Goal: Task Accomplishment & Management: Manage account settings

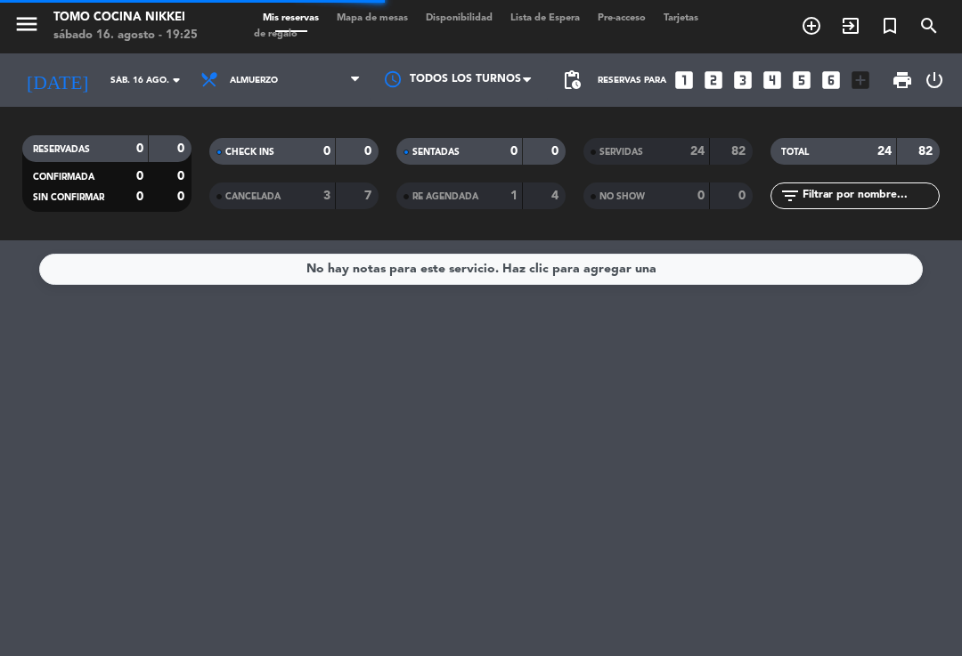
click at [395, 37] on div "Mis reservas Mapa de mesas Disponibilidad Lista de Espera Pre-acceso Tarjetas d…" at bounding box center [481, 27] width 454 height 32
click at [388, 23] on span "Mapa de mesas" at bounding box center [372, 18] width 89 height 10
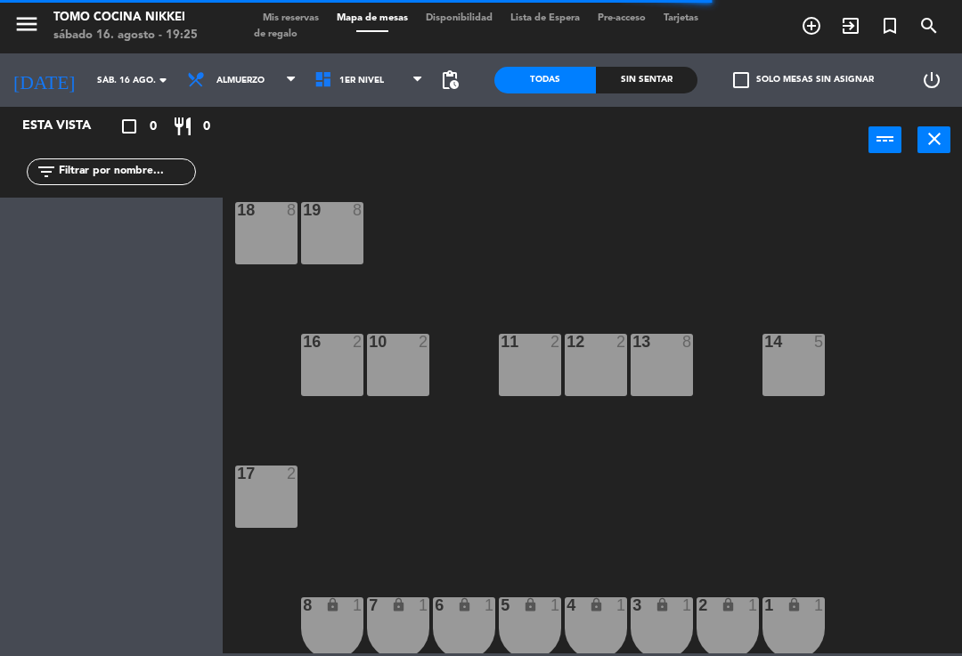
click at [324, 17] on span "Mis reservas" at bounding box center [291, 18] width 74 height 10
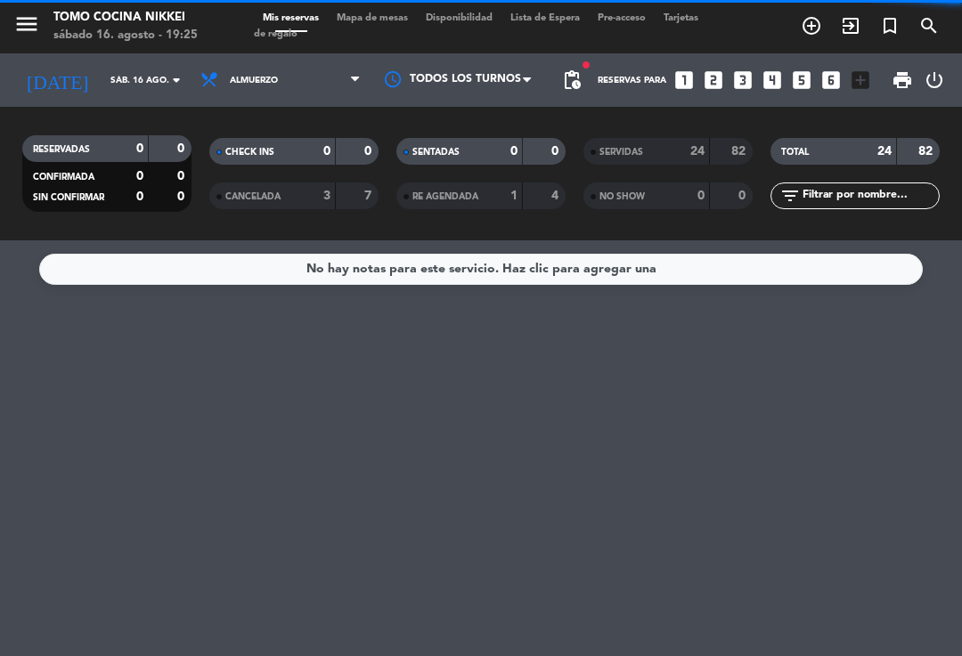
click at [153, 91] on input "sáb. 16 ago." at bounding box center [163, 81] width 122 height 28
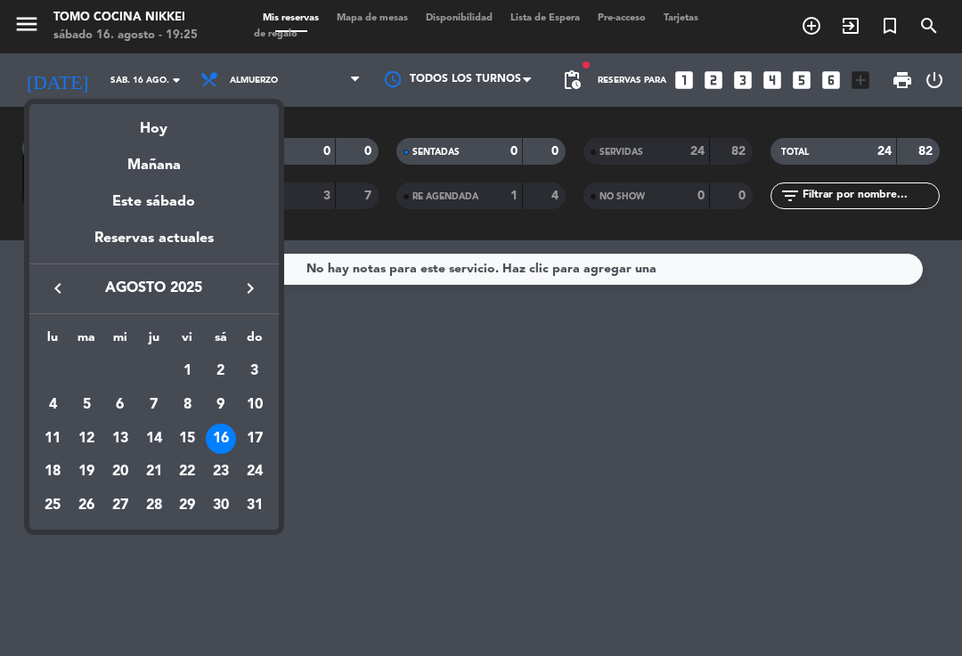
click at [209, 126] on div "Hoy" at bounding box center [153, 122] width 249 height 37
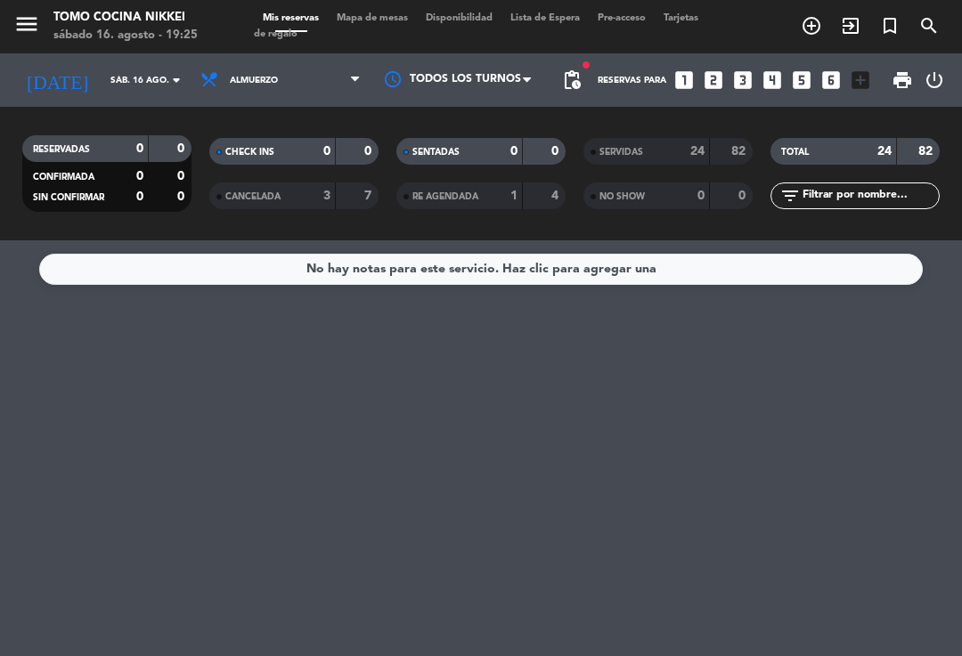
click at [291, 83] on span "Almuerzo" at bounding box center [280, 80] width 178 height 39
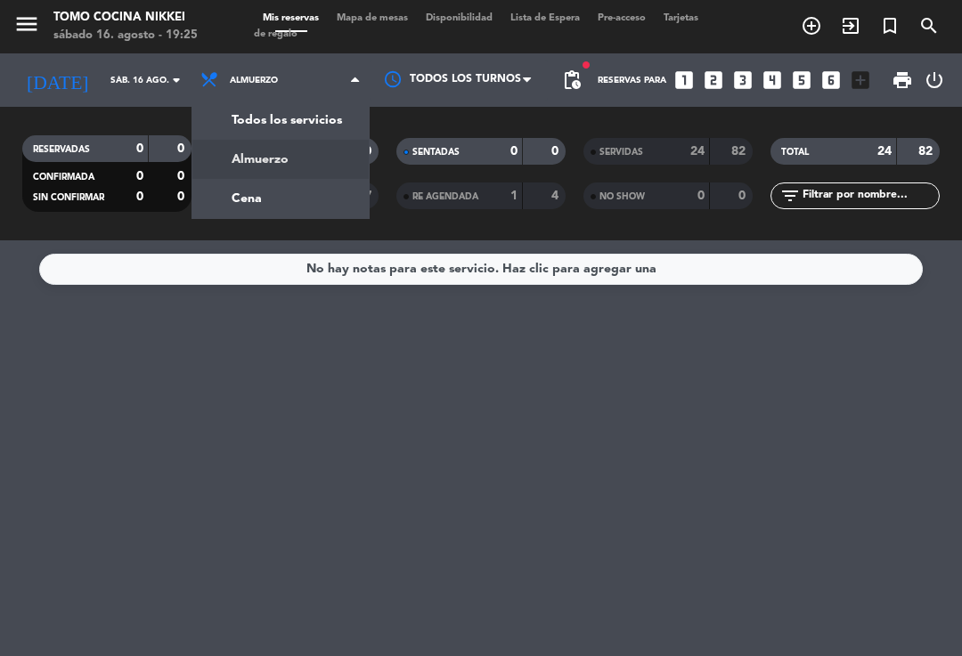
click at [305, 185] on div "menu Tomo Cocina Nikkei [DATE] 16. agosto - 19:25 Mis reservas Mapa de mesas Di…" at bounding box center [481, 120] width 962 height 240
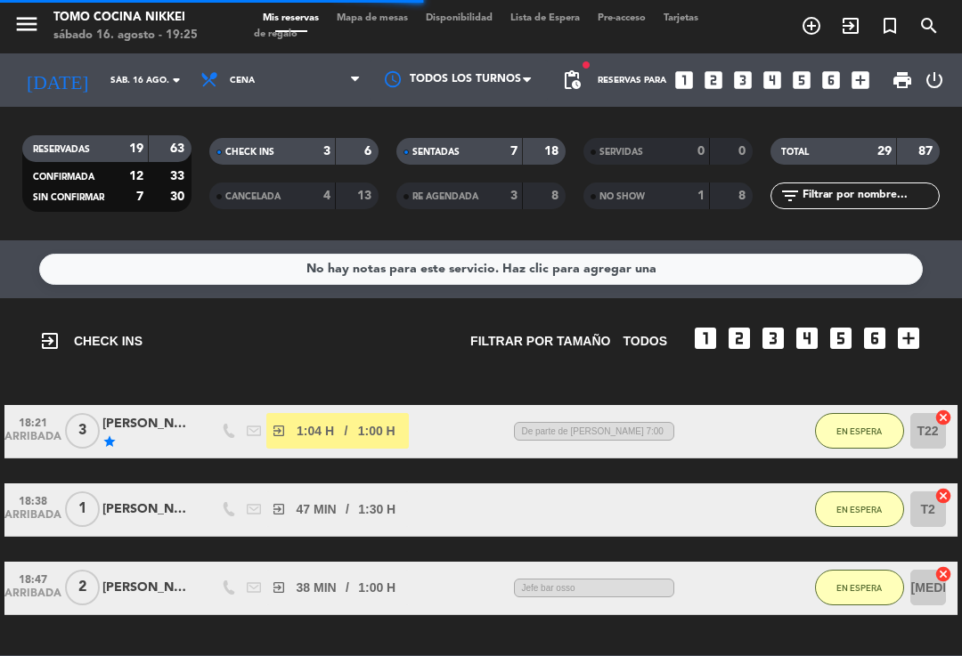
click at [399, 19] on span "Mapa de mesas" at bounding box center [372, 18] width 89 height 10
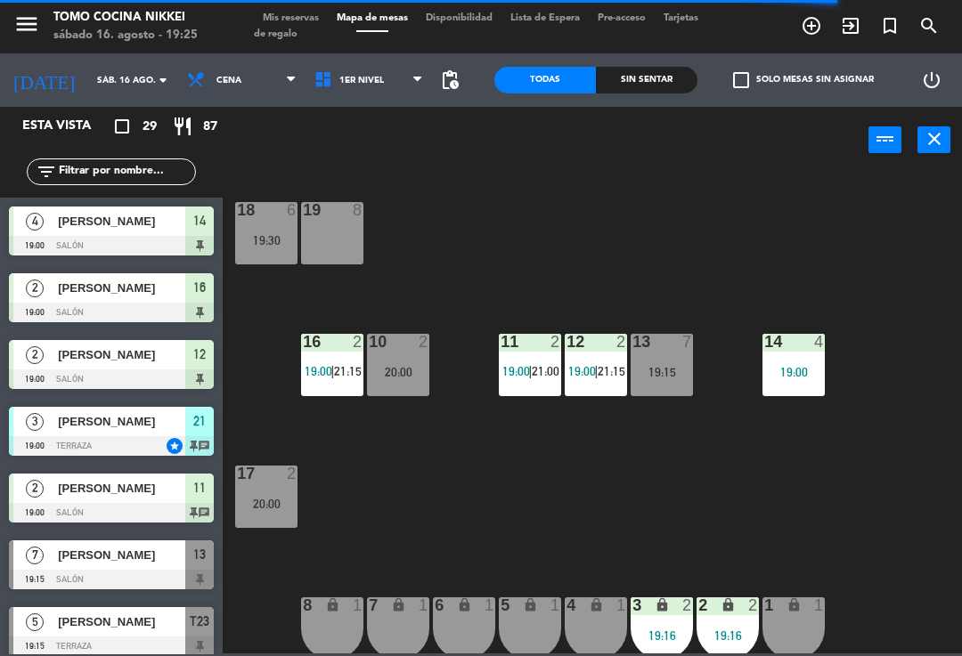
click at [648, 69] on div "Sin sentar" at bounding box center [647, 80] width 102 height 27
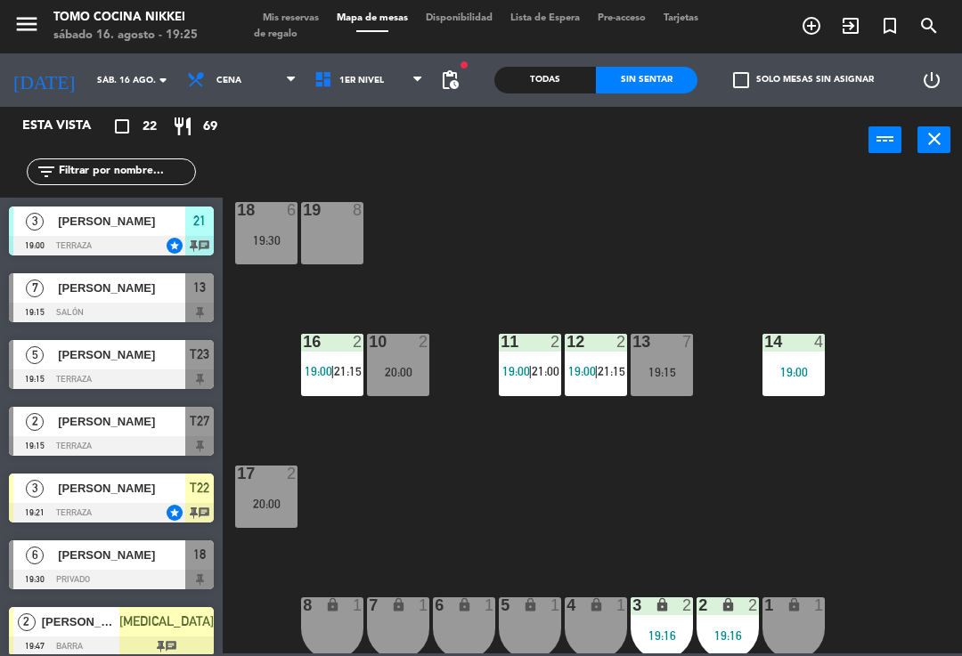
click at [813, 29] on icon "add_circle_outline" at bounding box center [811, 25] width 21 height 21
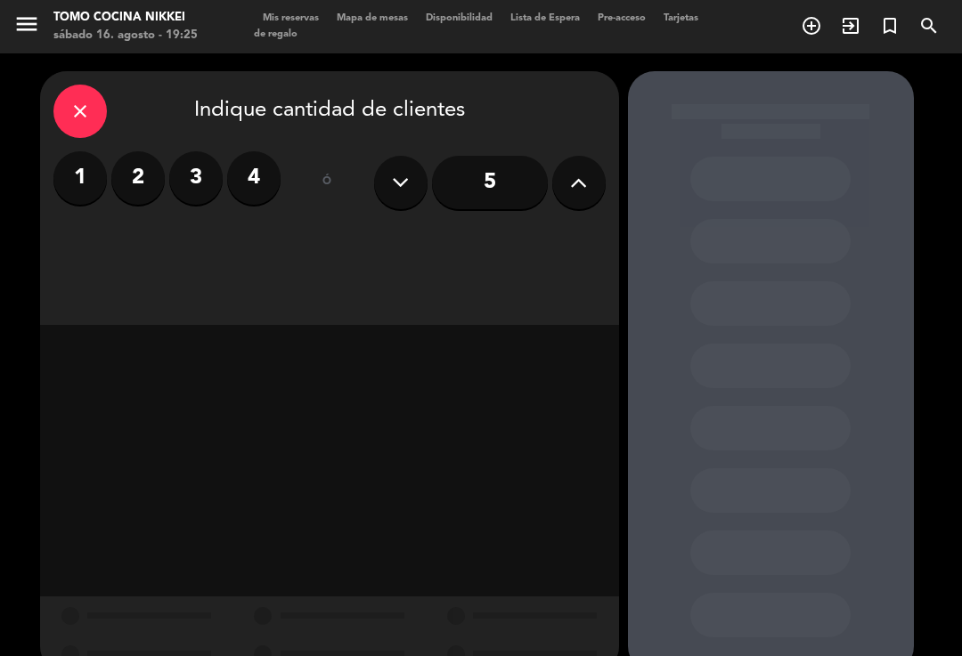
click at [78, 110] on icon "close" at bounding box center [79, 111] width 21 height 21
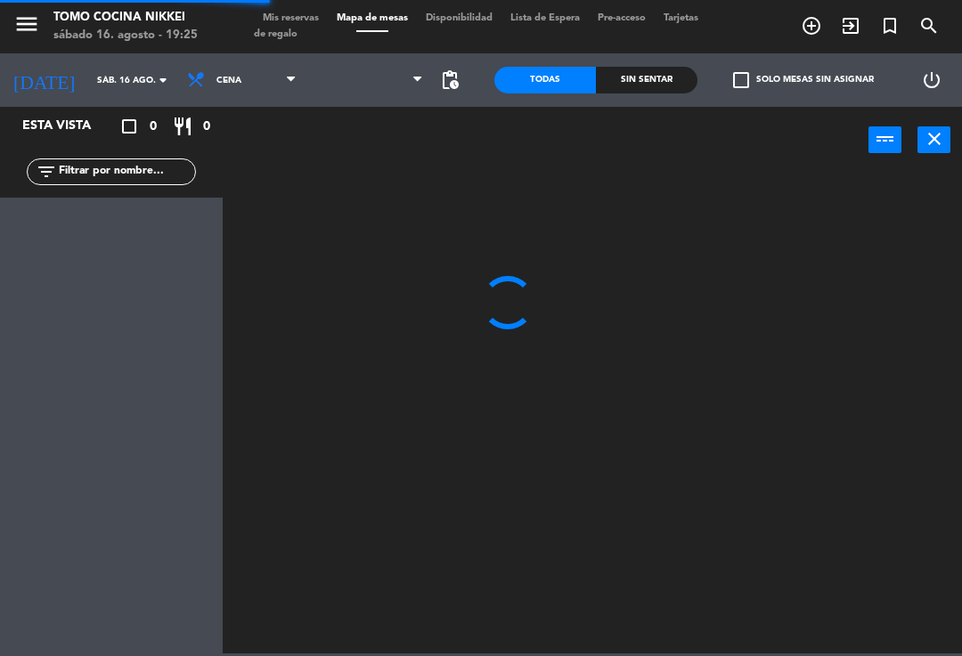
click at [123, 75] on input "sáb. 16 ago." at bounding box center [149, 81] width 122 height 28
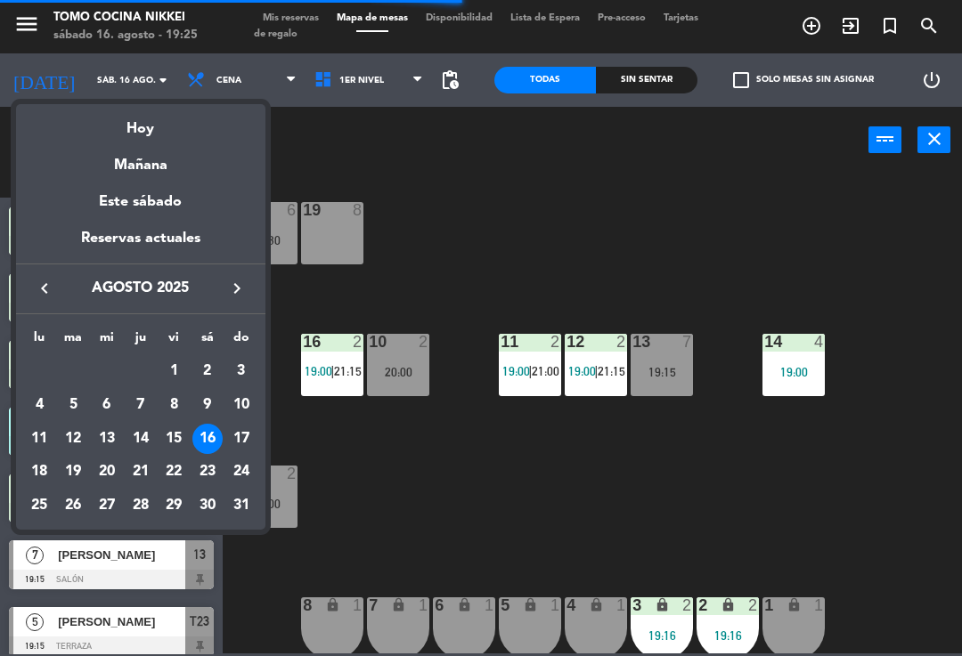
click at [249, 428] on div "17" at bounding box center [241, 439] width 30 height 30
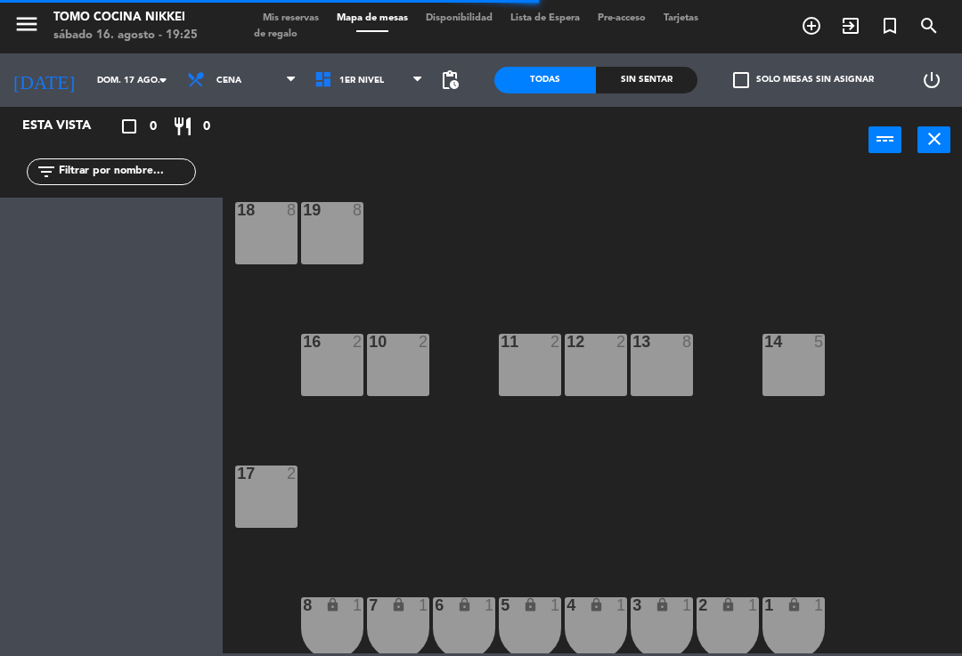
click at [152, 83] on icon "arrow_drop_down" at bounding box center [162, 79] width 21 height 21
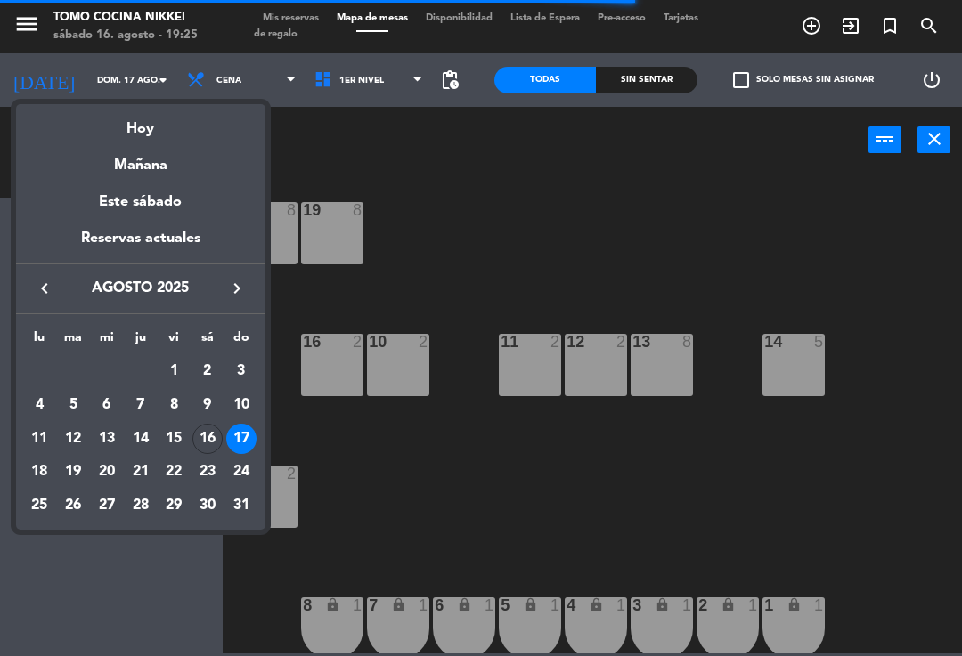
click at [52, 468] on div "18" at bounding box center [39, 472] width 30 height 30
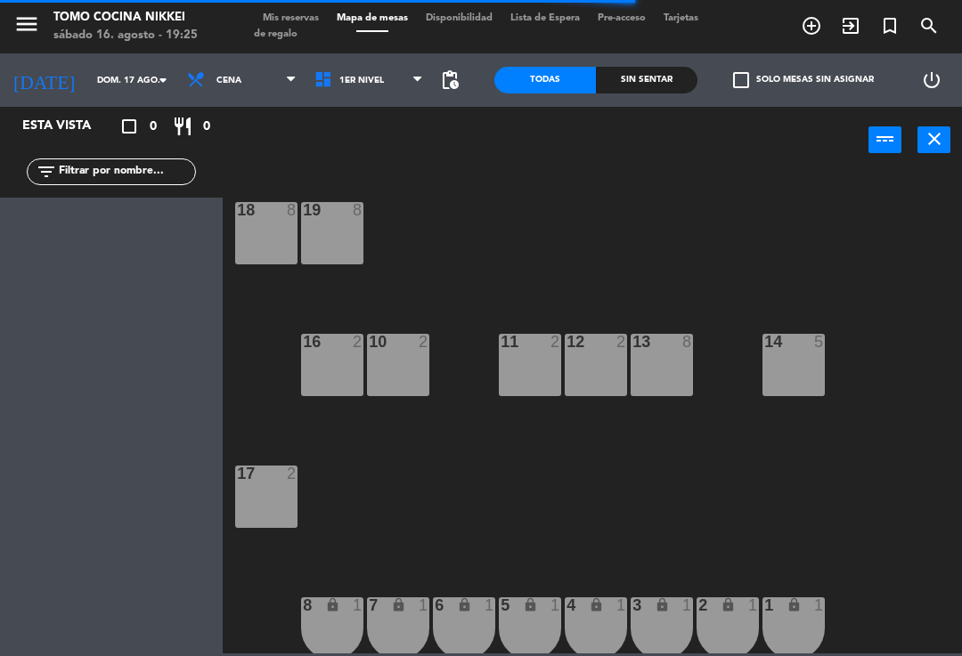
type input "lun. 18 ago."
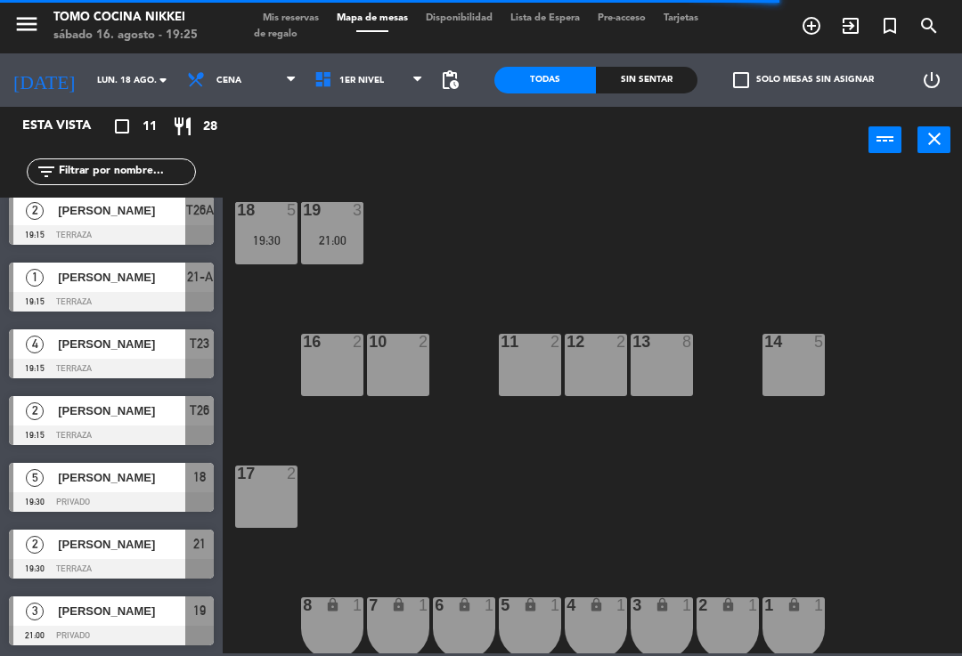
scroll to position [278, 0]
click at [454, 81] on span "pending_actions" at bounding box center [449, 79] width 21 height 21
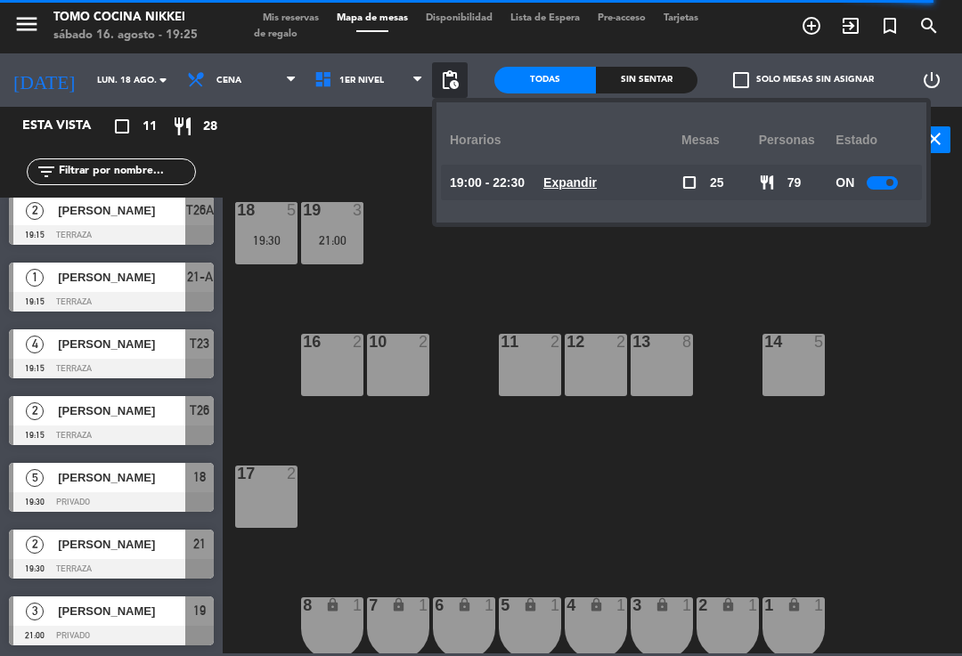
click at [574, 176] on u "Expandir" at bounding box center [569, 182] width 53 height 14
click at [566, 183] on u "Expandir" at bounding box center [569, 182] width 53 height 14
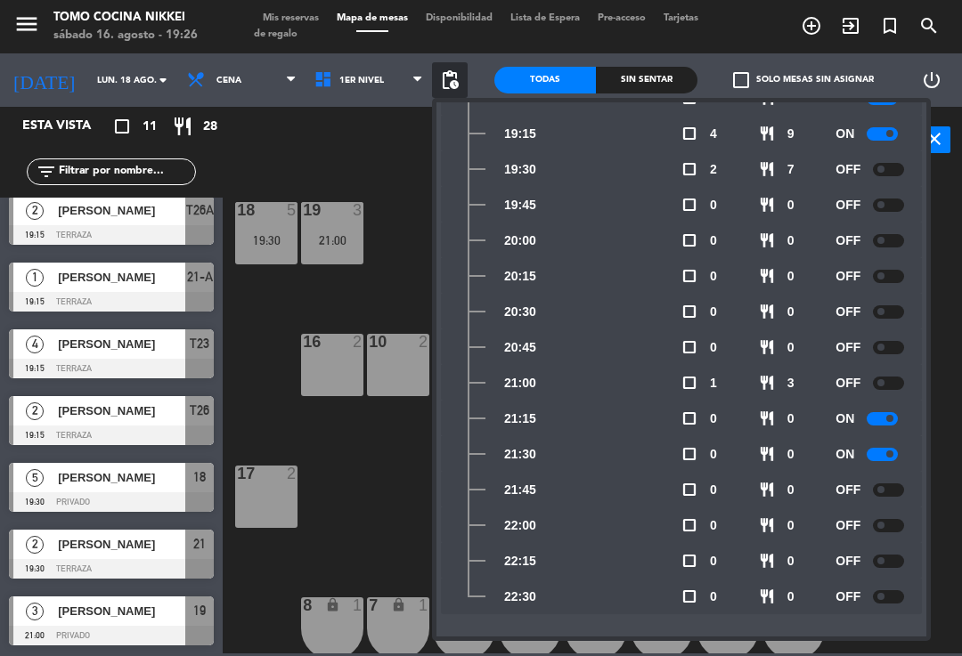
scroll to position [121, 0]
click at [346, 533] on div "18 5 19:30 19 3 21:00 16 2 10 2 11 2 12 2 13 8 14 5 17 2 7 lock 1 8 lock 1 6 lo…" at bounding box center [596, 412] width 729 height 483
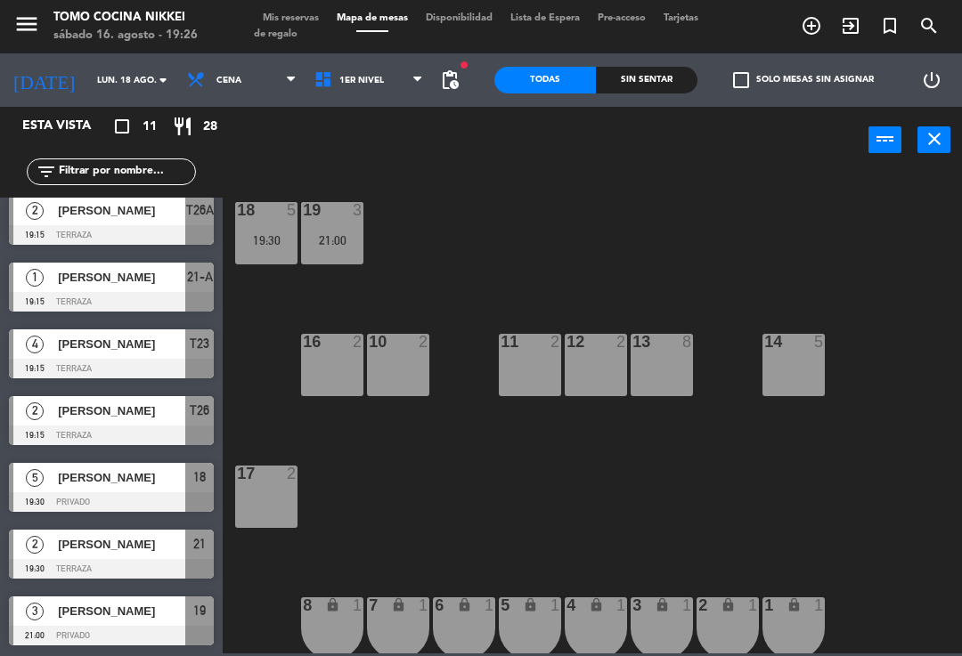
click at [808, 29] on icon "add_circle_outline" at bounding box center [811, 25] width 21 height 21
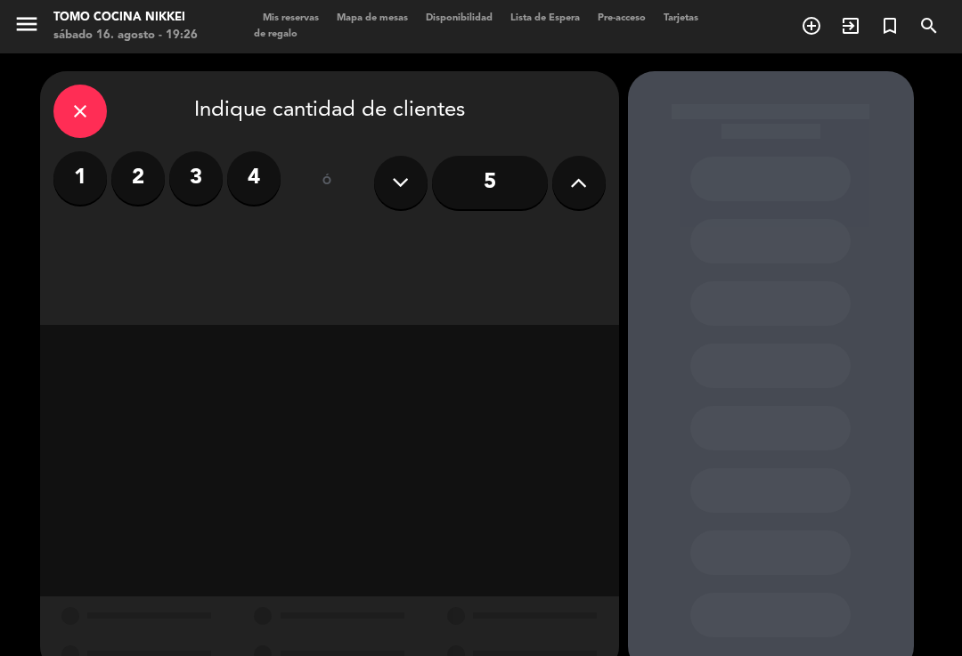
click at [147, 184] on label "2" at bounding box center [137, 177] width 53 height 53
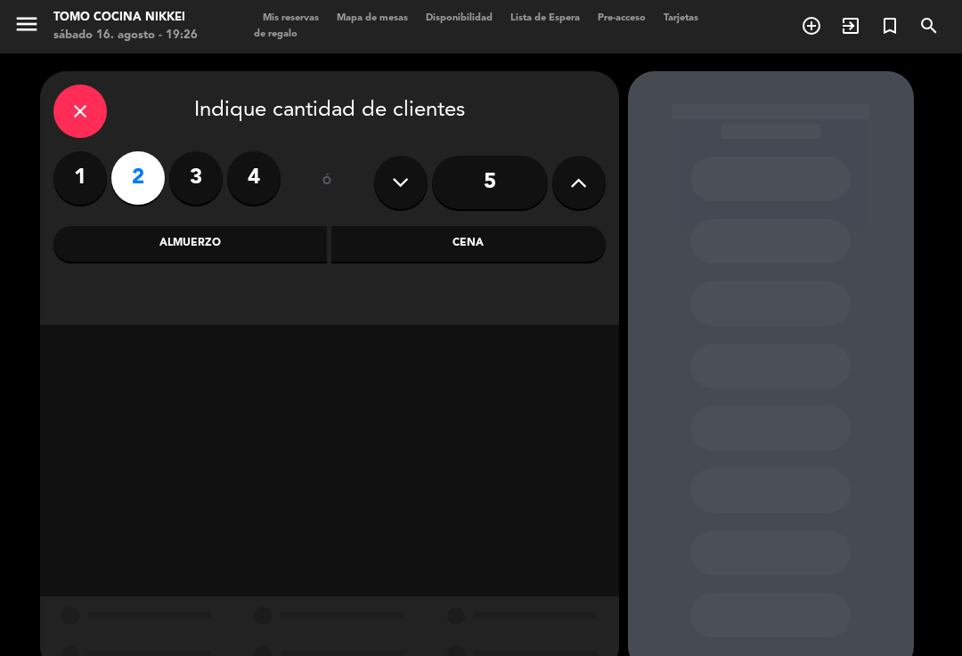
click at [446, 240] on div "Cena" at bounding box center [468, 244] width 274 height 36
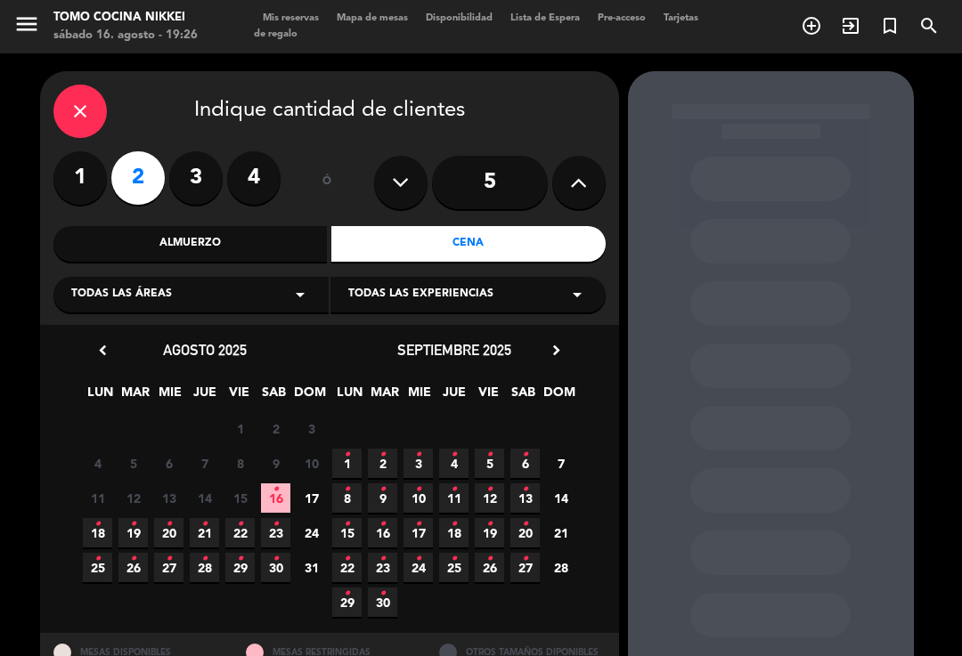
click at [100, 534] on icon "•" at bounding box center [97, 524] width 6 height 28
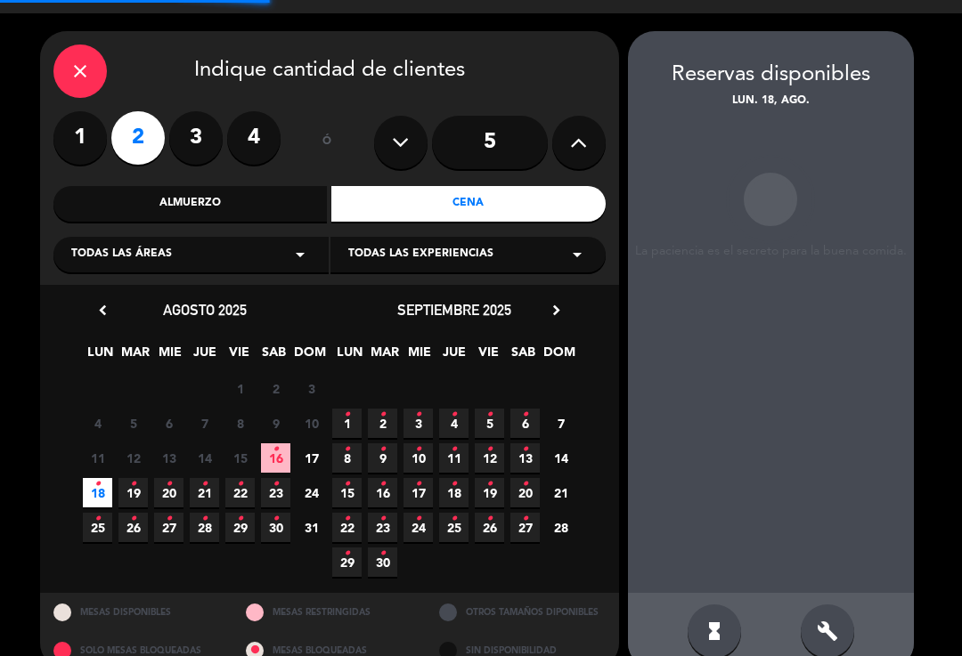
scroll to position [29, 0]
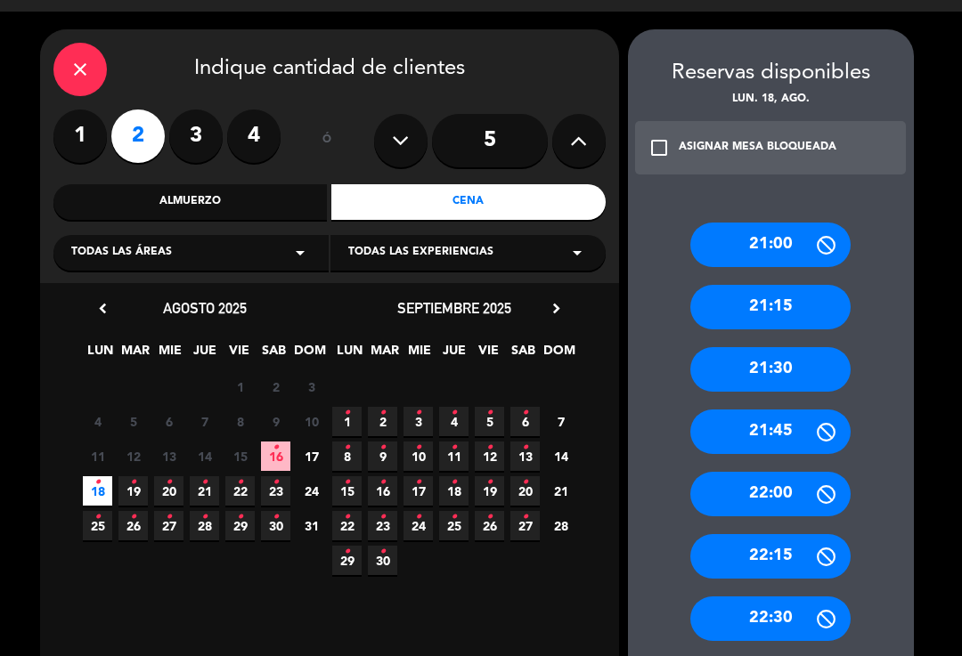
click at [822, 139] on div "ASIGNAR MESA BLOQUEADA" at bounding box center [758, 148] width 158 height 18
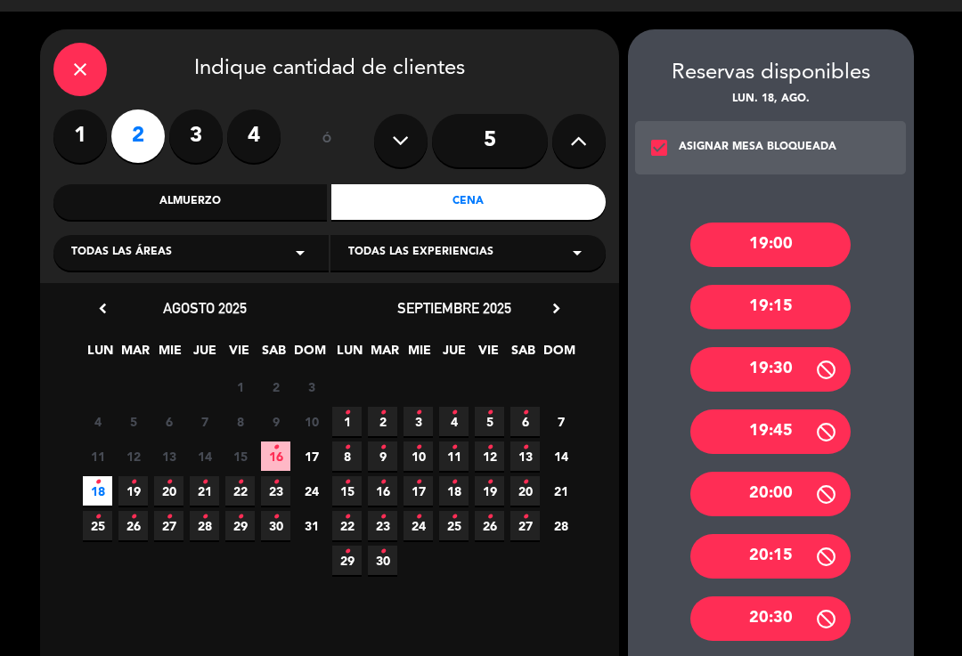
click at [801, 478] on div "20:00" at bounding box center [770, 494] width 160 height 45
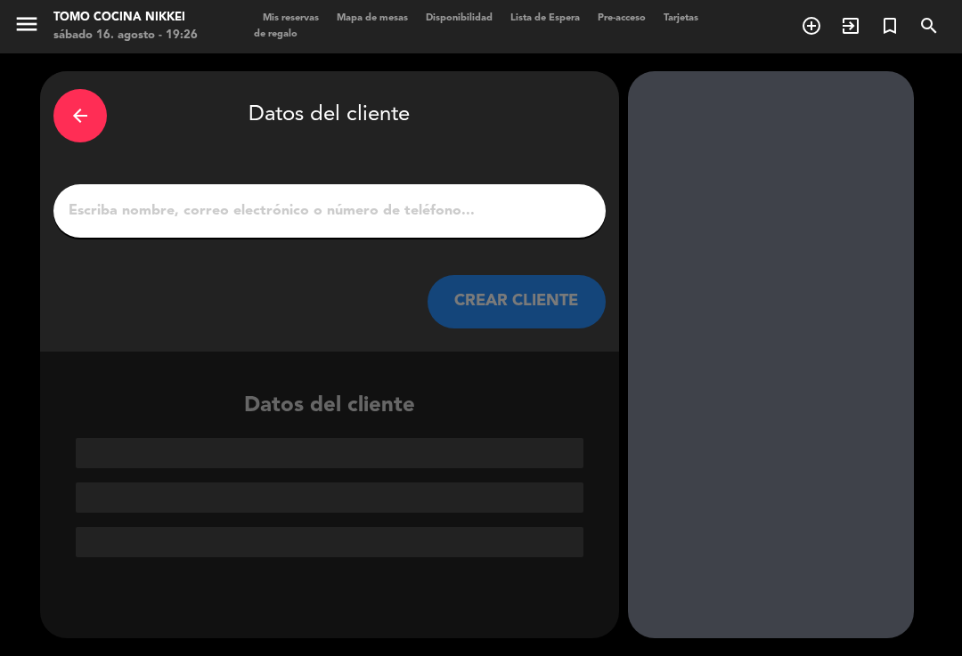
click at [525, 210] on div "arrow_back Datos del cliente CREAR CLIENTE" at bounding box center [329, 211] width 579 height 281
click at [452, 199] on input "1" at bounding box center [329, 211] width 525 height 25
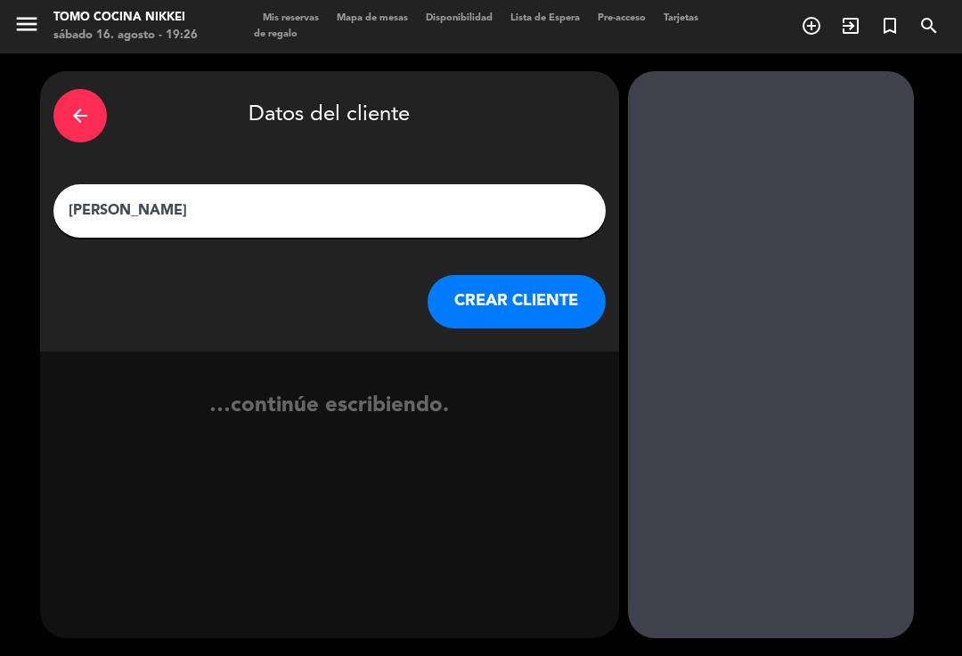
type input "[PERSON_NAME]"
click at [552, 280] on button "CREAR CLIENTE" at bounding box center [516, 301] width 178 height 53
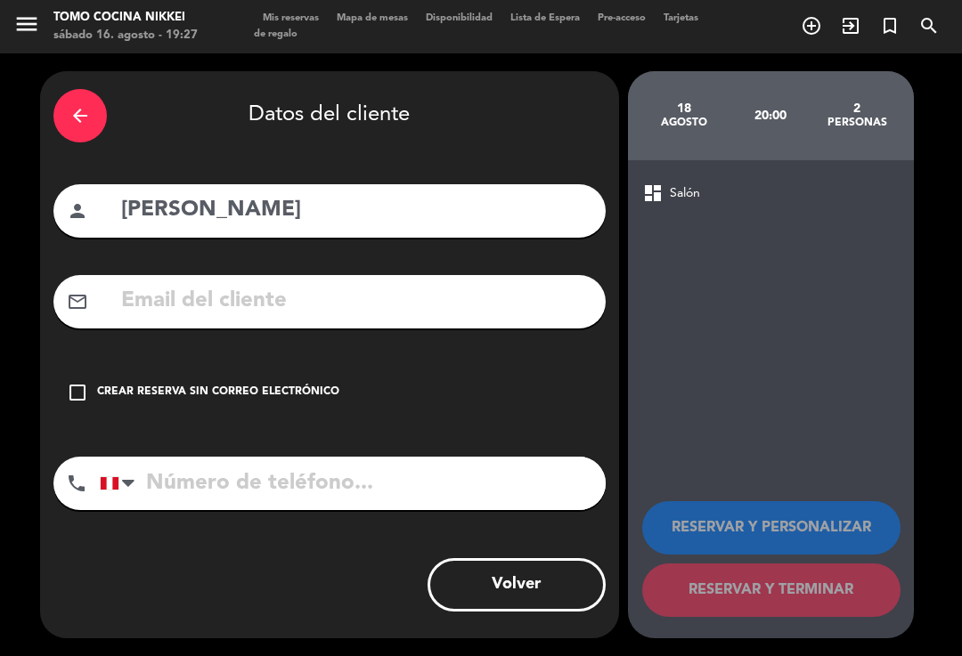
click at [98, 384] on div "Crear reserva sin correo electrónico" at bounding box center [218, 393] width 242 height 18
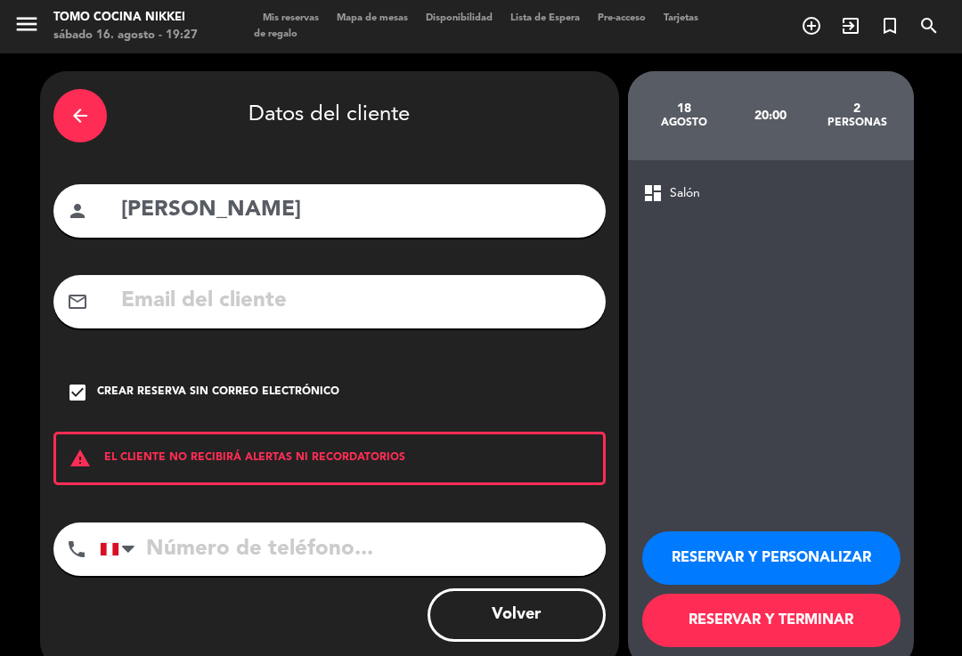
click at [765, 532] on button "RESERVAR Y PERSONALIZAR" at bounding box center [771, 558] width 258 height 53
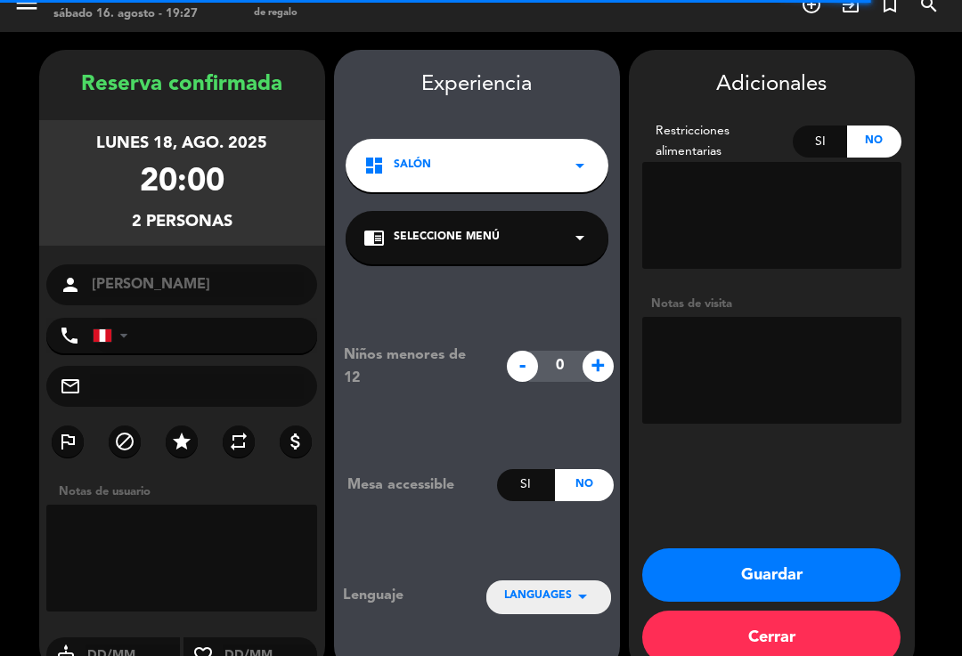
scroll to position [26, 0]
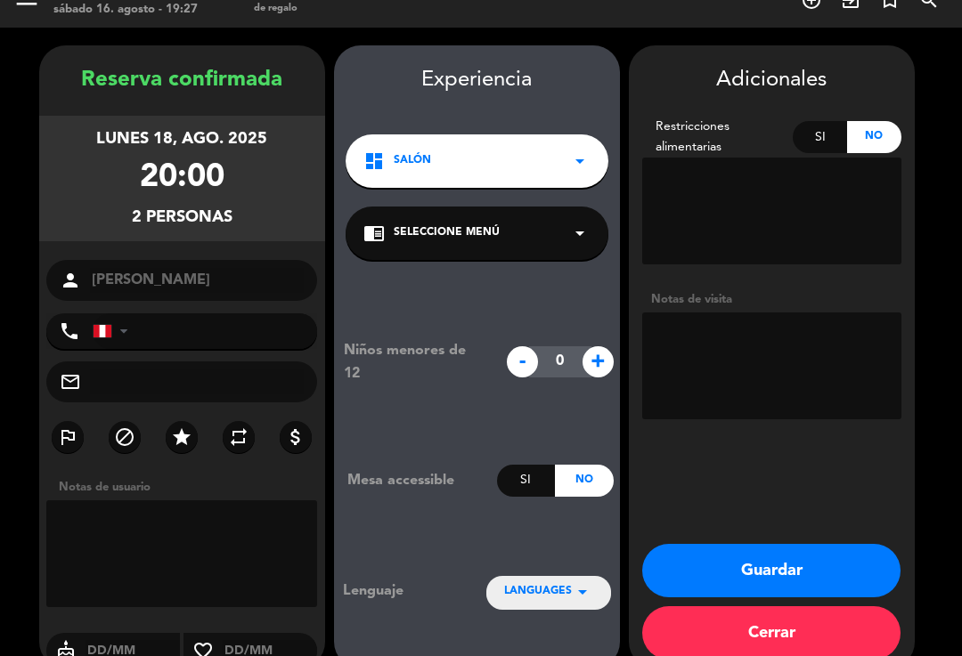
click at [828, 319] on textarea at bounding box center [771, 366] width 259 height 107
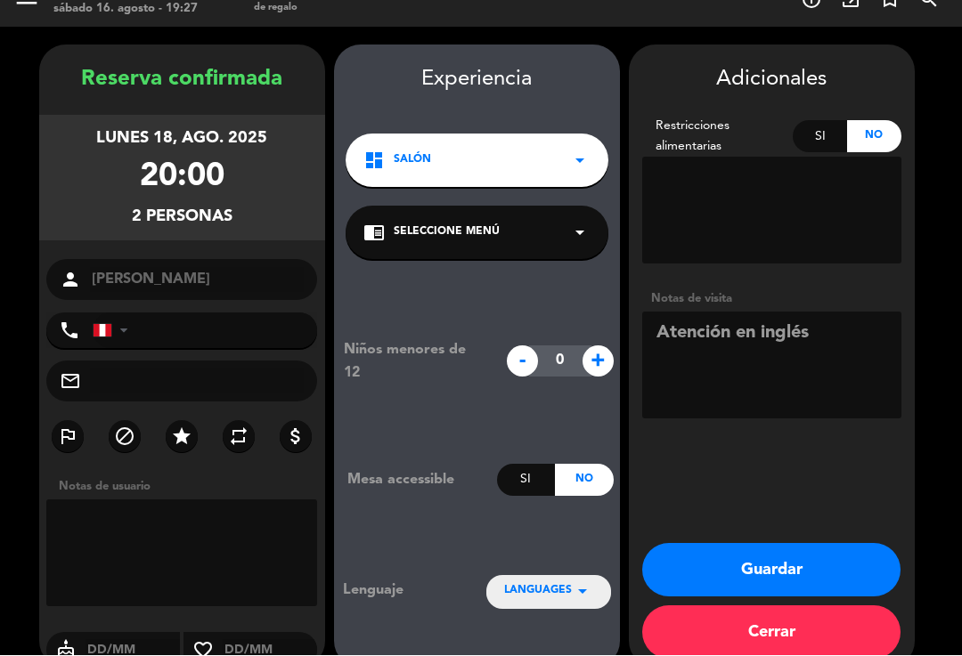
type textarea "Atención en inglés"
click at [178, 427] on icon "star" at bounding box center [181, 437] width 21 height 21
click at [785, 544] on button "Guardar" at bounding box center [771, 570] width 258 height 53
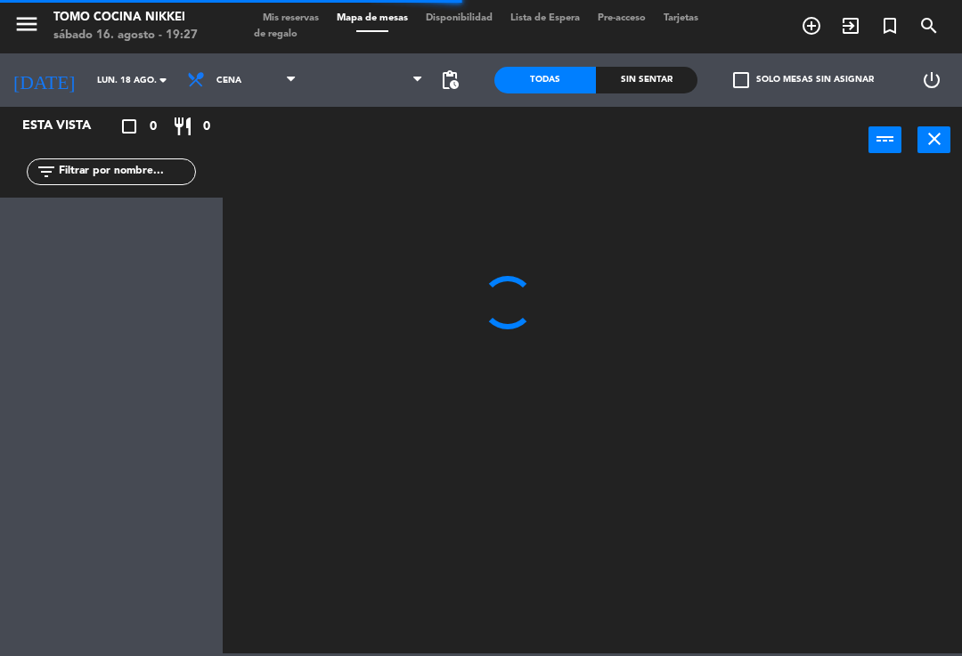
click at [88, 84] on input "lun. 18 ago." at bounding box center [149, 81] width 122 height 28
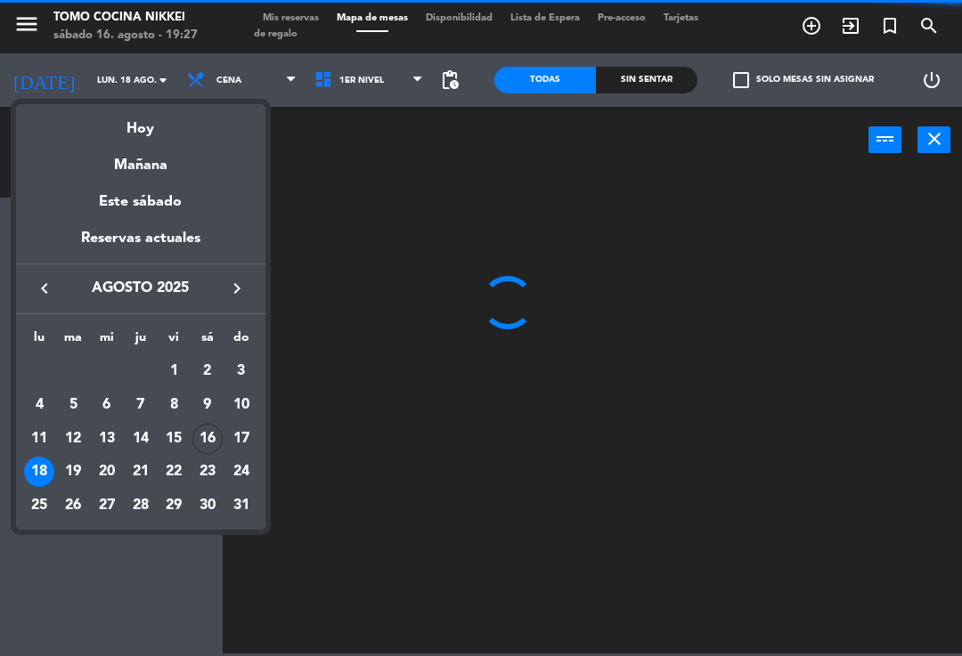
click at [138, 124] on div "Hoy" at bounding box center [140, 122] width 249 height 37
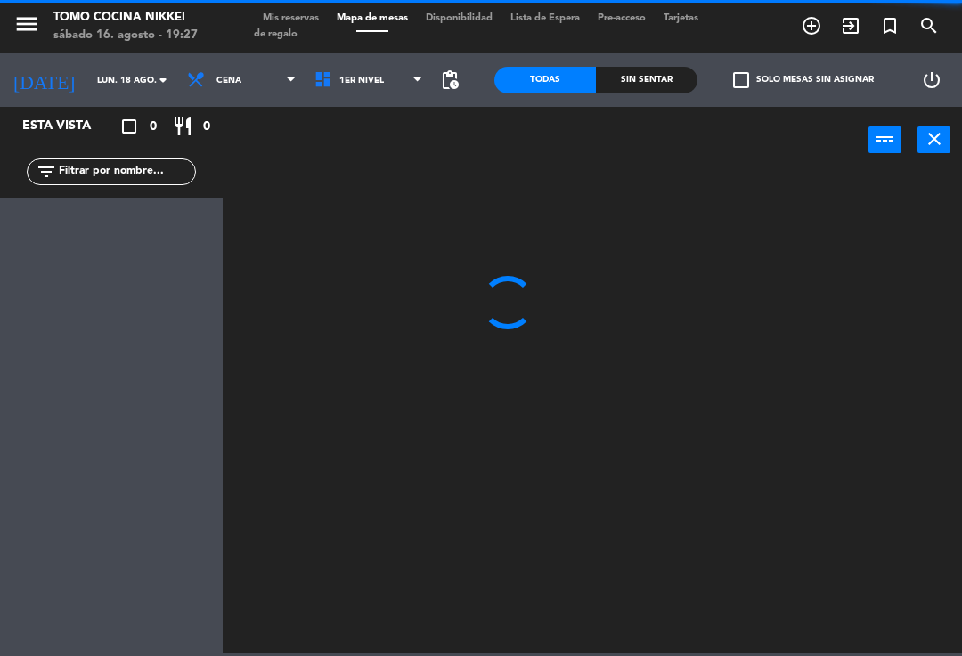
type input "sáb. 16 ago."
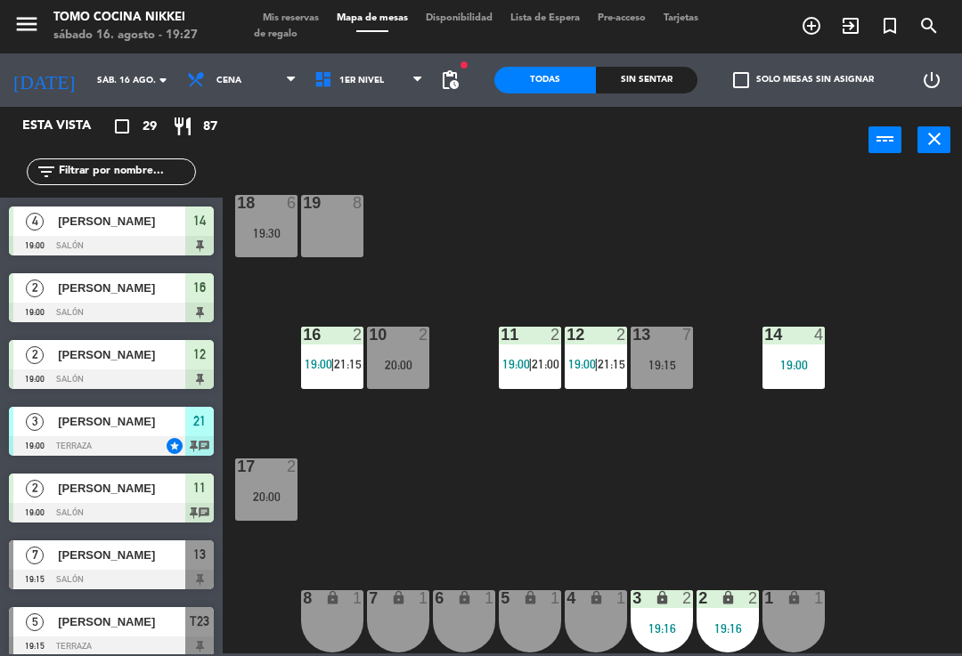
click at [717, 413] on div "18 6 19:30 19 8 16 2 19:00 | 21:15 10 2 20:00 11 2 19:00 | 21:00 12 2 19:00 | 2…" at bounding box center [596, 412] width 729 height 483
click at [368, 94] on span "1er Nivel" at bounding box center [368, 80] width 127 height 39
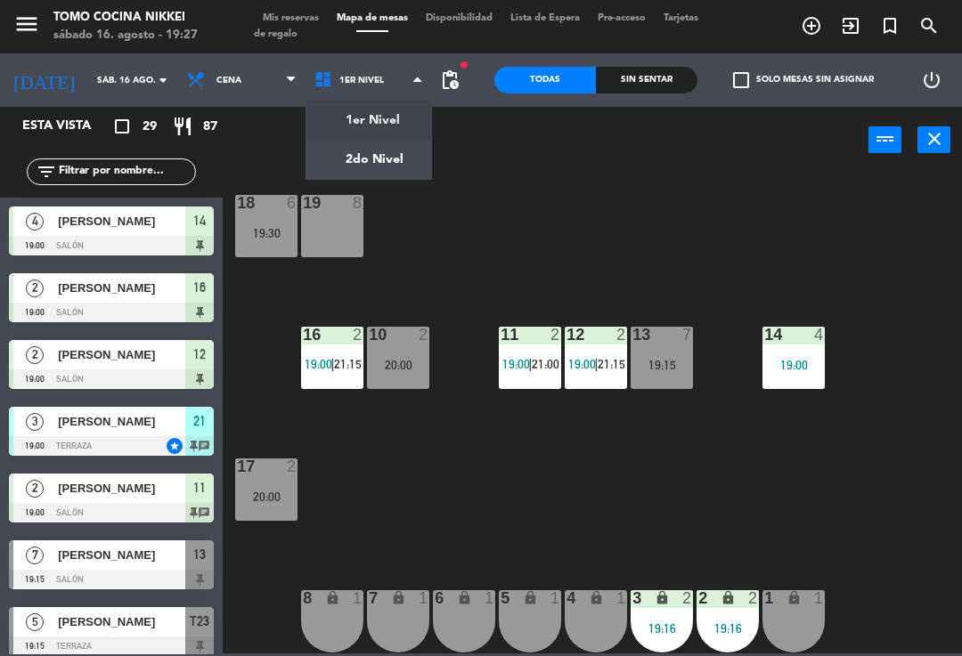
click at [384, 159] on ng-component "menu Tomo Cocina Nikkei [DATE] 16. agosto - 19:27 Mis reservas Mapa de mesas Di…" at bounding box center [481, 327] width 962 height 654
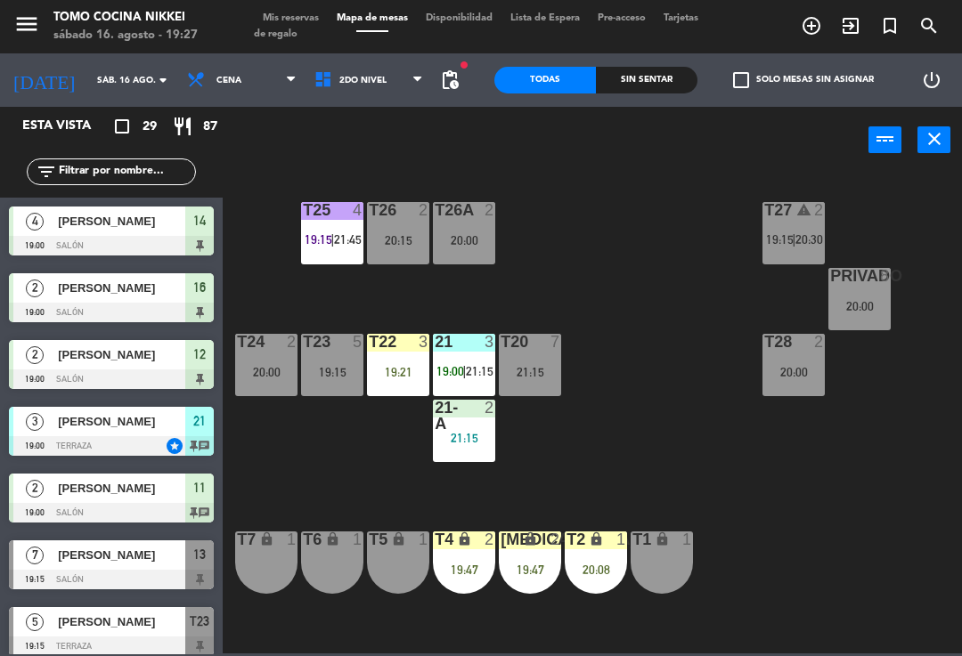
click at [364, 93] on span "2do Nivel" at bounding box center [368, 80] width 127 height 39
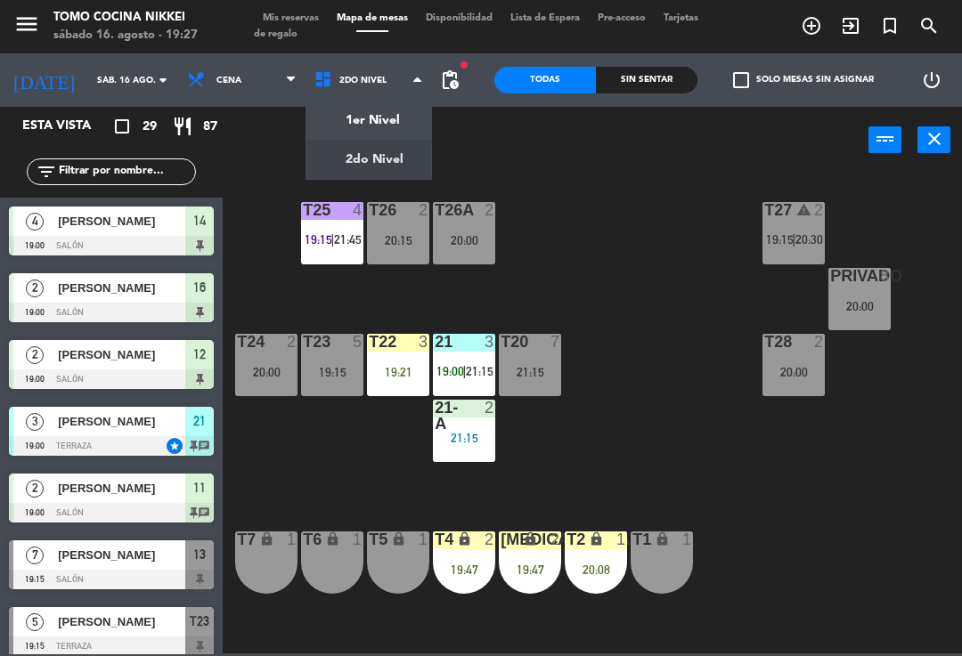
click at [387, 118] on ng-component "menu Tomo Cocina Nikkei [DATE] 16. agosto - 19:27 Mis reservas Mapa de mesas Di…" at bounding box center [481, 327] width 962 height 654
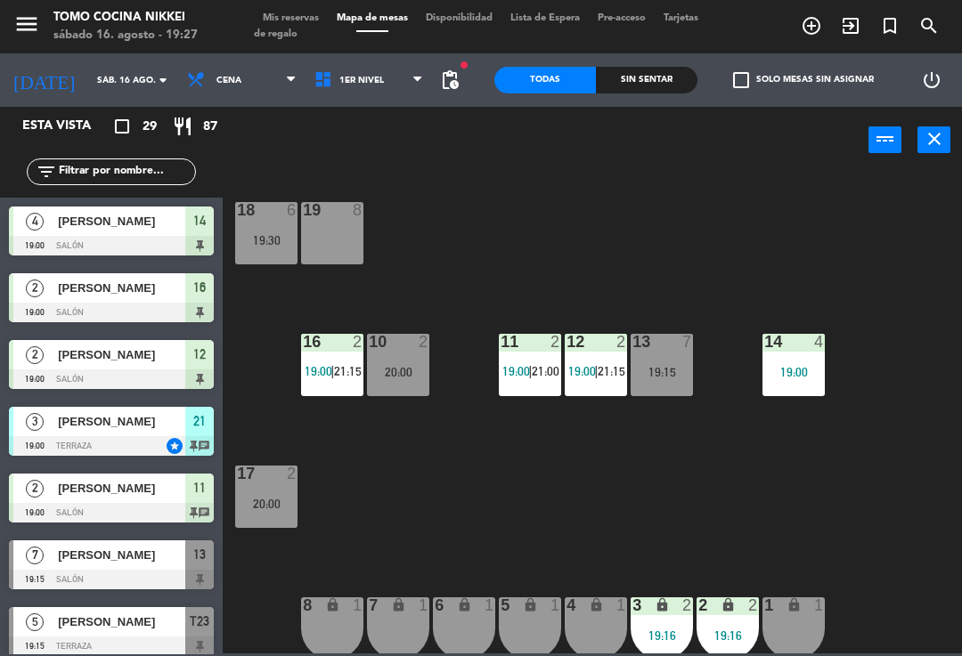
click at [529, 617] on div "5 lock 1" at bounding box center [530, 629] width 62 height 62
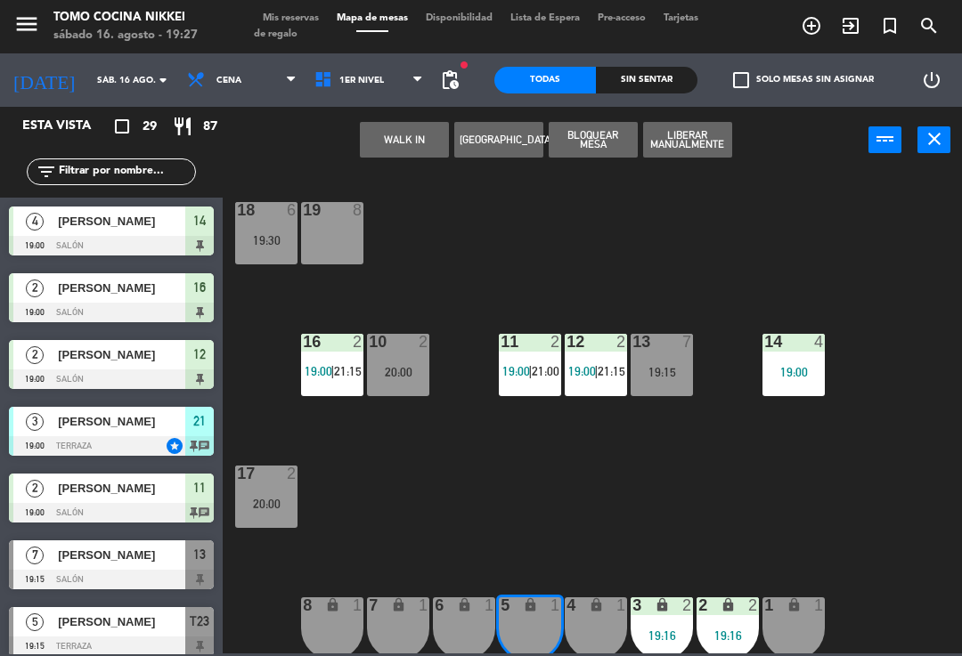
click at [585, 615] on div "4 lock 1" at bounding box center [596, 607] width 62 height 18
click at [411, 142] on button "WALK IN" at bounding box center [404, 140] width 89 height 36
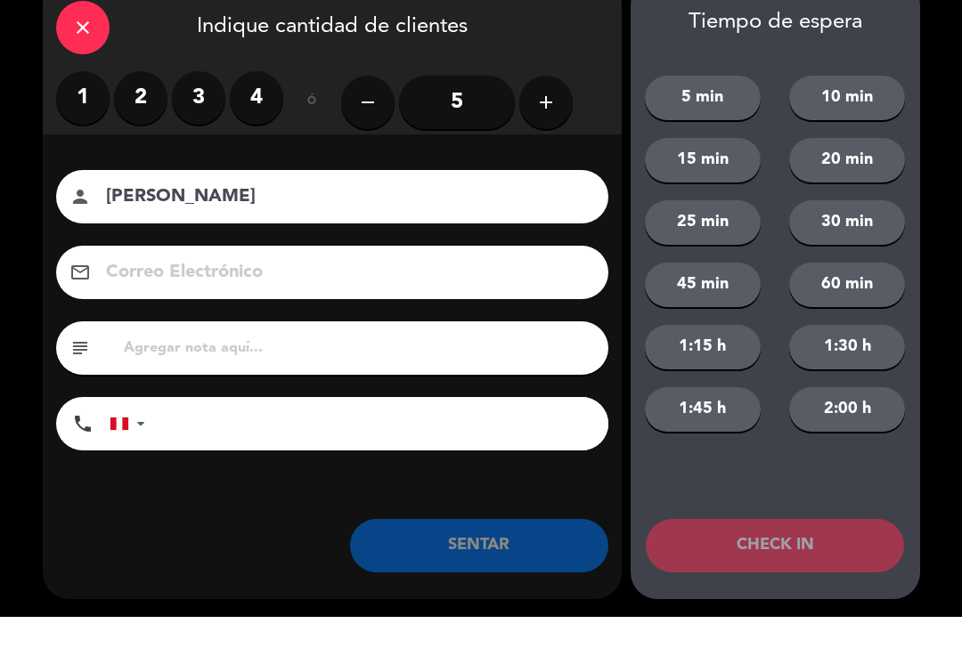
scroll to position [7, 0]
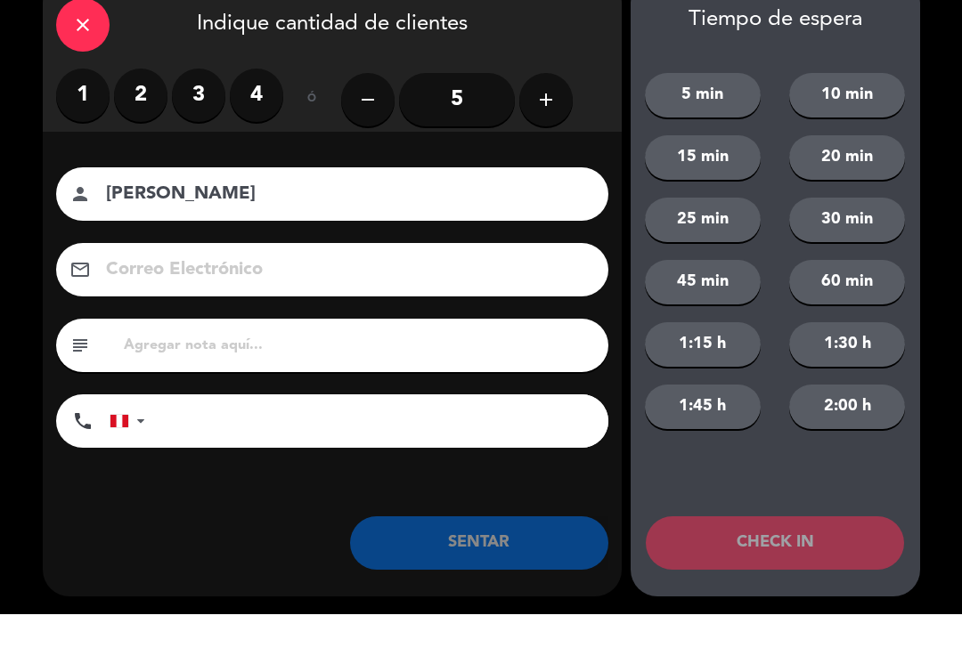
type input "[PERSON_NAME]"
click at [143, 110] on label "2" at bounding box center [140, 136] width 53 height 53
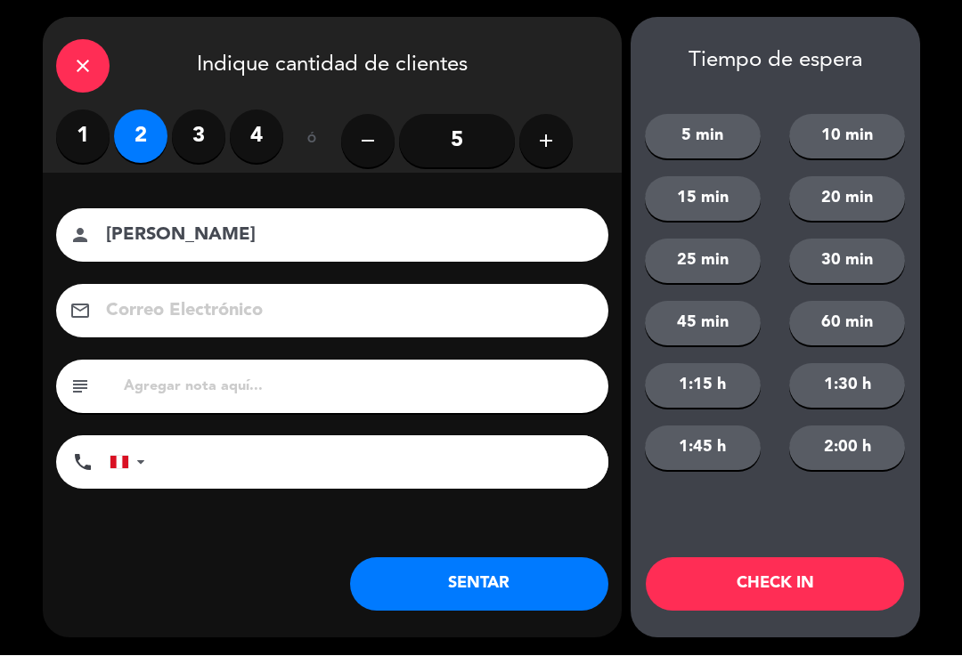
click at [173, 452] on input "tel" at bounding box center [385, 462] width 445 height 53
type input "[PHONE_NUMBER]"
click at [710, 137] on button "5 min" at bounding box center [703, 137] width 116 height 45
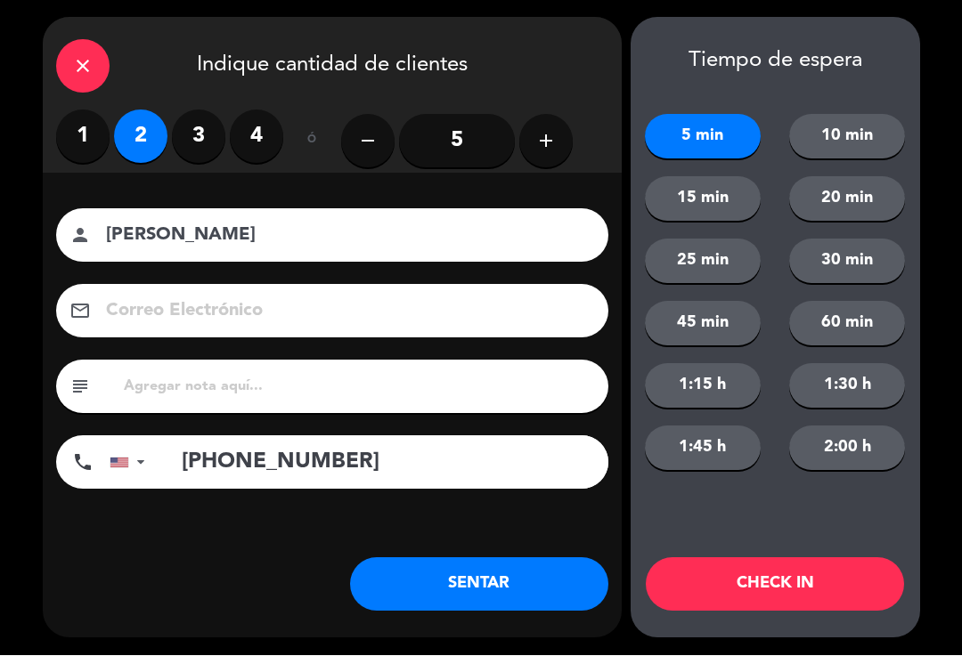
click at [775, 582] on button "CHECK IN" at bounding box center [775, 584] width 258 height 53
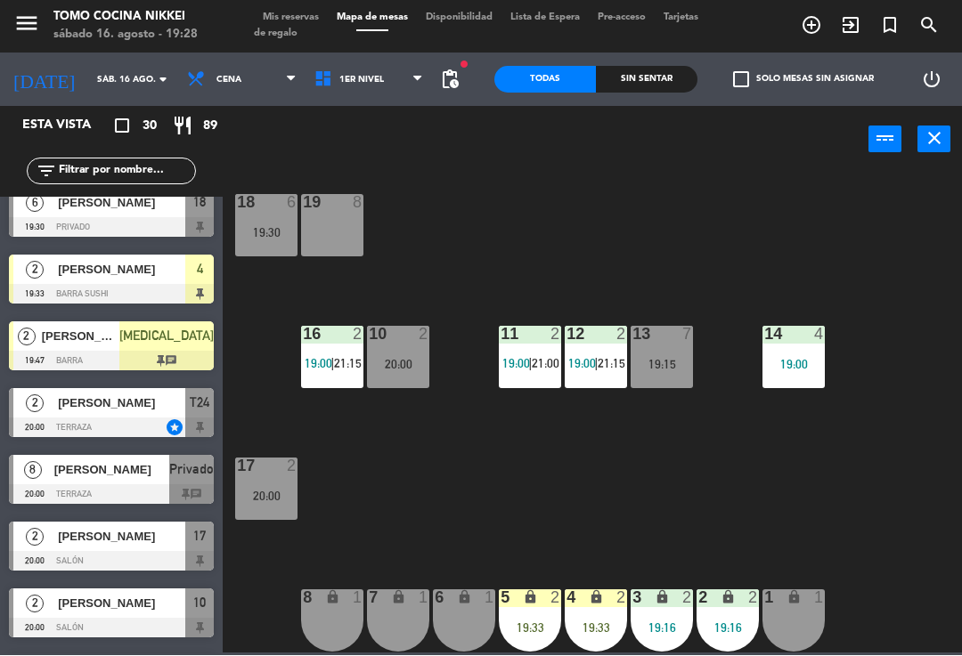
scroll to position [753, 0]
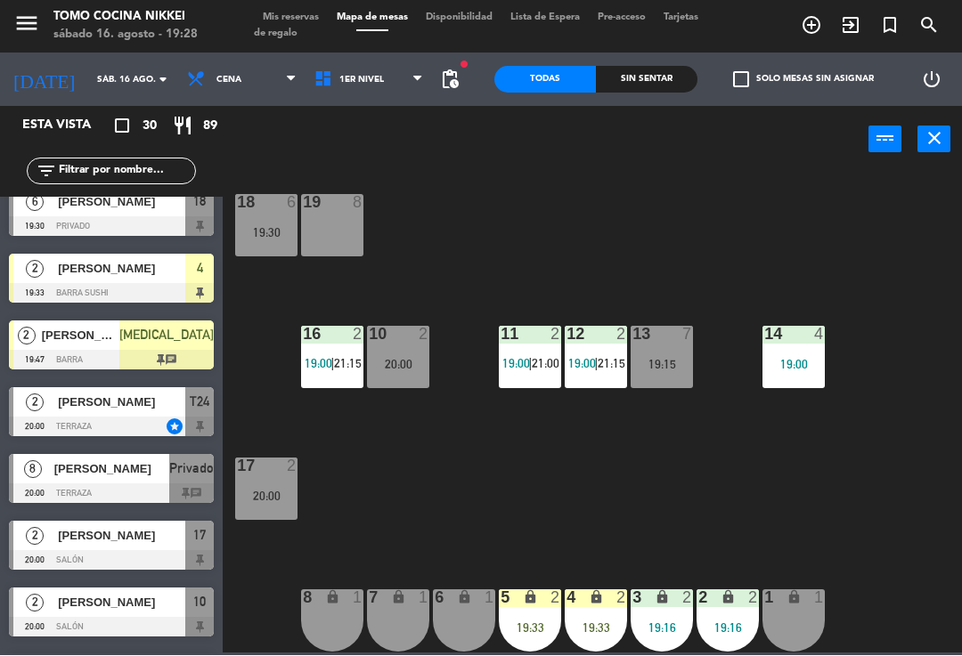
click at [651, 85] on div "Sin sentar" at bounding box center [647, 80] width 102 height 27
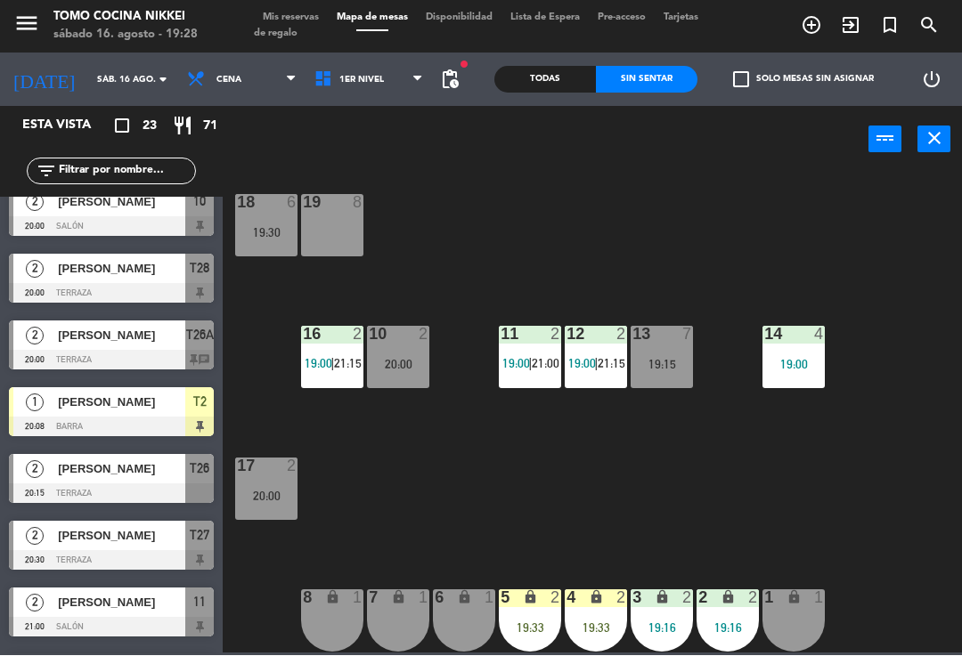
click at [159, 174] on input "text" at bounding box center [126, 172] width 138 height 20
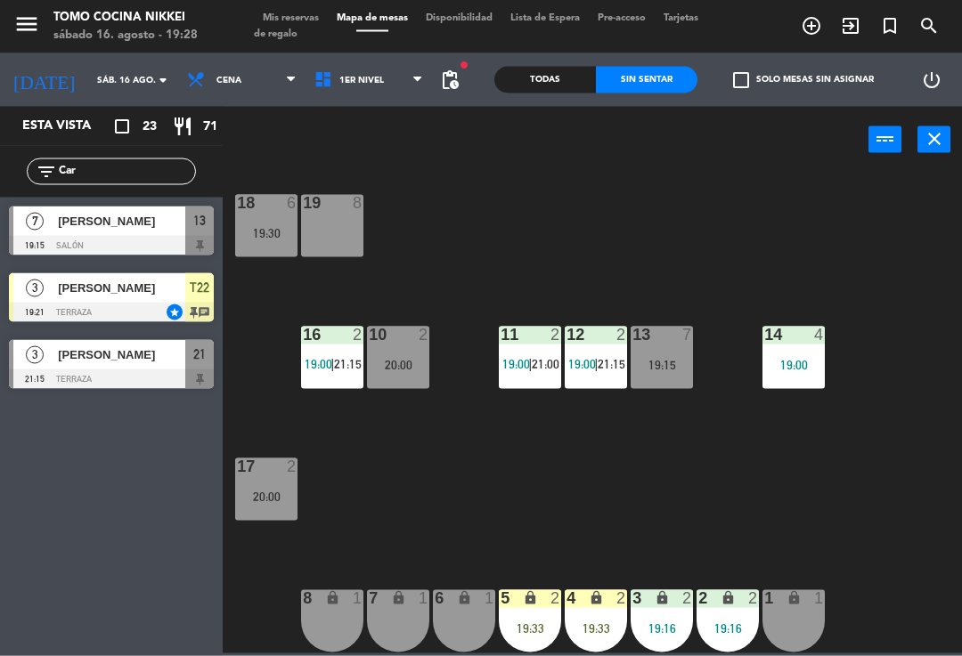
scroll to position [0, 0]
type input "Car"
click at [63, 226] on span "[PERSON_NAME]" at bounding box center [121, 221] width 127 height 19
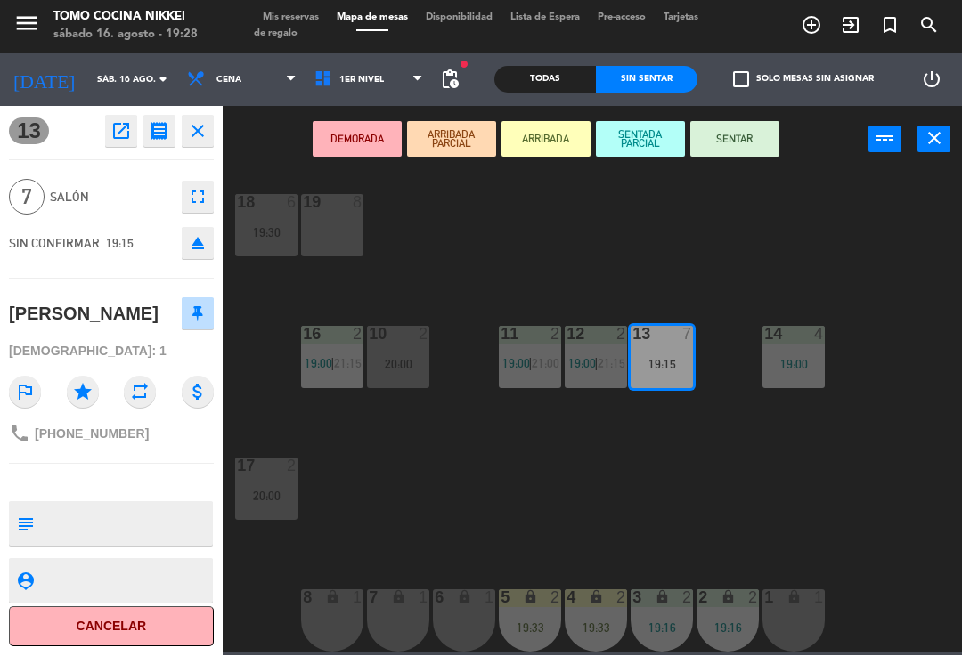
click at [657, 131] on button "SENTADA PARCIAL" at bounding box center [640, 140] width 89 height 36
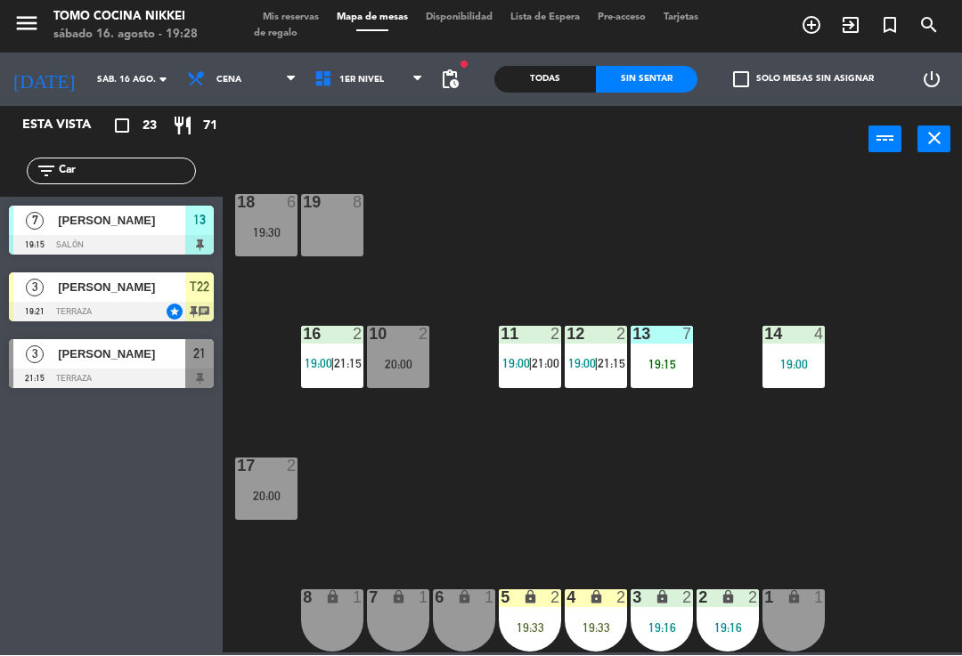
click at [676, 212] on div "18 6 19:30 19 8 16 2 19:00 | 21:15 10 2 20:00 11 2 19:00 | 21:00 12 2 19:00 | 2…" at bounding box center [596, 412] width 729 height 483
click at [771, 307] on div "18 6 19:30 19 8 16 2 19:00 | 21:15 10 2 20:00 11 2 19:00 | 21:00 12 2 19:00 | 2…" at bounding box center [596, 412] width 729 height 483
click at [665, 366] on div "19:15" at bounding box center [662, 365] width 62 height 12
click at [843, 261] on div "18 6 19:30 19 8 16 2 19:00 | 21:15 10 2 20:00 11 2 19:00 | 21:00 12 2 19:00 | 2…" at bounding box center [596, 412] width 729 height 483
click at [392, 84] on span "1er Nivel" at bounding box center [368, 80] width 127 height 39
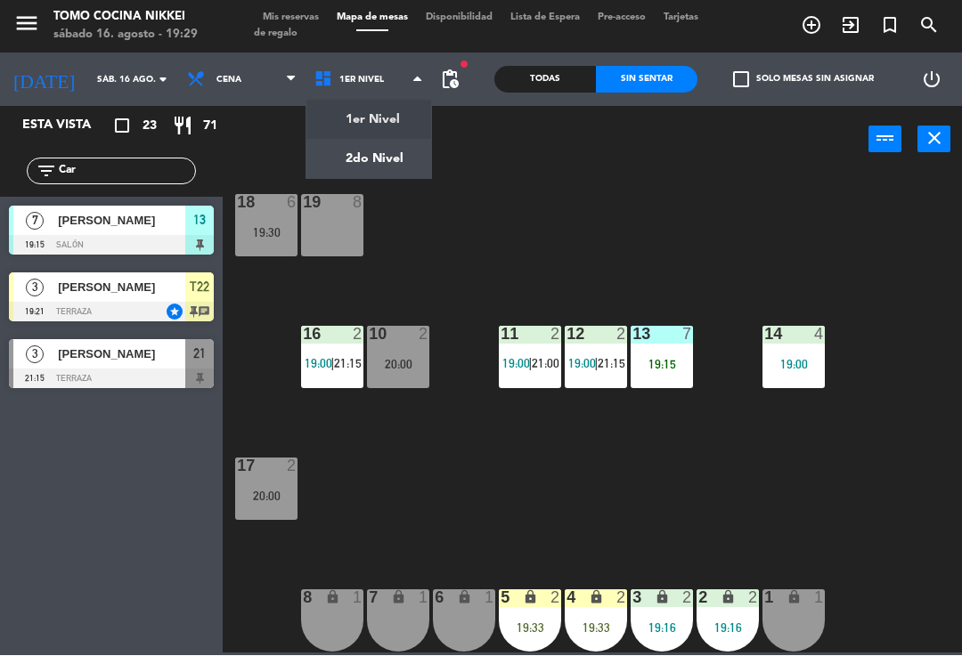
click at [394, 162] on ng-component "menu Tomo Cocina Nikkei [DATE] 16. agosto - 19:29 Mis reservas Mapa de mesas Di…" at bounding box center [481, 327] width 962 height 654
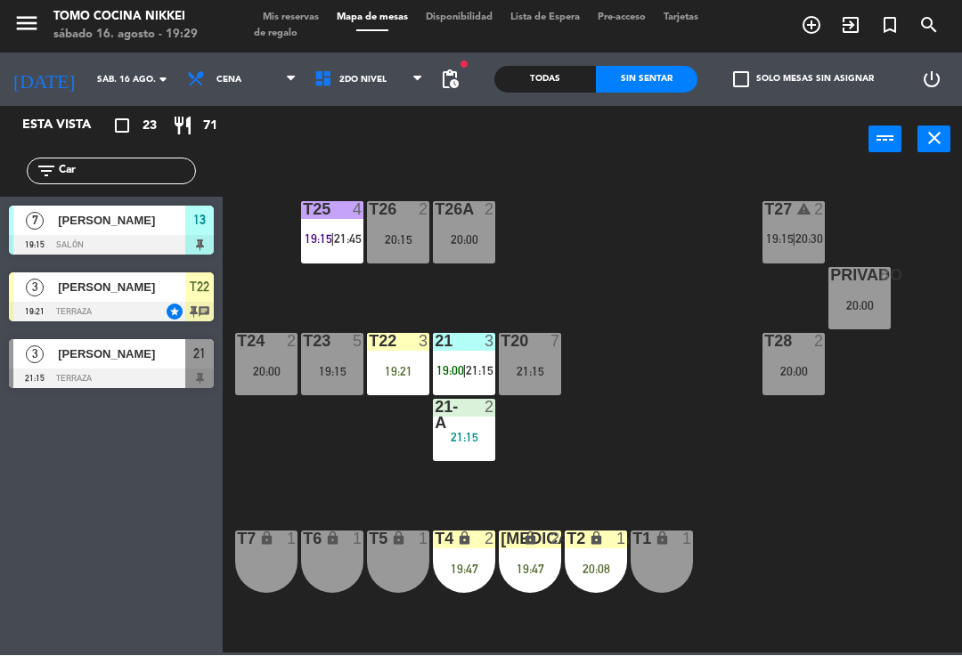
click at [483, 362] on div "21 3 19:00 | 21:15" at bounding box center [464, 365] width 62 height 62
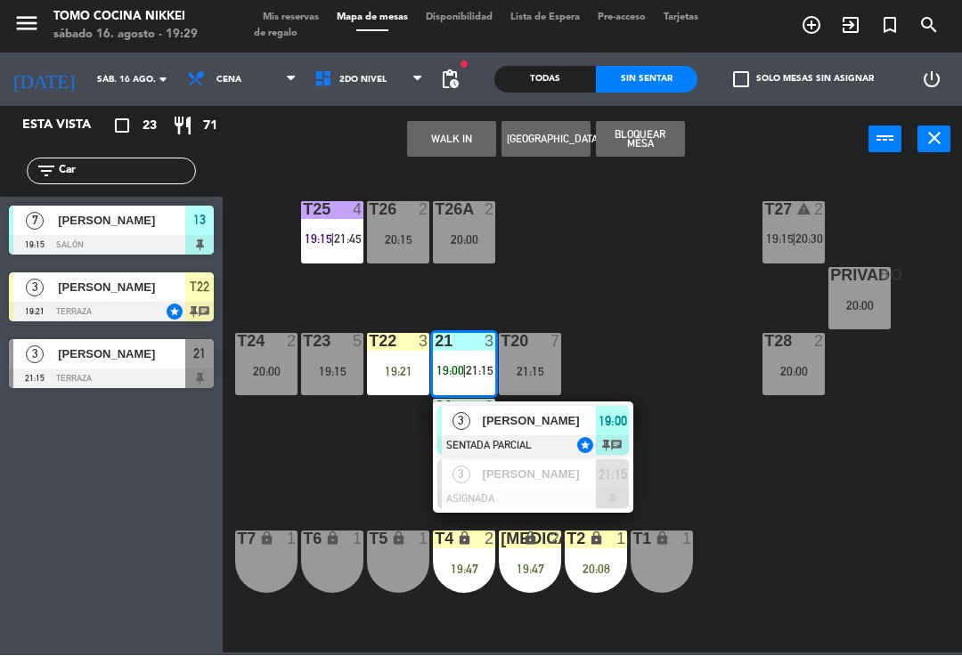
click at [550, 415] on span "[PERSON_NAME]" at bounding box center [540, 421] width 114 height 19
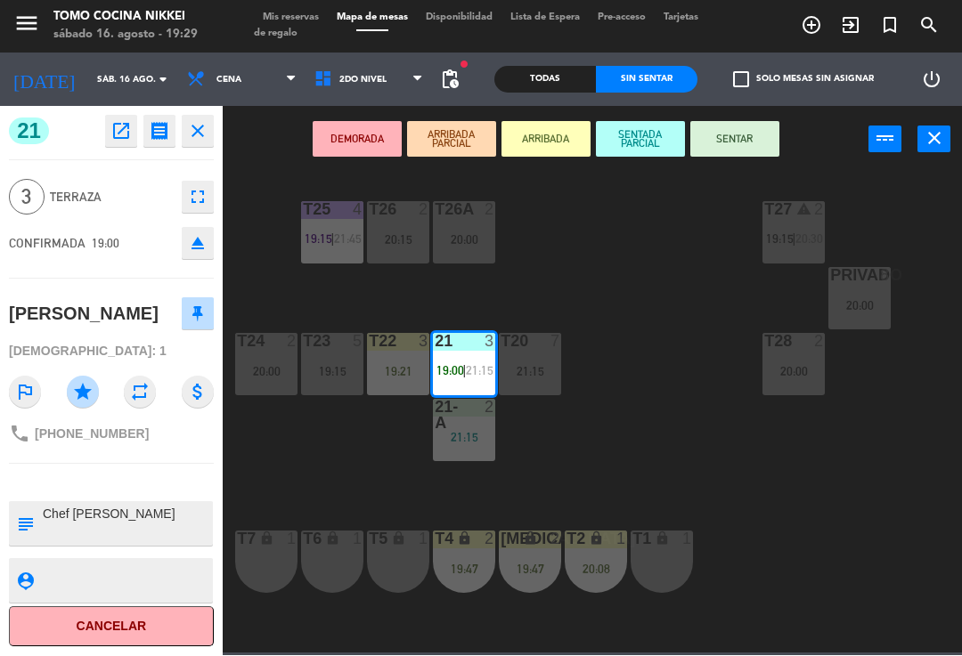
click at [745, 137] on button "SENTAR" at bounding box center [734, 140] width 89 height 36
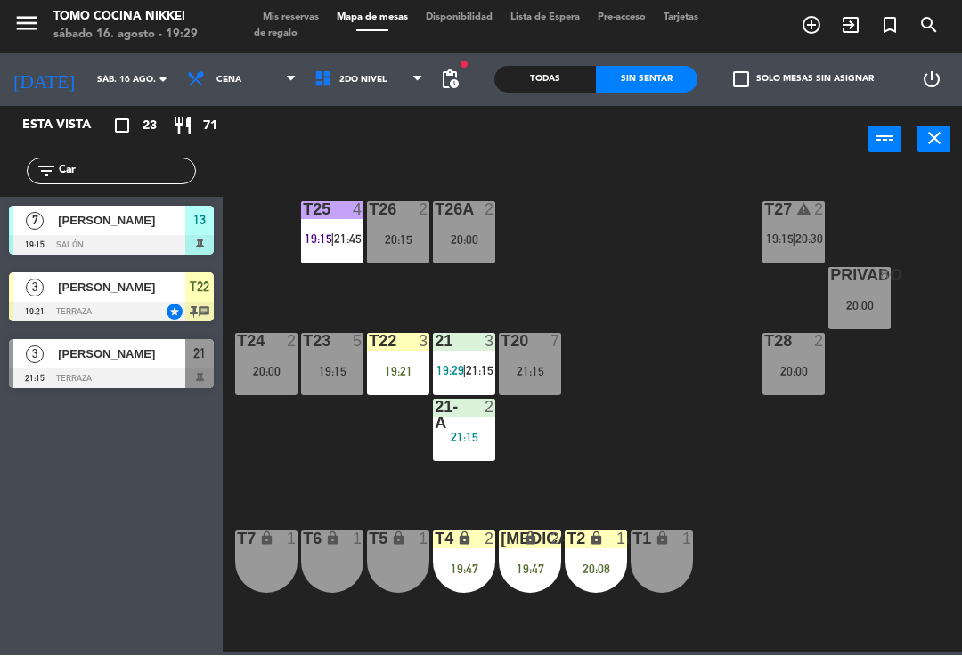
click at [681, 337] on div "T27 warning 2 19:15 | 20:30 T25 4 19:15 | 21:45 T26A 2 20:00 T26 2 20:15 Privad…" at bounding box center [596, 412] width 729 height 483
click at [368, 79] on span "2do Nivel" at bounding box center [362, 81] width 47 height 10
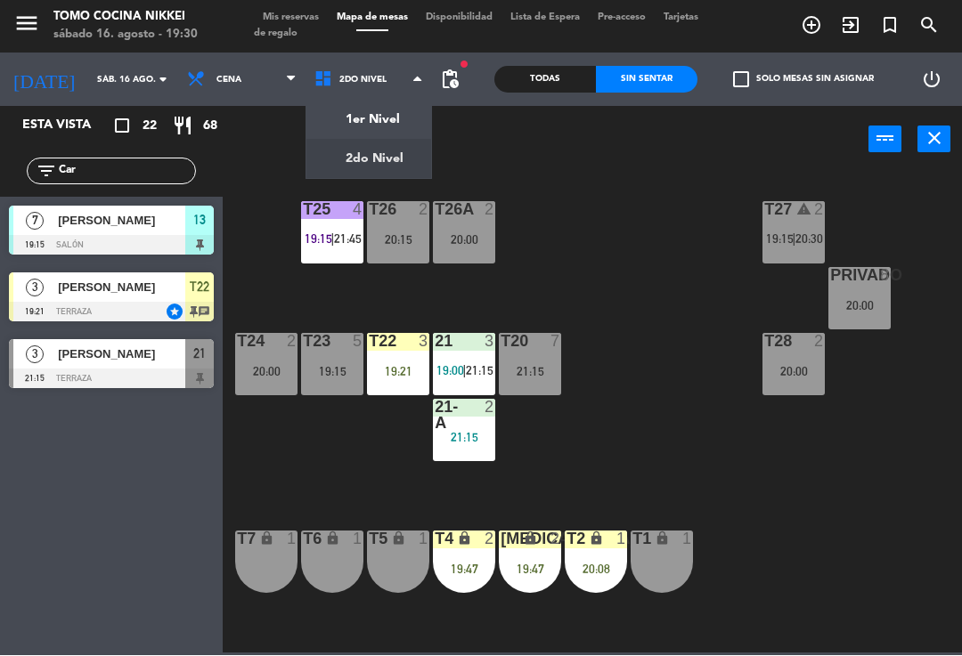
click at [381, 120] on ng-component "menu Tomo Cocina Nikkei [DATE] 16. agosto - 19:30 Mis reservas Mapa de mesas Di…" at bounding box center [481, 327] width 962 height 654
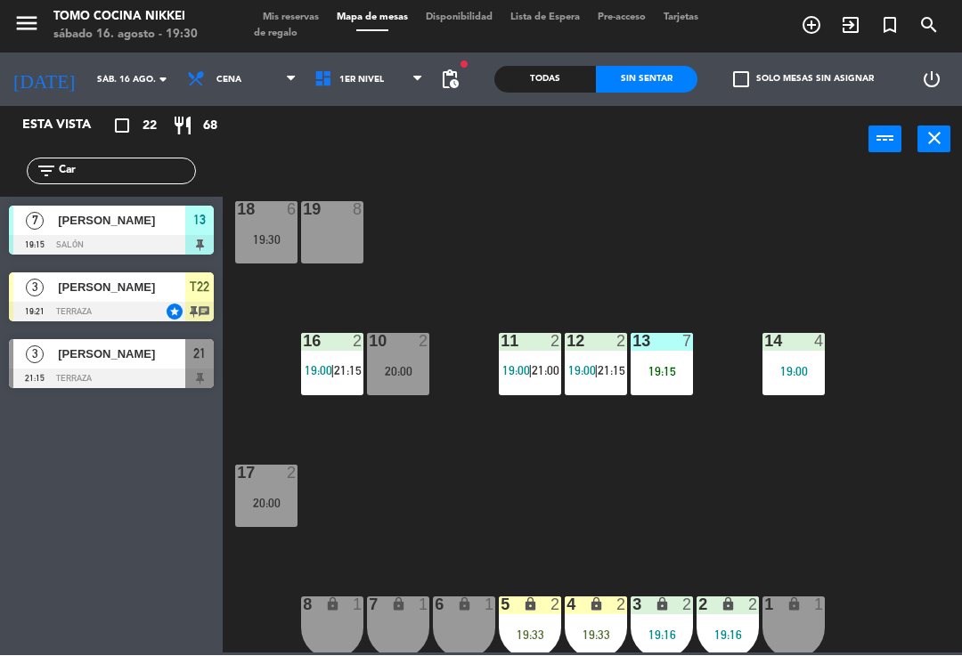
click at [462, 621] on div "6 lock 1" at bounding box center [464, 629] width 62 height 62
click at [792, 643] on div "1 lock 1" at bounding box center [793, 629] width 62 height 62
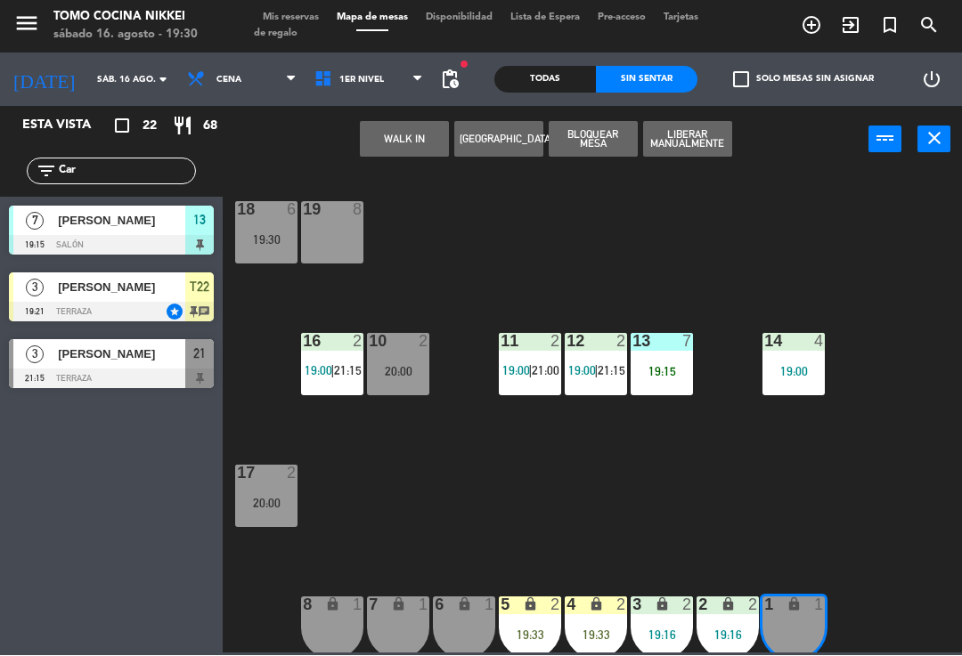
click at [419, 142] on button "WALK IN" at bounding box center [404, 140] width 89 height 36
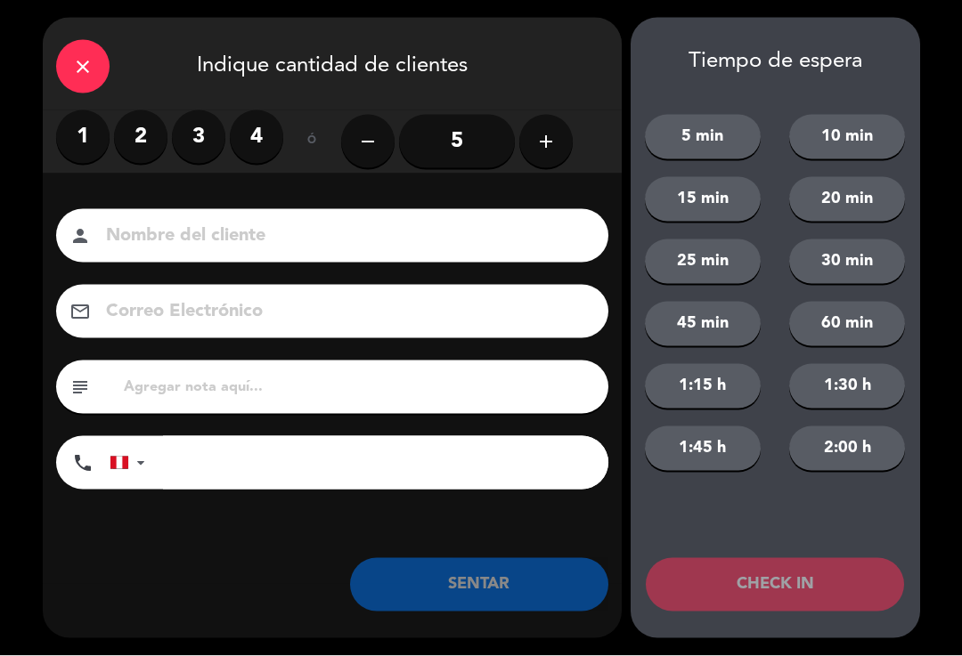
click at [465, 243] on input at bounding box center [344, 236] width 481 height 31
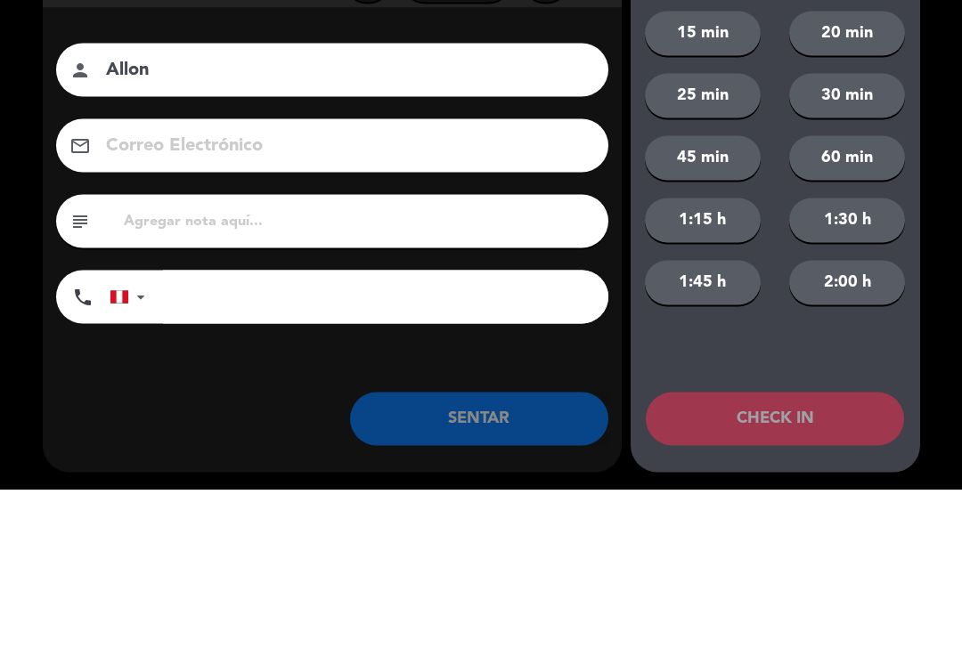
scroll to position [7, 0]
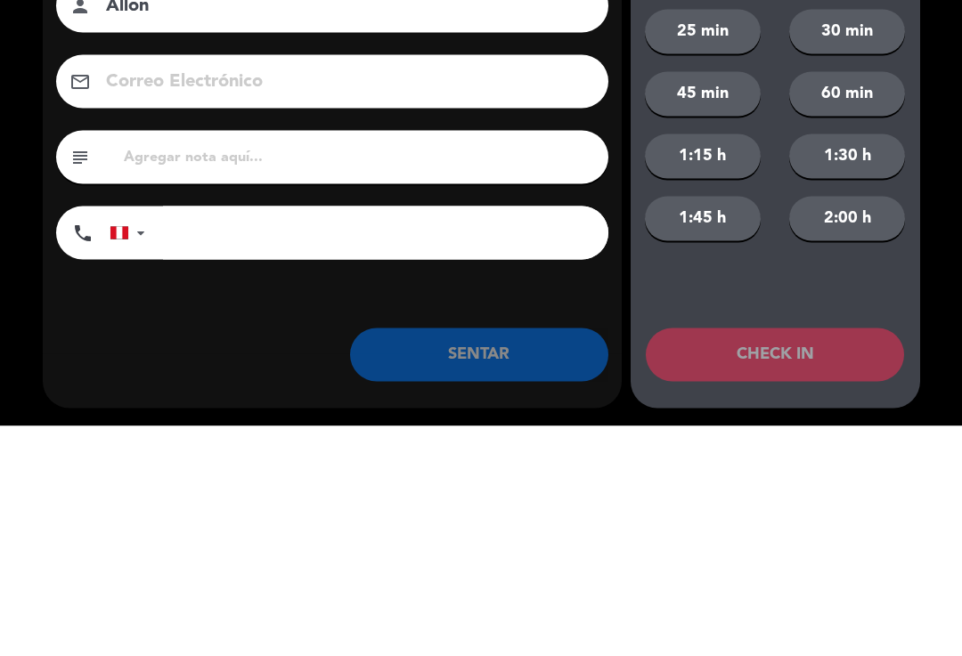
type input "Allon"
click at [347, 436] on input "tel" at bounding box center [385, 462] width 445 height 53
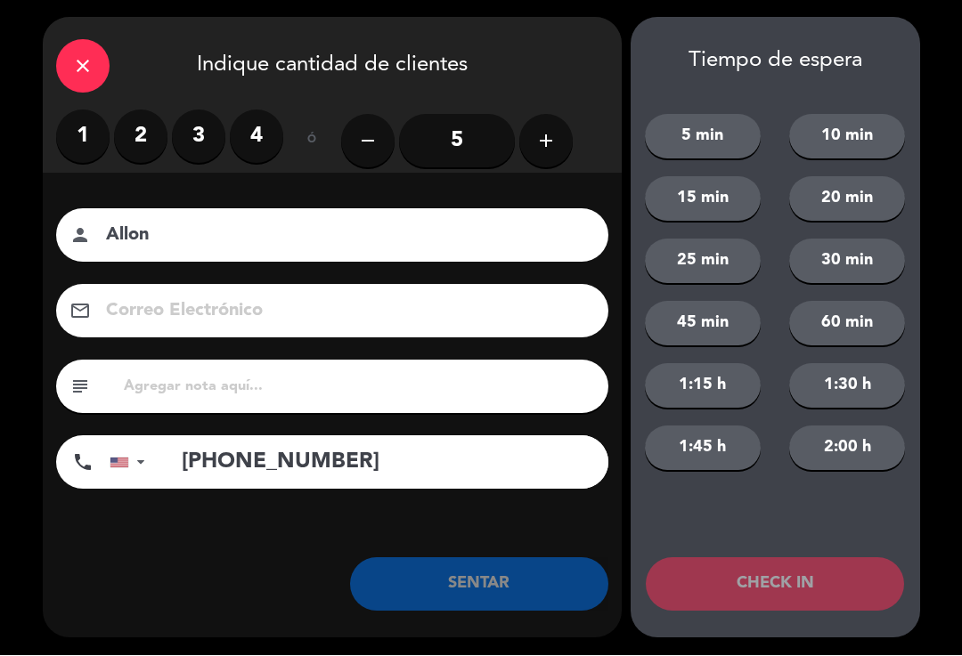
type input "[PHONE_NUMBER]"
click at [94, 115] on label "1" at bounding box center [82, 136] width 53 height 53
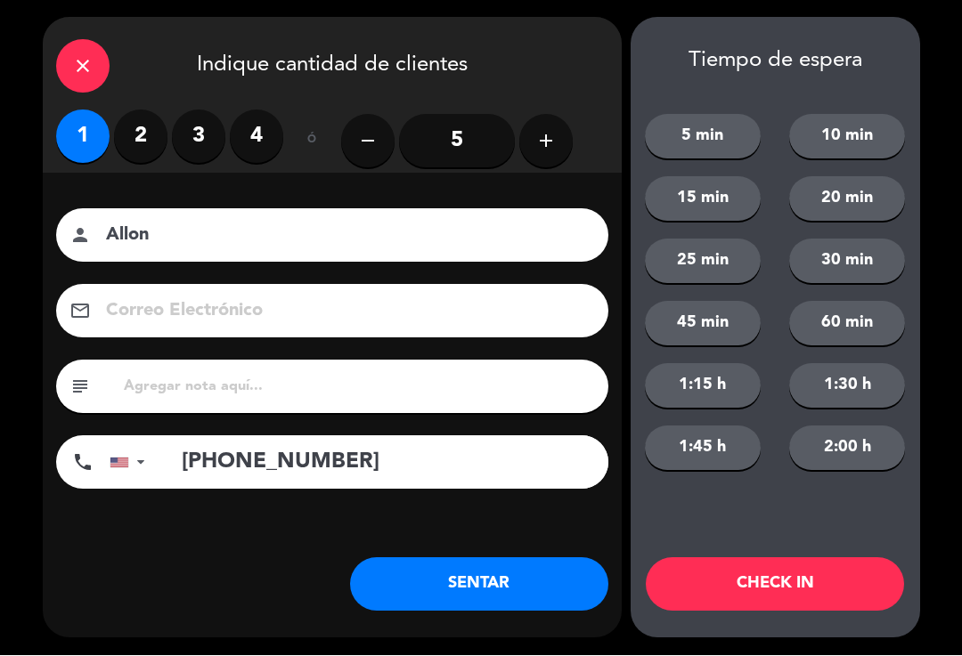
click at [470, 577] on button "SENTAR" at bounding box center [479, 584] width 258 height 53
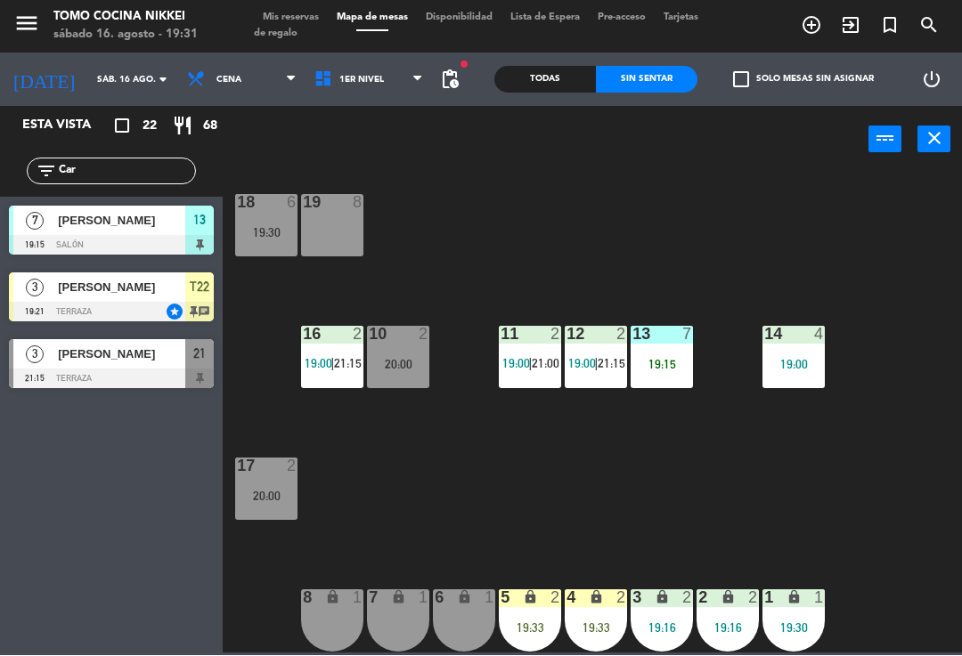
click at [159, 172] on input "Car" at bounding box center [126, 172] width 138 height 20
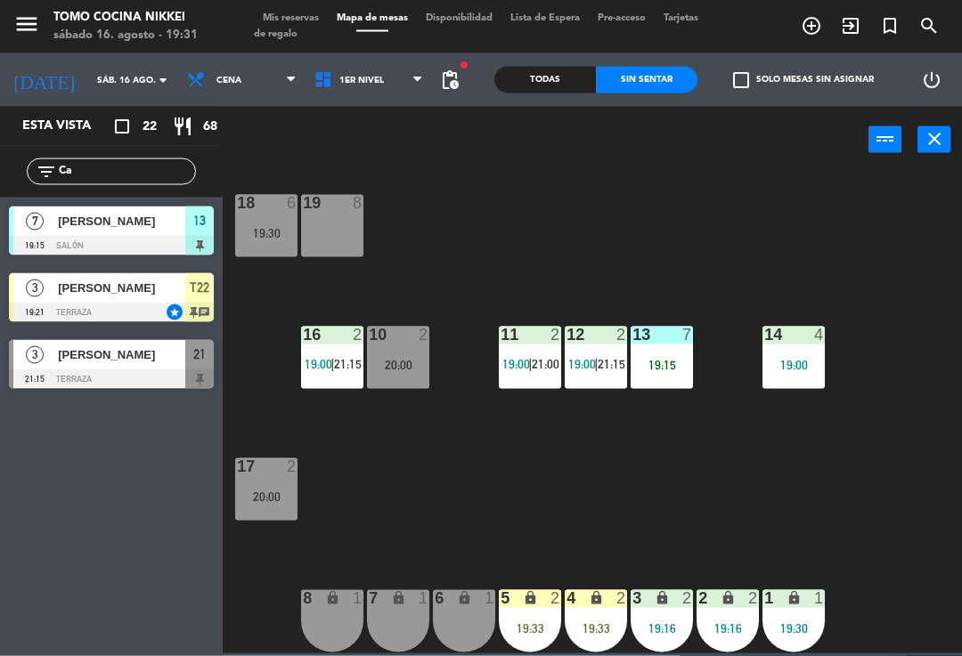
type input "C"
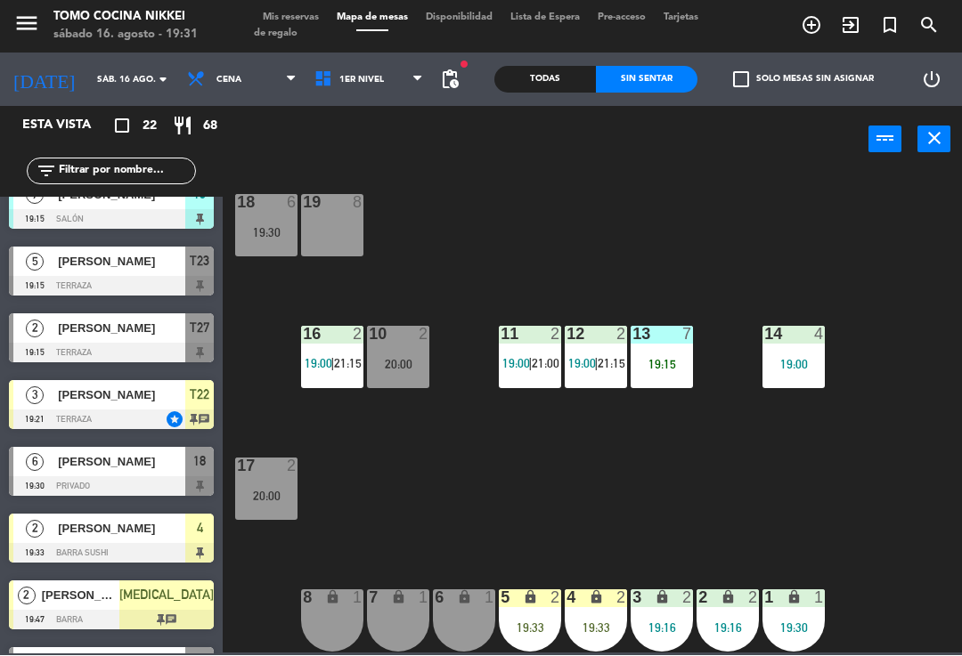
scroll to position [28, 0]
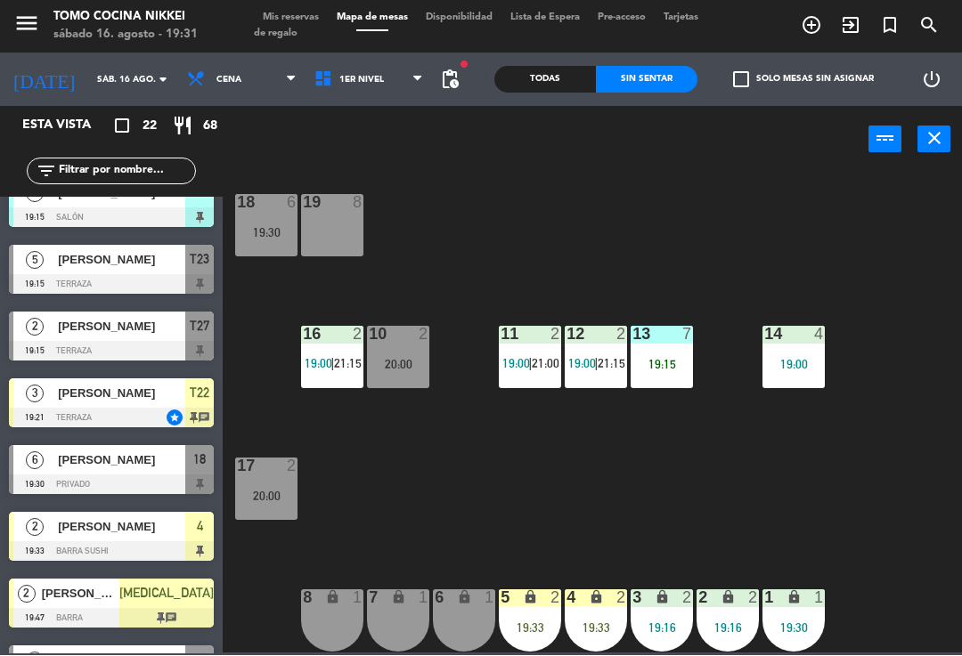
click at [350, 94] on span "1er Nivel" at bounding box center [368, 80] width 127 height 39
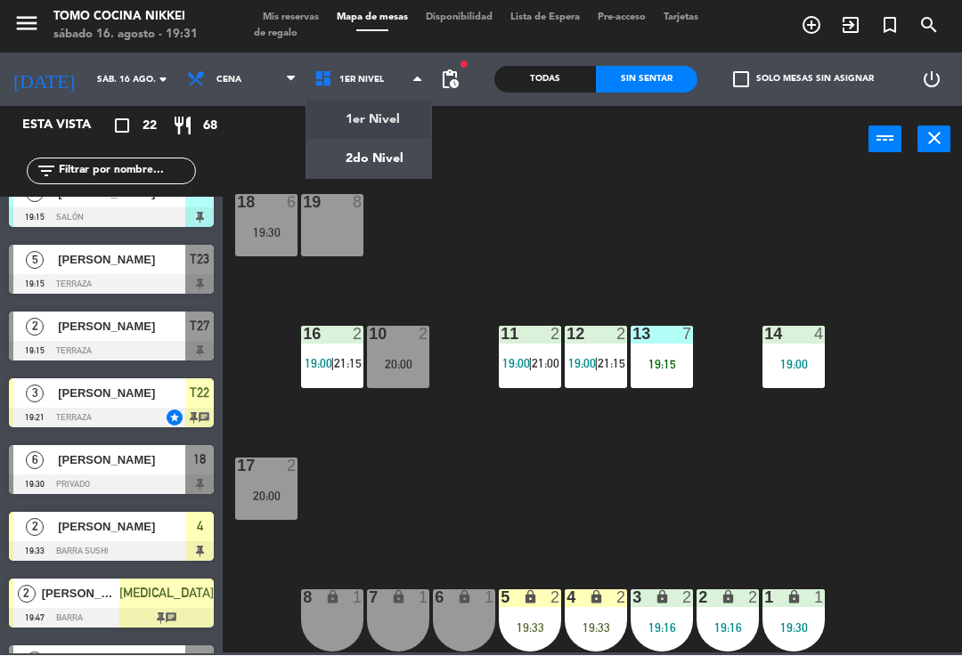
click at [380, 75] on span "1er Nivel" at bounding box center [368, 80] width 127 height 39
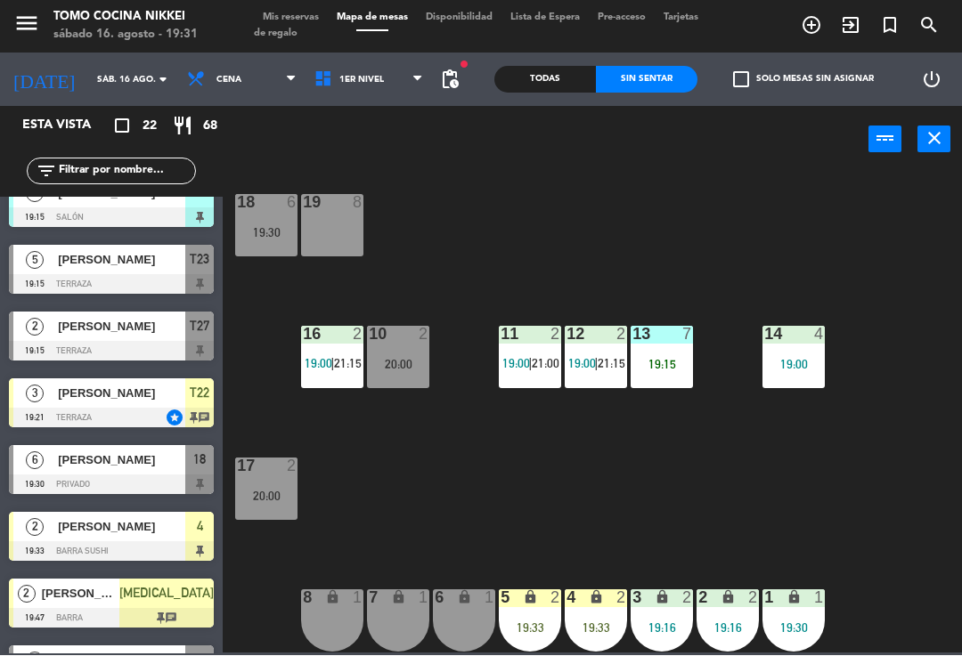
click at [409, 77] on span "1er Nivel" at bounding box center [368, 80] width 127 height 39
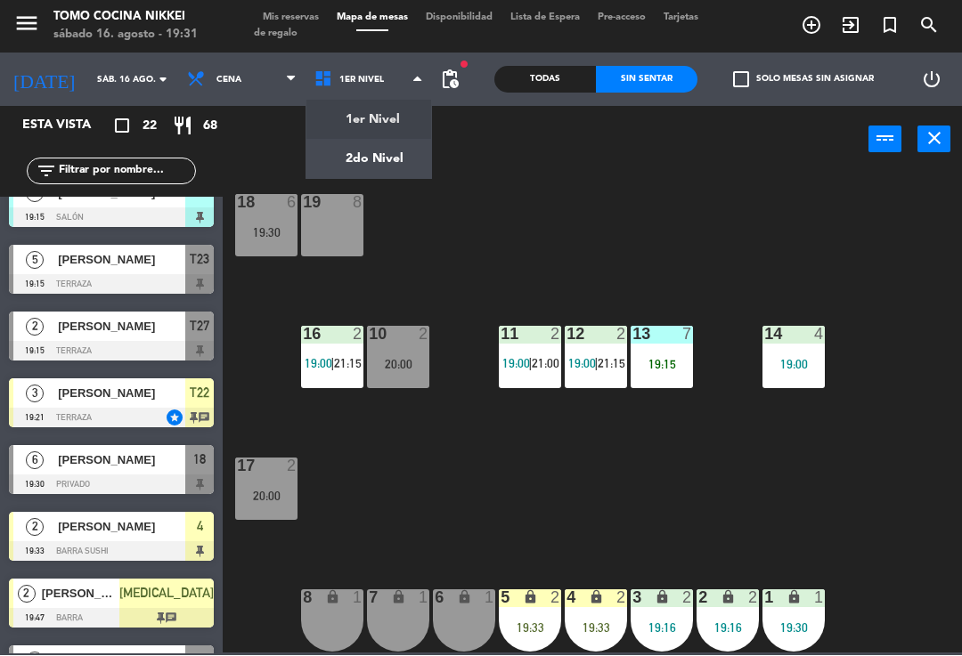
click at [387, 164] on ng-component "menu Tomo Cocina Nikkei [DATE] 16. agosto - 19:31 Mis reservas Mapa de mesas Di…" at bounding box center [481, 327] width 962 height 654
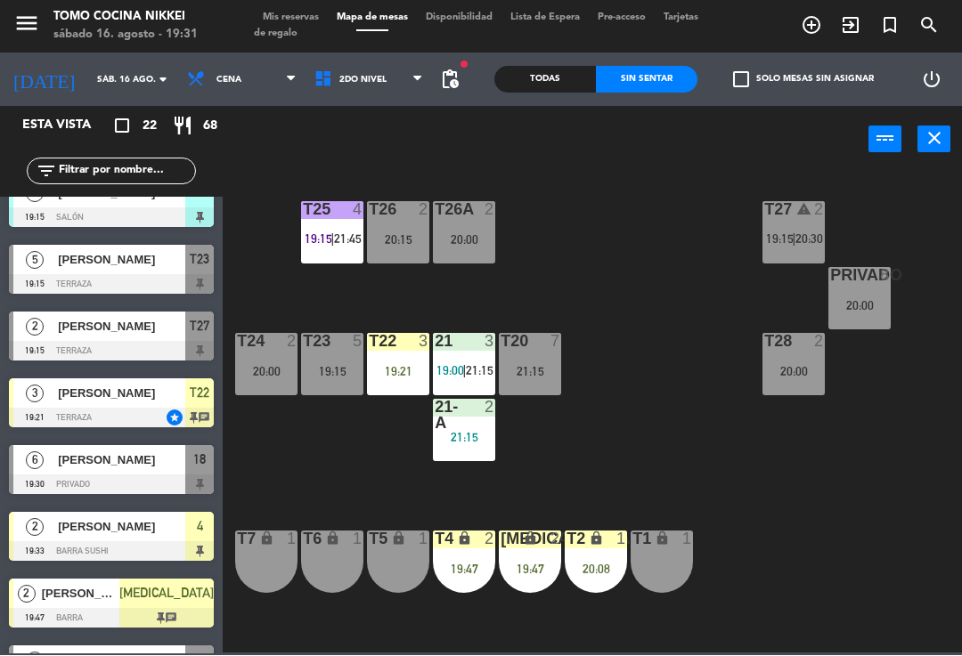
click at [794, 250] on div "T27 warning 2 19:15 | 20:30" at bounding box center [793, 233] width 62 height 62
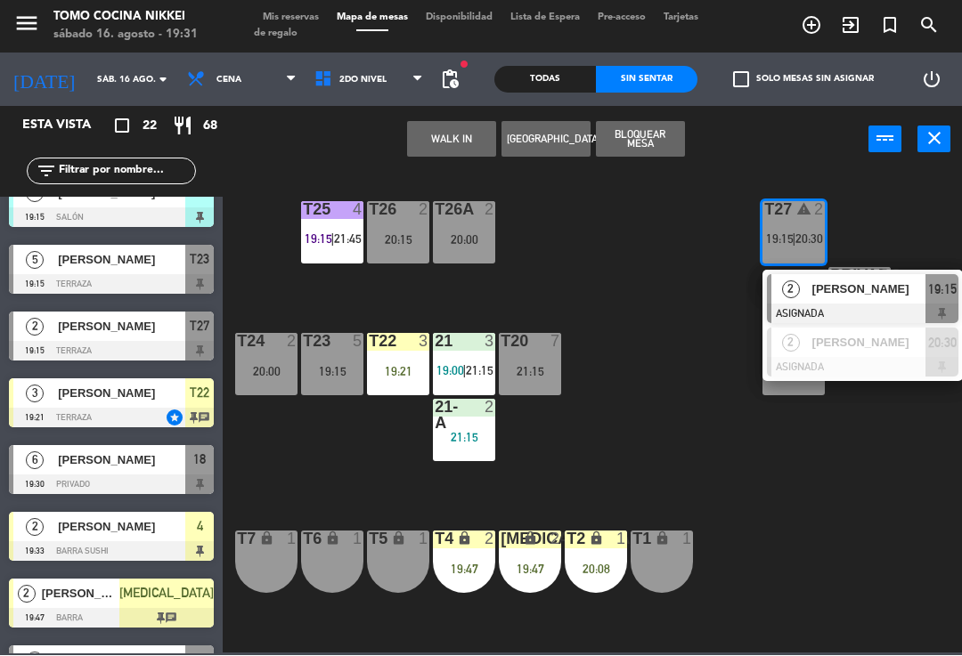
click at [851, 295] on span "[PERSON_NAME]" at bounding box center [869, 290] width 114 height 19
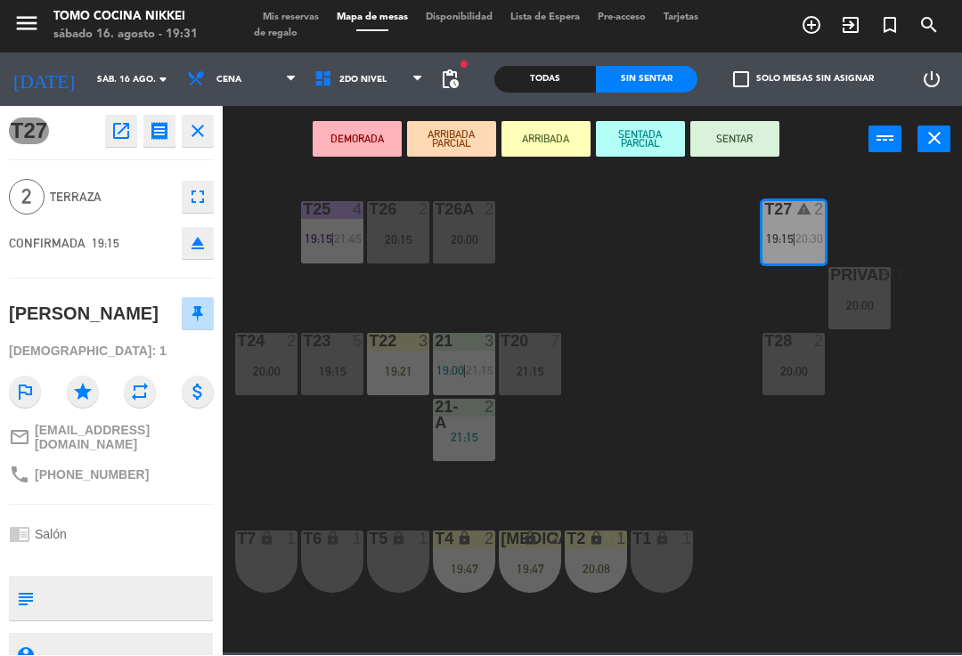
click at [728, 152] on button "SENTAR" at bounding box center [734, 140] width 89 height 36
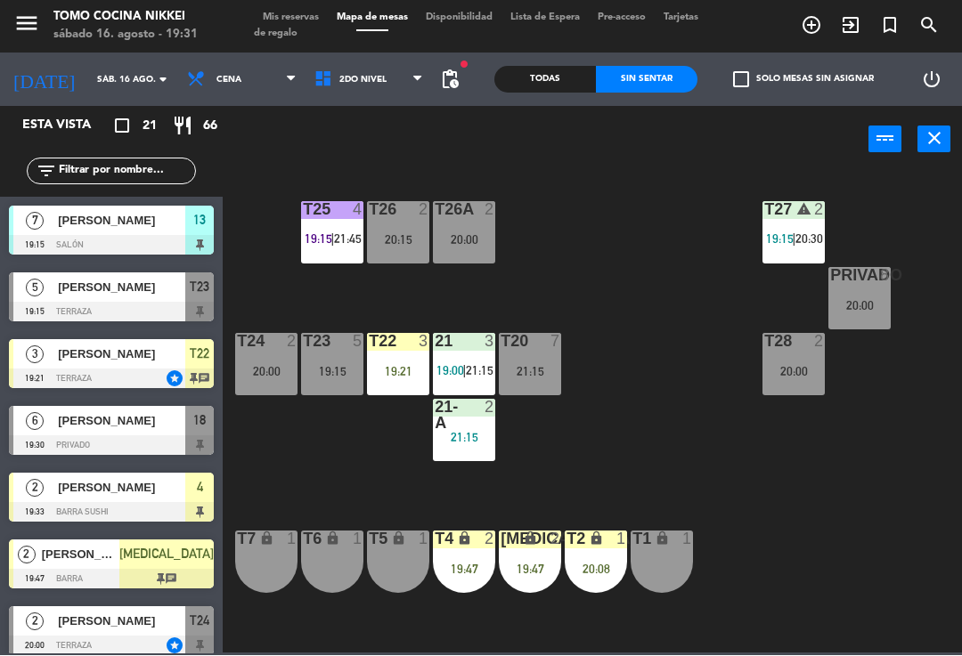
click at [702, 419] on div "T27 warning 2 19:15 | 20:30 T25 4 19:15 | 21:45 T26A 2 20:00 T26 2 20:15 Privad…" at bounding box center [596, 412] width 729 height 483
click at [799, 232] on span "20:30" at bounding box center [809, 239] width 28 height 14
click at [703, 444] on div "T27 warning 2 19:15 | 20:30 T25 4 19:15 | 21:45 T26A 2 20:00 T26 2 20:15 Privad…" at bounding box center [596, 412] width 729 height 483
click at [389, 69] on span "2do Nivel" at bounding box center [368, 80] width 127 height 39
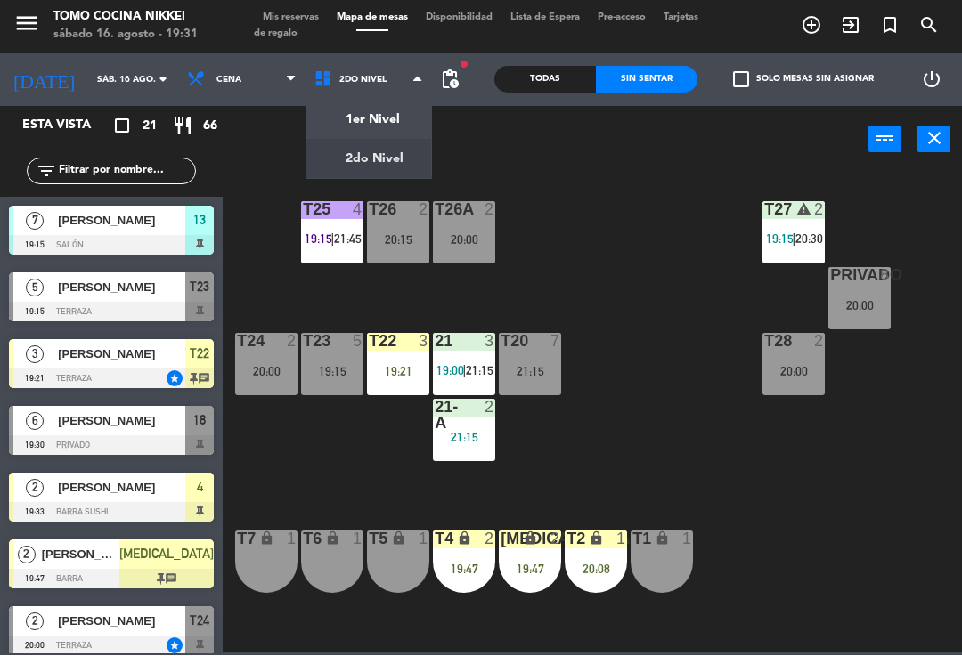
click at [382, 104] on div "1er Nivel 2do Nivel 2do Nivel 1er Nivel 2do Nivel" at bounding box center [368, 79] width 127 height 53
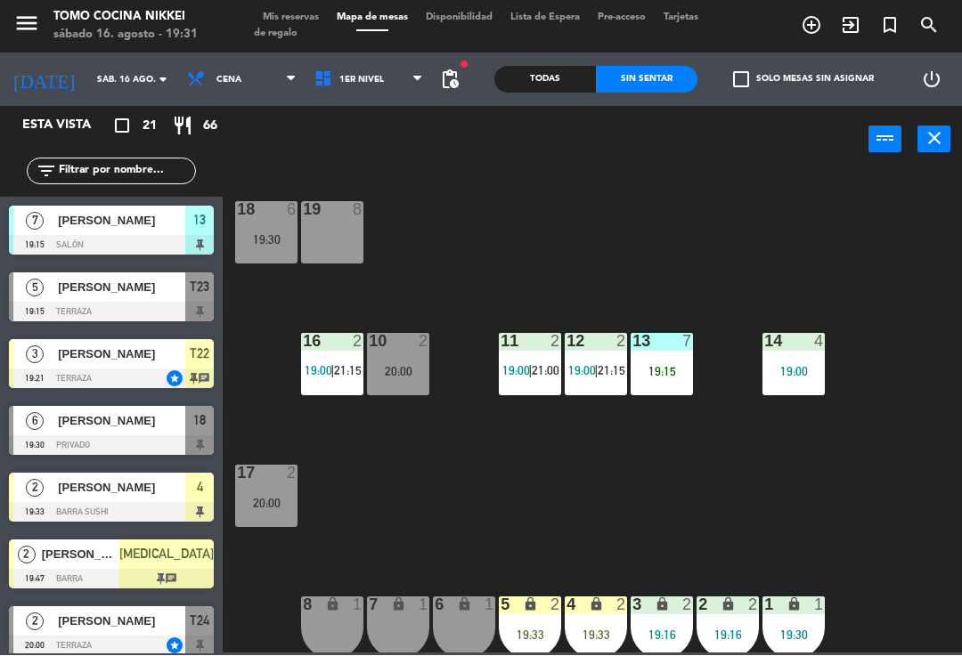
click at [576, 625] on div "4 lock 2 19:33" at bounding box center [596, 629] width 62 height 62
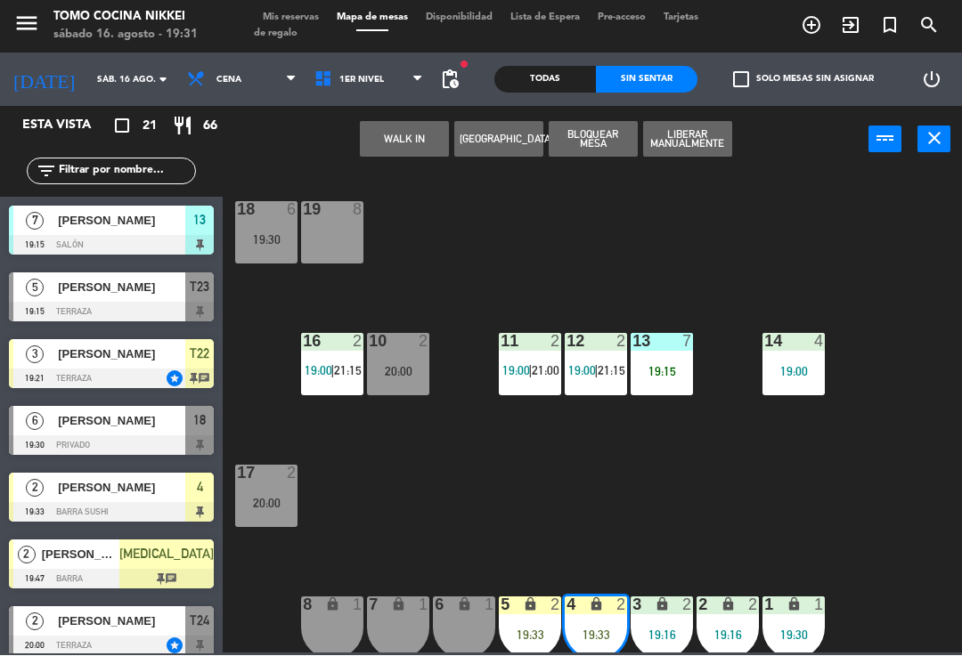
click at [605, 610] on div "lock" at bounding box center [596, 606] width 29 height 17
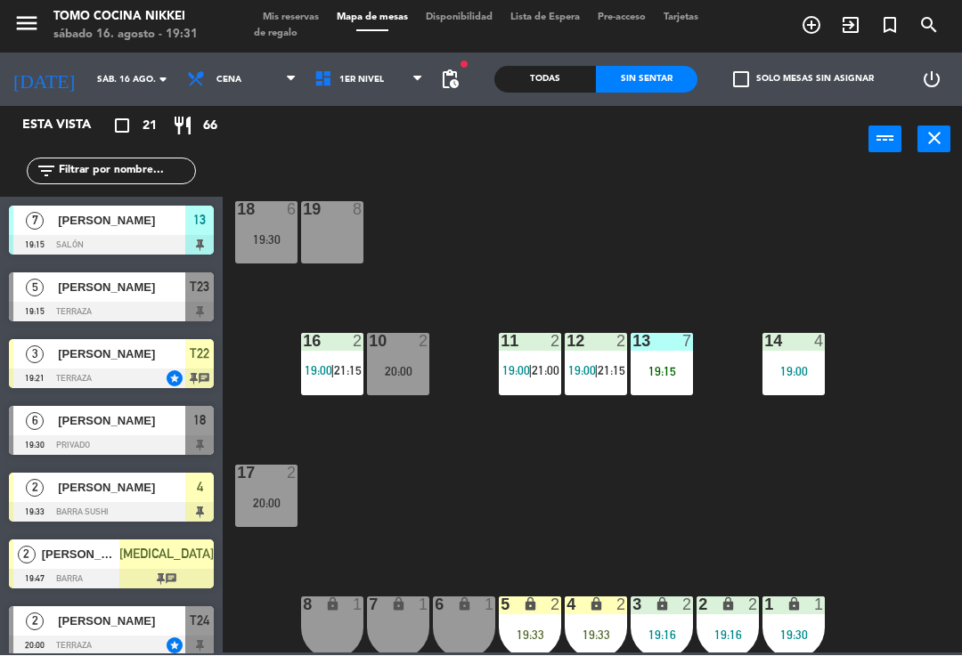
click at [788, 465] on div "18 6 19:30 19 8 16 2 19:00 | 21:15 10 2 20:00 11 2 19:00 | 21:00 12 2 19:00 | 2…" at bounding box center [596, 412] width 729 height 483
click at [590, 620] on div "4 lock 2 19:33" at bounding box center [596, 629] width 62 height 62
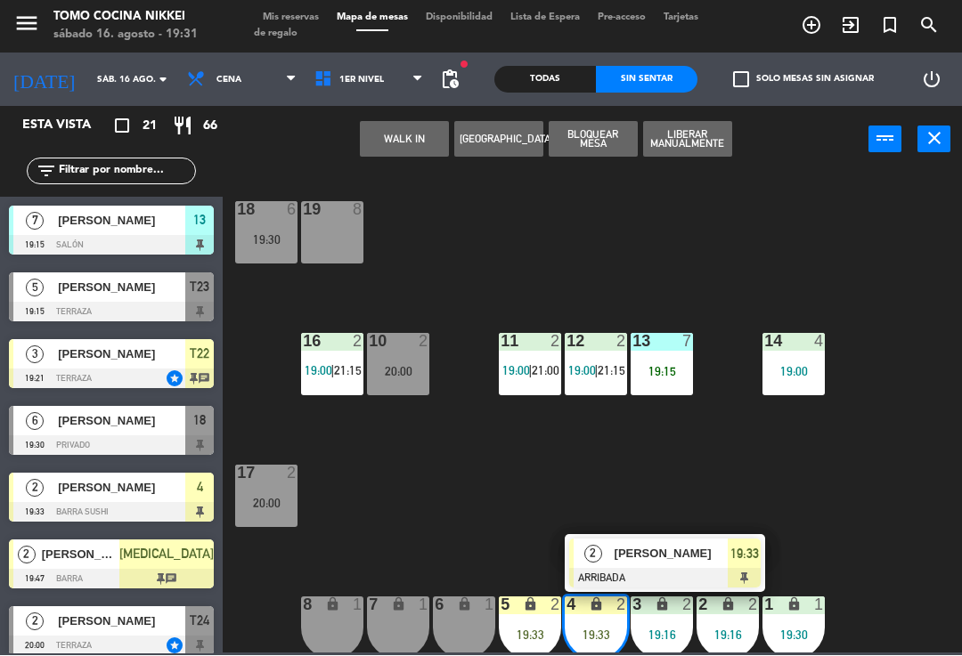
click at [678, 547] on span "[PERSON_NAME]" at bounding box center [672, 554] width 114 height 19
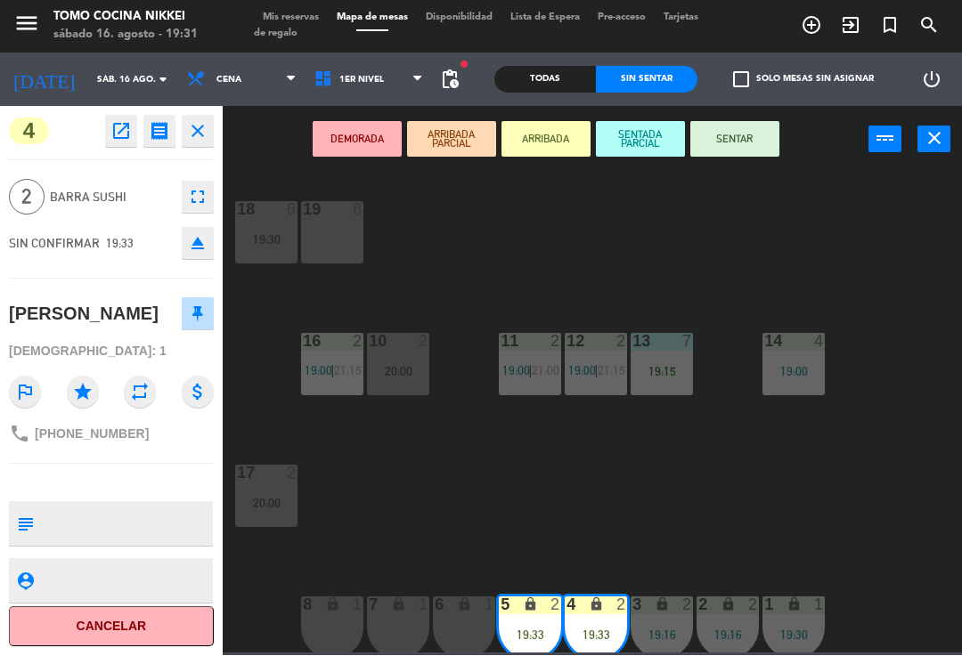
click at [751, 135] on button "SENTAR" at bounding box center [734, 140] width 89 height 36
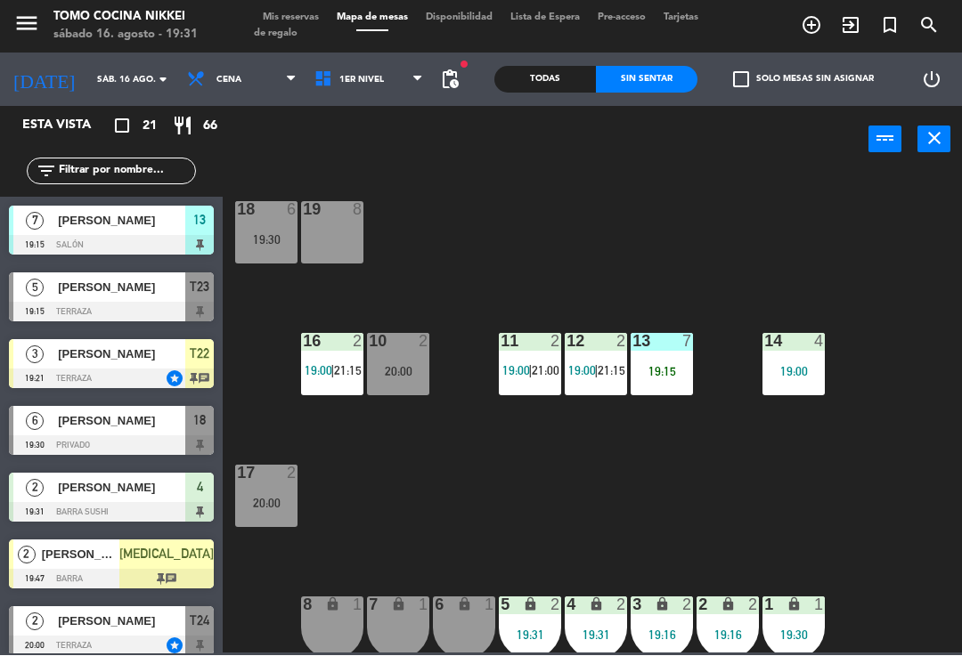
click at [895, 313] on div "18 6 19:30 19 8 16 2 19:00 | 21:15 10 2 20:00 11 2 19:00 | 21:00 12 2 19:00 | 2…" at bounding box center [596, 412] width 729 height 483
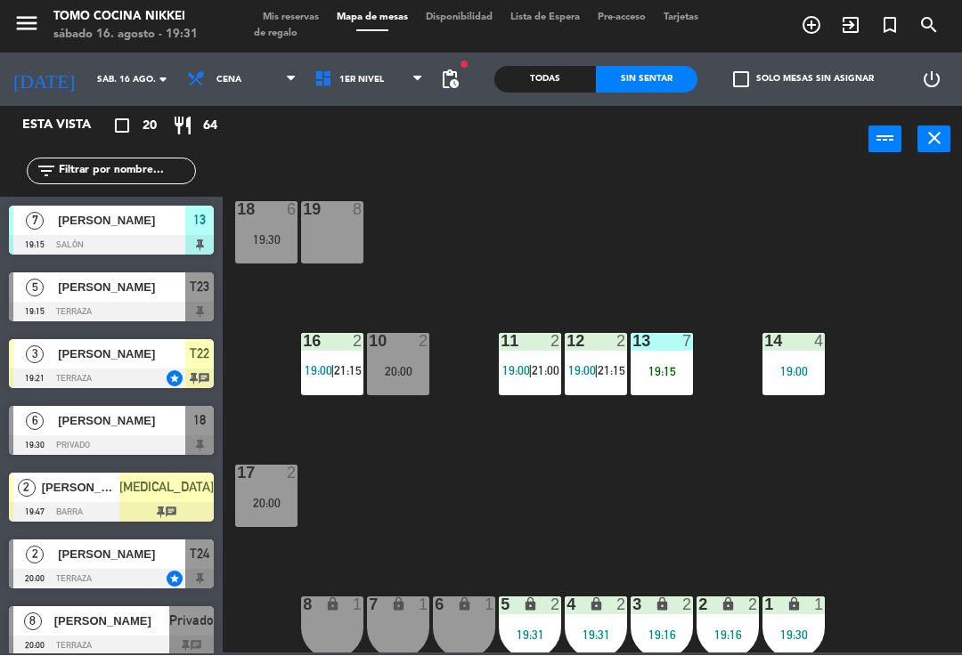
click at [917, 147] on button "close" at bounding box center [933, 139] width 33 height 27
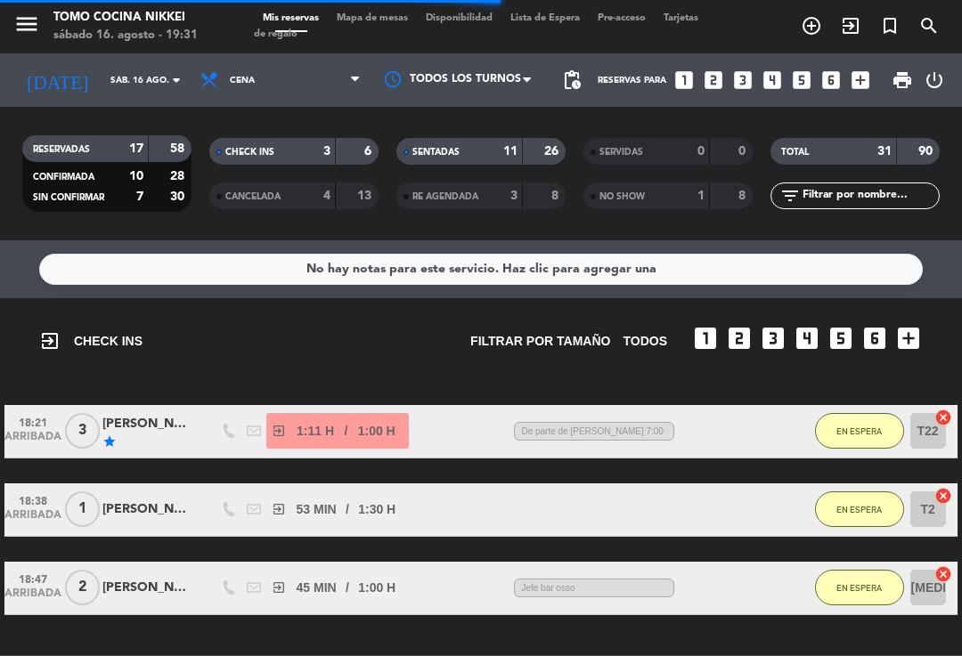
click at [388, 17] on span "Mapa de mesas" at bounding box center [372, 18] width 89 height 10
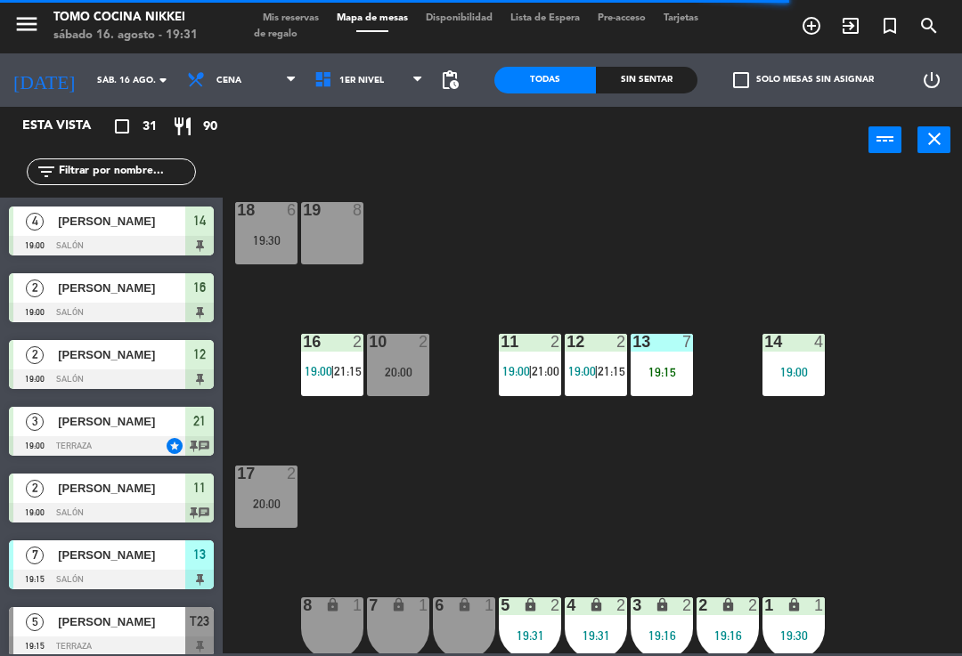
click at [537, 607] on icon "lock" at bounding box center [530, 605] width 15 height 15
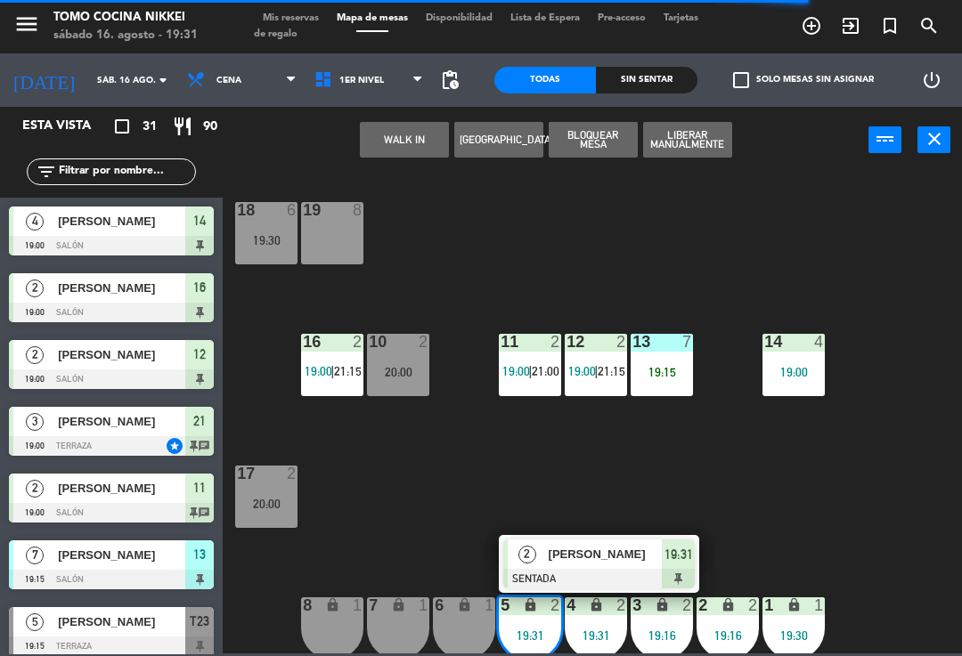
click at [832, 507] on div "18 6 19:30 19 8 16 2 19:00 | 21:15 10 2 20:00 11 2 19:00 | 21:00 12 2 19:00 | 2…" at bounding box center [596, 412] width 729 height 483
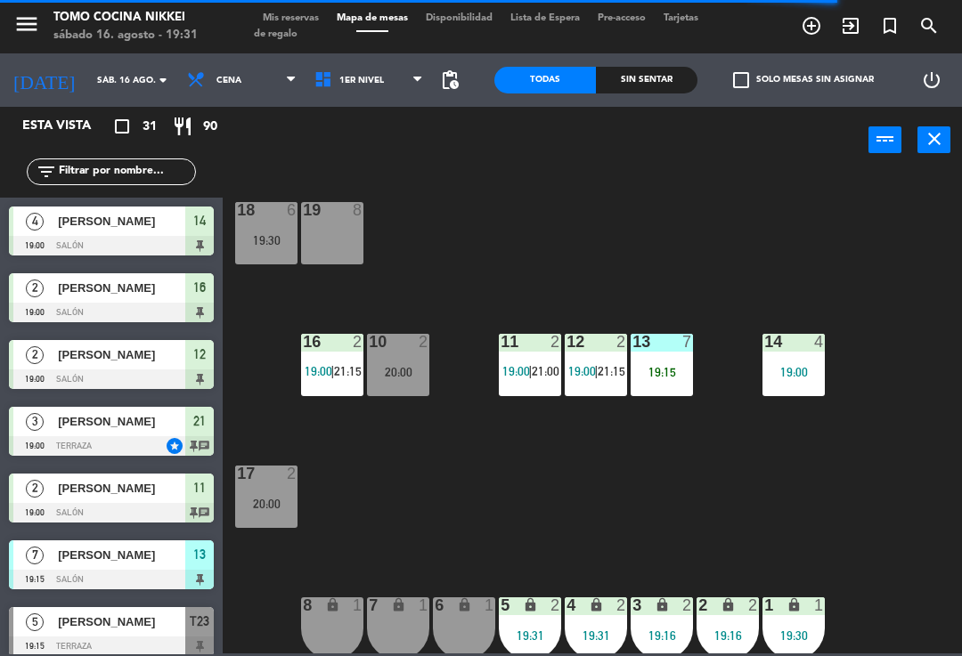
click at [839, 468] on div "18 6 19:30 19 8 16 2 19:00 | 21:15 10 2 20:00 11 2 19:00 | 21:00 12 2 19:00 | 2…" at bounding box center [596, 412] width 729 height 483
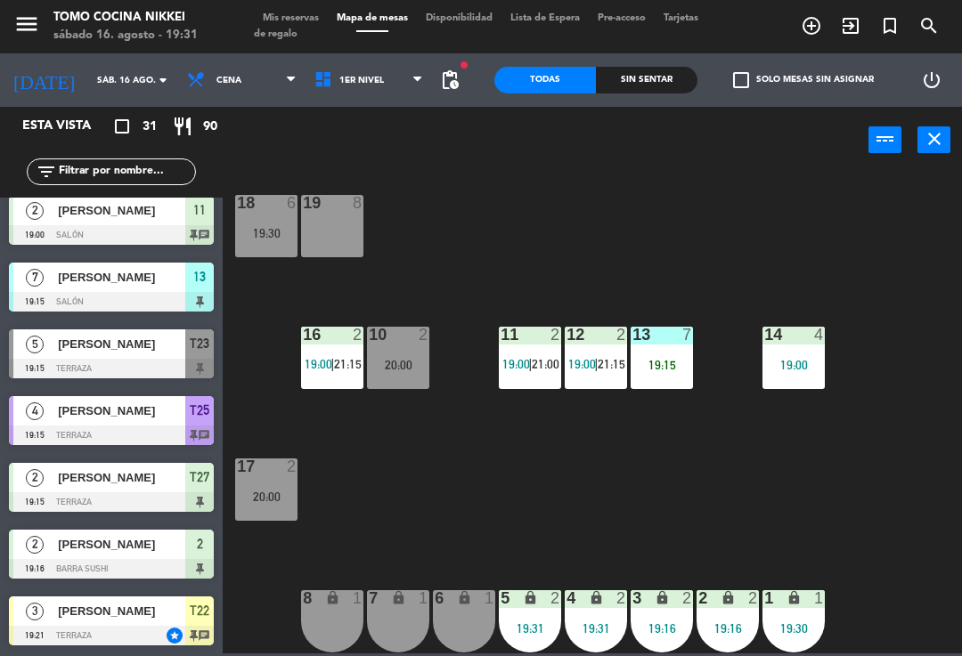
scroll to position [7, 0]
click at [403, 69] on span "1er Nivel" at bounding box center [368, 80] width 127 height 39
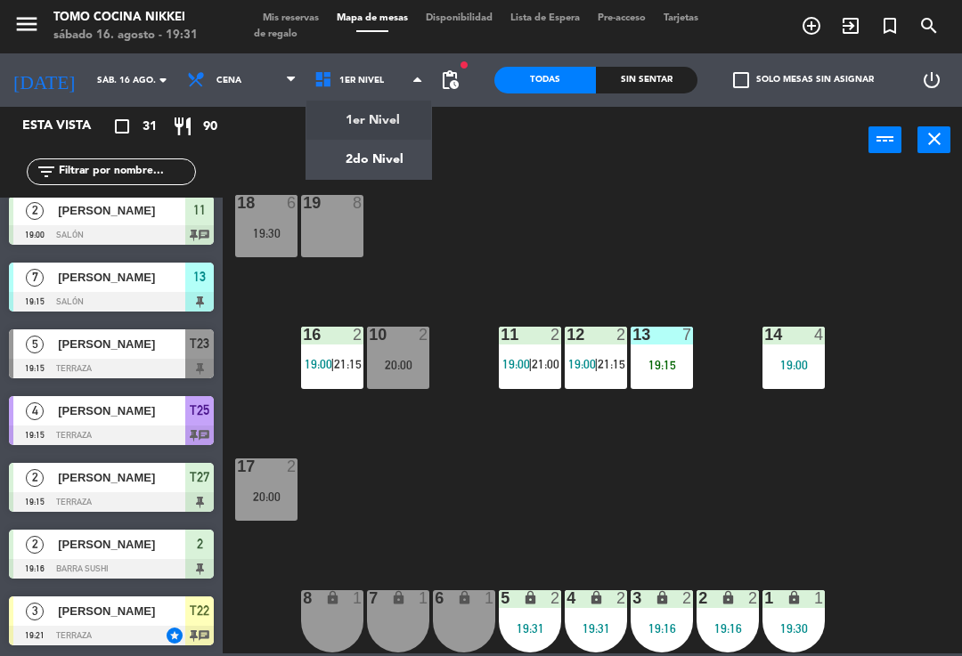
click at [359, 191] on div "18 6 19:30 19 8 16 2 19:00 | 21:15 10 2 20:00 11 2 19:00 | 21:00 12 2 19:00 | 2…" at bounding box center [596, 412] width 729 height 483
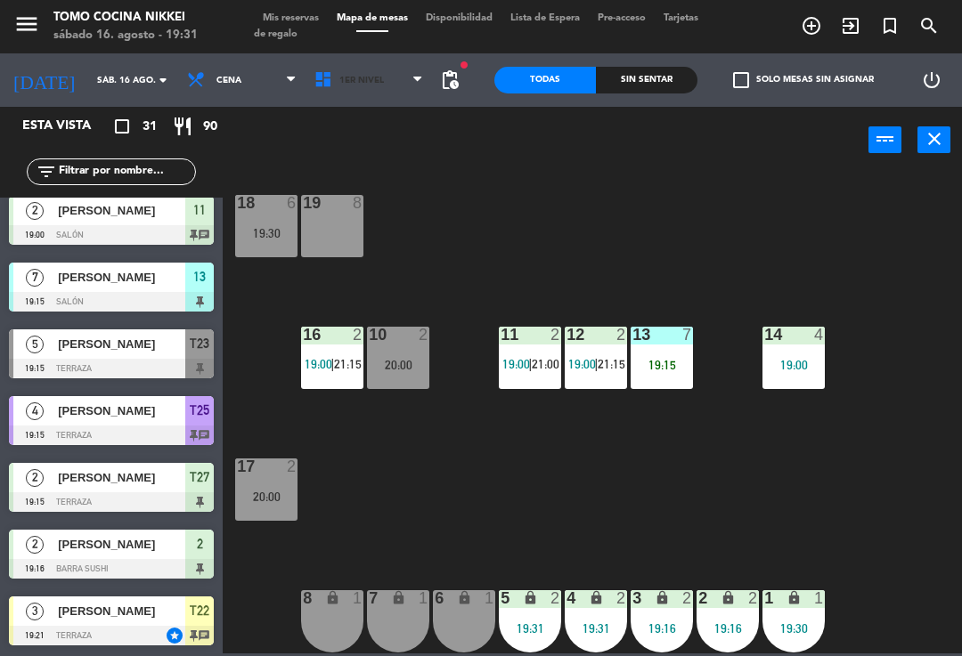
click at [401, 83] on span "1er Nivel" at bounding box center [368, 80] width 127 height 39
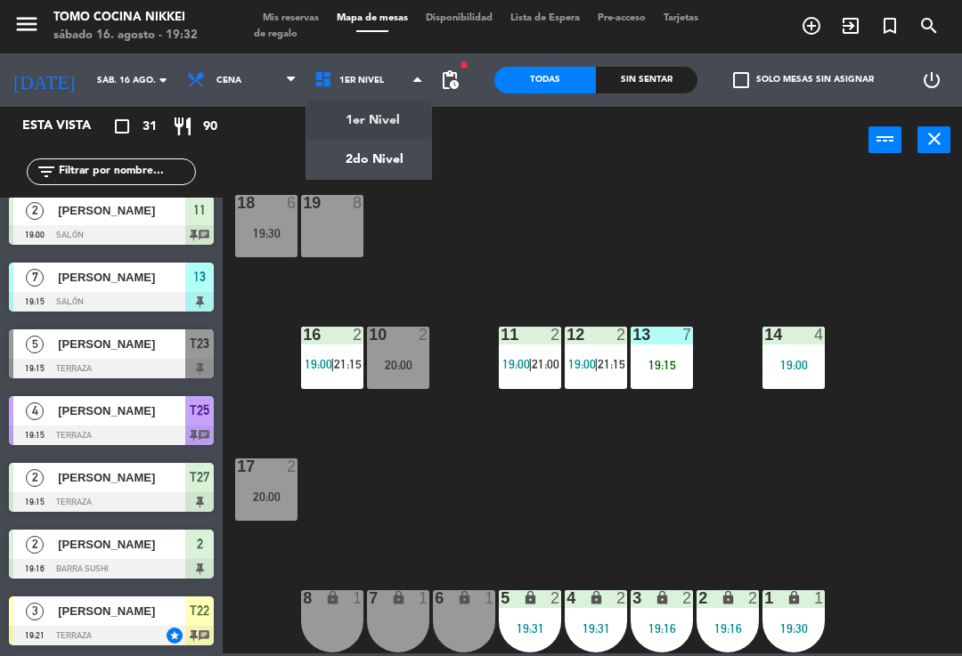
click at [407, 132] on ng-component "menu Tomo Cocina Nikkei [DATE] 16. agosto - 19:32 Mis reservas Mapa de mesas Di…" at bounding box center [481, 327] width 962 height 654
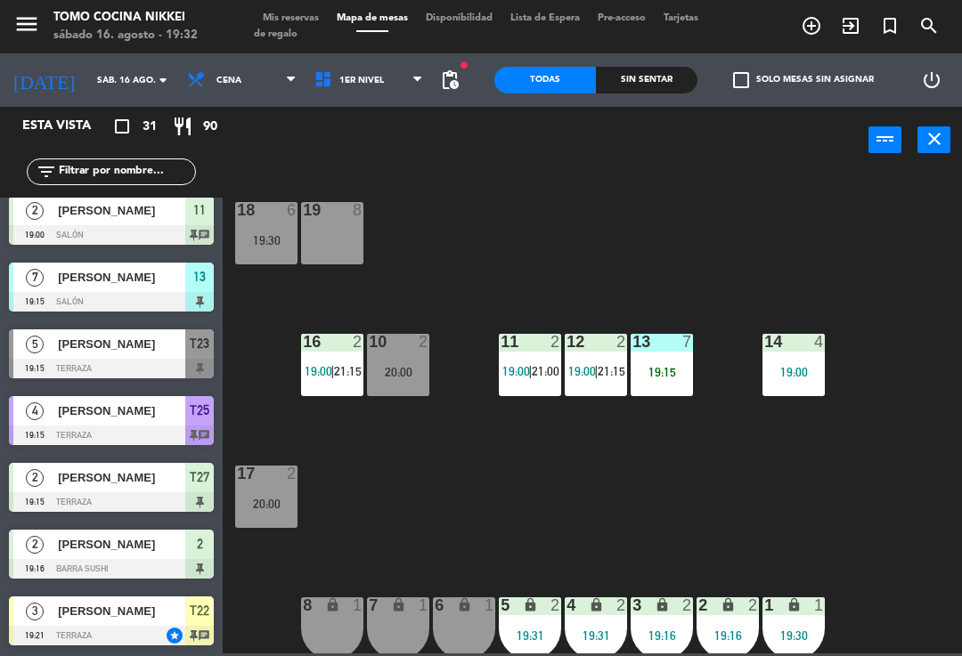
click at [370, 88] on span "1er Nivel" at bounding box center [368, 80] width 127 height 39
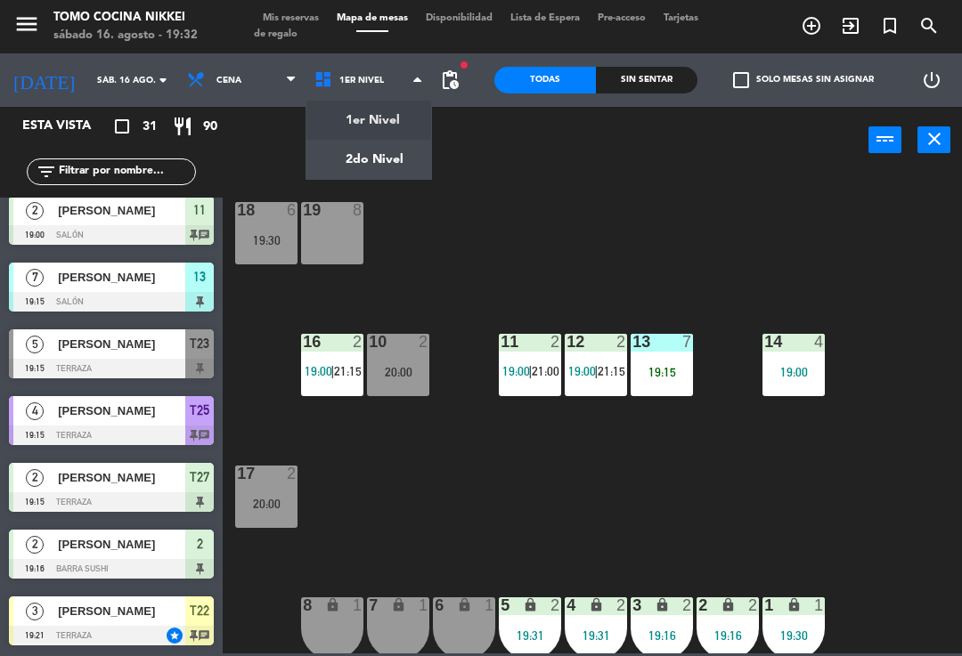
click at [372, 167] on ng-component "menu Tomo Cocina Nikkei [DATE] 16. agosto - 19:32 Mis reservas Mapa de mesas Di…" at bounding box center [481, 327] width 962 height 654
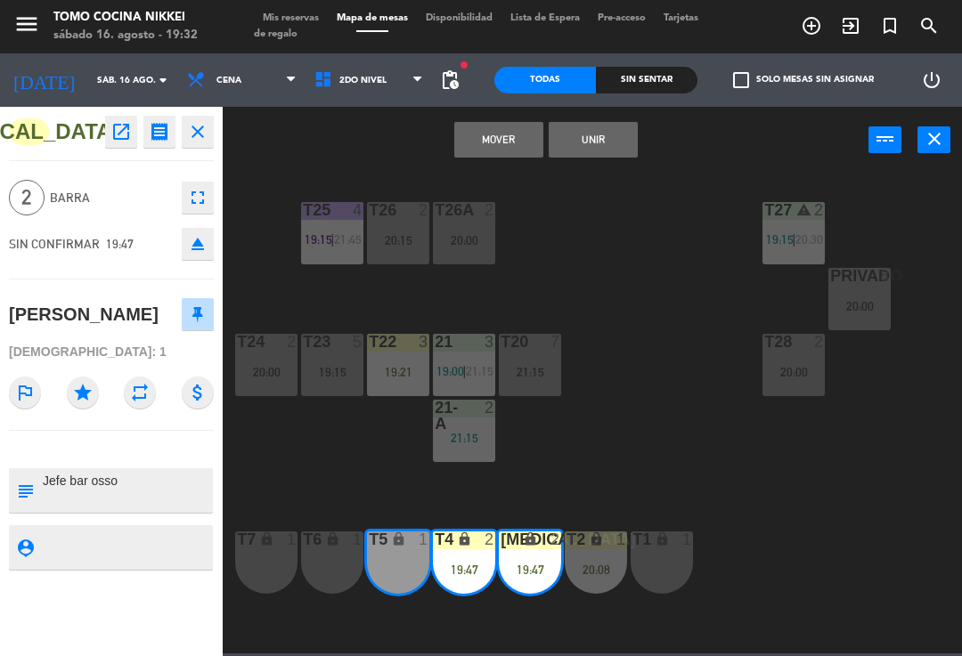
click at [492, 143] on button "Mover" at bounding box center [498, 140] width 89 height 36
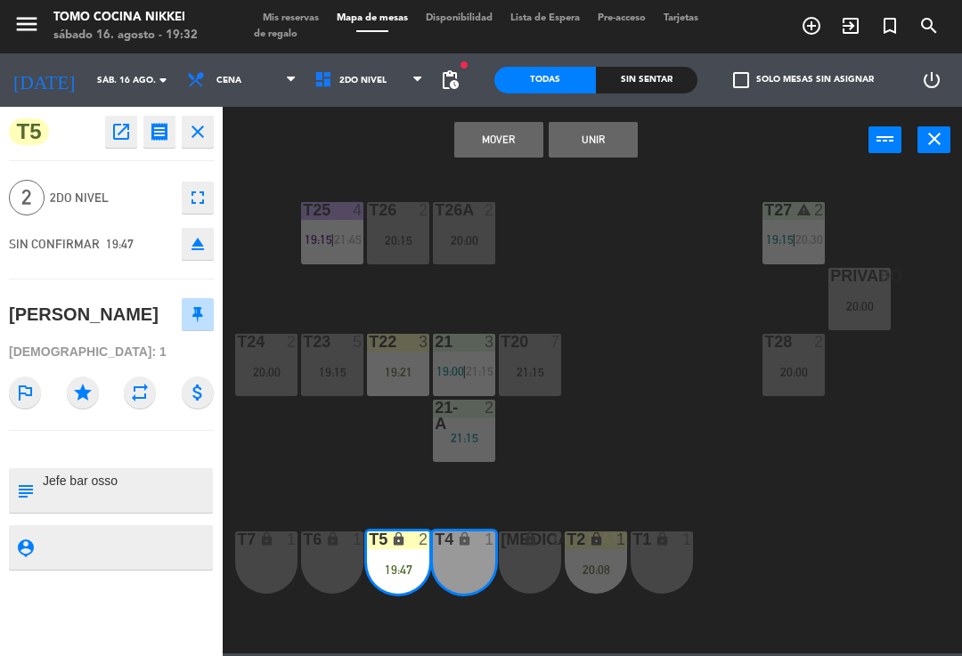
click at [594, 141] on button "Unir" at bounding box center [593, 140] width 89 height 36
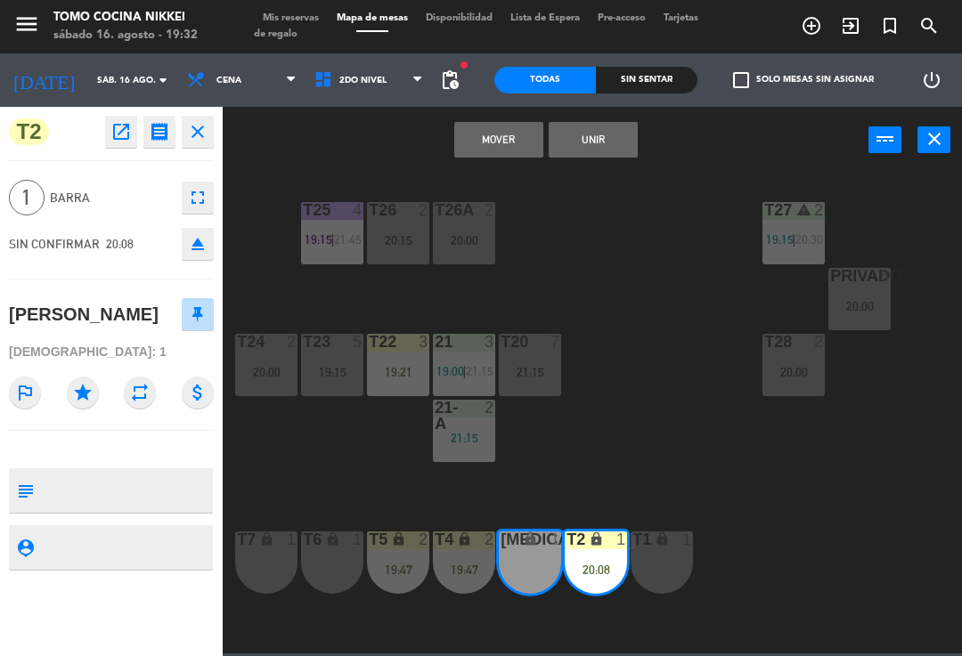
click at [486, 150] on button "Mover" at bounding box center [498, 140] width 89 height 36
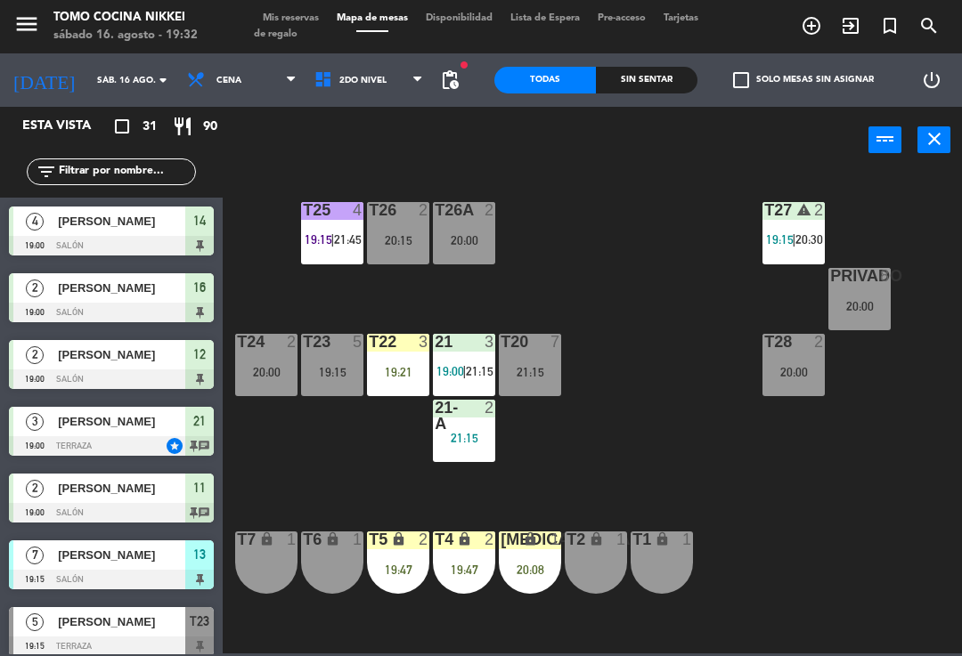
scroll to position [64, 0]
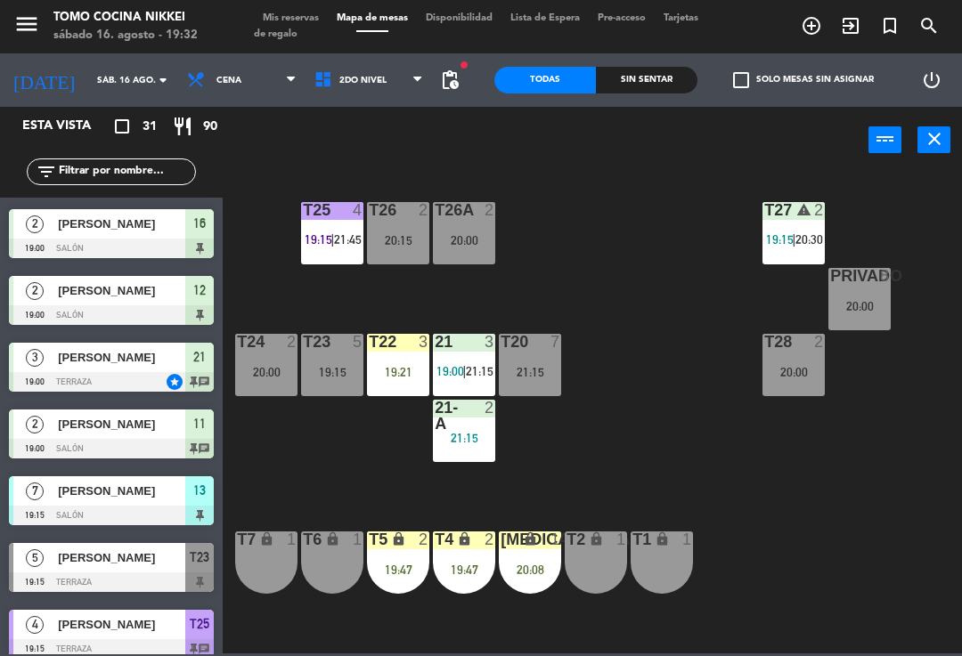
click at [669, 546] on icon "lock" at bounding box center [662, 539] width 15 height 15
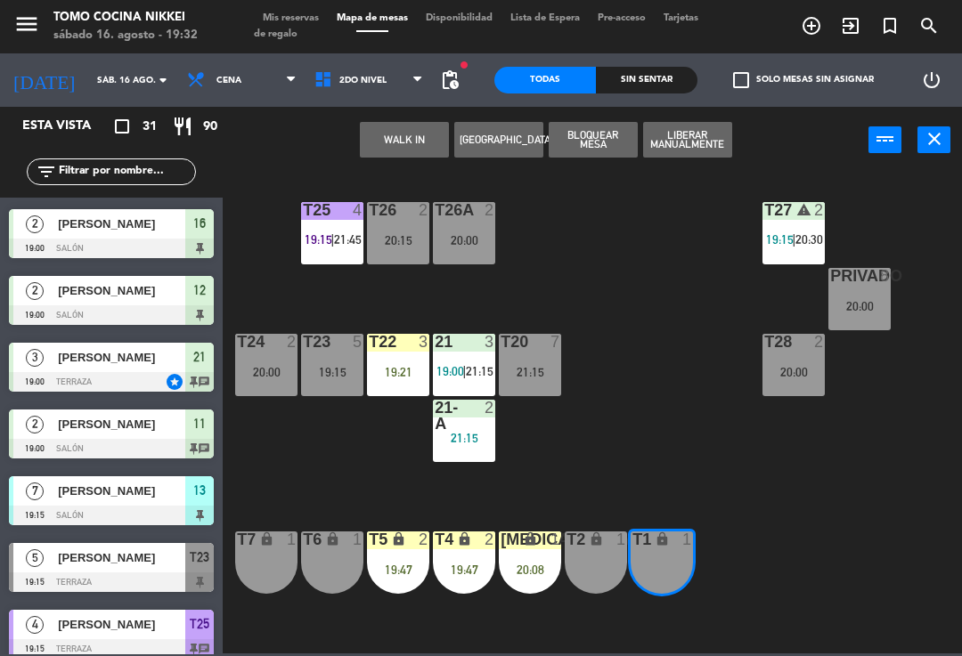
click at [590, 559] on div "T2 lock 1" at bounding box center [596, 563] width 62 height 62
click at [415, 111] on div "WALK IN Crear Reserva Bloquear Mesa Liberar Manualmente power_input close" at bounding box center [546, 141] width 646 height 68
click at [390, 140] on button "WALK IN" at bounding box center [404, 140] width 89 height 36
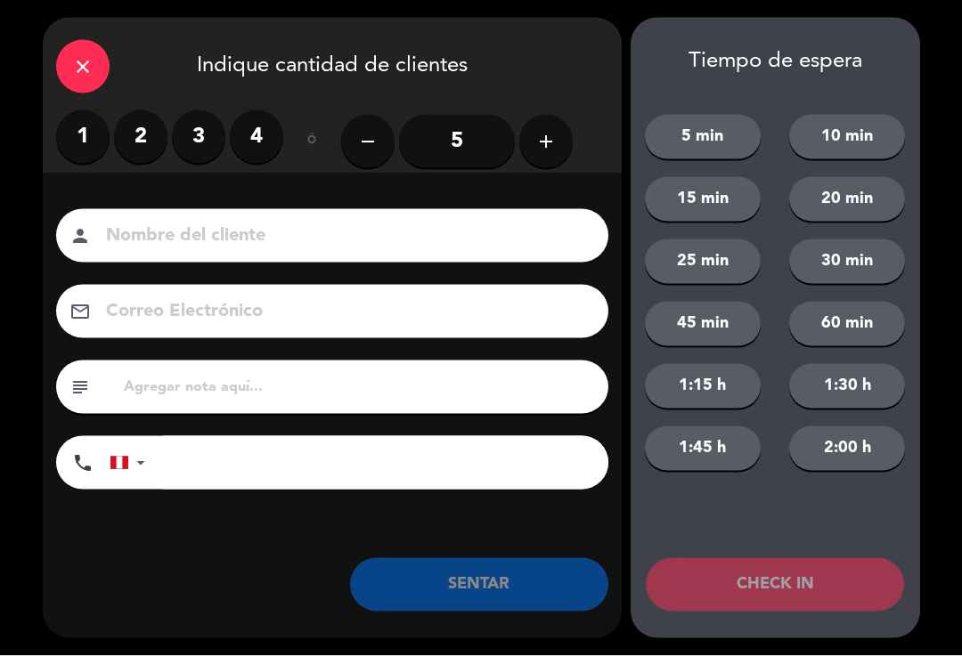
click at [87, 60] on icon "close" at bounding box center [82, 66] width 21 height 21
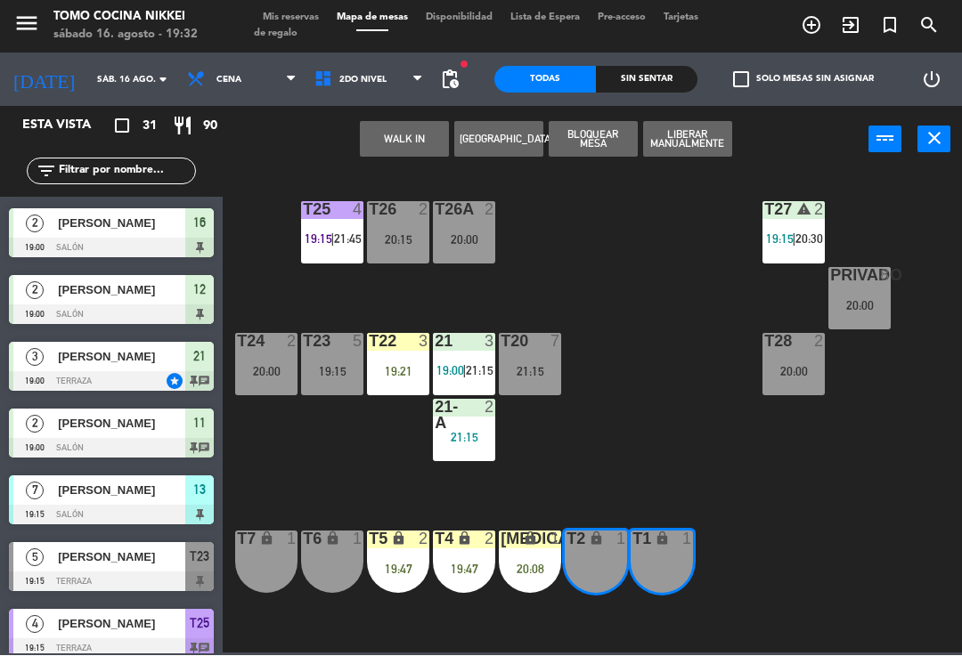
click at [377, 151] on button "WALK IN" at bounding box center [404, 140] width 89 height 36
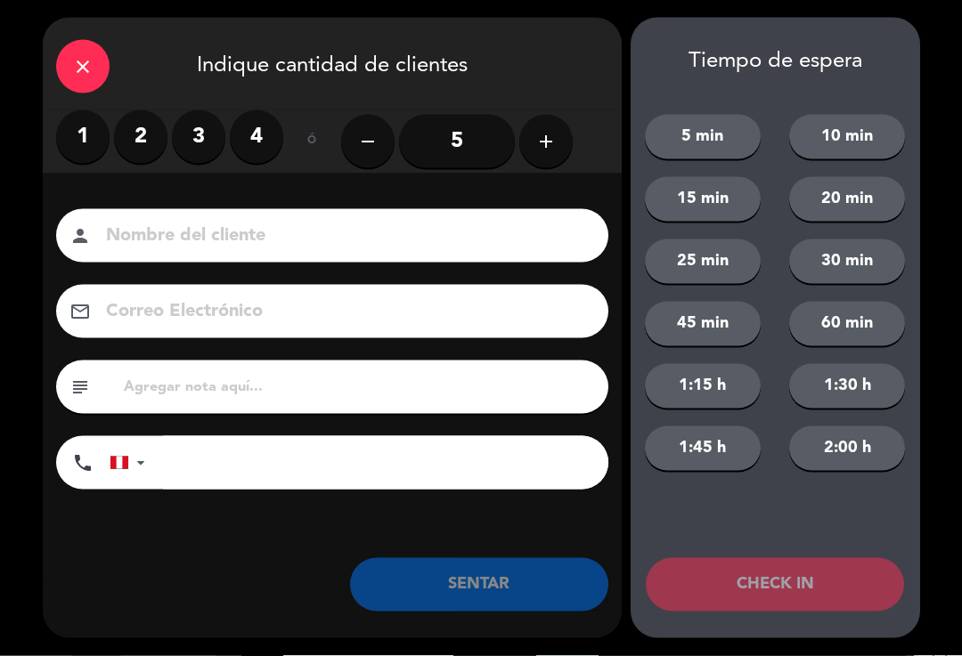
click at [138, 150] on label "2" at bounding box center [140, 136] width 53 height 53
click at [177, 250] on input at bounding box center [344, 236] width 481 height 31
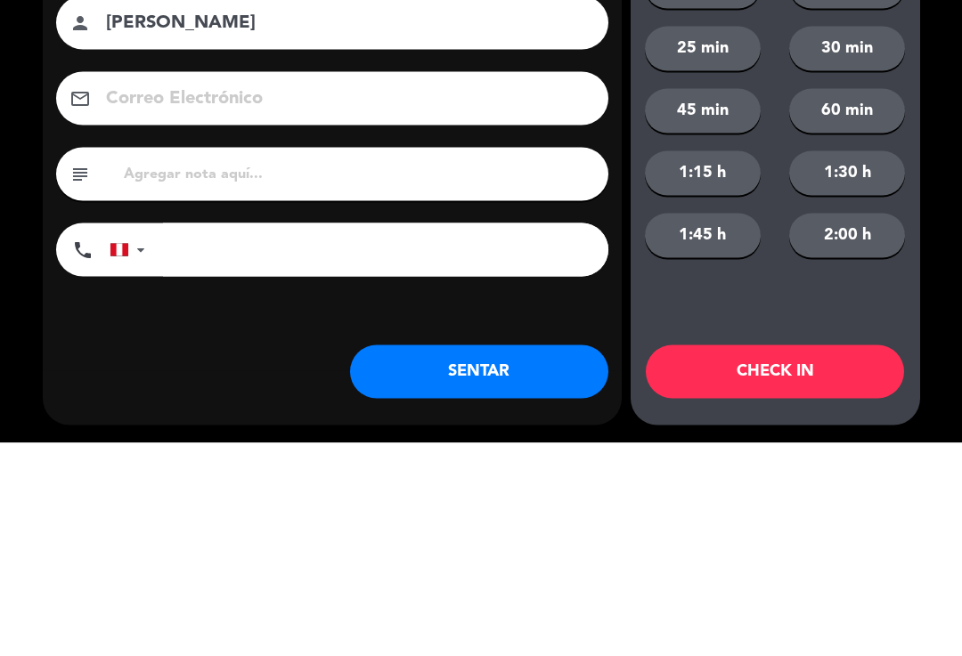
type input "[PERSON_NAME]"
click at [293, 436] on input "tel" at bounding box center [385, 462] width 445 height 53
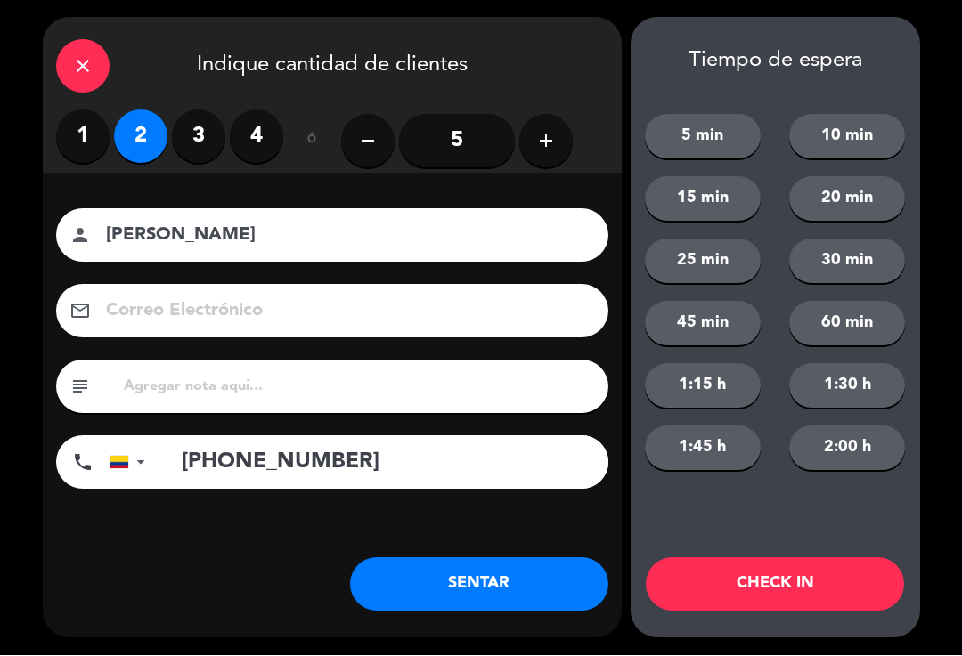
type input "[PHONE_NUMBER]"
click at [504, 586] on button "SENTAR" at bounding box center [479, 584] width 258 height 53
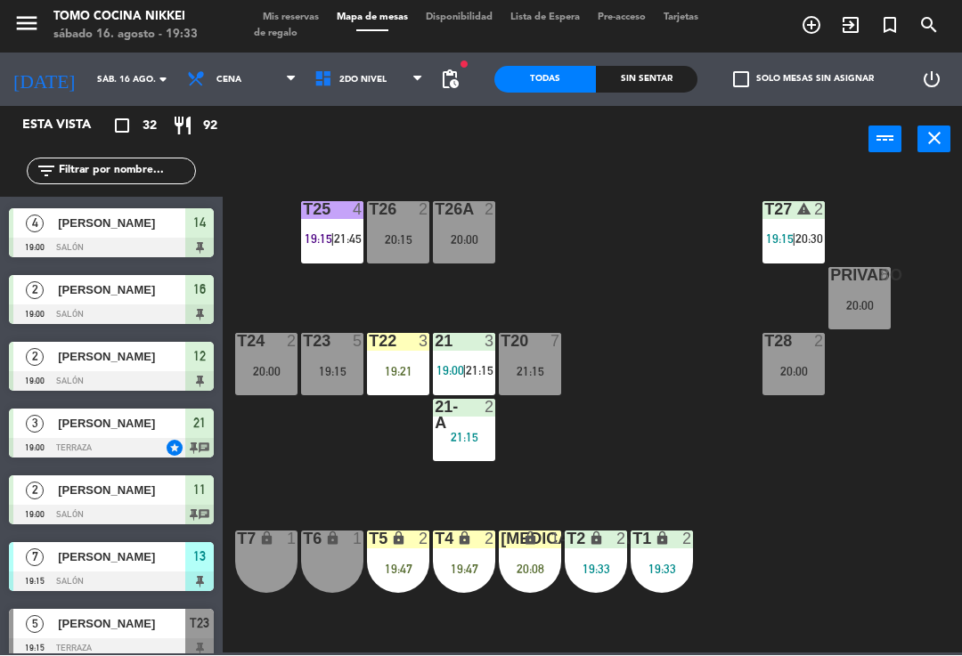
scroll to position [0, 0]
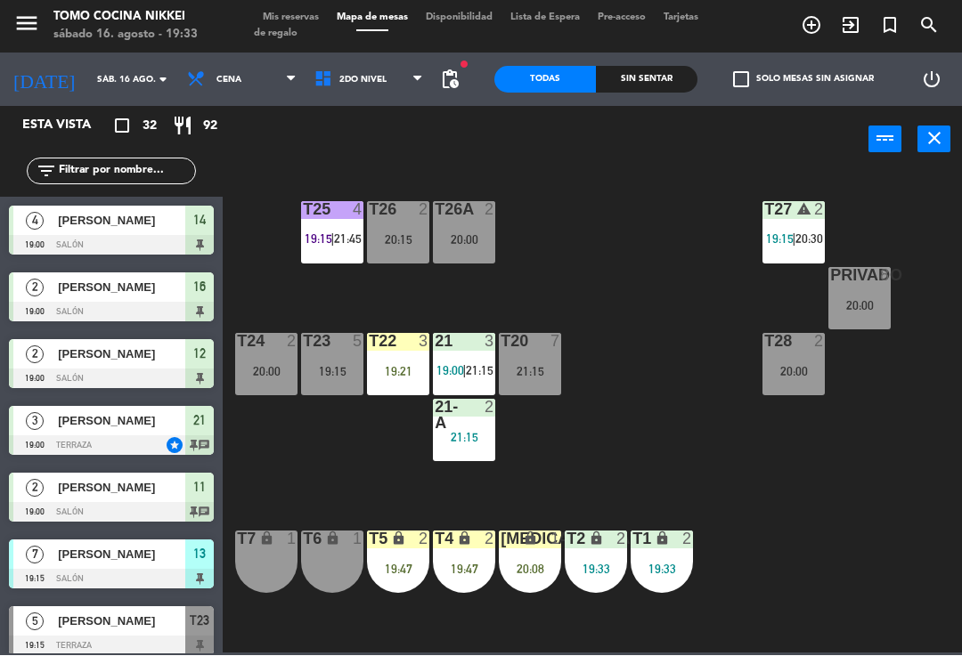
click at [875, 493] on div "T27 warning 2 19:15 | 20:30 T25 4 19:15 | 21:45 T26A 2 20:00 T26 2 20:15 Privad…" at bounding box center [596, 412] width 729 height 483
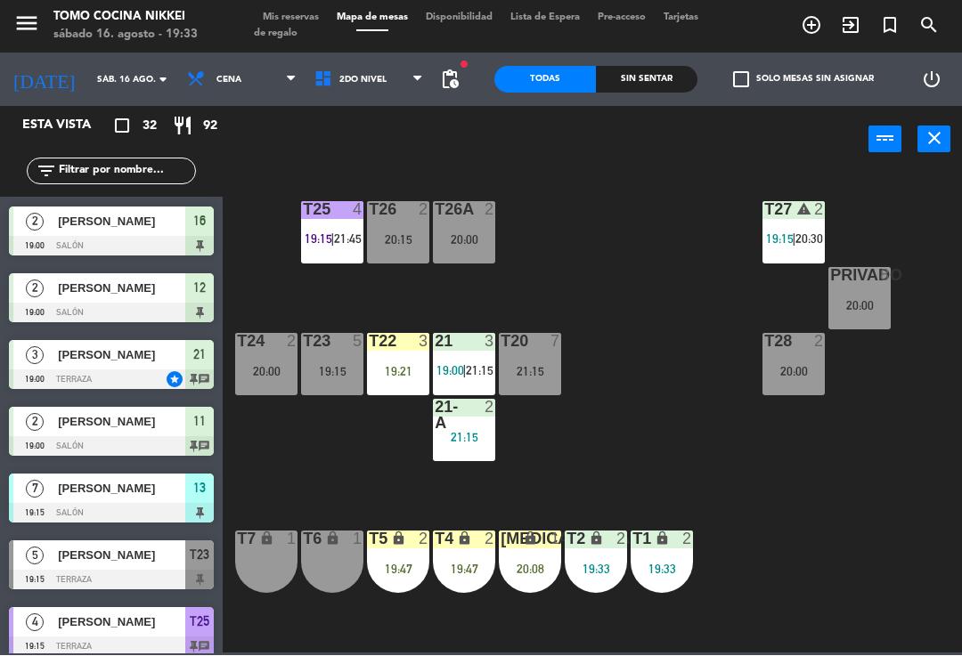
click at [305, 13] on span "Mis reservas" at bounding box center [291, 18] width 74 height 10
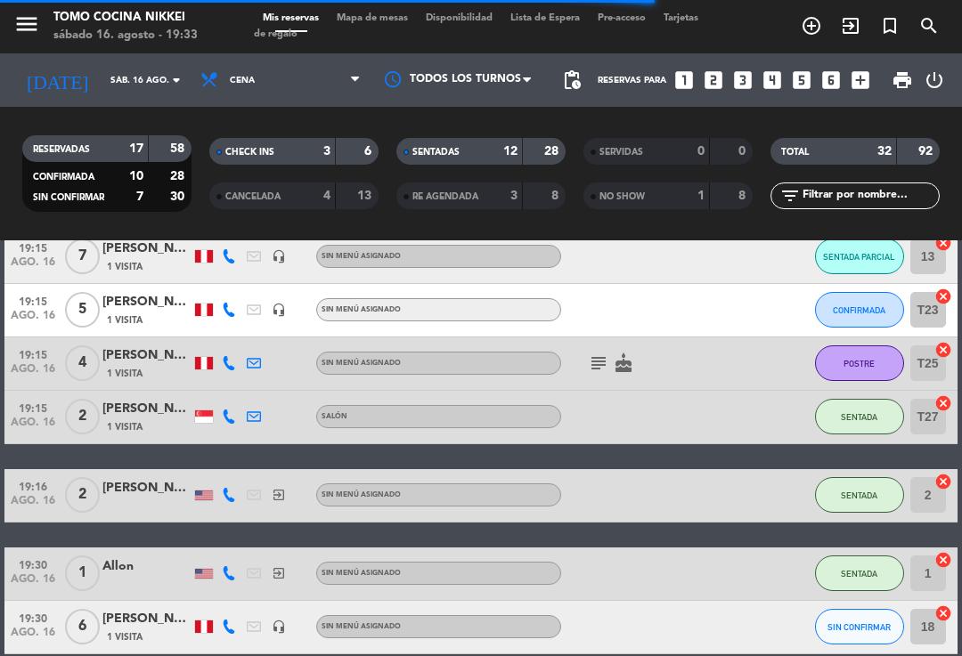
scroll to position [705, 0]
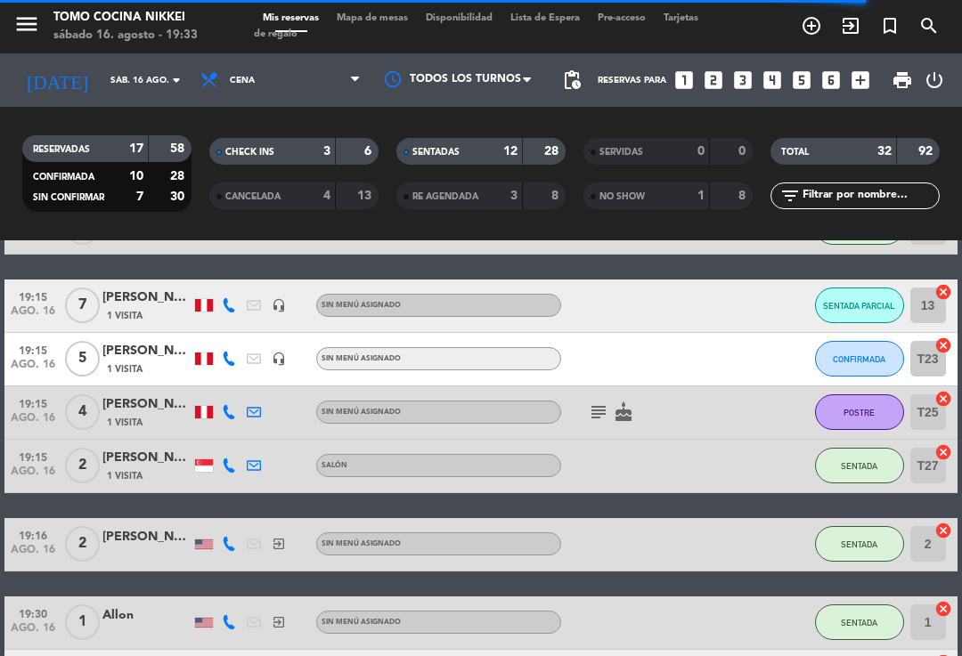
click at [900, 349] on button "CONFIRMADA" at bounding box center [859, 359] width 89 height 36
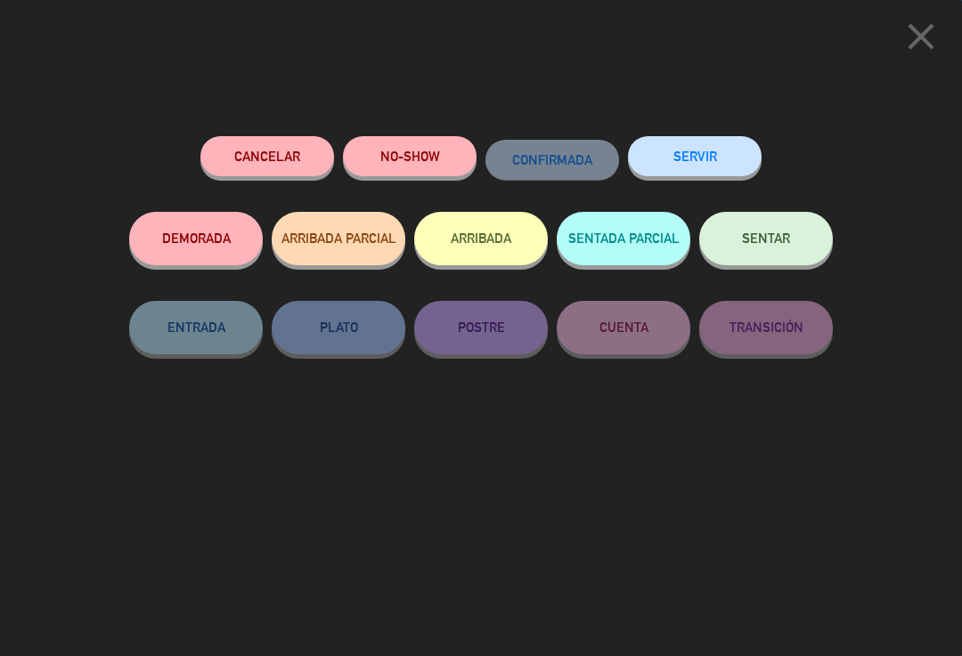
click at [935, 40] on icon "close" at bounding box center [921, 36] width 45 height 45
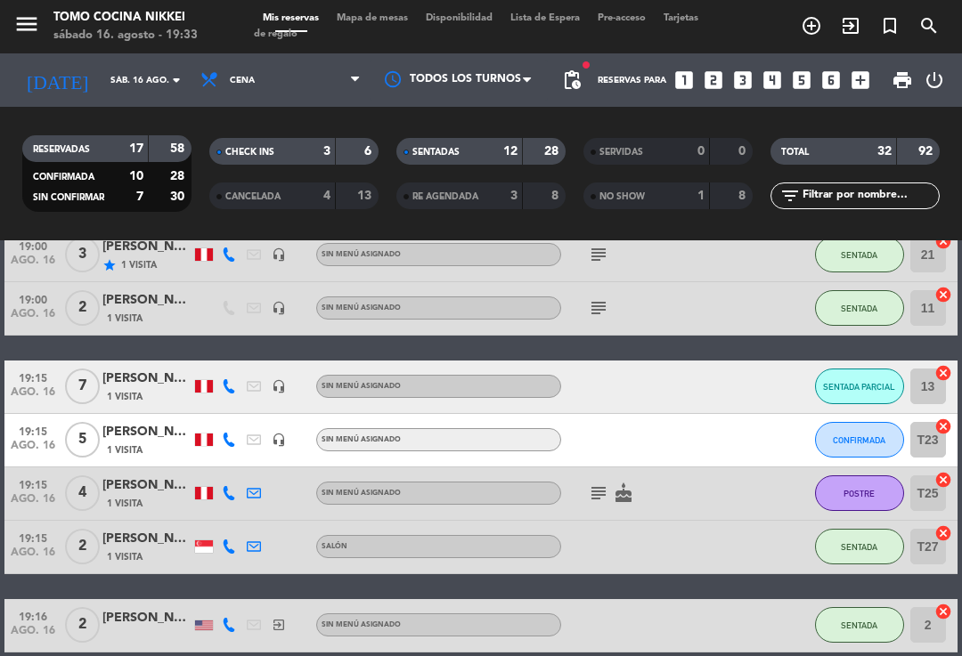
scroll to position [629, 0]
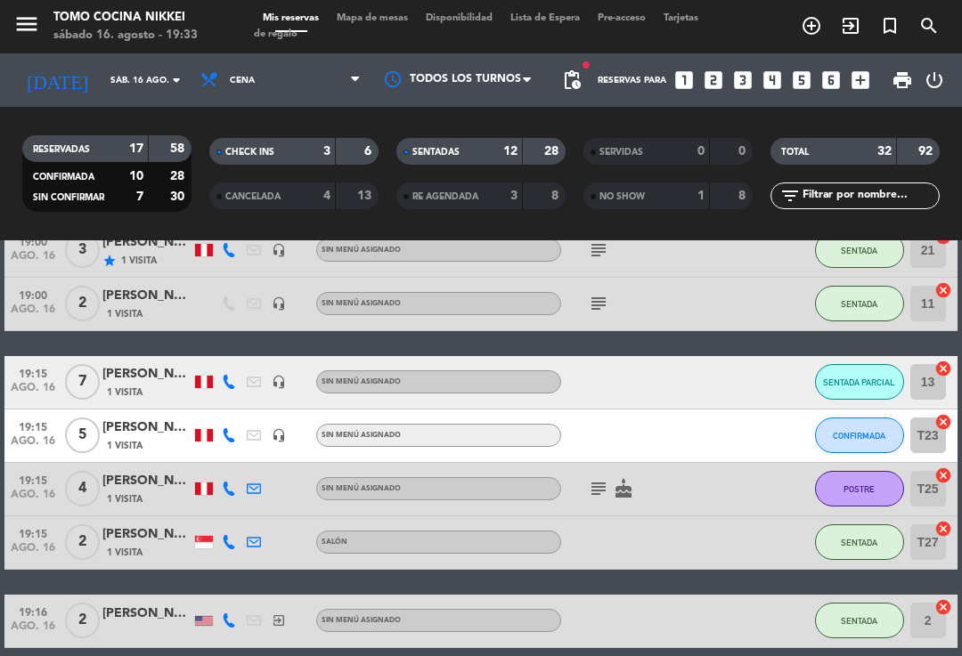
click at [852, 431] on span "CONFIRMADA" at bounding box center [859, 436] width 53 height 10
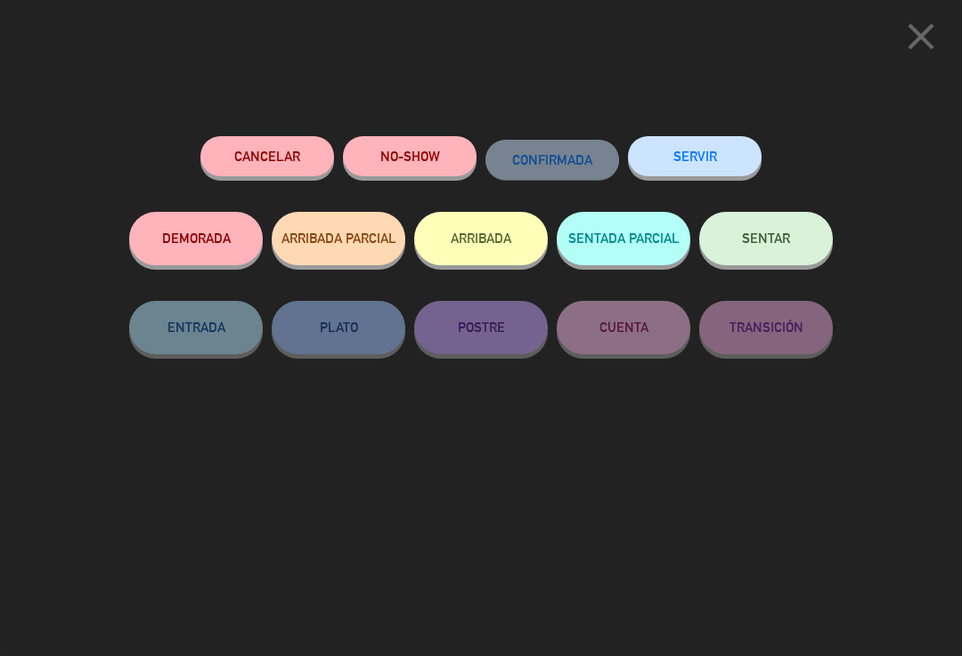
click at [409, 172] on button "NO-SHOW" at bounding box center [410, 156] width 134 height 40
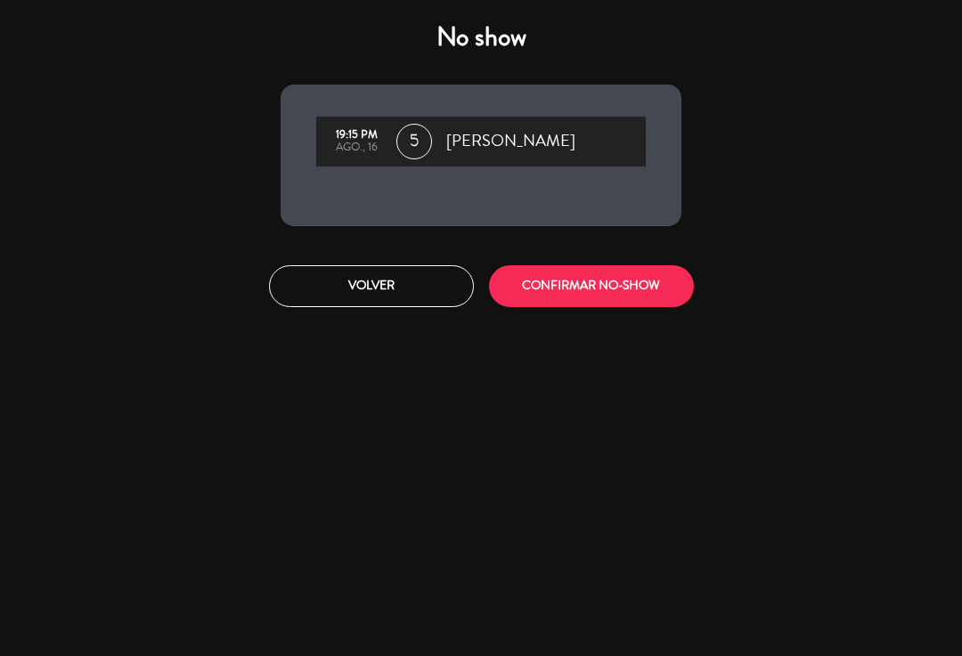
click at [620, 290] on button "CONFIRMAR NO-SHOW" at bounding box center [591, 286] width 205 height 42
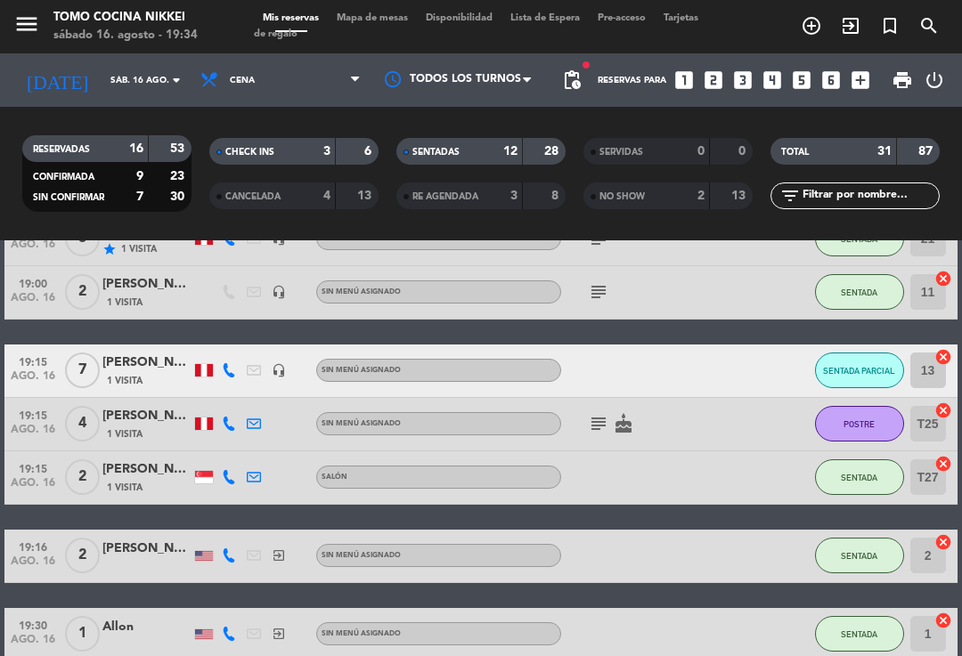
scroll to position [679, 0]
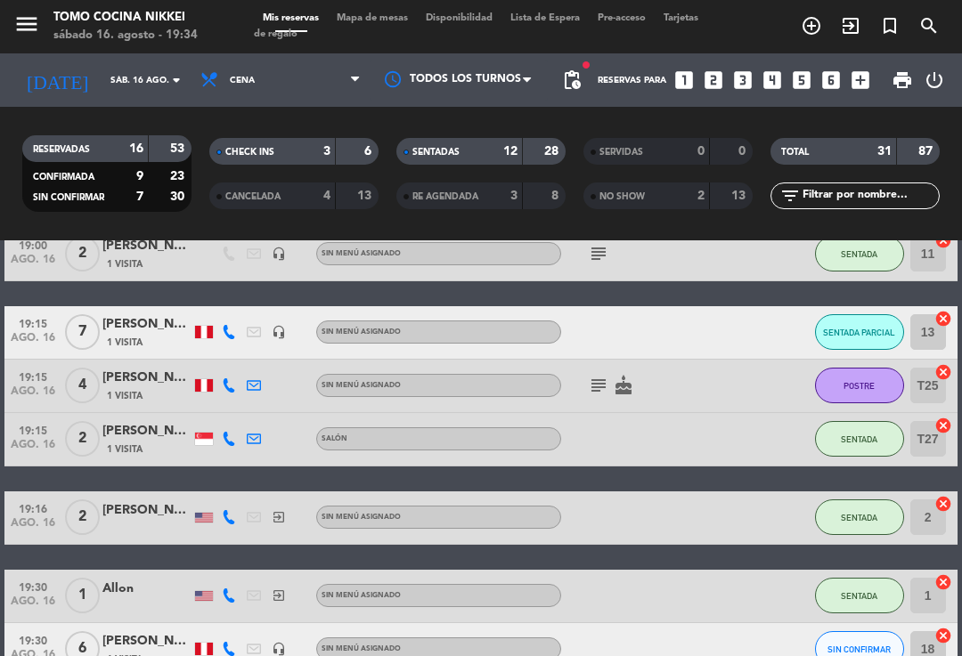
click at [379, 15] on span "Mapa de mesas" at bounding box center [372, 18] width 89 height 10
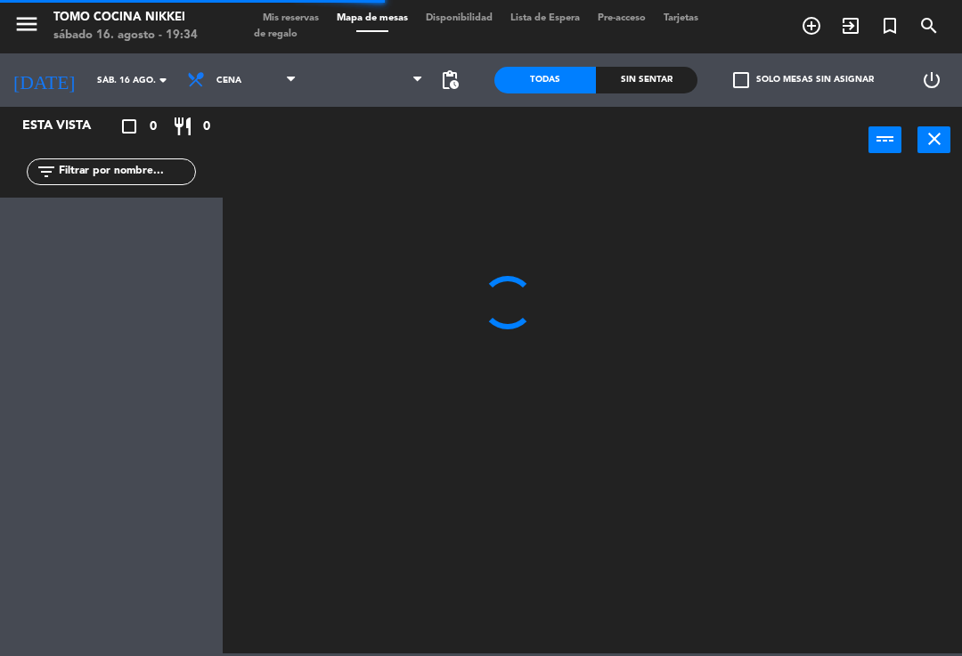
click at [311, 13] on span "Mis reservas" at bounding box center [291, 18] width 74 height 10
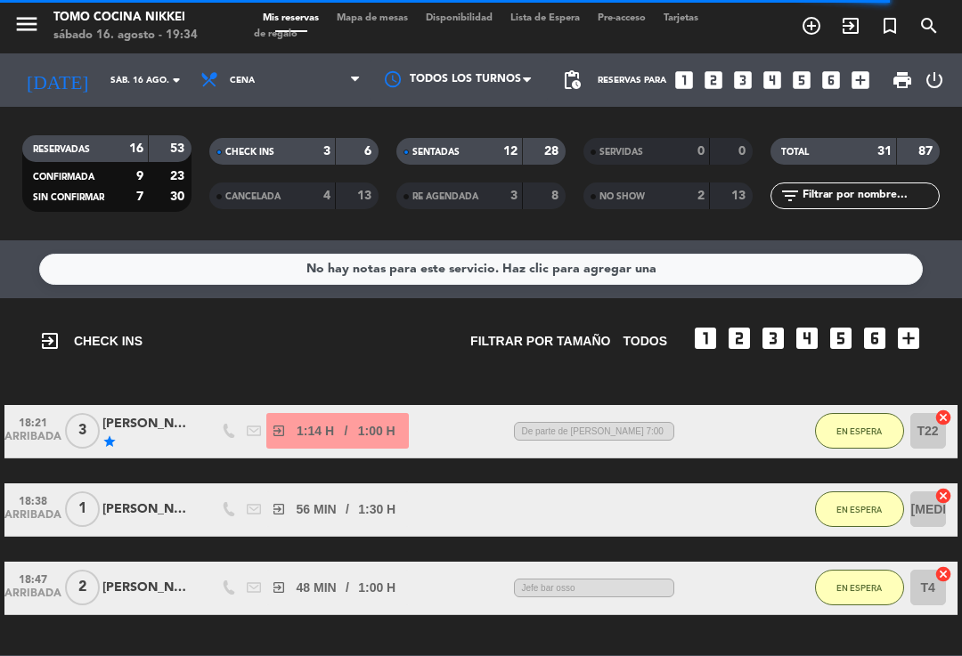
click at [399, 8] on div "menu Tomo Cocina Nikkei [DATE] 16. agosto - 19:34 Mis reservas Mapa de mesas Di…" at bounding box center [481, 26] width 962 height 53
click at [395, 20] on span "Mapa de mesas" at bounding box center [372, 18] width 89 height 10
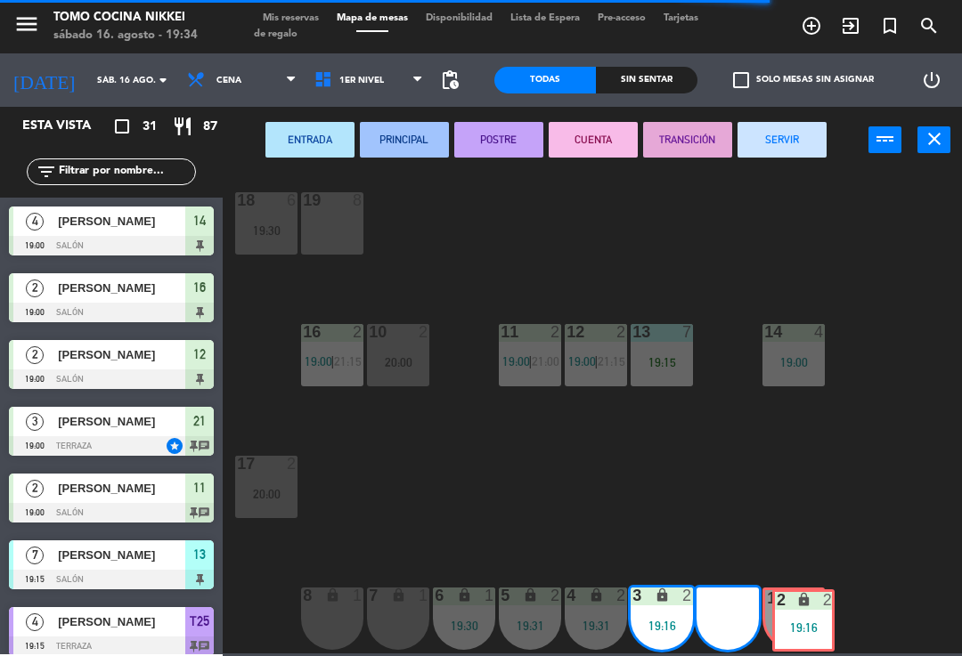
scroll to position [7, 0]
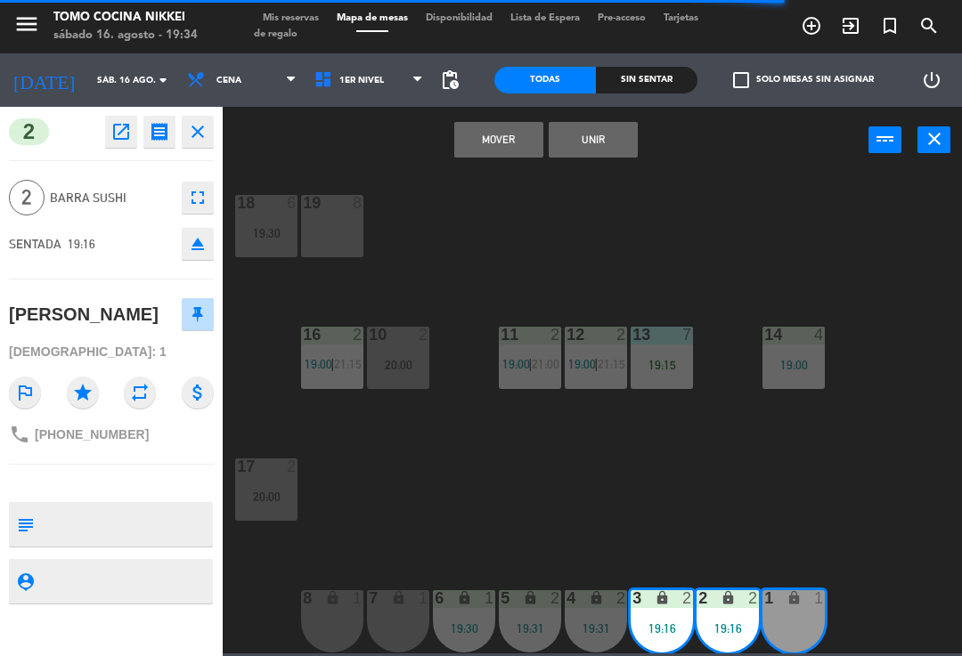
click at [509, 132] on button "Mover" at bounding box center [498, 140] width 89 height 36
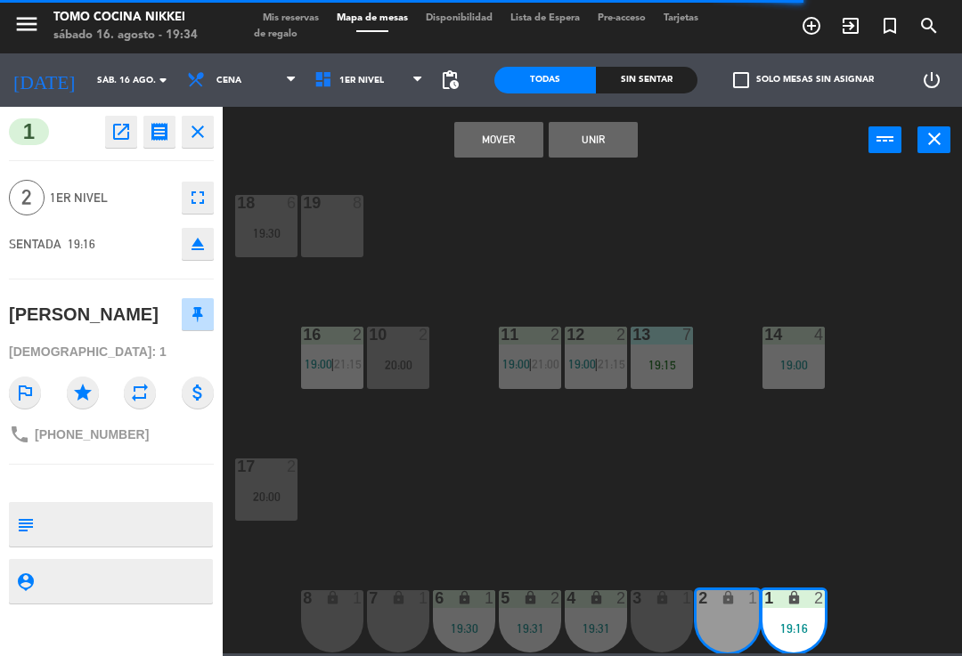
click at [607, 134] on button "Unir" at bounding box center [593, 140] width 89 height 36
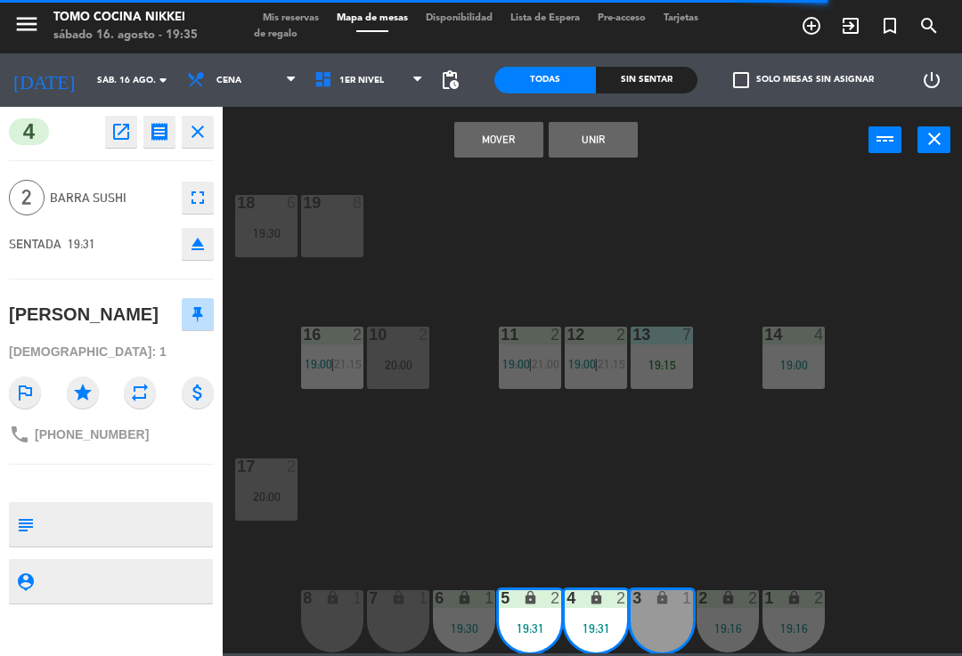
click at [592, 138] on button "Unir" at bounding box center [593, 140] width 89 height 36
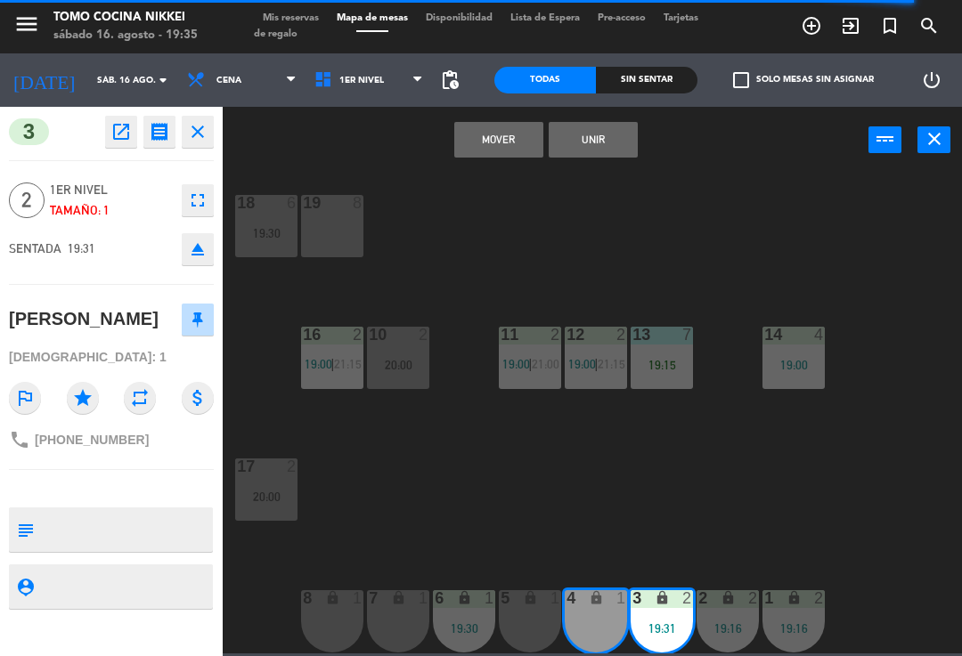
click at [590, 139] on button "Unir" at bounding box center [593, 140] width 89 height 36
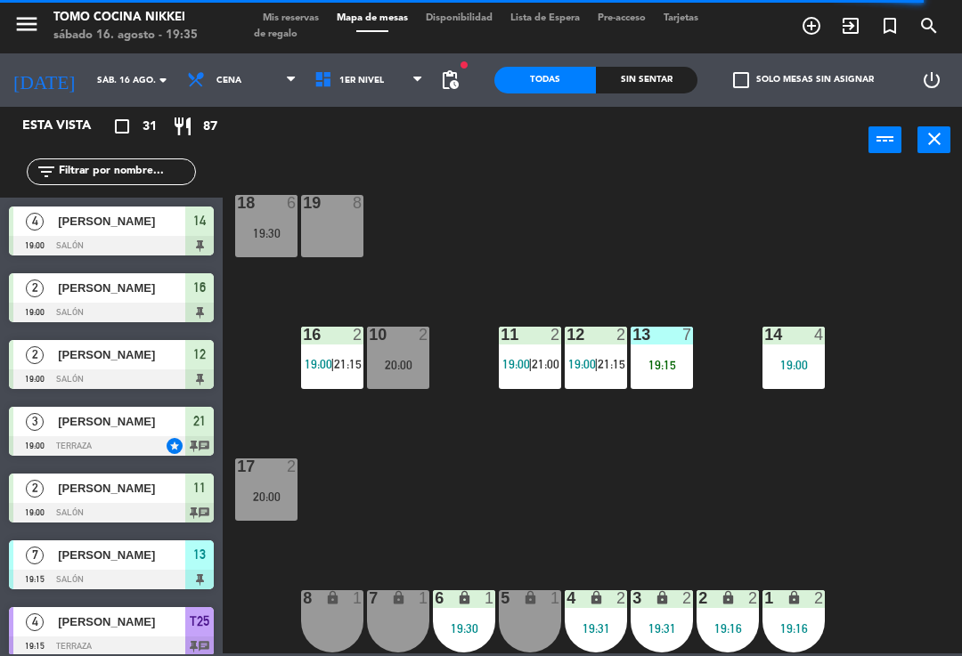
click at [781, 233] on div "18 6 19:30 19 8 16 2 19:00 | 21:15 10 2 20:00 11 2 19:00 | 21:00 12 2 19:00 | 2…" at bounding box center [596, 412] width 729 height 483
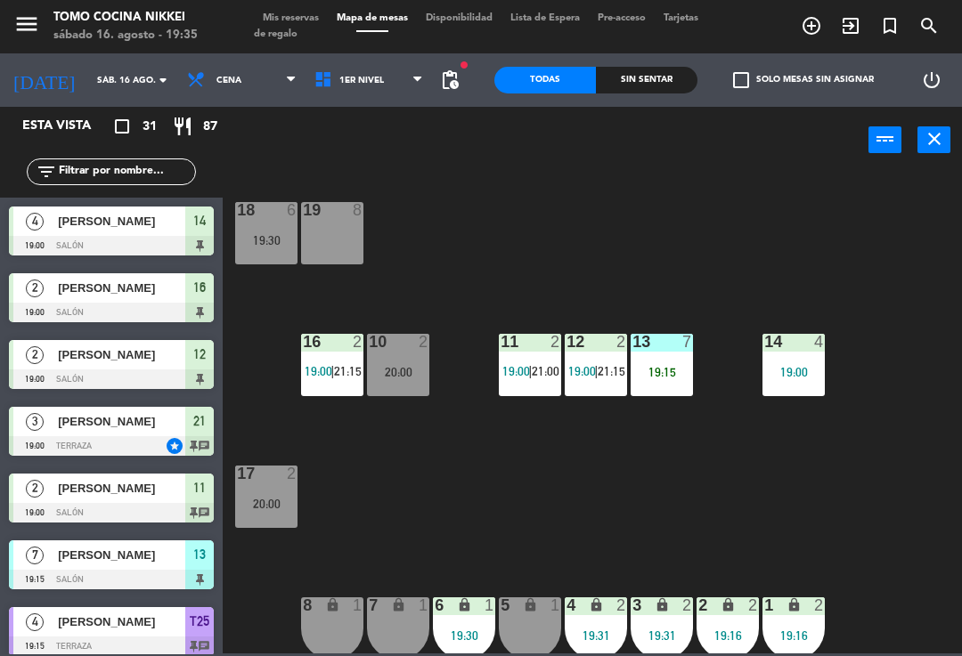
click at [375, 148] on div "power_input close" at bounding box center [546, 141] width 646 height 68
click at [368, 145] on div "power_input close" at bounding box center [546, 141] width 646 height 68
click at [393, 141] on div "power_input close" at bounding box center [546, 141] width 646 height 68
click at [395, 79] on span "1er Nivel" at bounding box center [368, 80] width 127 height 39
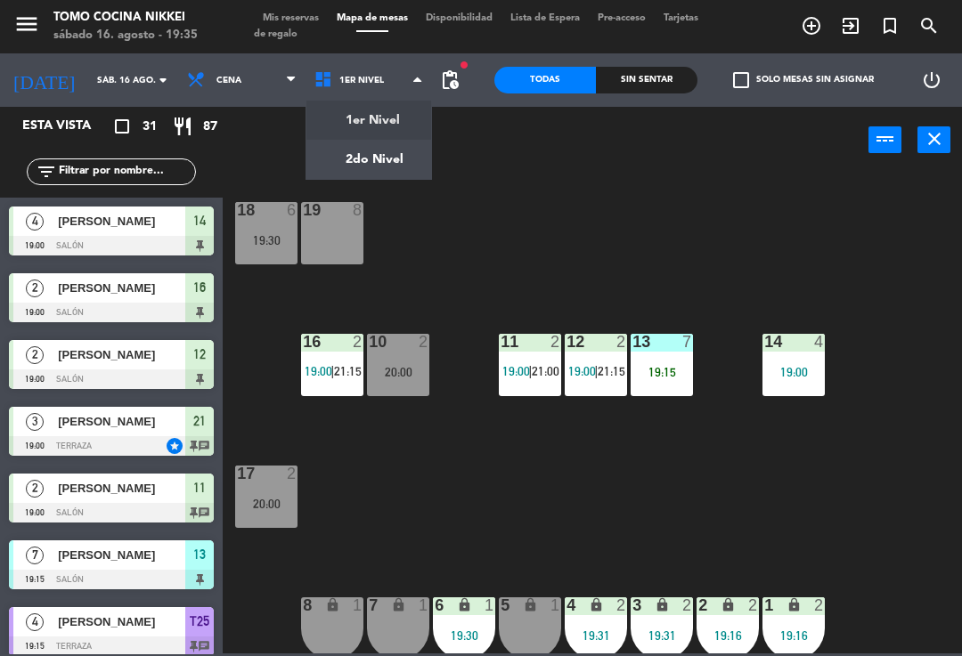
click at [381, 152] on ng-component "menu Tomo Cocina Nikkei [DATE] 16. agosto - 19:35 Mis reservas Mapa de mesas Di…" at bounding box center [481, 327] width 962 height 654
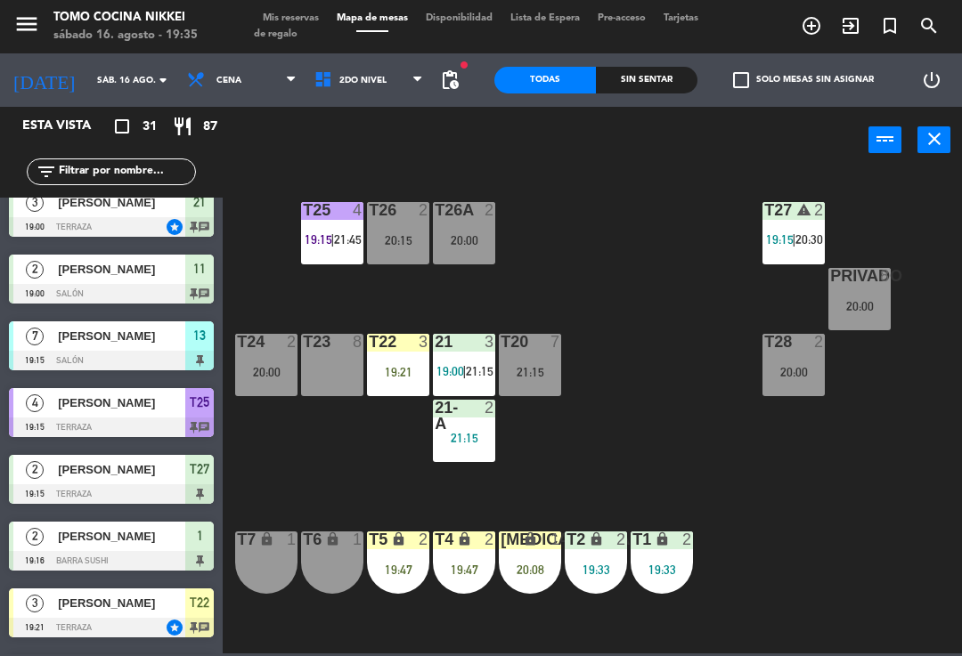
scroll to position [220, 0]
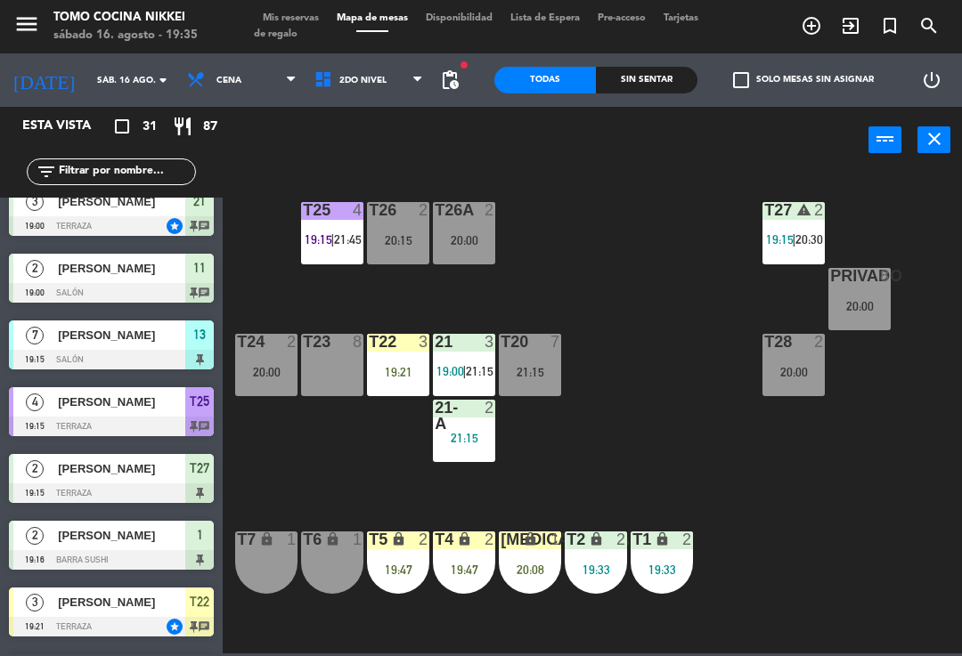
click at [407, 61] on span "2do Nivel" at bounding box center [368, 80] width 127 height 39
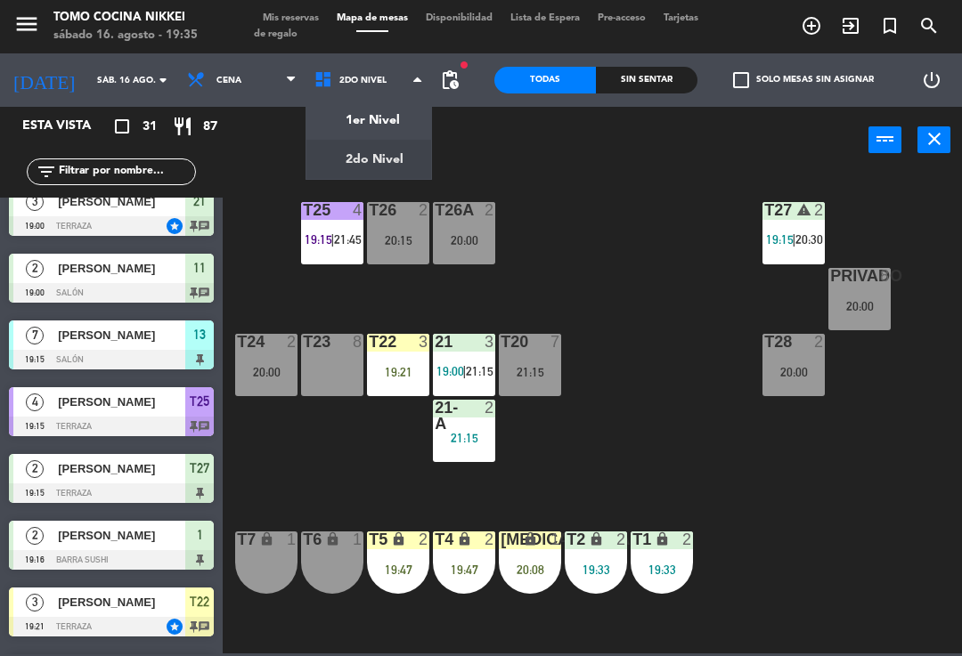
click at [354, 121] on ng-component "menu Tomo Cocina Nikkei [DATE] 16. agosto - 19:35 Mis reservas Mapa de mesas Di…" at bounding box center [481, 327] width 962 height 654
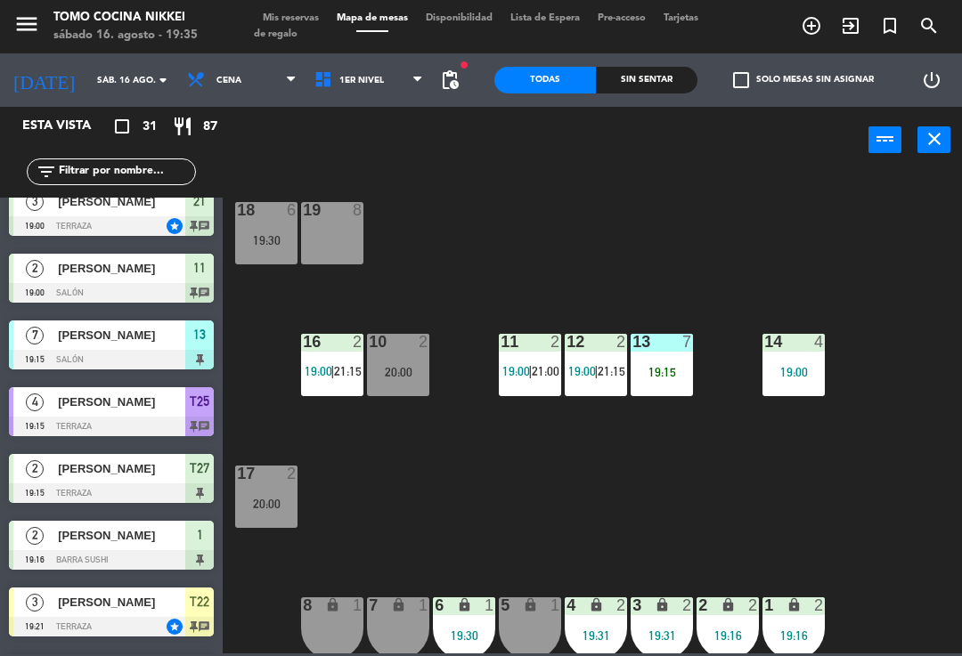
click at [307, 17] on span "Mis reservas" at bounding box center [291, 18] width 74 height 10
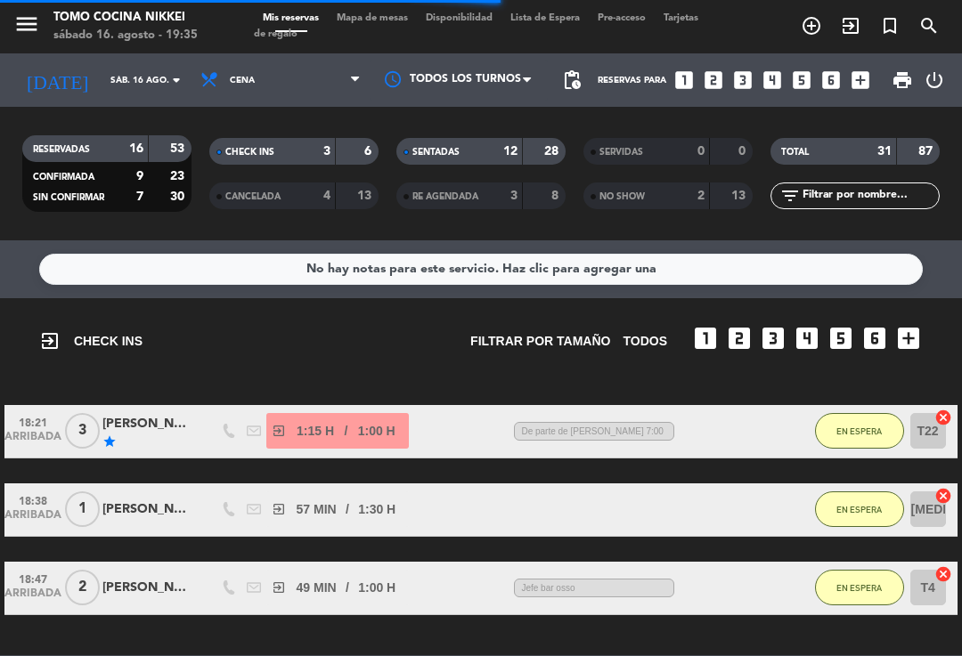
click at [370, 13] on span "Mapa de mesas" at bounding box center [372, 18] width 89 height 10
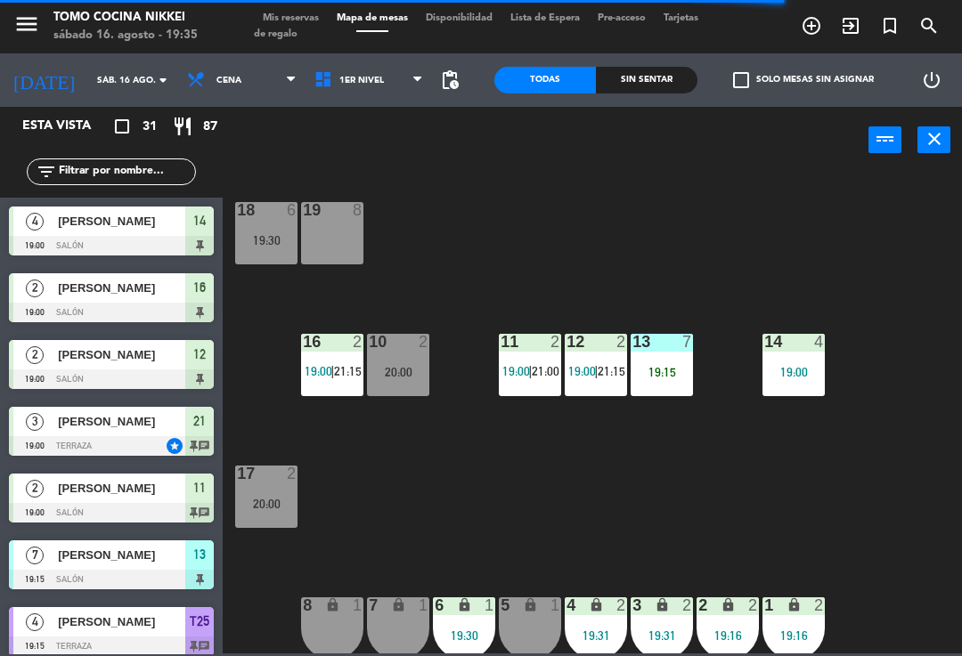
click at [357, 234] on div "19 8" at bounding box center [332, 233] width 62 height 62
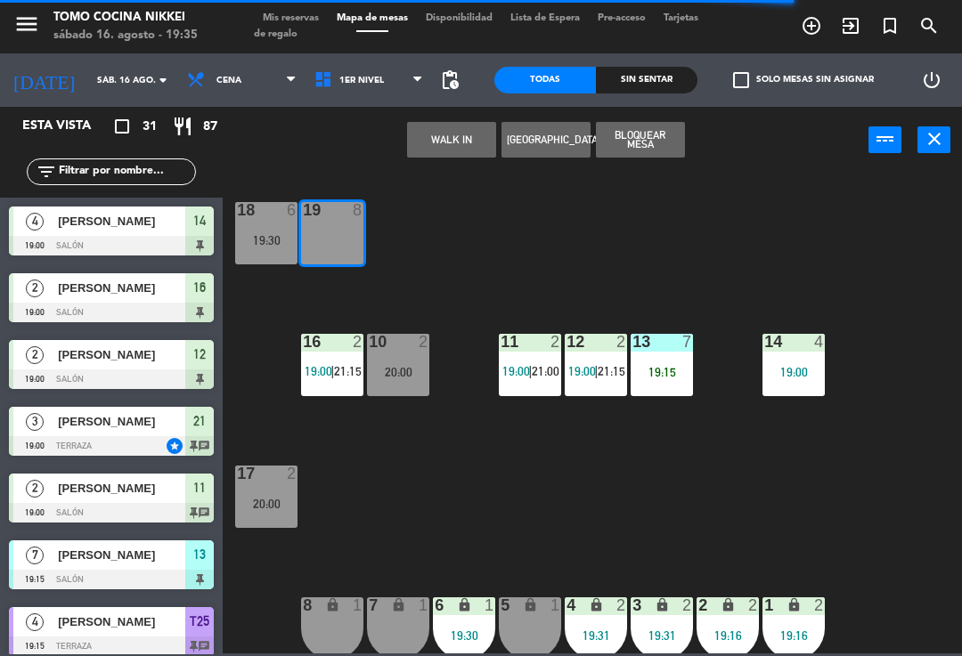
click at [452, 132] on button "WALK IN" at bounding box center [451, 140] width 89 height 36
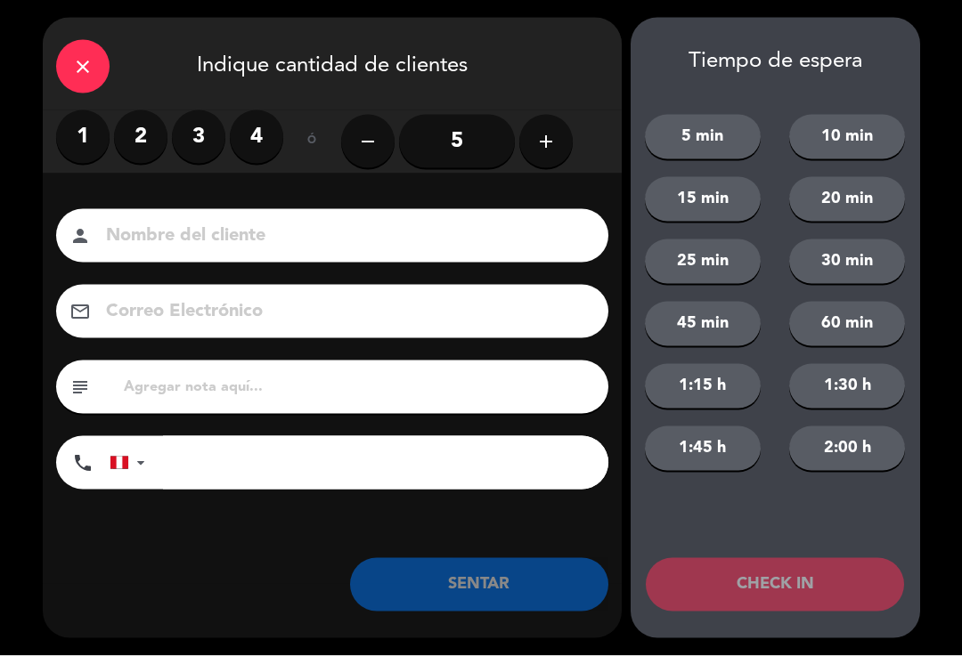
click at [278, 123] on label "4" at bounding box center [256, 136] width 53 height 53
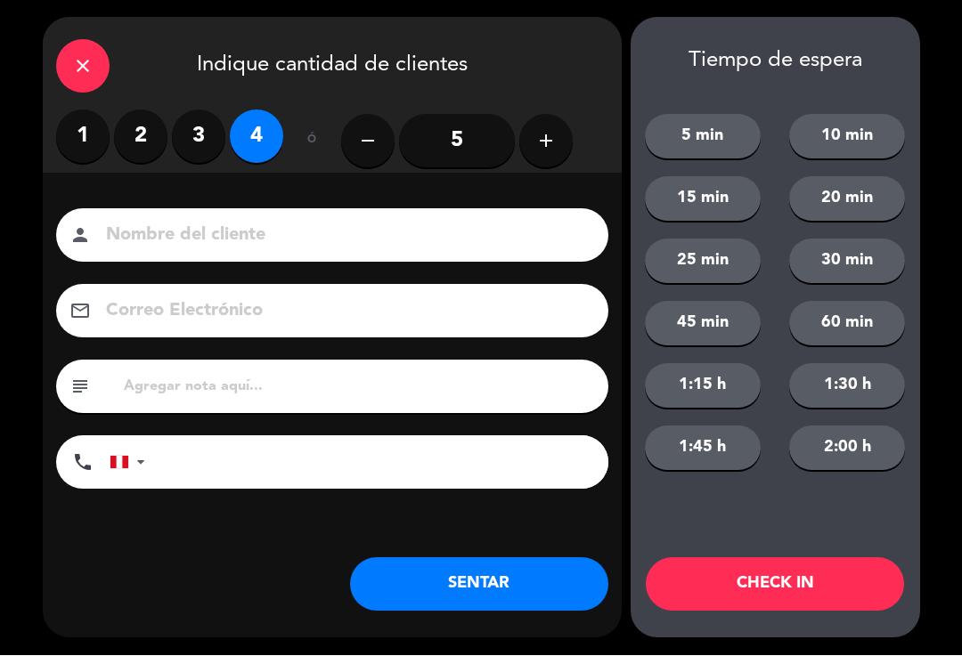
click at [224, 221] on input at bounding box center [344, 236] width 481 height 31
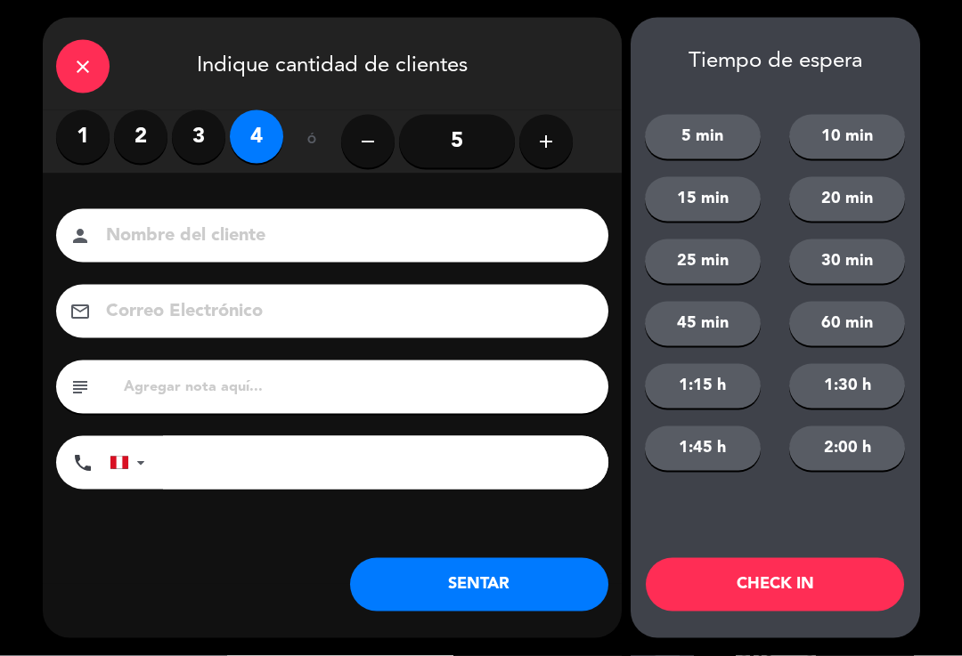
type input "E"
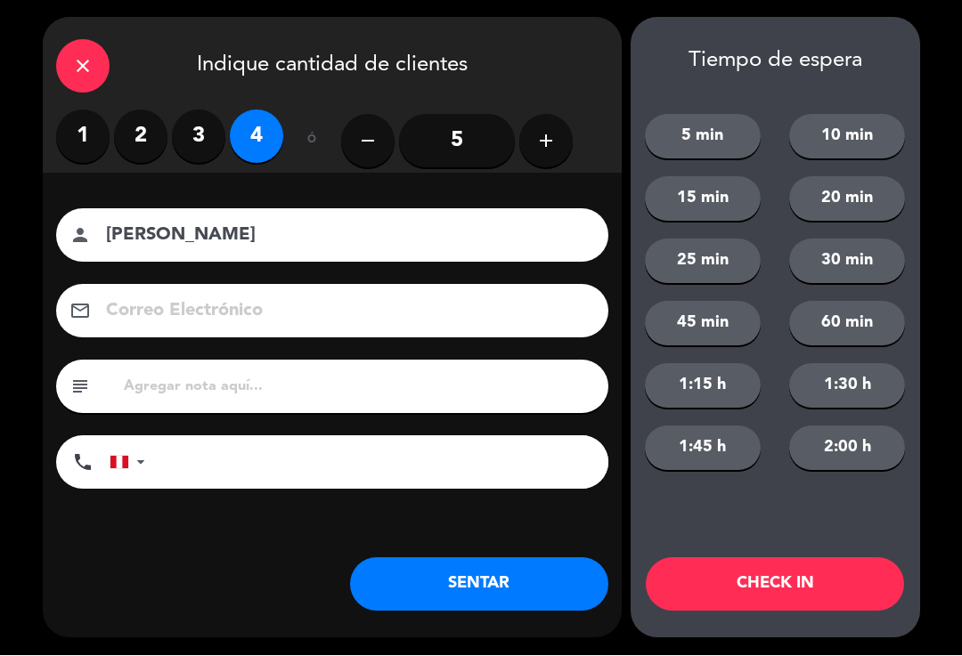
type input "[PERSON_NAME]"
click at [210, 459] on input "tel" at bounding box center [385, 462] width 445 height 53
type input "951367806"
click at [724, 456] on button "1:45 h" at bounding box center [703, 449] width 116 height 45
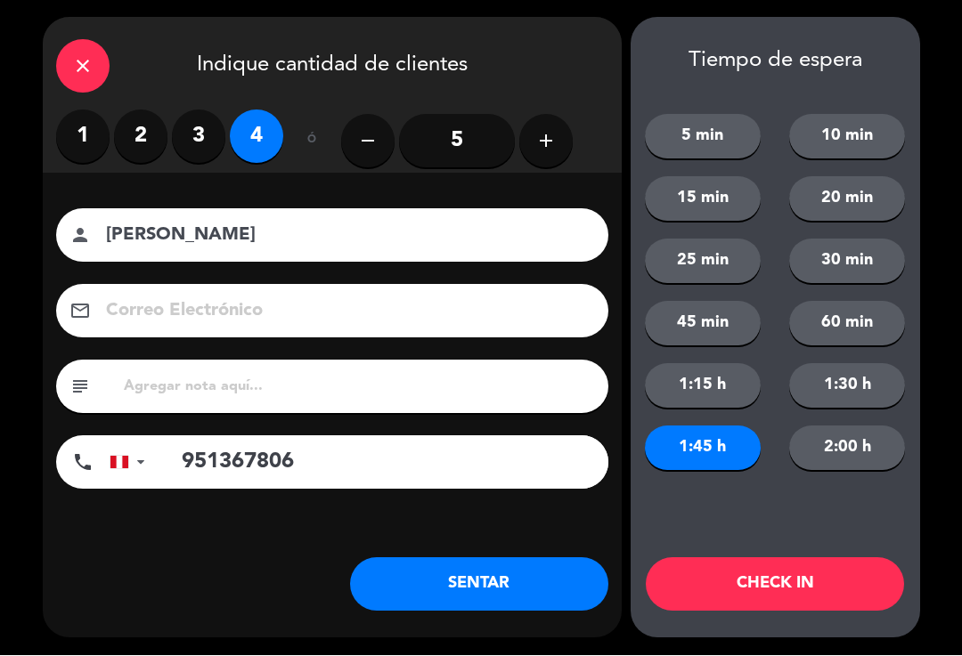
click at [835, 456] on button "2:00 h" at bounding box center [847, 449] width 116 height 45
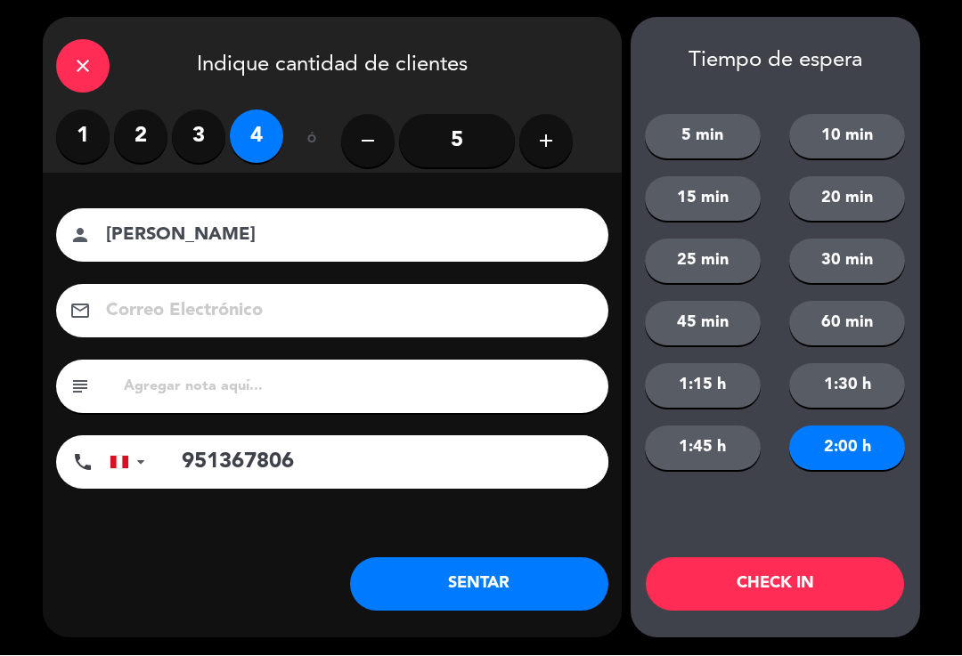
click at [807, 580] on button "CHECK IN" at bounding box center [775, 584] width 258 height 53
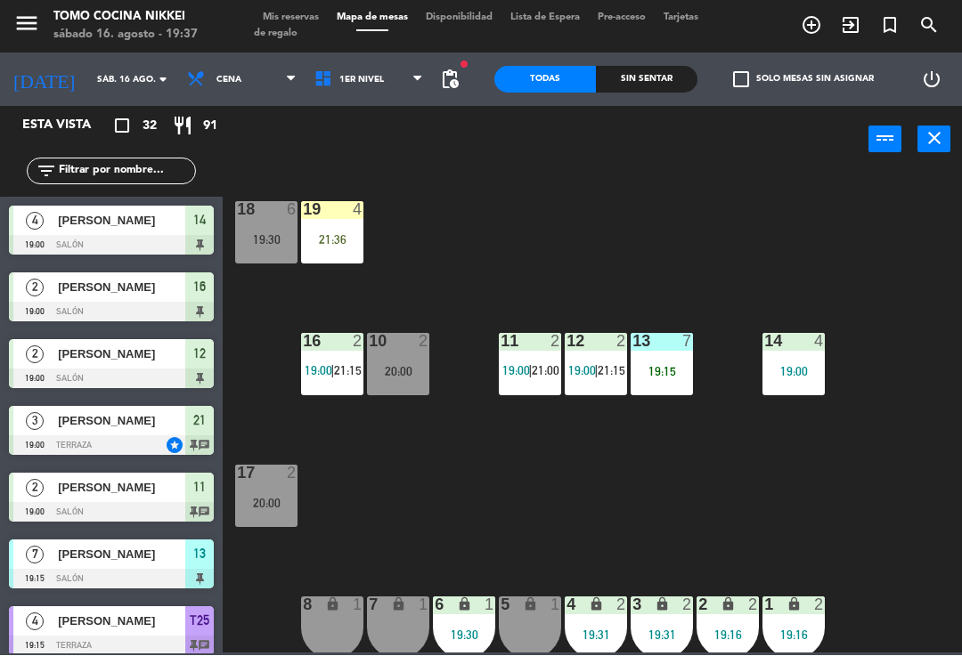
click at [345, 61] on span "1er Nivel" at bounding box center [368, 80] width 127 height 39
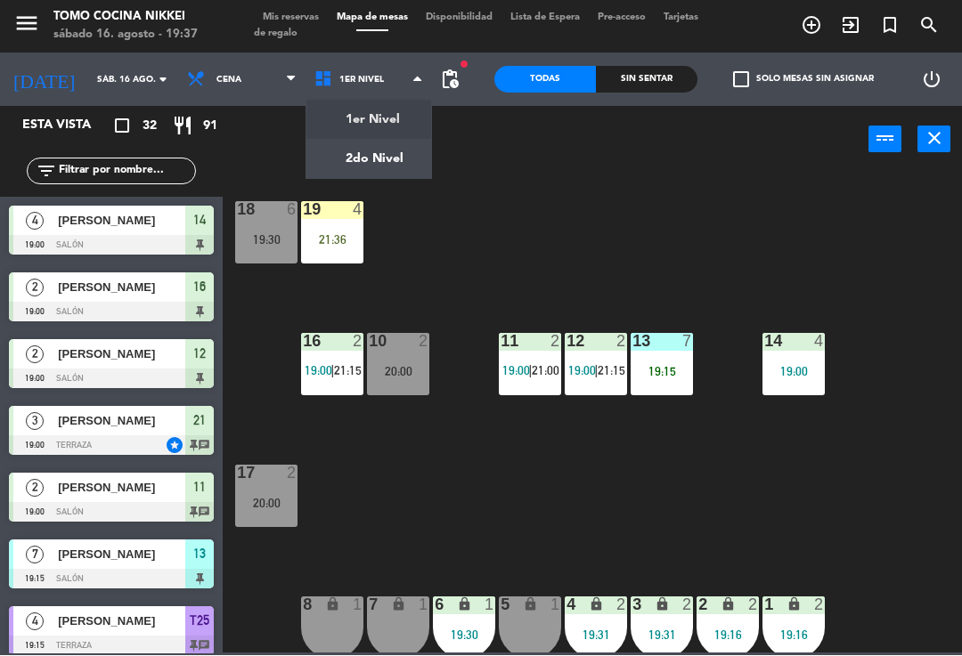
click at [398, 168] on ng-component "menu Tomo Cocina Nikkei [DATE] 16. agosto - 19:37 Mis reservas Mapa de mesas Di…" at bounding box center [481, 327] width 962 height 654
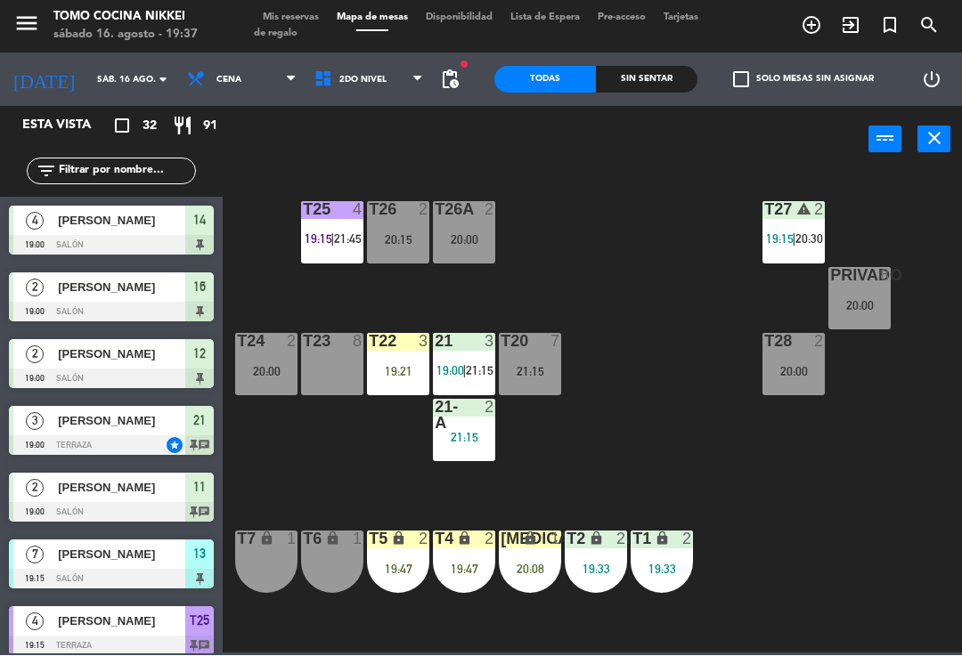
click at [553, 205] on div "T27 warning 2 19:15 | 20:30 T25 4 19:15 | 21:45 T26A 2 20:00 T26 2 20:15 Privad…" at bounding box center [596, 412] width 729 height 483
click at [347, 212] on div "4" at bounding box center [361, 210] width 29 height 16
click at [582, 261] on div "T27 warning 2 19:15 | 20:30 T25 4 19:15 | 21:45 T26A 2 20:00 T26 2 20:15 Privad…" at bounding box center [596, 412] width 729 height 483
click at [339, 217] on div at bounding box center [332, 210] width 29 height 16
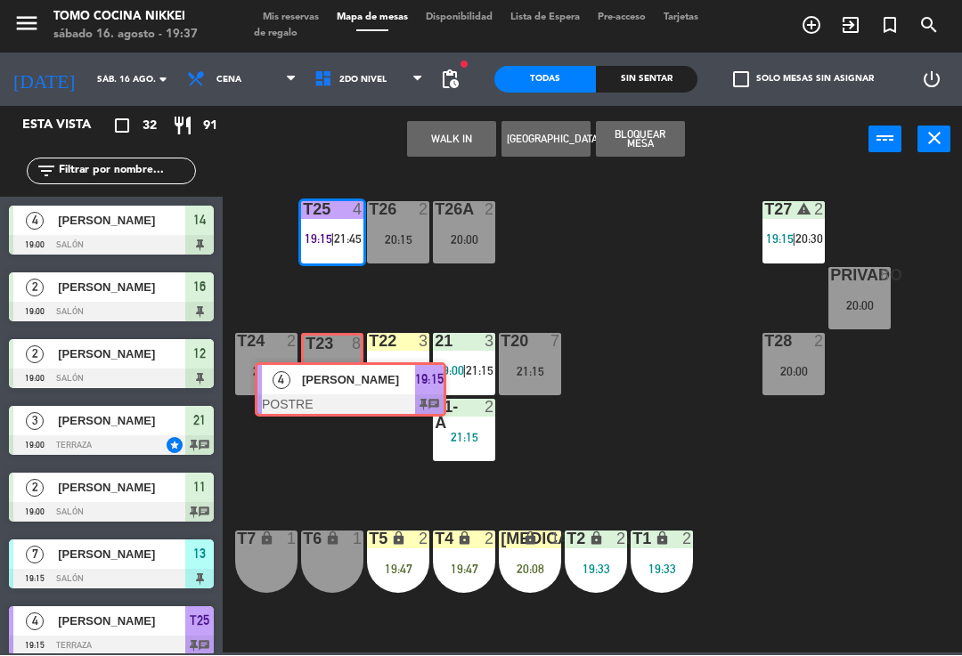
scroll to position [11, 0]
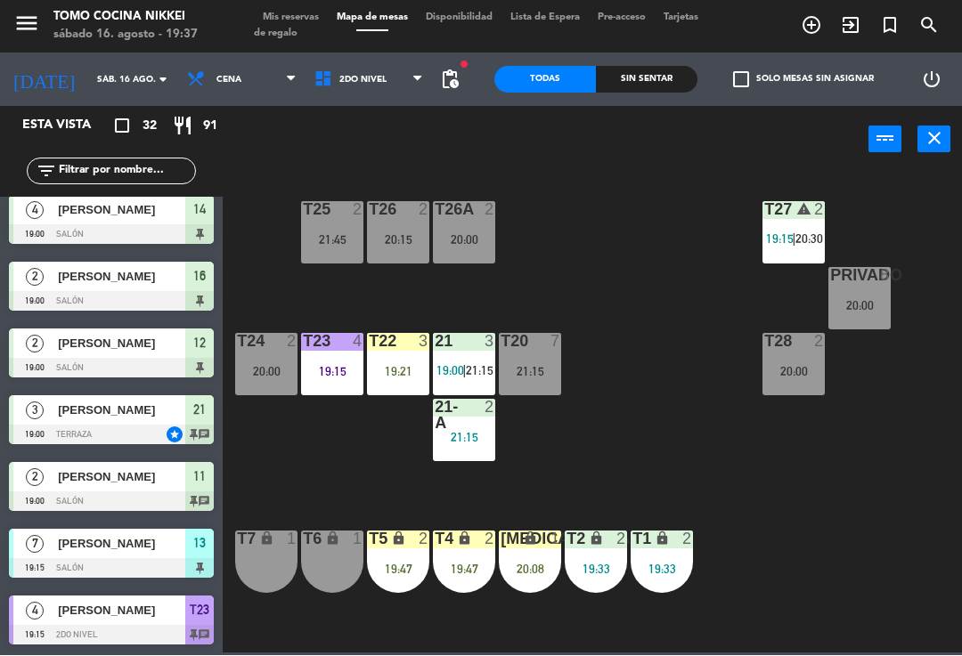
click at [409, 298] on div "T27 warning 2 19:15 | 20:30 T25 2 21:45 T26A 2 20:00 T26 2 20:15 Privado 8 20:0…" at bounding box center [596, 412] width 729 height 483
click at [338, 224] on div "T25 2 21:45" at bounding box center [332, 233] width 62 height 62
click at [535, 271] on div "T27 warning 2 19:15 | 20:30 T25 2 21:45 T26A 2 20:00 T26 2 20:15 Privado 8 20:0…" at bounding box center [596, 412] width 729 height 483
click at [347, 216] on div "2" at bounding box center [361, 210] width 29 height 16
click at [539, 210] on div "T27 warning 2 19:15 | 20:30 T25 2 21:45 T26A 2 20:00 T26 2 20:15 Privado 8 20:0…" at bounding box center [596, 412] width 729 height 483
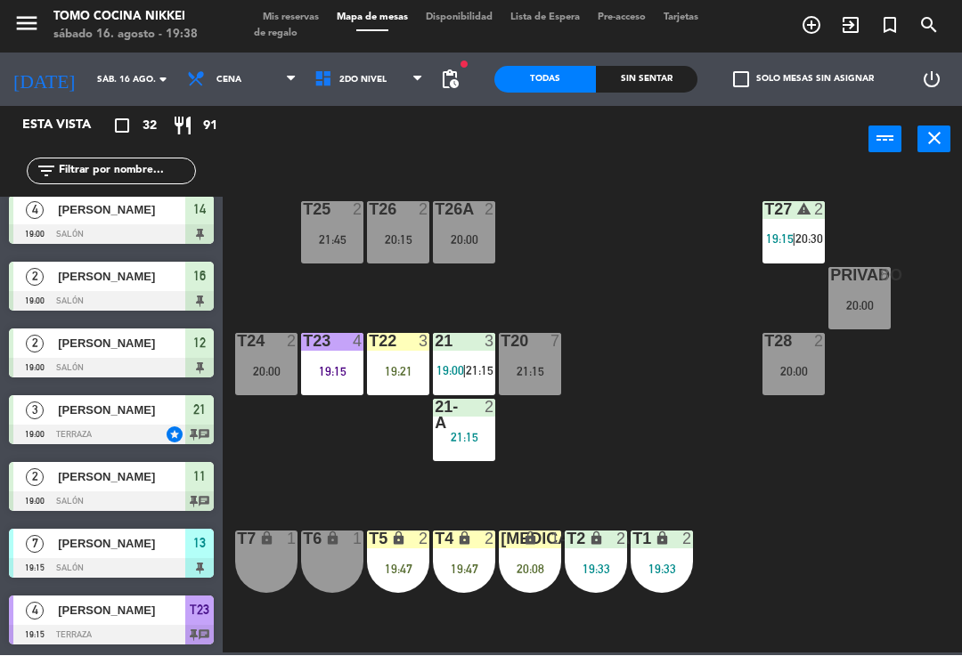
click at [336, 240] on div "21:45" at bounding box center [332, 240] width 62 height 12
click at [456, 171] on div "T27 warning 2 19:15 | 20:30 T25 2 21:45 T26A 2 20:00 T26 2 20:15 Privado 8 20:0…" at bounding box center [596, 412] width 729 height 483
click at [352, 365] on div "19:15" at bounding box center [332, 371] width 62 height 13
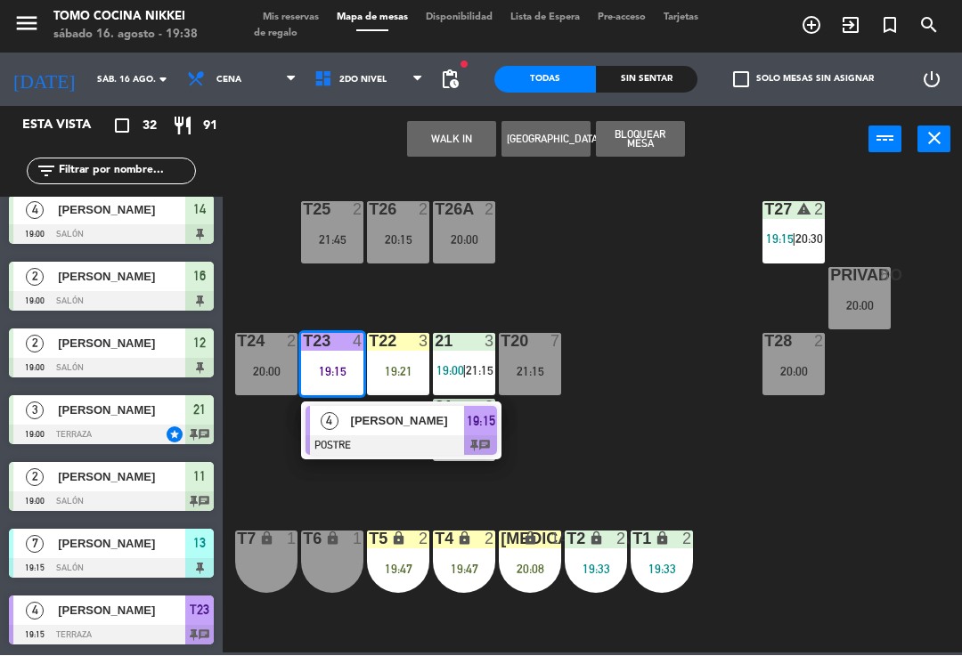
click at [338, 230] on div "T25 2 21:45" at bounding box center [332, 233] width 62 height 62
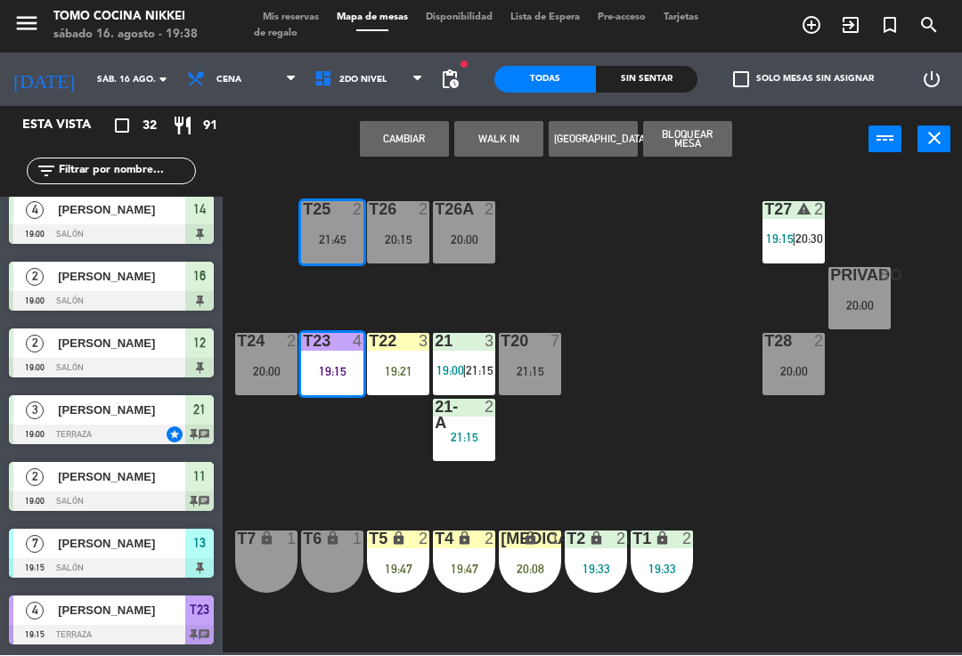
click at [614, 253] on div "T27 warning 2 19:15 | 20:30 T25 2 21:45 T26A 2 20:00 T26 2 20:15 Privado 8 20:0…" at bounding box center [596, 412] width 729 height 483
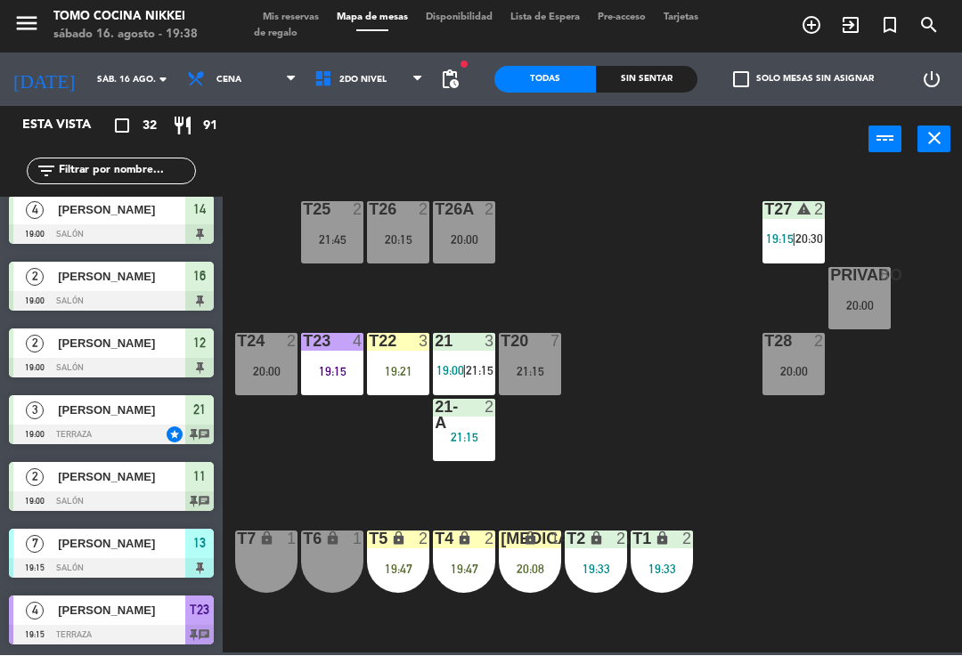
click at [320, 240] on div "21:45" at bounding box center [332, 240] width 62 height 12
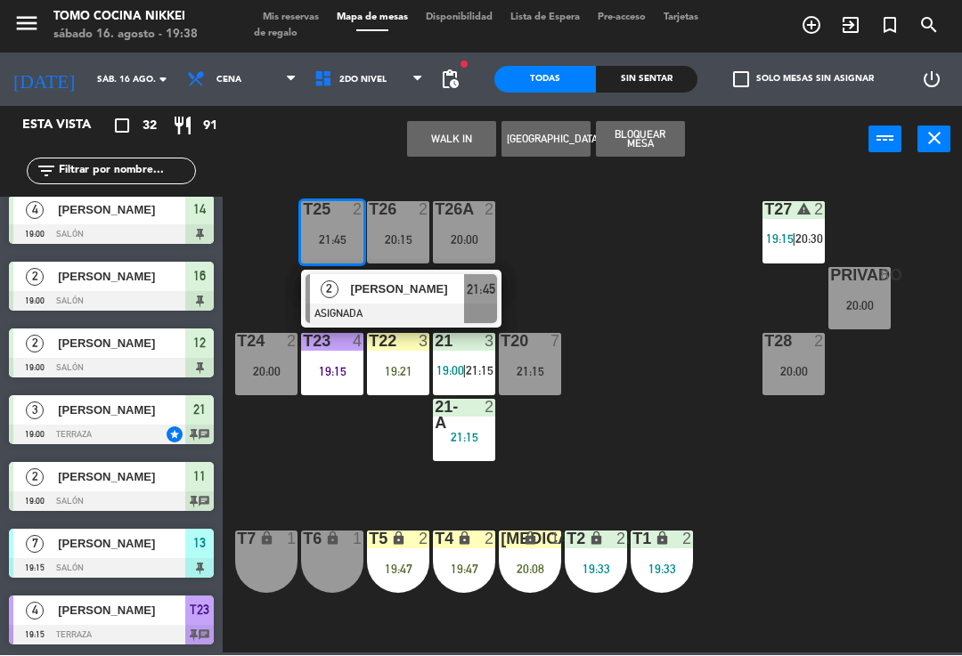
click at [446, 138] on button "WALK IN" at bounding box center [451, 140] width 89 height 36
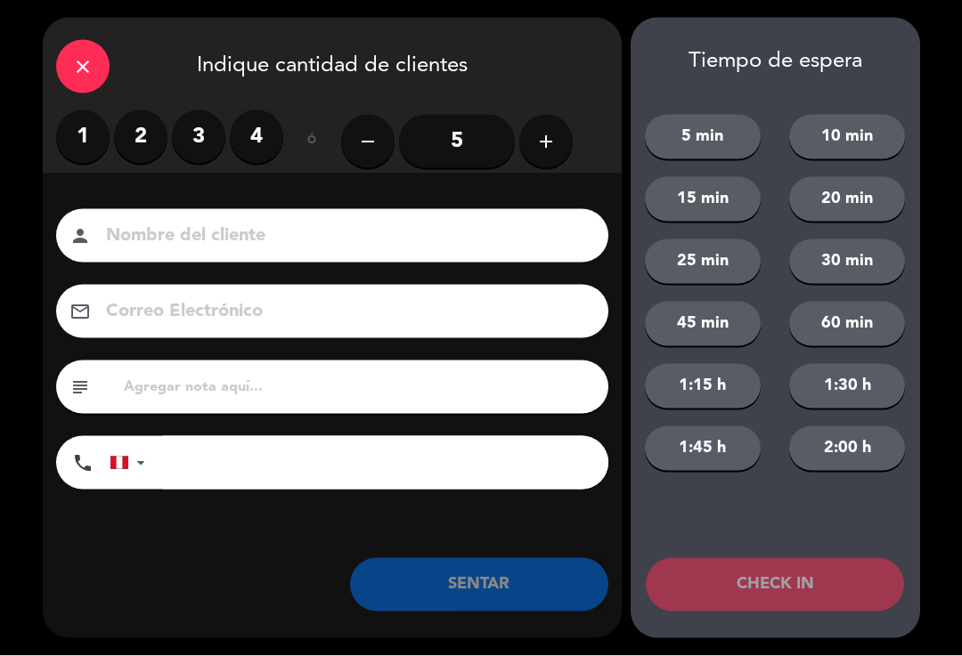
click at [134, 151] on label "2" at bounding box center [140, 136] width 53 height 53
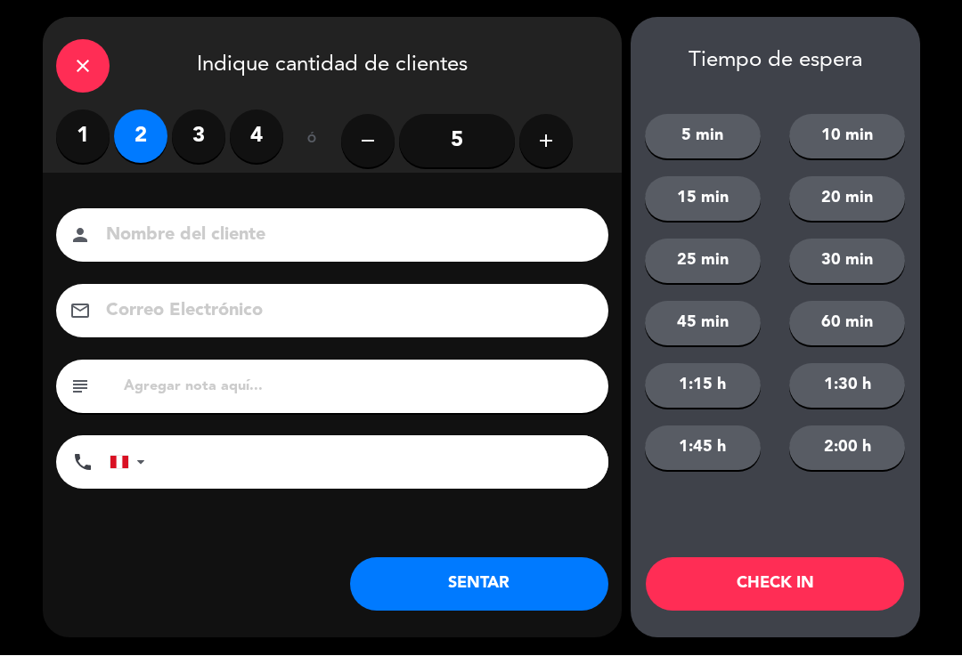
click at [153, 252] on input at bounding box center [344, 236] width 481 height 31
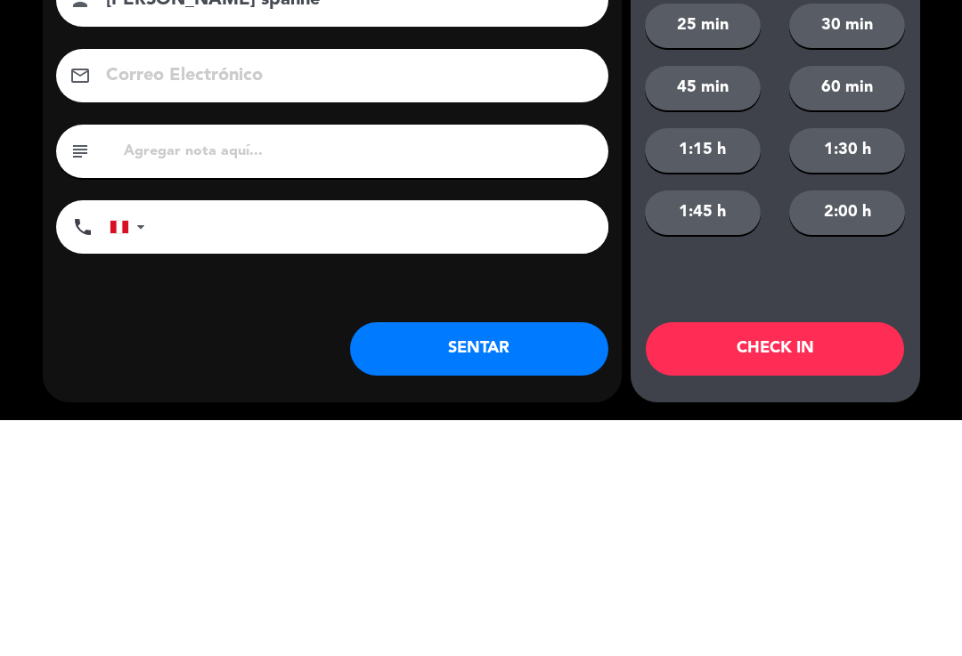
type input "[PERSON_NAME] spahne"
click at [431, 436] on input "tel" at bounding box center [385, 462] width 445 height 53
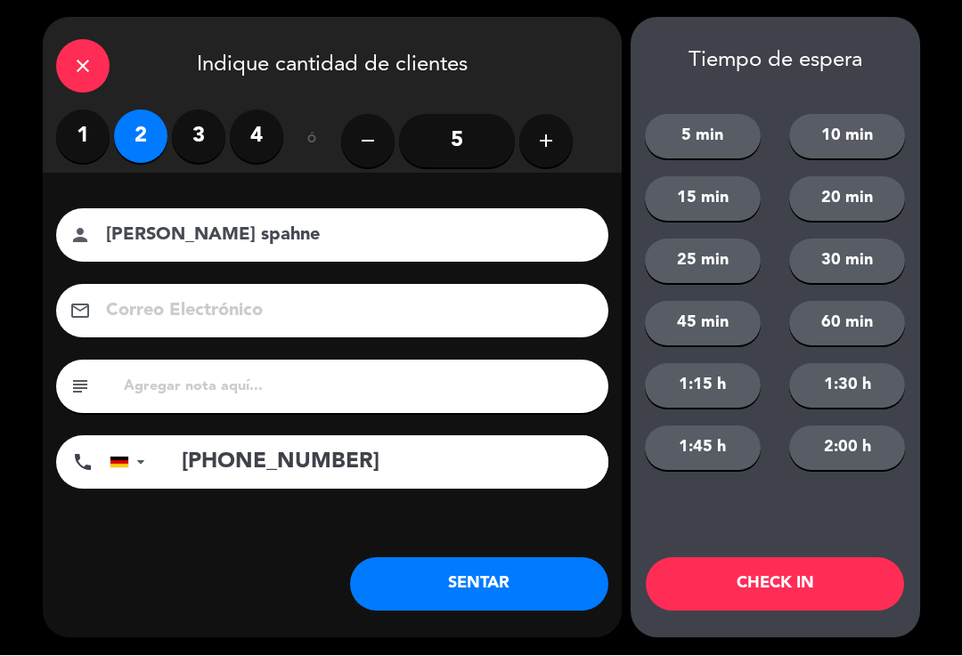
type input "[PHONE_NUMBER]"
click at [503, 582] on button "SENTAR" at bounding box center [479, 584] width 258 height 53
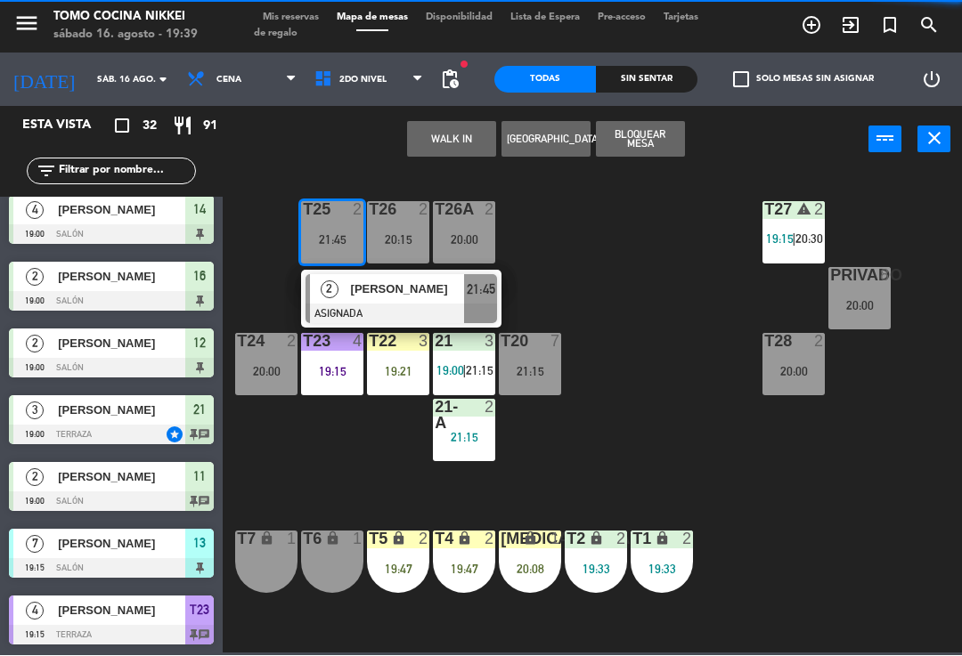
scroll to position [0, 0]
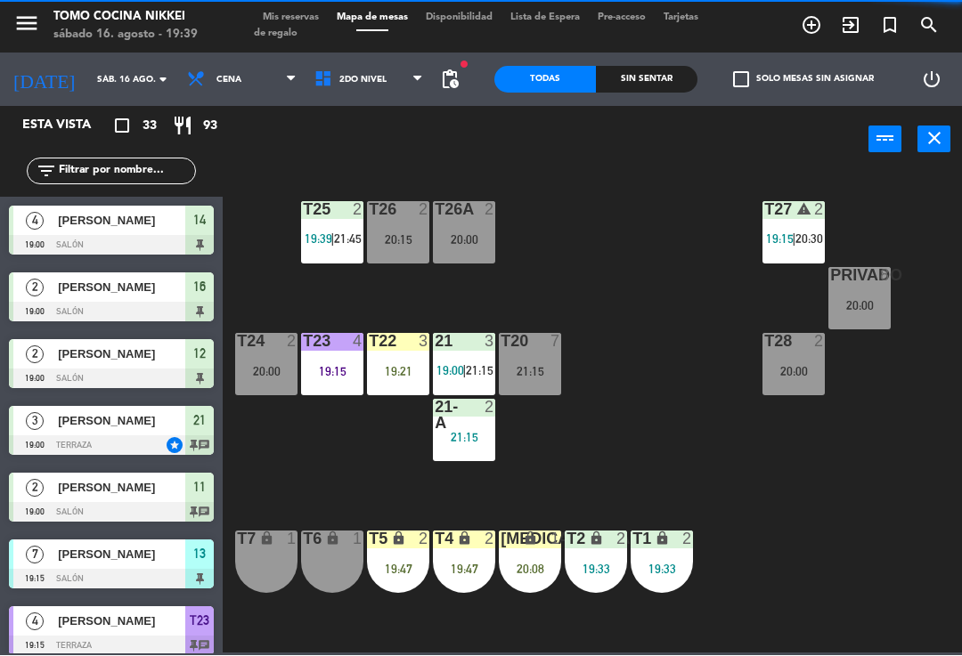
click at [786, 217] on div "warning" at bounding box center [793, 210] width 29 height 17
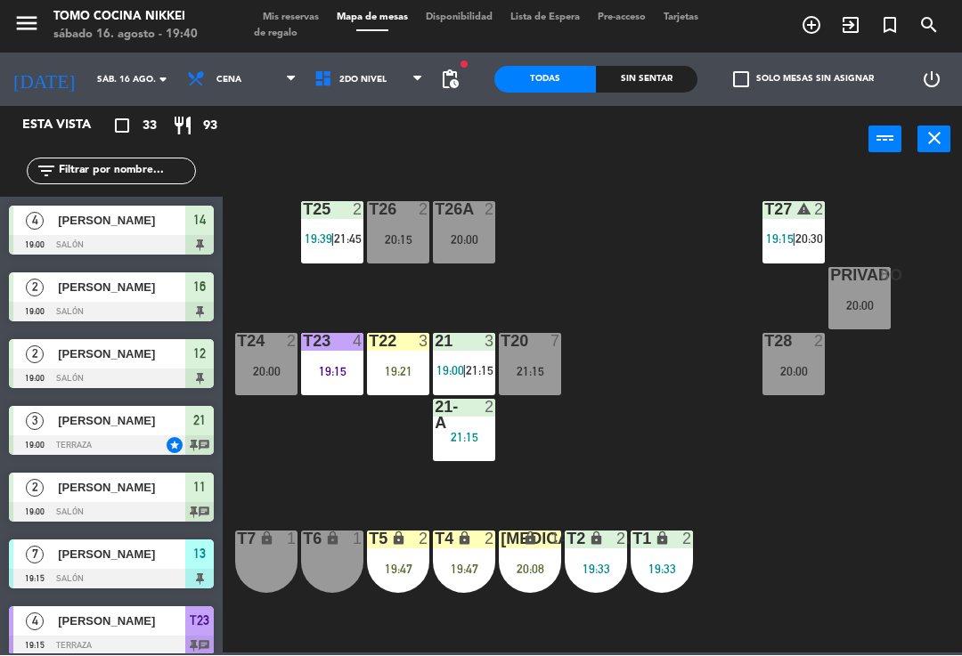
click at [813, 567] on div "T27 warning 2 19:15 | 20:30 T25 2 19:39 | 21:45 T26A 2 20:00 T26 2 20:15 Privad…" at bounding box center [596, 412] width 729 height 483
click at [666, 74] on div "Sin sentar" at bounding box center [647, 80] width 102 height 27
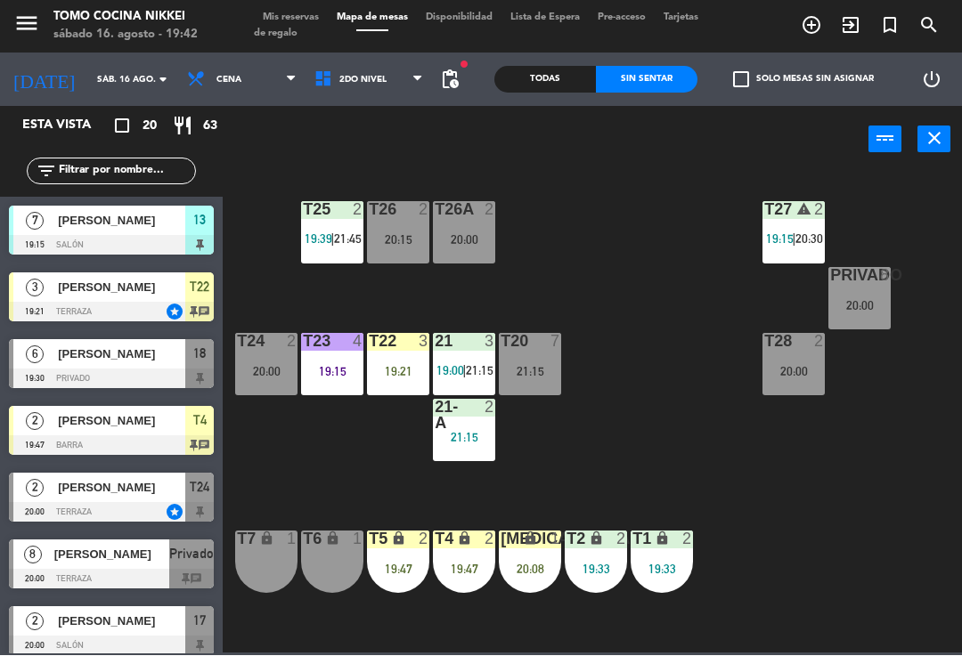
click at [48, 366] on div "6" at bounding box center [34, 354] width 43 height 29
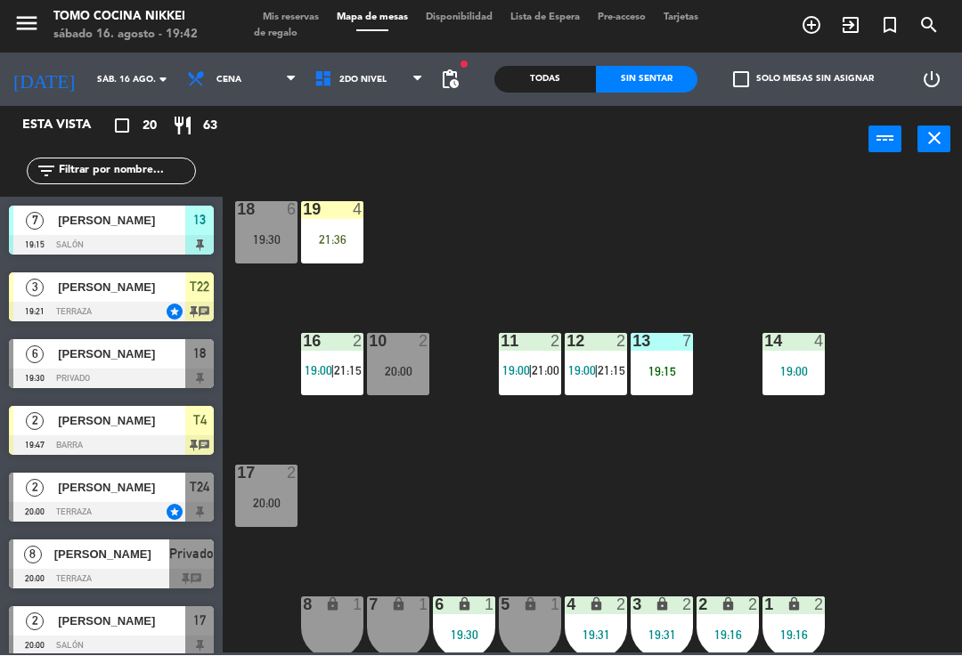
click at [248, 233] on div "19:30" at bounding box center [266, 239] width 62 height 13
click at [461, 242] on div "18 6 19:30 19 4 21:36 16 2 19:00 | 21:15 10 2 20:00 11 2 19:00 | 21:00 12 2 19:…" at bounding box center [596, 412] width 729 height 483
click at [265, 255] on div "18 6 19:30" at bounding box center [266, 233] width 62 height 62
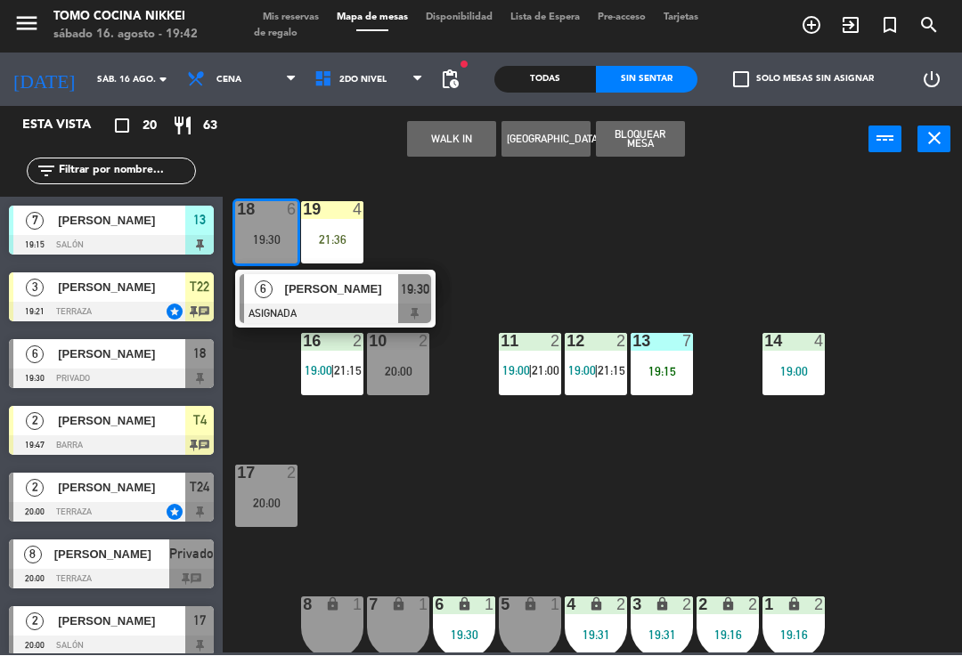
click at [330, 313] on div at bounding box center [335, 315] width 191 height 20
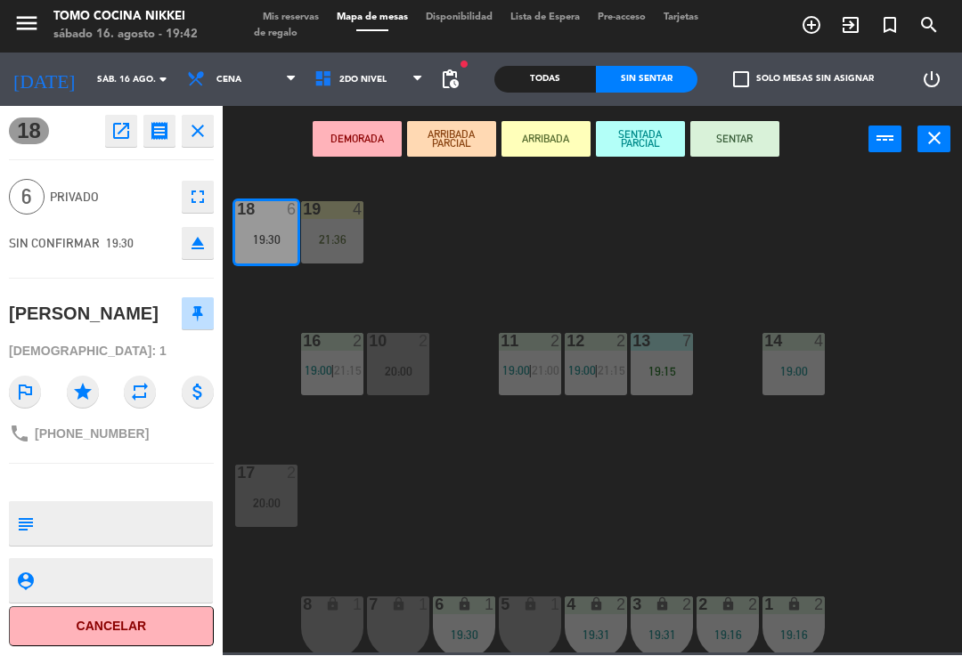
click at [626, 142] on button "SENTADA PARCIAL" at bounding box center [640, 140] width 89 height 36
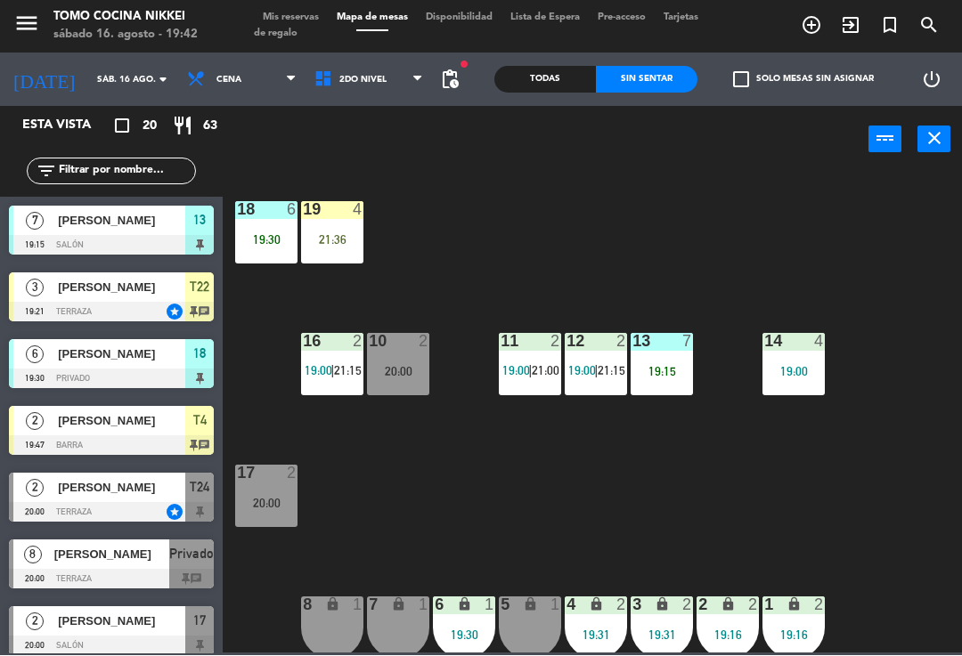
click at [615, 237] on div "18 6 19:30 19 4 21:36 16 2 19:00 | 21:15 10 2 20:00 11 2 19:00 | 21:00 12 2 19:…" at bounding box center [596, 412] width 729 height 483
click at [261, 213] on div at bounding box center [266, 210] width 29 height 16
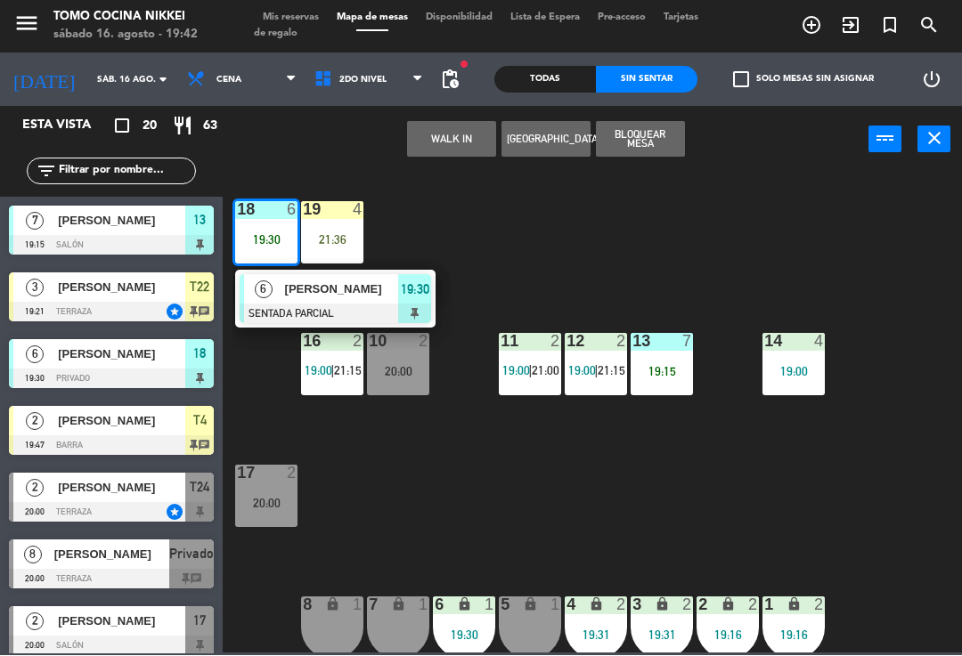
click at [374, 305] on div at bounding box center [335, 315] width 191 height 20
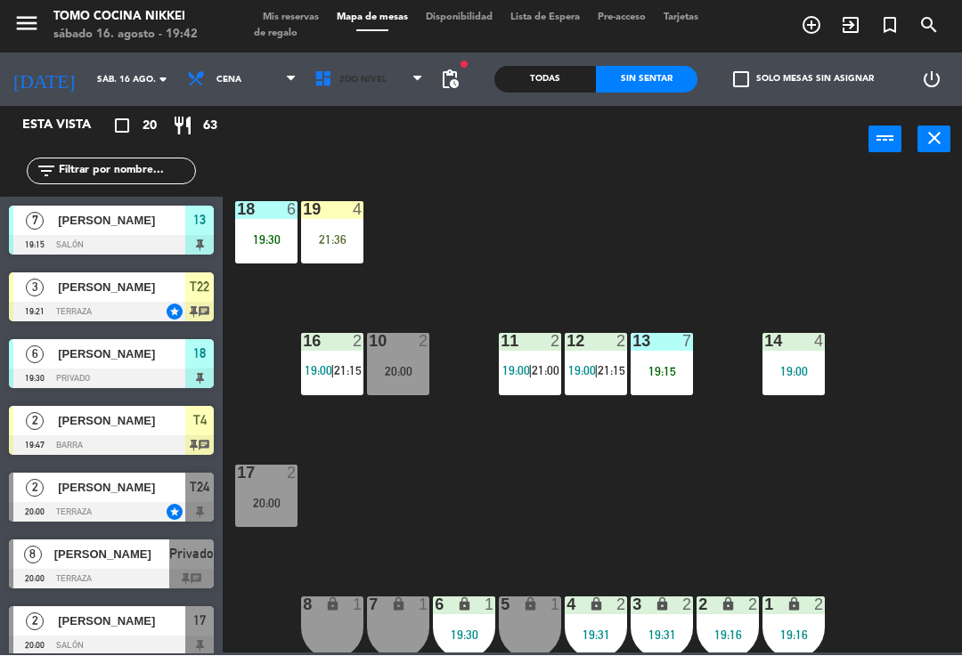
click at [365, 85] on span "2do Nivel" at bounding box center [362, 81] width 47 height 10
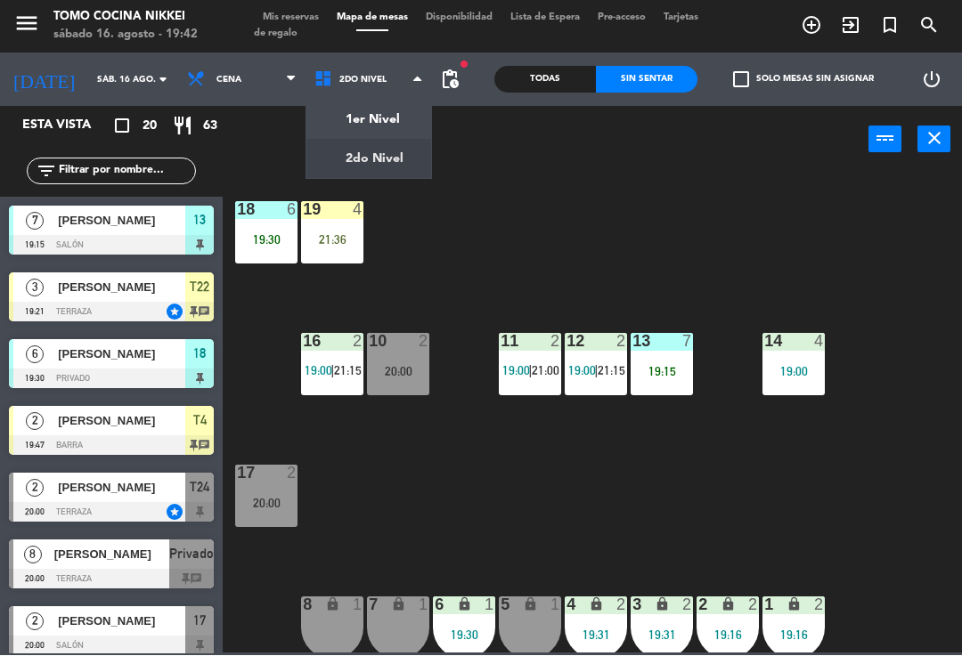
click at [390, 119] on ng-component "menu Tomo Cocina Nikkei [DATE] 16. agosto - 19:42 Mis reservas Mapa de mesas Di…" at bounding box center [481, 327] width 962 height 654
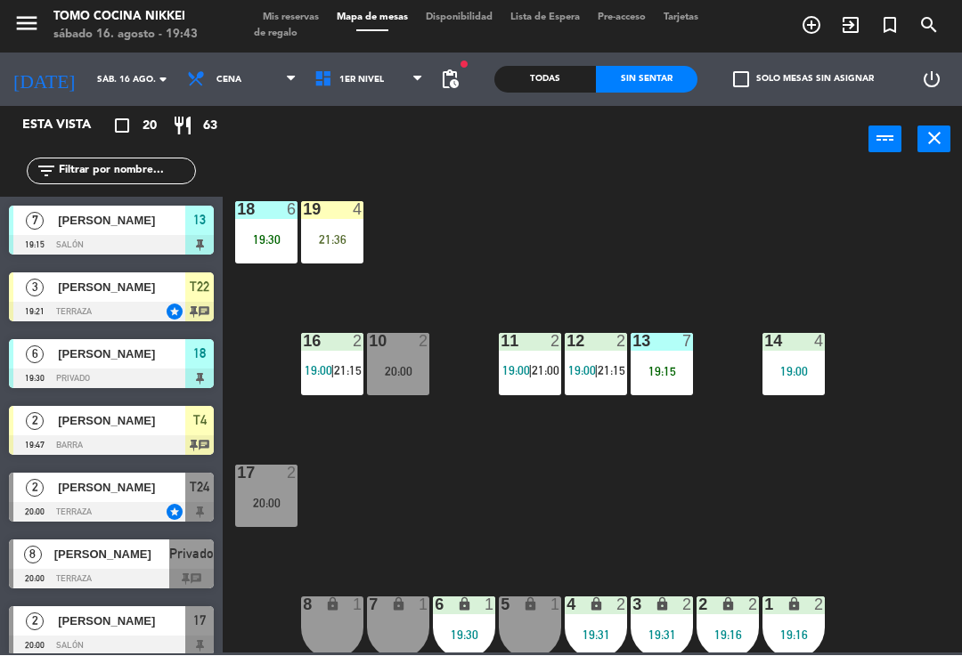
click at [566, 519] on div "18 6 19:30 19 4 21:36 16 2 19:00 | 21:15 10 2 20:00 11 2 19:00 | 21:00 12 2 19:…" at bounding box center [596, 412] width 729 height 483
click at [706, 468] on div "18 6 19:30 19 4 21:36 16 2 19:00 | 21:15 10 2 20:00 11 2 19:00 | 21:00 12 2 19:…" at bounding box center [596, 412] width 729 height 483
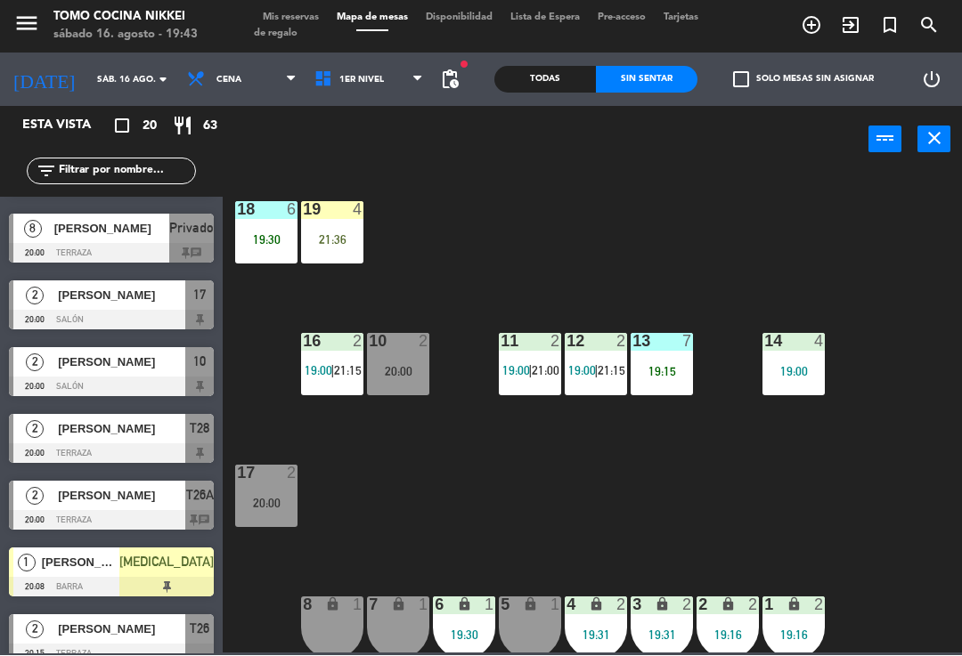
scroll to position [330, 0]
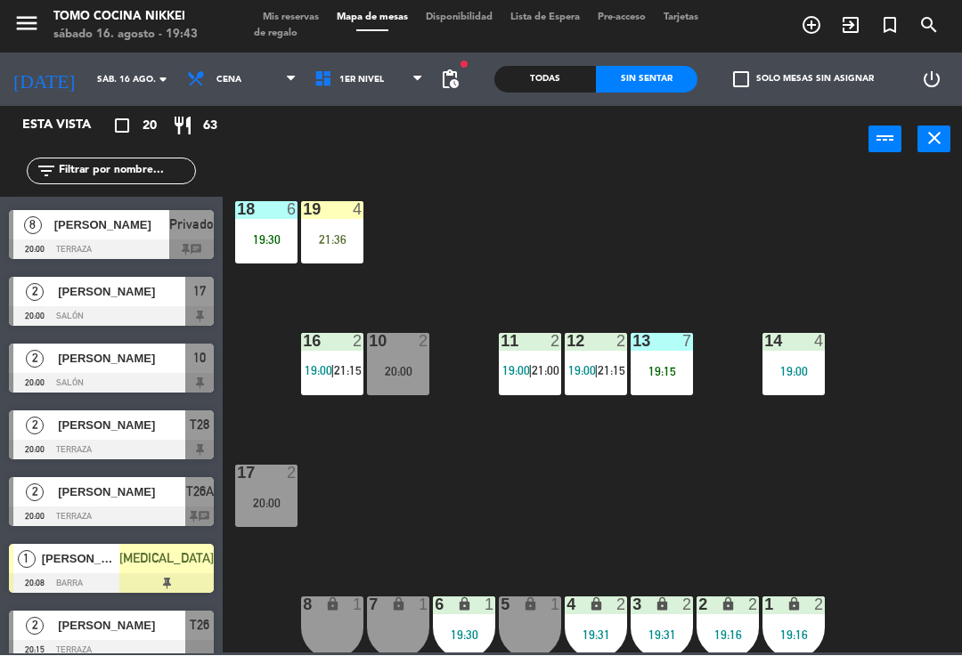
click at [725, 215] on div "18 6 19:30 19 4 21:36 16 2 19:00 | 21:15 10 2 20:00 11 2 19:00 | 21:00 12 2 19:…" at bounding box center [596, 412] width 729 height 483
click at [375, 80] on span "1er Nivel" at bounding box center [368, 80] width 127 height 39
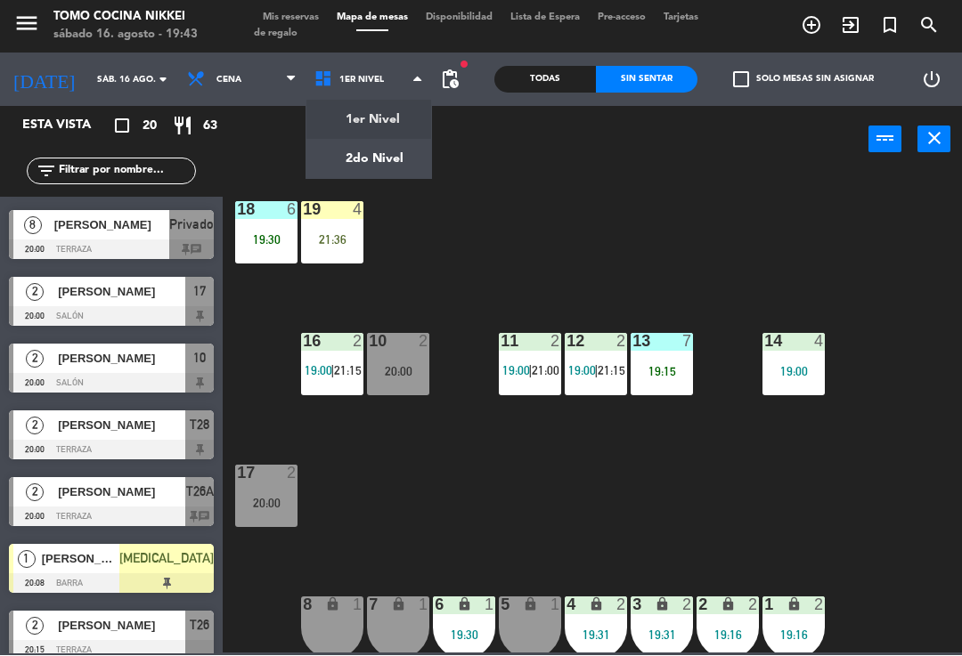
click at [392, 102] on div "1er Nivel 2do Nivel 1er Nivel 1er Nivel 2do Nivel" at bounding box center [368, 79] width 127 height 53
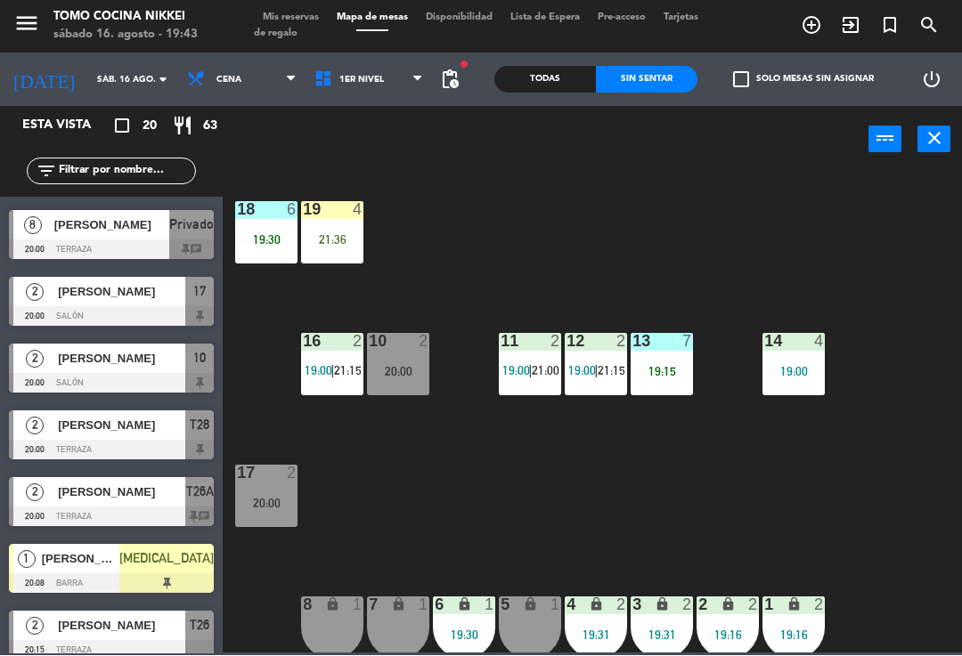
click at [294, 17] on span "Mis reservas" at bounding box center [291, 18] width 74 height 10
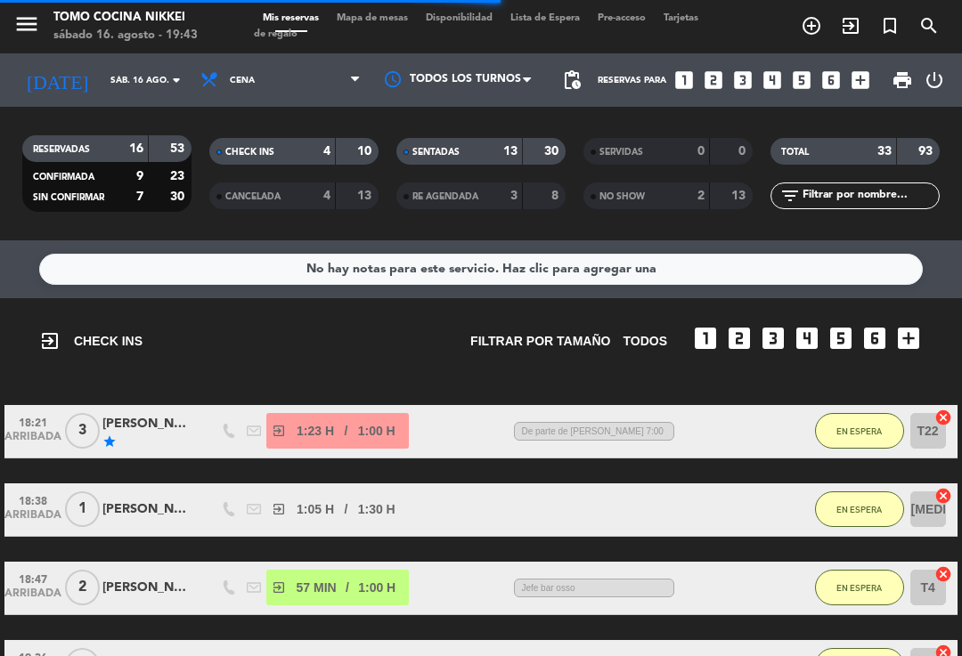
click at [338, 70] on span "Cena" at bounding box center [280, 80] width 178 height 39
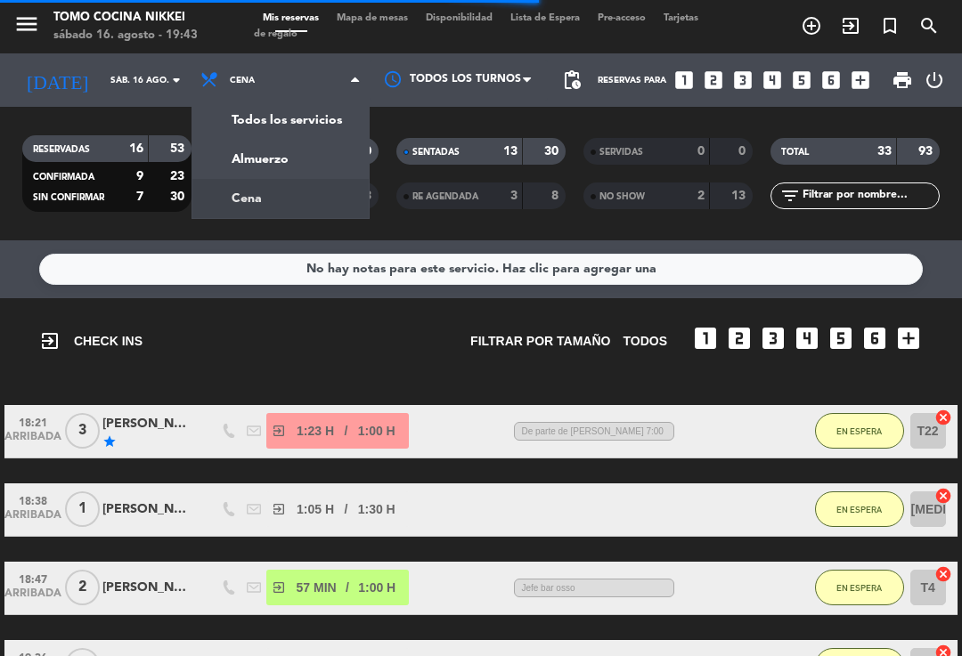
click at [296, 186] on div "menu Tomo Cocina Nikkei [DATE] 16. agosto - 19:43 Mis reservas Mapa de mesas Di…" at bounding box center [481, 120] width 962 height 240
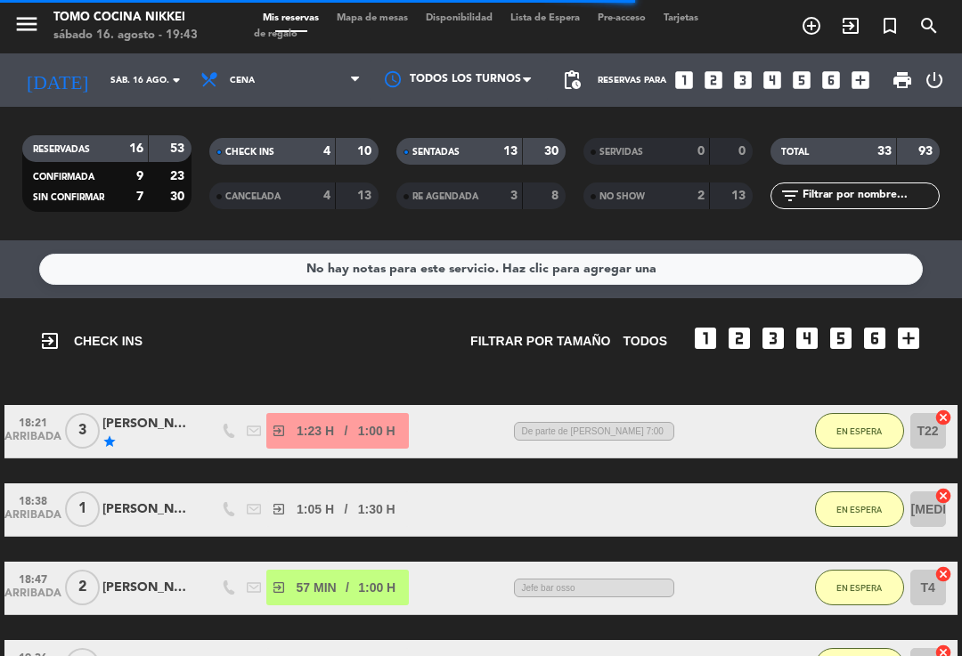
click at [381, 23] on span "Mapa de mesas" at bounding box center [372, 18] width 89 height 10
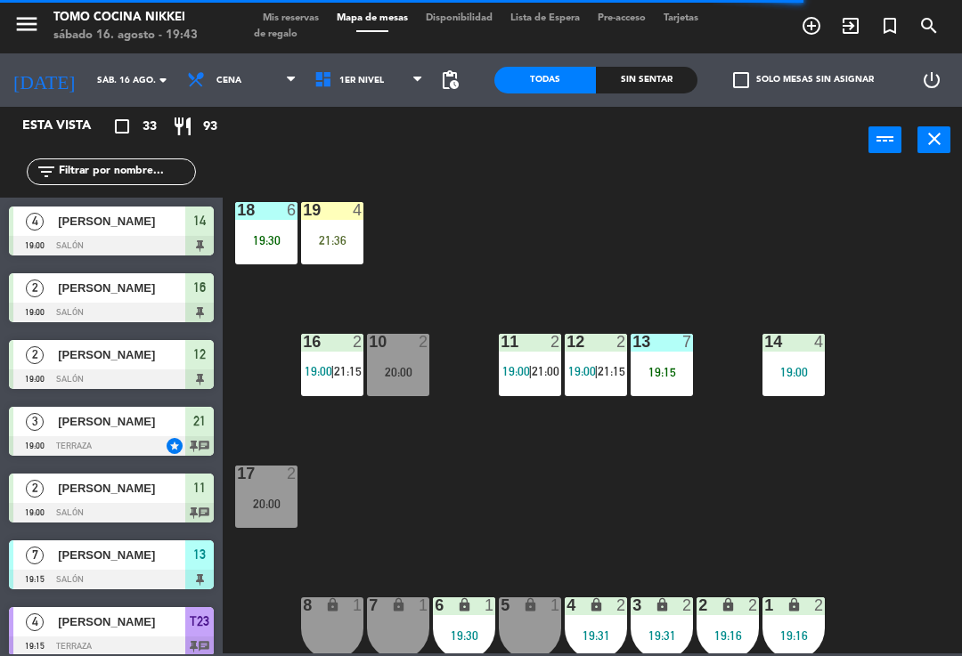
click at [416, 455] on div "18 6 19:30 19 4 21:36 16 2 19:00 | 21:15 10 2 20:00 11 2 19:00 | 21:00 12 2 19:…" at bounding box center [596, 412] width 729 height 483
click at [359, 89] on span "1er Nivel" at bounding box center [368, 80] width 127 height 39
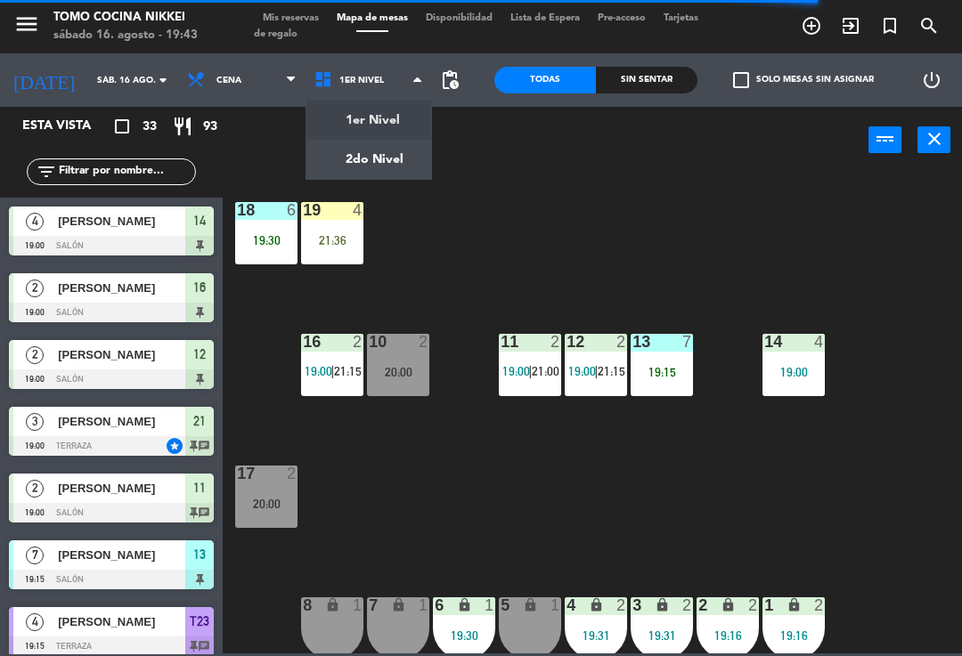
click at [366, 158] on ng-component "menu Tomo Cocina Nikkei [DATE] 16. agosto - 19:43 Mis reservas Mapa de mesas Di…" at bounding box center [481, 327] width 962 height 654
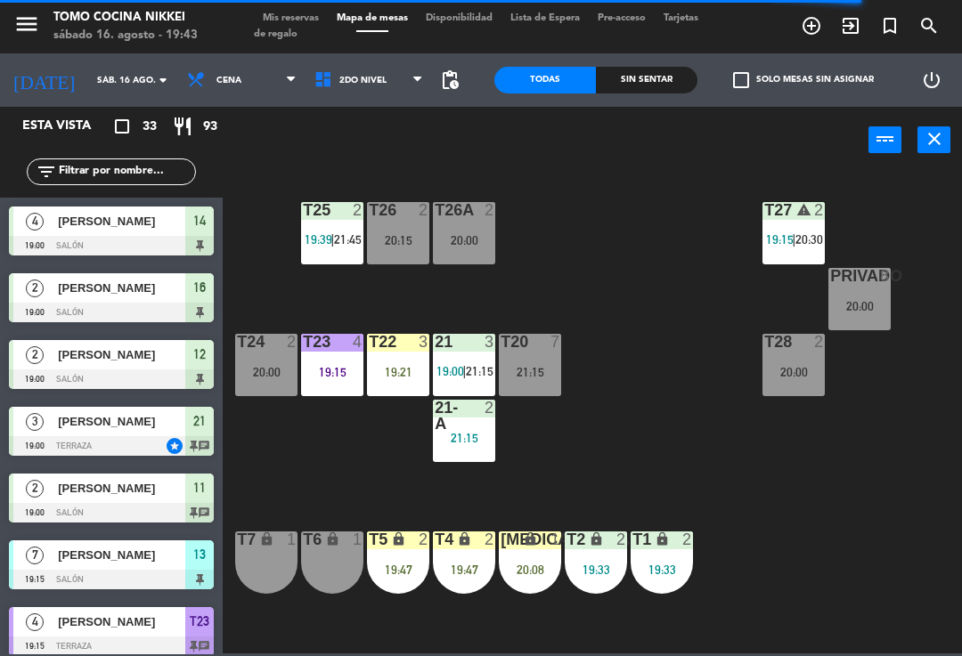
click at [634, 318] on div "T27 warning 2 19:15 | 20:30 T25 2 19:39 | 21:45 T26A 2 20:00 T26 2 20:15 Privad…" at bounding box center [596, 412] width 729 height 483
click at [513, 379] on div "T20 7 21:15" at bounding box center [530, 365] width 62 height 62
click at [668, 268] on div "T27 warning 2 19:15 | 20:30 T25 2 19:39 | 21:45 T26A 2 20:00 T26 2 20:15 Privad…" at bounding box center [596, 412] width 729 height 483
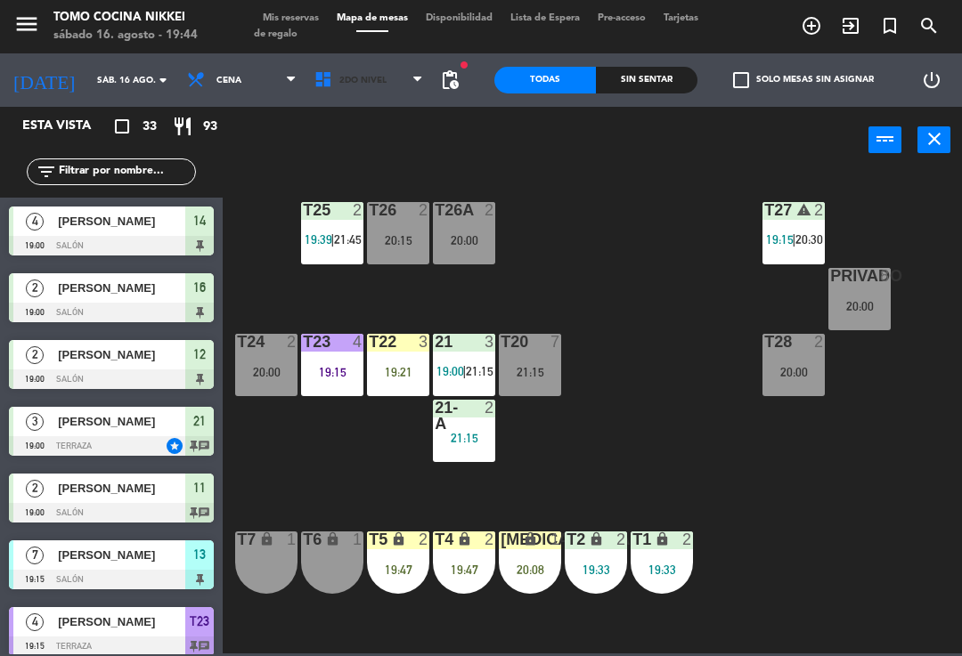
click at [366, 78] on span "2do Nivel" at bounding box center [362, 81] width 47 height 10
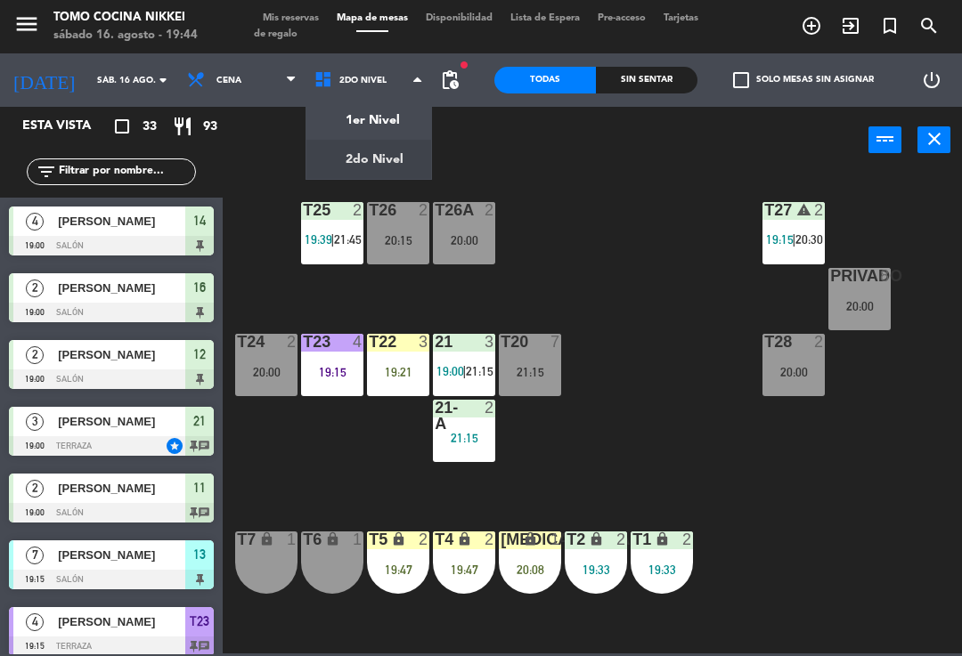
click at [366, 122] on ng-component "menu Tomo Cocina Nikkei [DATE] 16. agosto - 19:44 Mis reservas Mapa de mesas Di…" at bounding box center [481, 327] width 962 height 654
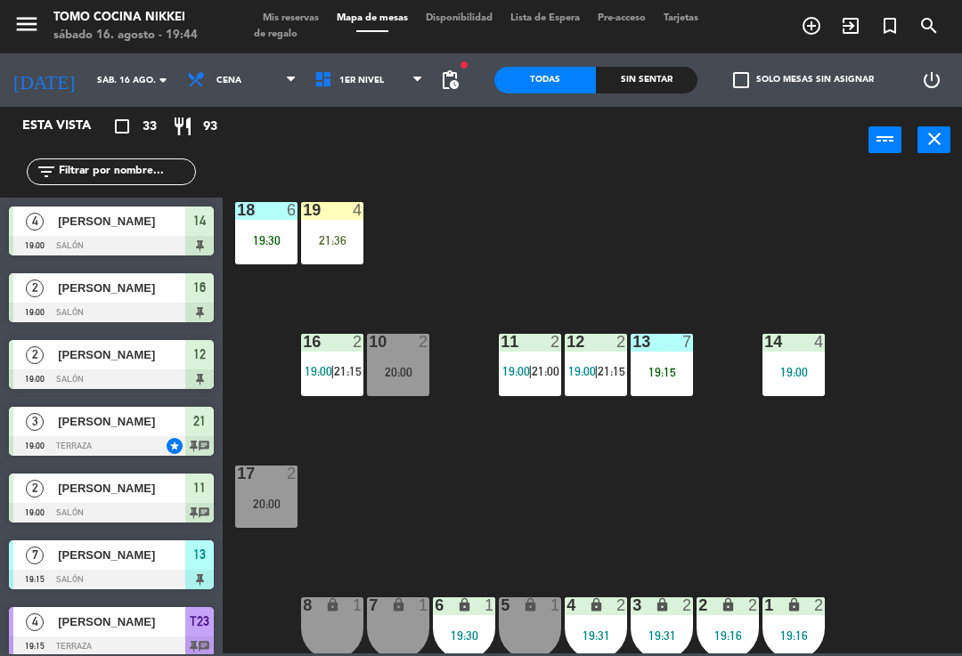
click at [598, 248] on div "18 6 19:30 19 4 21:36 16 2 19:00 | 21:15 10 2 20:00 11 2 19:00 | 21:00 12 2 19:…" at bounding box center [596, 412] width 729 height 483
click at [345, 247] on div "21:36" at bounding box center [332, 240] width 62 height 12
click at [541, 247] on div "18 6 19:30 19 4 21:36 16 2 19:00 | 21:15 10 2 20:00 11 2 19:00 | 21:00 12 2 19:…" at bounding box center [596, 412] width 729 height 483
click at [562, 260] on div "18 6 19:30 19 4 21:36 16 2 19:00 | 21:15 10 2 20:00 11 2 19:00 | 21:00 12 2 19:…" at bounding box center [596, 412] width 729 height 483
click at [336, 238] on div "21:36" at bounding box center [332, 240] width 62 height 12
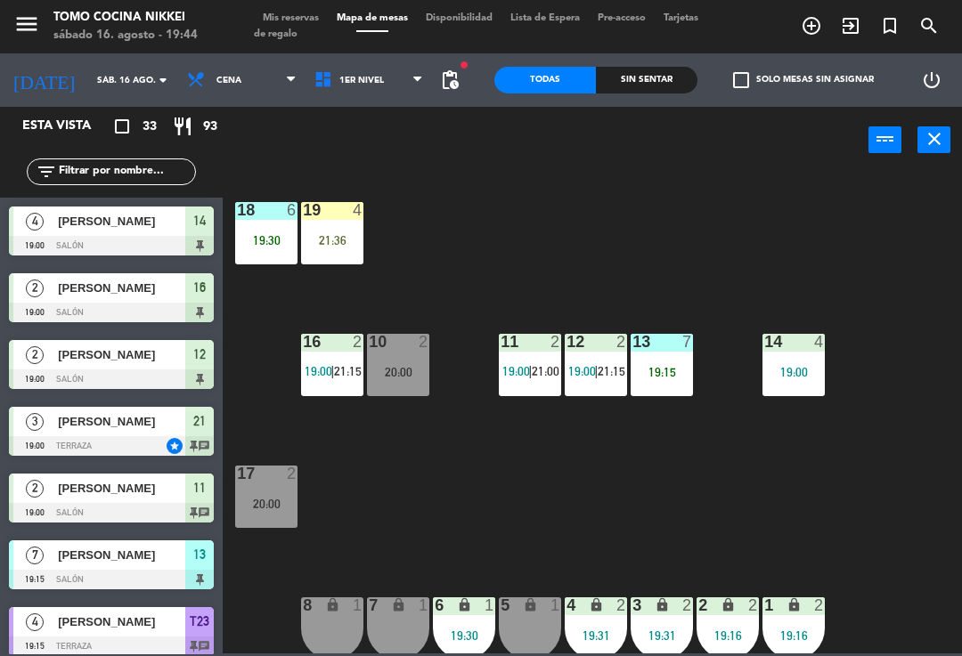
click at [592, 283] on div "18 6 19:30 19 4 21:36 16 2 19:00 | 21:15 10 2 20:00 11 2 19:00 | 21:00 12 2 19:…" at bounding box center [596, 412] width 729 height 483
click at [500, 517] on div "18 6 19:30 19 4 21:36 16 2 19:00 | 21:15 10 2 20:00 11 2 19:00 | 21:00 12 2 19:…" at bounding box center [596, 412] width 729 height 483
click at [373, 243] on div "18 6 19:30 19 4 21:36 16 2 19:00 | 21:15 10 2 20:00 11 2 19:00 | 21:00 12 2 19:…" at bounding box center [596, 412] width 729 height 483
click at [358, 240] on div "21:36" at bounding box center [332, 240] width 62 height 12
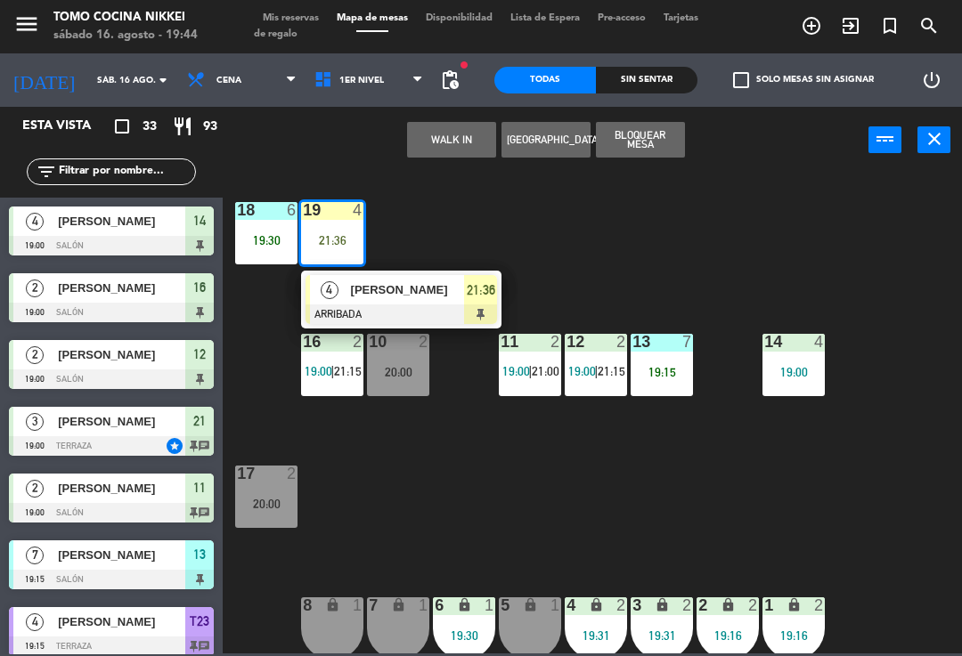
click at [566, 288] on div "18 6 19:30 19 4 21:36 4 [PERSON_NAME] ARRIBADA 21:36 16 2 19:00 | 21:15 10 2 20…" at bounding box center [596, 412] width 729 height 483
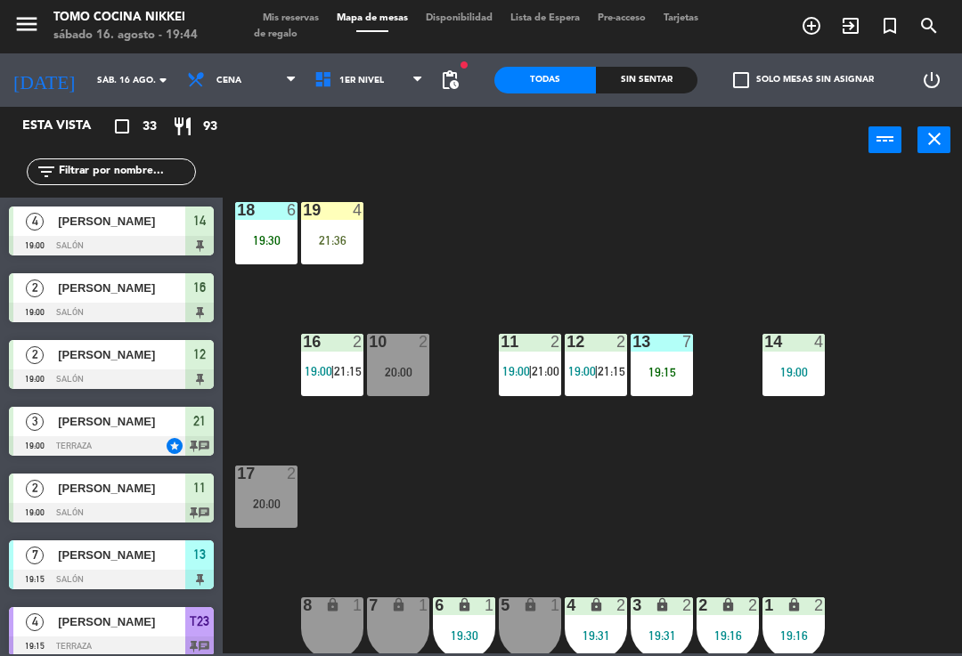
click at [263, 262] on div "18 6 19:30" at bounding box center [266, 233] width 62 height 62
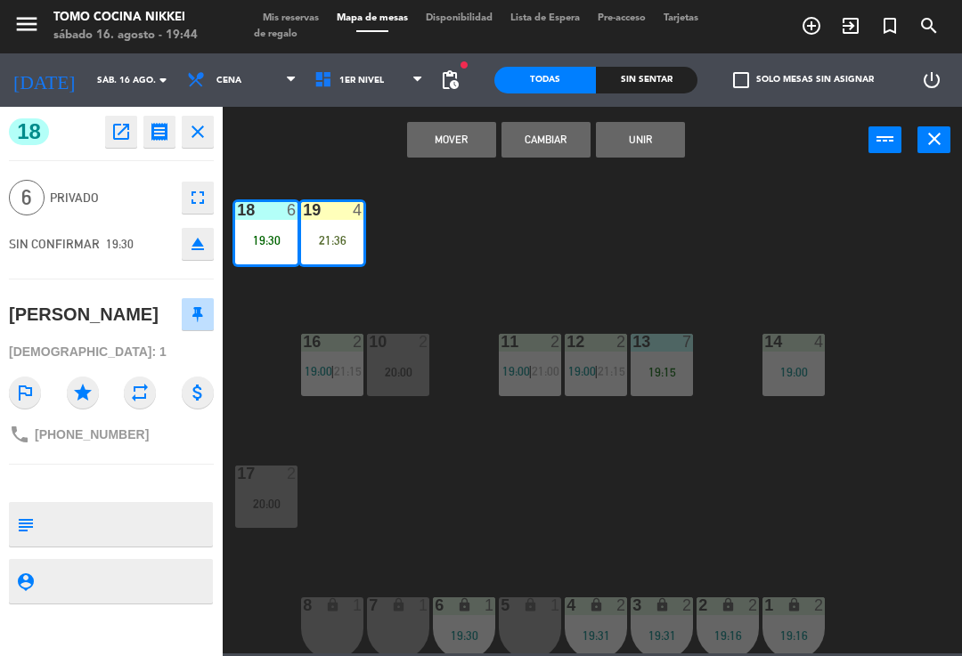
click at [550, 138] on button "Cambiar" at bounding box center [545, 140] width 89 height 36
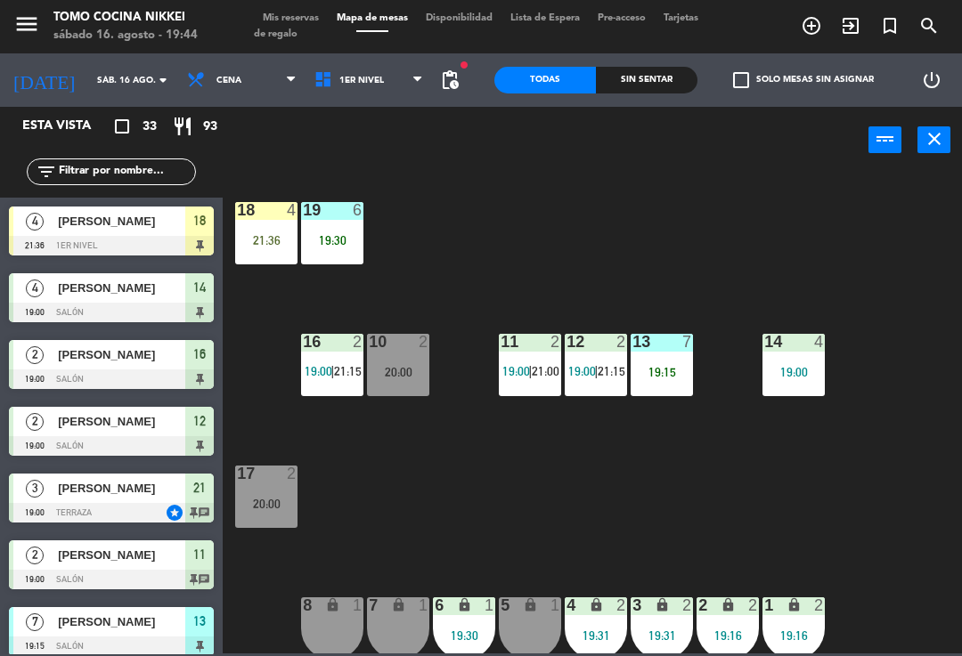
click at [574, 189] on div "18 4 21:36 19 6 19:30 16 2 19:00 | 21:15 10 2 20:00 11 2 19:00 | 21:00 12 2 19:…" at bounding box center [596, 412] width 729 height 483
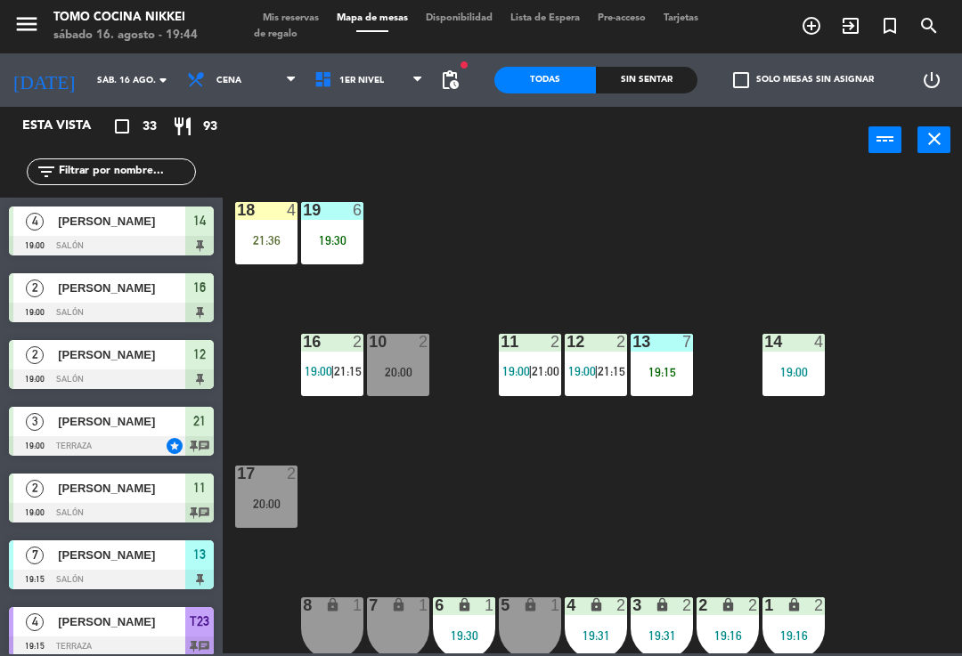
click at [832, 470] on div "18 4 21:36 19 6 19:30 16 2 19:00 | 21:15 10 2 20:00 11 2 19:00 | 21:00 12 2 19:…" at bounding box center [596, 412] width 729 height 483
click at [280, 254] on div "18 4 21:36" at bounding box center [266, 233] width 62 height 62
click at [564, 268] on div "18 4 21:36 19 6 19:30 16 2 19:00 | 21:15 10 2 20:00 11 2 19:00 | 21:00 12 2 19:…" at bounding box center [596, 412] width 729 height 483
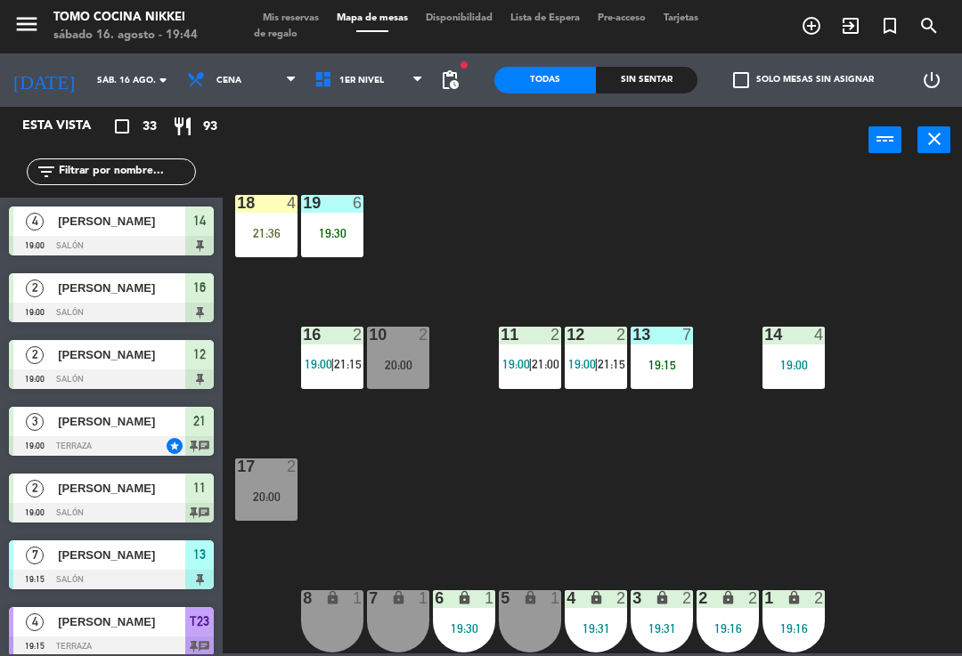
scroll to position [7, 0]
click at [390, 88] on span "1er Nivel" at bounding box center [368, 80] width 127 height 39
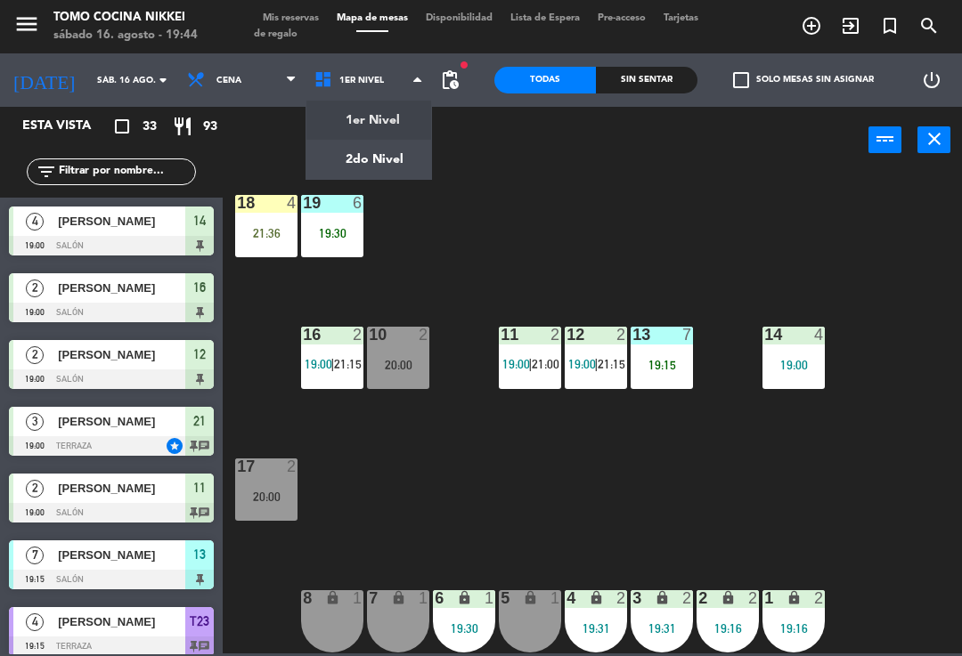
click at [406, 156] on ng-component "menu Tomo Cocina Nikkei [DATE] 16. agosto - 19:44 Mis reservas Mapa de mesas Di…" at bounding box center [481, 327] width 962 height 654
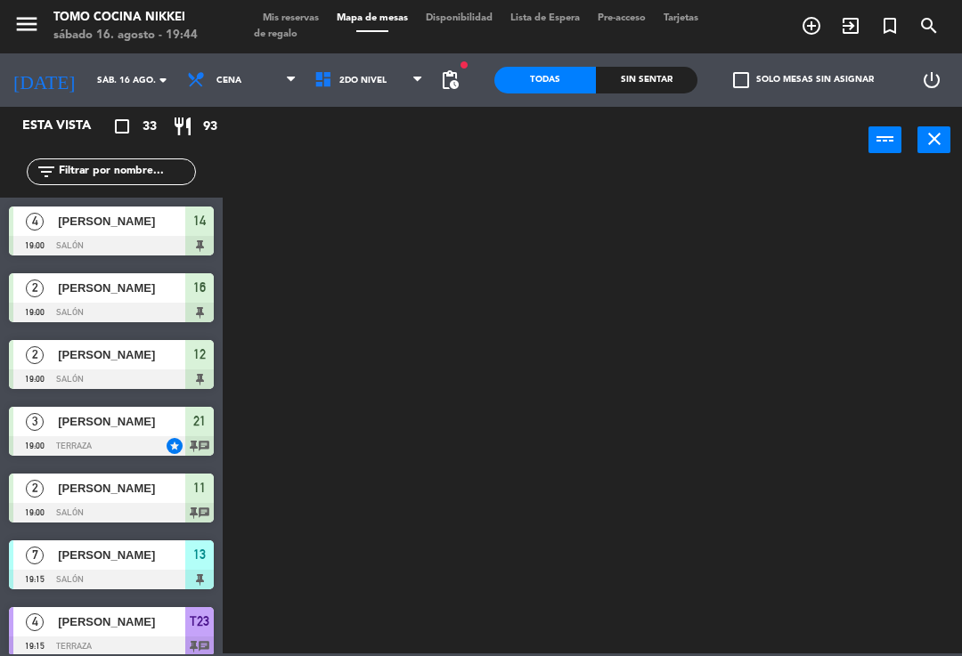
scroll to position [0, 0]
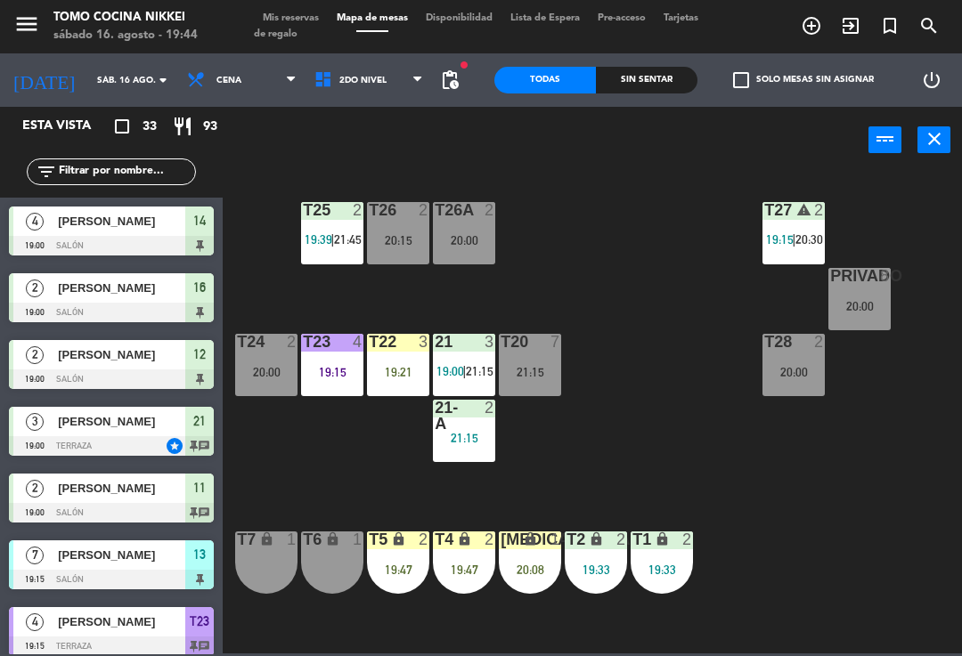
click at [382, 96] on span "2do Nivel" at bounding box center [368, 80] width 127 height 39
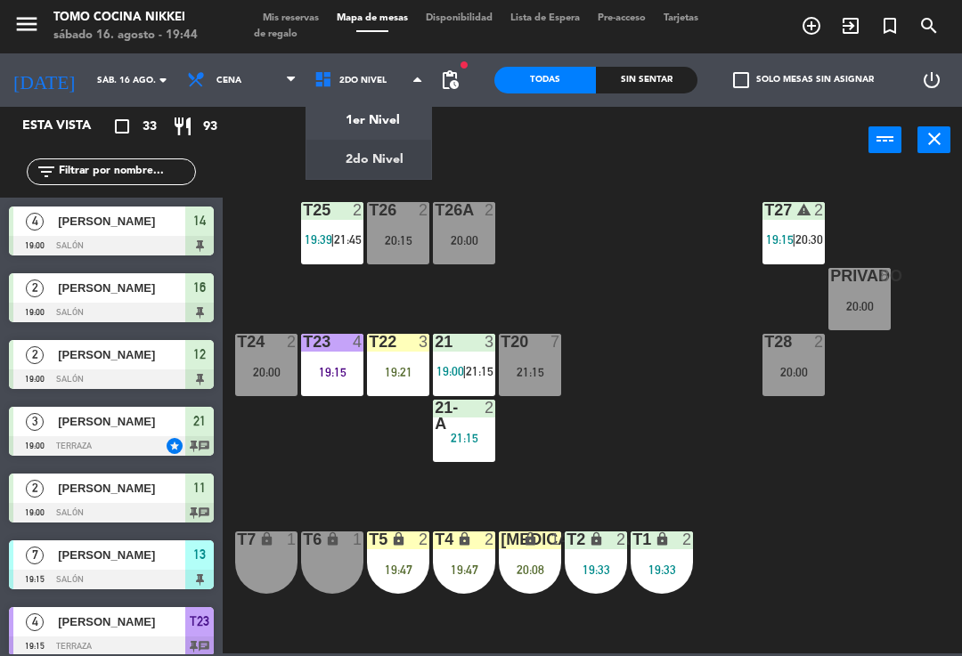
click at [387, 127] on ng-component "menu Tomo Cocina Nikkei [DATE] 16. agosto - 19:44 Mis reservas Mapa de mesas Di…" at bounding box center [481, 327] width 962 height 654
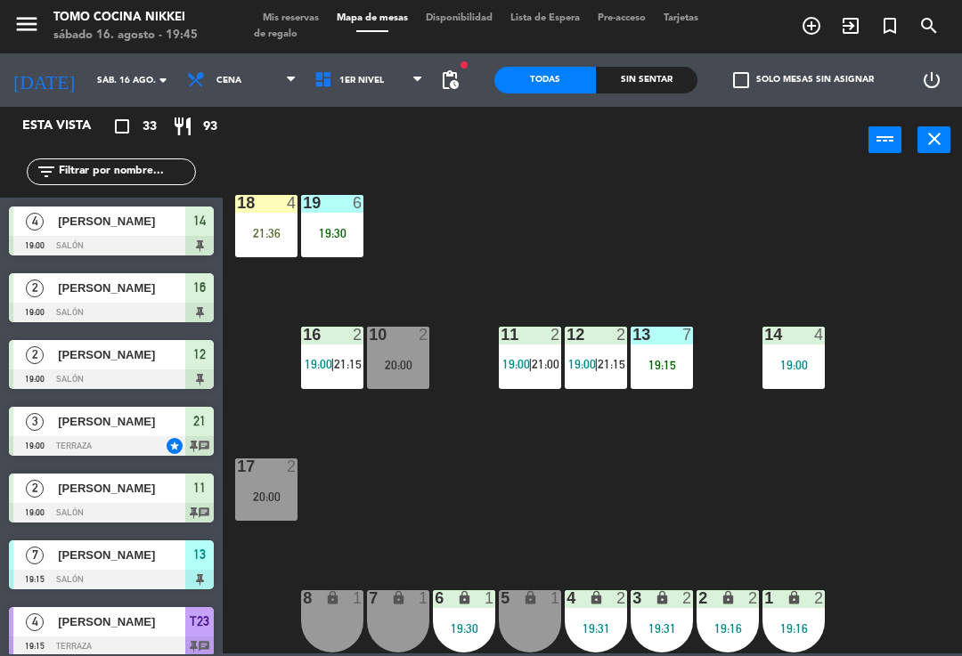
scroll to position [7, 0]
click at [955, 537] on div "18 4 21:36 19 6 19:30 16 2 19:00 | 21:15 10 2 20:00 11 2 19:00 | 21:00 12 2 19:…" at bounding box center [596, 412] width 729 height 483
click at [373, 99] on span "1er Nivel" at bounding box center [368, 80] width 127 height 39
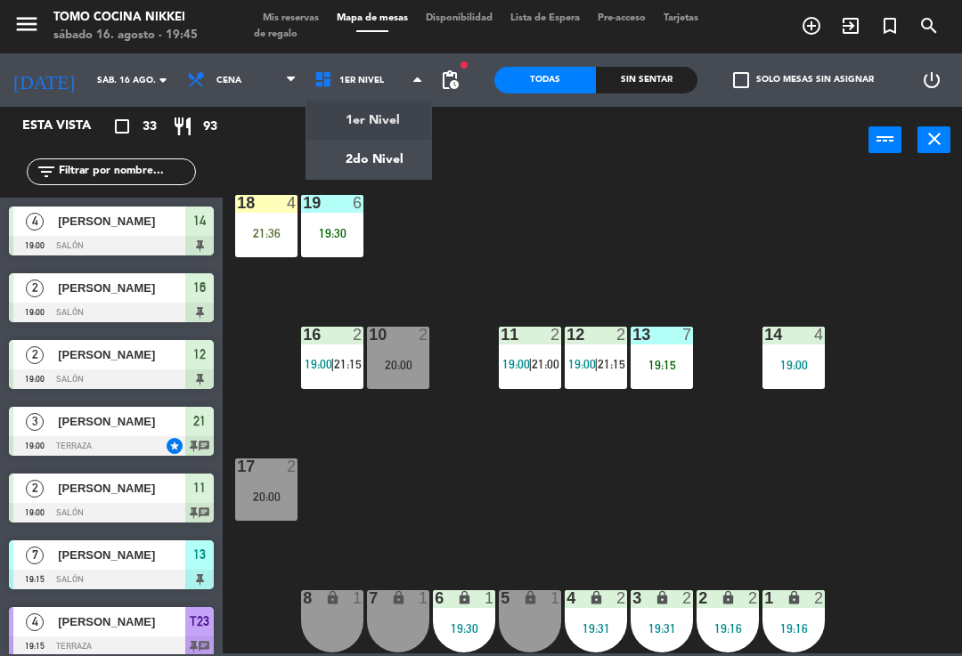
click at [387, 164] on ng-component "menu Tomo Cocina Nikkei [DATE] 16. agosto - 19:45 Mis reservas Mapa de mesas Di…" at bounding box center [481, 327] width 962 height 654
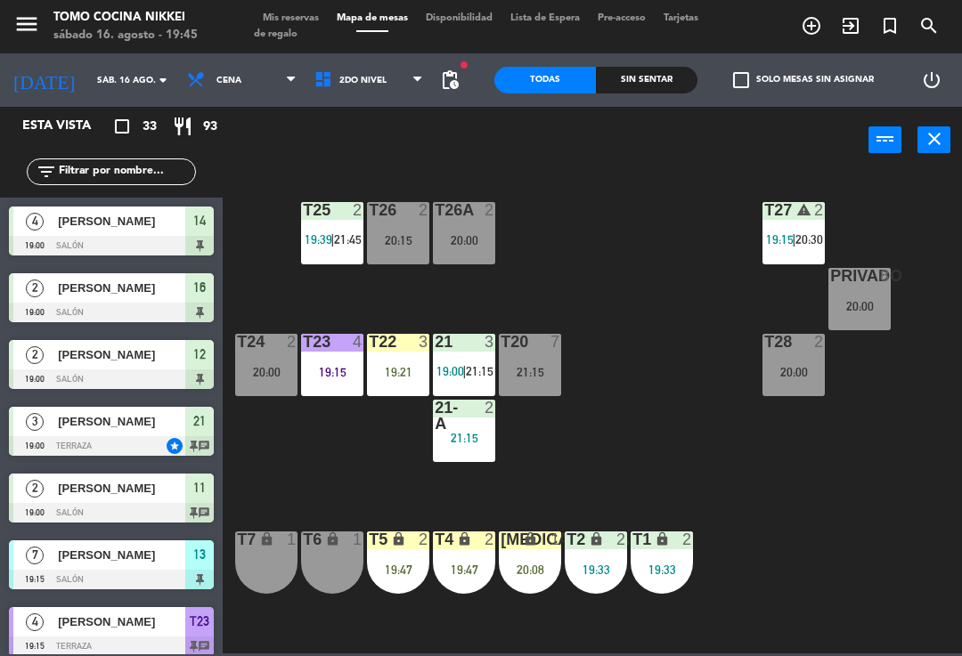
click at [364, 94] on span "2do Nivel" at bounding box center [368, 80] width 127 height 39
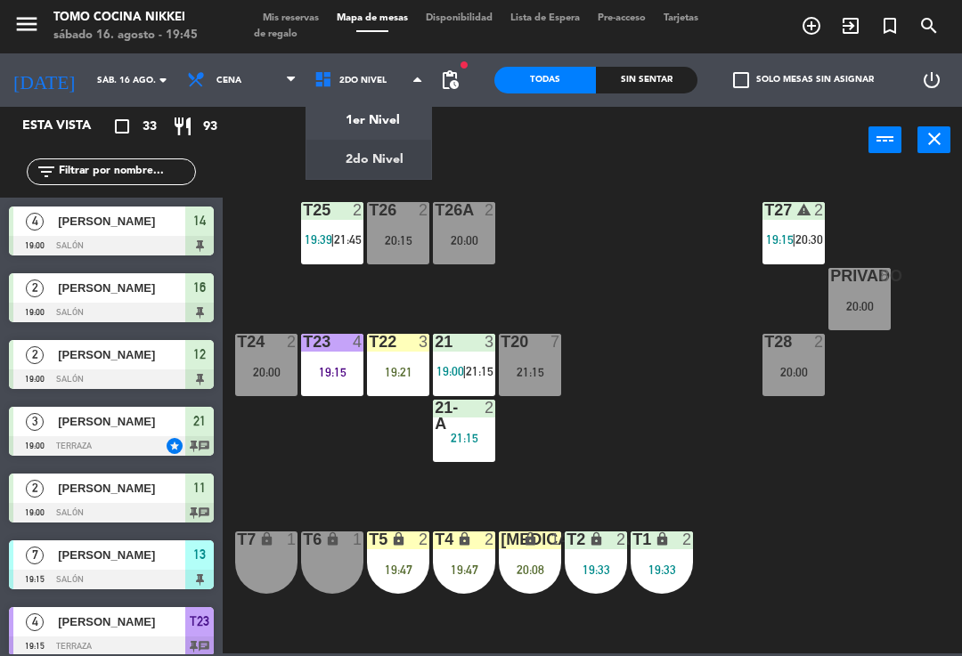
click at [354, 122] on ng-component "menu Tomo Cocina Nikkei [DATE] 16. agosto - 19:45 Mis reservas Mapa de mesas Di…" at bounding box center [481, 327] width 962 height 654
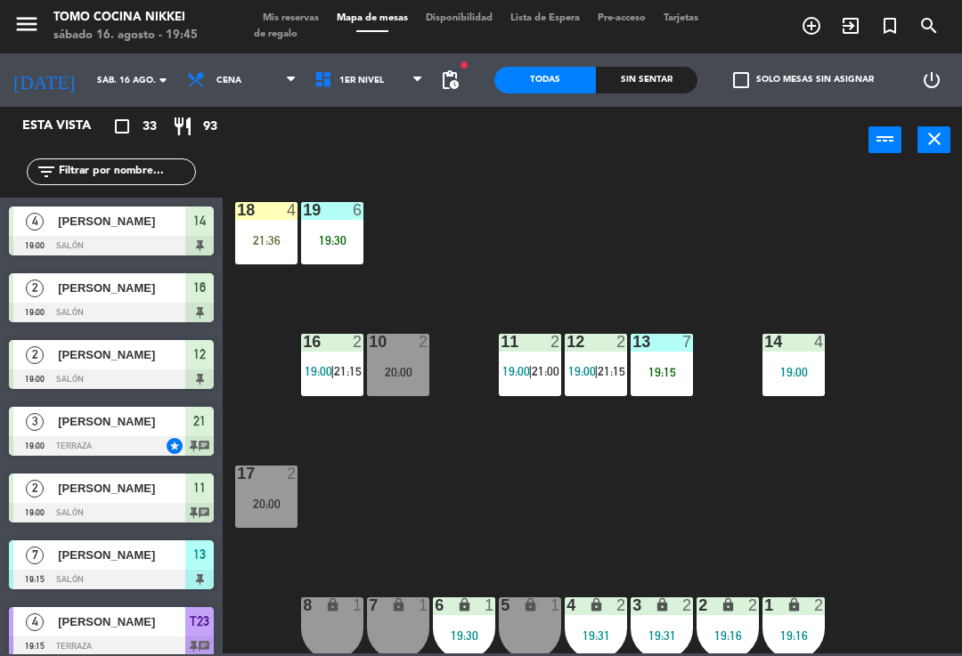
click at [823, 495] on div "18 4 21:36 19 6 19:30 16 2 19:00 | 21:15 10 2 20:00 11 2 19:00 | 21:00 12 2 19:…" at bounding box center [596, 412] width 729 height 483
click at [476, 248] on div "18 4 21:36 19 6 19:30 16 2 19:00 | 21:15 10 2 20:00 11 2 19:00 | 21:00 12 2 19:…" at bounding box center [596, 412] width 729 height 483
click at [338, 234] on div "19:30" at bounding box center [332, 240] width 62 height 12
click at [613, 257] on div "18 4 21:36 19 6 19:30 16 2 19:00 | 21:15 10 2 20:00 11 2 19:00 | 21:00 12 2 19:…" at bounding box center [596, 412] width 729 height 483
click at [784, 494] on div "18 4 21:36 19 6 19:30 16 2 19:00 | 21:15 10 2 20:00 11 2 19:00 | 21:00 12 2 19:…" at bounding box center [596, 412] width 729 height 483
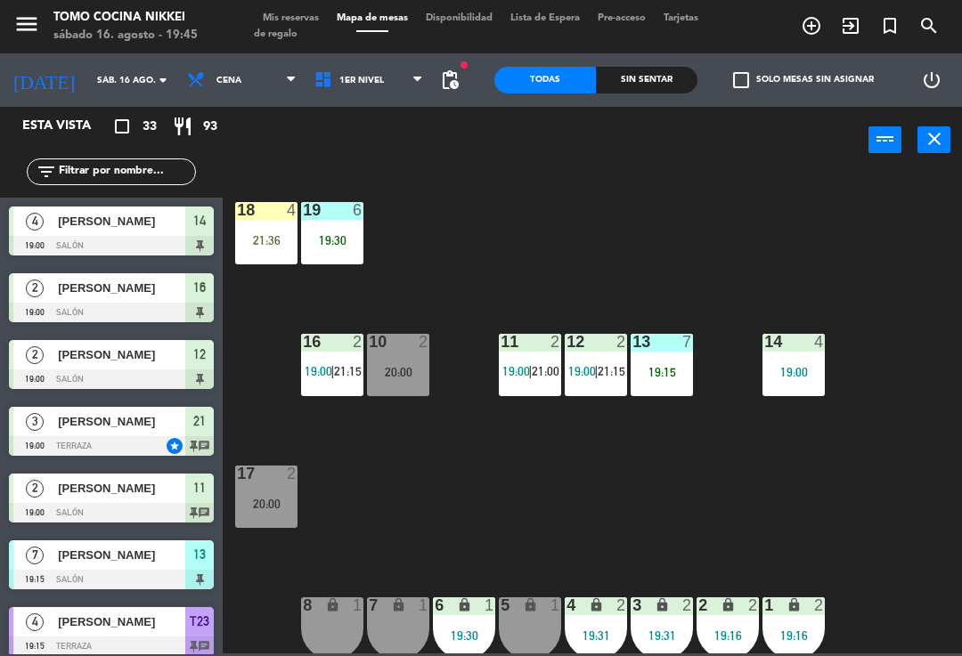
click at [338, 240] on div "19:30" at bounding box center [332, 240] width 62 height 12
click at [604, 275] on div "18 4 21:36 19 6 19:30 16 2 19:00 | 21:15 10 2 20:00 11 2 19:00 | 21:00 12 2 19:…" at bounding box center [596, 412] width 729 height 483
click at [786, 521] on div "18 4 21:36 19 6 19:30 16 2 19:00 | 21:15 10 2 20:00 11 2 19:00 | 21:00 12 2 19:…" at bounding box center [596, 412] width 729 height 483
click at [669, 354] on div "13 7 19:15" at bounding box center [662, 365] width 62 height 62
click at [906, 378] on div "18 4 21:36 19 6 19:30 16 2 19:00 | 21:15 10 2 20:00 11 2 19:00 | 21:00 12 2 19:…" at bounding box center [596, 412] width 729 height 483
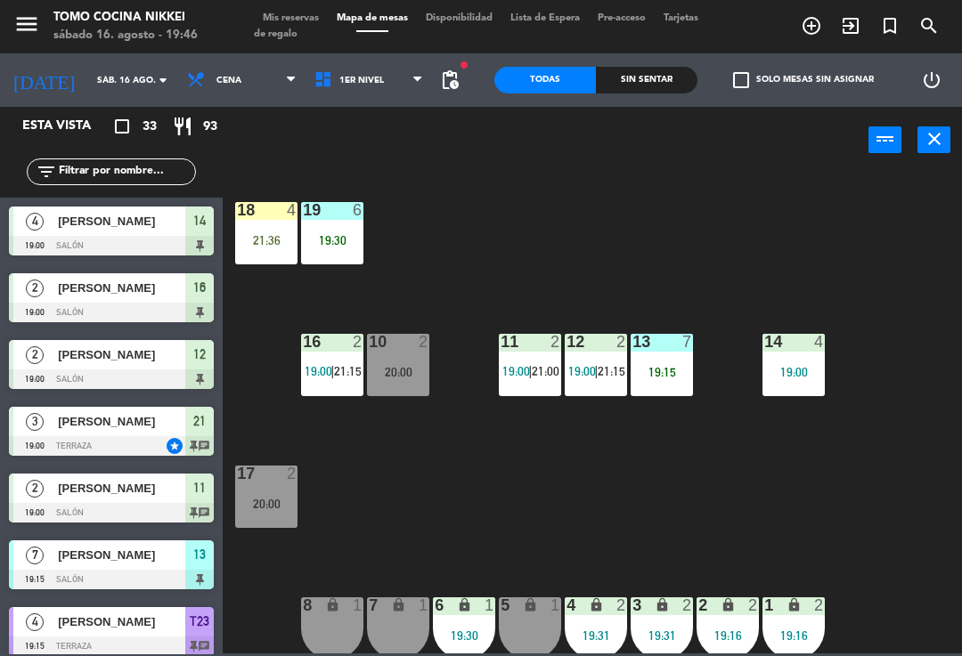
click at [877, 417] on div "18 4 21:36 19 6 19:30 16 2 19:00 | 21:15 10 2 20:00 11 2 19:00 | 21:00 12 2 19:…" at bounding box center [596, 412] width 729 height 483
click at [826, 550] on div "18 4 21:36 19 6 19:30 16 2 19:00 | 21:15 10 2 20:00 11 2 19:00 | 21:00 12 2 19:…" at bounding box center [596, 412] width 729 height 483
click at [708, 363] on div "18 4 21:36 19 6 19:30 16 2 19:00 | 21:15 10 2 20:00 11 2 19:00 | 21:00 12 2 19:…" at bounding box center [596, 412] width 729 height 483
click at [881, 252] on div "18 4 21:36 19 6 19:30 16 2 19:00 | 21:15 10 2 20:00 11 2 19:00 | 21:00 12 2 19:…" at bounding box center [596, 412] width 729 height 483
click at [591, 540] on div "18 4 21:36 19 6 19:30 16 2 19:00 | 21:15 10 2 20:00 11 2 19:00 | 21:00 12 2 19:…" at bounding box center [596, 412] width 729 height 483
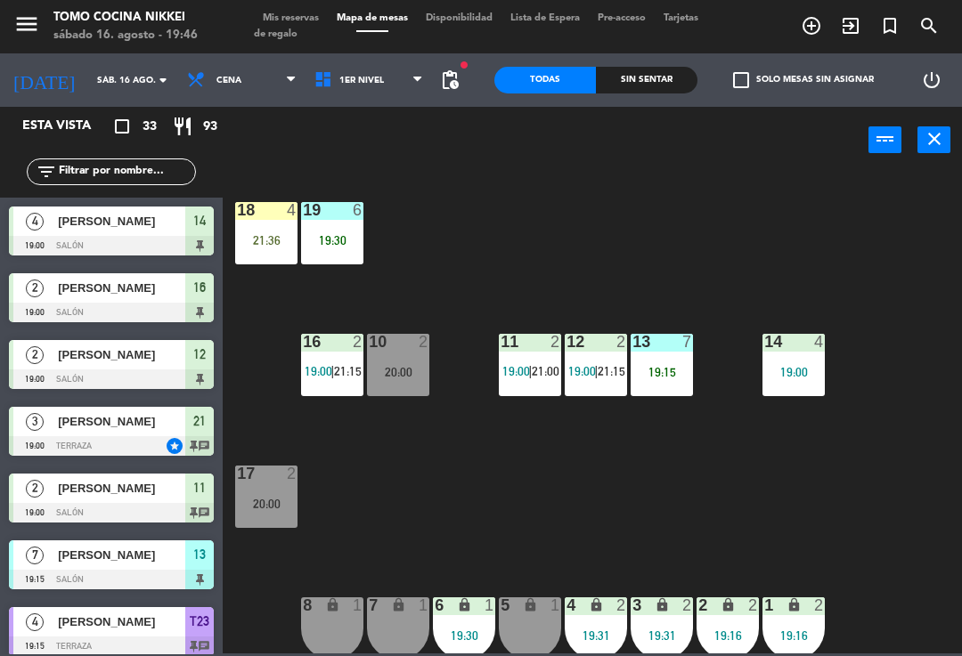
click at [666, 71] on div "Sin sentar" at bounding box center [647, 80] width 102 height 27
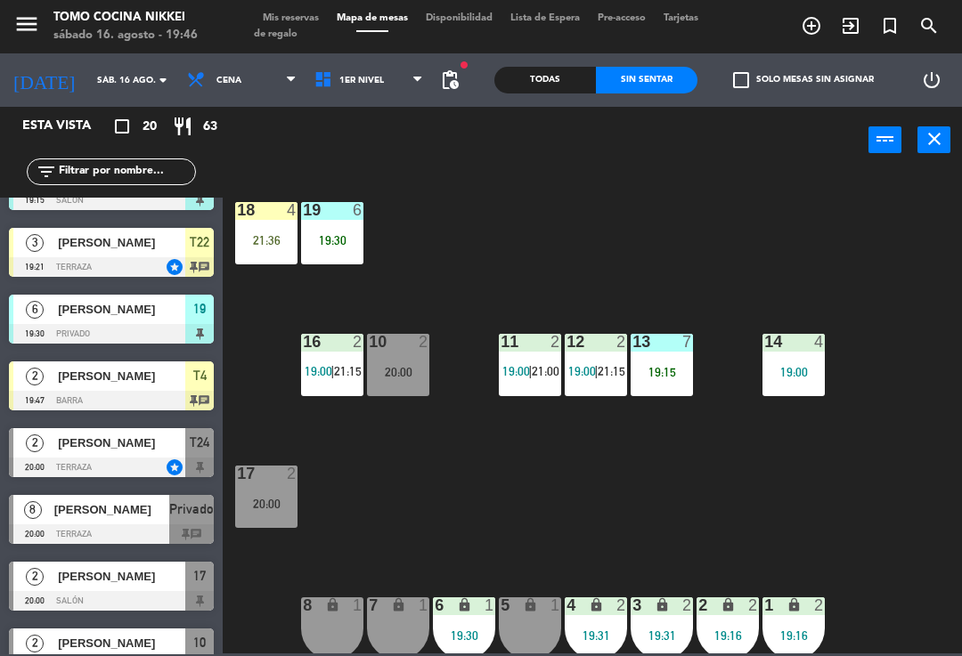
scroll to position [44, 0]
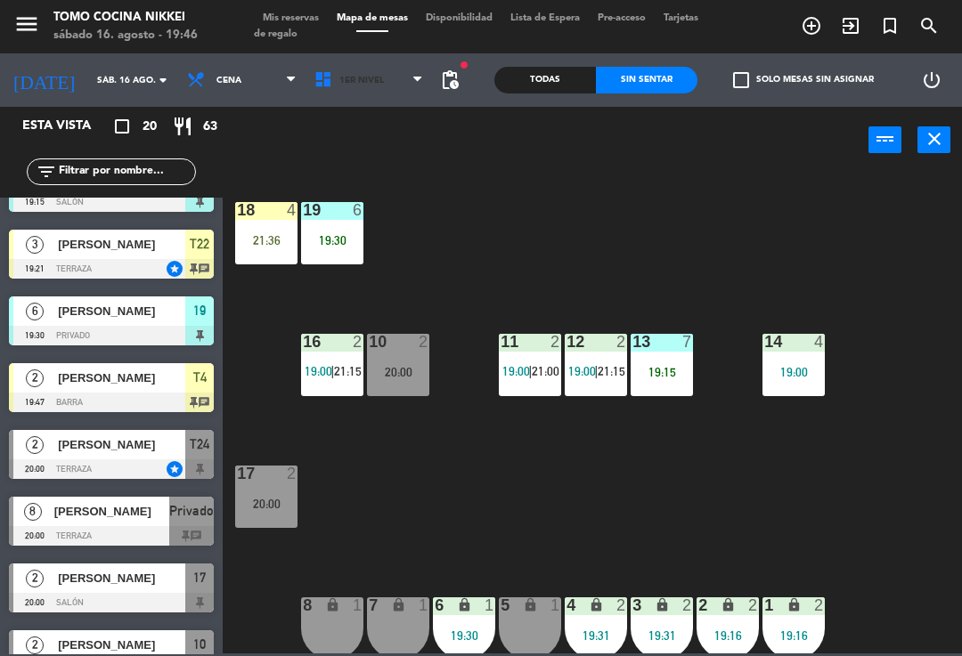
click at [356, 91] on span "1er Nivel" at bounding box center [368, 80] width 127 height 39
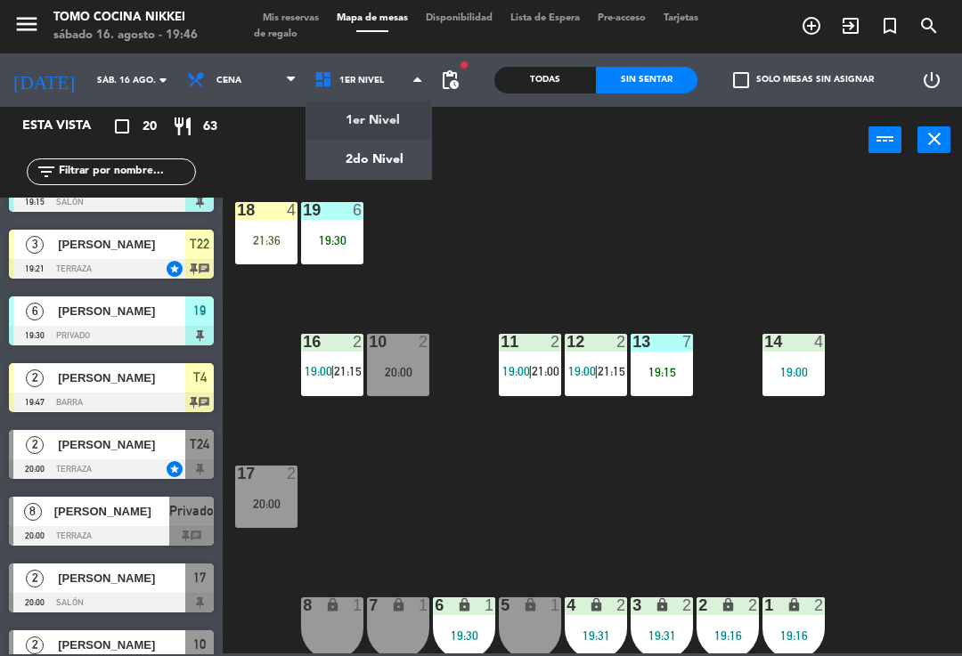
click at [393, 159] on ng-component "menu Tomo Cocina Nikkei [DATE] 16. agosto - 19:46 Mis reservas Mapa de mesas Di…" at bounding box center [481, 327] width 962 height 654
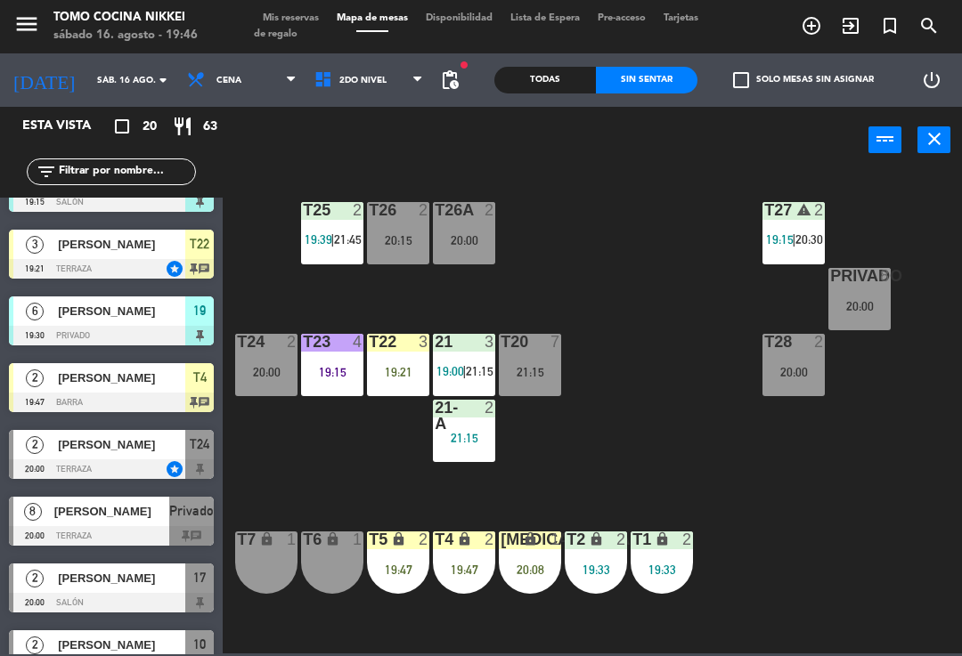
click at [888, 313] on div "Privado 8 20:00" at bounding box center [859, 299] width 62 height 62
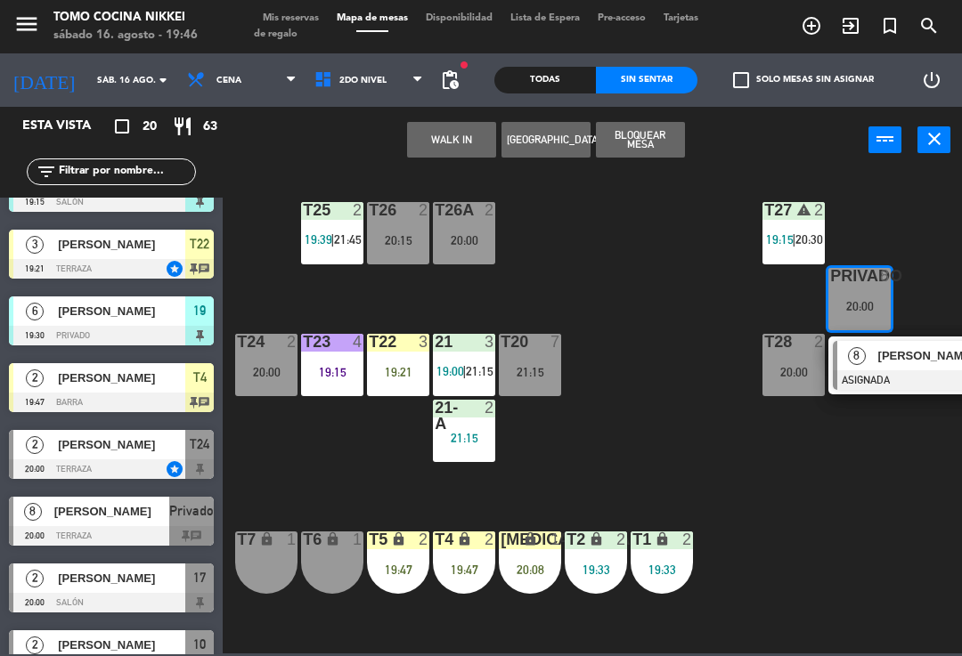
click at [883, 341] on div "[PERSON_NAME]" at bounding box center [934, 355] width 116 height 29
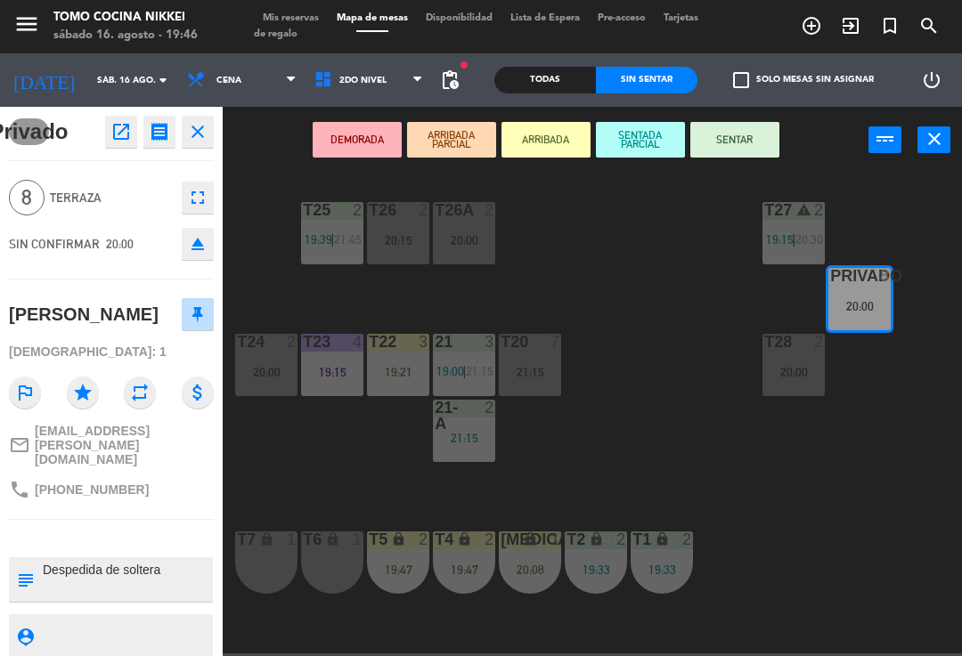
click at [647, 147] on button "SENTADA PARCIAL" at bounding box center [640, 140] width 89 height 36
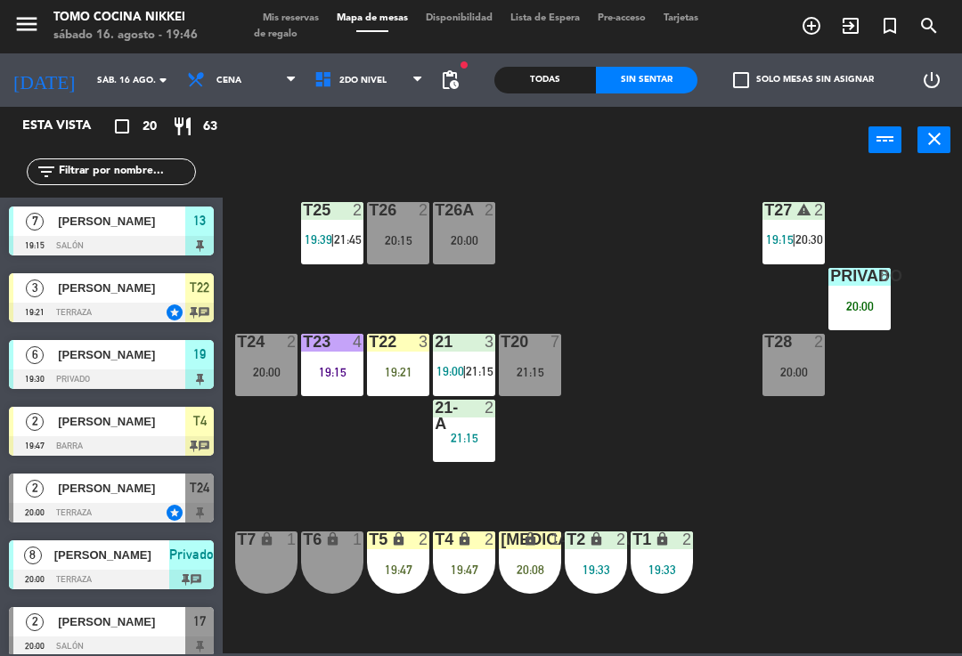
click at [704, 299] on div "T27 warning 2 19:15 | 20:30 T25 2 19:39 | 21:45 T26A 2 20:00 T26 2 20:15 Privad…" at bounding box center [596, 412] width 729 height 483
click at [854, 325] on div "Privado 8 20:00" at bounding box center [859, 299] width 62 height 62
click at [857, 475] on div "T27 warning 2 19:15 | 20:30 T25 2 19:39 | 21:45 T26A 2 20:00 T26 2 20:15 Privad…" at bounding box center [596, 412] width 729 height 483
click at [390, 82] on span "2do Nivel" at bounding box center [368, 80] width 127 height 39
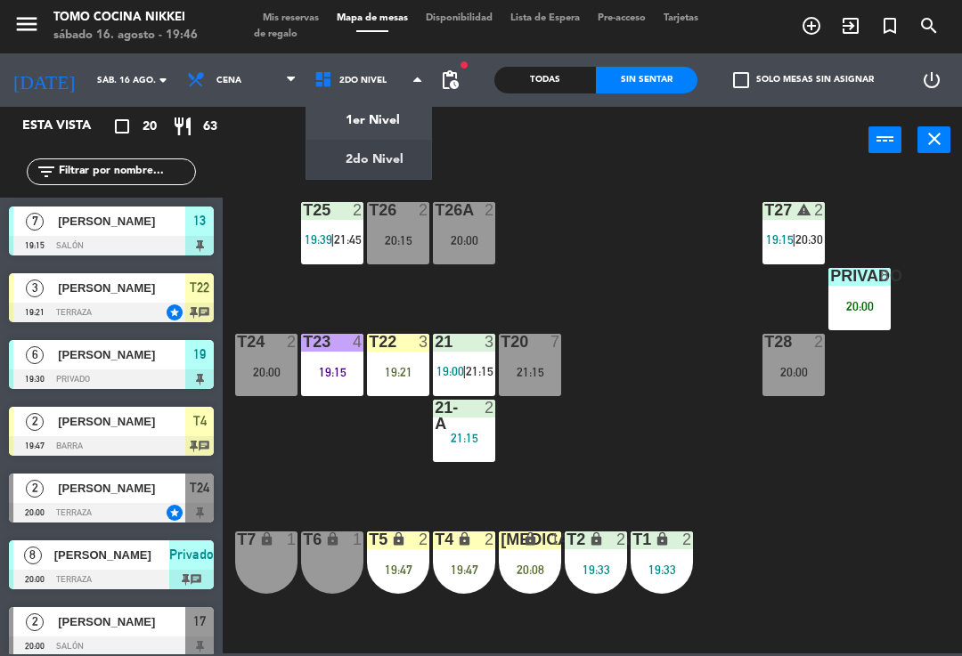
click at [399, 115] on ng-component "menu Tomo Cocina Nikkei [DATE] 16. agosto - 19:46 Mis reservas Mapa de mesas Di…" at bounding box center [481, 327] width 962 height 654
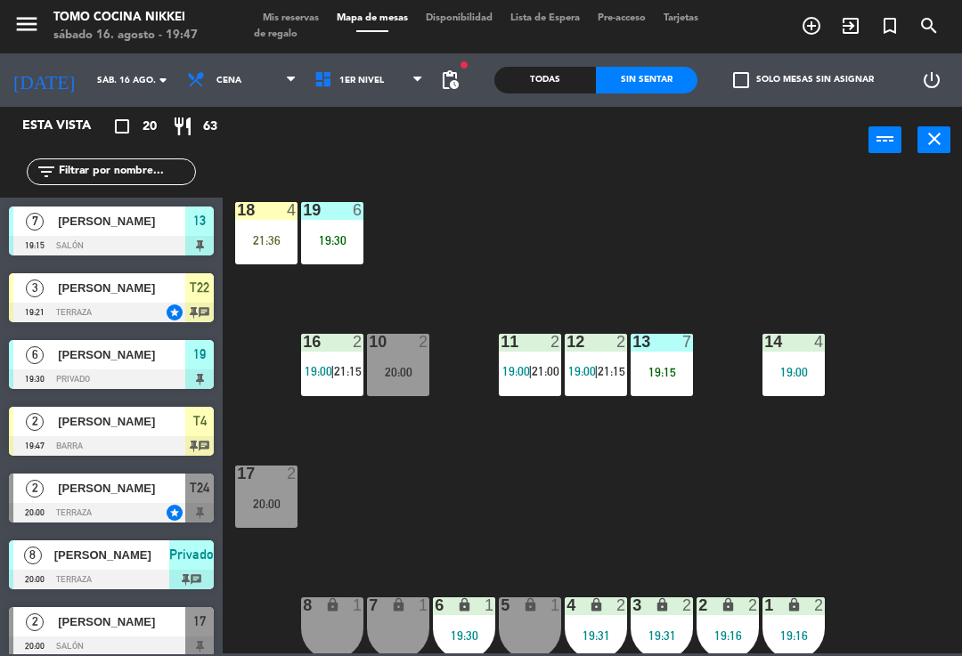
click at [282, 248] on div "18 4 21:36" at bounding box center [266, 233] width 62 height 62
click at [517, 244] on div "18 4 21:36 19 6 19:30 16 2 19:00 | 21:15 10 2 20:00 11 2 19:00 | 21:00 12 2 19:…" at bounding box center [596, 412] width 729 height 483
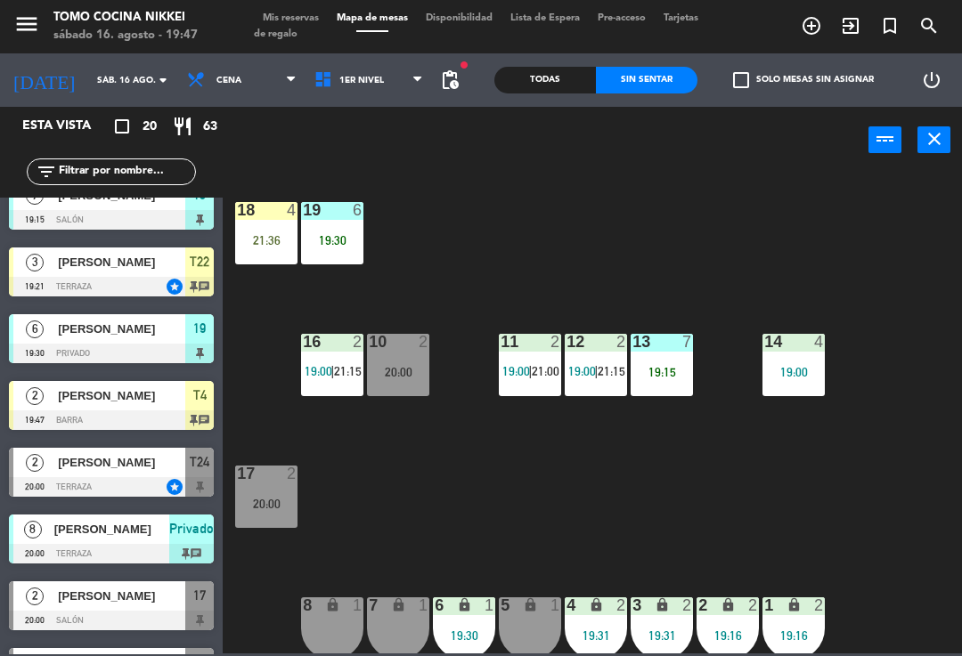
scroll to position [23, 0]
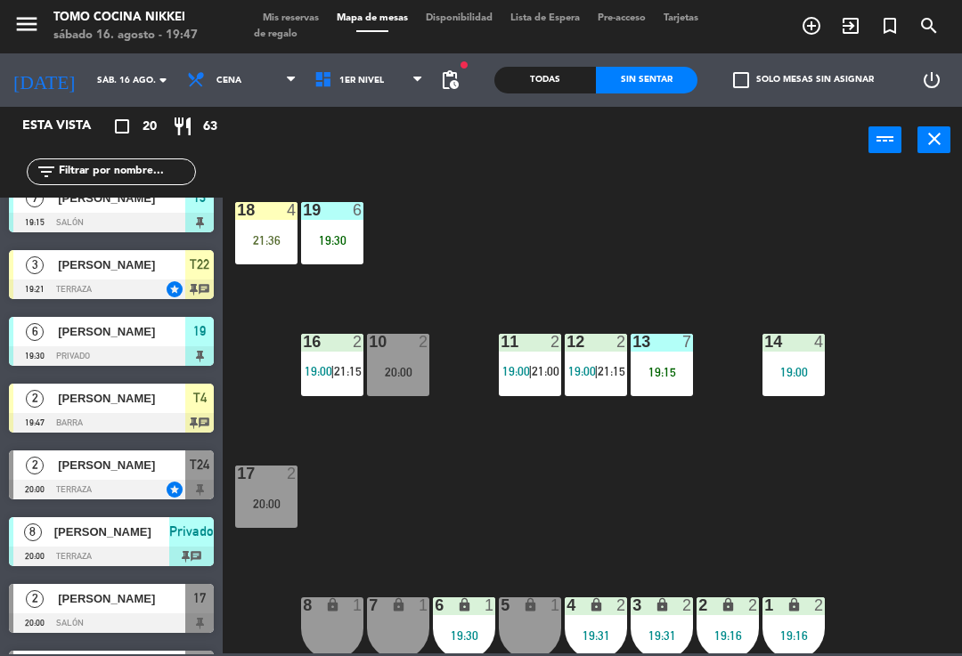
click at [293, 13] on span "Mis reservas" at bounding box center [291, 18] width 74 height 10
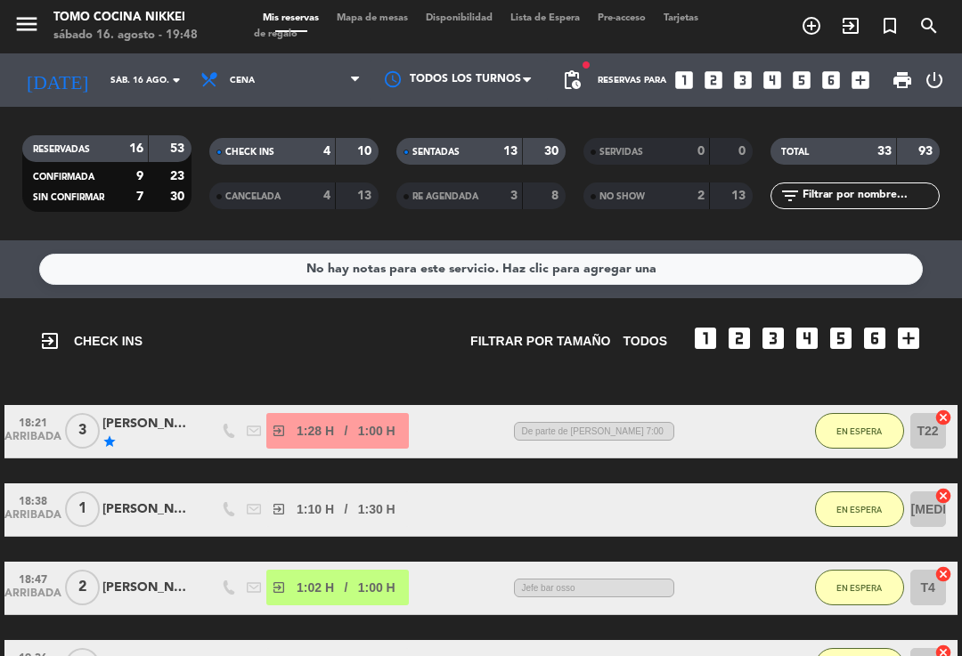
click at [650, 186] on div "NO SHOW" at bounding box center [629, 196] width 82 height 20
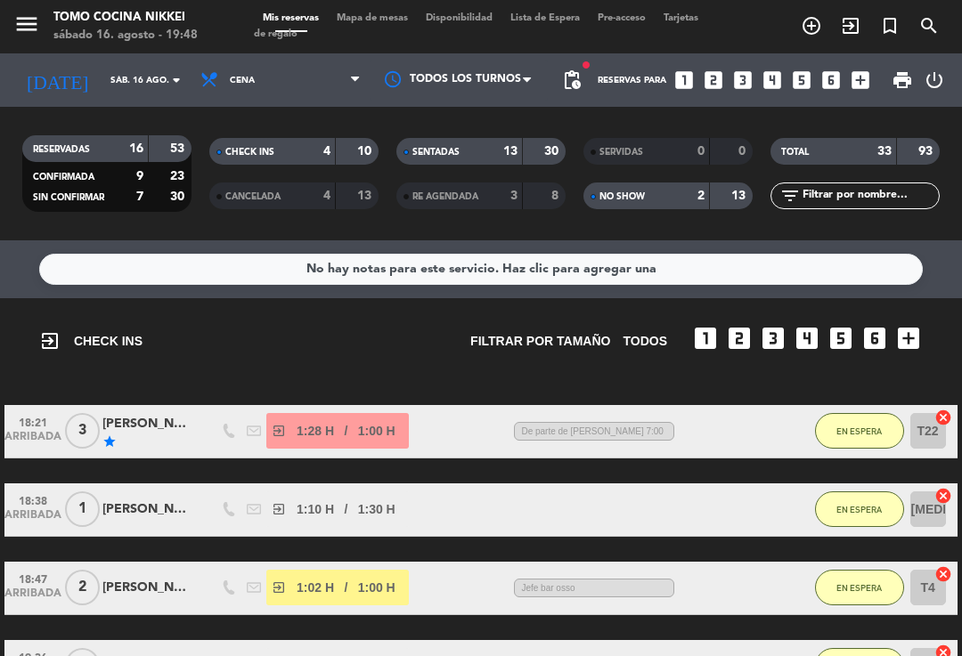
click at [630, 208] on div "NO SHOW 2 13" at bounding box center [667, 196] width 169 height 27
click at [637, 183] on div "NO SHOW 2 13" at bounding box center [667, 196] width 169 height 27
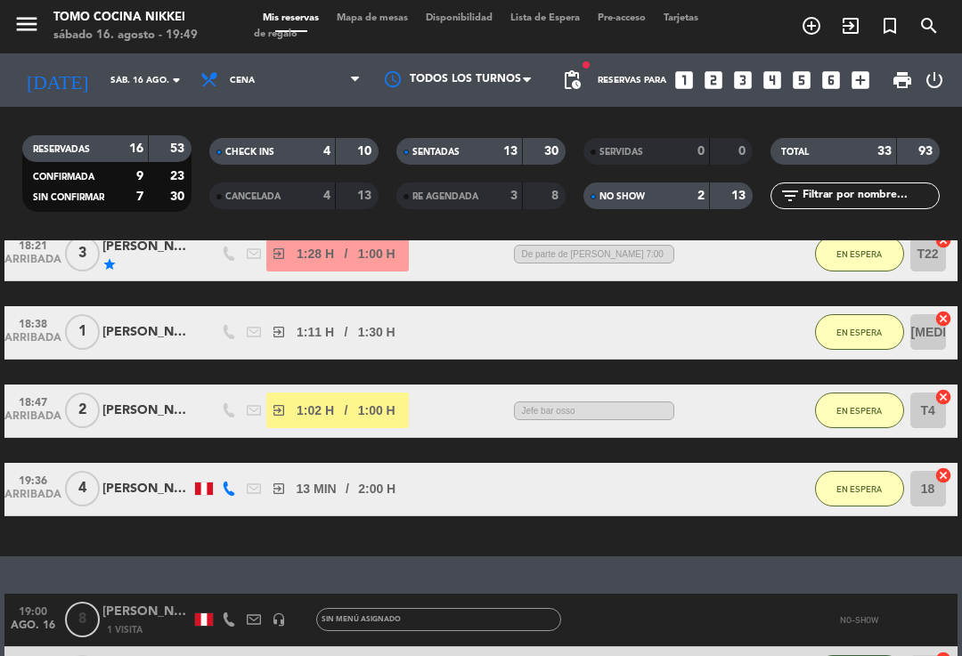
scroll to position [476, 0]
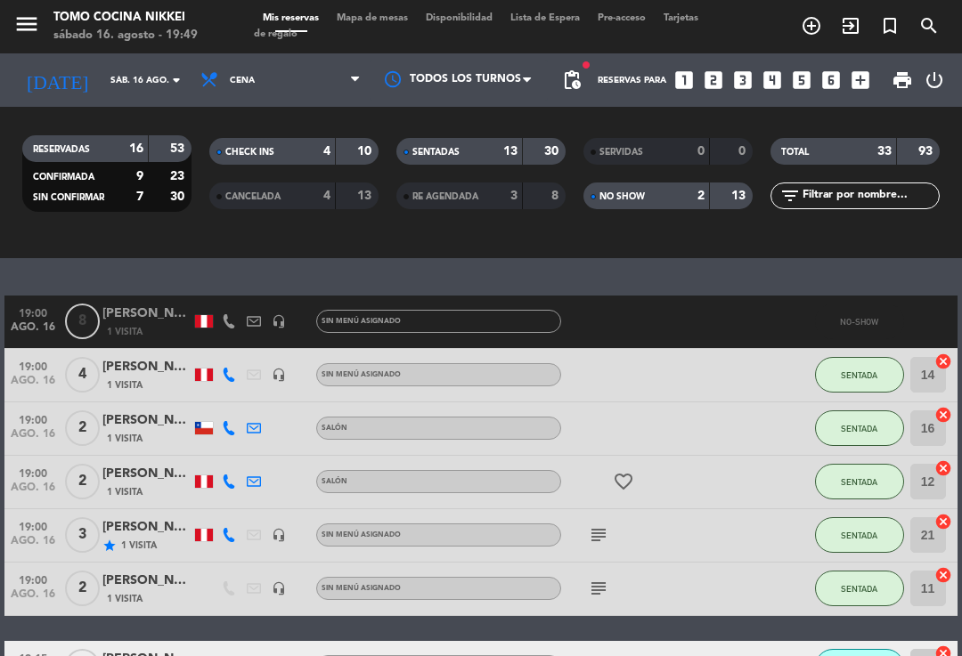
click at [745, 325] on div at bounding box center [735, 322] width 48 height 53
click at [150, 317] on div "[PERSON_NAME]" at bounding box center [146, 314] width 89 height 20
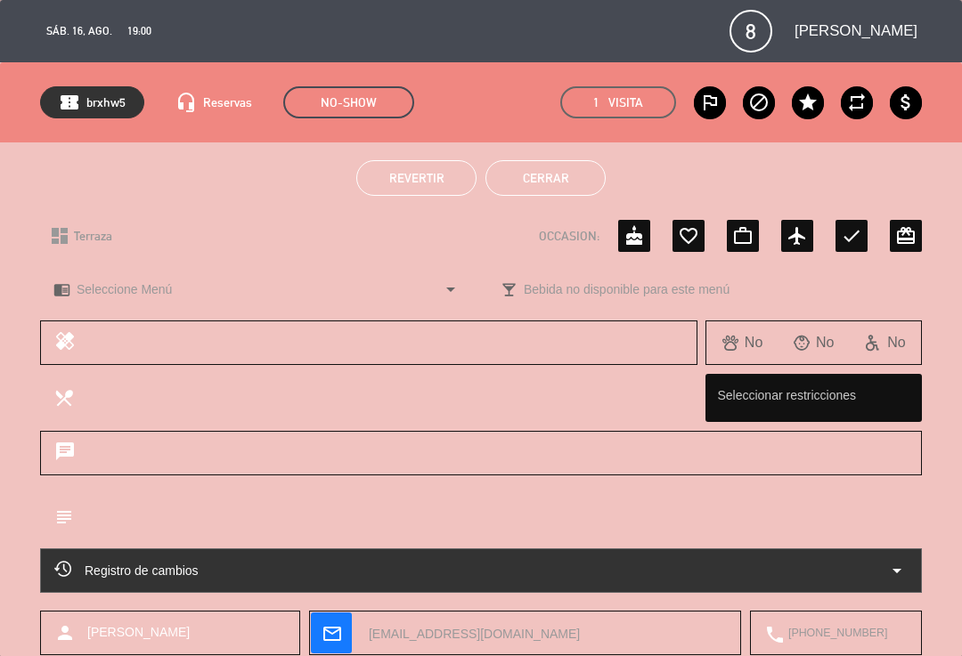
scroll to position [0, 0]
click at [427, 177] on span "Revertir" at bounding box center [416, 178] width 55 height 14
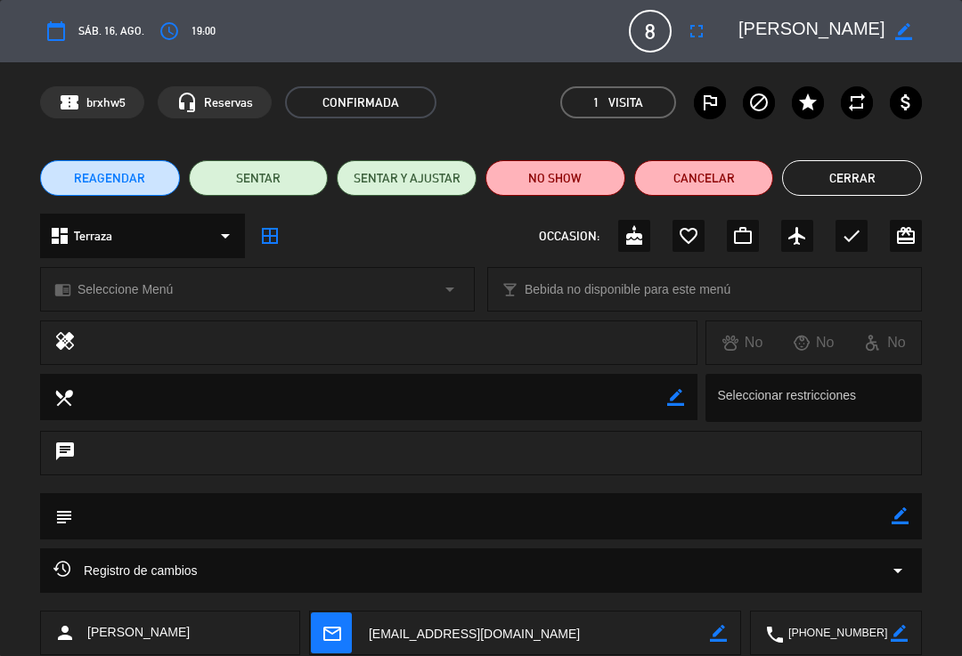
click at [836, 180] on button "Cerrar" at bounding box center [852, 178] width 140 height 36
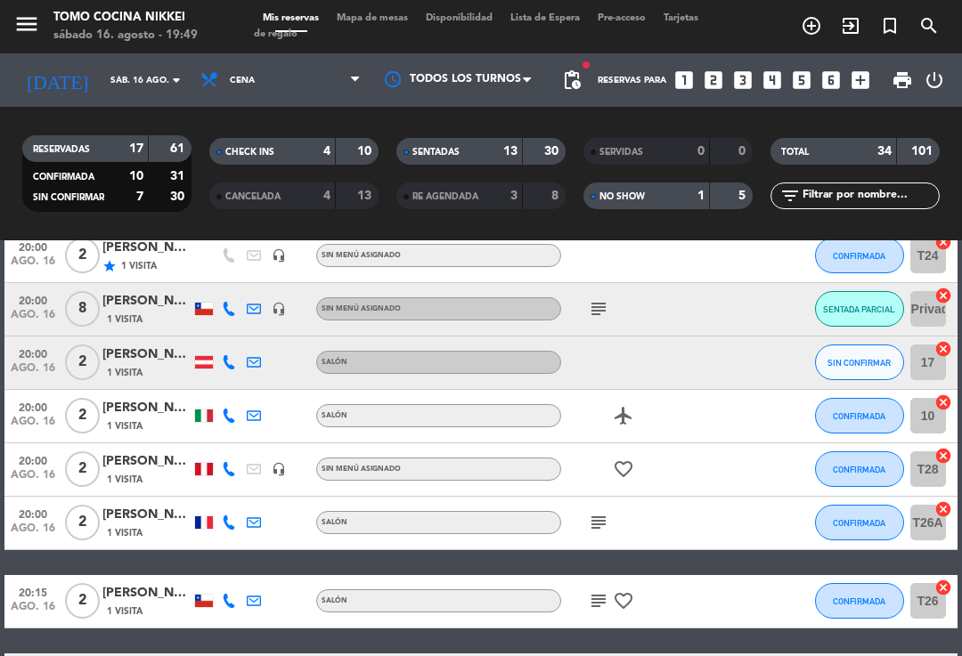
scroll to position [1600, 0]
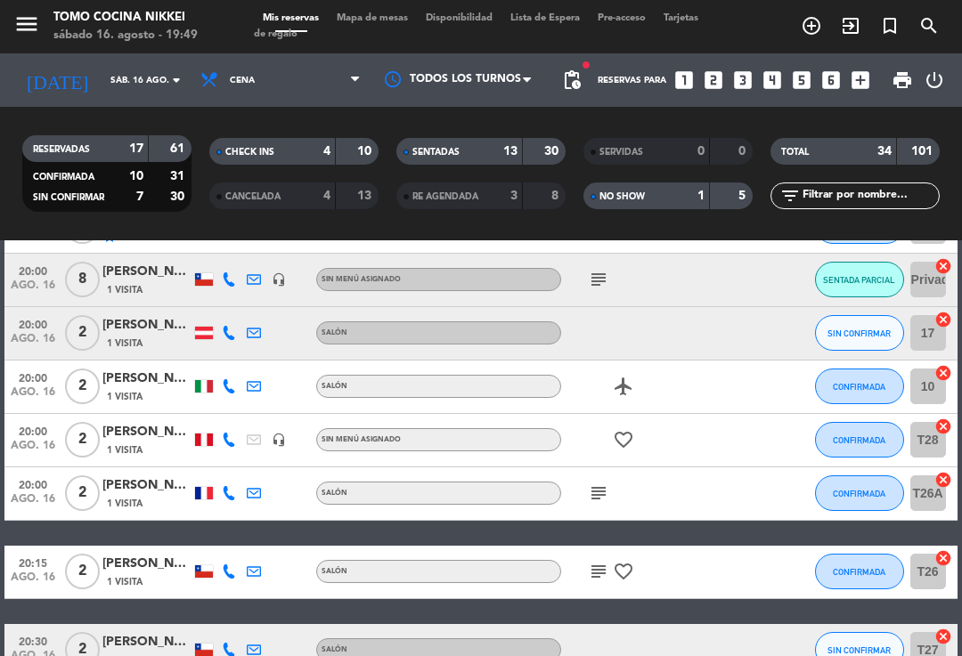
click at [387, 20] on span "Mapa de mesas" at bounding box center [372, 18] width 89 height 10
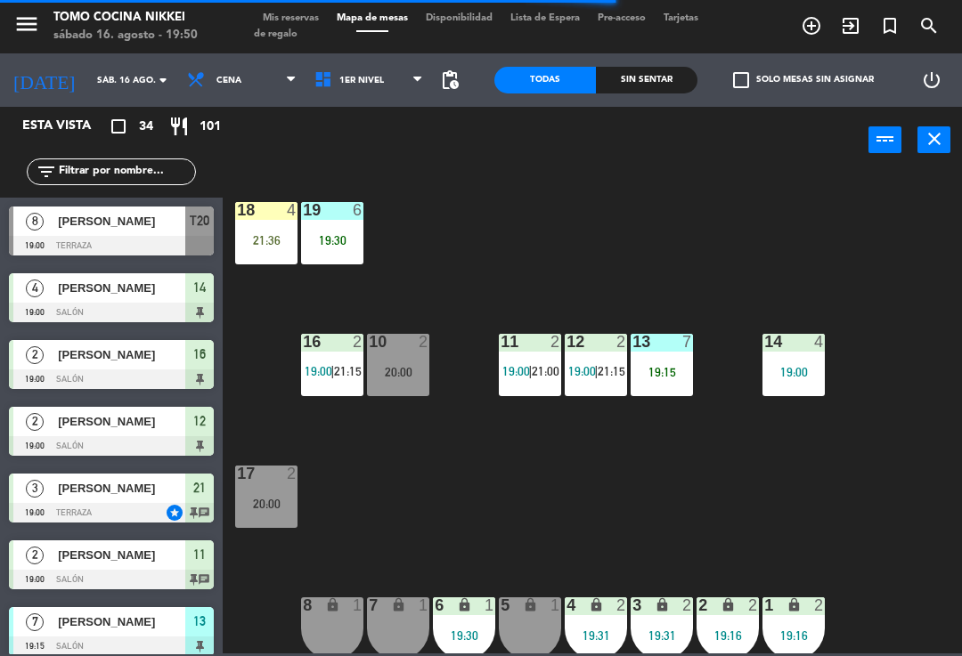
click at [518, 176] on div "18 4 21:36 19 6 19:30 16 2 19:00 | 21:15 10 2 20:00 11 2 19:00 | 21:00 12 2 19:…" at bounding box center [596, 412] width 729 height 483
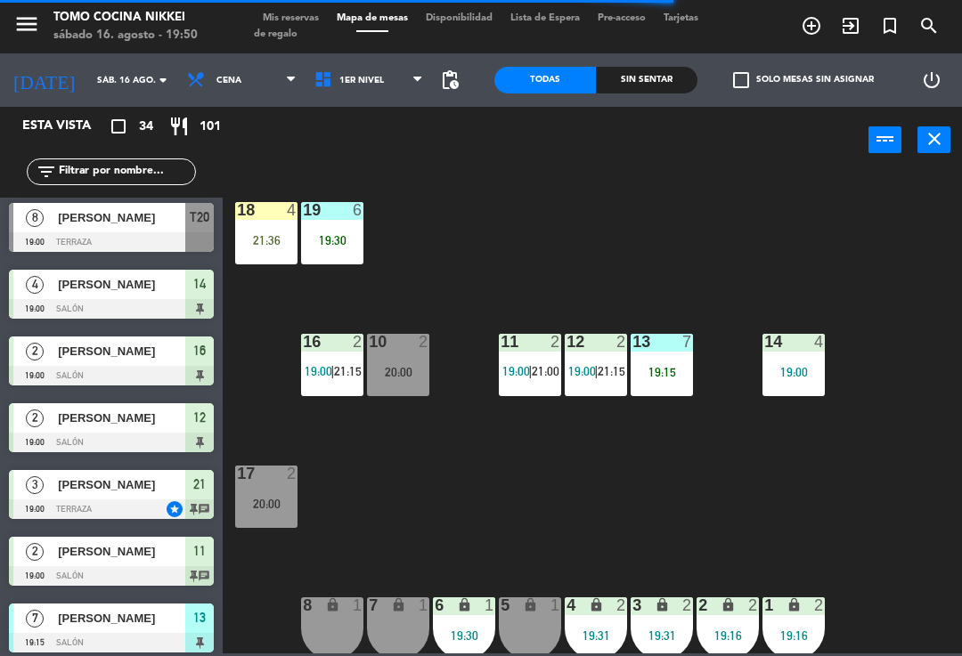
scroll to position [4, 0]
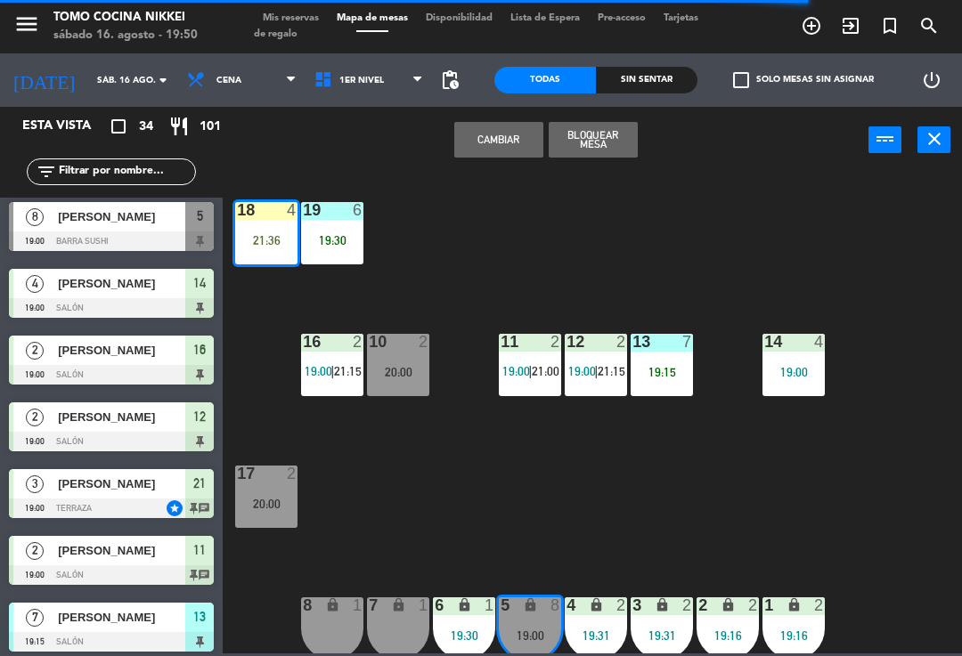
click at [265, 234] on div "21:36" at bounding box center [266, 240] width 62 height 12
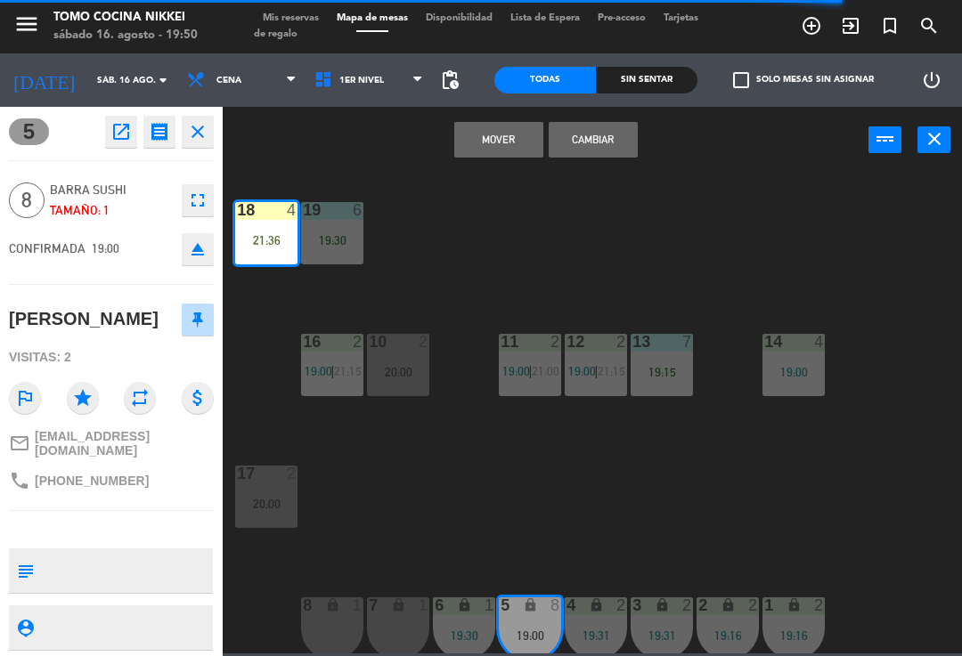
click at [494, 138] on button "Mover" at bounding box center [498, 140] width 89 height 36
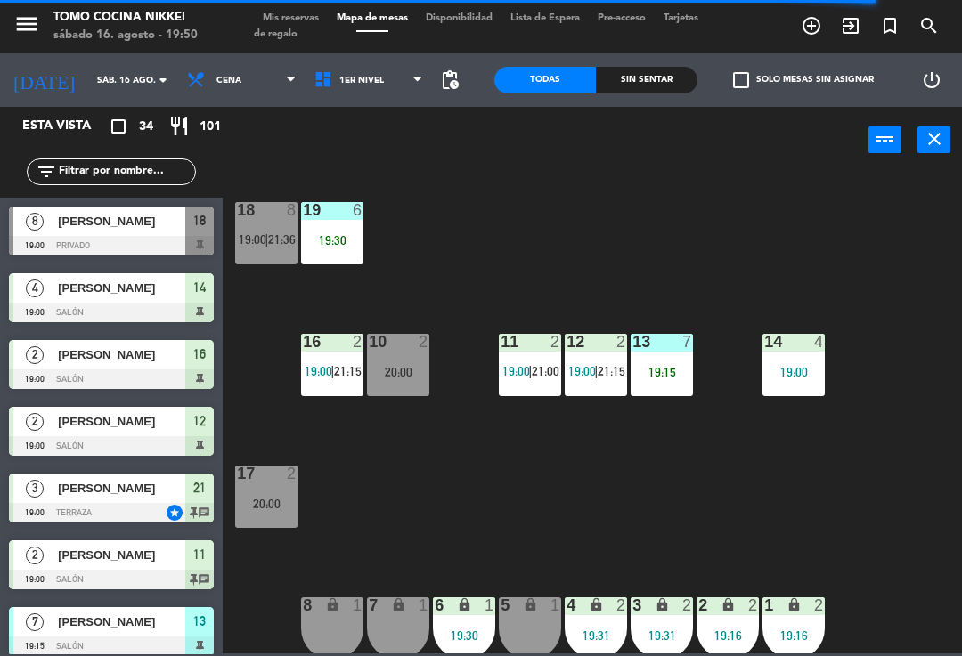
click at [283, 248] on div "18 8 19:00 | 21:36" at bounding box center [266, 233] width 62 height 62
click at [533, 236] on div "18 8 19:00 | 21:36 19 6 19:30 16 2 19:00 | 21:15 10 2 20:00 11 2 19:00 | 21:00 …" at bounding box center [596, 412] width 729 height 483
click at [268, 238] on span "|" at bounding box center [267, 239] width 4 height 14
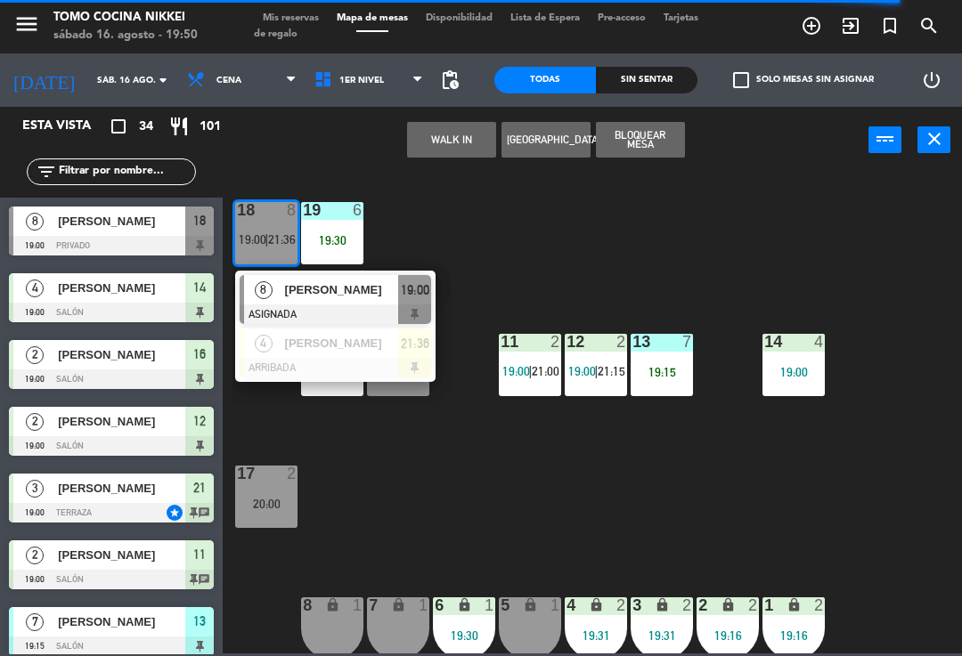
click at [349, 307] on div at bounding box center [335, 315] width 191 height 20
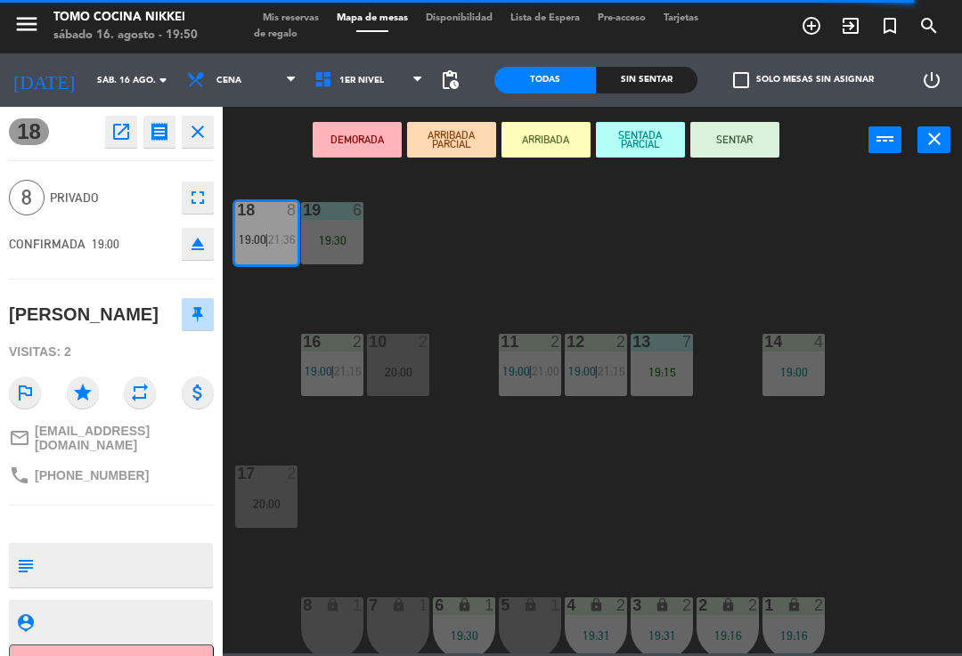
click at [642, 146] on button "SENTADA PARCIAL" at bounding box center [640, 140] width 89 height 36
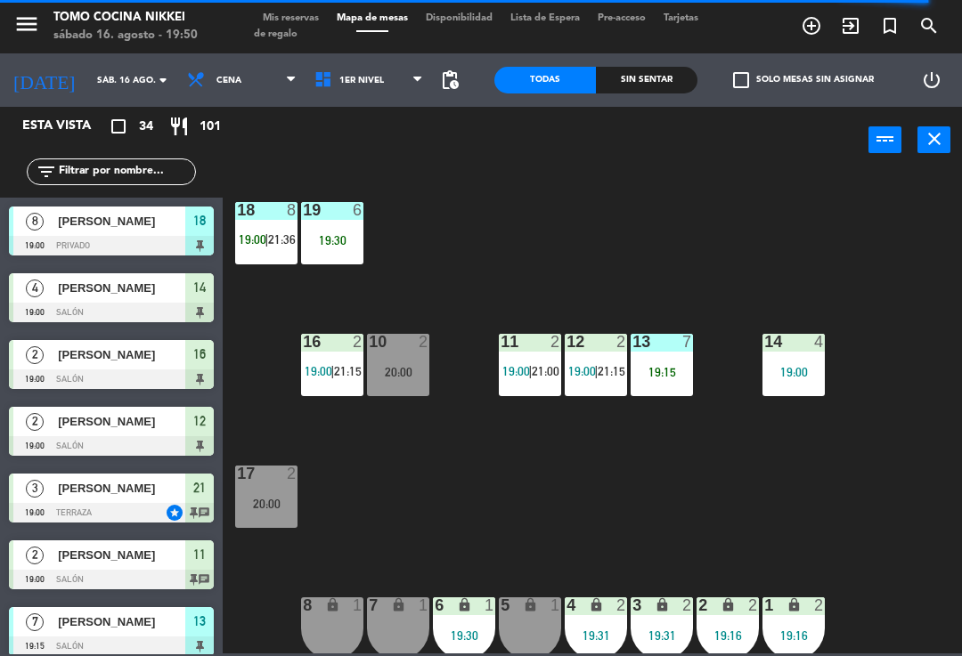
click at [782, 223] on div "18 8 19:00 | 21:36 19 6 19:30 16 2 19:00 | 21:15 10 2 20:00 11 2 19:00 | 21:00 …" at bounding box center [596, 412] width 729 height 483
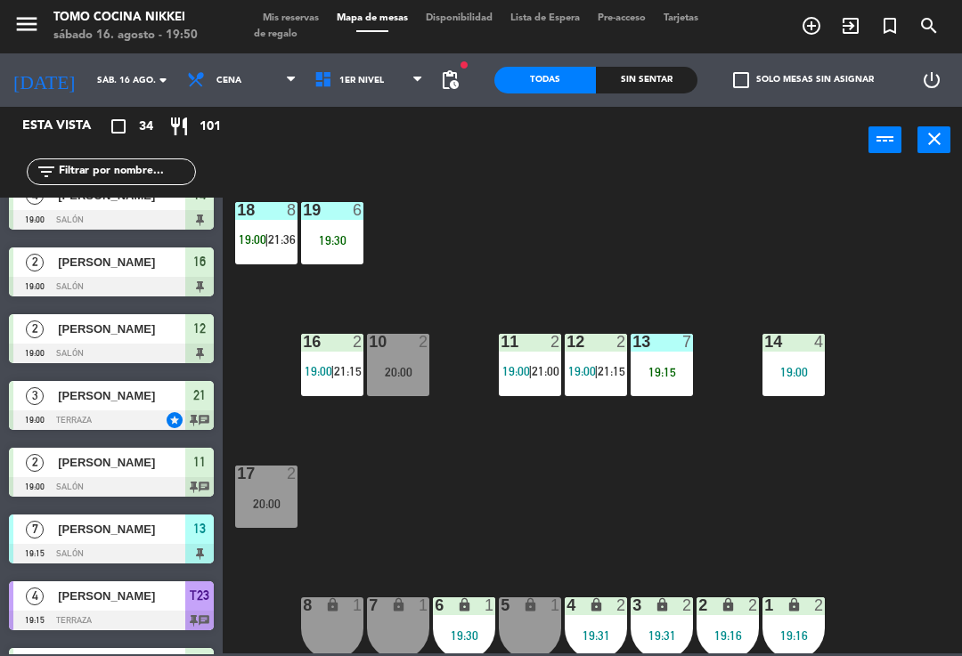
scroll to position [102, 0]
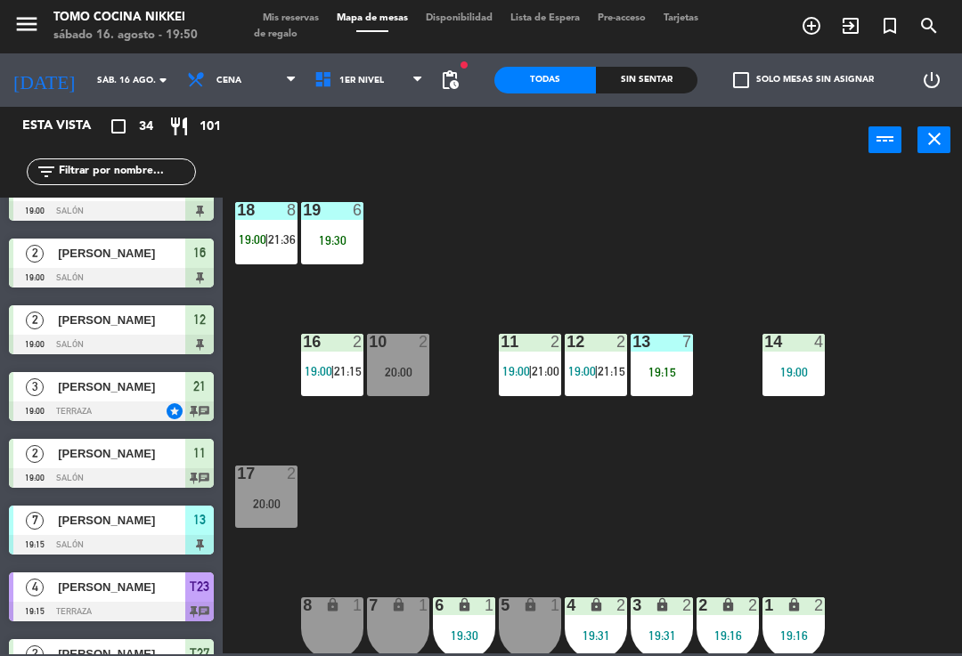
click at [666, 93] on div "Sin sentar" at bounding box center [647, 80] width 102 height 27
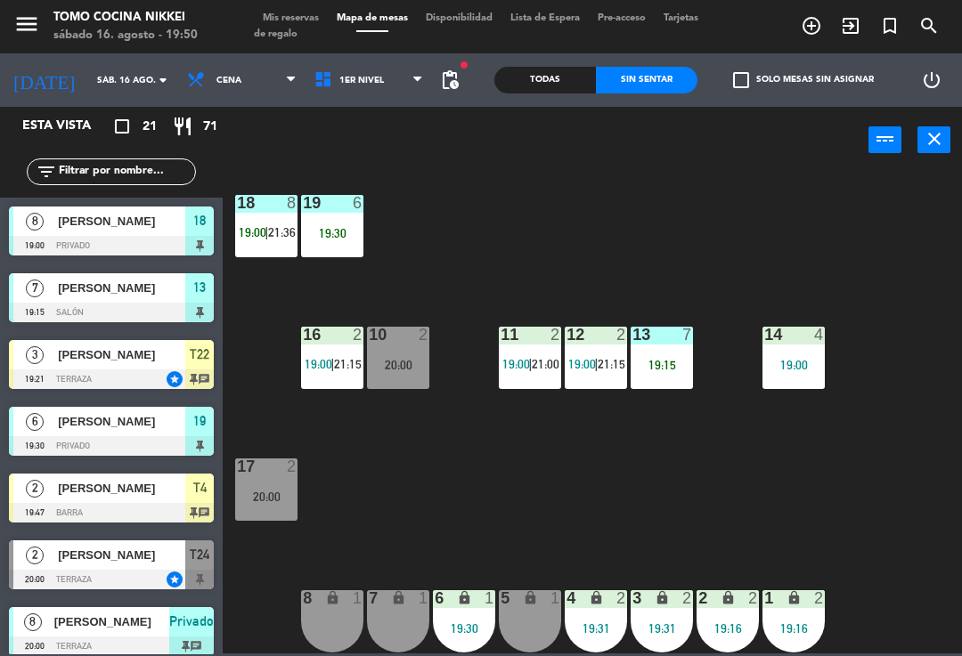
scroll to position [7, 0]
click at [387, 74] on span "1er Nivel" at bounding box center [368, 80] width 127 height 39
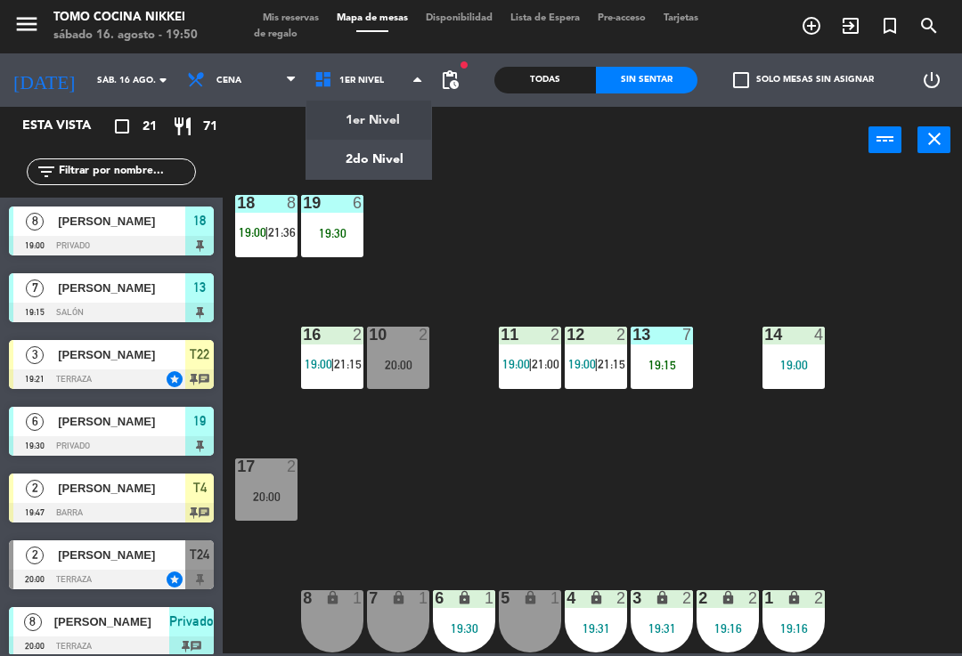
click at [387, 151] on ng-component "menu Tomo Cocina Nikkei [DATE] 16. agosto - 19:50 Mis reservas Mapa de mesas Di…" at bounding box center [481, 327] width 962 height 654
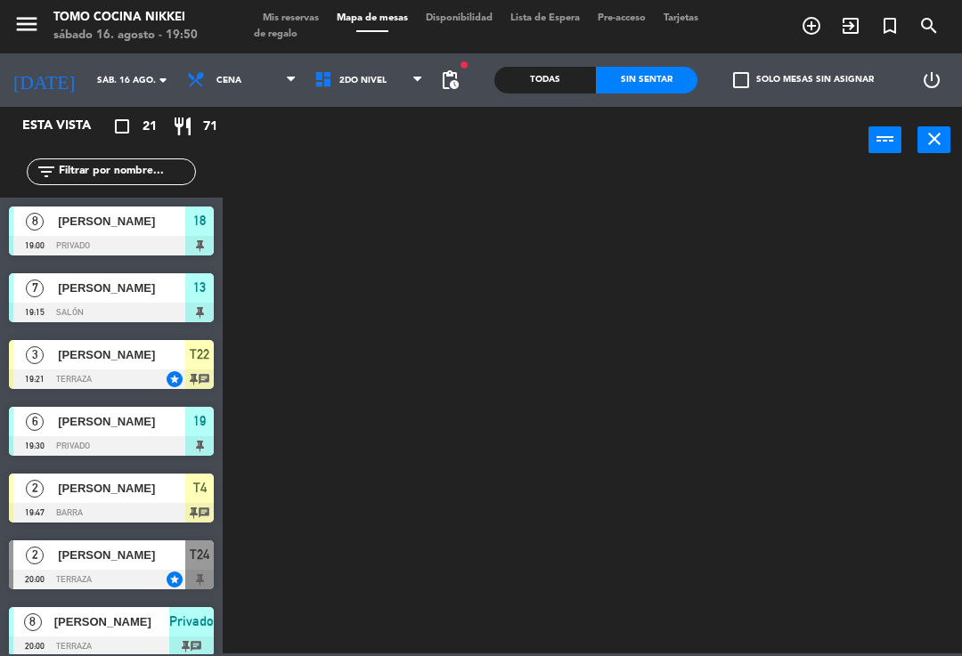
scroll to position [0, 0]
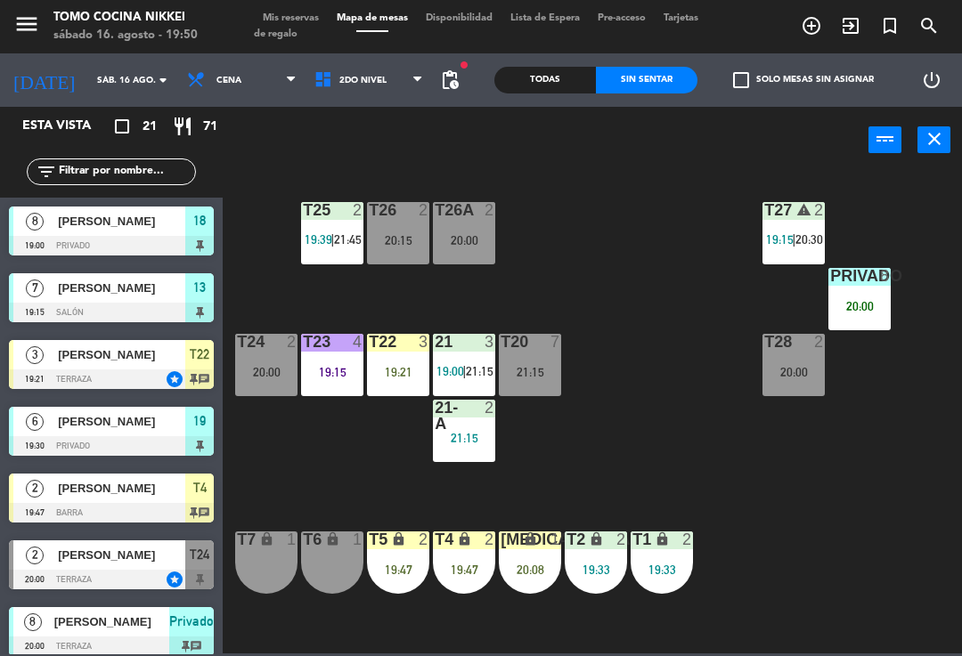
click at [856, 546] on div "T27 warning 2 19:15 | 20:30 T25 2 19:39 | 21:45 T26A 2 20:00 T26 2 20:15 Privad…" at bounding box center [596, 412] width 729 height 483
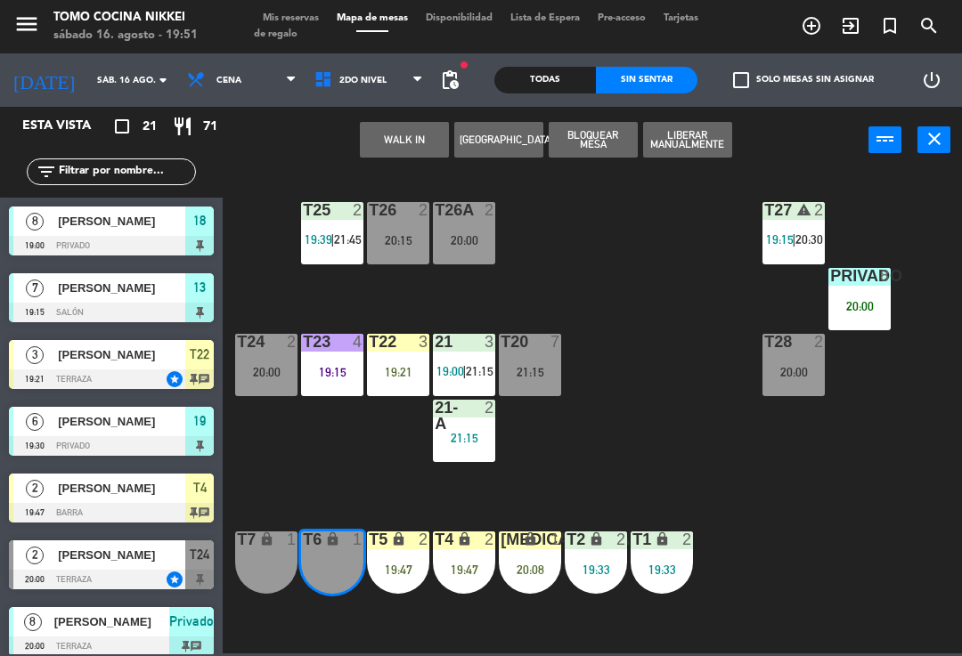
click at [274, 563] on div "T7 lock 1" at bounding box center [266, 563] width 62 height 62
click at [419, 147] on button "WALK IN" at bounding box center [404, 140] width 89 height 36
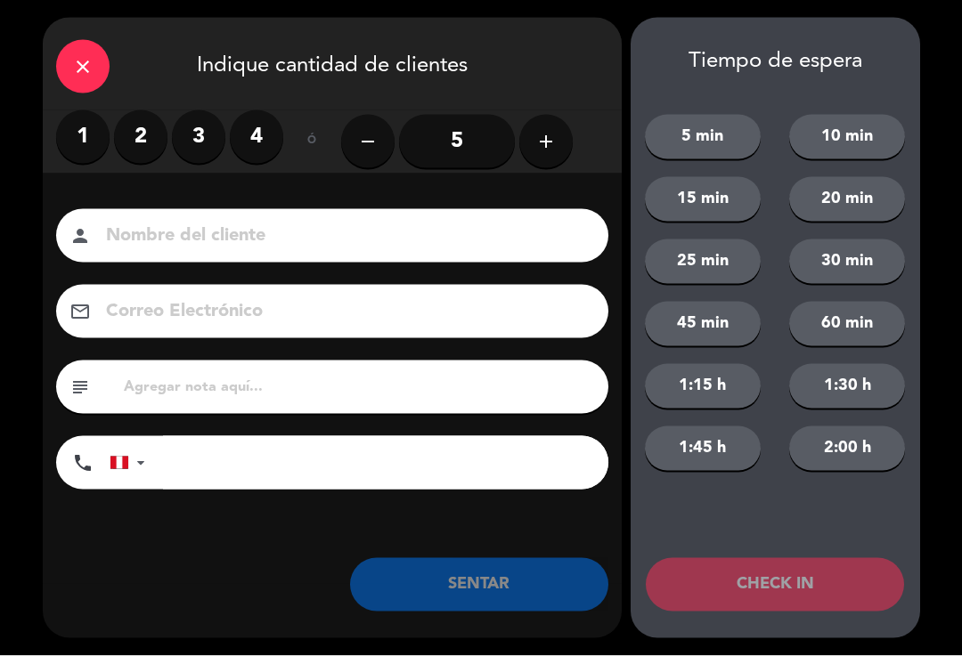
click at [163, 142] on label "2" at bounding box center [140, 136] width 53 height 53
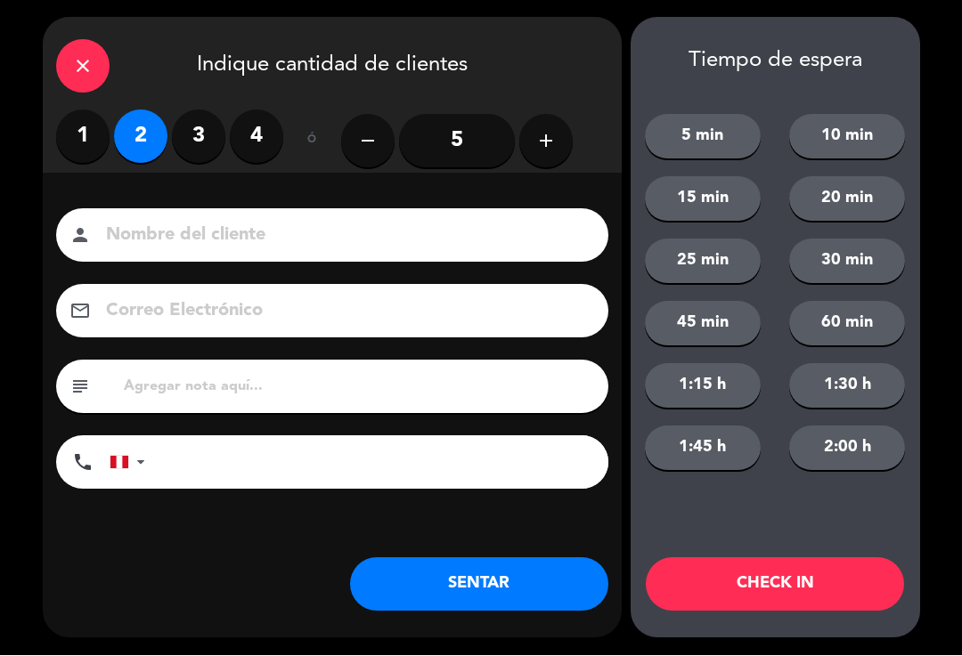
click at [172, 249] on input at bounding box center [344, 236] width 481 height 31
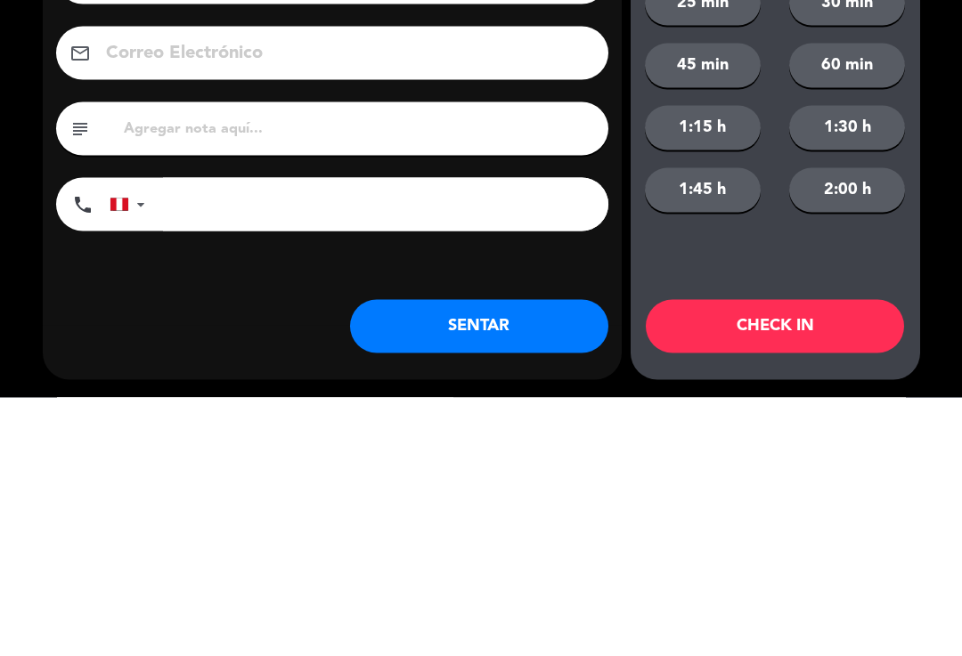
type input "[PERSON_NAME]"
click at [469, 436] on input "tel" at bounding box center [385, 462] width 445 height 53
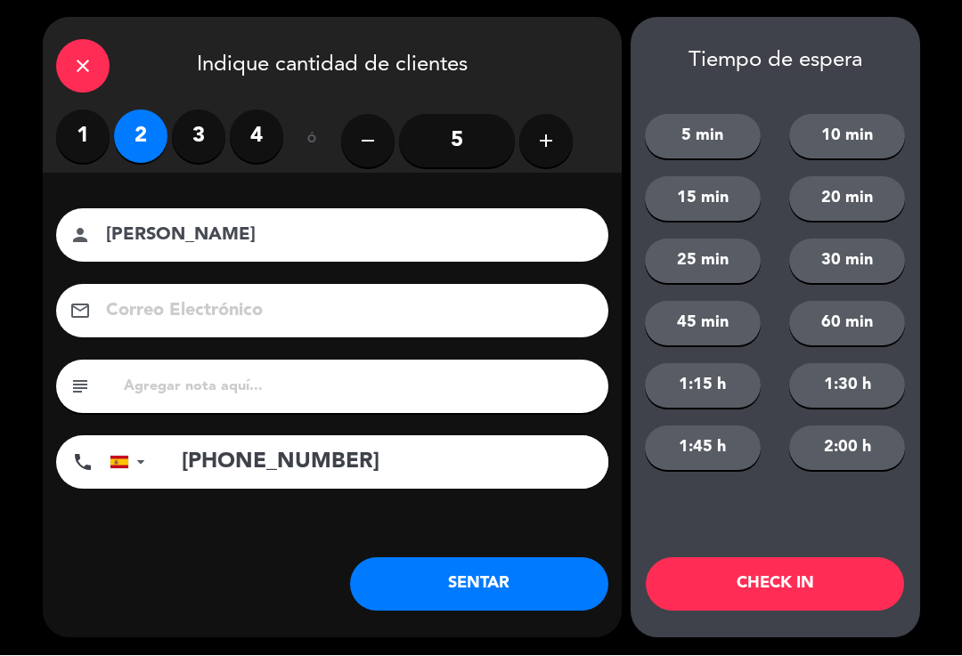
type input "[PHONE_NUMBER]"
click at [721, 144] on button "5 min" at bounding box center [703, 137] width 116 height 45
click at [761, 589] on button "CHECK IN" at bounding box center [775, 584] width 258 height 53
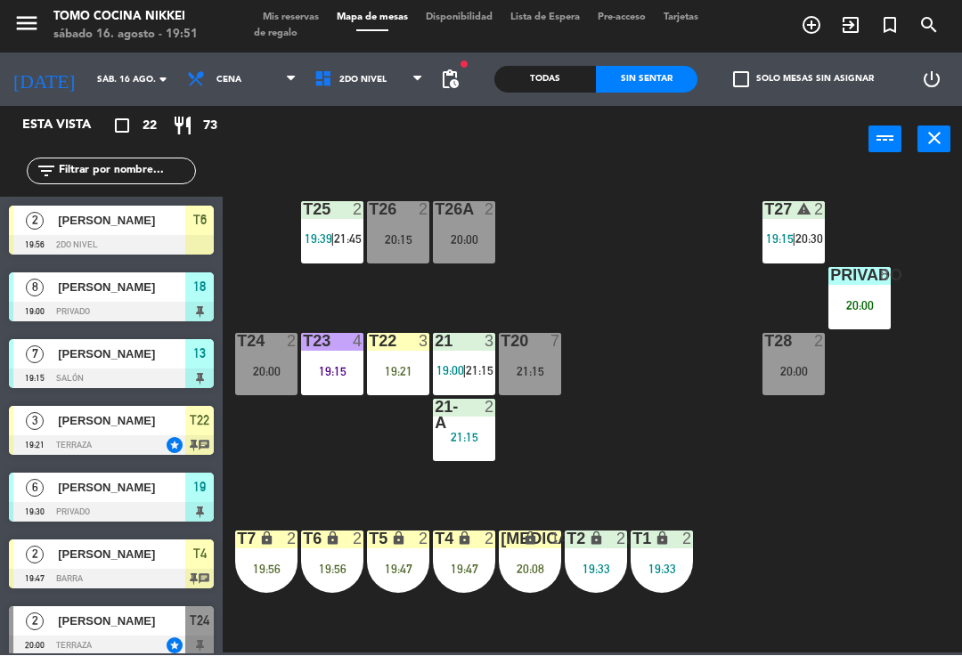
click at [815, 508] on div "T27 warning 2 19:15 | 20:30 T25 2 19:39 | 21:45 T26A 2 20:00 T26 2 20:15 Privad…" at bounding box center [596, 412] width 729 height 483
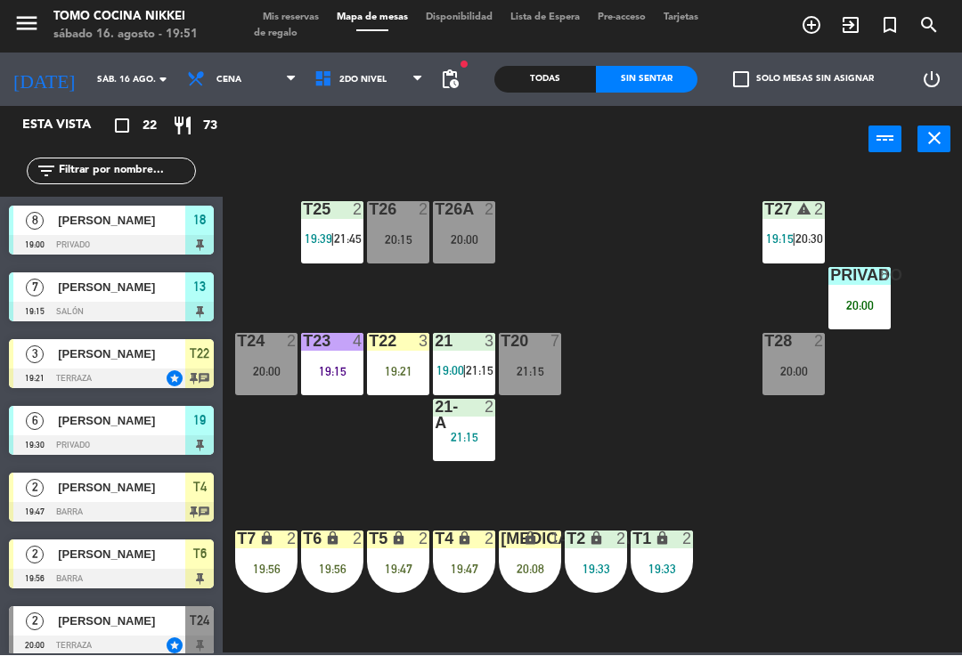
click at [780, 374] on div "20:00" at bounding box center [793, 372] width 62 height 12
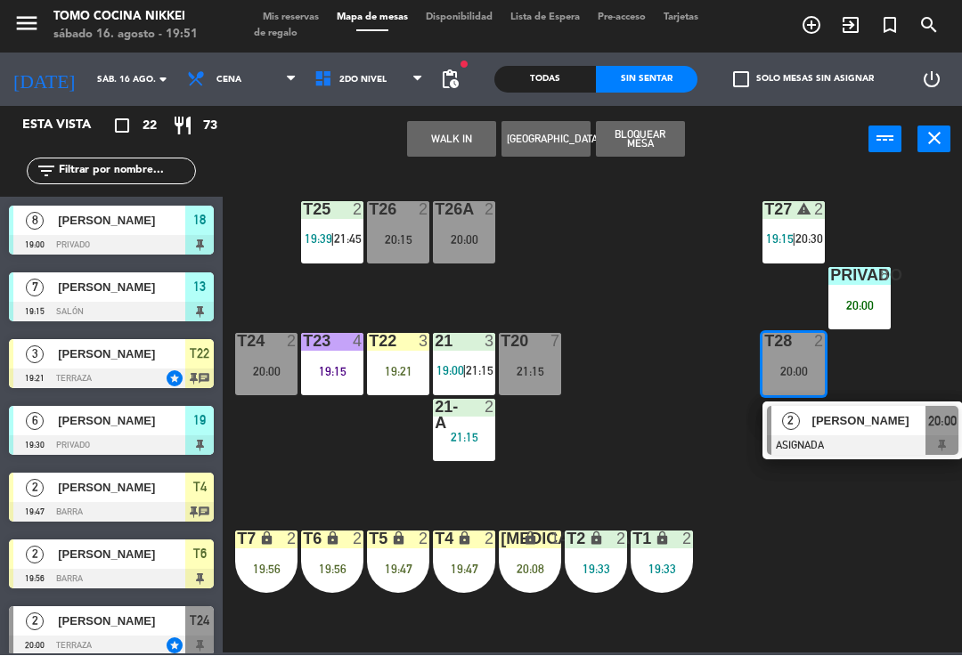
click at [835, 558] on div "T27 warning 2 19:15 | 20:30 T25 2 19:39 | 21:45 T26A 2 20:00 T26 2 20:15 Privad…" at bounding box center [596, 412] width 729 height 483
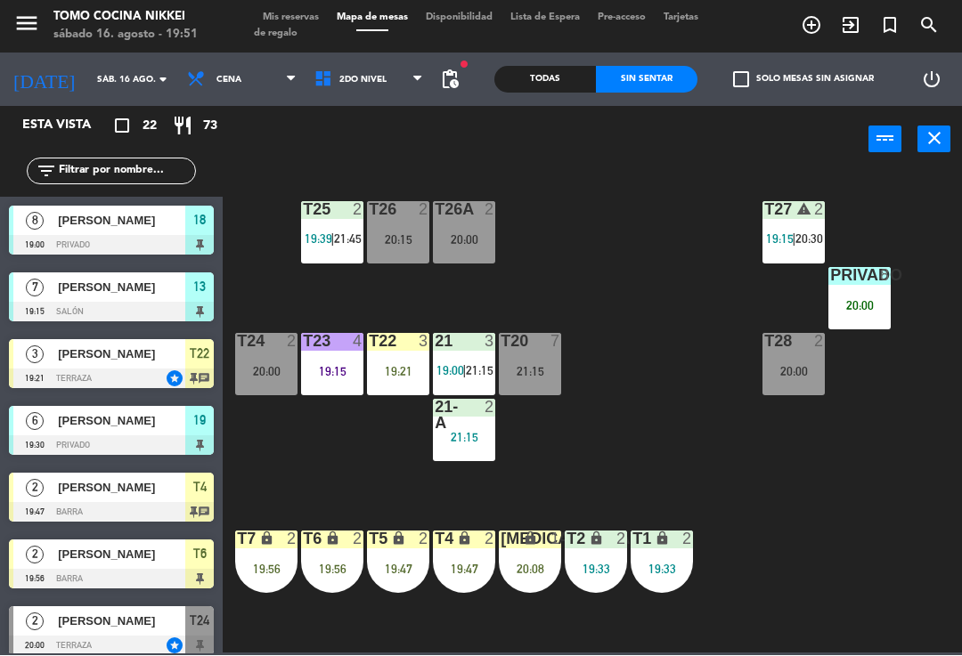
click at [408, 368] on div "19:21" at bounding box center [398, 372] width 62 height 12
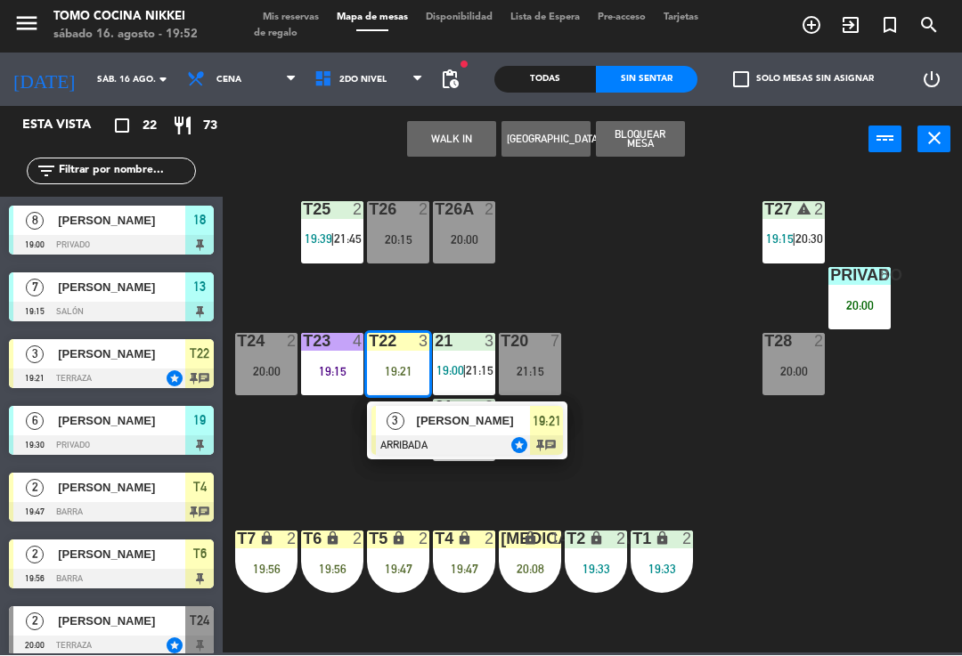
click at [960, 592] on div "T27 warning 2 19:15 | 20:30 T25 2 19:39 | 21:45 T26A 2 20:00 T26 2 20:15 Privad…" at bounding box center [596, 412] width 729 height 483
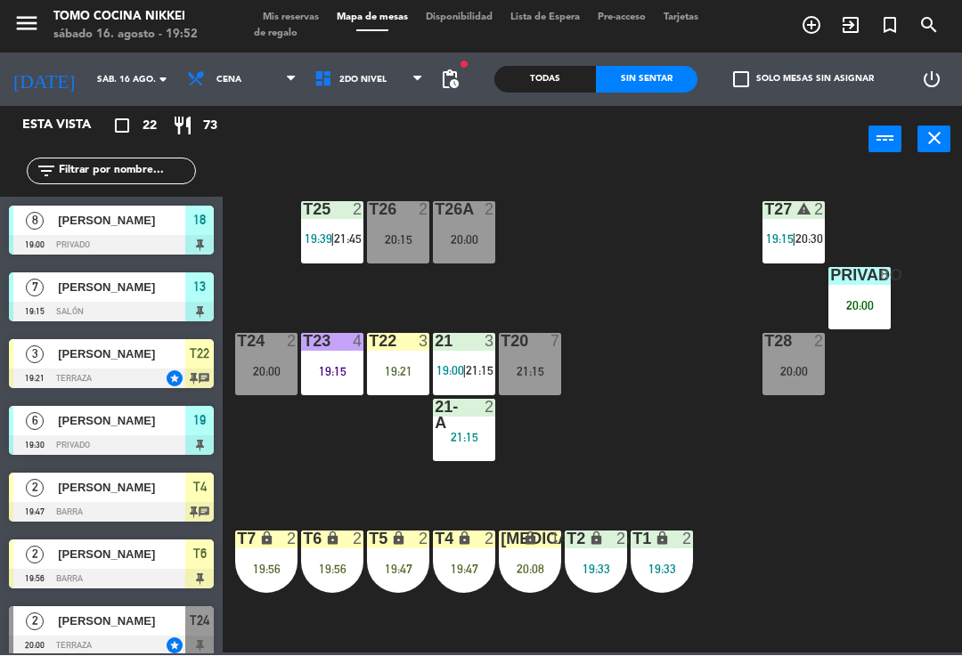
click at [306, 565] on div "19:56" at bounding box center [332, 570] width 62 height 12
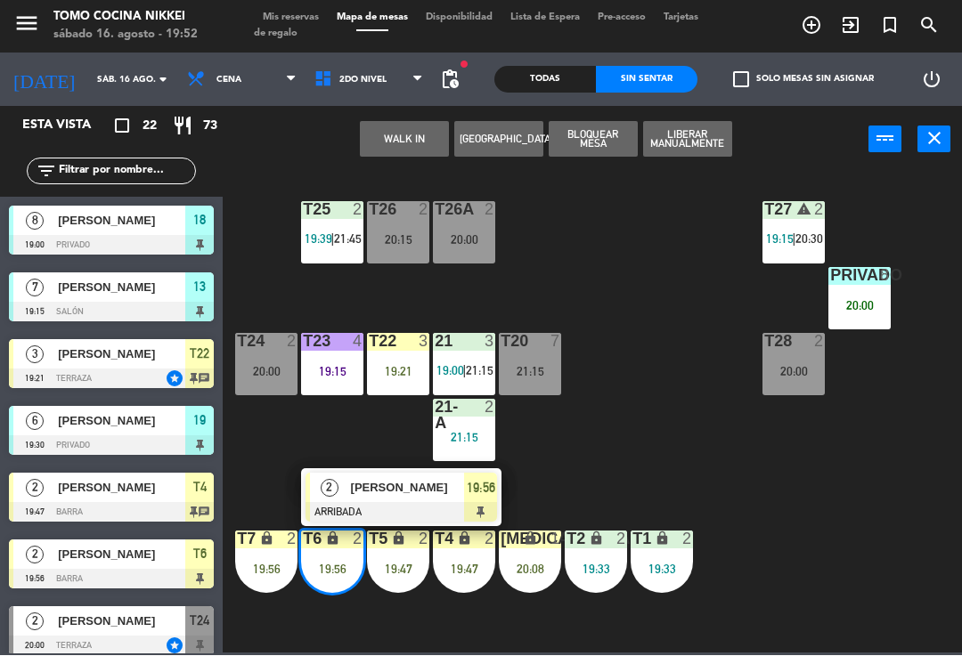
click at [460, 493] on span "[PERSON_NAME]" at bounding box center [408, 488] width 114 height 19
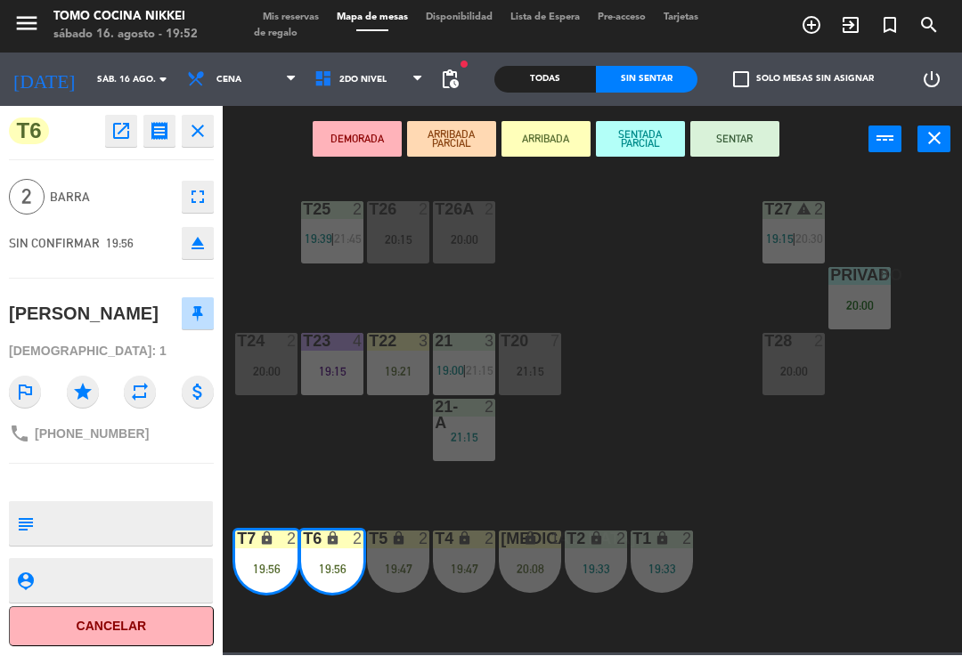
click at [733, 142] on button "SENTAR" at bounding box center [734, 140] width 89 height 36
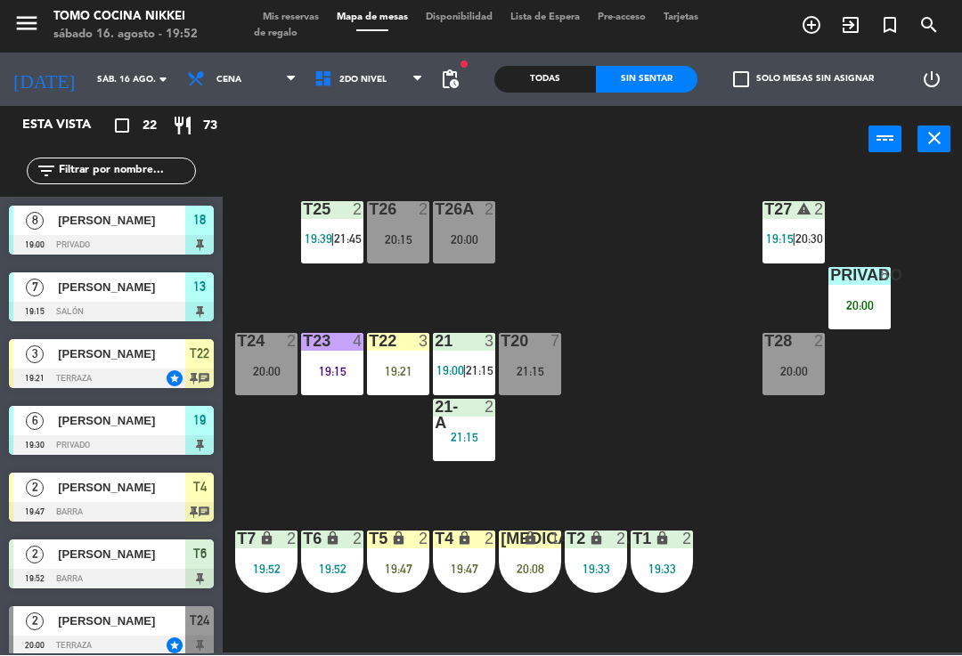
click at [790, 533] on div "T27 warning 2 19:15 | 20:30 T25 2 19:39 | 21:45 T26A 2 20:00 T26 2 20:15 Privad…" at bounding box center [596, 412] width 729 height 483
click at [952, 471] on div "T27 warning 2 19:15 | 20:30 T25 2 19:39 | 21:45 T26A 2 20:00 T26 2 20:15 Privad…" at bounding box center [596, 412] width 729 height 483
click at [101, 285] on span "[PERSON_NAME]" at bounding box center [121, 288] width 127 height 19
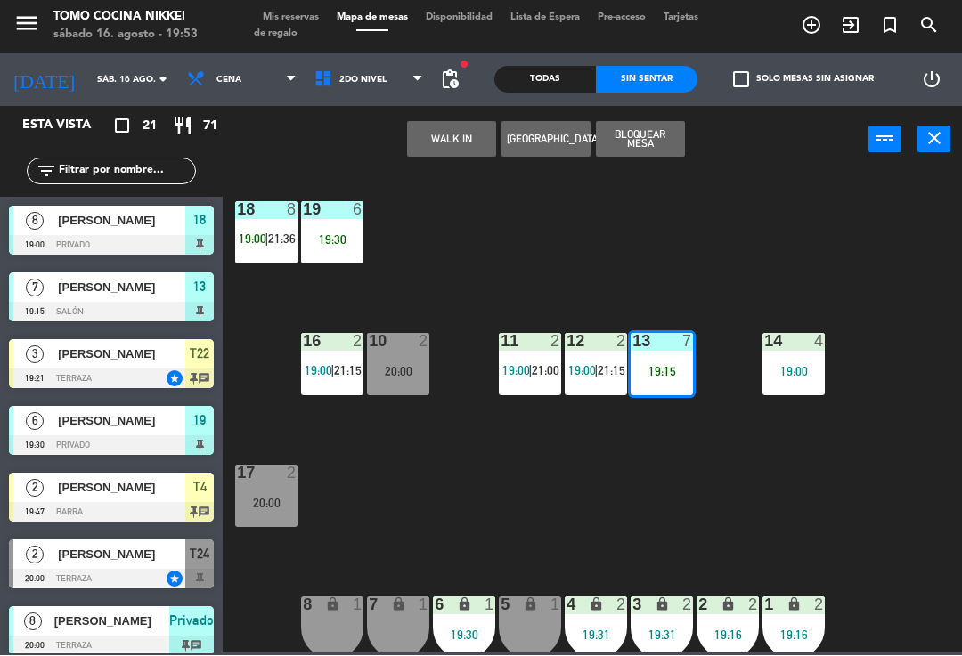
click at [107, 373] on div at bounding box center [111, 380] width 205 height 20
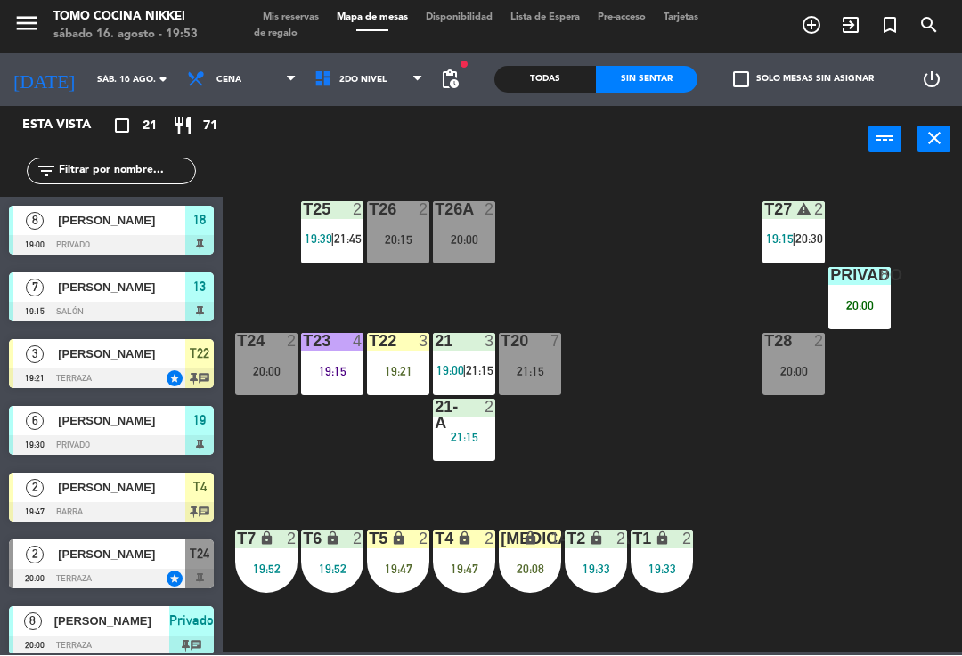
click at [524, 392] on div "T20 7 21:15" at bounding box center [530, 365] width 62 height 62
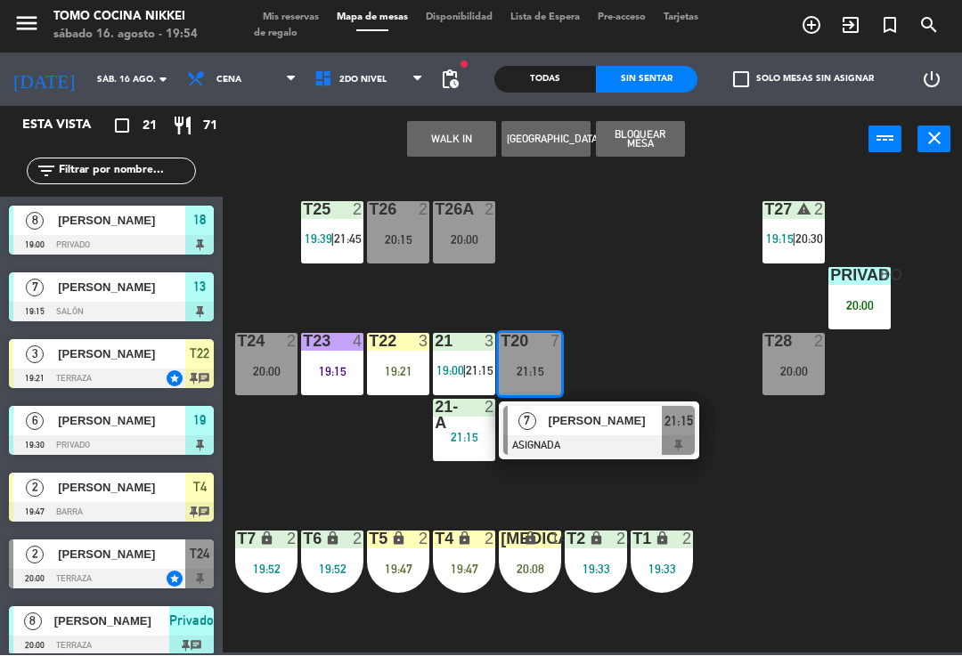
click at [603, 439] on div at bounding box center [598, 446] width 191 height 20
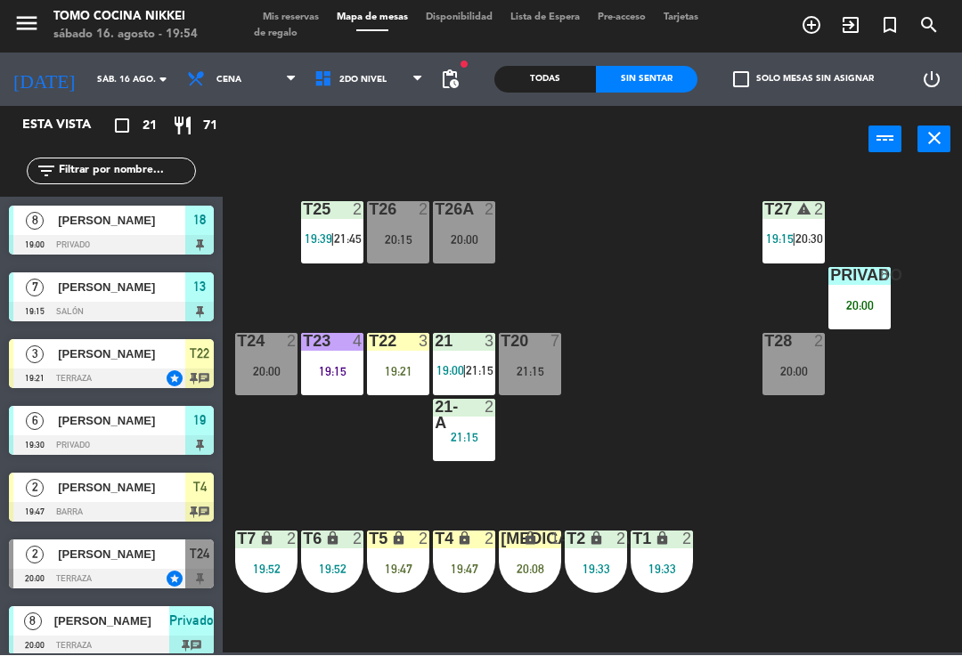
scroll to position [298, 0]
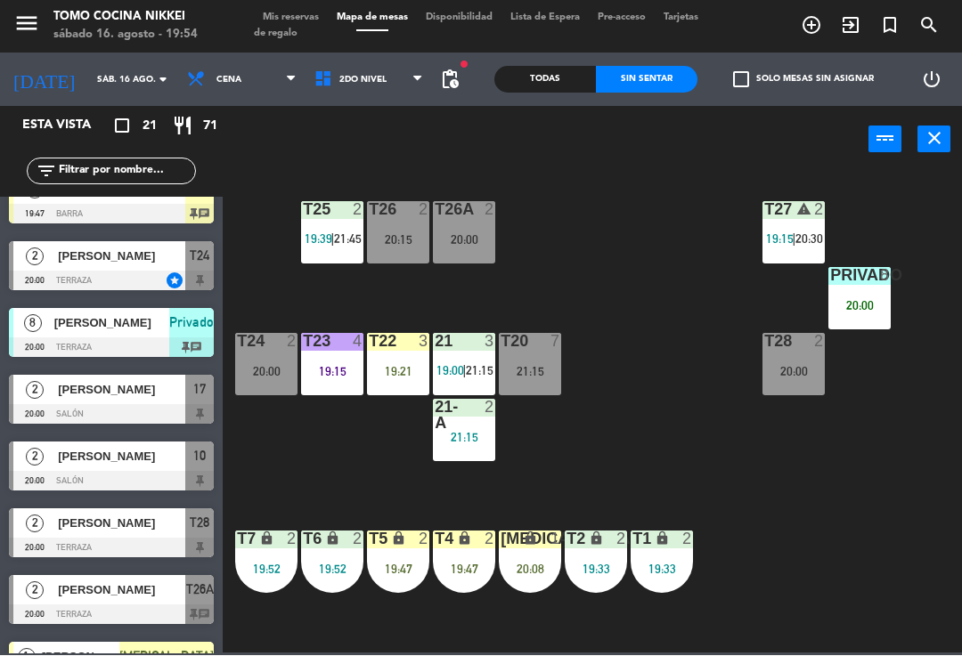
click at [308, 13] on span "Mis reservas" at bounding box center [291, 18] width 74 height 10
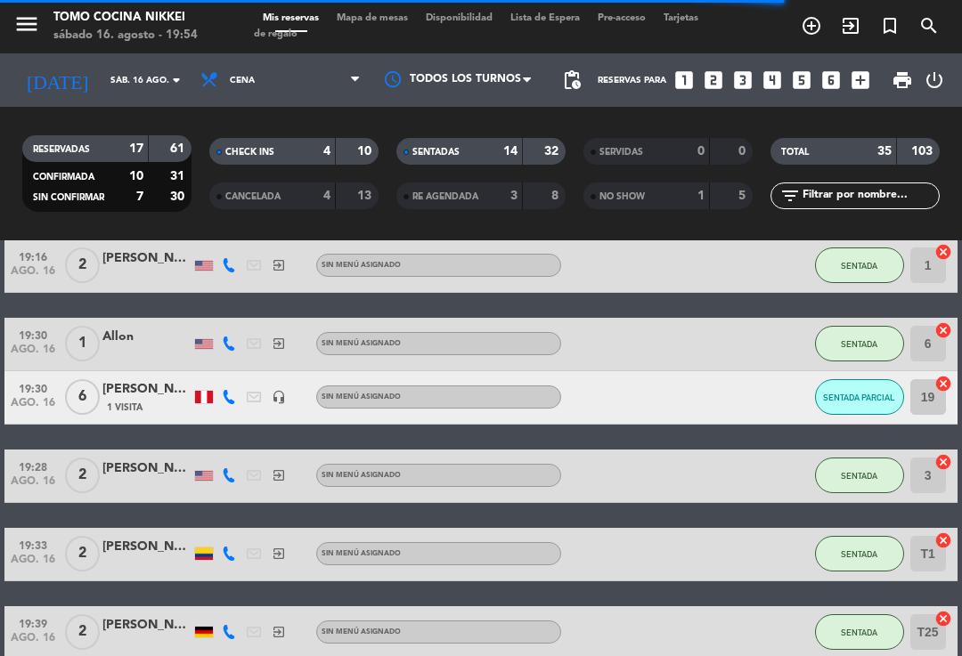
scroll to position [1066, 0]
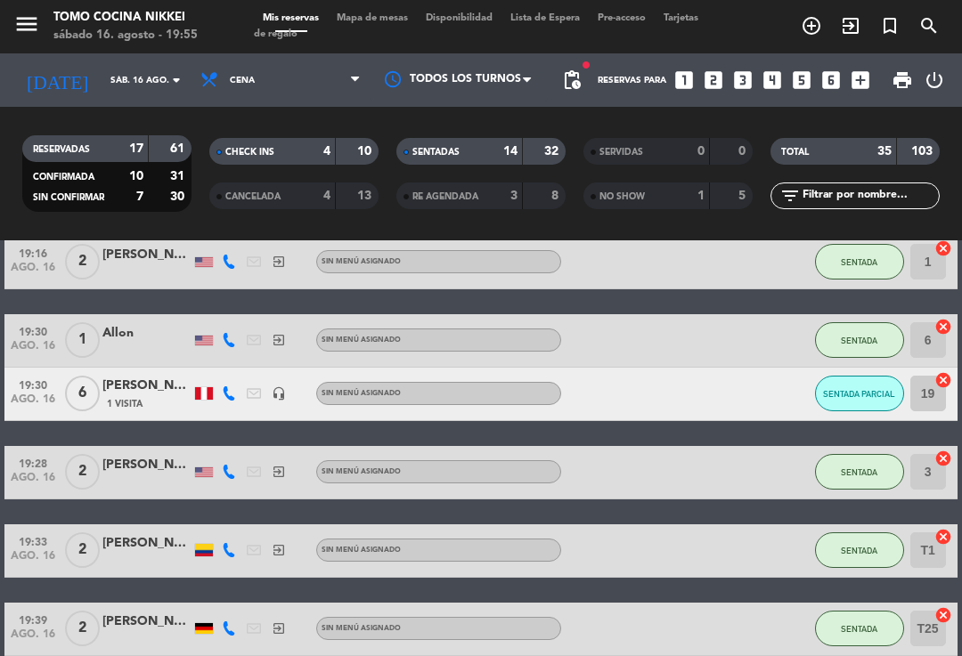
click at [381, 23] on span "Mapa de mesas" at bounding box center [372, 18] width 89 height 10
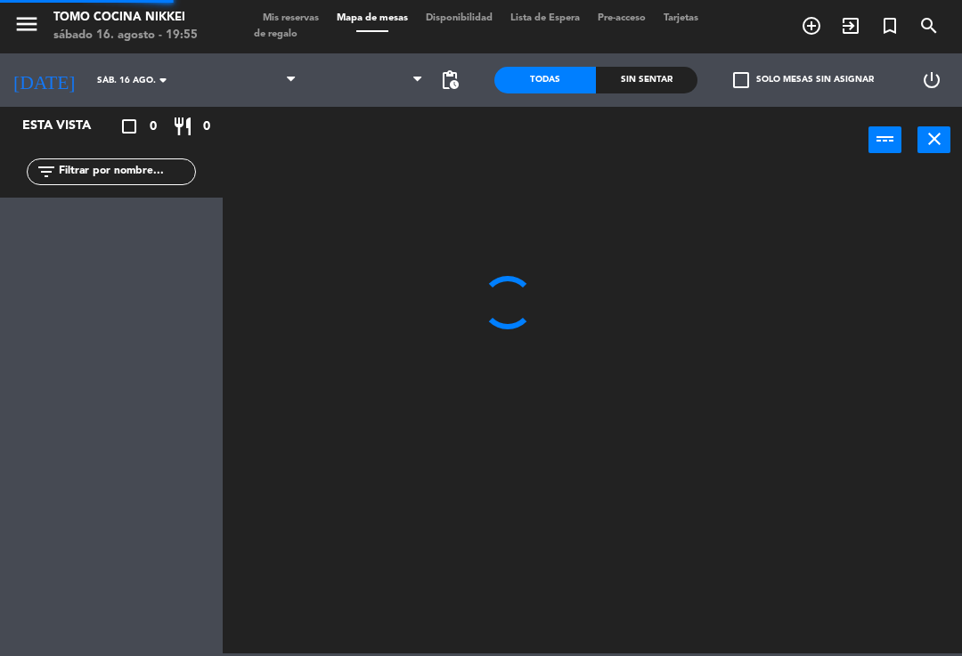
click at [361, 23] on span "Mapa de mesas" at bounding box center [372, 18] width 89 height 10
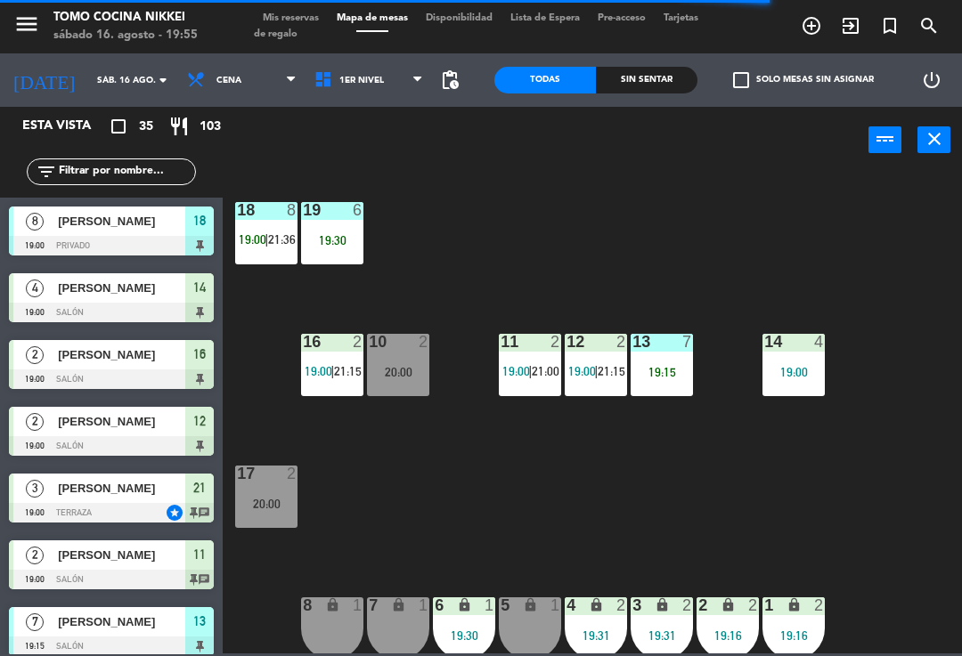
click at [336, 257] on div "19 6 19:30" at bounding box center [332, 233] width 62 height 62
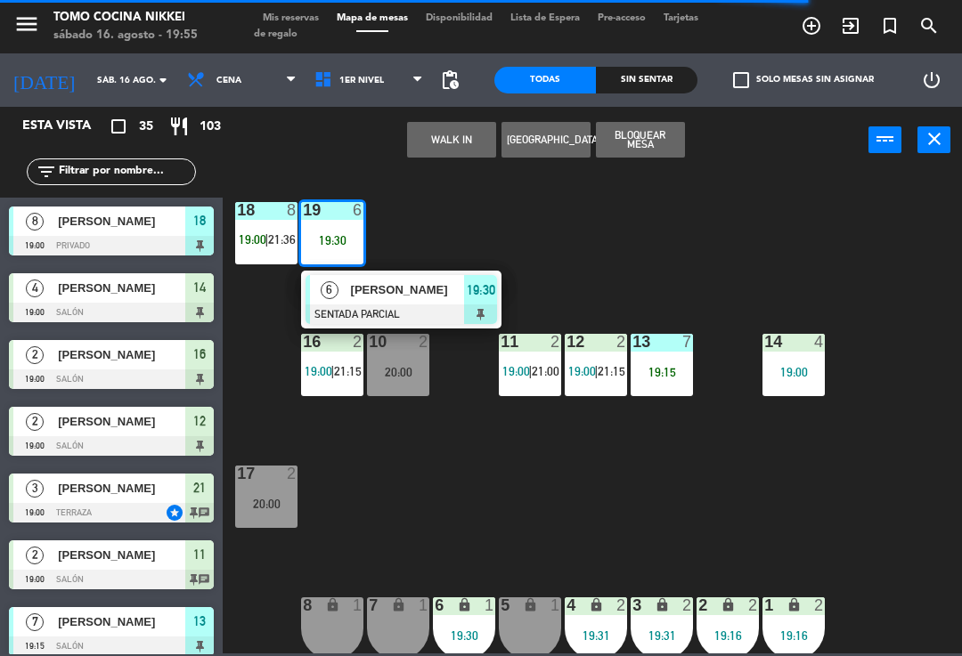
click at [338, 307] on div at bounding box center [400, 315] width 191 height 20
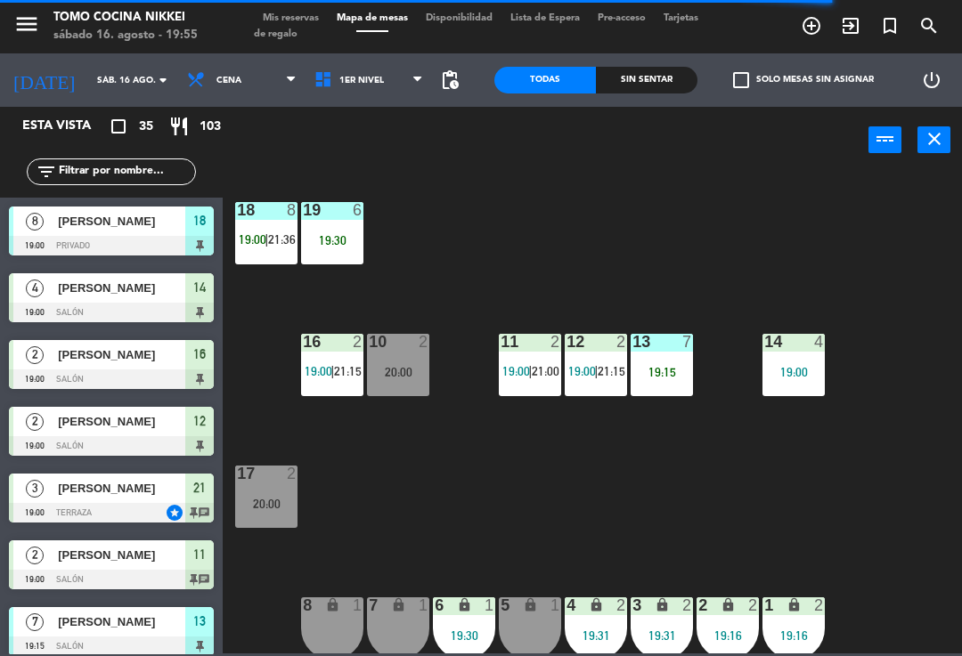
click at [258, 252] on div "18 8 19:00 | 21:36" at bounding box center [266, 233] width 62 height 62
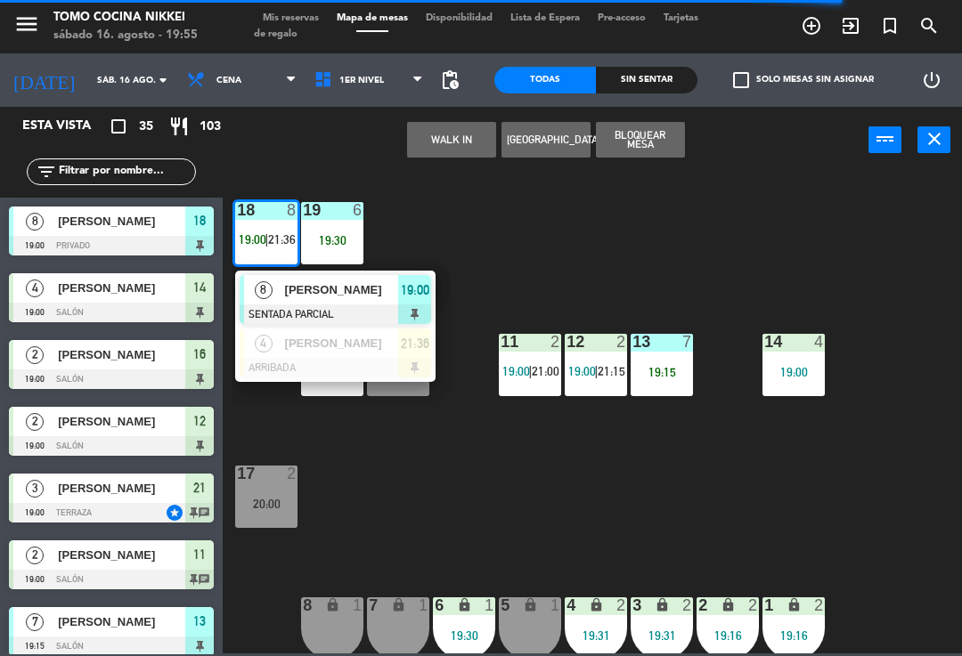
click at [777, 256] on div "18 8 19:00 | 21:36 8 [PERSON_NAME] SENTADA PARCIAL 19:00 4 [PERSON_NAME][DEMOGR…" at bounding box center [596, 412] width 729 height 483
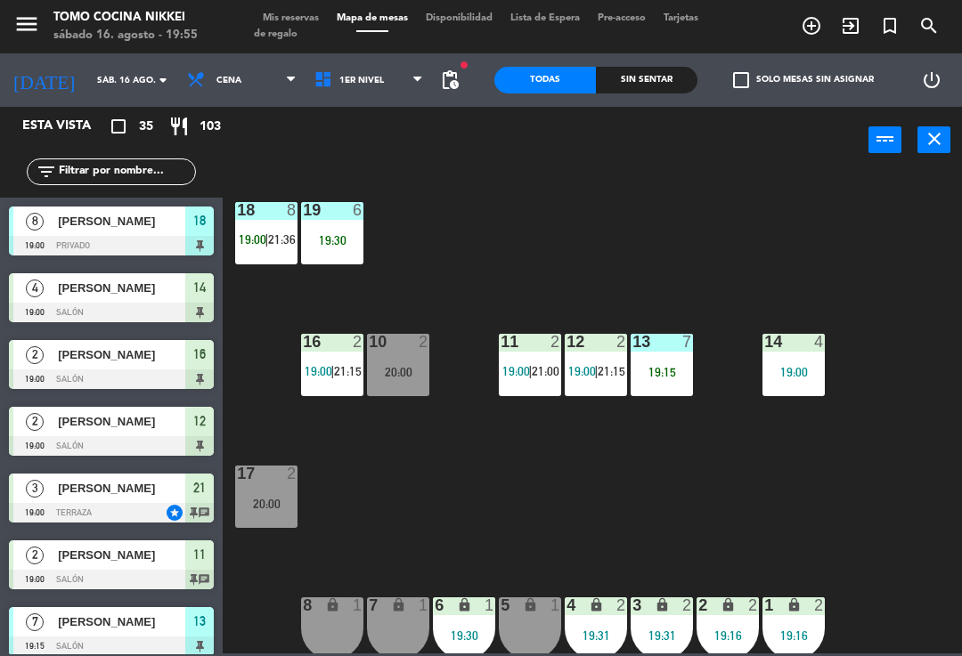
click at [610, 477] on div "18 8 19:00 | 21:36 19 6 19:30 16 2 19:00 | 21:15 10 2 20:00 11 2 19:00 | 21:00 …" at bounding box center [596, 412] width 729 height 483
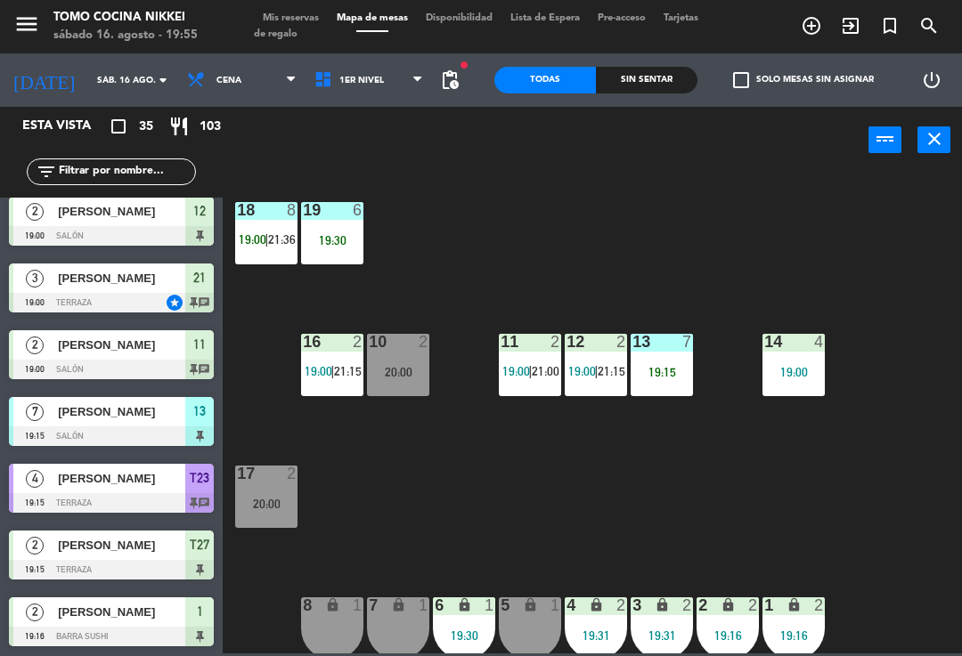
scroll to position [217, 0]
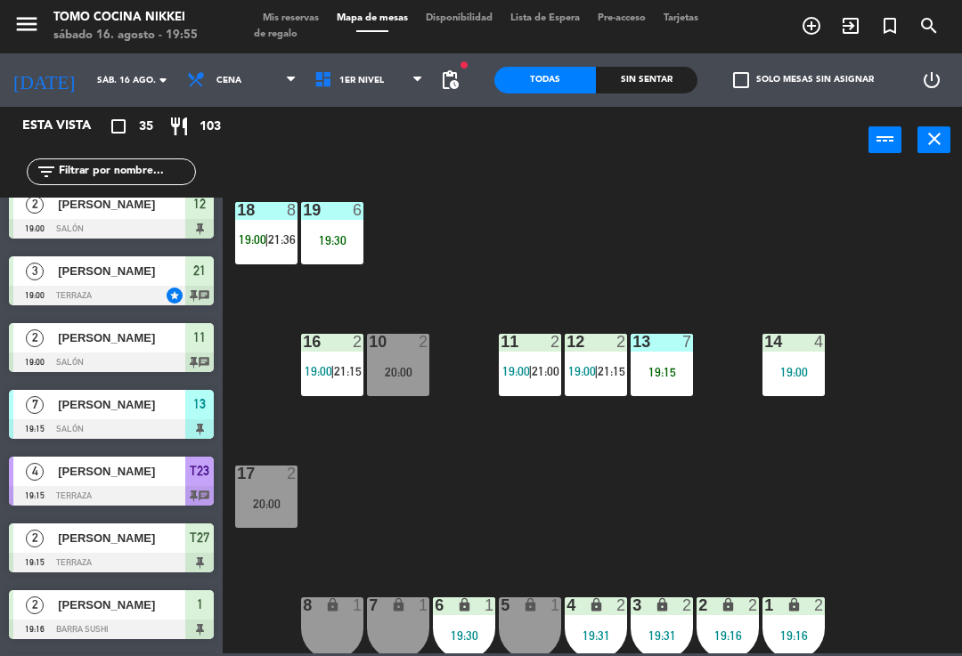
click at [83, 177] on input "text" at bounding box center [126, 172] width 138 height 20
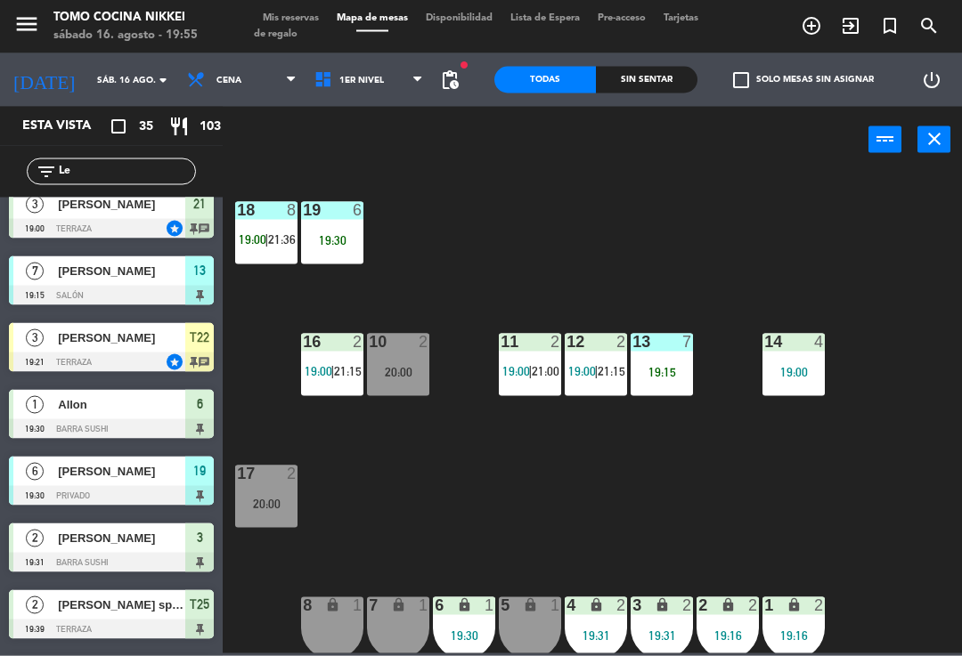
scroll to position [11, 0]
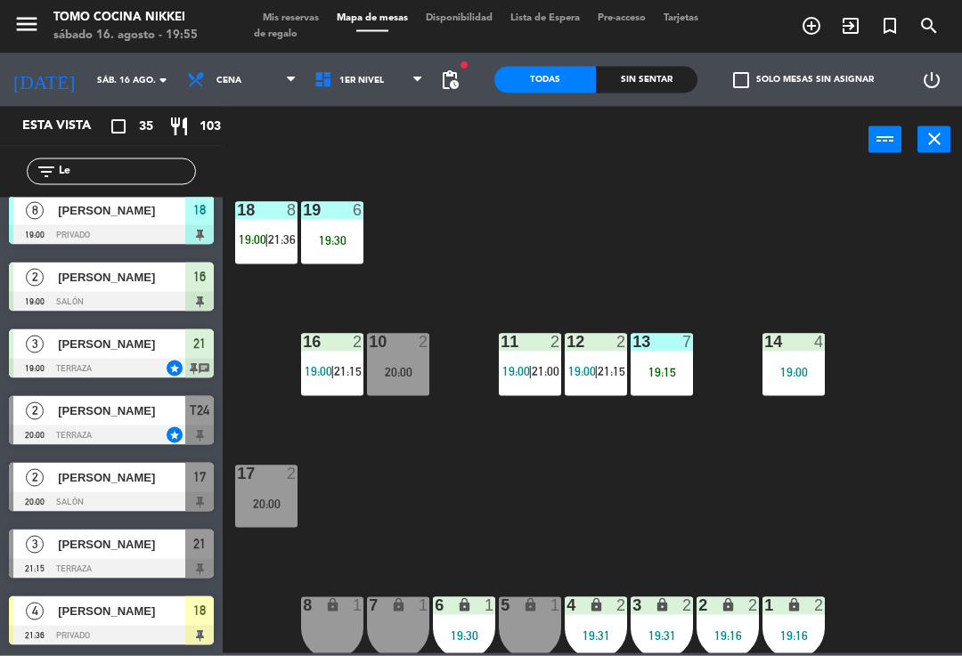
type input "Le"
click at [815, 206] on div "18 8 19:00 | 21:36 19 6 19:30 16 2 19:00 | 21:15 10 2 20:00 11 2 19:00 | 21:00 …" at bounding box center [596, 412] width 729 height 483
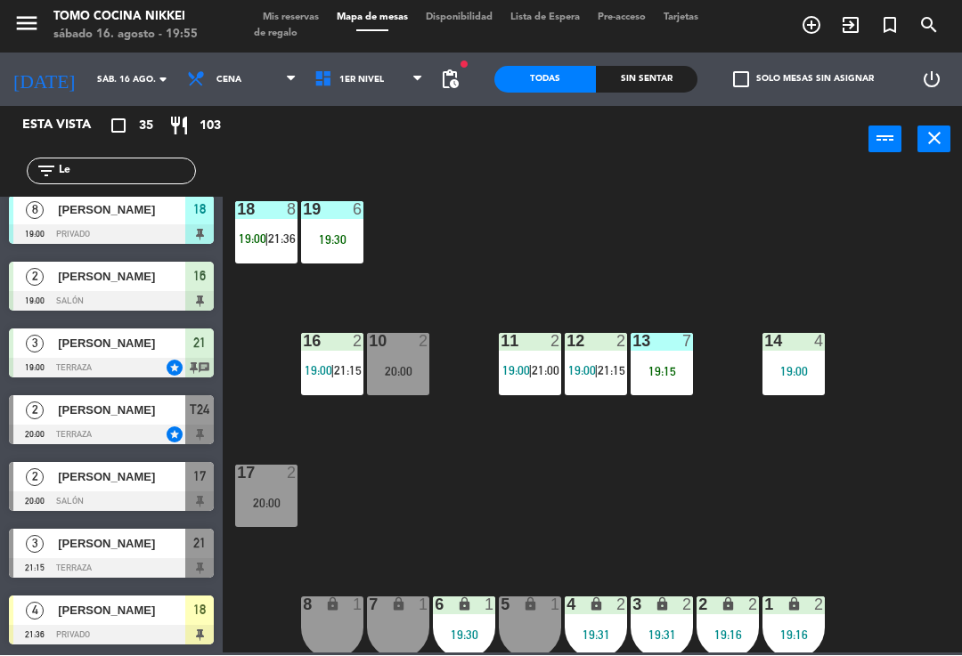
click at [75, 479] on span "[PERSON_NAME]" at bounding box center [121, 477] width 127 height 19
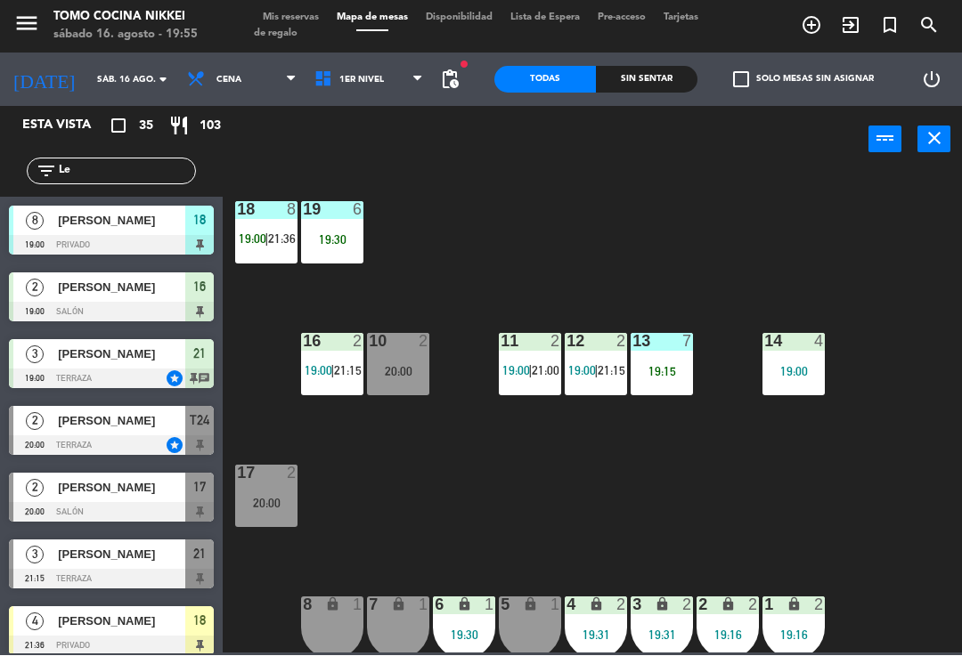
click at [424, 365] on div "20:00" at bounding box center [398, 371] width 62 height 13
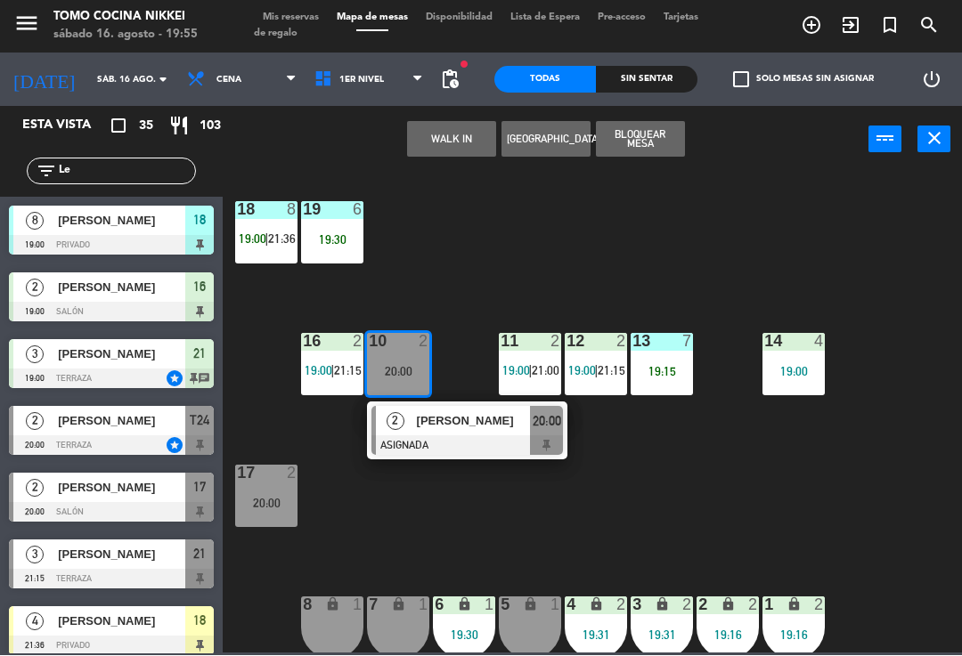
click at [497, 457] on div "2 [PERSON_NAME] ASIGNADA 20:00" at bounding box center [467, 432] width 200 height 58
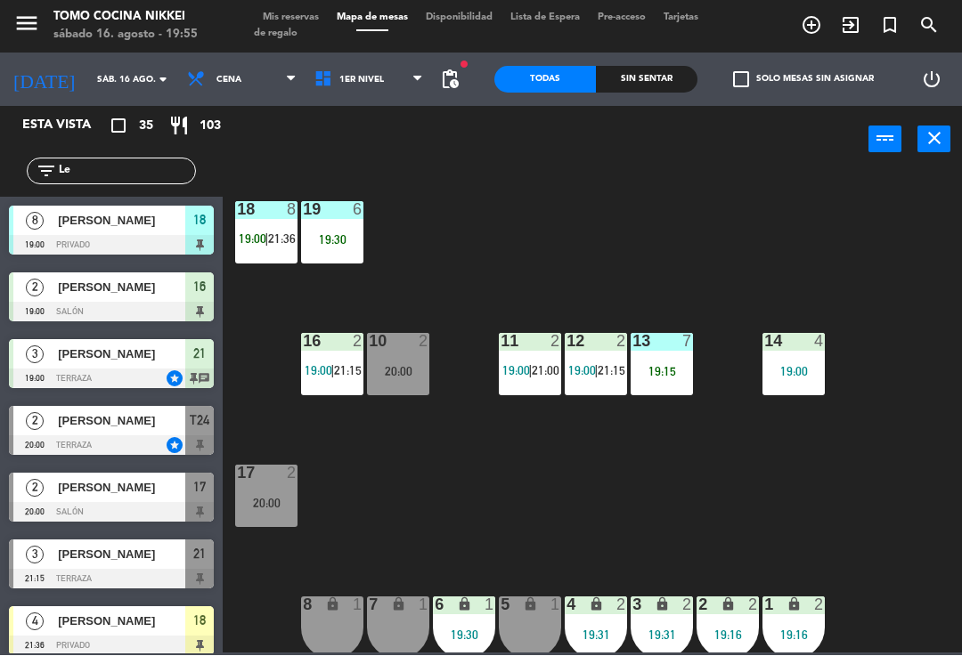
click at [284, 493] on div "17 2 20:00" at bounding box center [266, 497] width 62 height 62
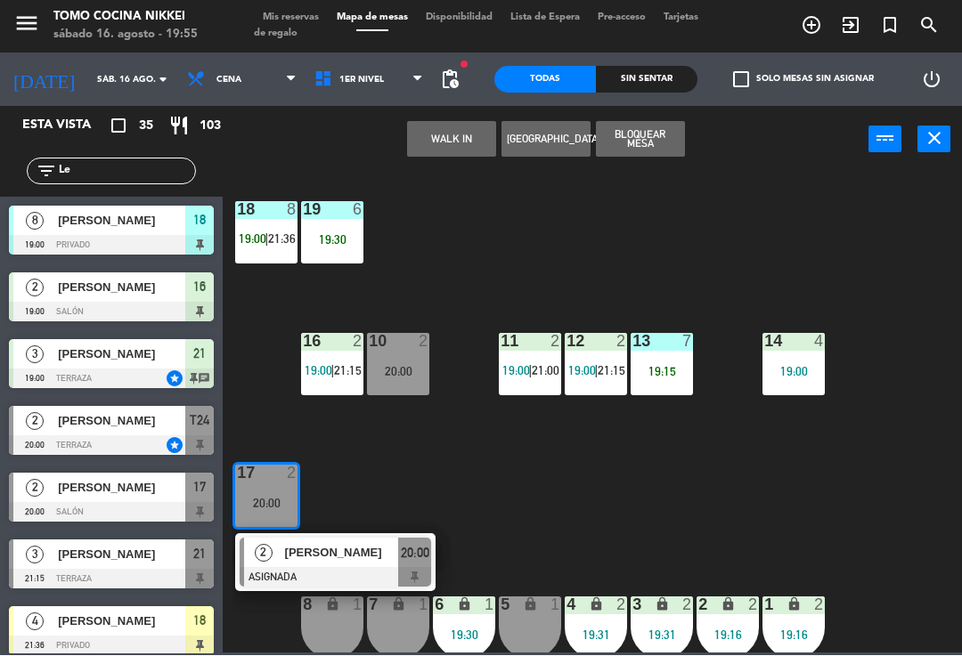
click at [420, 362] on div "10 2 20:00" at bounding box center [398, 365] width 62 height 62
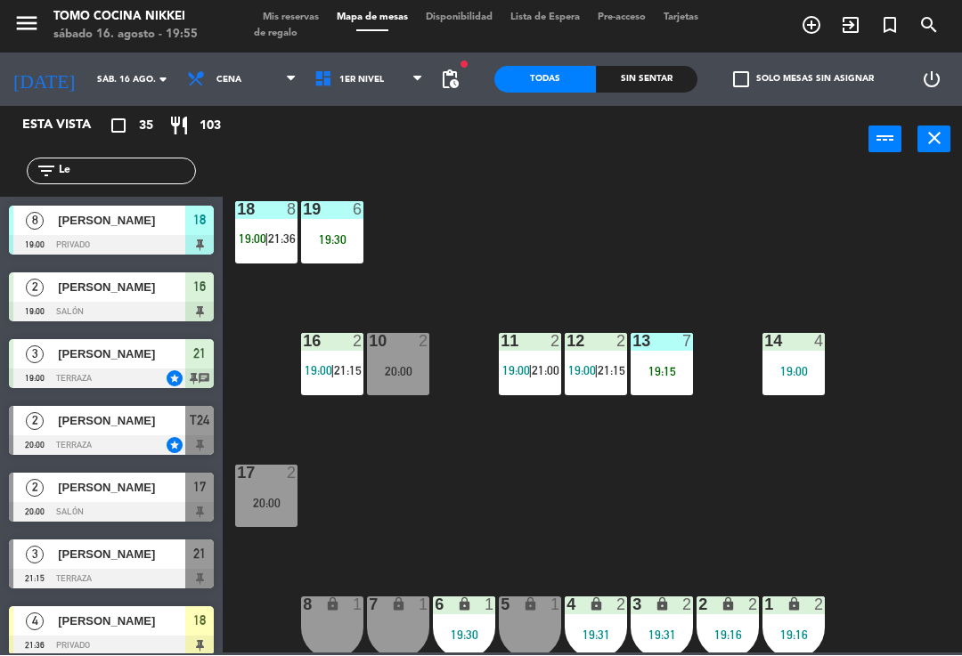
click at [664, 277] on div "18 8 19:00 | 21:36 19 6 19:30 16 2 19:00 | 21:15 10 2 20:00 11 2 19:00 | 21:00 …" at bounding box center [596, 412] width 729 height 483
click at [269, 502] on div "20:00" at bounding box center [266, 504] width 62 height 12
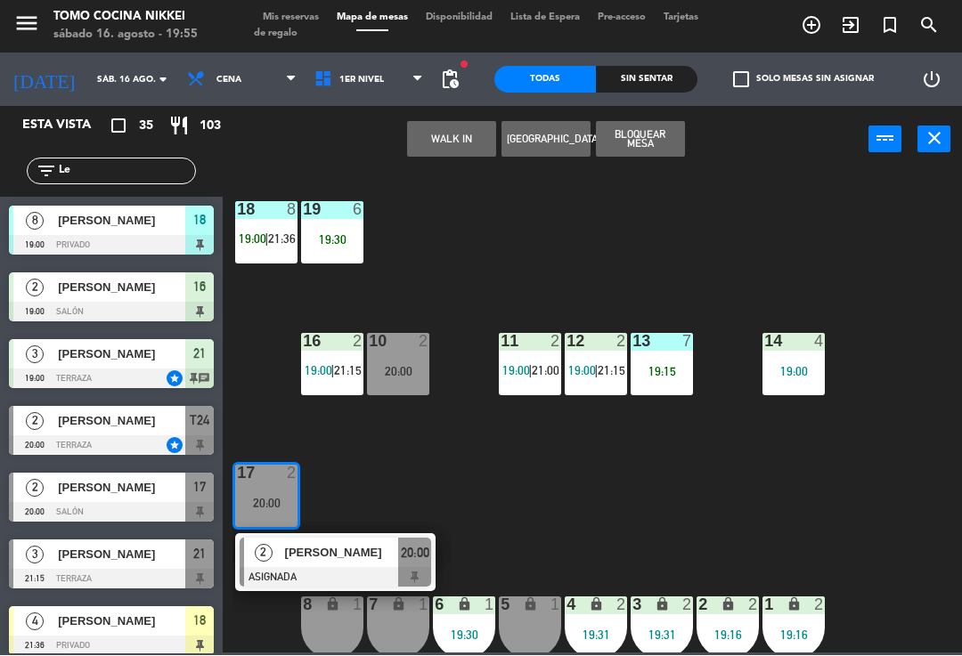
click at [401, 367] on div "20:00" at bounding box center [398, 372] width 62 height 12
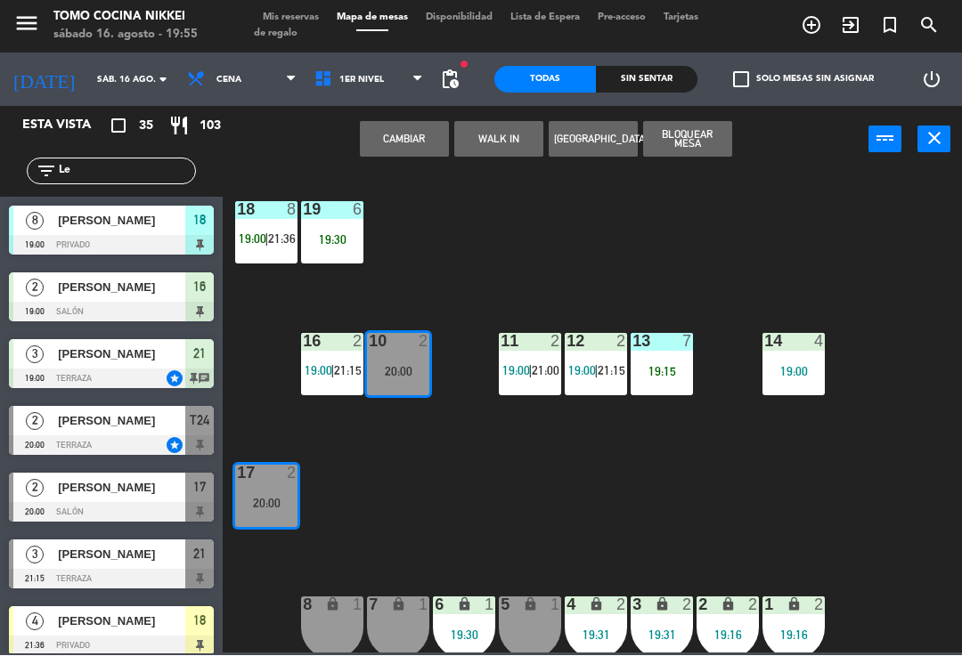
click at [427, 152] on button "Cambiar" at bounding box center [404, 140] width 89 height 36
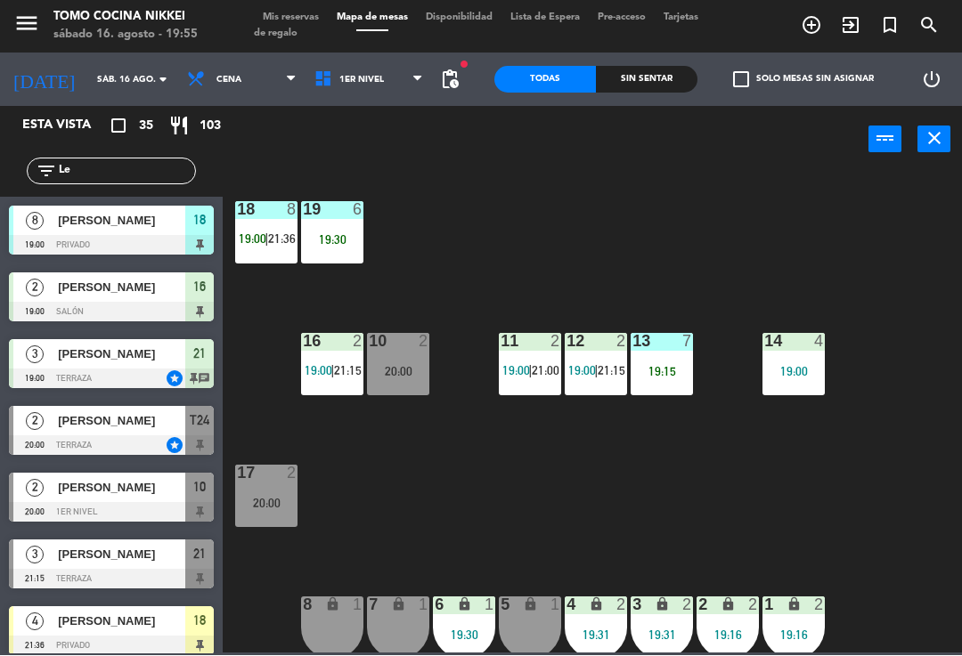
click at [478, 240] on div "18 8 19:00 | 21:36 19 6 19:30 16 2 19:00 | 21:15 10 2 20:00 11 2 19:00 | 21:00 …" at bounding box center [596, 412] width 729 height 483
click at [407, 375] on div "20:00" at bounding box center [398, 372] width 62 height 12
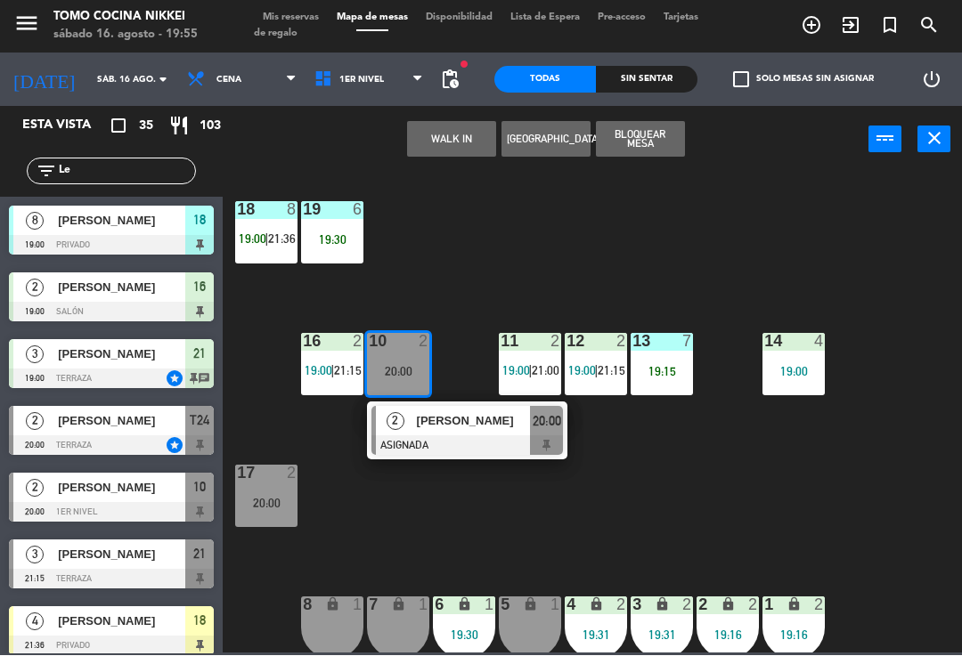
click at [468, 436] on div at bounding box center [466, 446] width 191 height 20
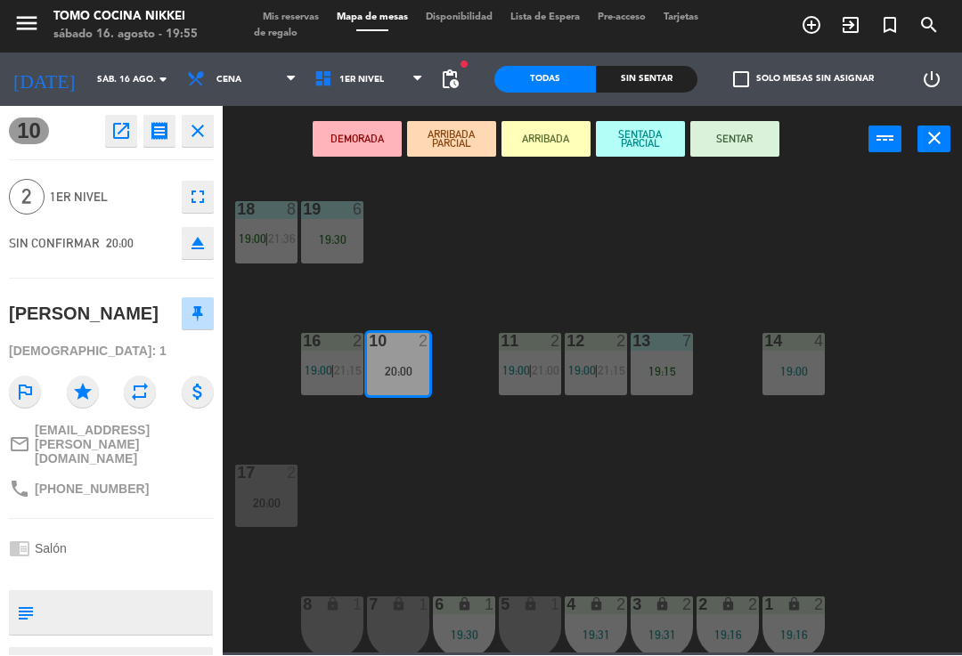
click at [750, 138] on button "SENTAR" at bounding box center [734, 140] width 89 height 36
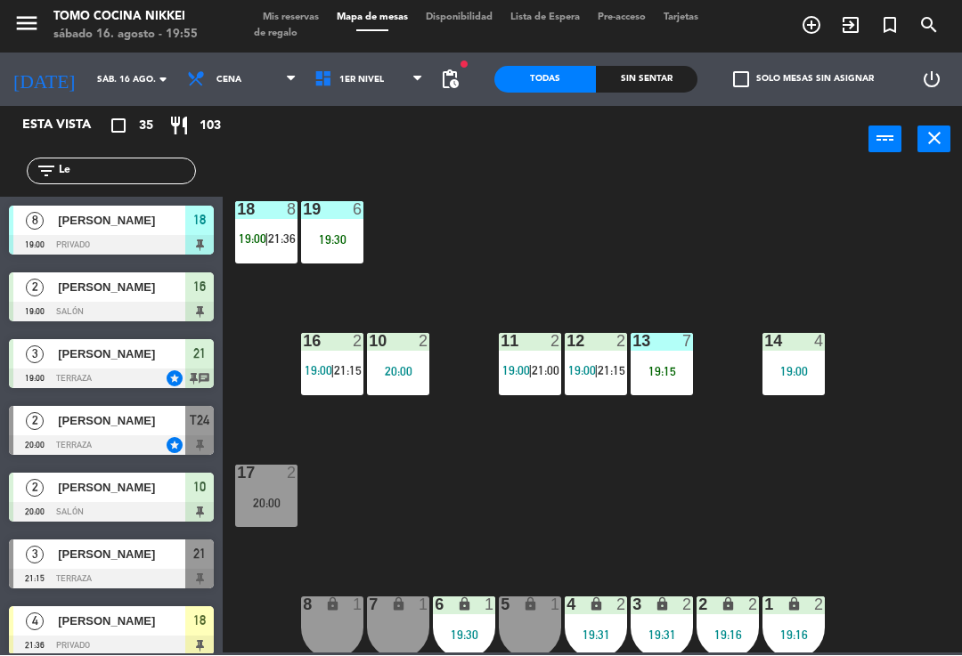
click at [746, 208] on div "18 8 19:00 | 21:36 19 6 19:30 16 2 19:00 | 21:15 10 2 20:00 11 2 19:00 | 21:00 …" at bounding box center [596, 412] width 729 height 483
click at [324, 234] on div "19:30" at bounding box center [332, 240] width 62 height 12
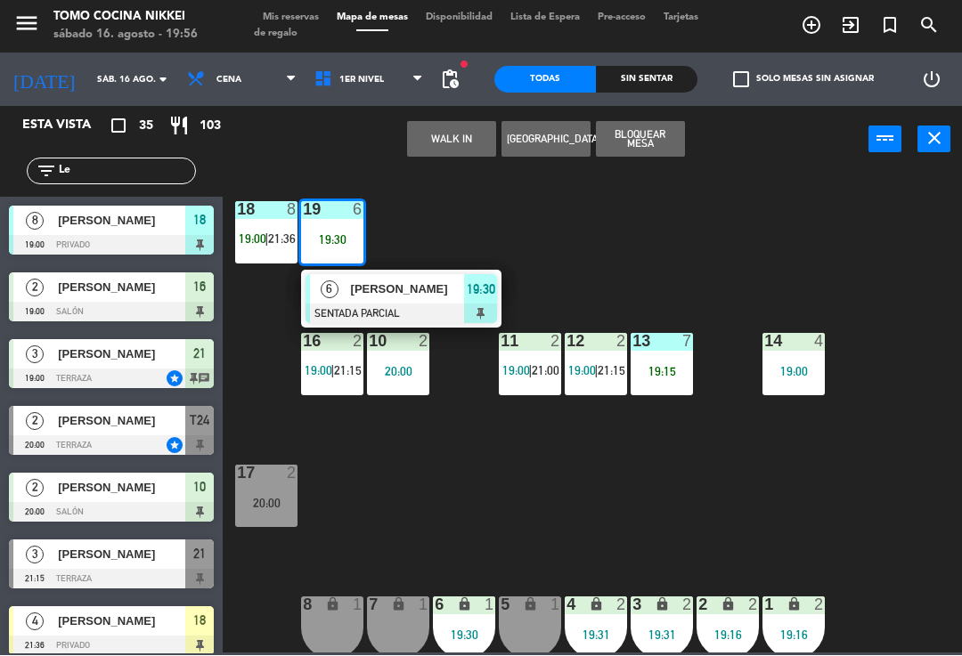
click at [436, 305] on div at bounding box center [400, 315] width 191 height 20
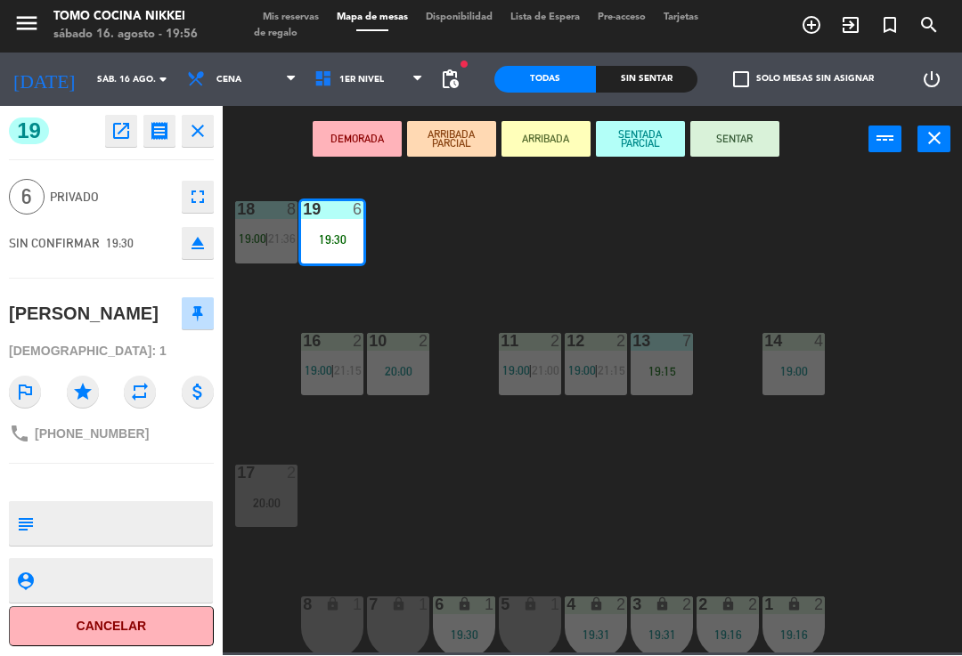
click at [211, 185] on button "fullscreen" at bounding box center [198, 198] width 32 height 32
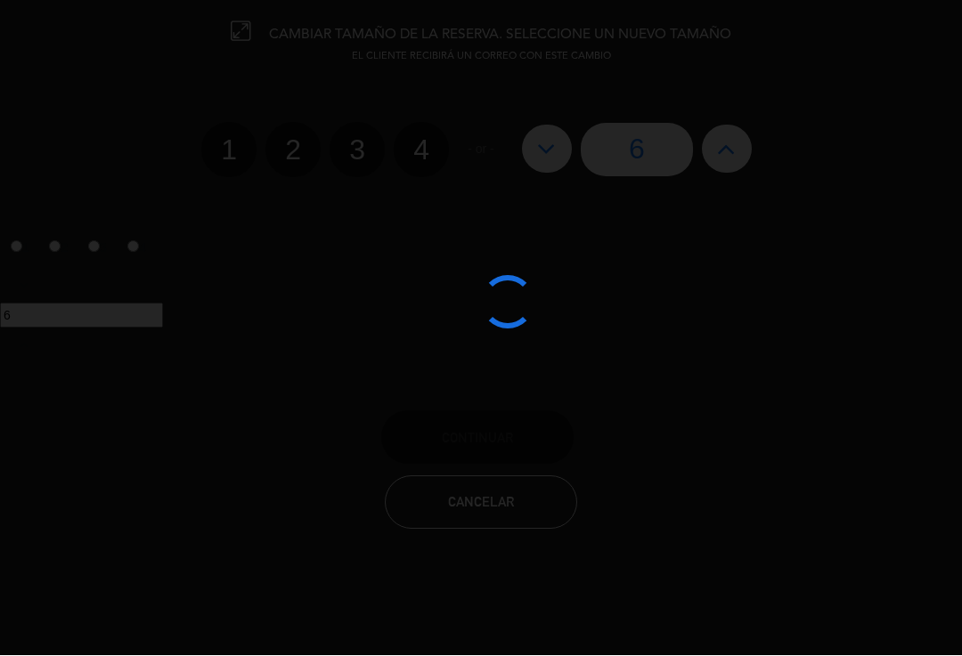
click at [736, 140] on div at bounding box center [481, 328] width 962 height 656
click at [736, 135] on div at bounding box center [481, 328] width 962 height 656
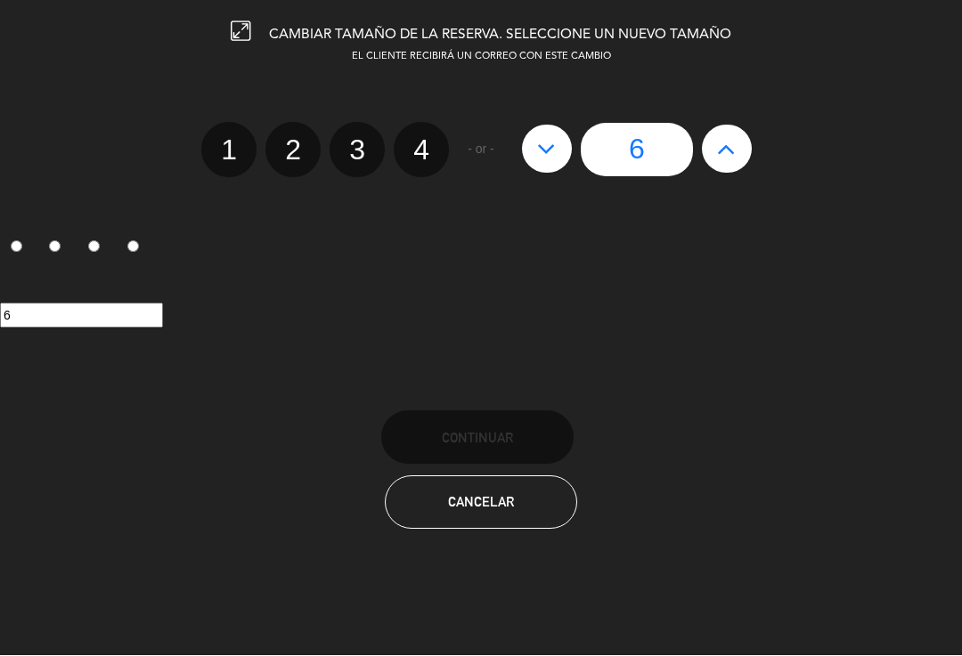
click at [716, 157] on button at bounding box center [727, 150] width 50 height 48
type input "7"
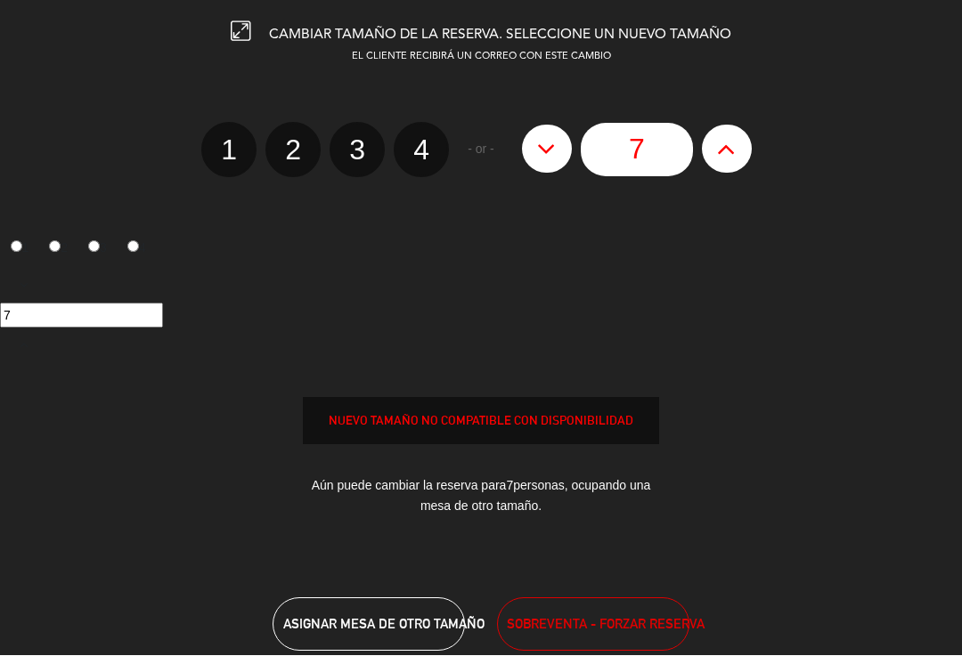
click at [736, 147] on icon at bounding box center [726, 149] width 19 height 28
type input "8"
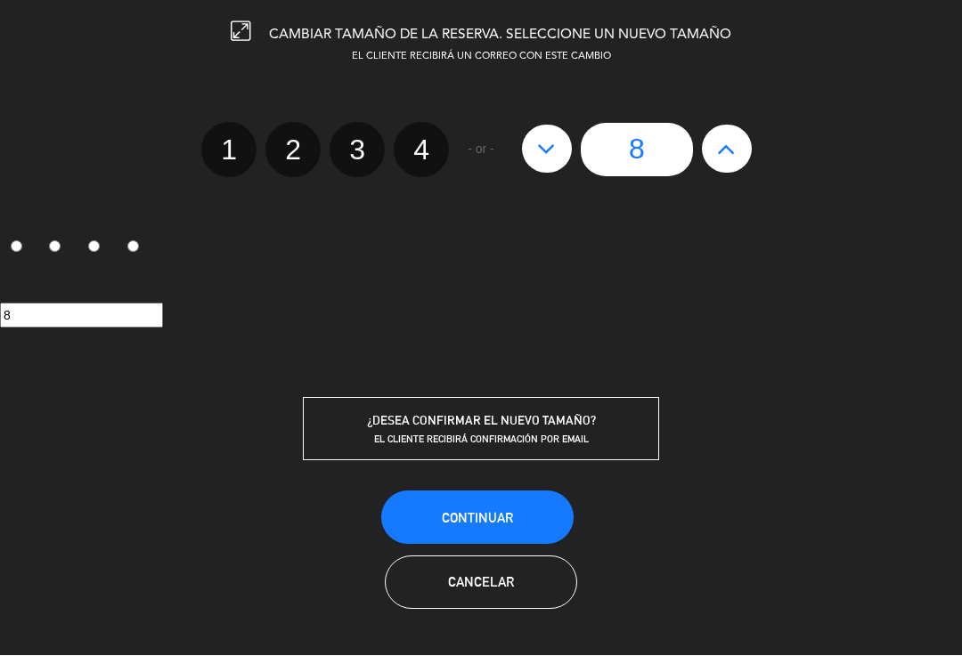
click at [541, 512] on button "Continuar" at bounding box center [477, 518] width 192 height 53
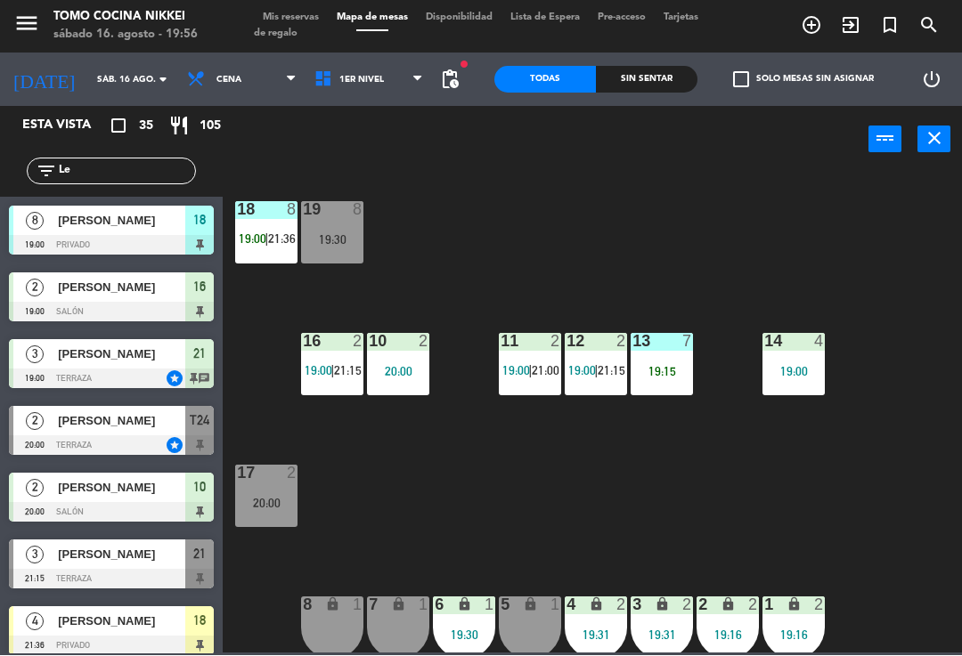
click at [344, 240] on div "19:30" at bounding box center [332, 240] width 62 height 12
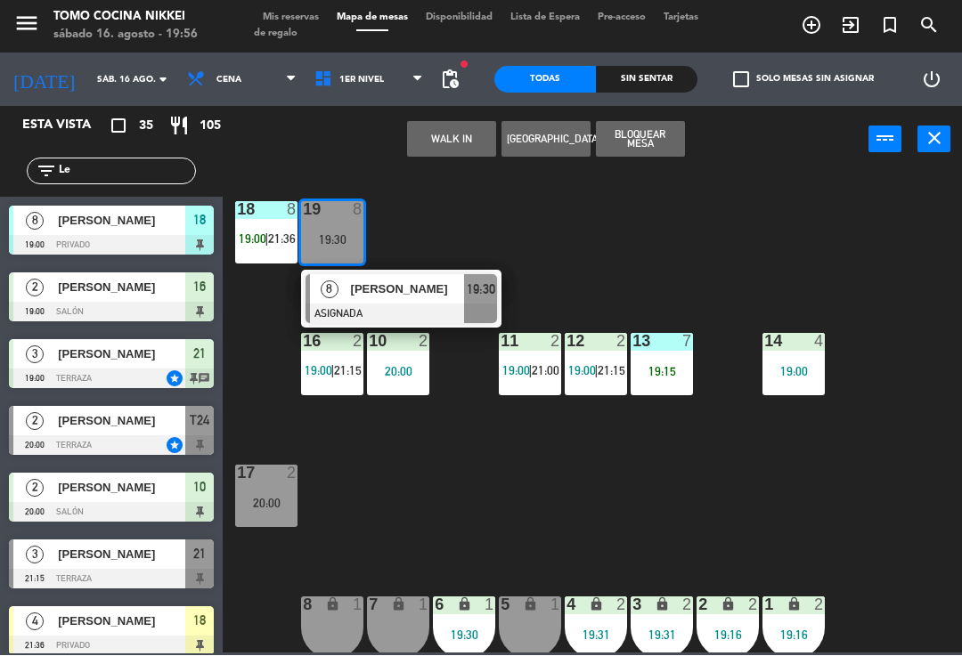
click at [456, 305] on div at bounding box center [400, 315] width 191 height 20
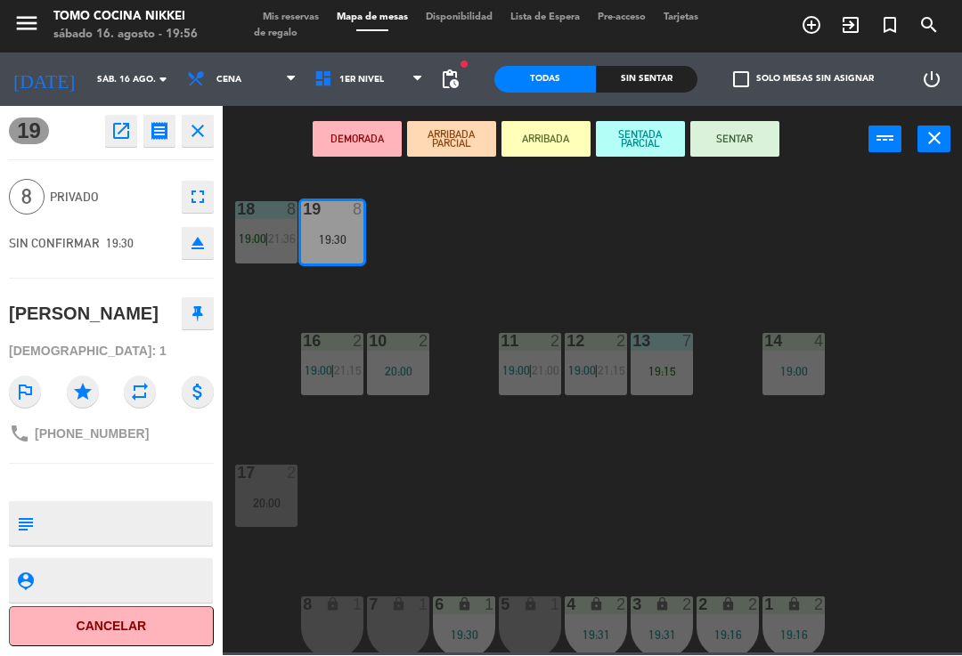
click at [762, 132] on button "SENTAR" at bounding box center [734, 140] width 89 height 36
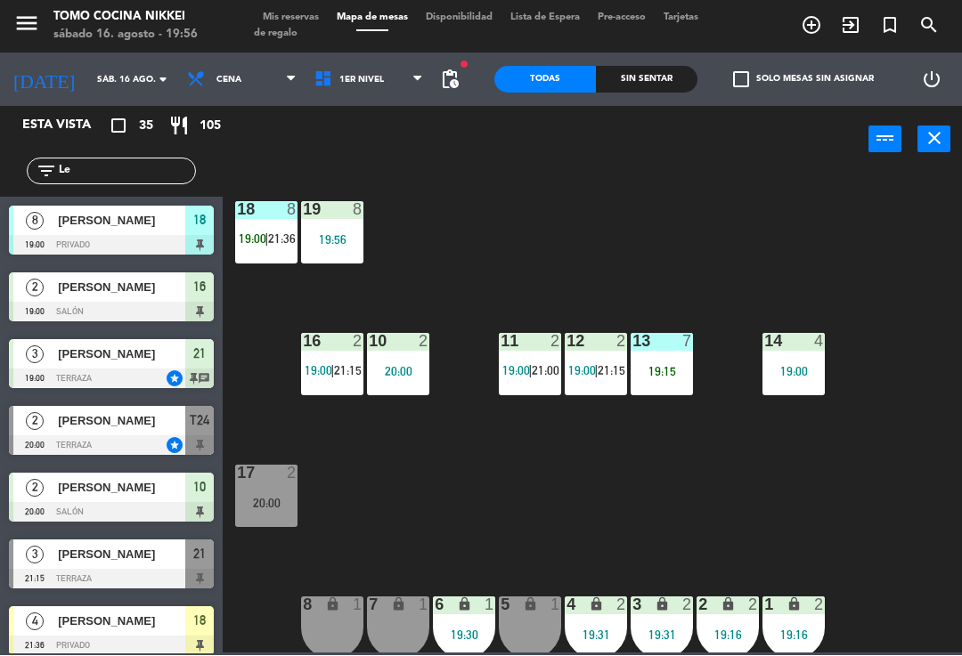
click at [665, 261] on div "18 8 19:00 | 21:36 19 8 19:56 16 2 19:00 | 21:15 10 2 20:00 11 2 19:00 | 21:00 …" at bounding box center [596, 412] width 729 height 483
click at [264, 237] on span "19:00" at bounding box center [253, 239] width 28 height 14
click at [900, 513] on div "18 8 19:00 | 21:36 19 8 19:30 16 2 19:00 | 21:15 10 2 20:00 11 2 19:00 | 21:00 …" at bounding box center [596, 412] width 729 height 483
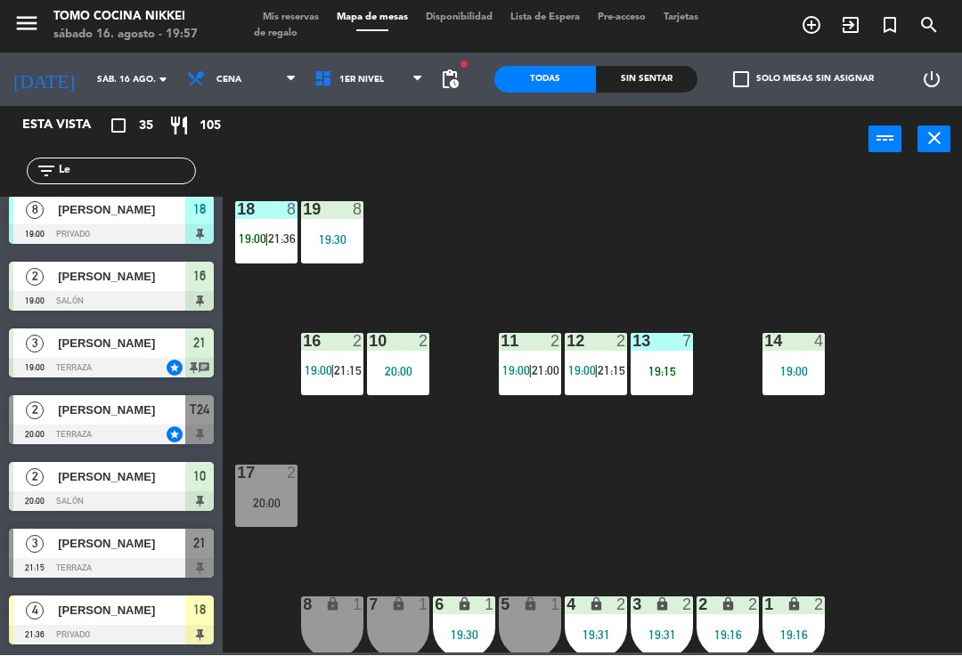
click at [147, 175] on input "Le" at bounding box center [126, 172] width 138 height 20
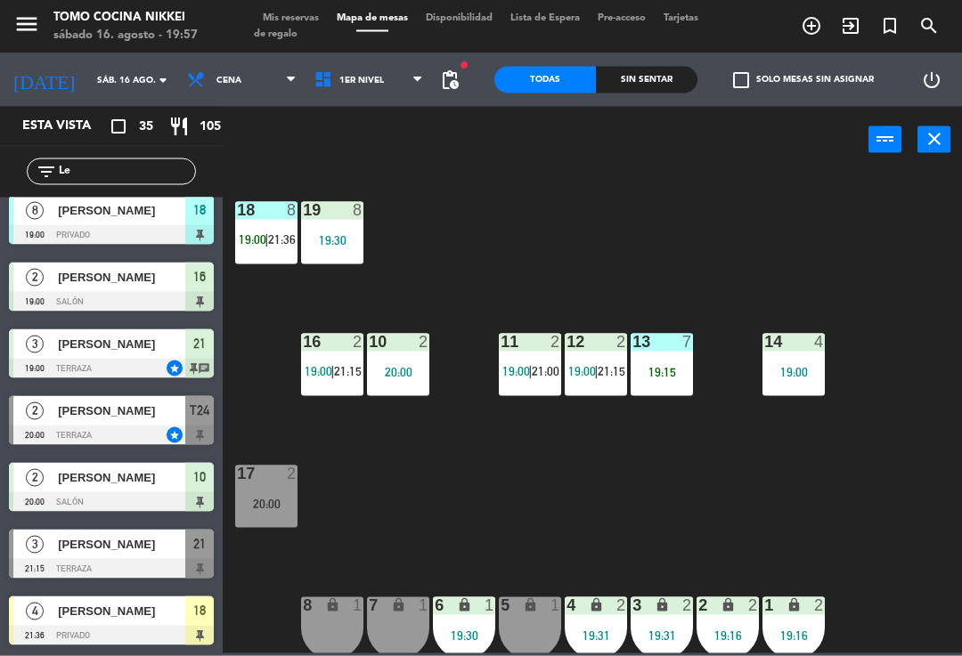
type input "L"
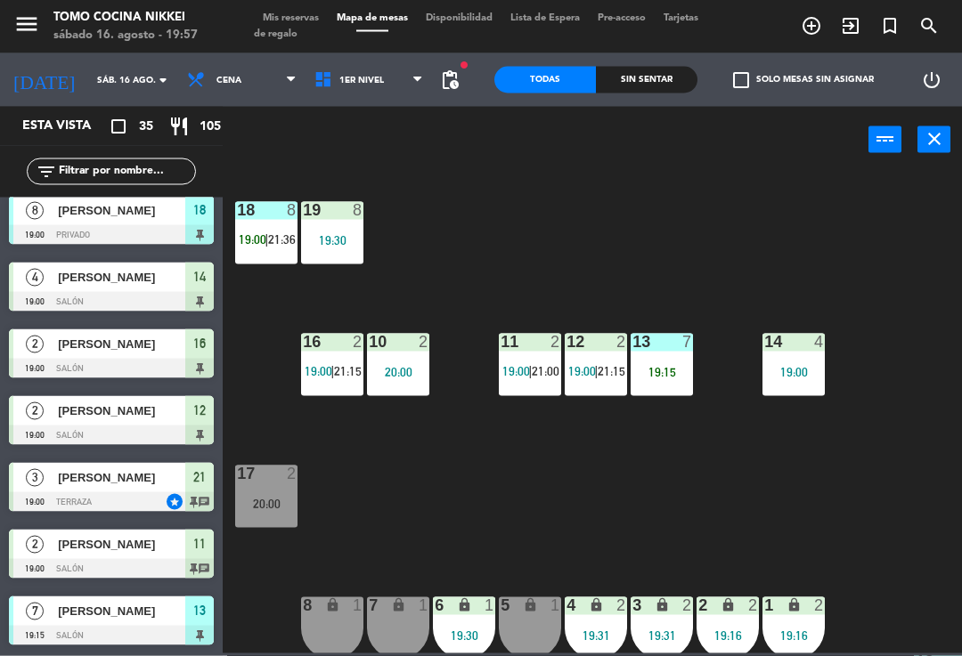
click at [289, 21] on span "Mis reservas" at bounding box center [291, 18] width 74 height 10
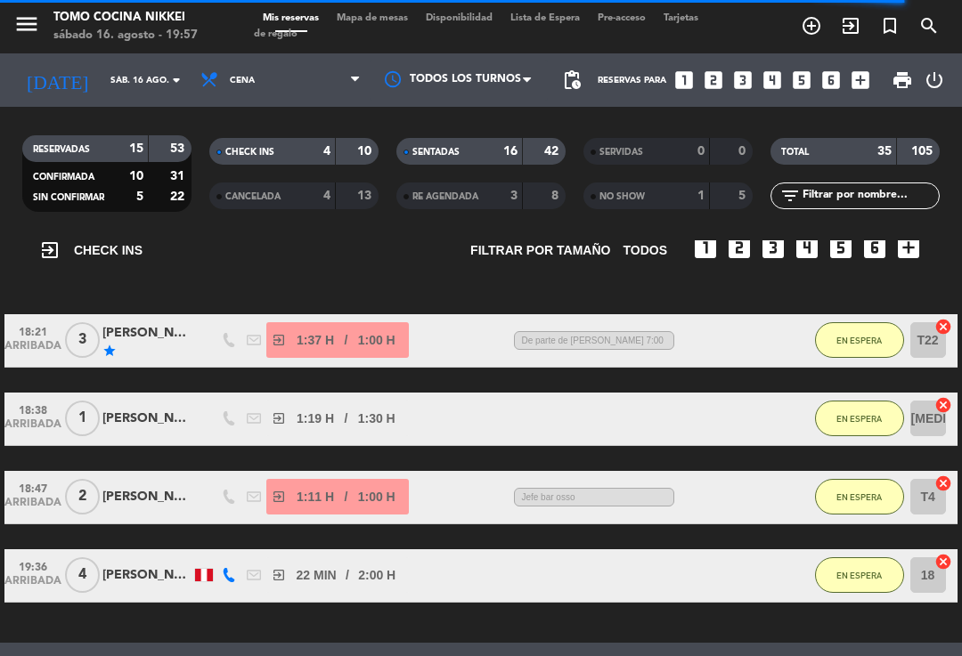
scroll to position [92, 0]
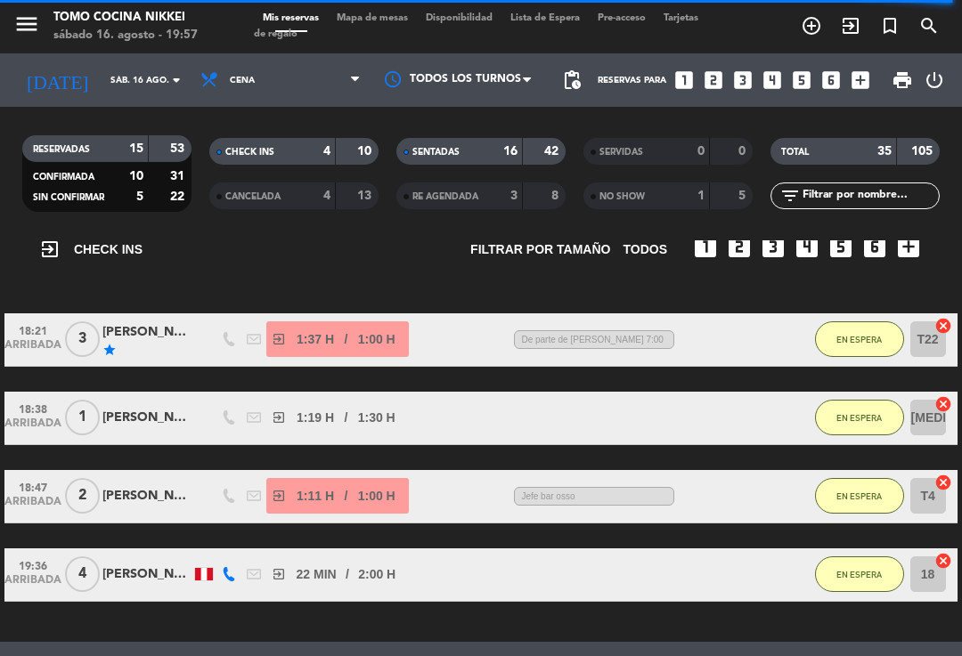
click at [845, 350] on button "EN ESPERA" at bounding box center [859, 340] width 89 height 36
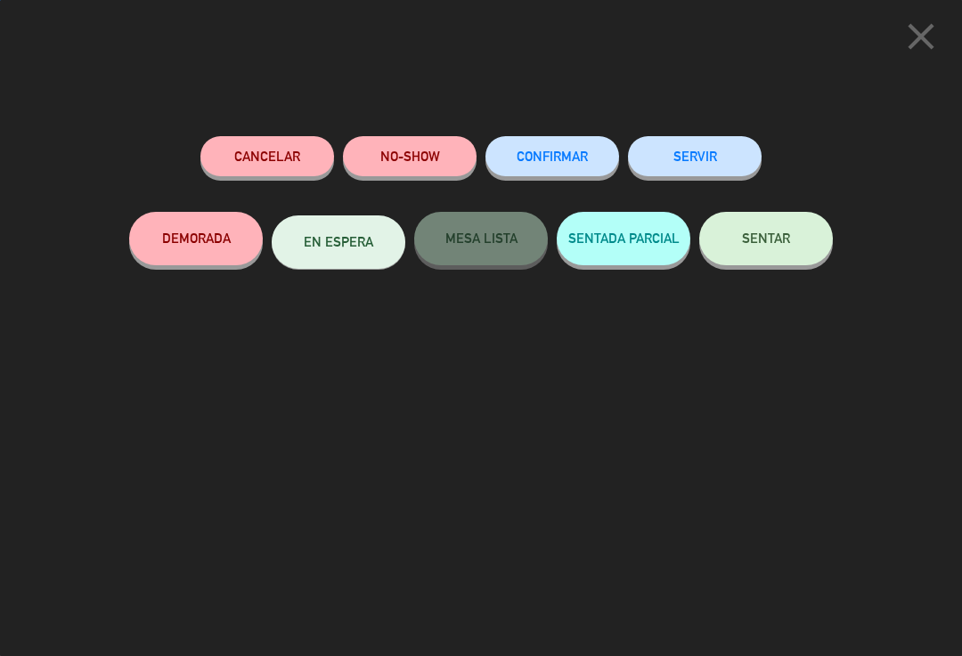
click at [427, 145] on button "NO-SHOW" at bounding box center [410, 156] width 134 height 40
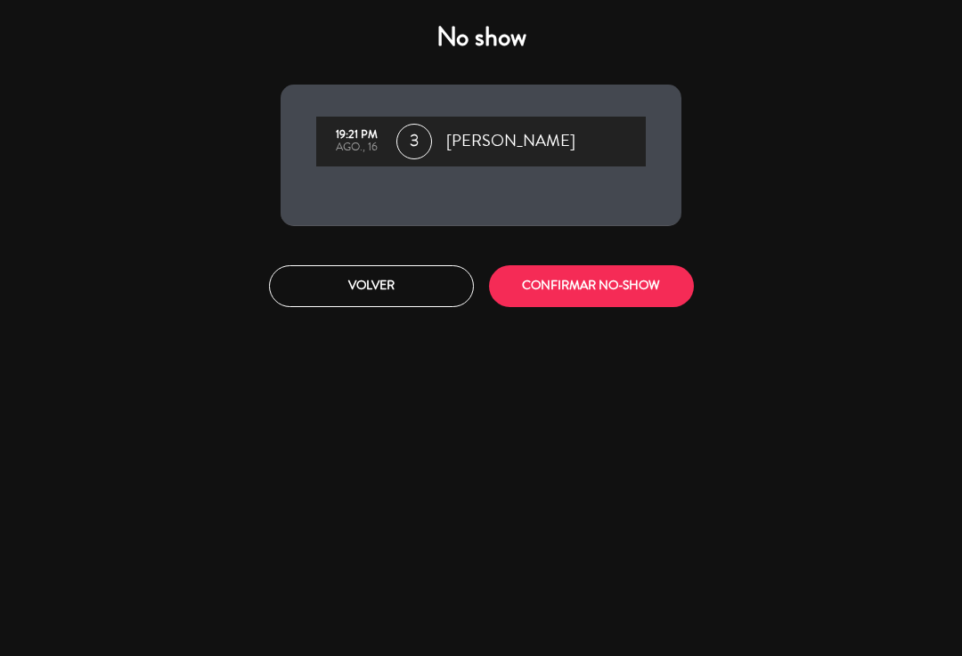
click at [631, 287] on button "CONFIRMAR NO-SHOW" at bounding box center [591, 286] width 205 height 42
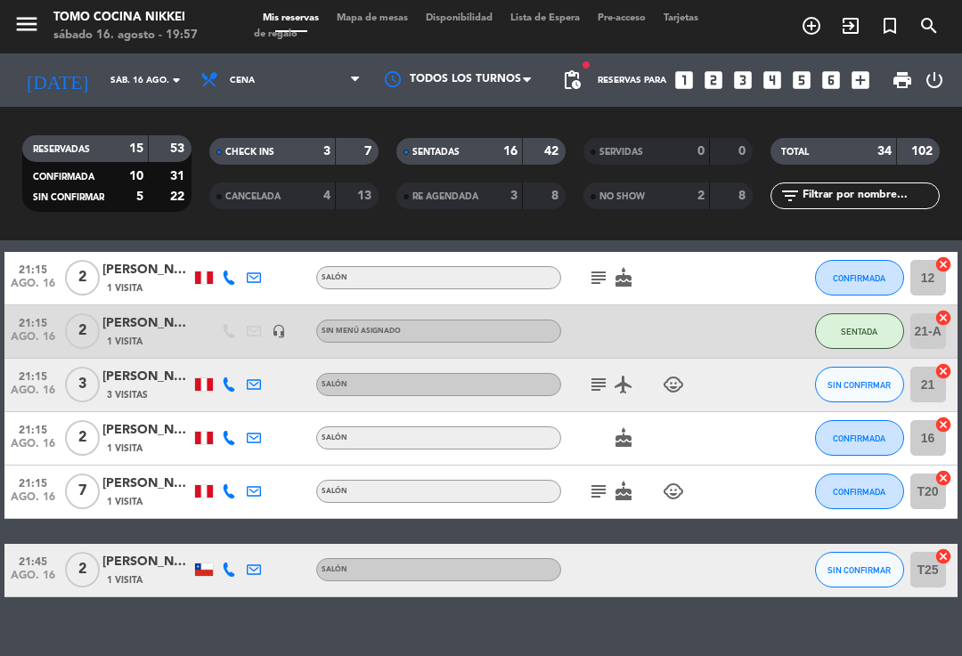
click at [459, 160] on div "SENTADAS" at bounding box center [442, 152] width 82 height 20
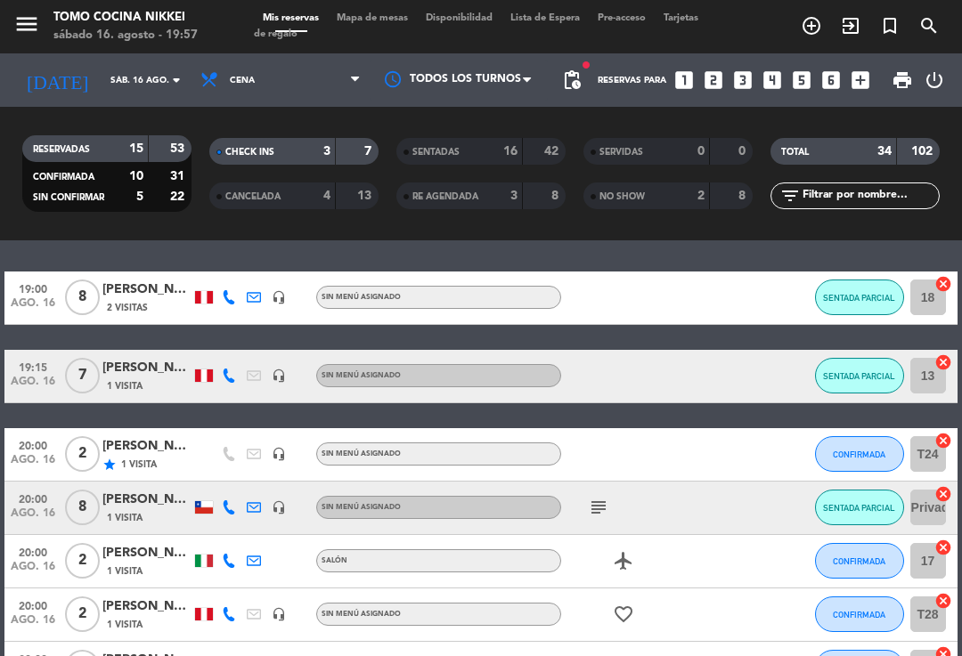
scroll to position [413, 0]
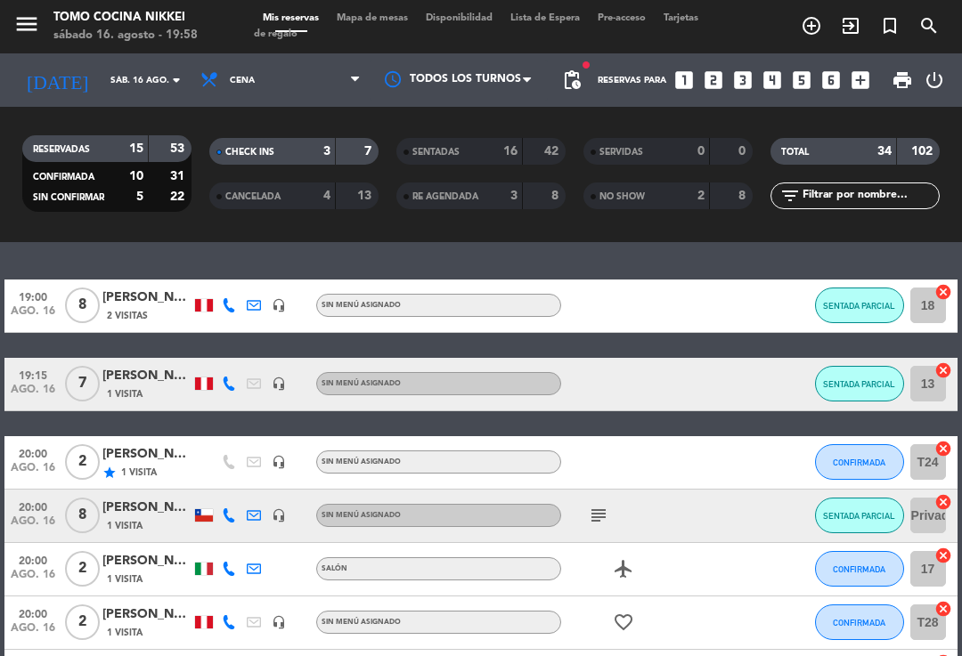
click at [400, 20] on span "Mapa de mesas" at bounding box center [372, 18] width 89 height 10
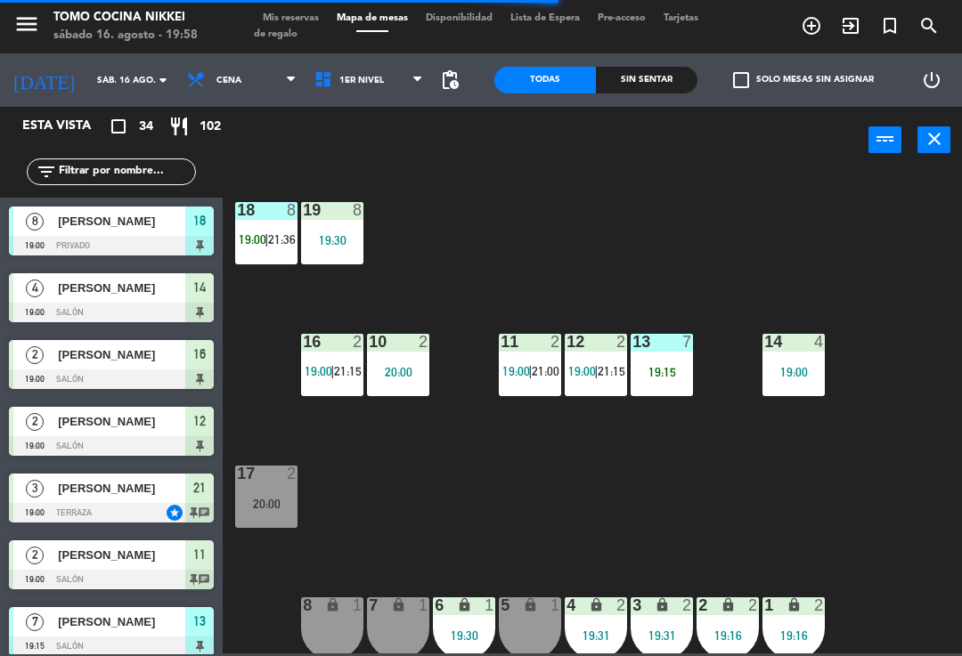
click at [277, 231] on div "18 8 19:00 | 21:36" at bounding box center [266, 233] width 62 height 62
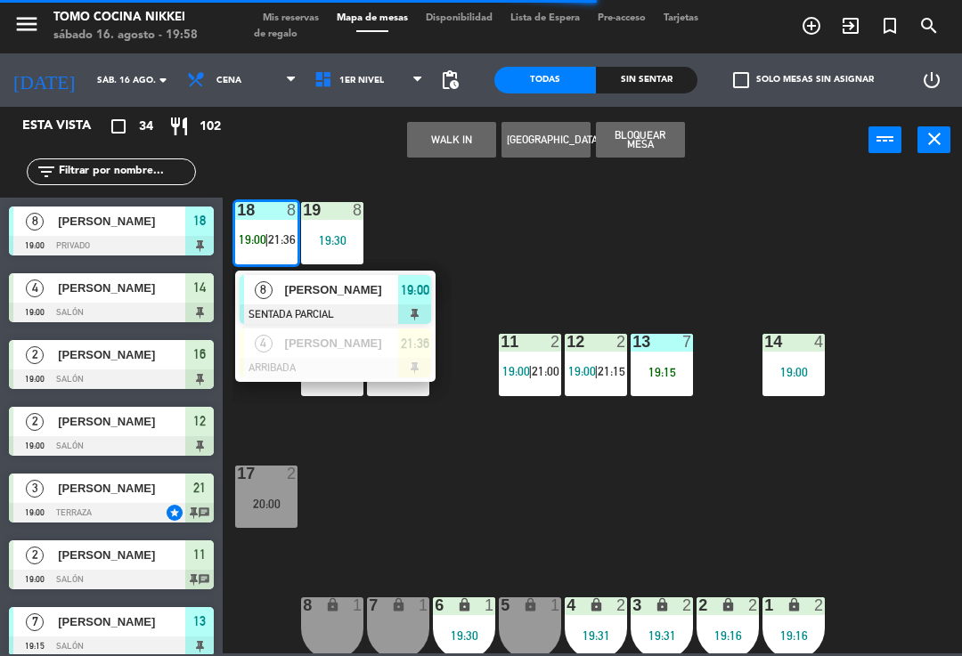
click at [326, 300] on div "[PERSON_NAME]" at bounding box center [341, 289] width 116 height 29
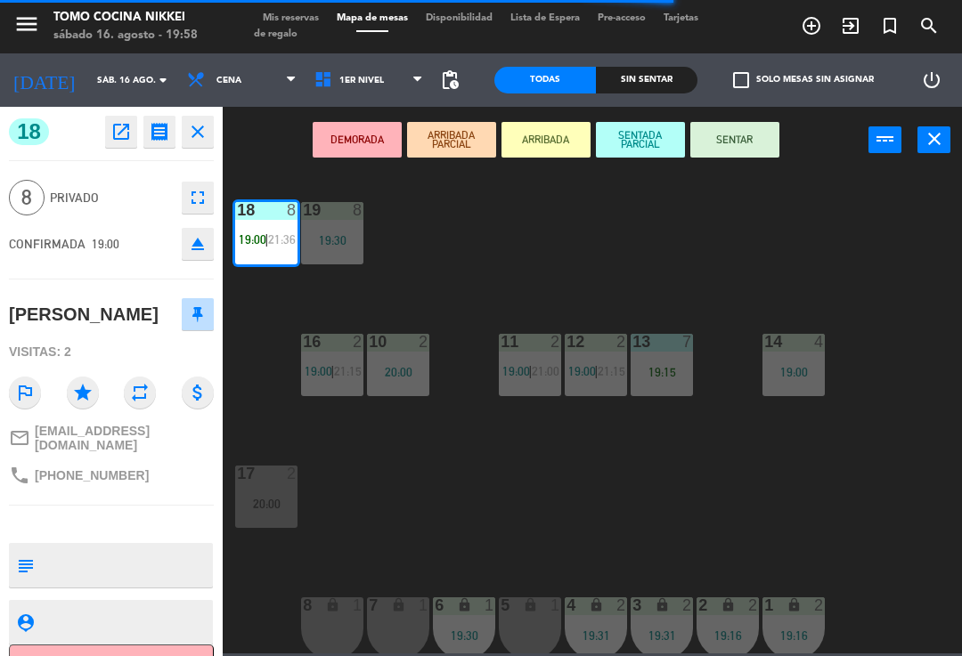
click at [200, 189] on icon "fullscreen" at bounding box center [197, 197] width 21 height 21
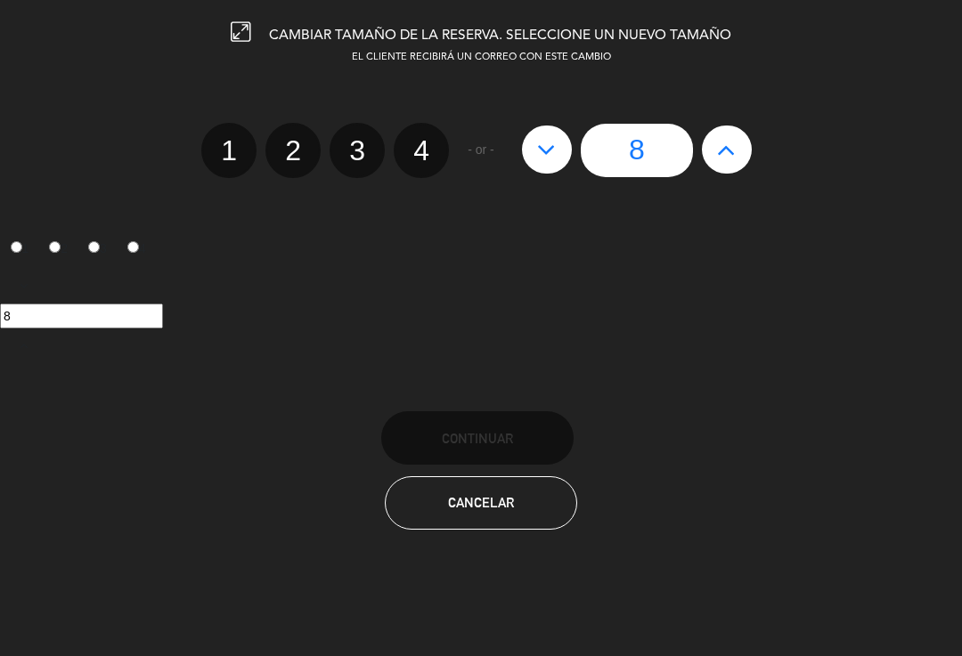
click at [569, 156] on button at bounding box center [547, 150] width 50 height 48
type input "7"
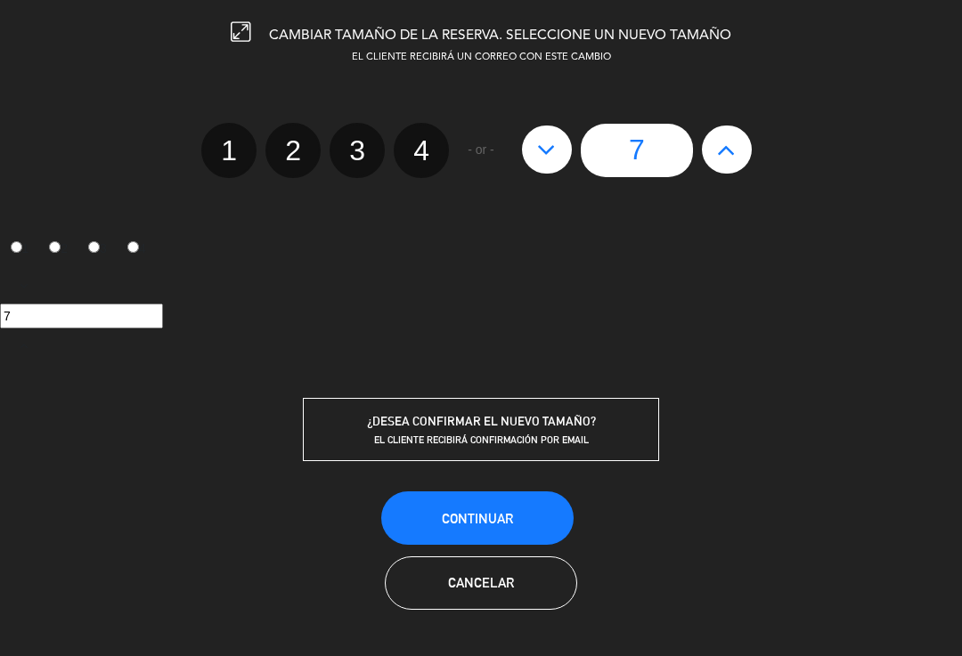
click at [525, 509] on button "Continuar" at bounding box center [477, 518] width 192 height 53
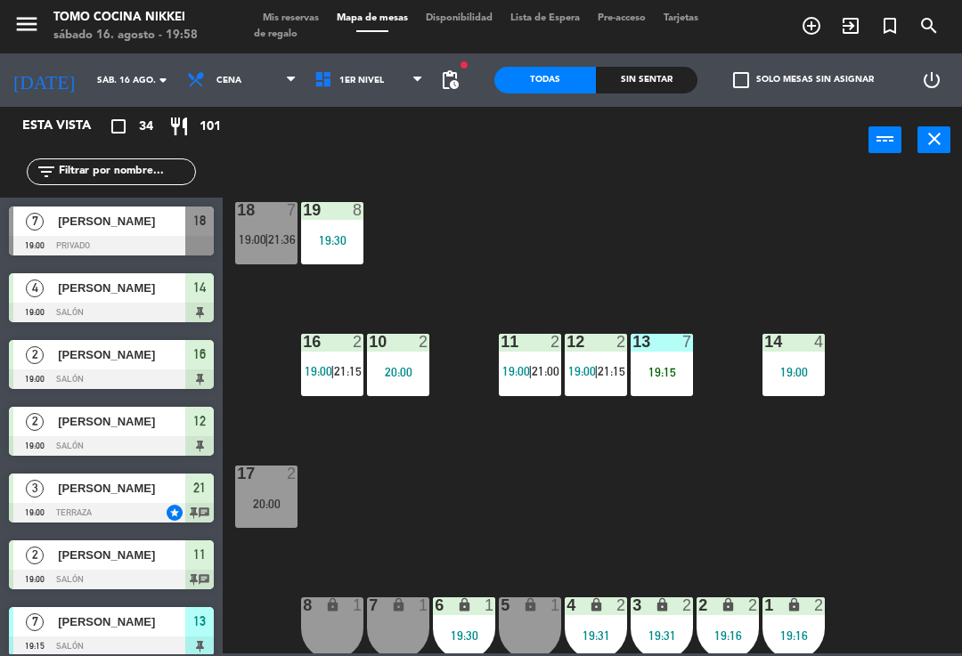
click at [276, 247] on span "21:36" at bounding box center [282, 239] width 28 height 14
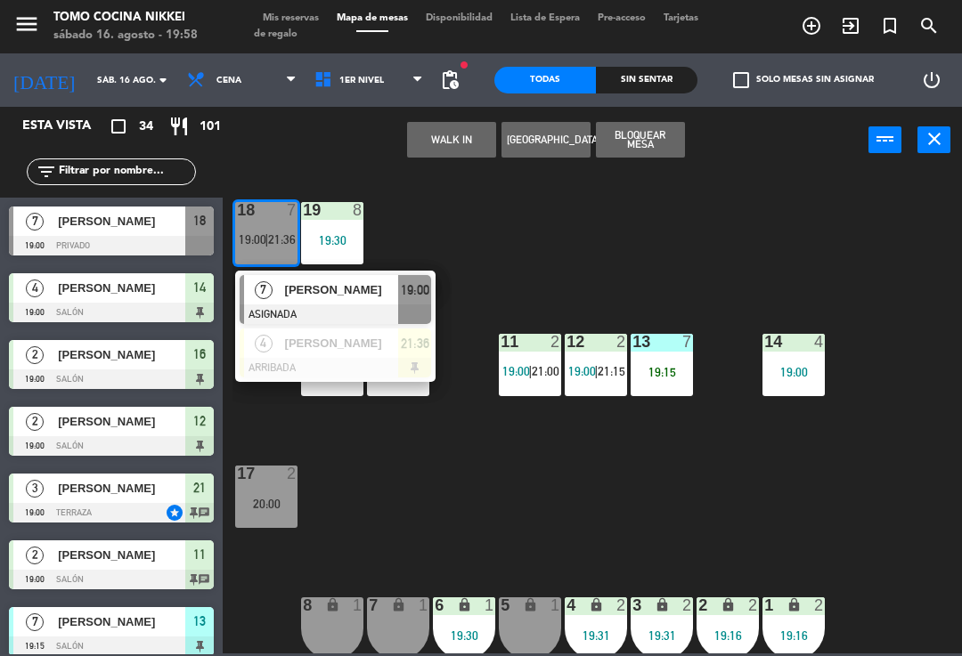
click at [338, 294] on span "[PERSON_NAME]" at bounding box center [342, 290] width 114 height 19
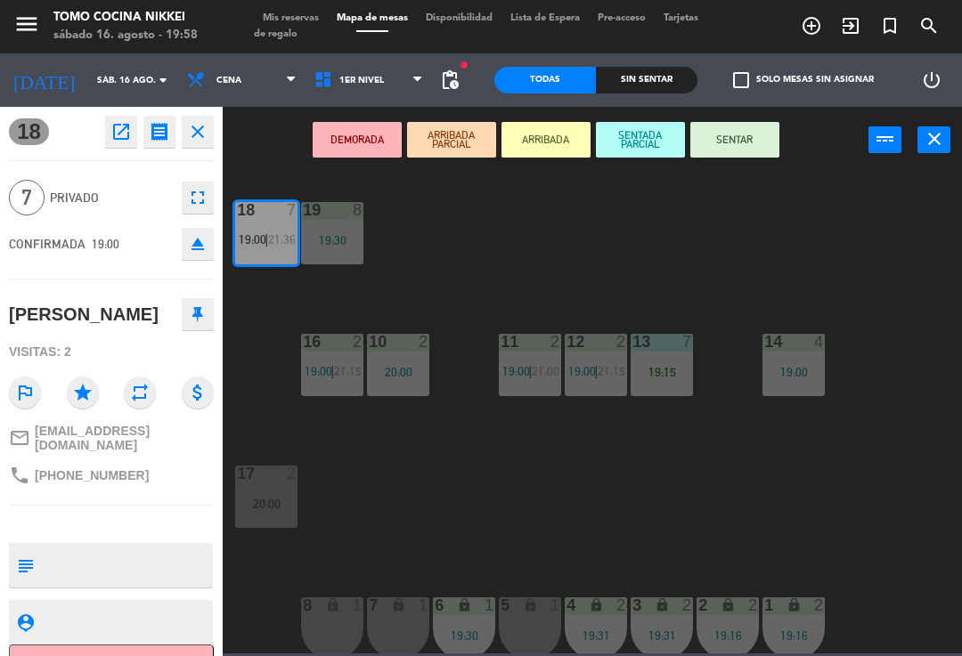
click at [639, 147] on button "SENTADA PARCIAL" at bounding box center [640, 140] width 89 height 36
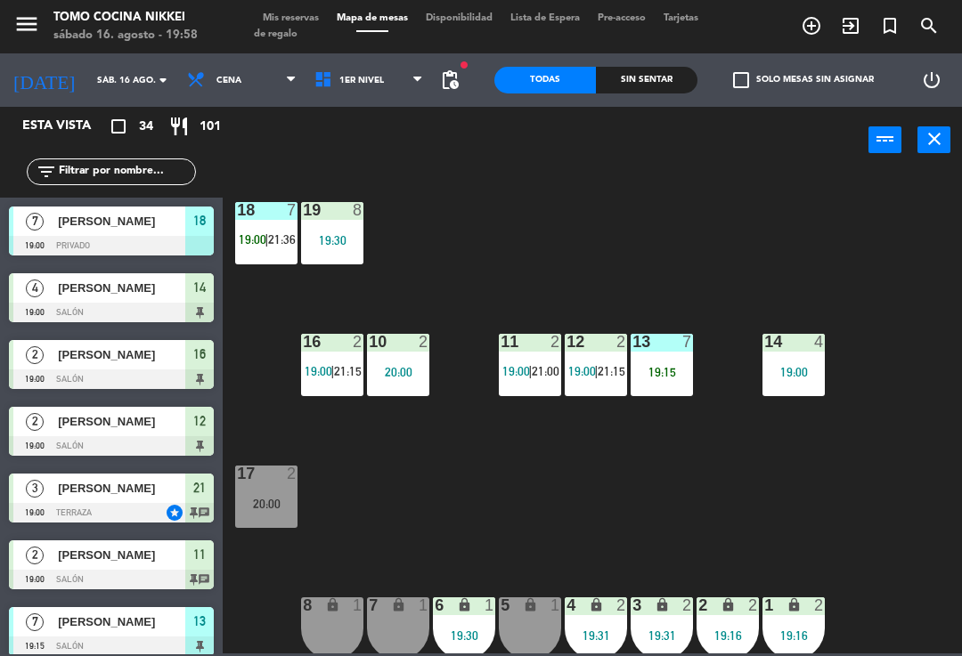
click at [608, 252] on div "18 7 19:00 | 21:36 19 8 19:30 16 2 19:00 | 21:15 10 2 20:00 11 2 19:00 | 21:00 …" at bounding box center [596, 412] width 729 height 483
click at [362, 76] on span "1er Nivel" at bounding box center [361, 81] width 45 height 10
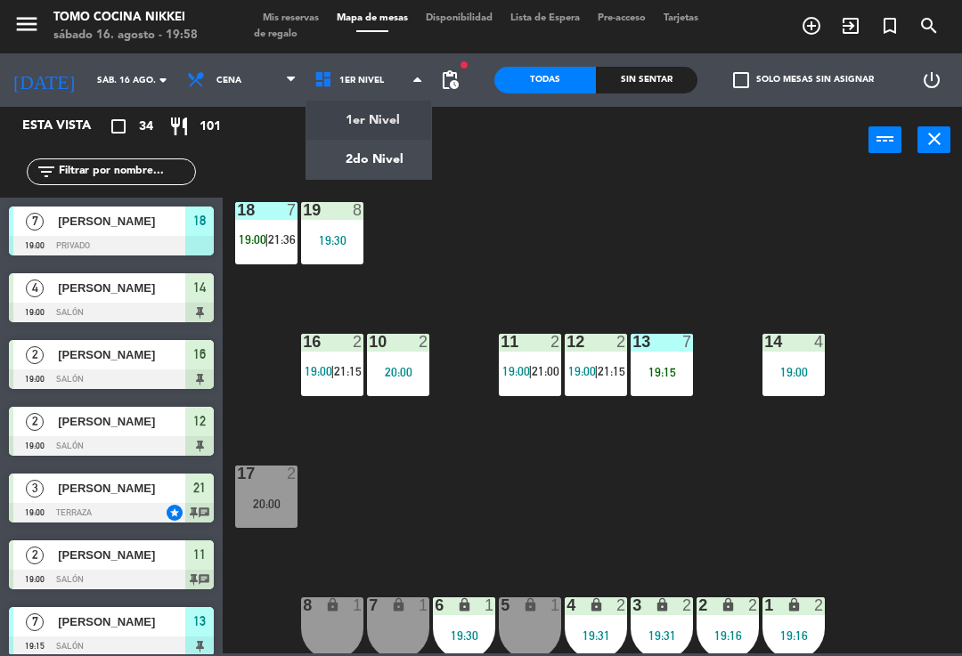
click at [373, 126] on ng-component "menu Tomo Cocina Nikkei [DATE] 16. agosto - 19:58 Mis reservas Mapa de mesas Di…" at bounding box center [481, 327] width 962 height 654
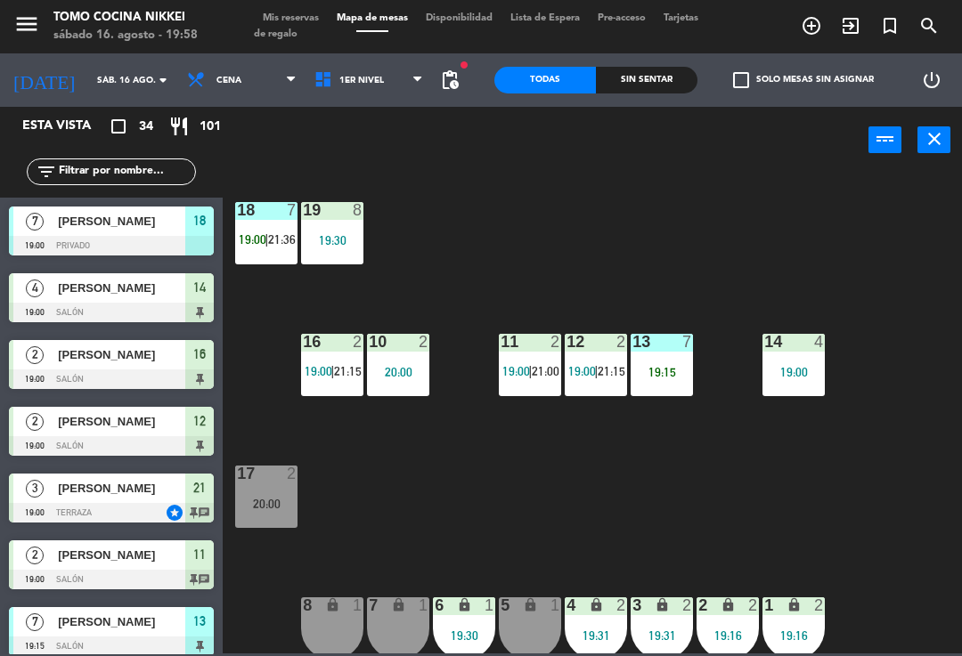
click at [370, 69] on span "1er Nivel" at bounding box center [368, 80] width 127 height 39
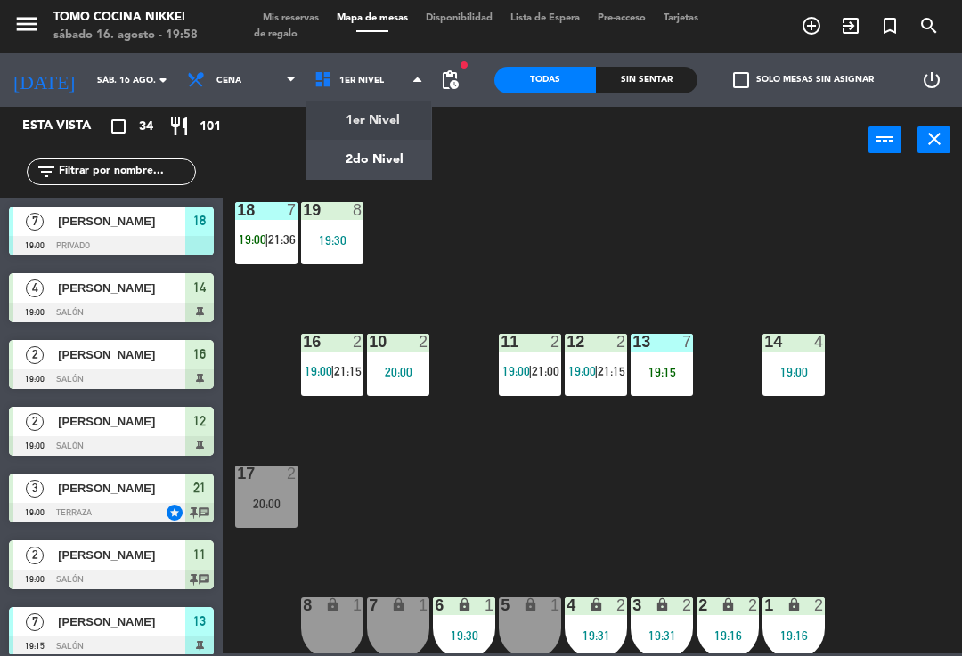
click at [376, 154] on ng-component "menu Tomo Cocina Nikkei [DATE] 16. agosto - 19:58 Mis reservas Mapa de mesas Di…" at bounding box center [481, 327] width 962 height 654
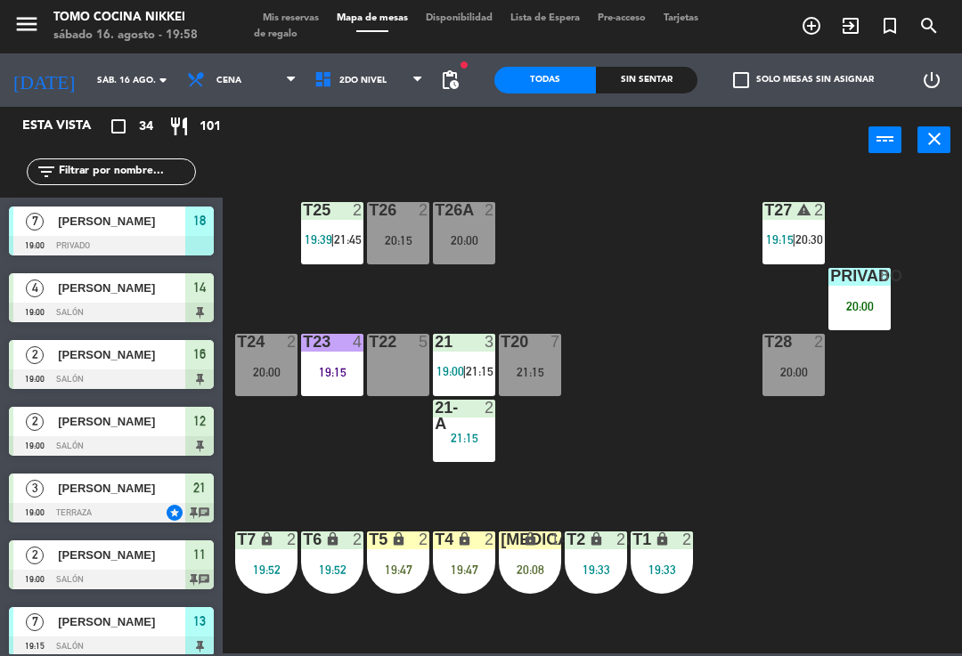
click at [289, 292] on div "T27 warning 2 19:15 | 20:30 T25 2 19:39 | 21:45 T26A 2 20:00 T26 2 20:15 Privad…" at bounding box center [596, 412] width 729 height 483
click at [403, 313] on div "T27 warning 2 19:15 | 20:30 T25 2 19:39 | 21:45 T26A 2 20:00 T26 2 20:15 Privad…" at bounding box center [596, 412] width 729 height 483
click at [735, 453] on div "T27 warning 2 19:15 | 20:30 T25 2 19:39 | 21:45 T26A 2 20:00 T26 2 20:15 Privad…" at bounding box center [596, 412] width 729 height 483
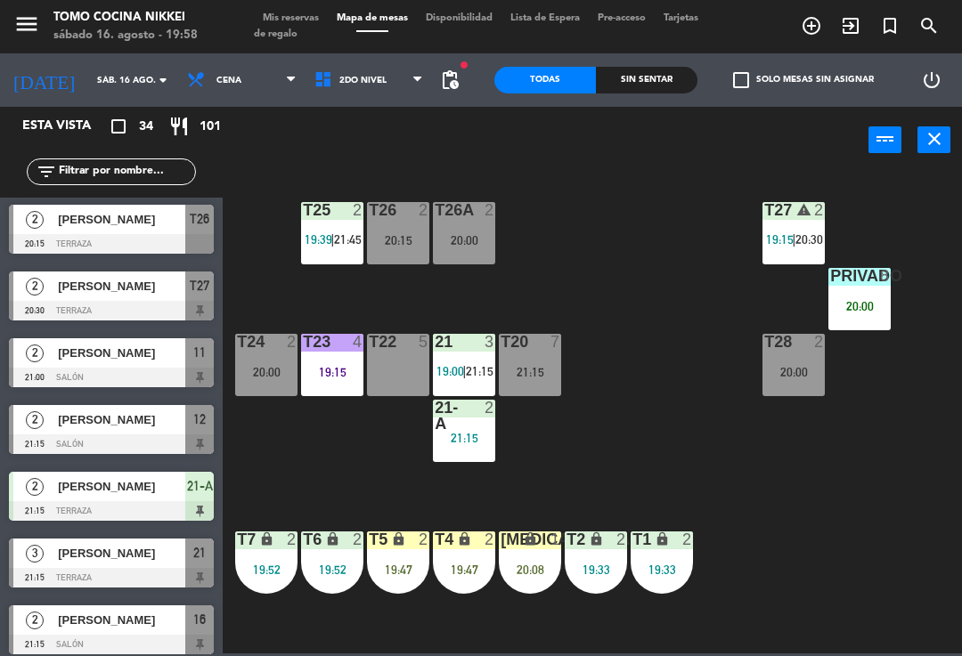
scroll to position [1608, 0]
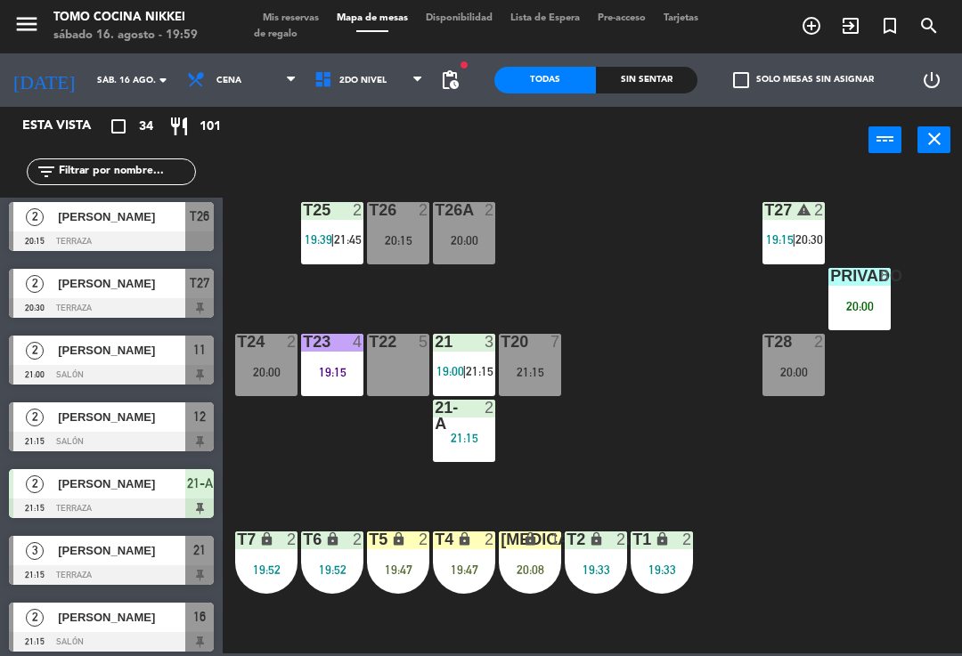
click at [484, 370] on span "21:15" at bounding box center [480, 371] width 28 height 14
click at [673, 454] on div "T27 warning 2 19:15 | 20:30 T25 2 19:39 | 21:45 T26A 2 20:00 T26 2 20:15 Privad…" at bounding box center [596, 412] width 729 height 483
click at [334, 376] on div "19:15" at bounding box center [332, 372] width 62 height 12
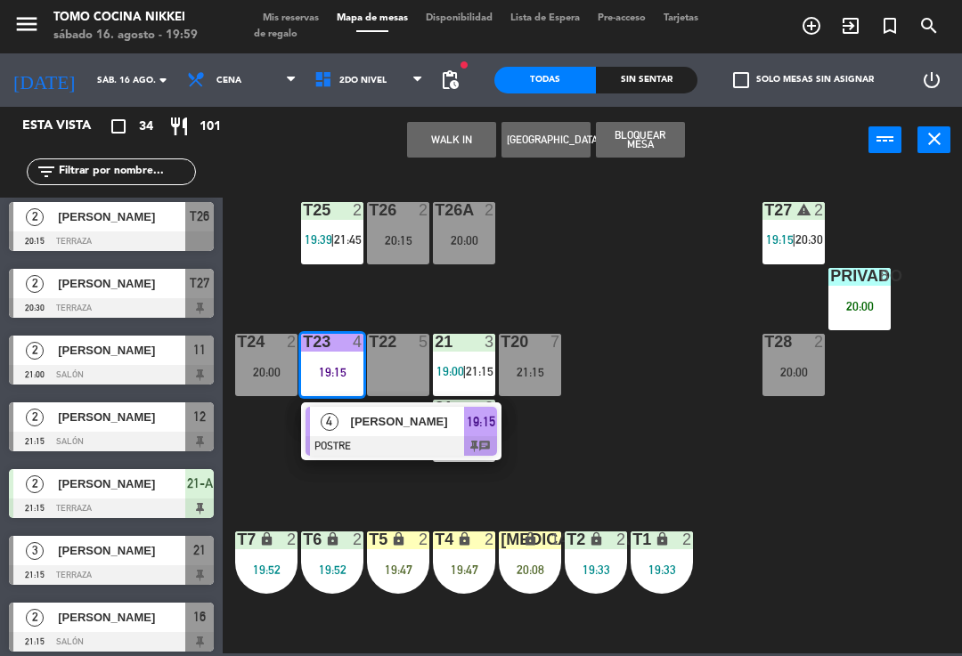
click at [371, 425] on span "[PERSON_NAME]" at bounding box center [408, 421] width 114 height 19
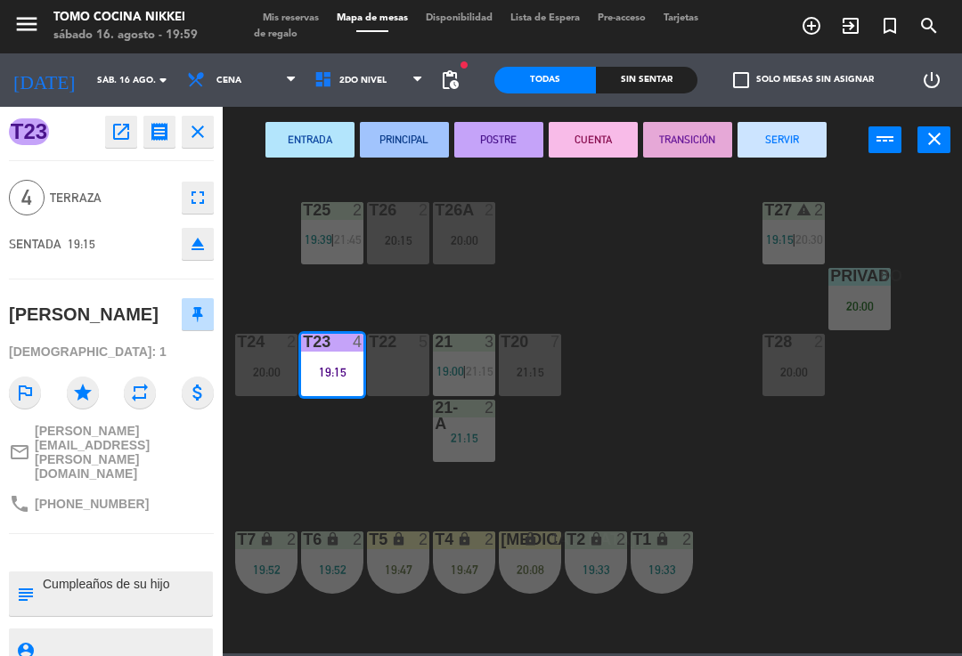
scroll to position [0, 0]
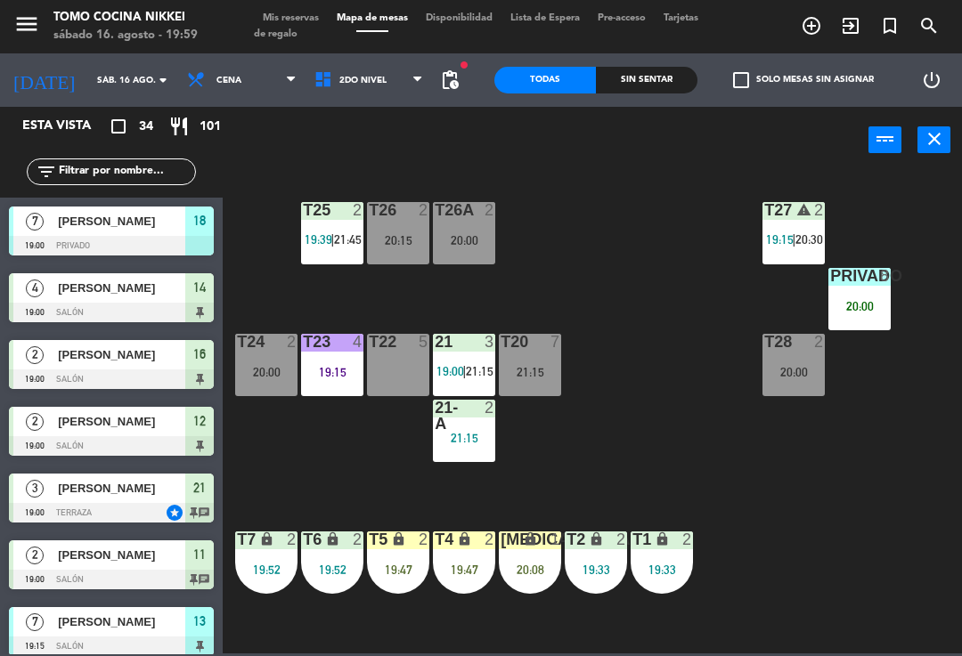
click at [363, 379] on div "T23 4 19:15" at bounding box center [332, 365] width 62 height 62
click at [305, 480] on div "T27 warning 2 19:15 | 20:30 T25 2 19:39 | 21:45 T26A 2 20:00 T26 2 20:15 Privad…" at bounding box center [596, 412] width 729 height 483
click at [419, 77] on icon at bounding box center [417, 80] width 8 height 14
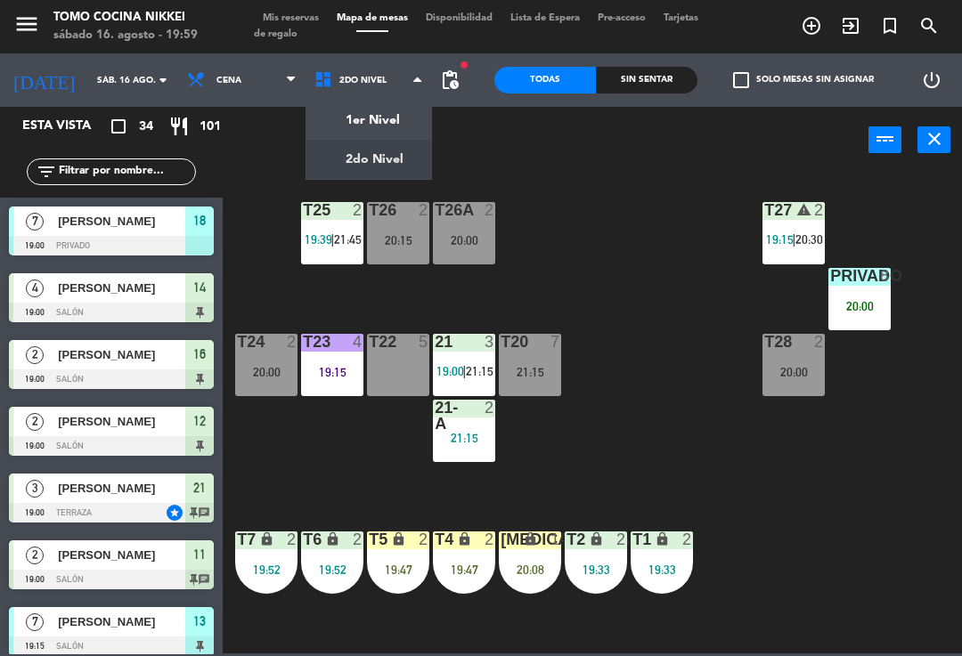
click at [520, 304] on div "T27 warning 2 19:15 | 20:30 T25 2 19:39 | 21:45 T26A 2 20:00 T26 2 20:15 Privad…" at bounding box center [596, 412] width 729 height 483
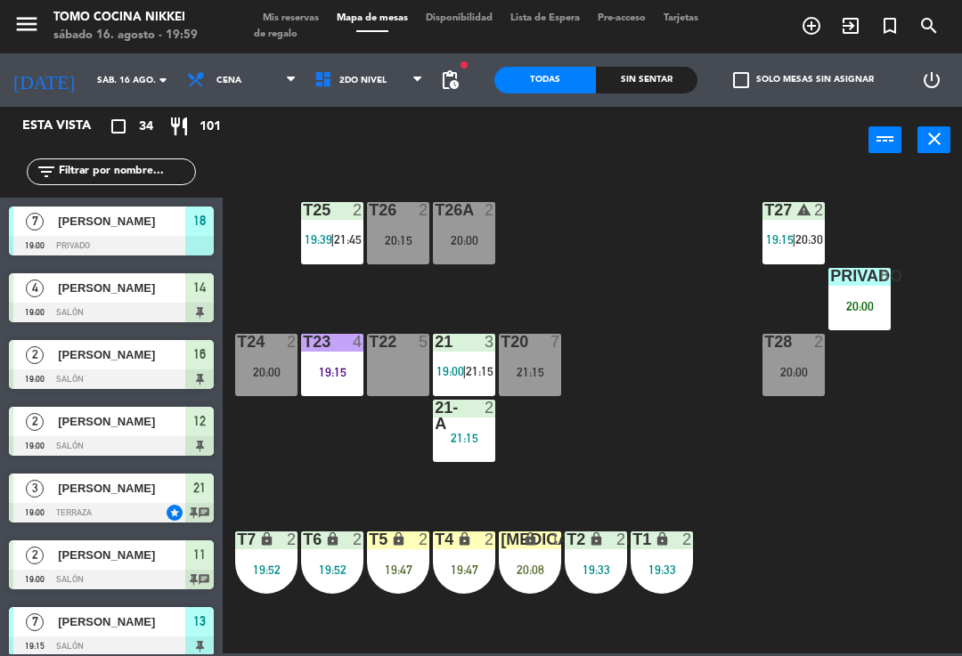
click at [751, 347] on div "T28" at bounding box center [763, 342] width 29 height 16
click at [603, 420] on div "T27 warning 2 19:15 | 20:30 T25 2 19:39 | 21:45 T26A 2 20:00 T26 2 20:15 Privad…" at bounding box center [596, 412] width 729 height 483
click at [791, 247] on span "19:15" at bounding box center [780, 239] width 28 height 14
click at [630, 389] on div "T27 warning 2 19:15 | 20:30 T25 2 19:39 | 21:45 T26A 2 20:00 T26 2 20:15 Privad…" at bounding box center [596, 412] width 729 height 483
click at [398, 71] on span "2do Nivel" at bounding box center [368, 80] width 127 height 39
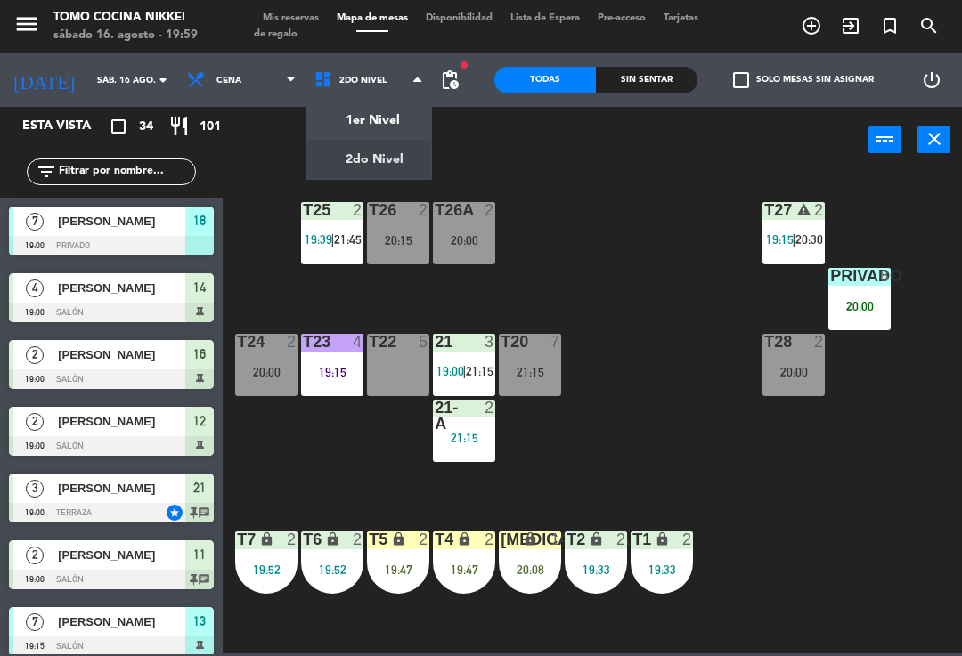
click at [385, 160] on ng-component "menu Tomo Cocina Nikkei [DATE] 16. agosto - 19:59 Mis reservas Mapa de mesas Di…" at bounding box center [481, 327] width 962 height 654
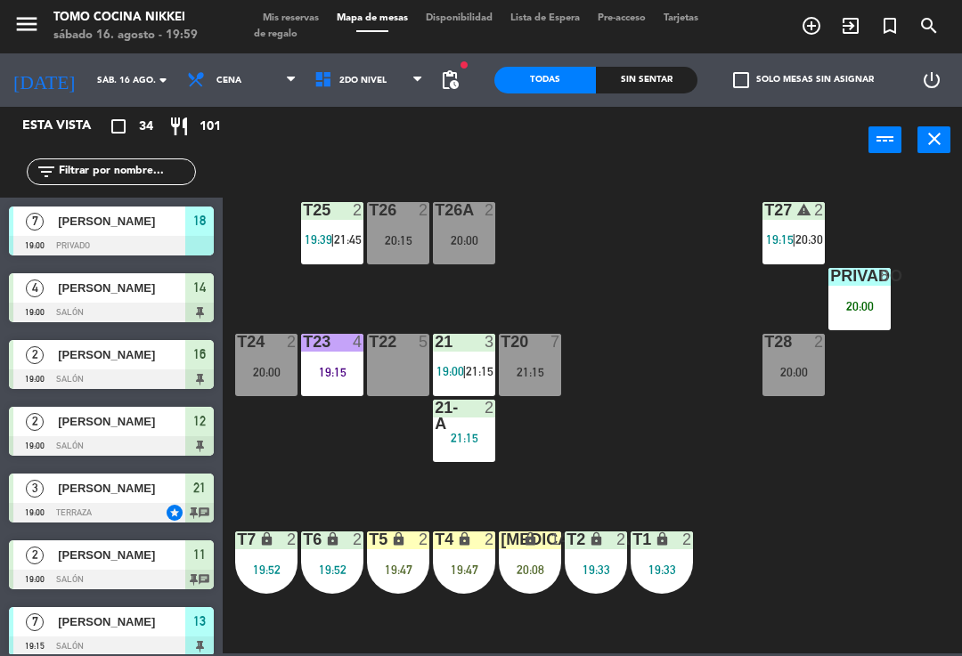
click at [402, 71] on span "2do Nivel" at bounding box center [368, 80] width 127 height 39
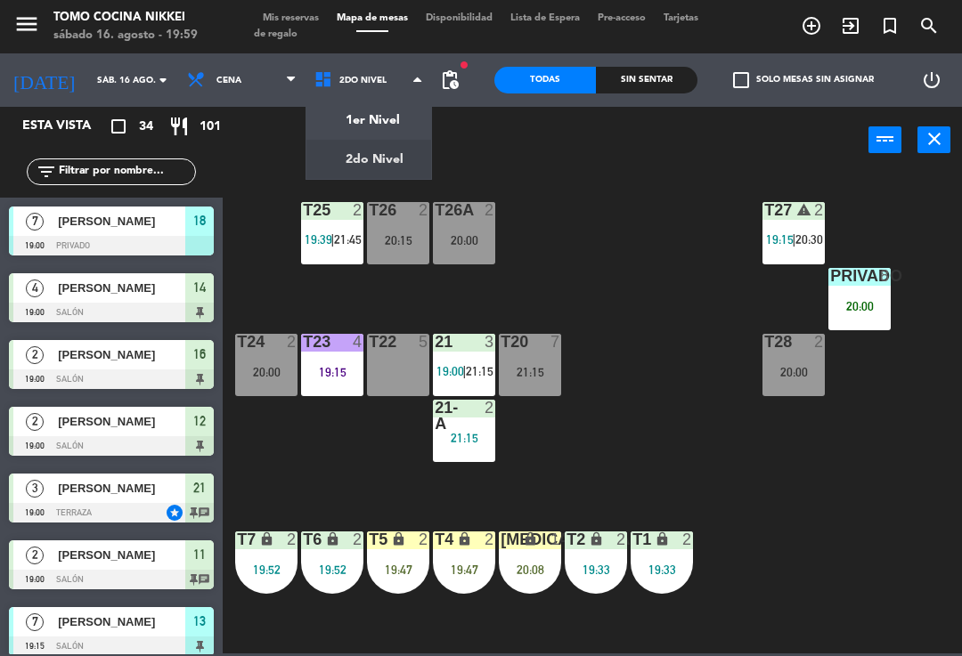
click at [383, 120] on ng-component "menu Tomo Cocina Nikkei [DATE] 16. agosto - 19:59 Mis reservas Mapa de mesas Di…" at bounding box center [481, 327] width 962 height 654
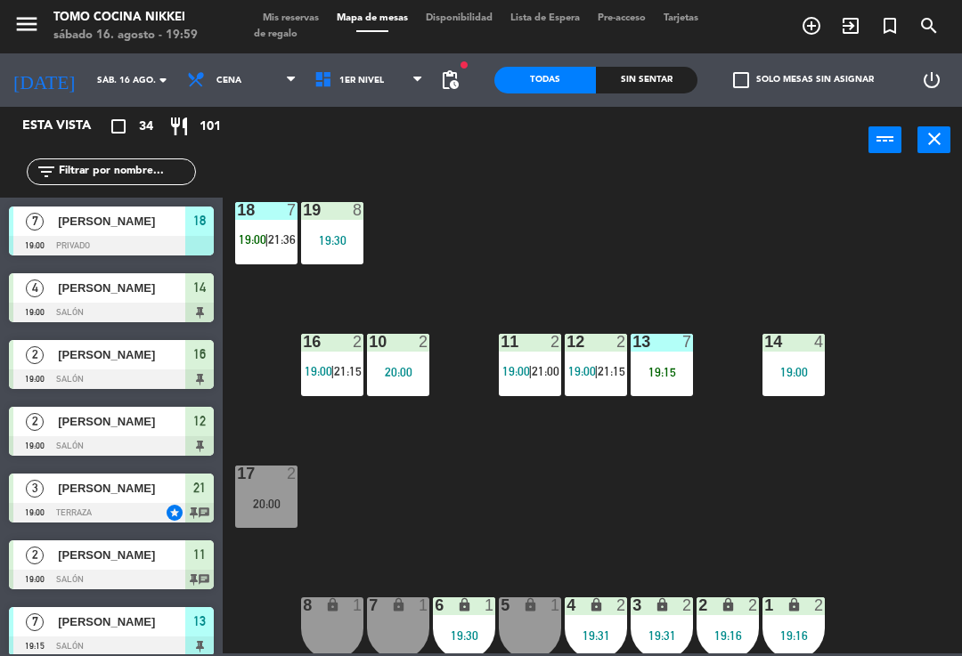
click at [293, 228] on div "18 7 19:00 | 21:36" at bounding box center [266, 233] width 62 height 62
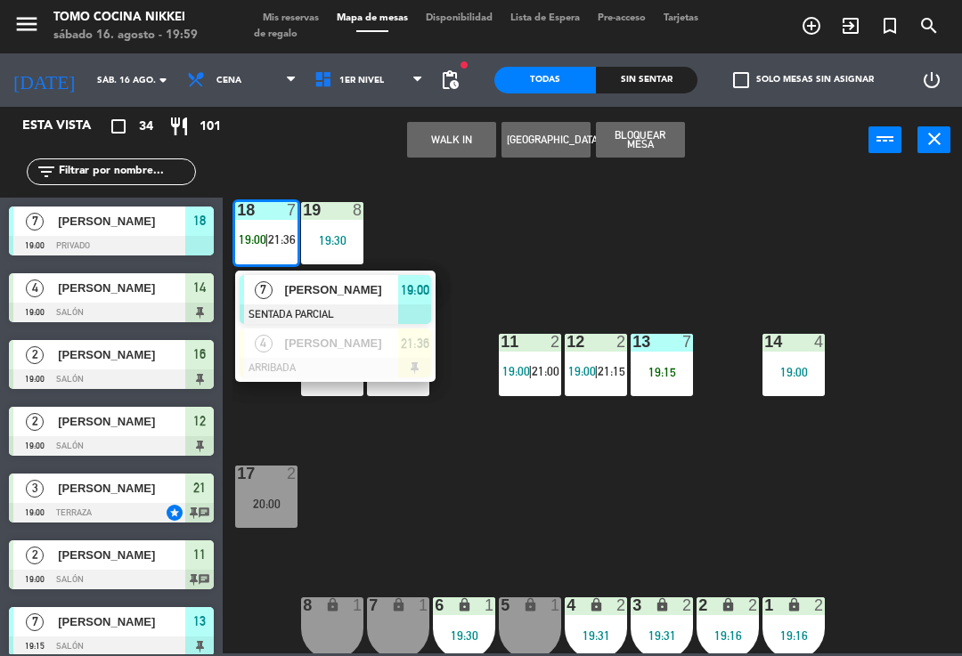
click at [393, 454] on div "18 7 19:00 | 21:36 7 [PERSON_NAME] SENTADA PARCIAL 19:00 4 [PERSON_NAME] ARRIBA…" at bounding box center [596, 412] width 729 height 483
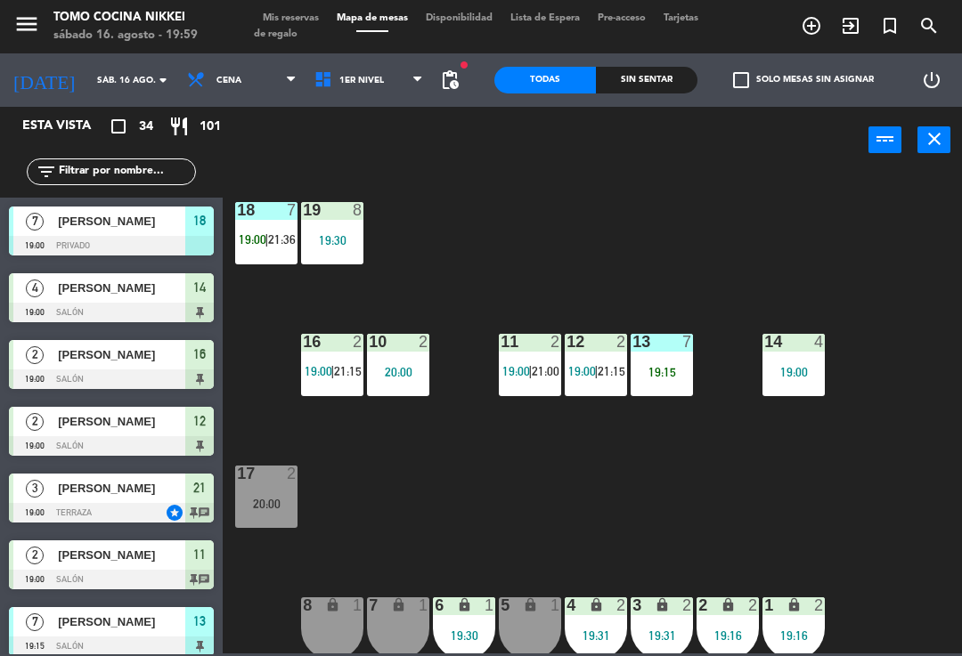
click at [271, 240] on span "21:36" at bounding box center [282, 239] width 28 height 14
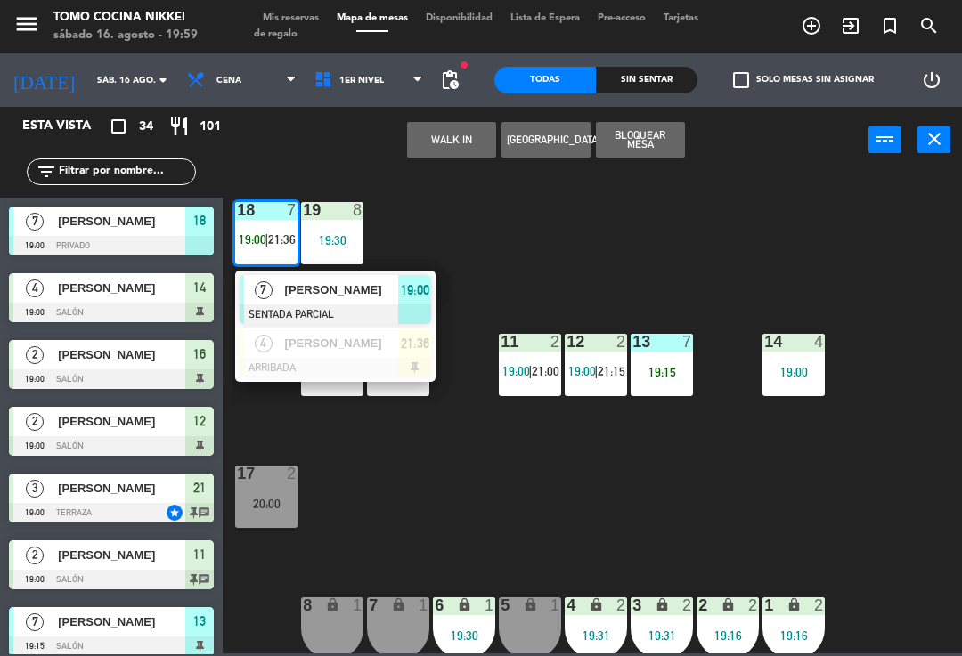
click at [303, 355] on div "[PERSON_NAME]" at bounding box center [341, 343] width 116 height 29
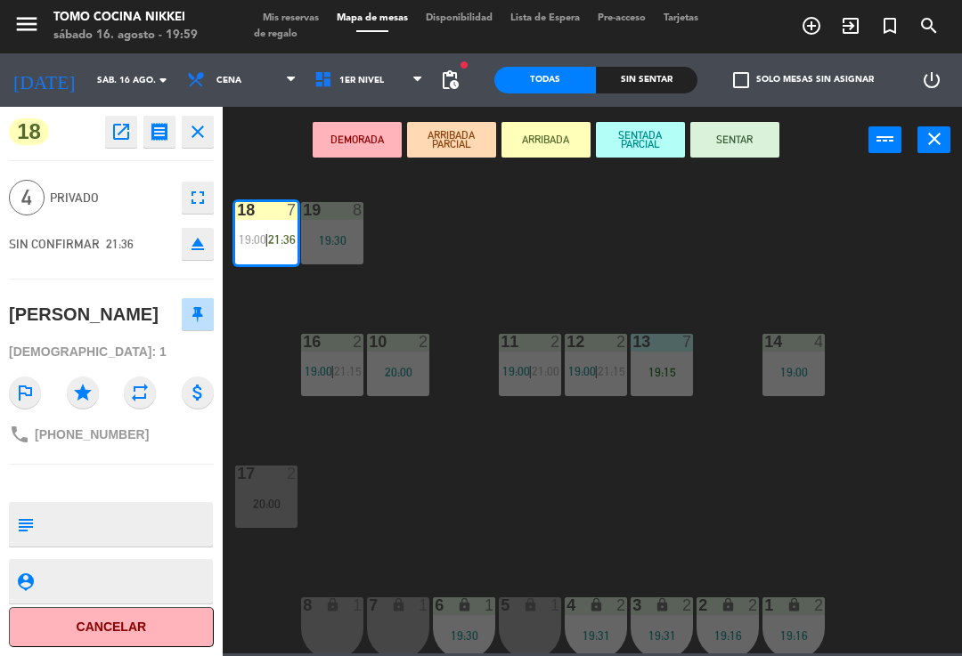
click at [397, 52] on div "menu Tomo Cocina Nikkei [DATE] 16. agosto - 19:59 Mis reservas Mapa de mesas Di…" at bounding box center [481, 26] width 962 height 53
click at [398, 79] on span "1er Nivel" at bounding box center [368, 80] width 127 height 39
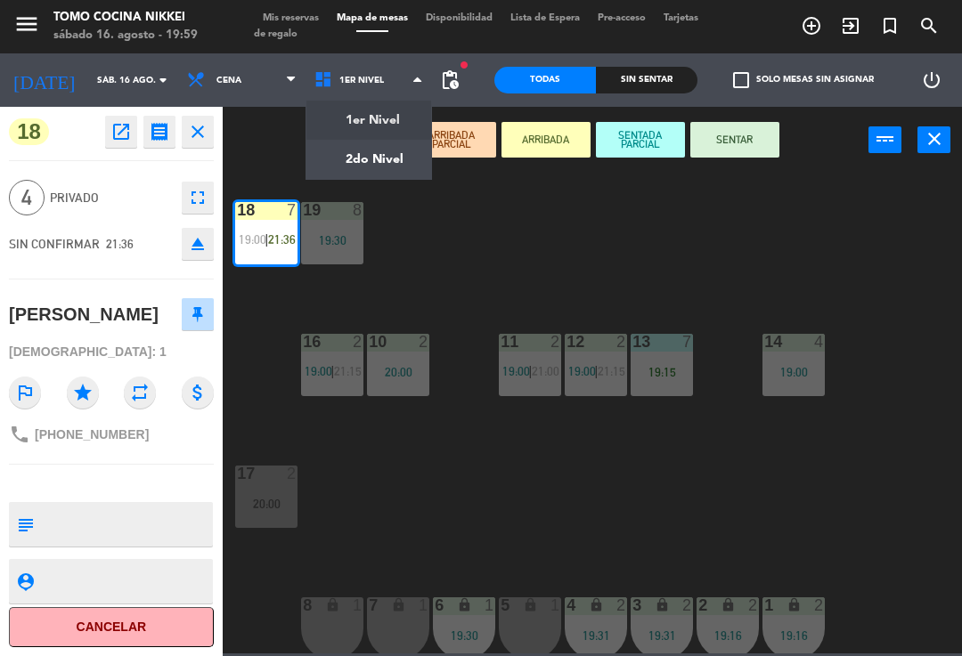
click at [397, 164] on ng-component "menu Tomo Cocina Nikkei [DATE] 16. agosto - 19:59 Mis reservas Mapa de mesas Di…" at bounding box center [481, 327] width 962 height 654
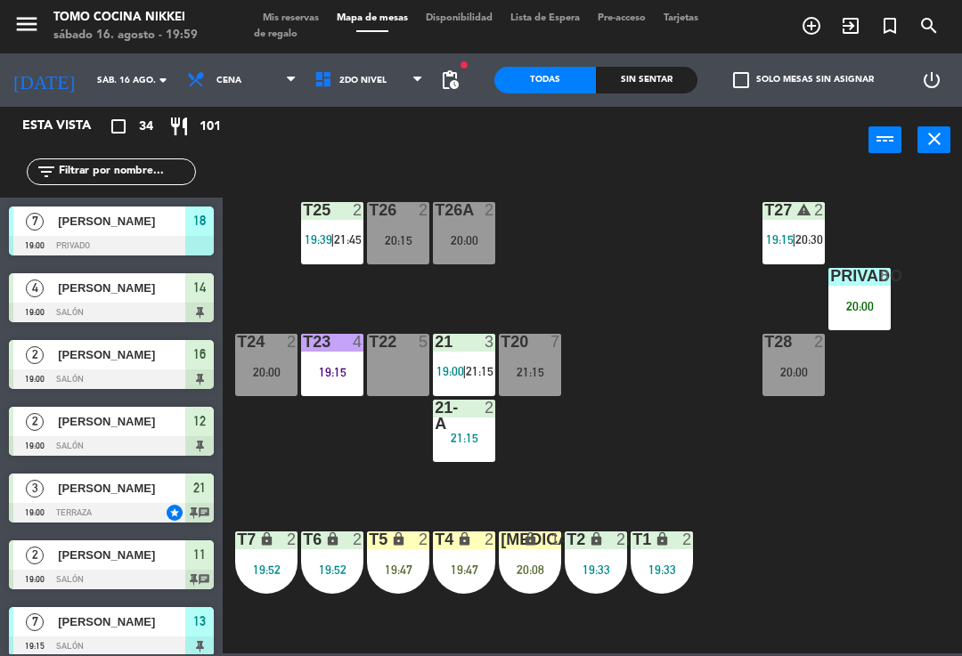
click at [620, 80] on div "Sin sentar" at bounding box center [647, 80] width 102 height 27
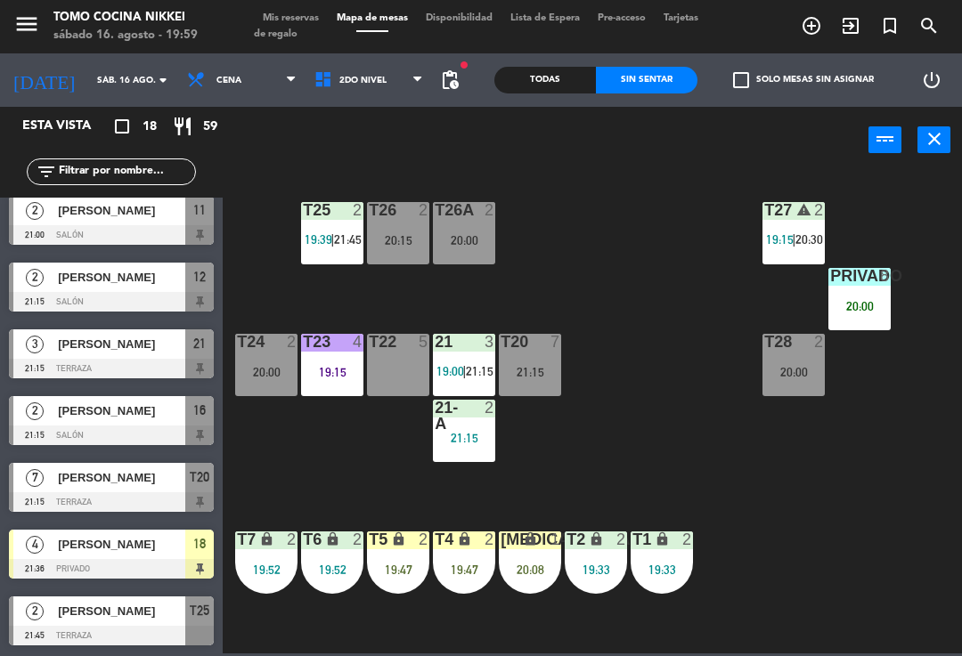
scroll to position [745, 0]
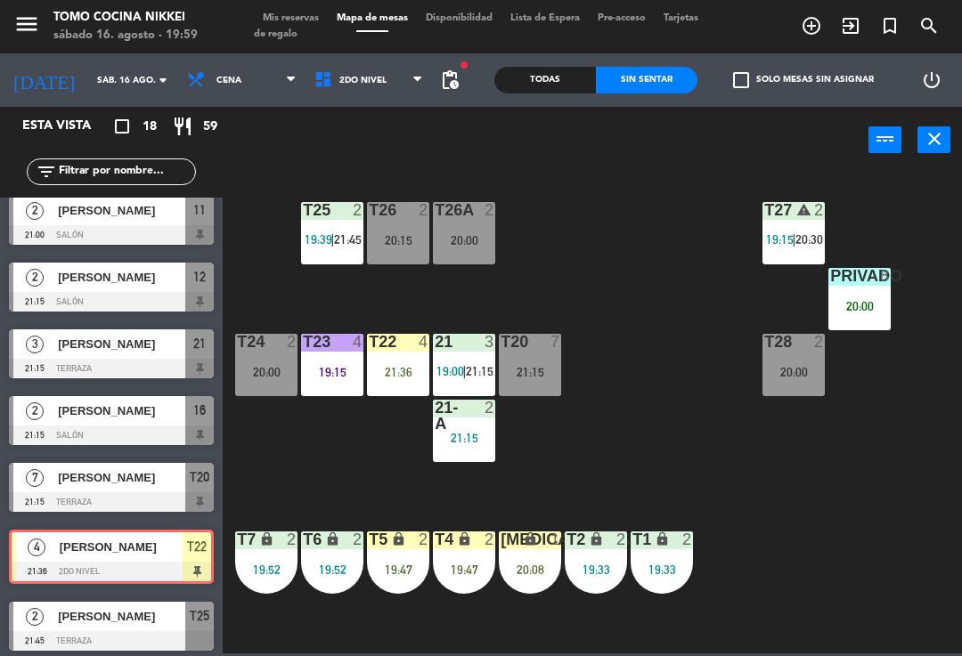
click at [657, 469] on div "T27 warning 2 19:15 | 20:30 T25 2 19:39 | 21:45 T26A 2 20:00 T26 2 20:15 Privad…" at bounding box center [596, 412] width 729 height 483
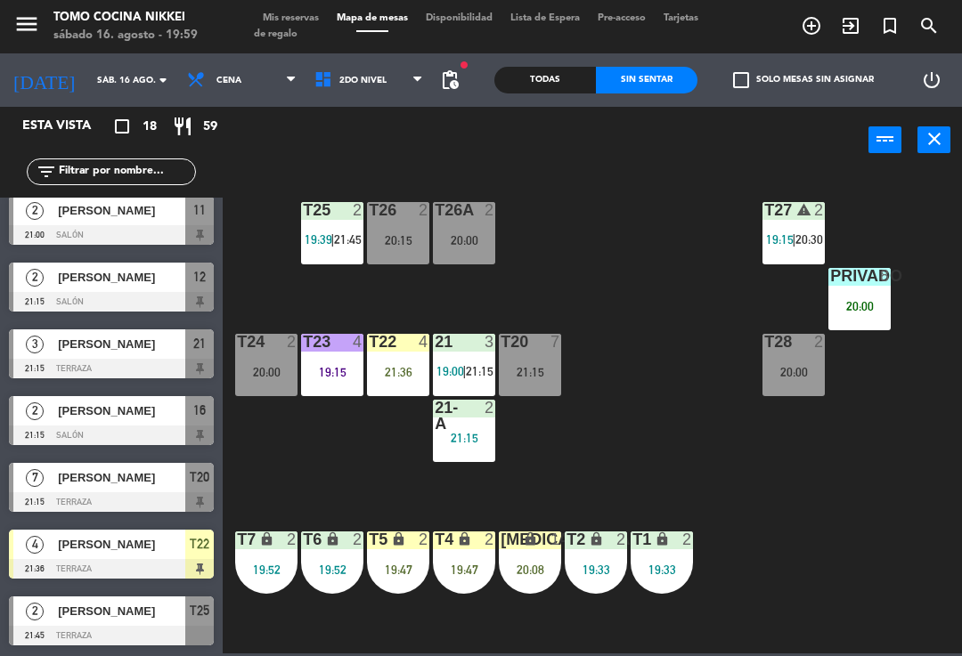
click at [295, 14] on span "Mis reservas" at bounding box center [291, 18] width 74 height 10
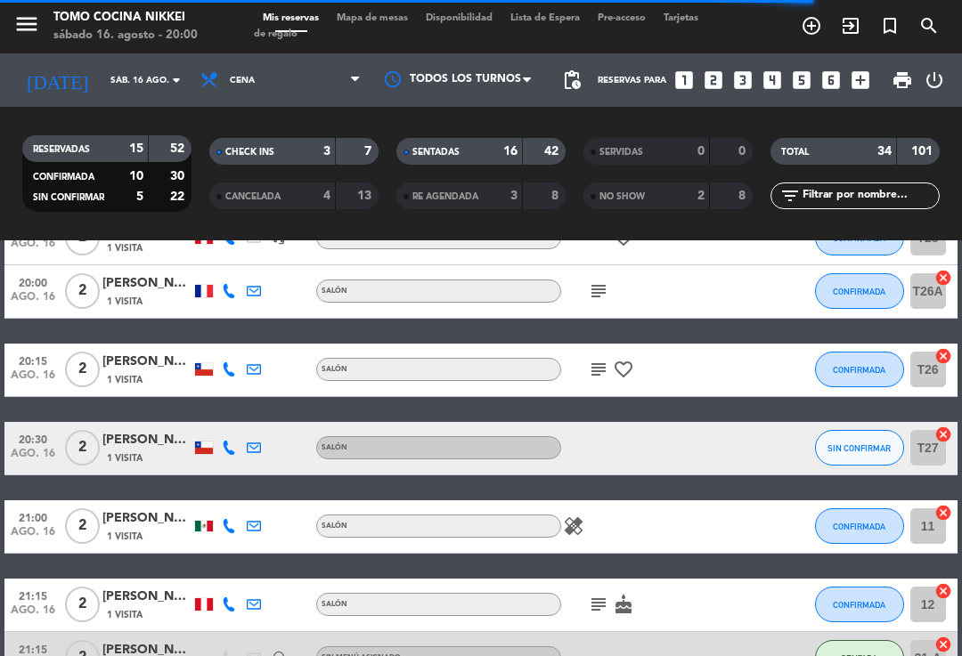
scroll to position [1750, 0]
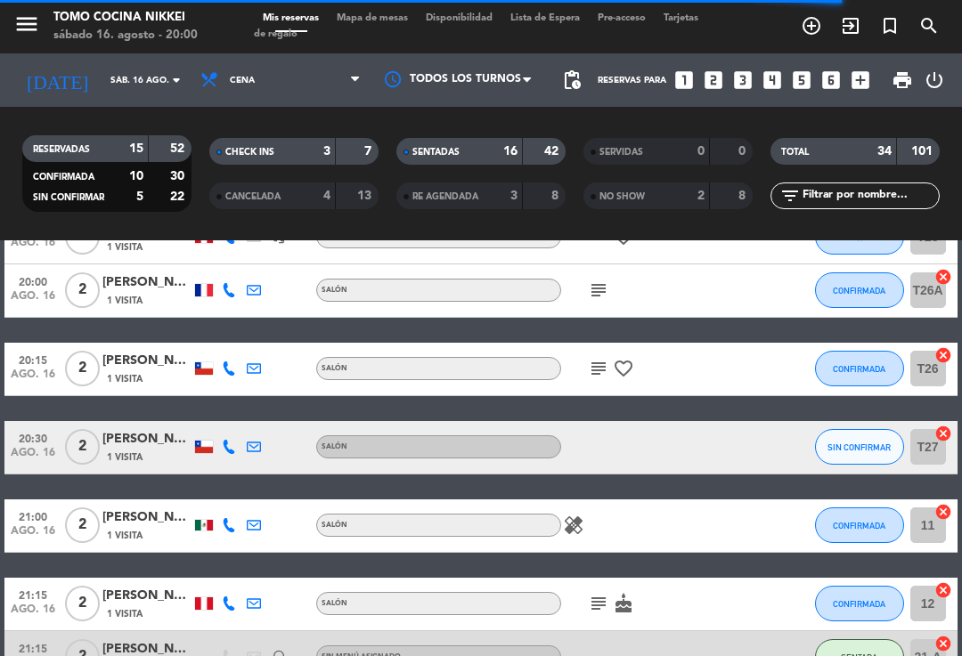
click at [213, 464] on div at bounding box center [203, 447] width 25 height 53
click at [233, 452] on icon at bounding box center [229, 447] width 14 height 14
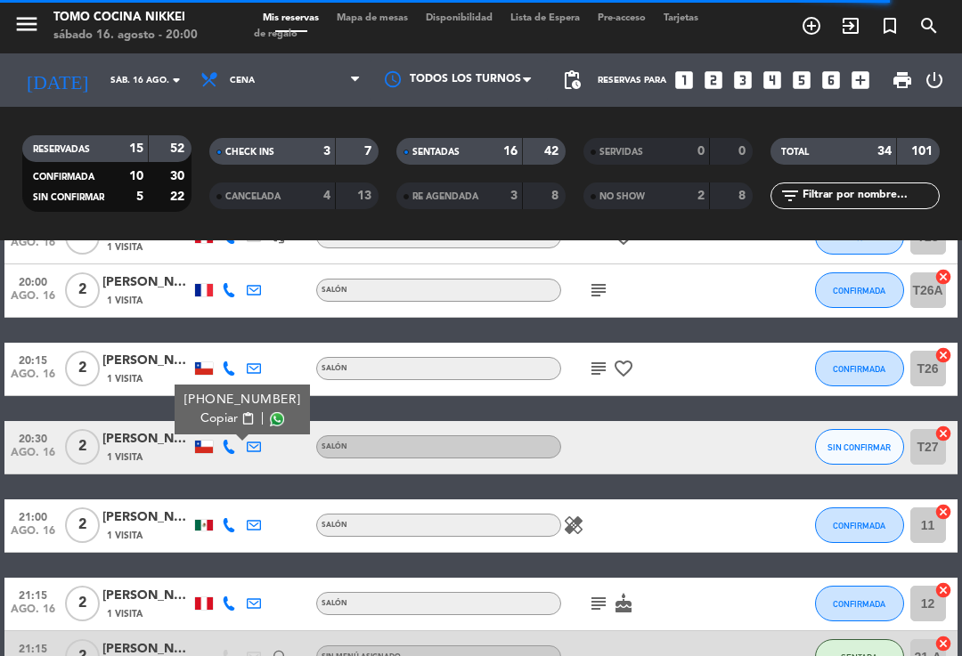
click at [860, 437] on button "SIN CONFIRMAR" at bounding box center [859, 447] width 89 height 36
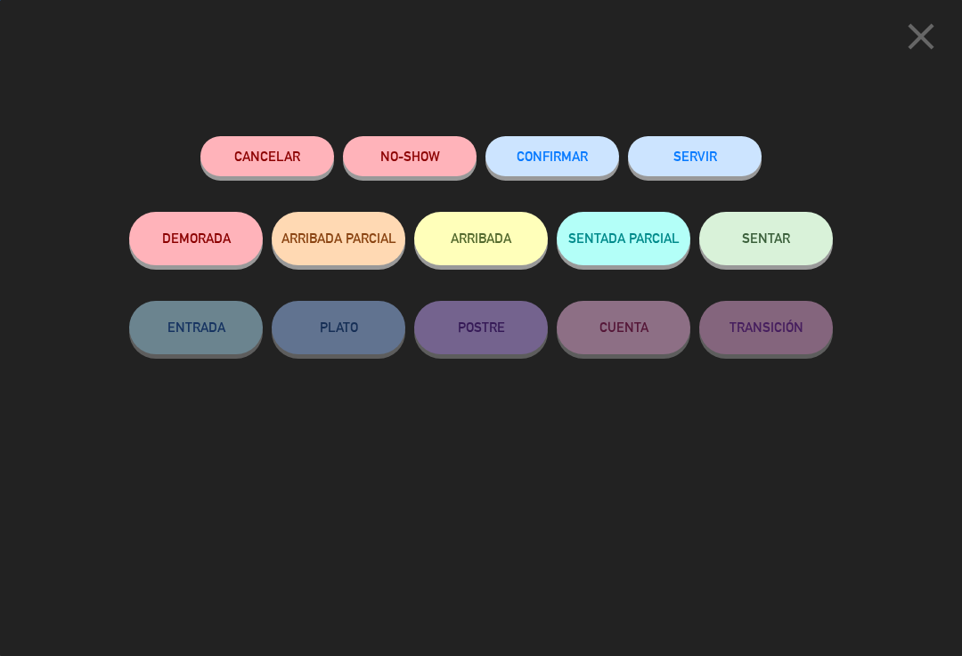
click at [444, 144] on button "NO-SHOW" at bounding box center [410, 156] width 134 height 40
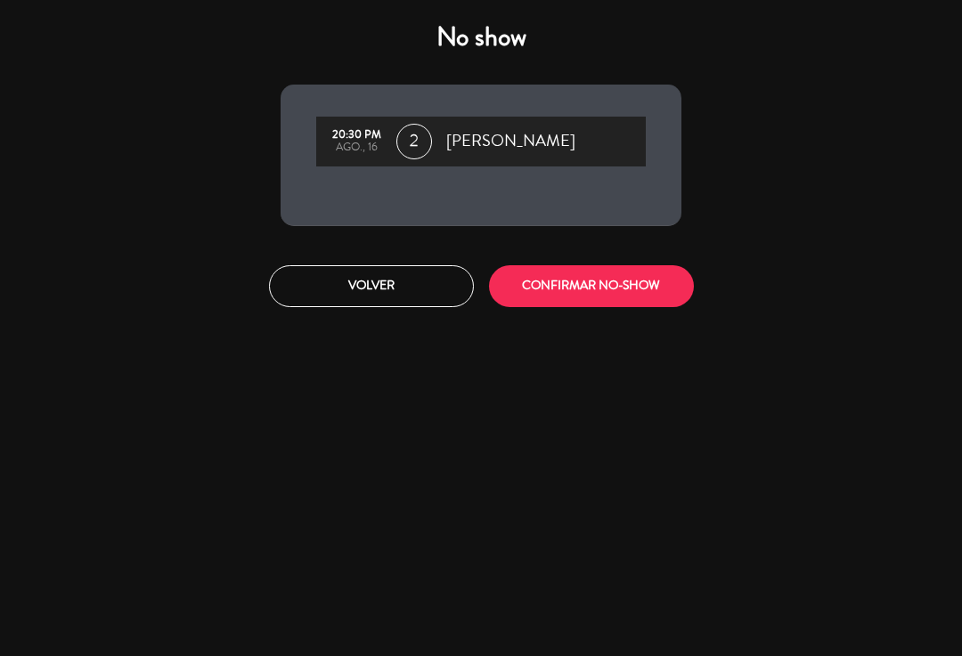
click at [604, 297] on button "CONFIRMAR NO-SHOW" at bounding box center [591, 286] width 205 height 42
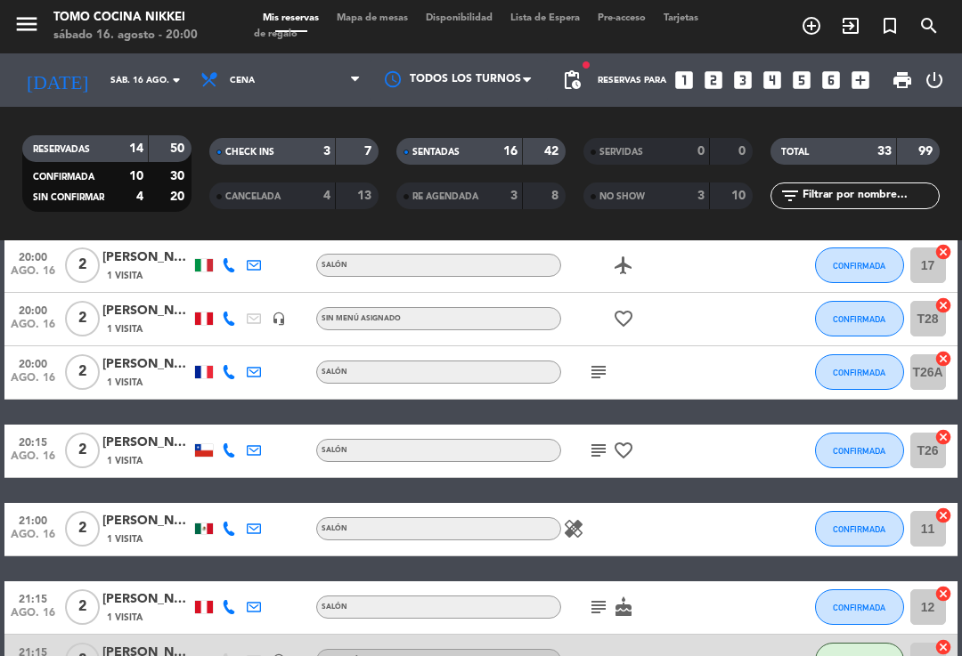
scroll to position [1675, 0]
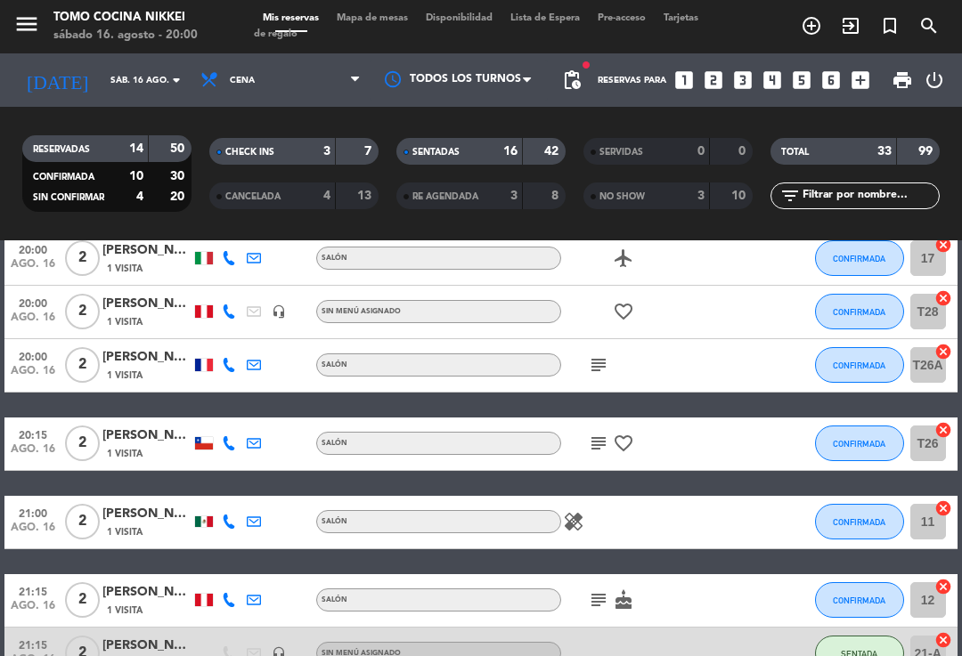
click at [791, 422] on div "20:15 [DATE] 2 [PERSON_NAME] 1 Visita Salón subject favorite_border CONFIRMADA …" at bounding box center [480, 444] width 952 height 53
click at [388, 23] on span "Mapa de mesas" at bounding box center [372, 18] width 89 height 10
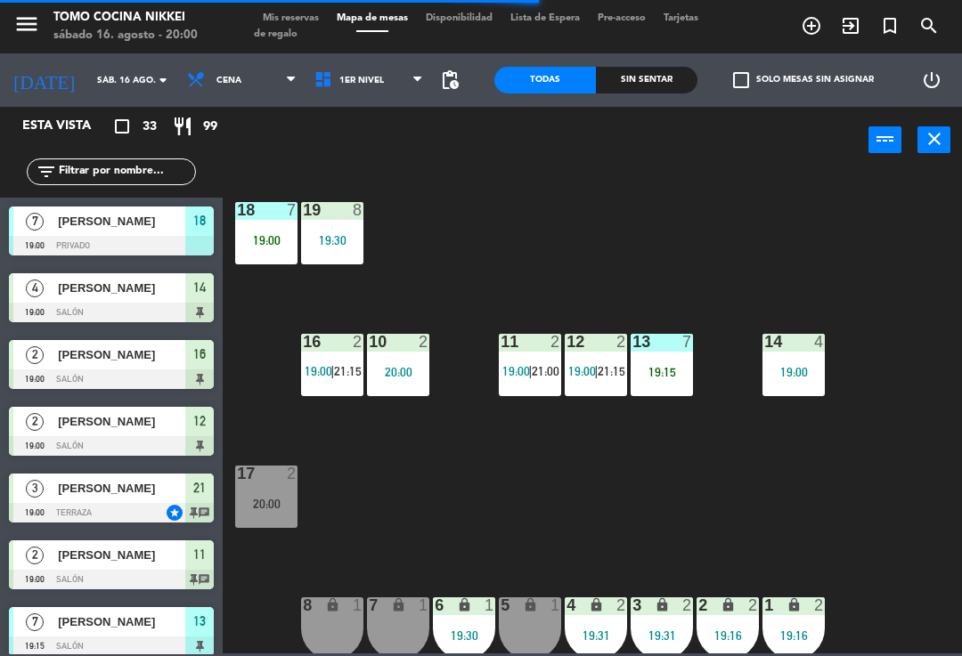
click at [360, 96] on span "1er Nivel" at bounding box center [368, 80] width 127 height 39
click at [370, 175] on ng-component "menu Tomo Cocina Nikkei [DATE] 16. agosto - 20:00 Mis reservas Mapa de mesas Di…" at bounding box center [481, 327] width 962 height 654
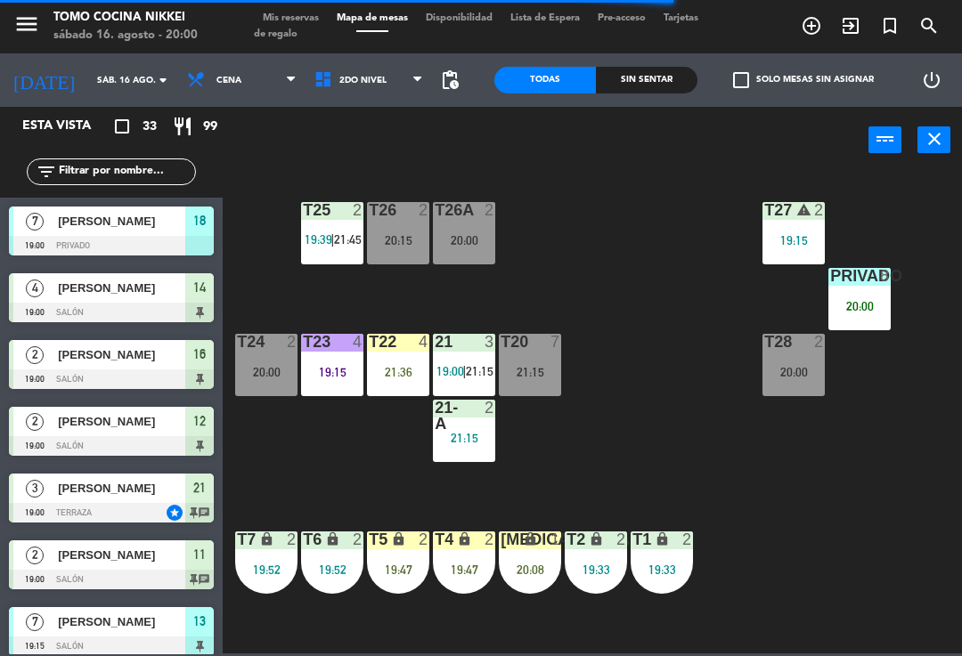
click at [245, 566] on div "19:52" at bounding box center [266, 570] width 62 height 12
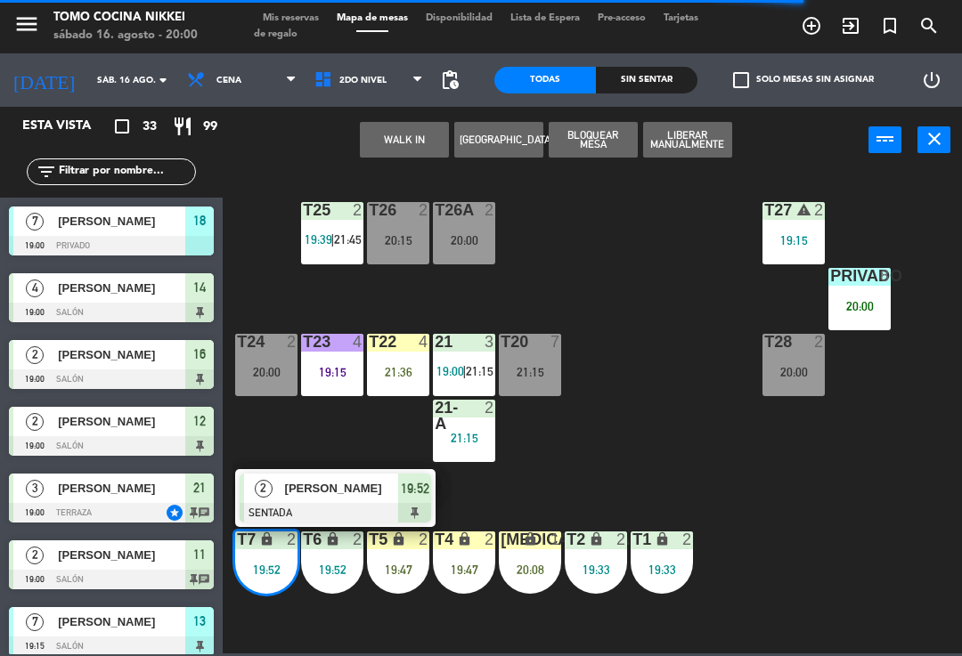
click at [330, 651] on div "T27 warning 2 19:15 T25 2 19:39 | 21:45 T26A 2 20:00 T26 2 20:15 Privado 8 20:0…" at bounding box center [596, 412] width 729 height 483
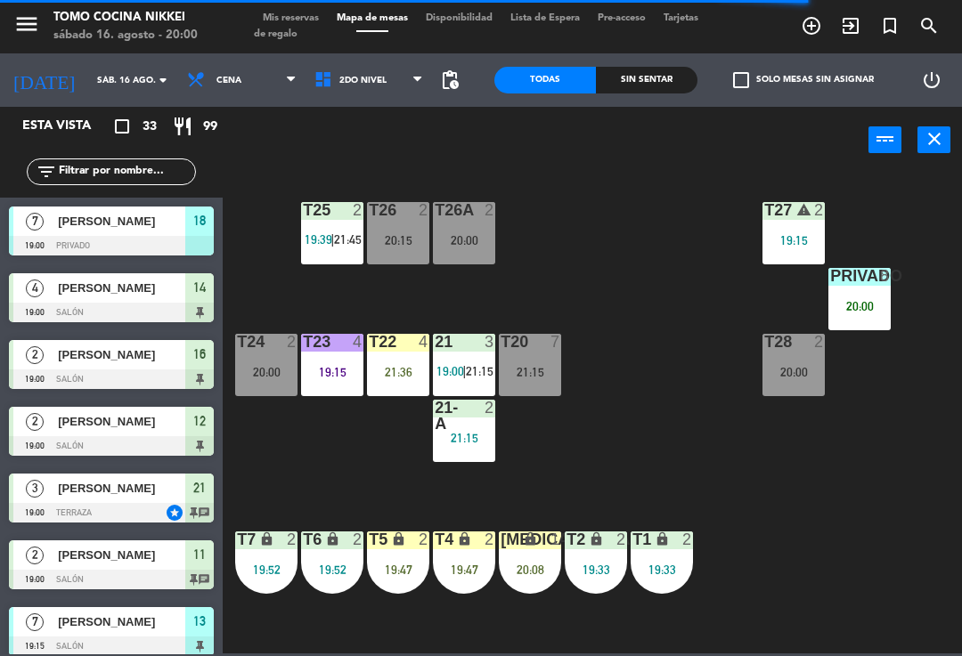
click at [319, 564] on div "19:52" at bounding box center [332, 570] width 62 height 12
click at [280, 444] on div "T27 warning 2 19:15 T25 2 19:39 | 21:45 T26A 2 20:00 T26 2 20:15 Privado 8 20:0…" at bounding box center [596, 412] width 729 height 483
click at [283, 552] on div "T7 lock 2 19:52" at bounding box center [266, 563] width 62 height 62
click at [360, 455] on div "T27 warning 2 19:15 T25 2 19:39 | 21:45 T26A 2 20:00 T26 2 20:15 Privado 8 20:0…" at bounding box center [596, 412] width 729 height 483
click at [655, 416] on div "T27 warning 2 19:15 T25 2 19:39 | 21:45 T26A 2 20:00 T26 2 20:15 Privado 8 20:0…" at bounding box center [596, 412] width 729 height 483
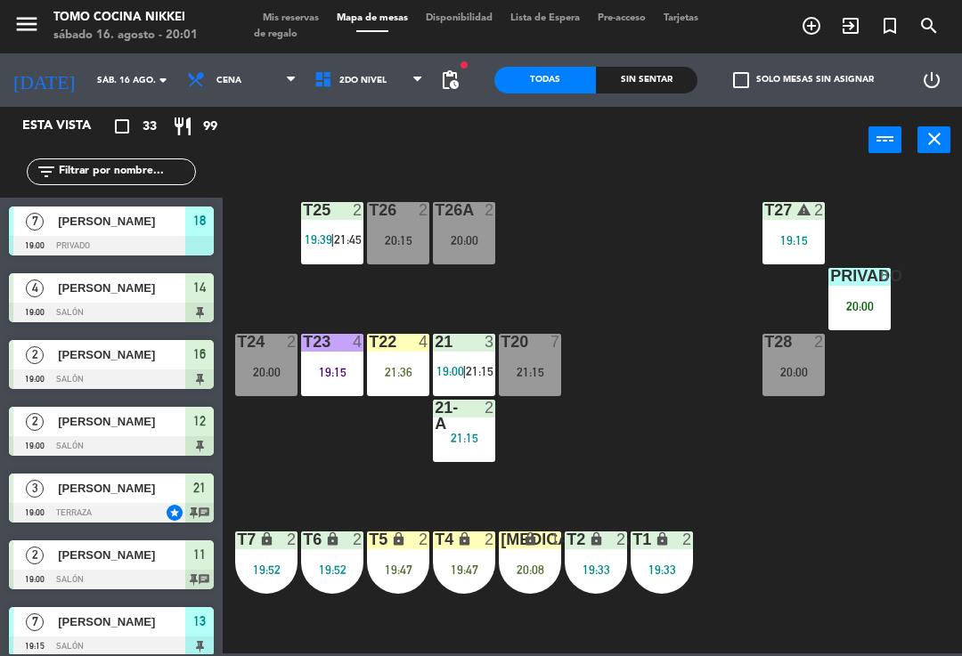
click at [375, 97] on span "2do Nivel" at bounding box center [368, 80] width 127 height 39
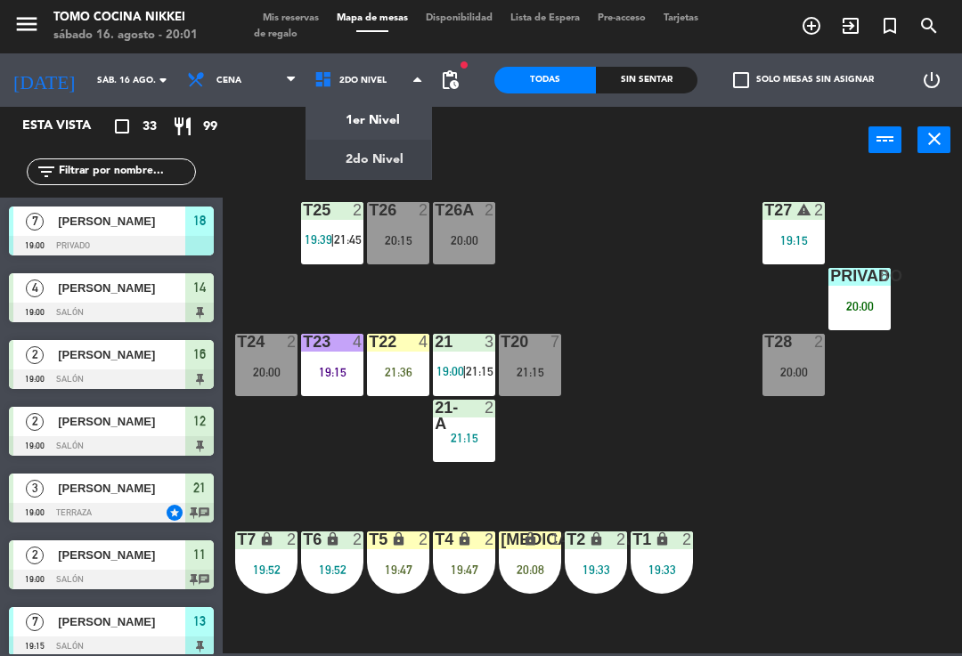
click at [356, 116] on ng-component "menu Tomo Cocina Nikkei [DATE] 16. agosto - 20:01 Mis reservas Mapa de mesas Di…" at bounding box center [481, 327] width 962 height 654
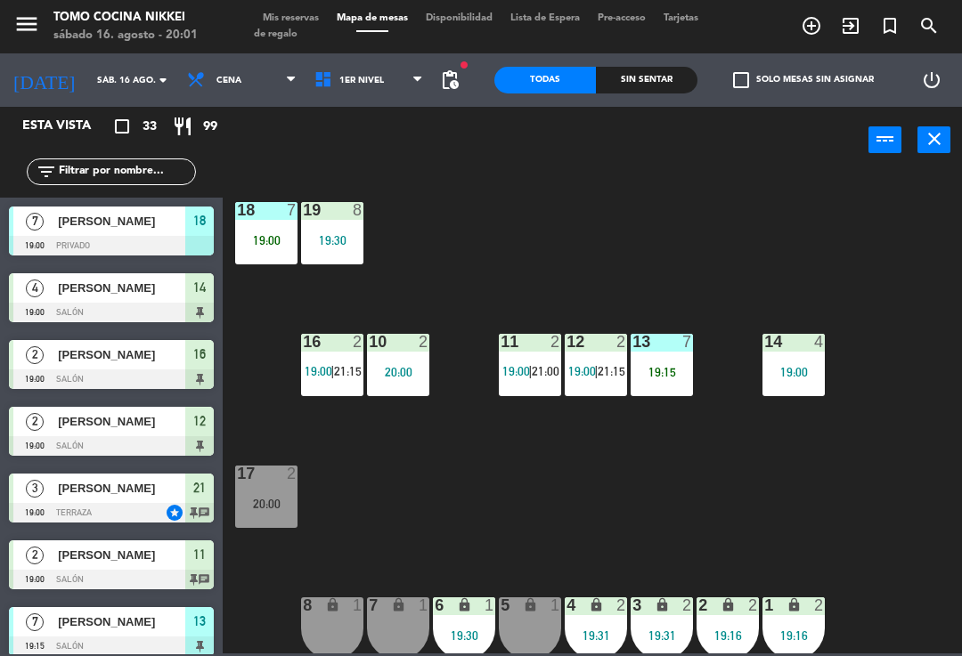
click at [306, 15] on span "Mis reservas" at bounding box center [291, 18] width 74 height 10
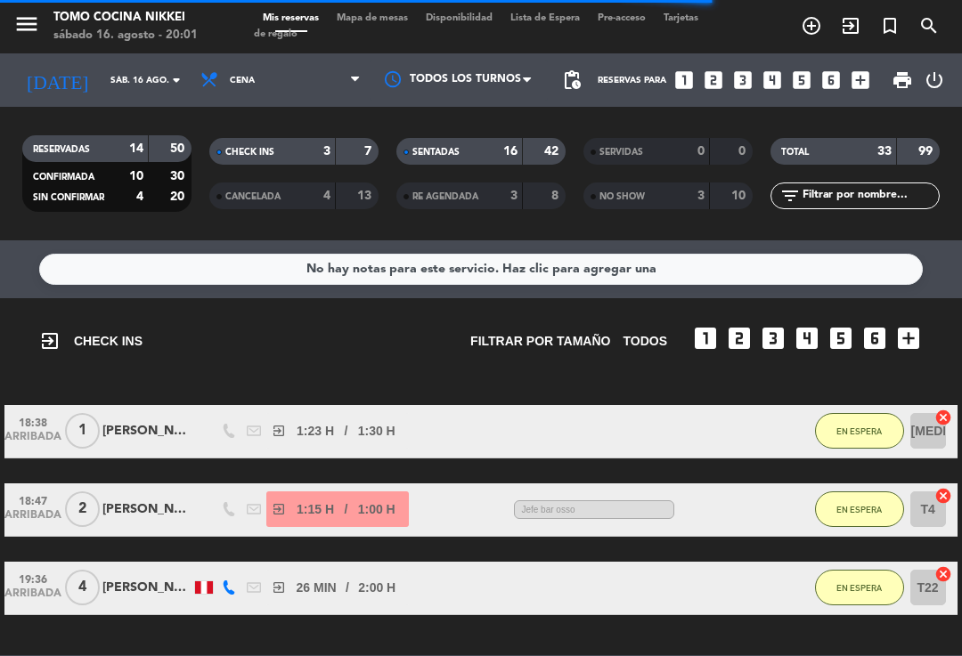
scroll to position [-2, 0]
click at [512, 145] on strong "16" at bounding box center [510, 151] width 14 height 12
click at [508, 149] on strong "16" at bounding box center [510, 151] width 14 height 12
click at [504, 149] on strong "16" at bounding box center [510, 151] width 14 height 12
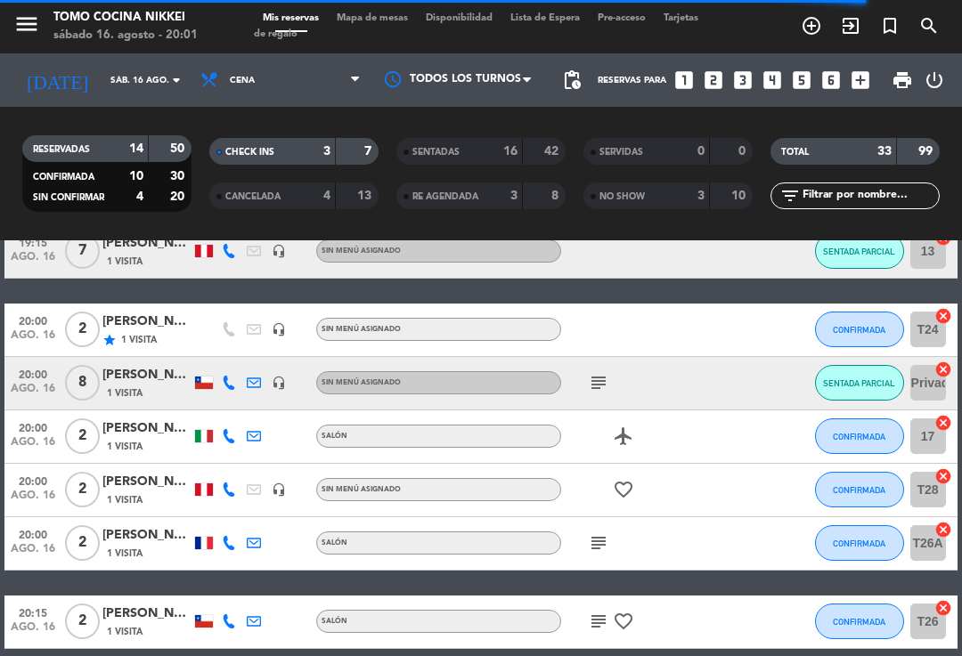
scroll to position [552, 0]
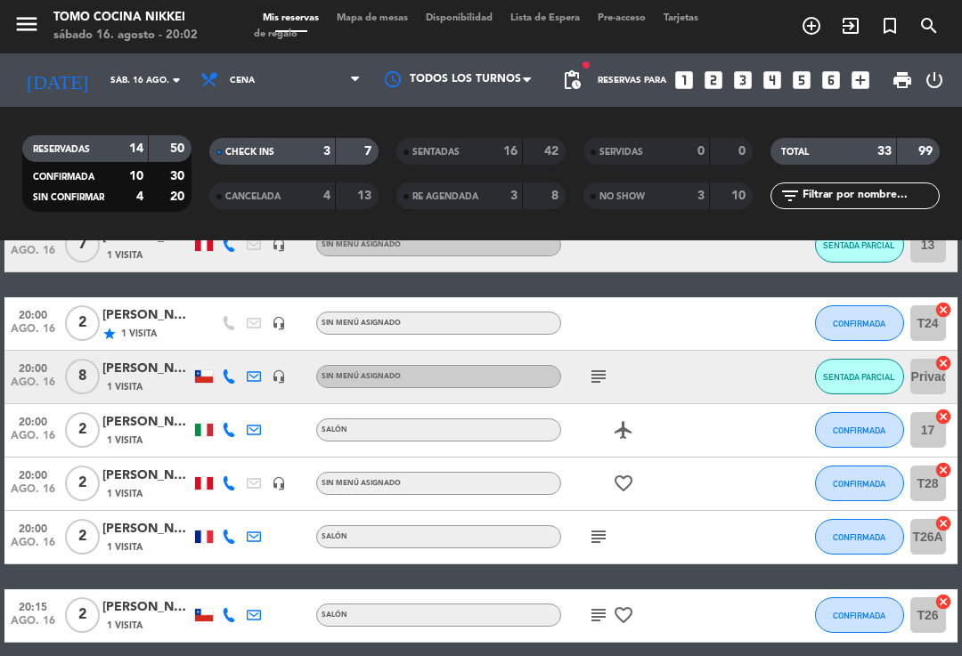
click at [416, 23] on span "Mapa de mesas" at bounding box center [372, 18] width 89 height 10
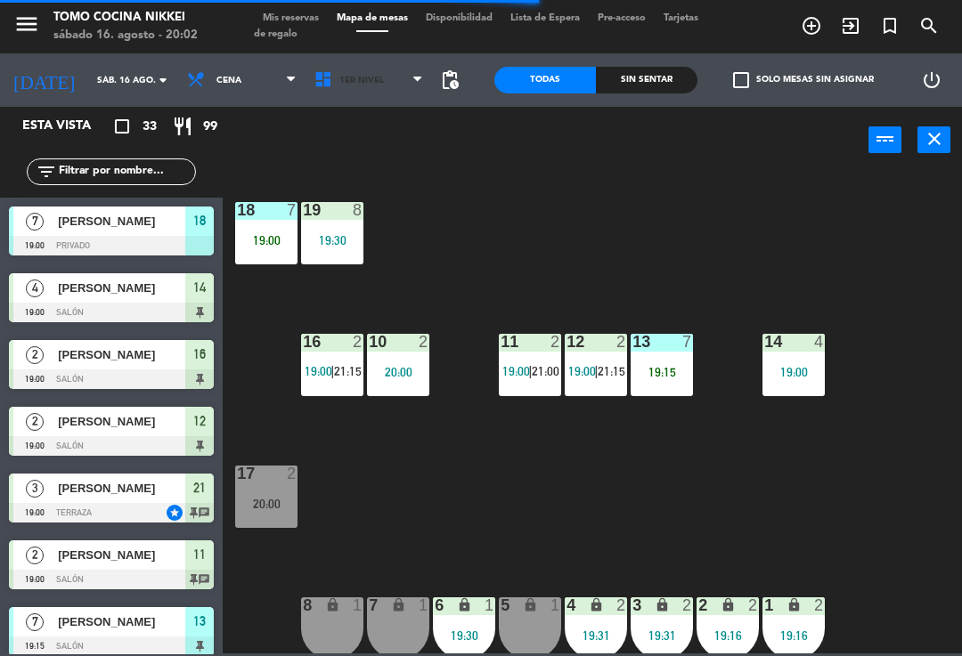
click at [407, 85] on span "1er Nivel" at bounding box center [368, 80] width 127 height 39
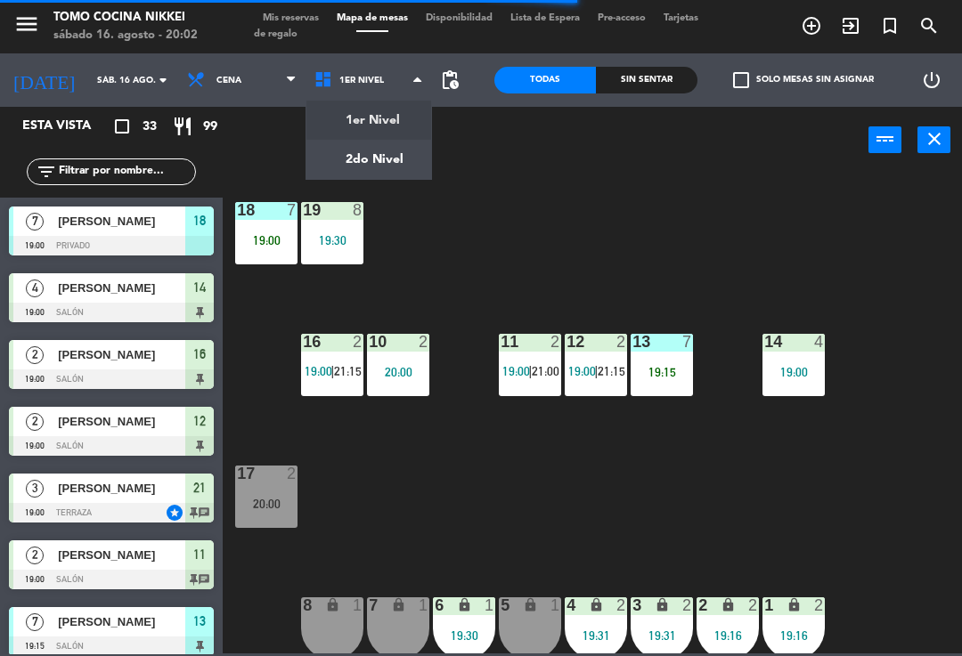
click at [384, 176] on ng-component "menu Tomo Cocina Nikkei [DATE] 16. agosto - 20:02 Mis reservas Mapa de mesas Di…" at bounding box center [481, 327] width 962 height 654
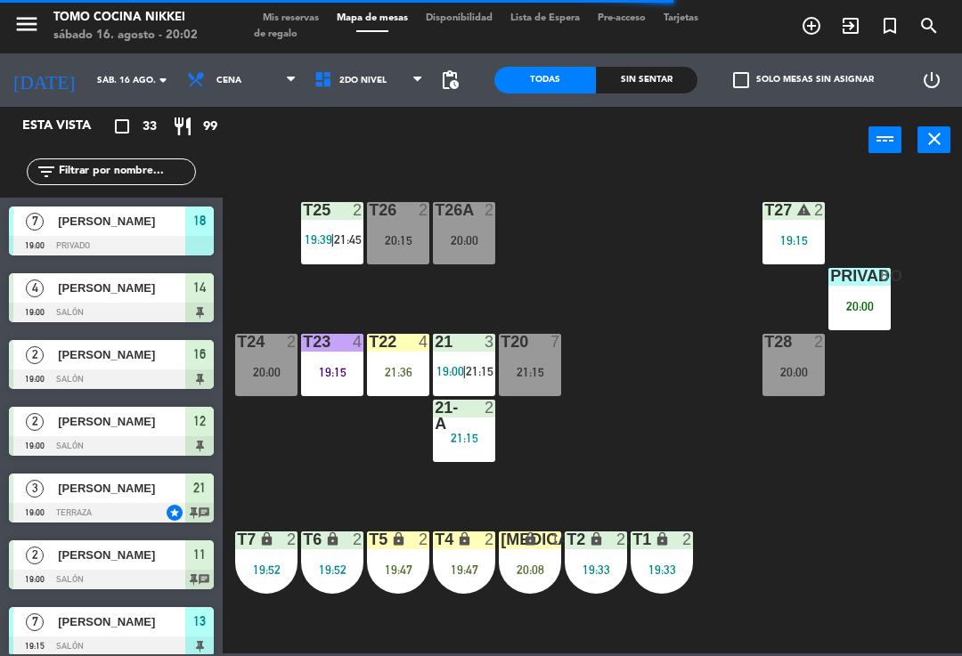
click at [330, 377] on div "19:15" at bounding box center [332, 372] width 62 height 12
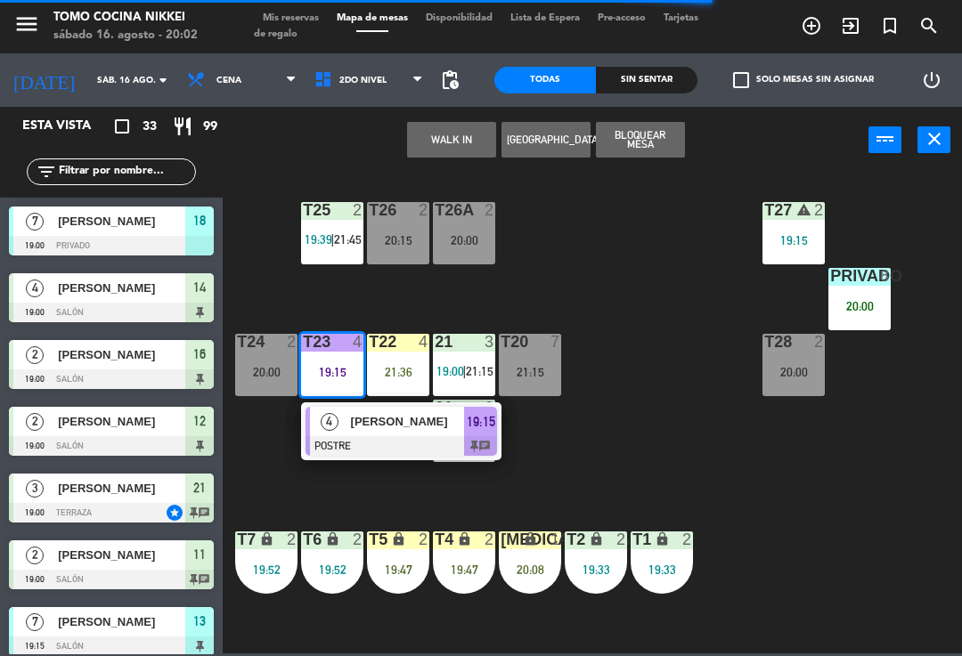
click at [391, 430] on span "[PERSON_NAME]" at bounding box center [408, 421] width 114 height 19
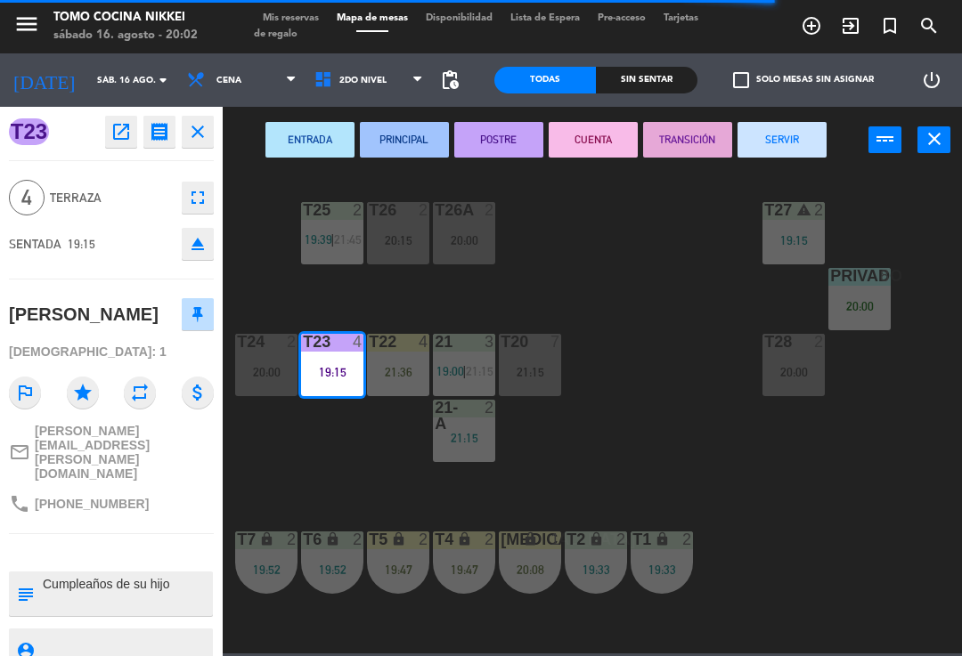
click at [796, 131] on button "SERVIR" at bounding box center [781, 140] width 89 height 36
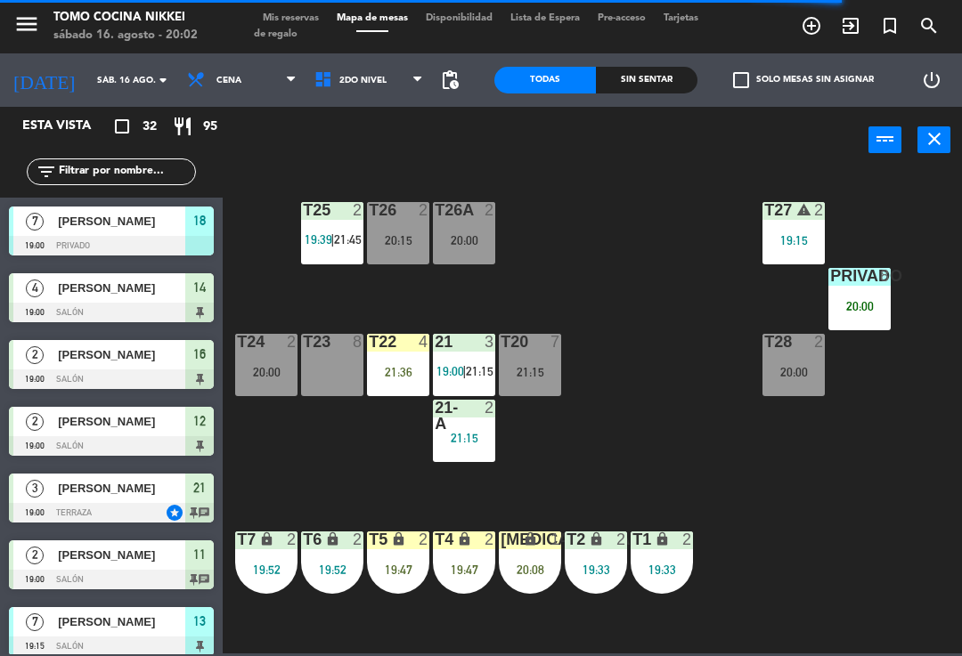
click at [641, 51] on div "menu Tomo Cocina Nikkei [DATE] 16. agosto - 20:02 Mis reservas Mapa de mesas Di…" at bounding box center [481, 26] width 962 height 53
click at [638, 77] on div "Sin sentar" at bounding box center [647, 80] width 102 height 27
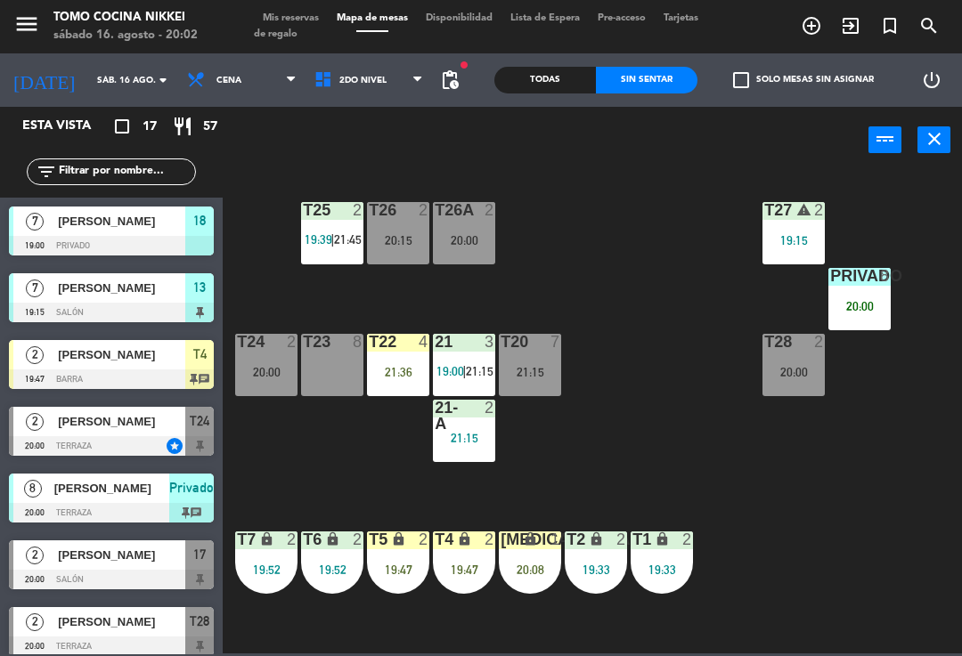
click at [357, 61] on span "2do Nivel" at bounding box center [368, 80] width 127 height 39
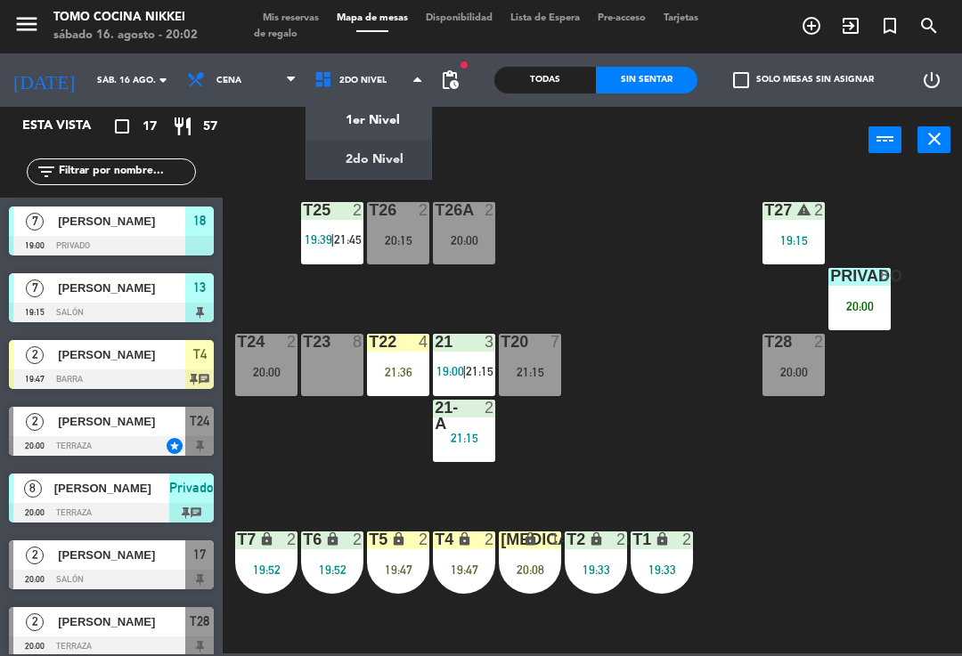
click at [369, 121] on ng-component "menu Tomo Cocina Nikkei [DATE] 16. agosto - 20:02 Mis reservas Mapa de mesas Di…" at bounding box center [481, 327] width 962 height 654
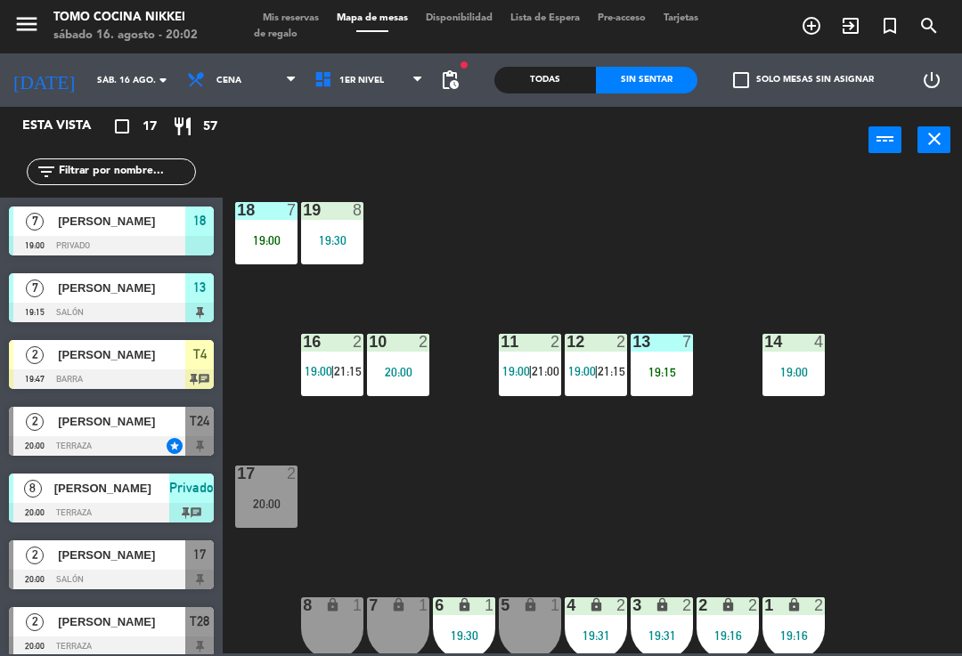
click at [389, 86] on span "1er Nivel" at bounding box center [368, 80] width 127 height 39
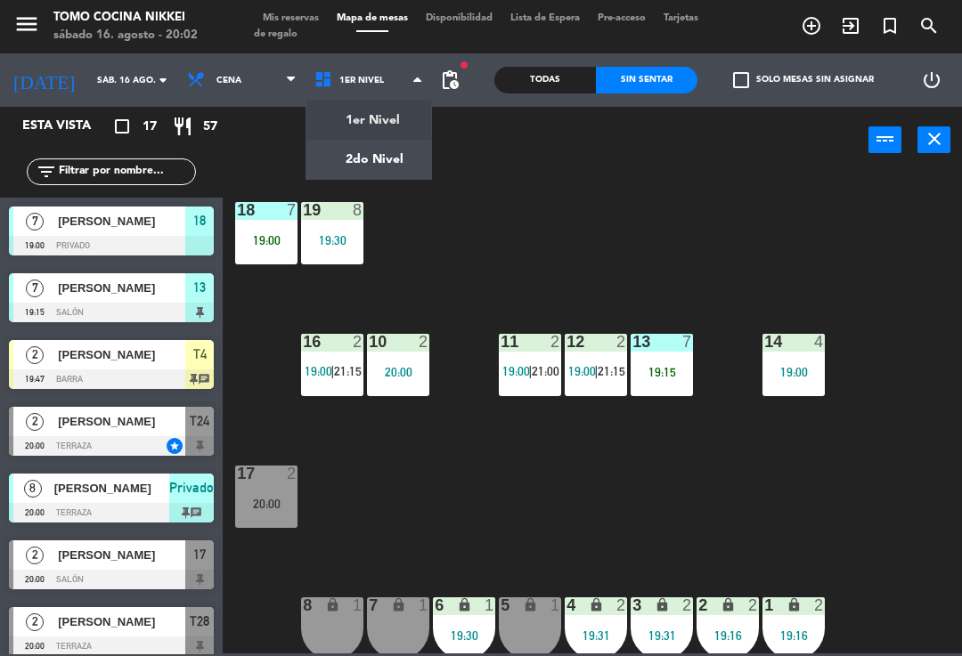
click at [404, 156] on ng-component "menu Tomo Cocina Nikkei [DATE] 16. agosto - 20:02 Mis reservas Mapa de mesas Di…" at bounding box center [481, 327] width 962 height 654
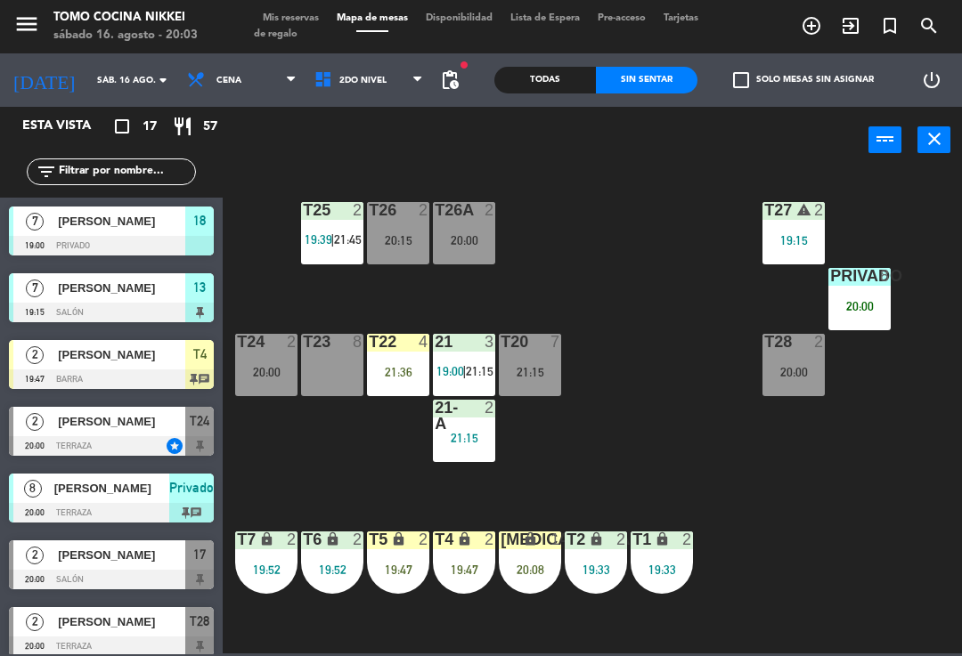
click at [389, 366] on div "21:36" at bounding box center [398, 372] width 62 height 12
click at [585, 298] on div "T27 warning 2 19:15 T25 2 19:39 | 21:45 T26A 2 20:00 T26 2 20:15 Privado 8 20:0…" at bounding box center [596, 412] width 729 height 483
click at [115, 181] on input "text" at bounding box center [126, 172] width 138 height 20
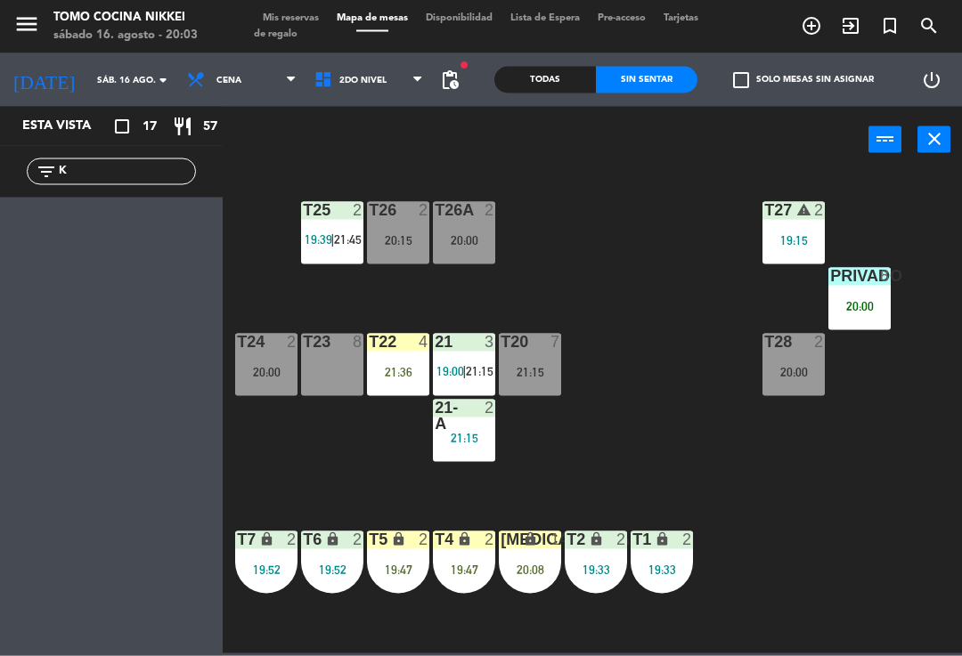
type input "K"
click at [706, 250] on div "T27 warning 2 19:15 T25 2 19:39 | 21:45 T26A 2 20:00 T26 2 20:15 Privado 8 20:0…" at bounding box center [596, 412] width 729 height 483
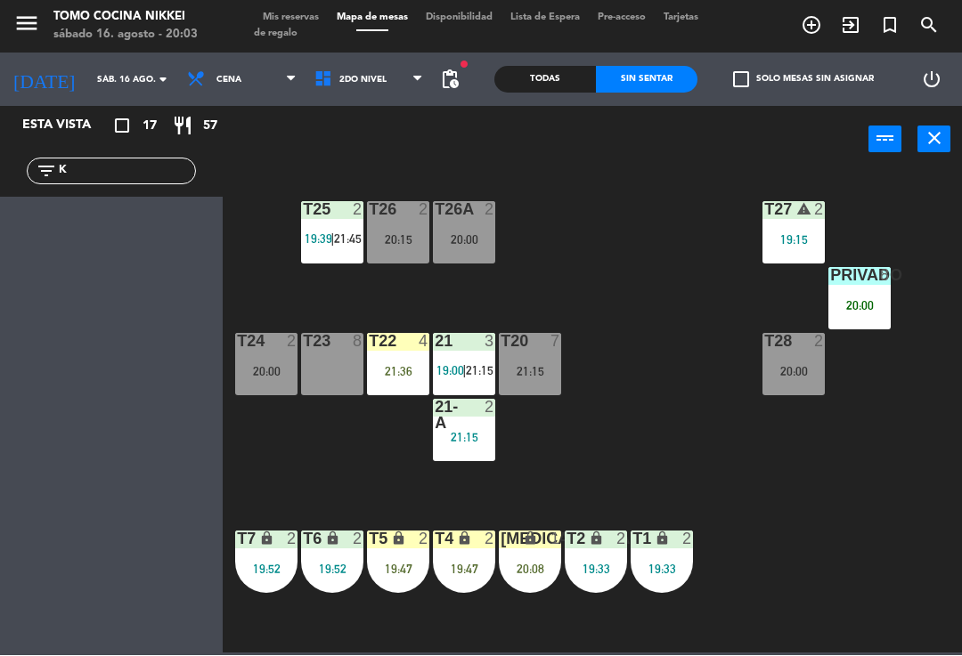
click at [313, 13] on span "Mis reservas" at bounding box center [291, 18] width 74 height 10
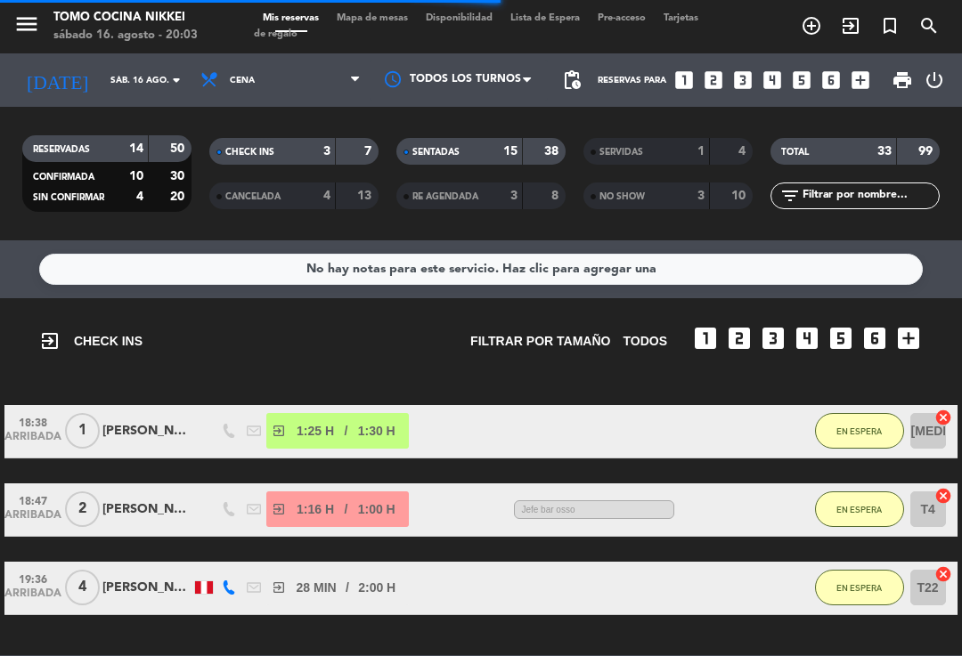
click at [721, 156] on div "4" at bounding box center [731, 152] width 34 height 20
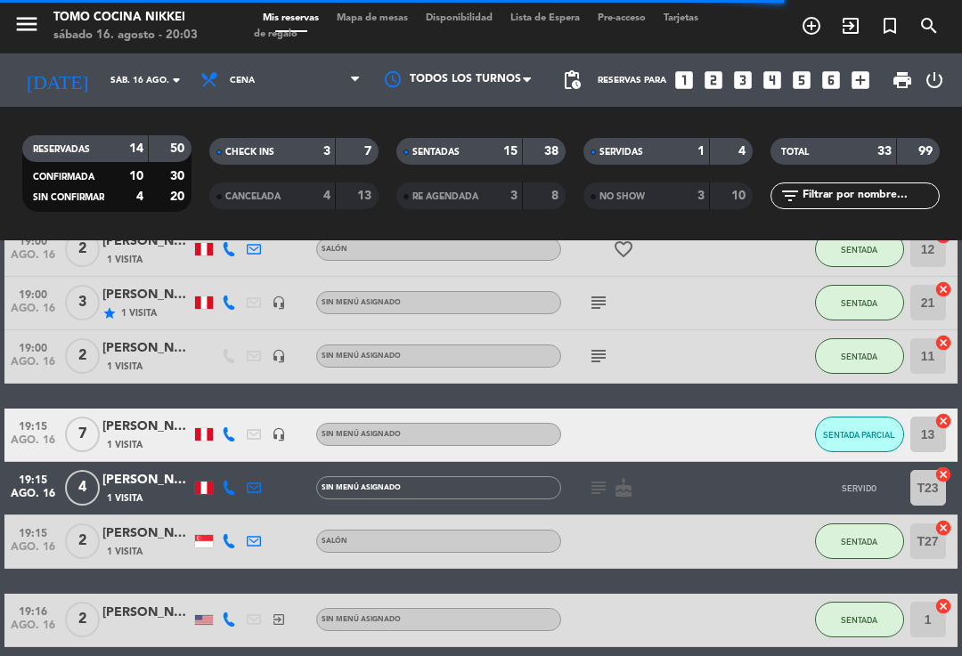
scroll to position [690, 0]
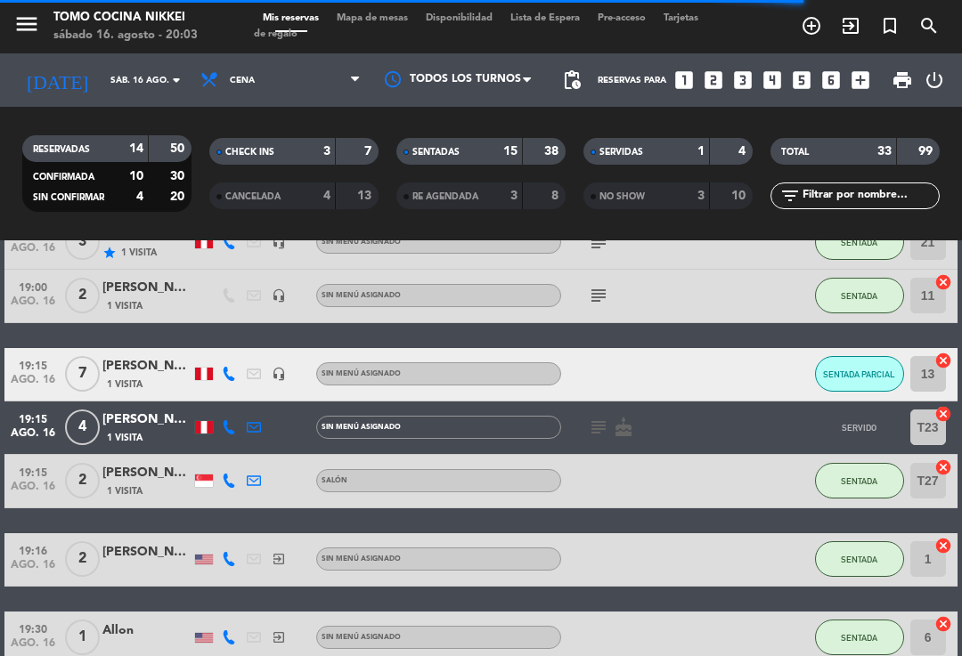
click at [199, 422] on div at bounding box center [204, 427] width 18 height 12
click at [163, 416] on div "[PERSON_NAME]" at bounding box center [146, 420] width 89 height 20
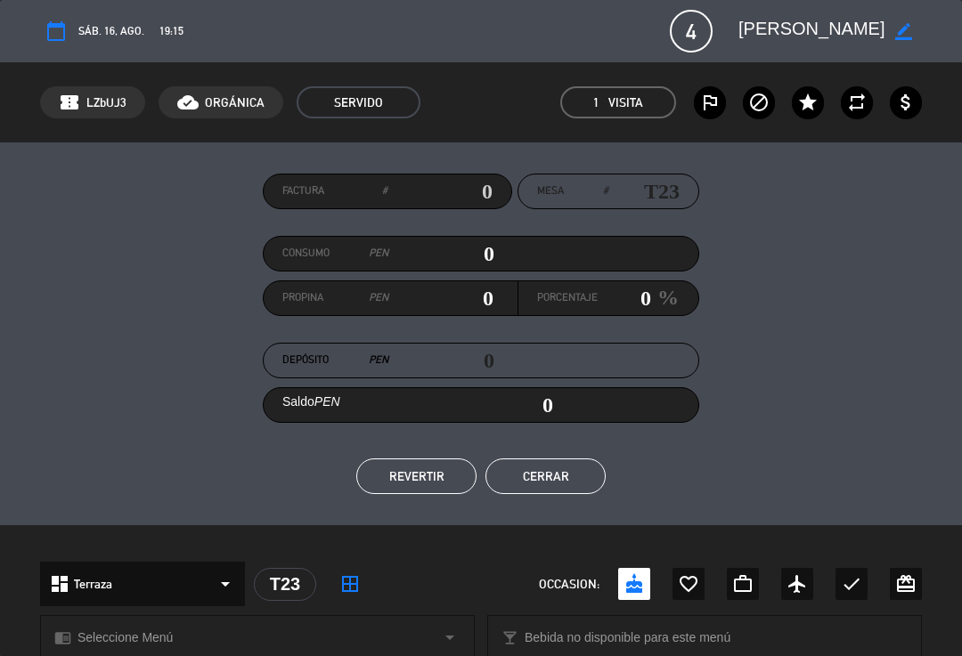
scroll to position [0, 0]
click at [401, 473] on button "REVERTIR" at bounding box center [416, 477] width 120 height 36
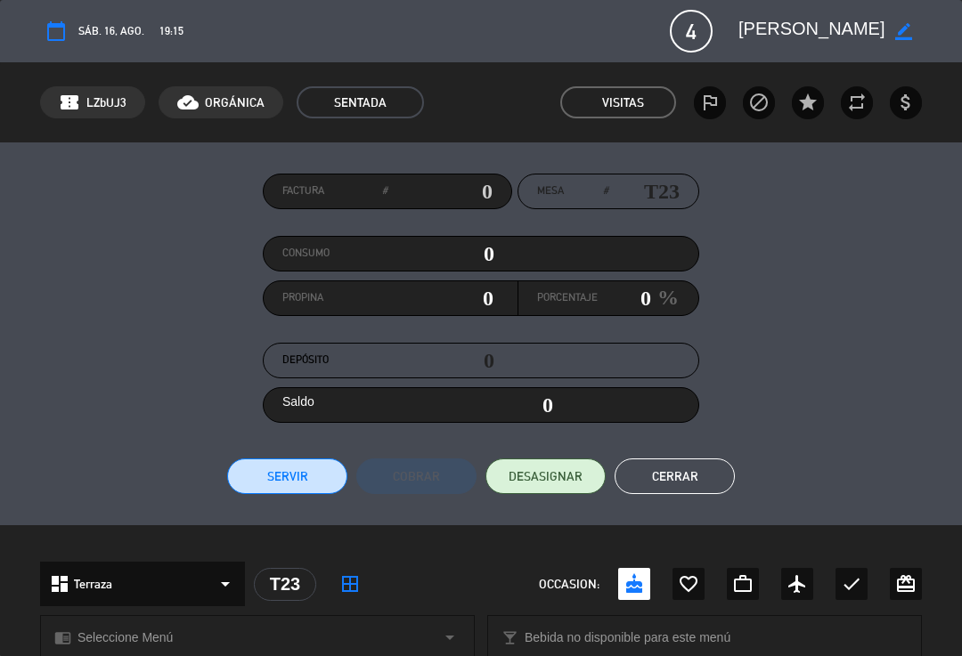
click at [676, 473] on button "Cerrar" at bounding box center [675, 477] width 120 height 36
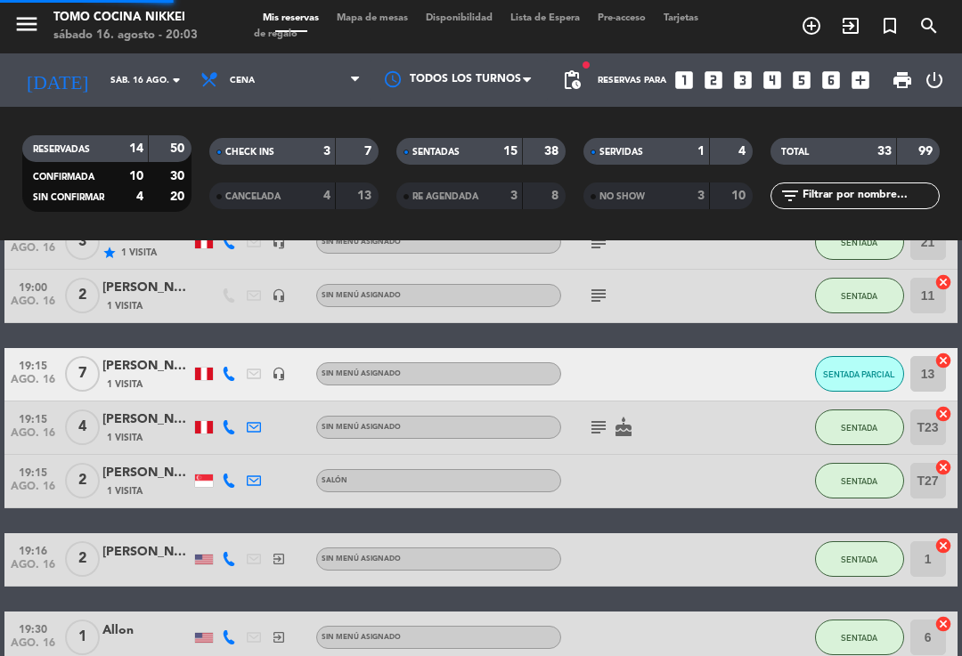
click at [416, 37] on div "Mis reservas Mapa de mesas Disponibilidad Lista de Espera Pre-acceso Tarjetas d…" at bounding box center [481, 27] width 454 height 32
click at [374, 23] on span "Mapa de mesas" at bounding box center [372, 18] width 89 height 10
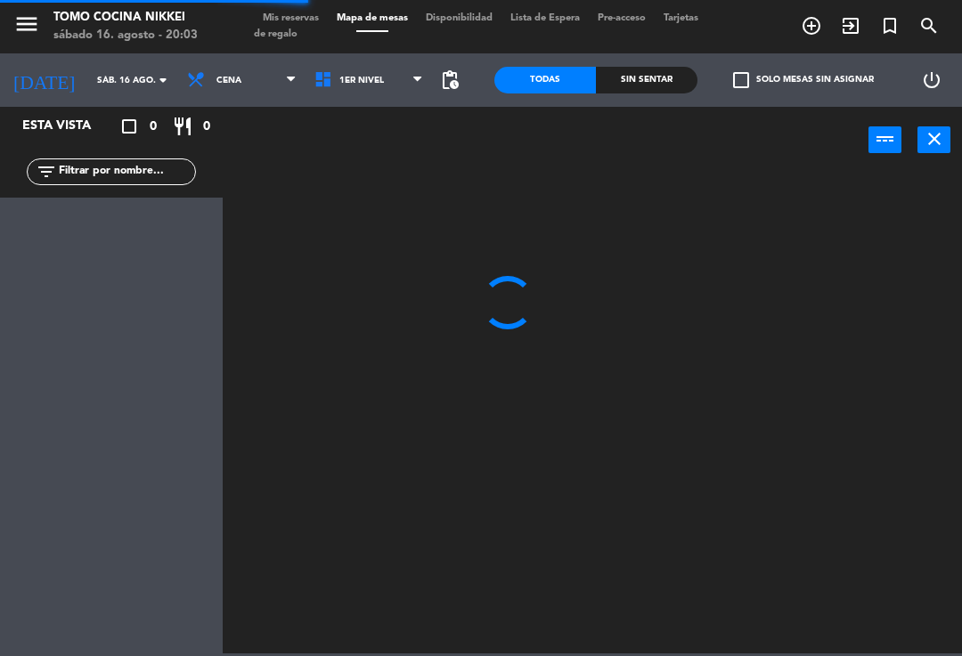
click at [111, 93] on input "sáb. 16 ago." at bounding box center [149, 81] width 122 height 28
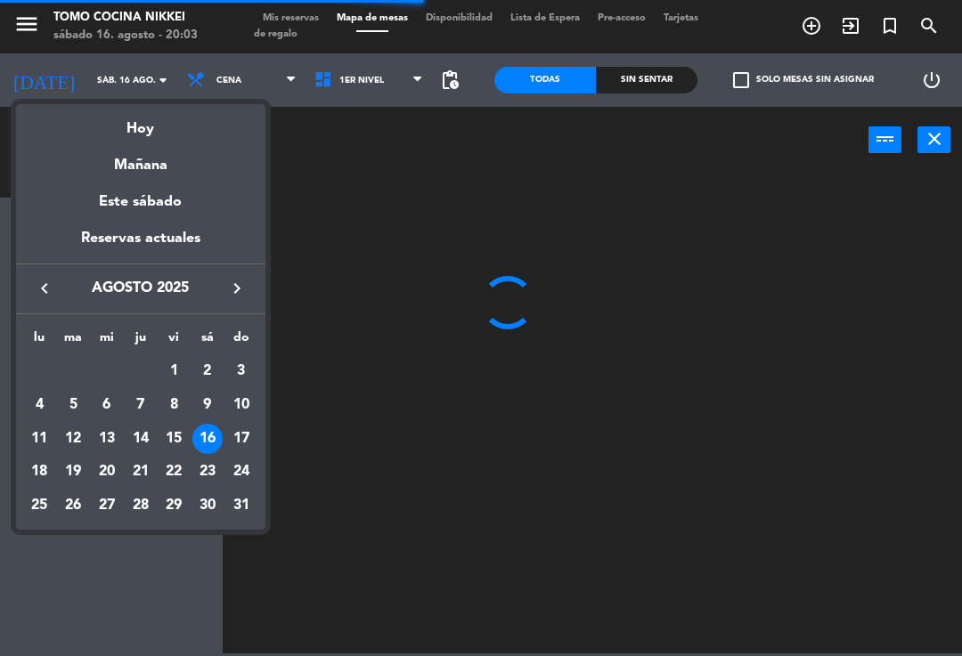
click at [354, 193] on div at bounding box center [481, 328] width 962 height 656
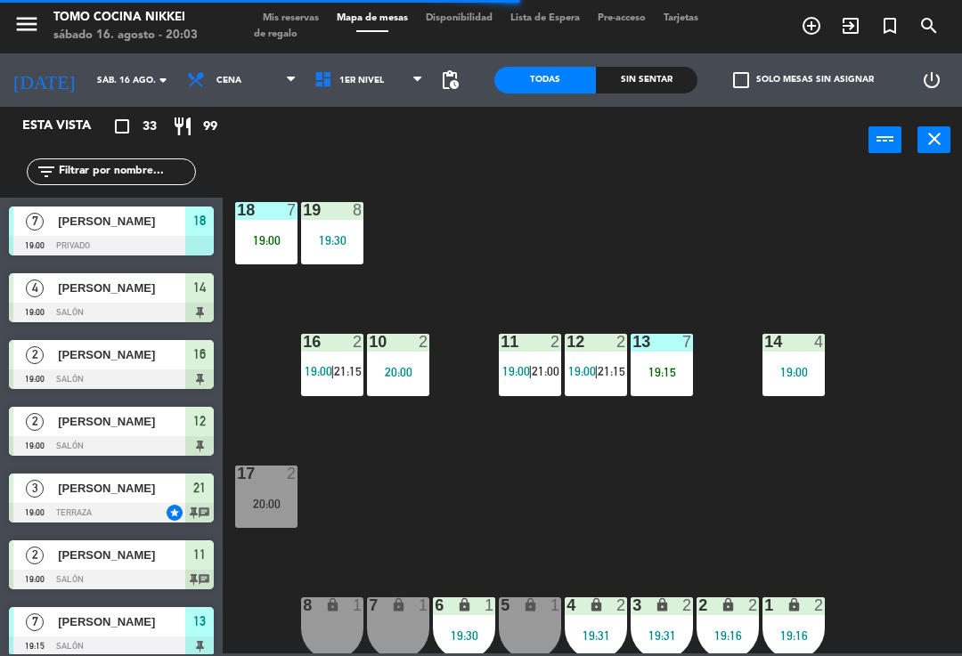
click at [114, 182] on input "text" at bounding box center [126, 172] width 138 height 20
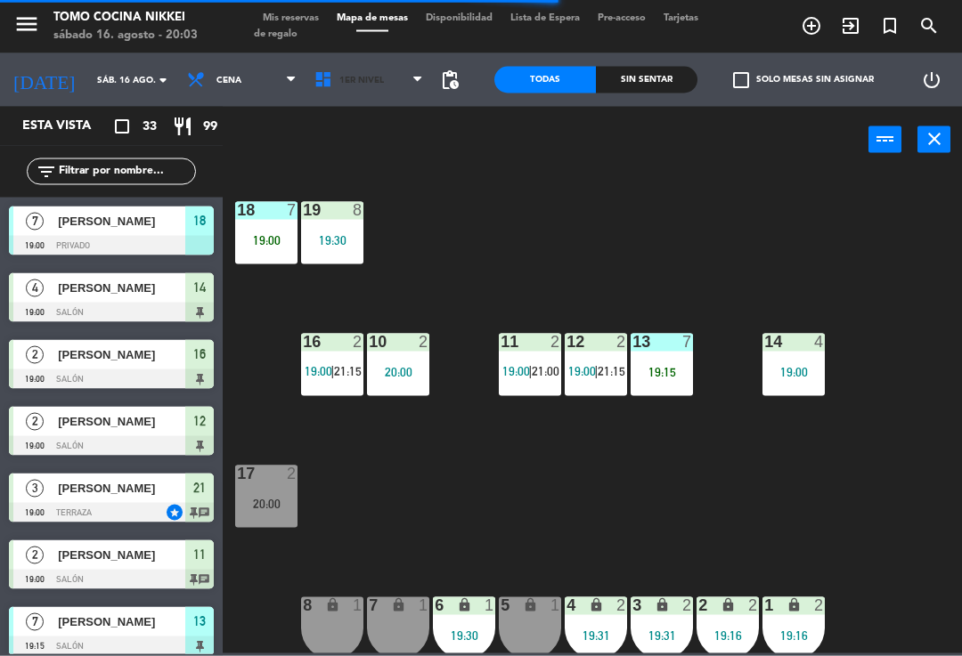
click at [378, 83] on span "1er Nivel" at bounding box center [368, 80] width 127 height 39
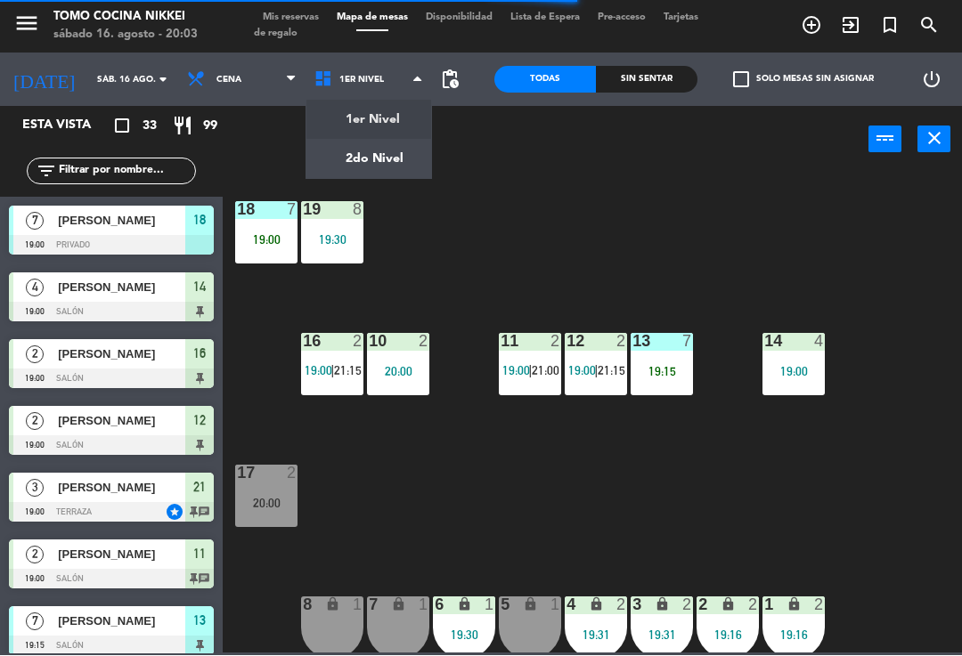
click at [388, 152] on ng-component "menu Tomo Cocina Nikkei [DATE] 16. agosto - 20:03 Mis reservas Mapa de mesas Di…" at bounding box center [481, 327] width 962 height 654
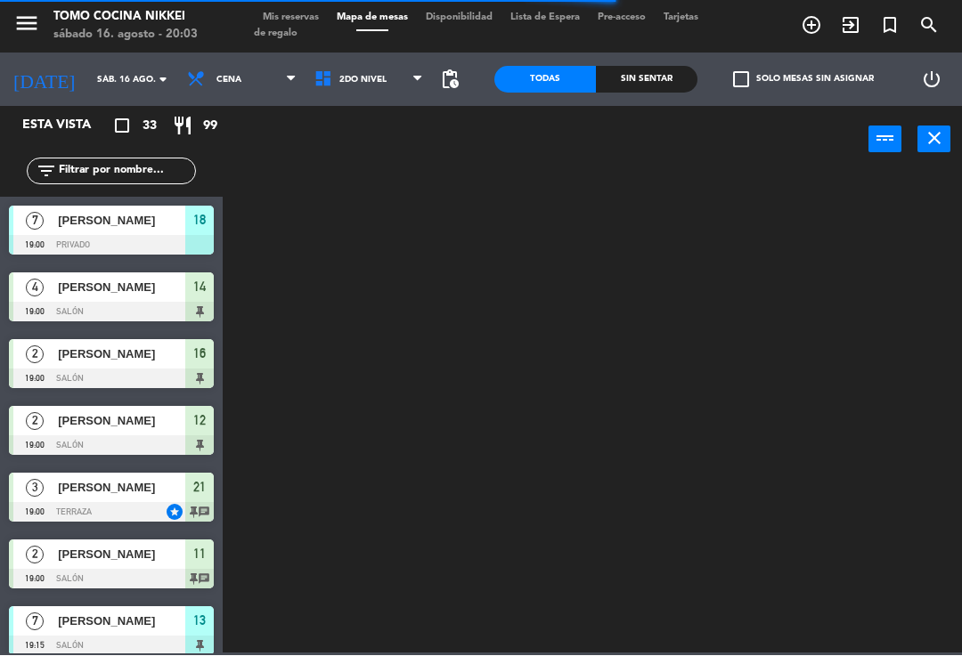
click at [141, 191] on div "filter_list" at bounding box center [111, 172] width 223 height 52
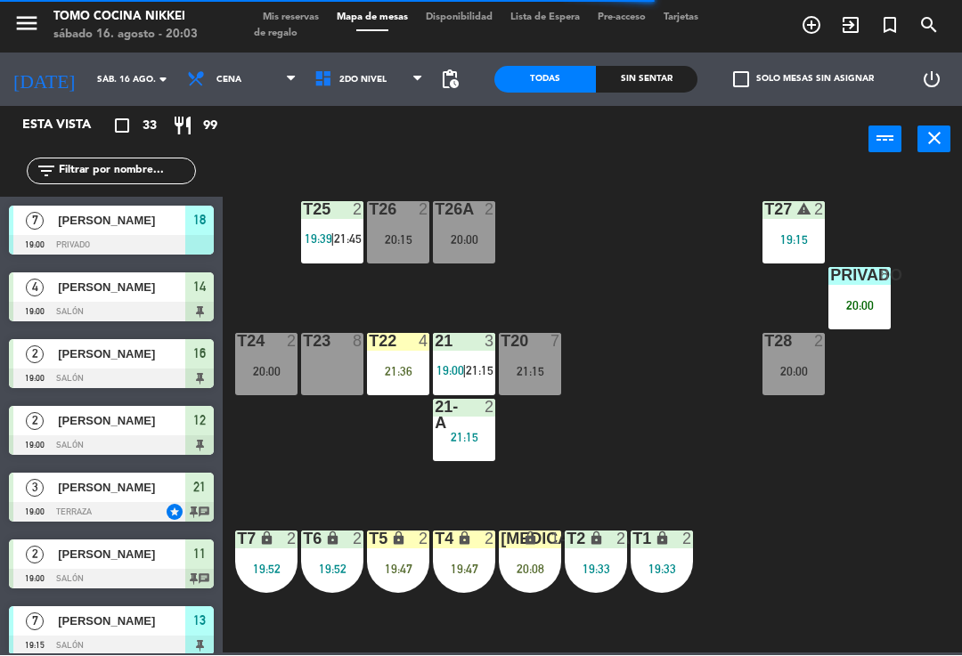
click at [109, 180] on input "text" at bounding box center [126, 172] width 138 height 20
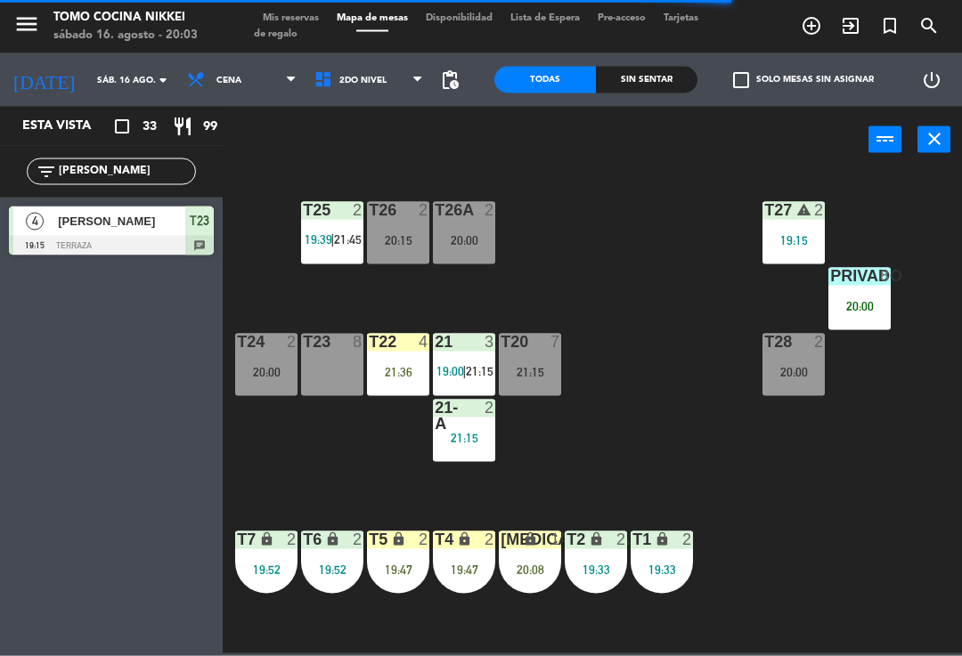
click at [673, 195] on div "T27 warning 2 19:15 T25 2 19:39 | 21:45 T26A 2 20:00 T26 2 20:15 Privado 8 20:0…" at bounding box center [596, 412] width 729 height 483
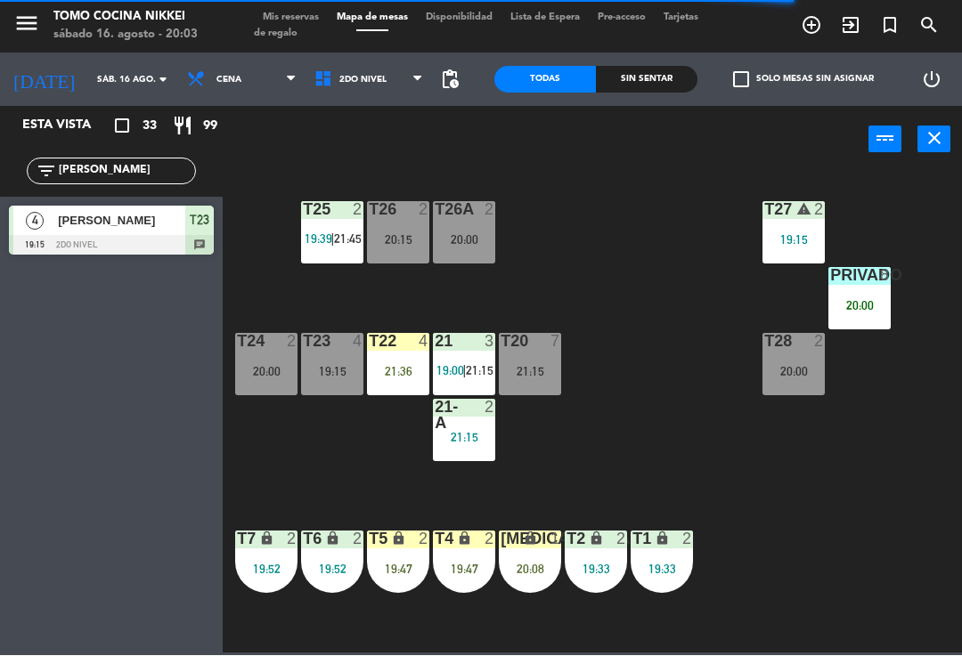
click at [114, 175] on input "[PERSON_NAME]" at bounding box center [126, 172] width 138 height 20
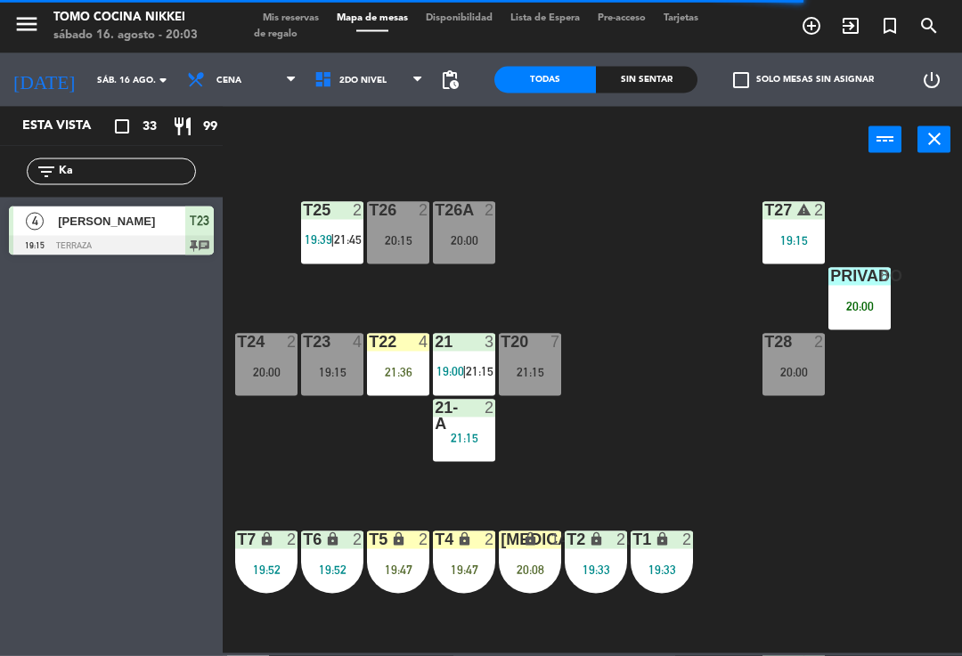
type input "K"
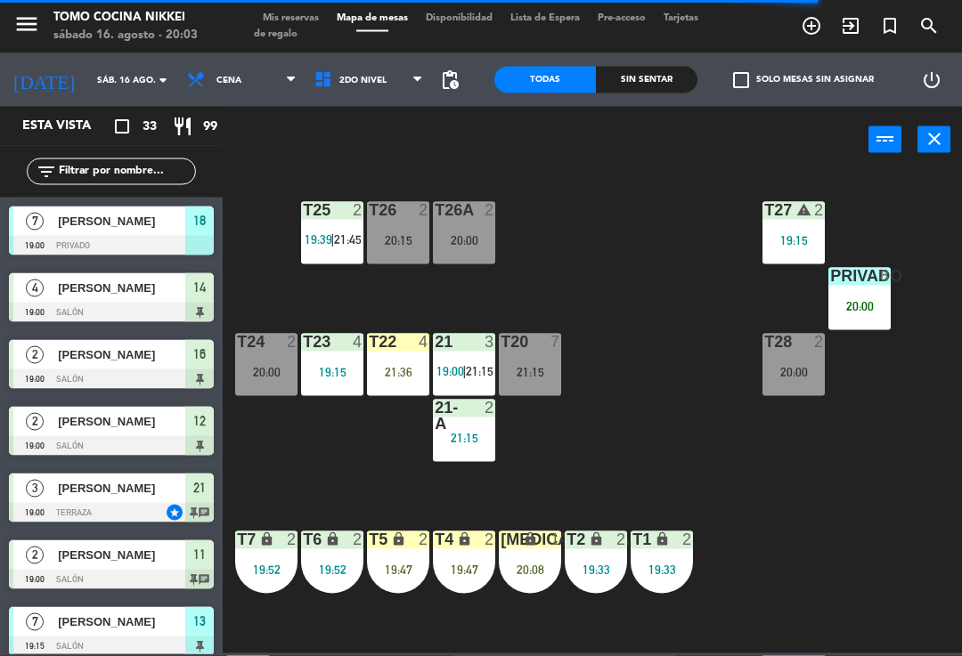
click at [695, 233] on div "T27 warning 2 19:15 T25 2 19:39 | 21:45 T26A 2 20:00 T26 2 20:15 Privado 8 20:0…" at bounding box center [596, 412] width 729 height 483
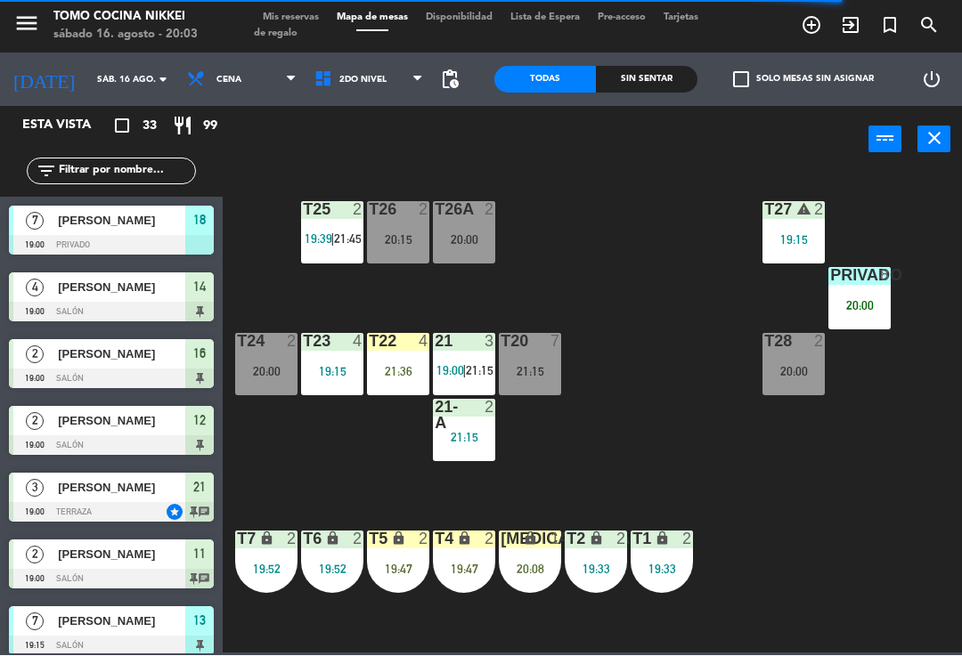
click at [264, 203] on div "T27 warning 2 19:15 T25 2 19:39 | 21:45 T26A 2 20:00 T26 2 20:15 Privado 8 20:0…" at bounding box center [596, 412] width 729 height 483
click at [330, 375] on div "19:15" at bounding box center [332, 372] width 62 height 12
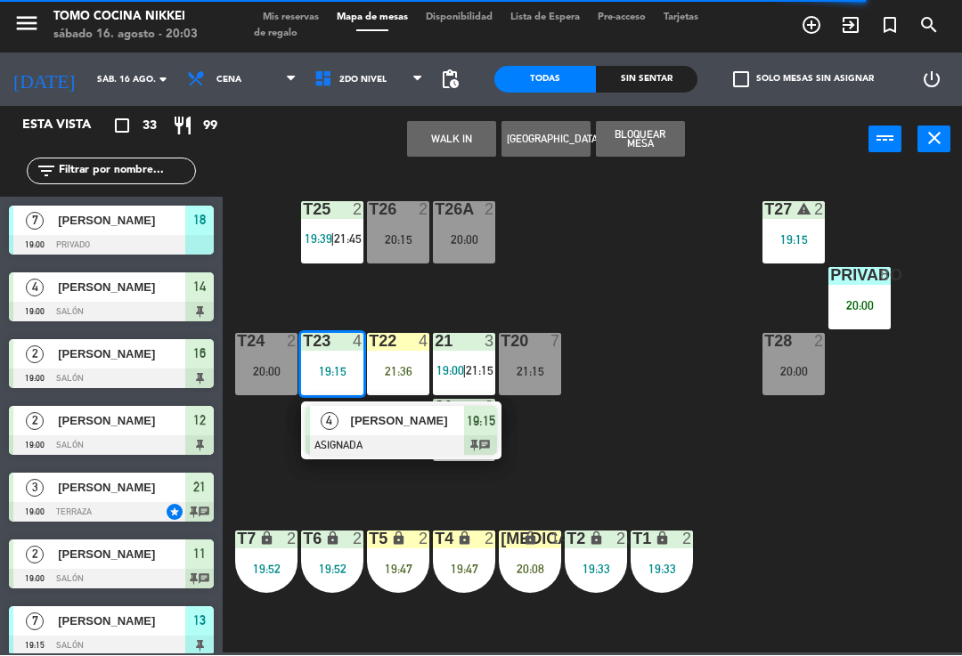
click at [351, 425] on span "[PERSON_NAME]" at bounding box center [408, 421] width 114 height 19
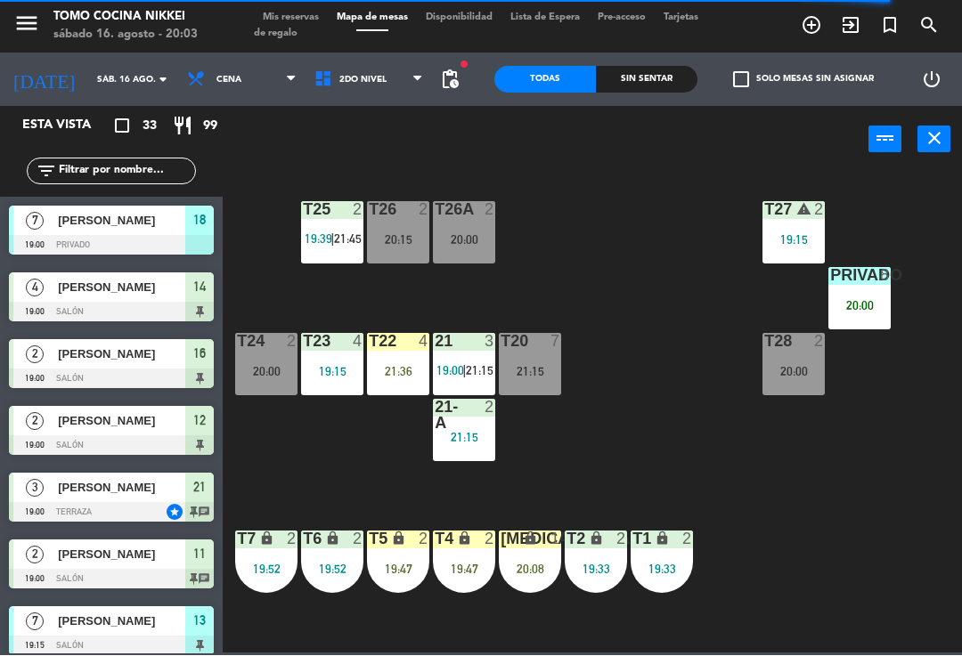
click at [338, 387] on div "T23 4 19:15" at bounding box center [332, 365] width 62 height 62
click at [265, 460] on div "T27 warning 2 19:15 T25 2 19:39 | 21:45 T26A 2 20:00 T26 2 20:15 Privado 8 20:0…" at bounding box center [596, 412] width 729 height 483
click at [337, 376] on div "19:15" at bounding box center [332, 372] width 62 height 12
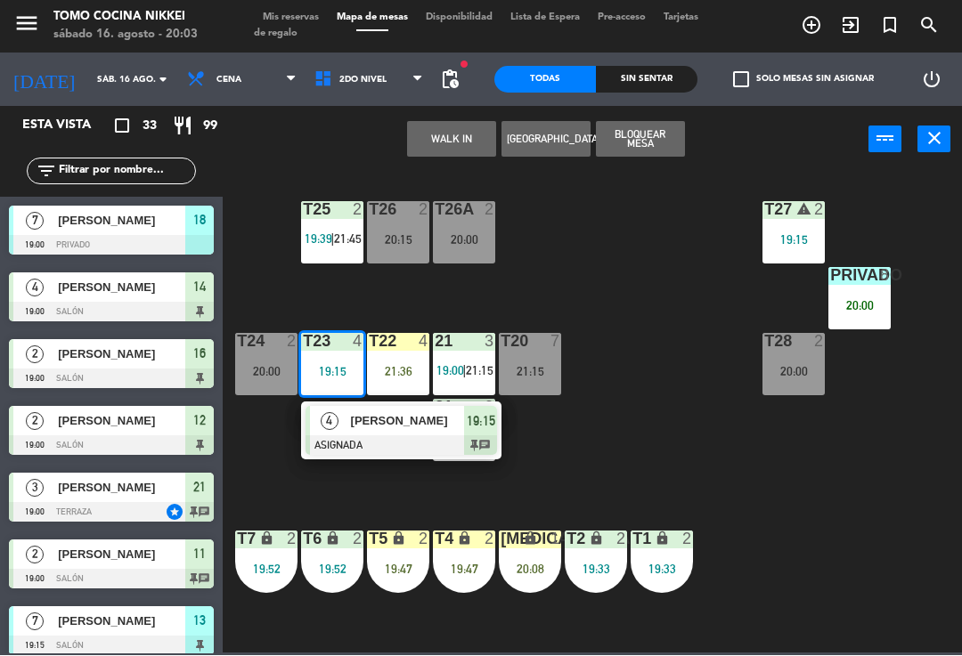
click at [267, 436] on div "T27 warning 2 19:15 T25 2 19:39 | 21:45 T26A 2 20:00 T26 2 20:15 Privado 8 20:0…" at bounding box center [596, 412] width 729 height 483
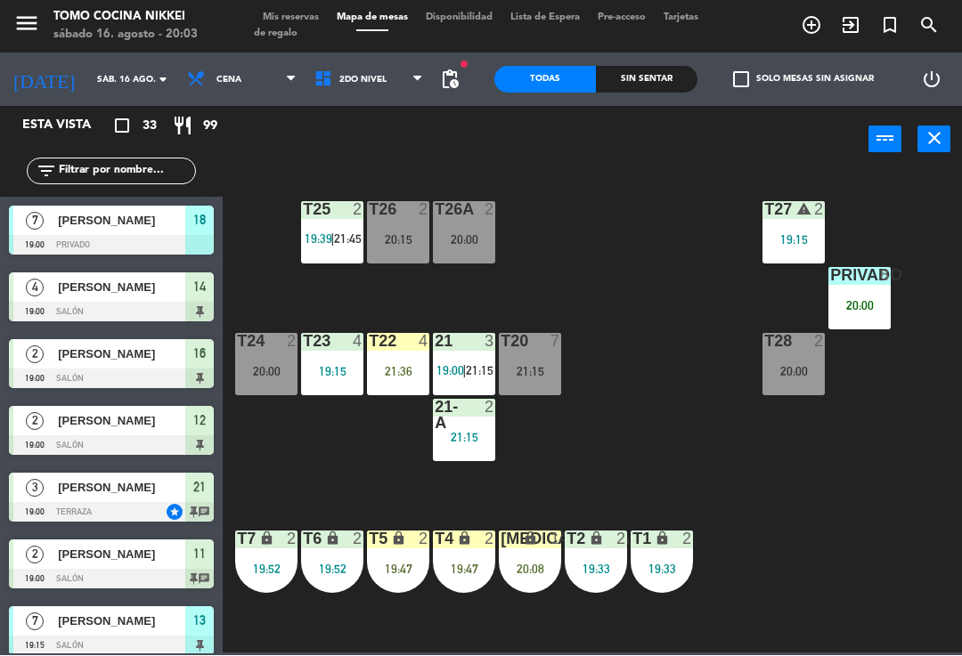
click at [331, 372] on div "19:15" at bounding box center [332, 372] width 62 height 12
click at [297, 393] on div "T24 2 20:00" at bounding box center [266, 365] width 62 height 62
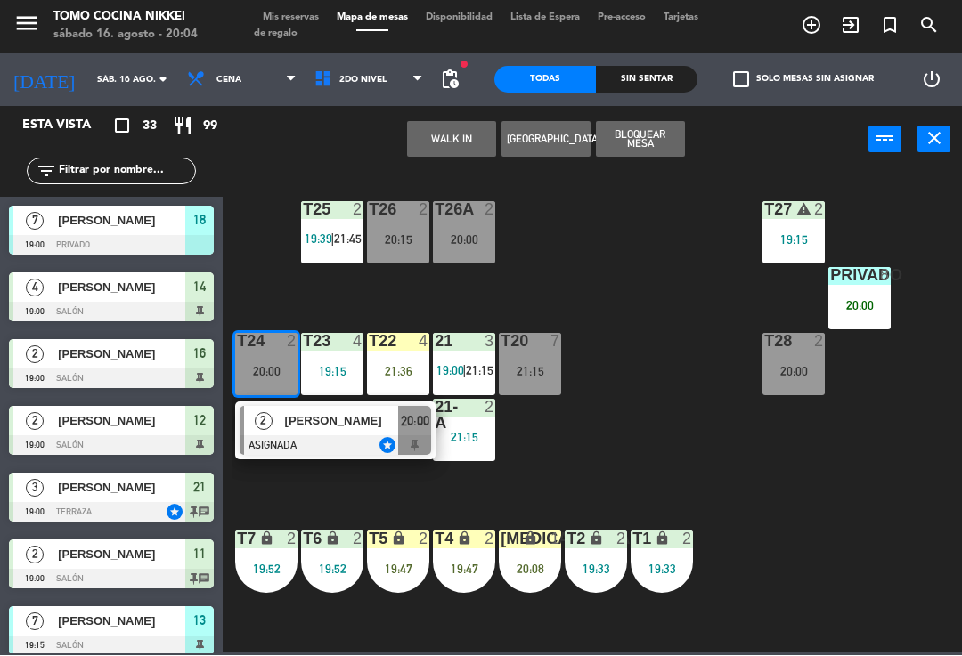
click at [284, 299] on div "T27 warning 2 19:15 T25 2 19:39 | 21:45 T26A 2 20:00 T26 2 20:15 Privado 8 20:0…" at bounding box center [596, 412] width 729 height 483
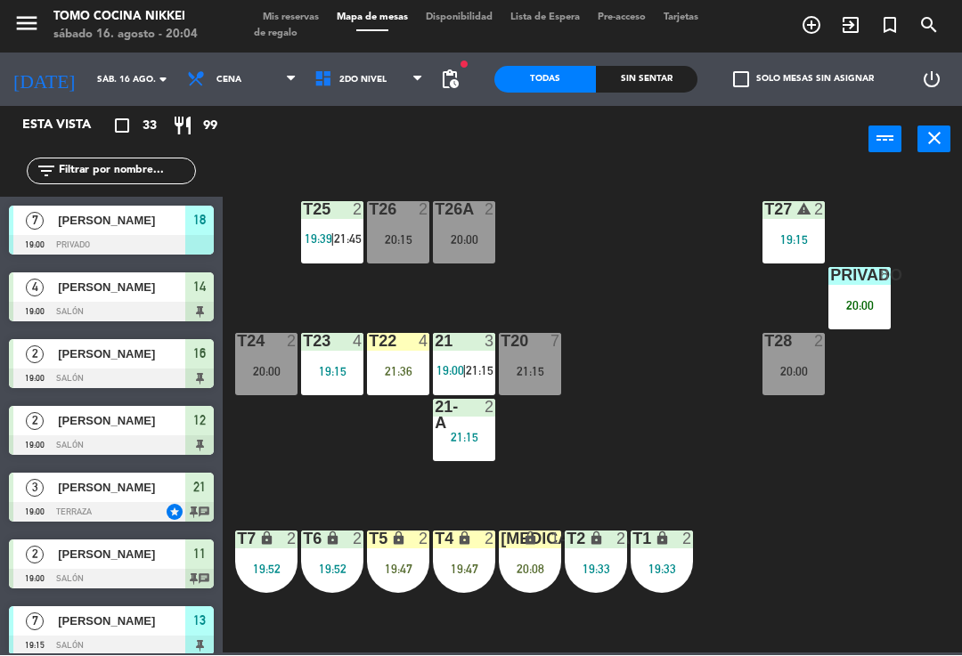
click at [340, 357] on div "T23 4 19:15" at bounding box center [332, 365] width 62 height 62
click at [265, 485] on div "T27 warning 2 19:15 T25 2 19:39 | 21:45 T26A 2 20:00 T26 2 20:15 Privado 8 20:0…" at bounding box center [596, 412] width 729 height 483
click at [395, 395] on div "T22 4 21:36" at bounding box center [398, 365] width 62 height 62
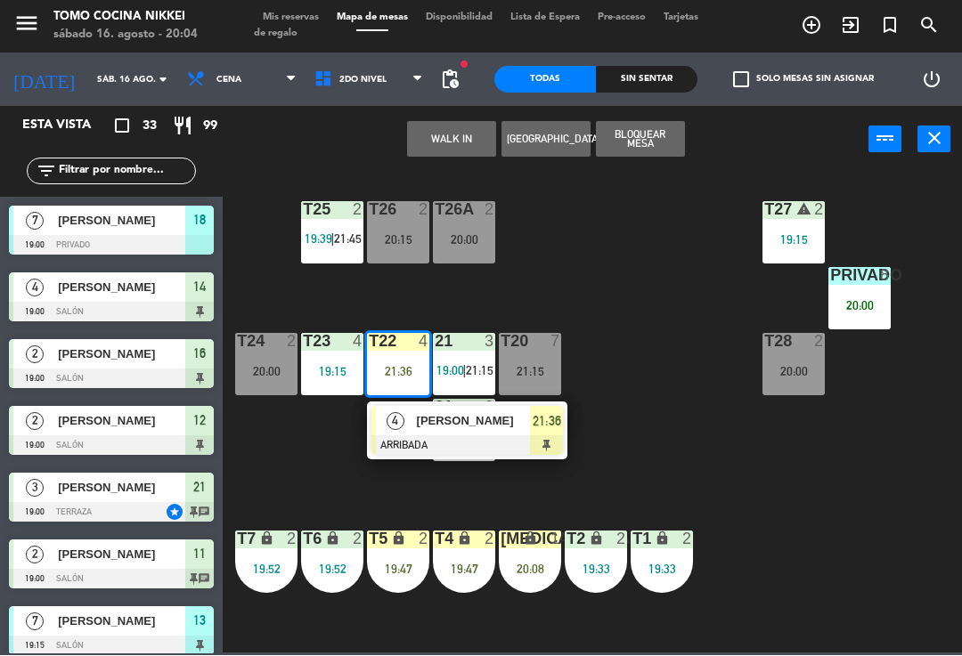
click at [863, 585] on div "T27 warning 2 19:15 T25 2 19:39 | 21:45 T26A 2 20:00 T26 2 20:15 Privado 8 20:0…" at bounding box center [596, 412] width 729 height 483
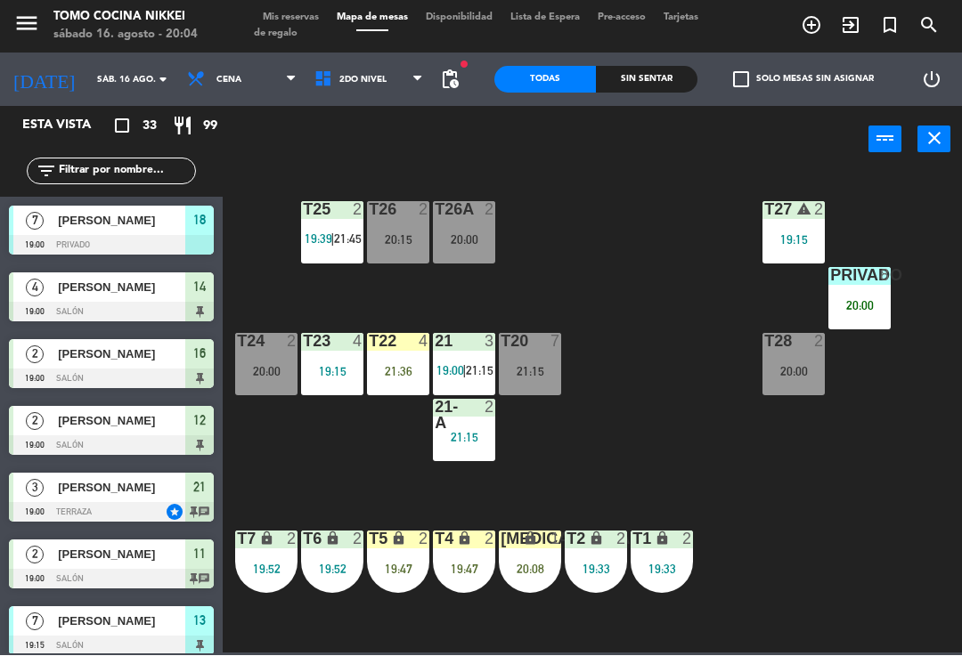
click at [794, 453] on div "T27 warning 2 19:15 T25 2 19:39 | 21:45 T26A 2 20:00 T26 2 20:15 Privado 8 20:0…" at bounding box center [596, 412] width 729 height 483
click at [647, 353] on div "T27 warning 2 19:15 T25 2 19:39 | 21:45 T26A 2 20:00 T26 2 20:15 Privado 8 20:0…" at bounding box center [596, 412] width 729 height 483
click at [354, 365] on div "19:15" at bounding box center [332, 371] width 62 height 13
click at [615, 371] on div "T27 warning 2 19:15 T25 2 19:39 | 21:45 T26A 2 20:00 T26 2 20:15 Privado 8 20:0…" at bounding box center [596, 412] width 729 height 483
click at [721, 471] on div "T27 warning 2 19:15 T25 2 19:39 | 21:45 T26A 2 20:00 T26 2 20:15 Privado 8 20:0…" at bounding box center [596, 412] width 729 height 483
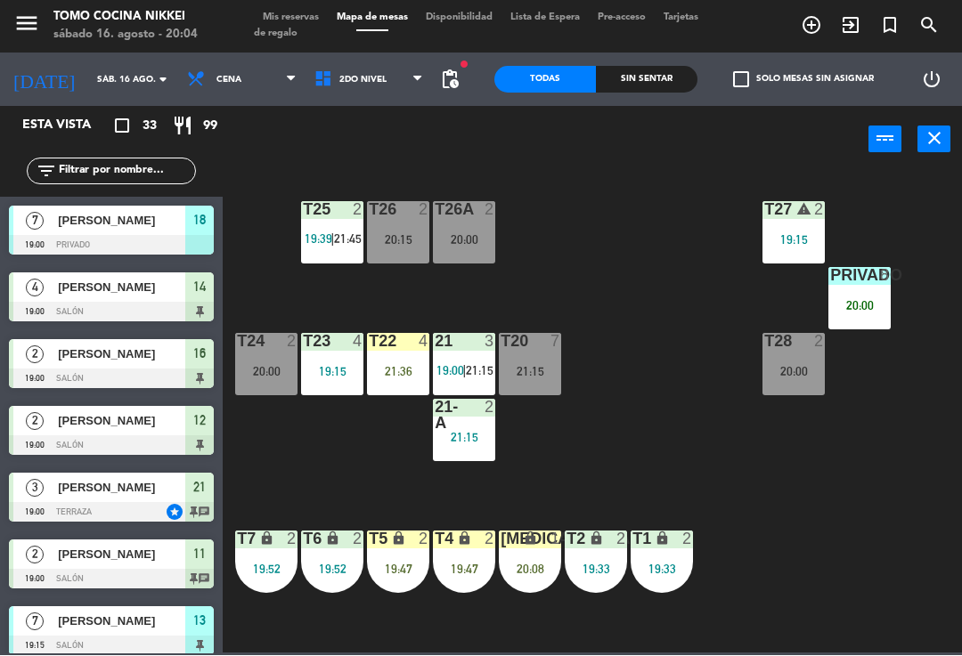
click at [688, 409] on div "T27 warning 2 19:15 T25 2 19:39 | 21:45 T26A 2 20:00 T26 2 20:15 Privado 8 20:0…" at bounding box center [596, 412] width 729 height 483
click at [362, 357] on div "T23 4 19:15" at bounding box center [332, 365] width 62 height 62
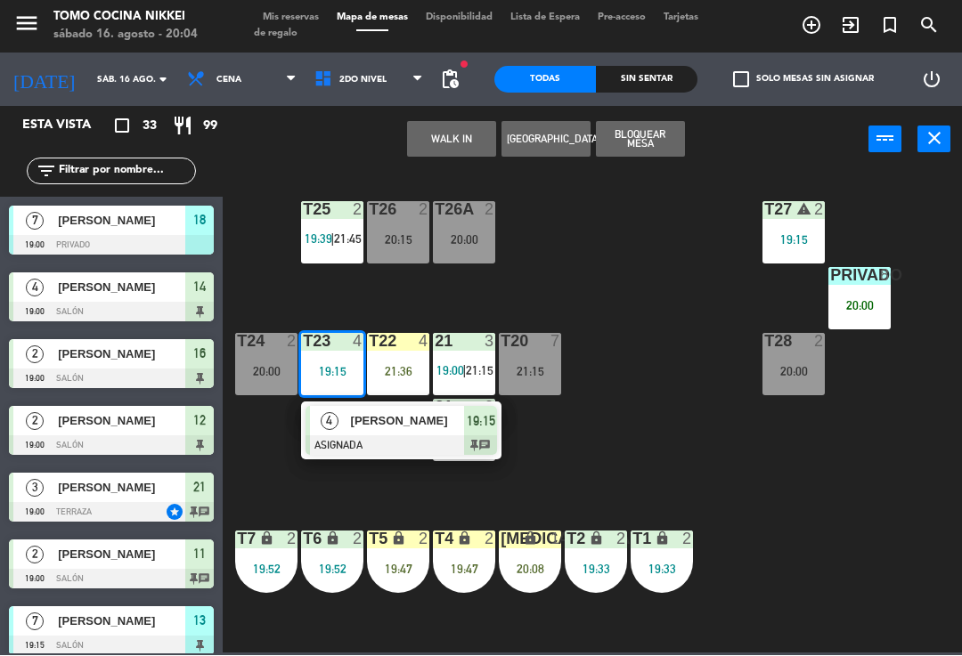
click at [397, 433] on div "[PERSON_NAME]" at bounding box center [407, 421] width 116 height 29
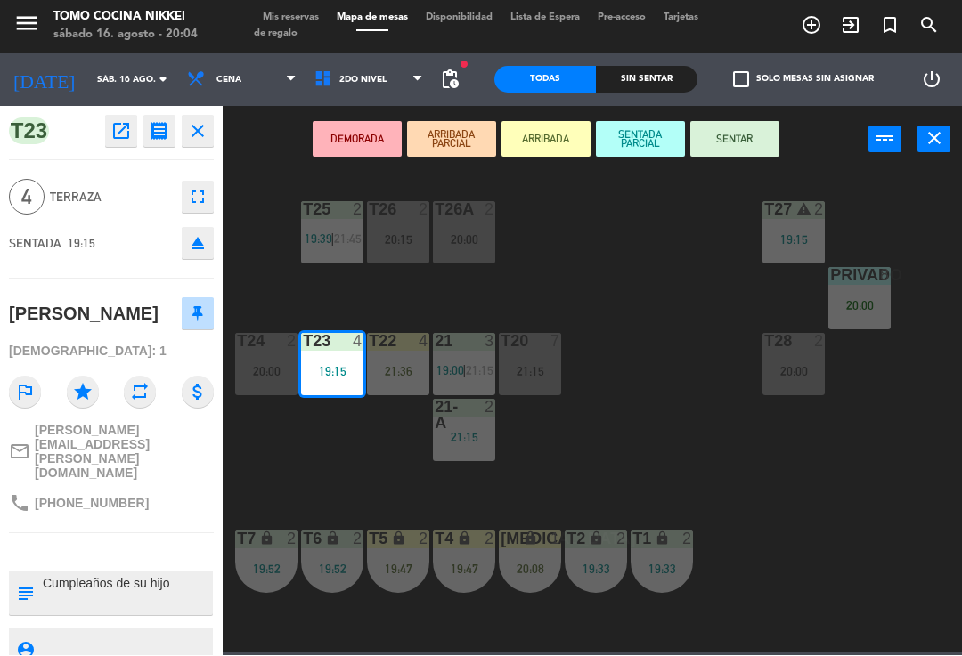
click at [191, 191] on icon "fullscreen" at bounding box center [197, 197] width 21 height 21
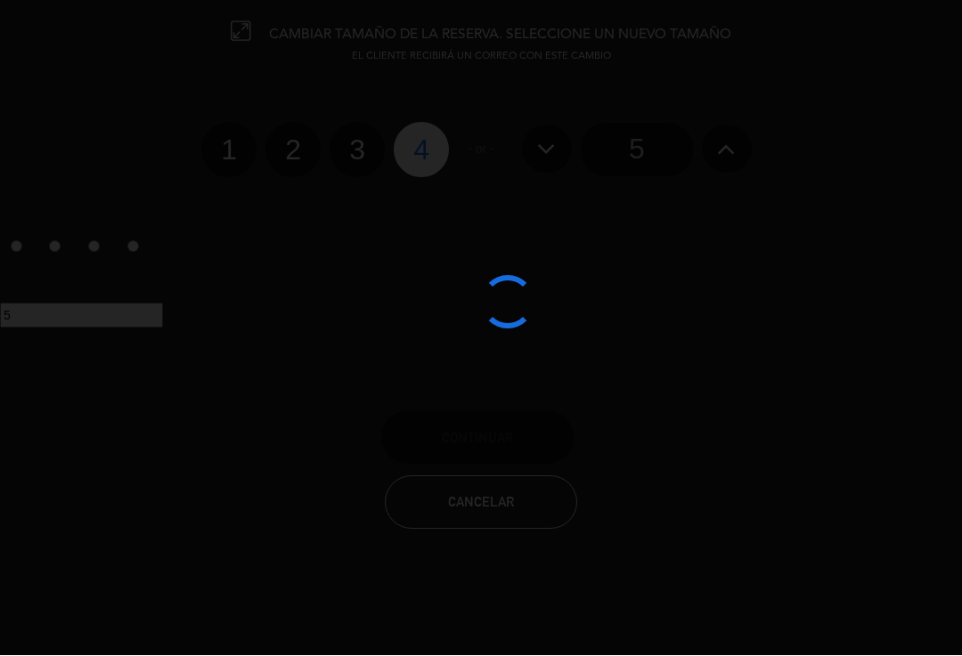
click at [725, 161] on div at bounding box center [481, 328] width 962 height 656
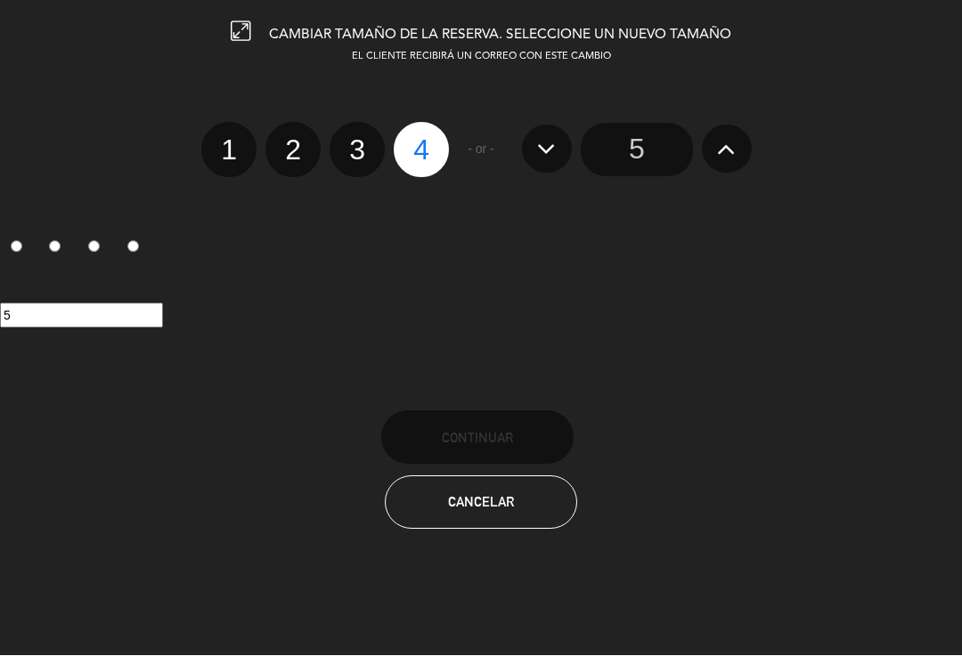
click at [706, 135] on button at bounding box center [727, 150] width 50 height 48
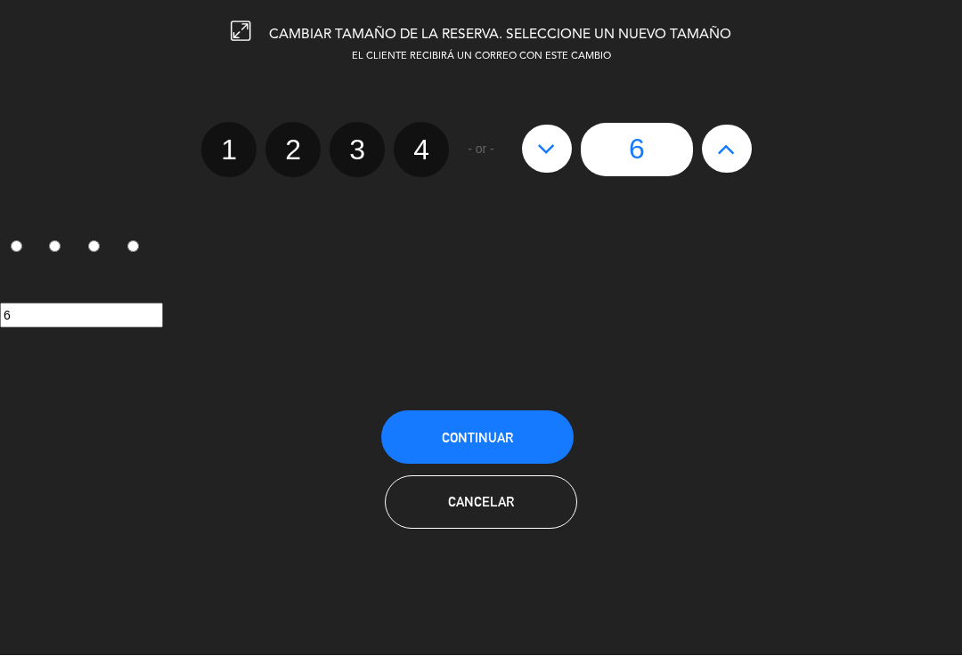
click at [716, 135] on button at bounding box center [727, 150] width 50 height 48
type input "7"
click at [559, 160] on button at bounding box center [547, 150] width 50 height 48
type input "6"
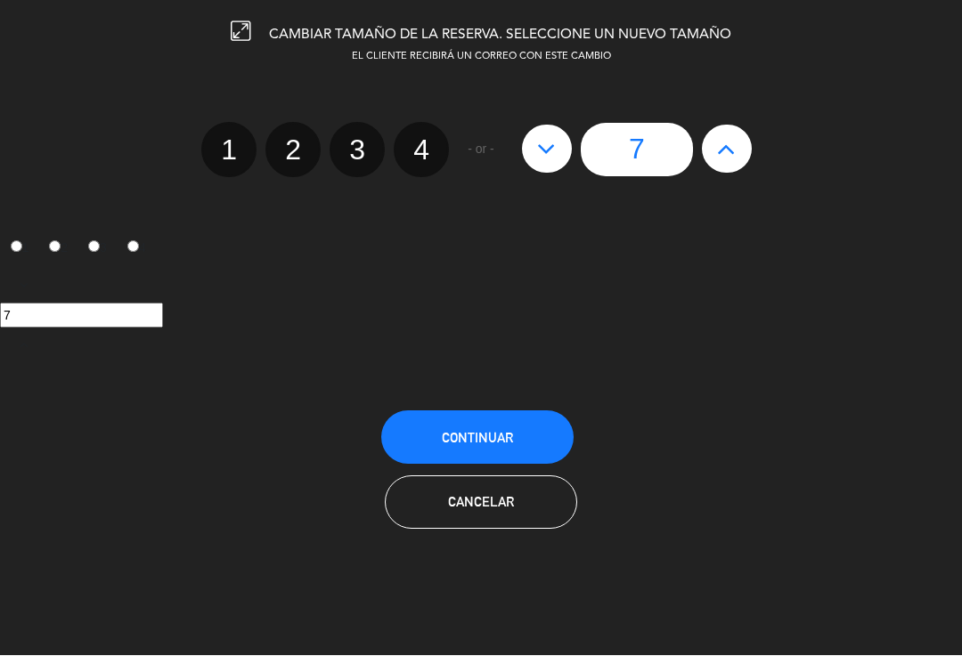
type input "6"
click at [506, 437] on span "Continuar" at bounding box center [477, 438] width 71 height 15
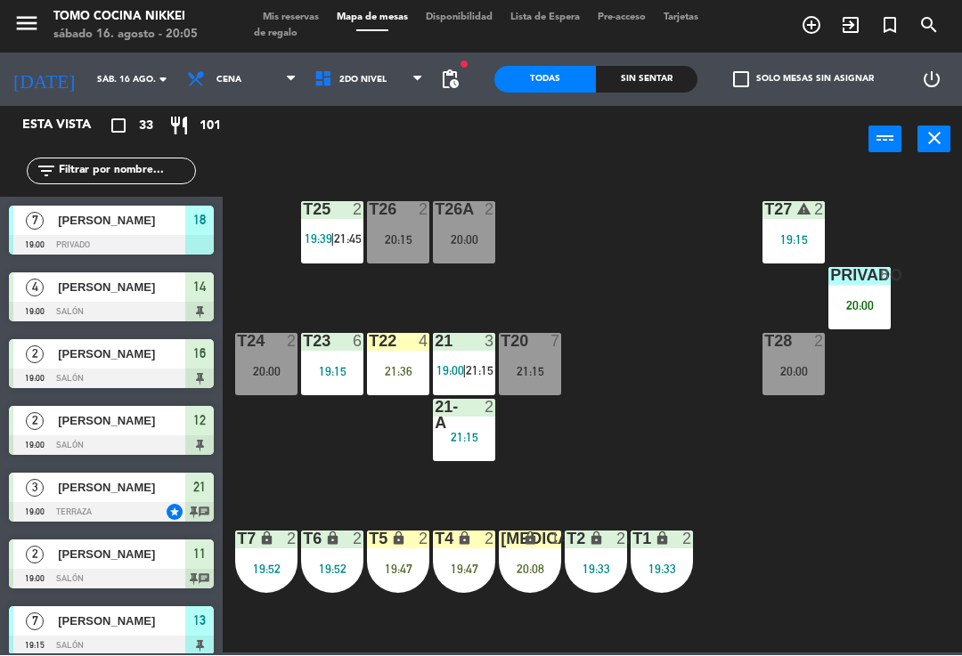
click at [339, 368] on div "19:15" at bounding box center [332, 372] width 62 height 12
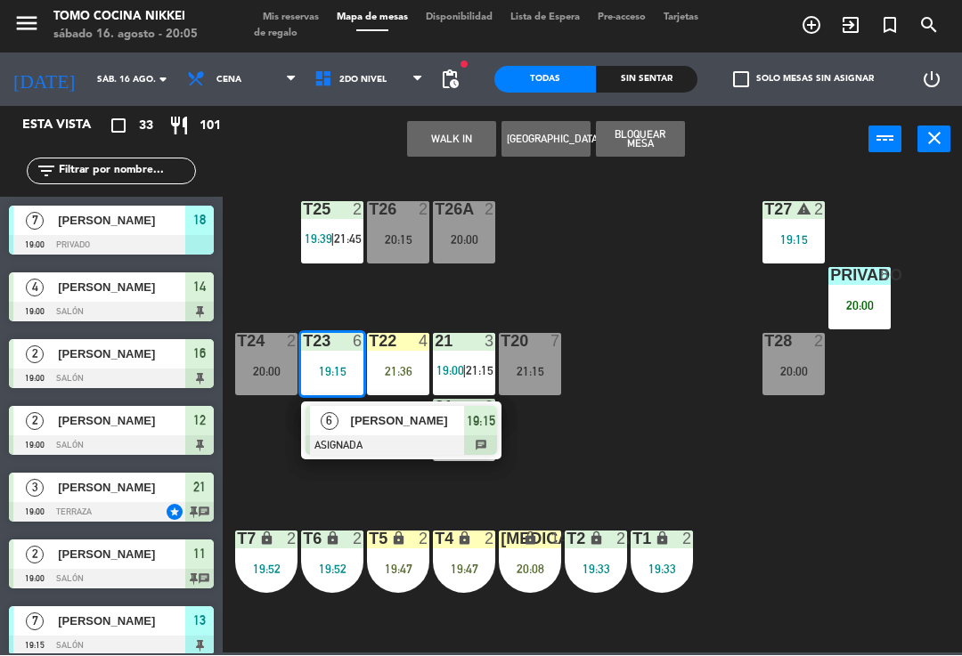
click at [786, 478] on div "T27 warning 2 19:15 T25 2 19:39 | 21:45 T26A 2 20:00 T26 2 20:15 Privado 8 20:0…" at bounding box center [596, 412] width 729 height 483
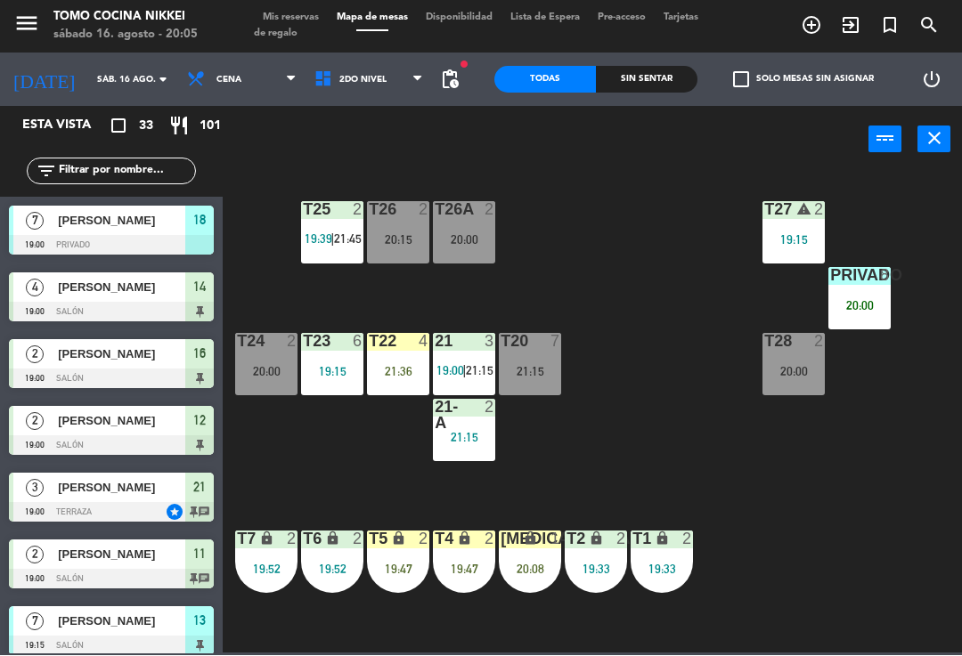
click at [329, 369] on div "19:15" at bounding box center [332, 372] width 62 height 12
click at [421, 282] on div "T27 warning 2 19:15 T25 2 19:39 | 21:45 T26A 2 20:00 T26 2 20:15 Privado 8 20:0…" at bounding box center [596, 412] width 729 height 483
click at [340, 394] on div "T23 6 19:15" at bounding box center [332, 365] width 62 height 62
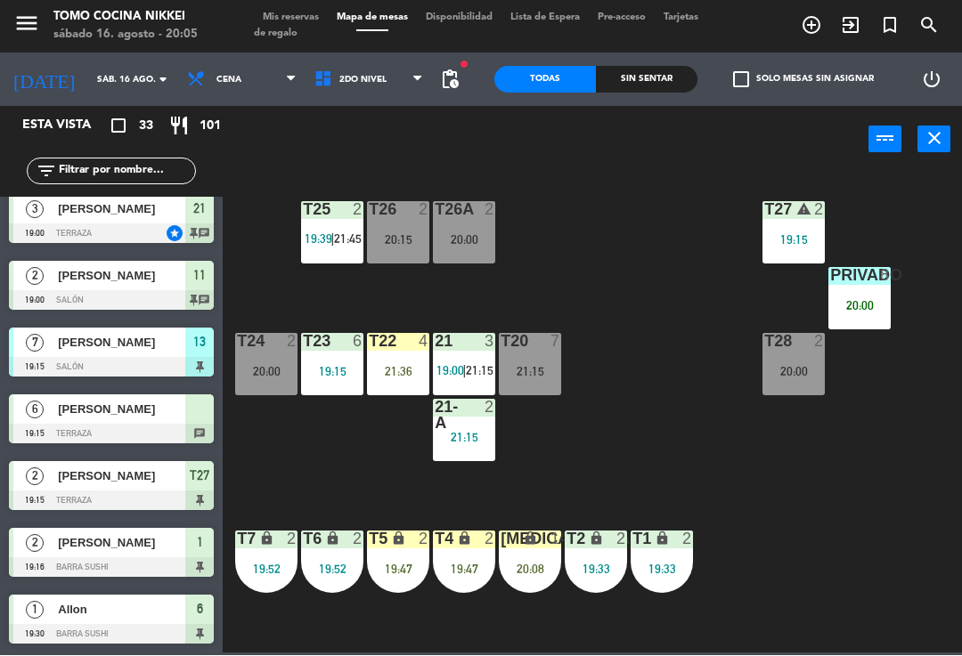
scroll to position [281, 0]
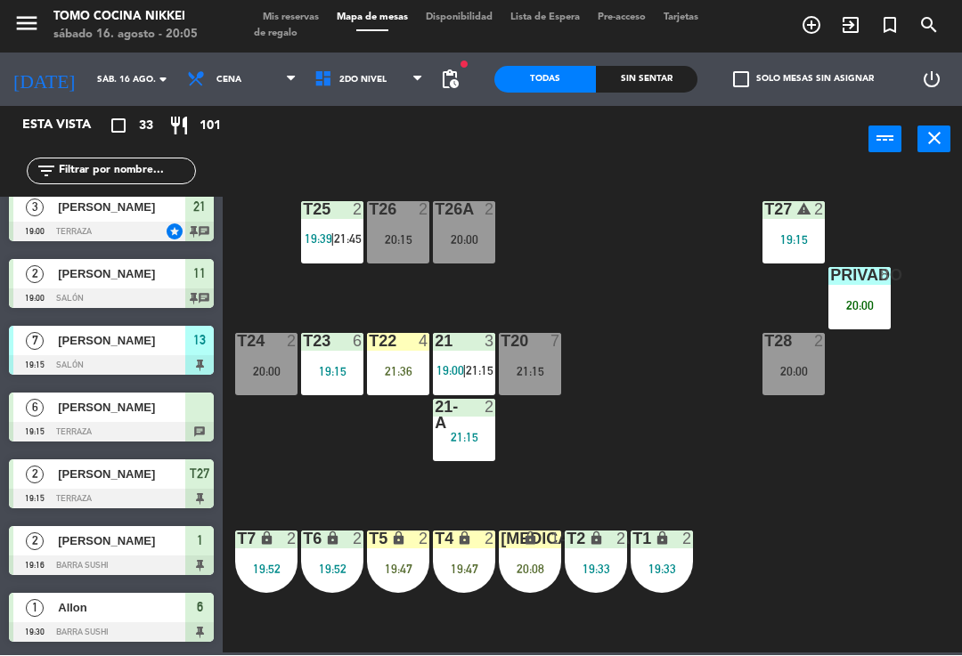
click at [654, 68] on div "Sin sentar" at bounding box center [647, 80] width 102 height 27
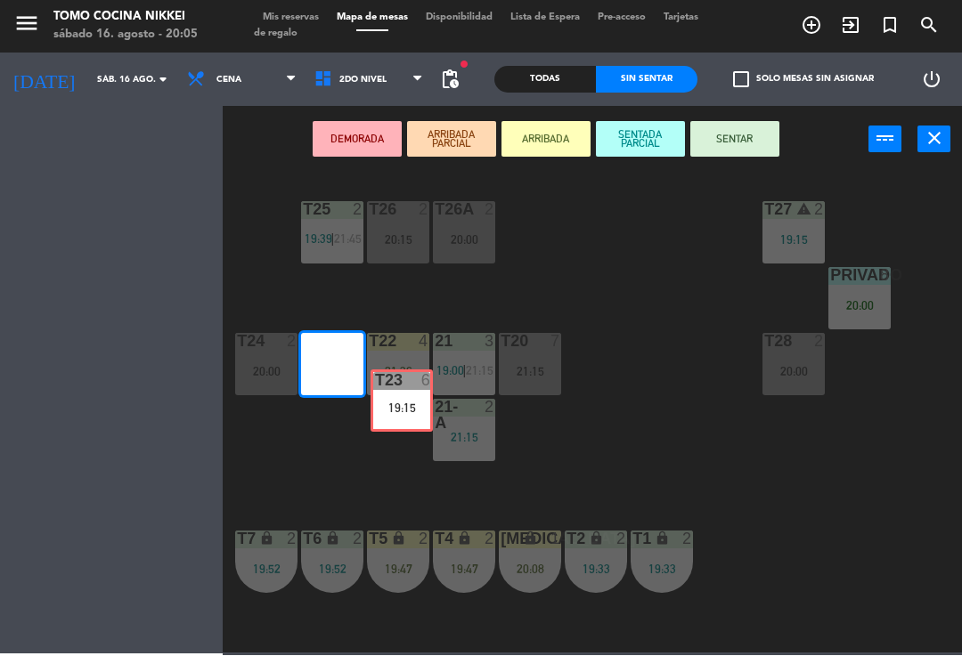
scroll to position [0, 0]
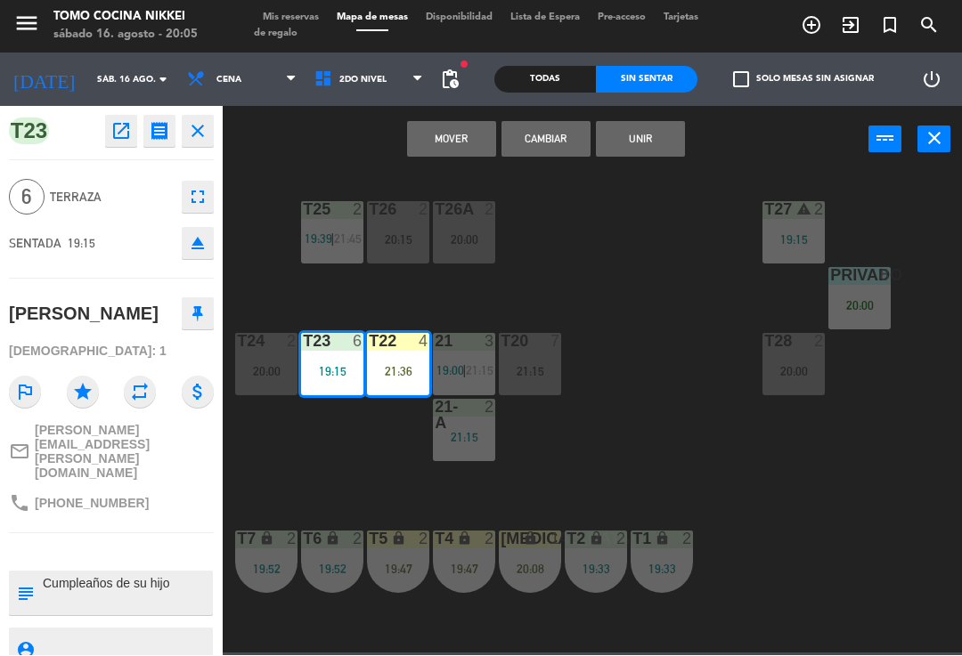
click at [554, 141] on button "Cambiar" at bounding box center [545, 140] width 89 height 36
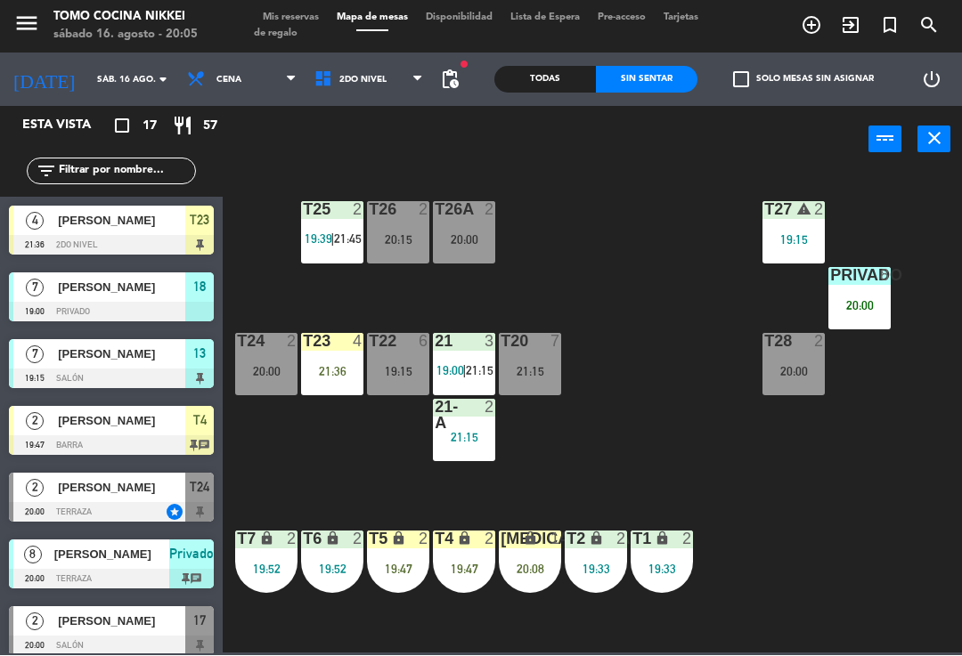
click at [403, 371] on div "19:15" at bounding box center [398, 372] width 62 height 12
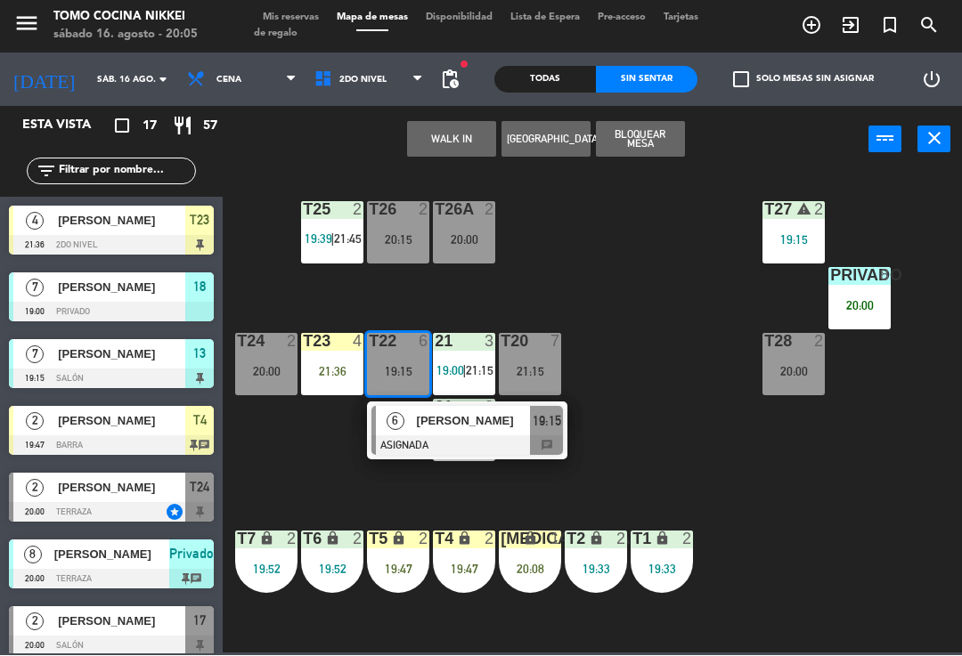
click at [472, 437] on div at bounding box center [466, 446] width 191 height 20
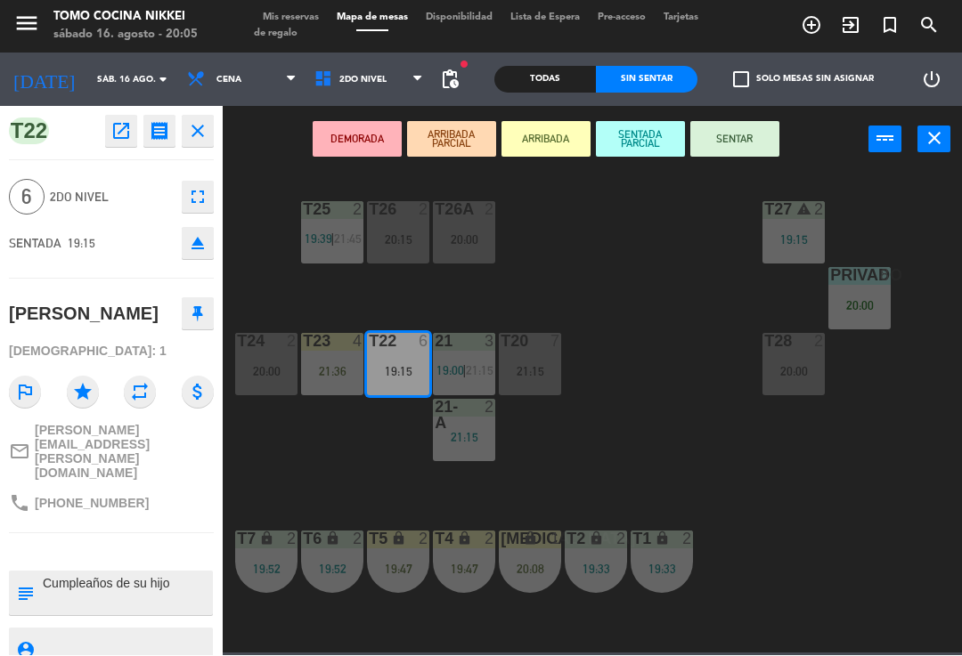
click at [725, 143] on button "SENTAR" at bounding box center [734, 140] width 89 height 36
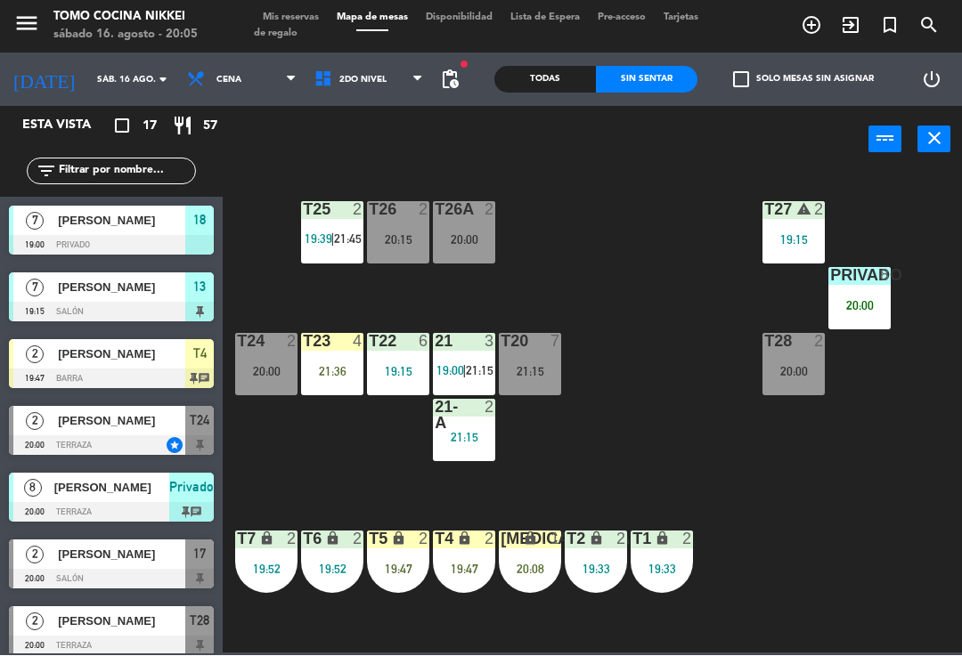
click at [647, 299] on div "T27 warning 2 19:15 T25 2 19:39 | 21:45 T26A 2 20:00 T26 2 20:15 Privado 8 20:0…" at bounding box center [596, 412] width 729 height 483
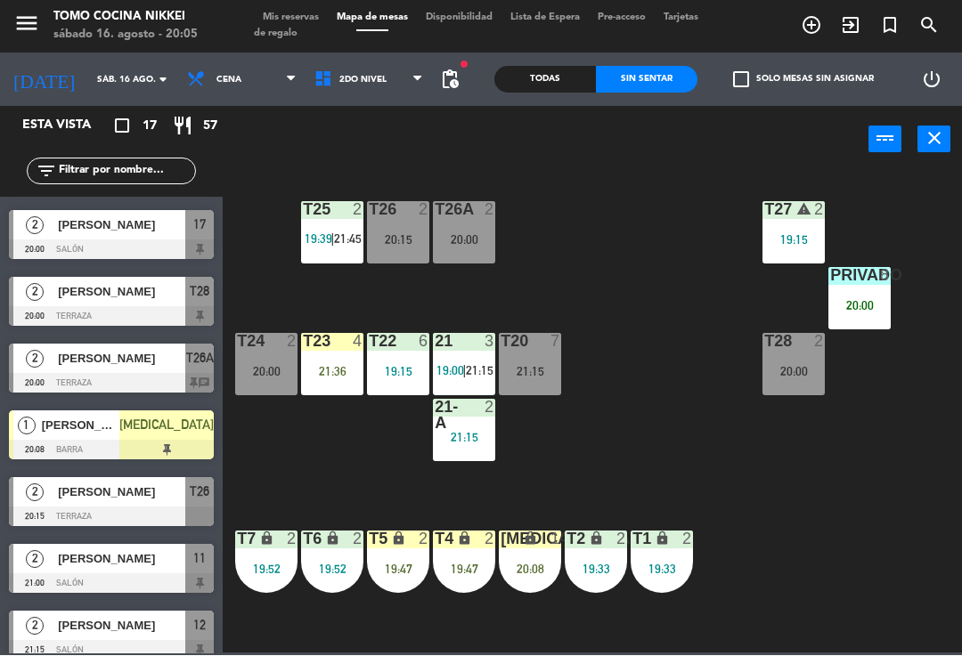
scroll to position [329, 0]
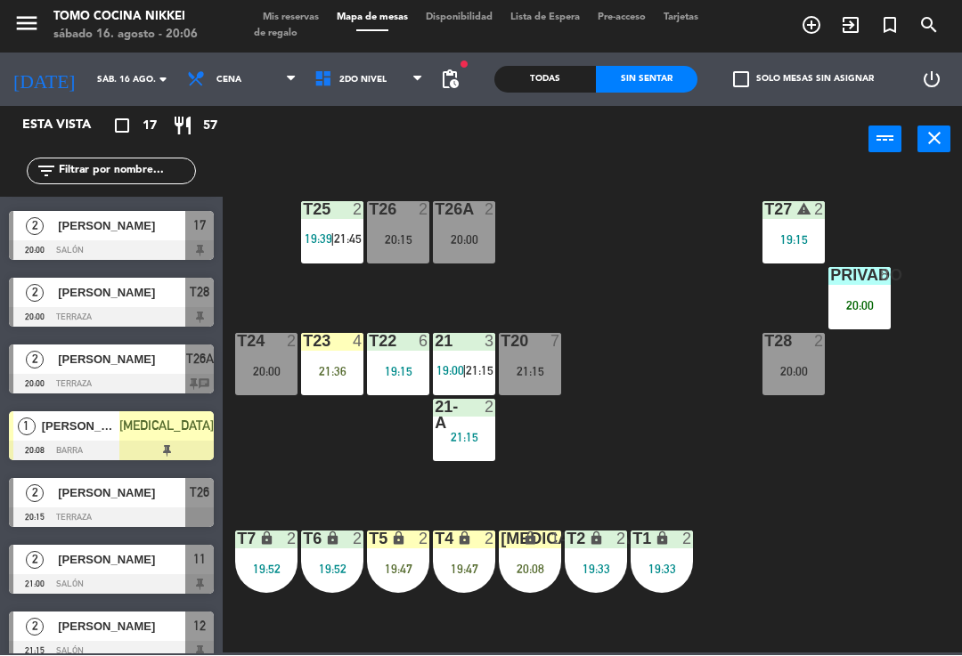
click at [808, 366] on div "20:00" at bounding box center [793, 372] width 62 height 12
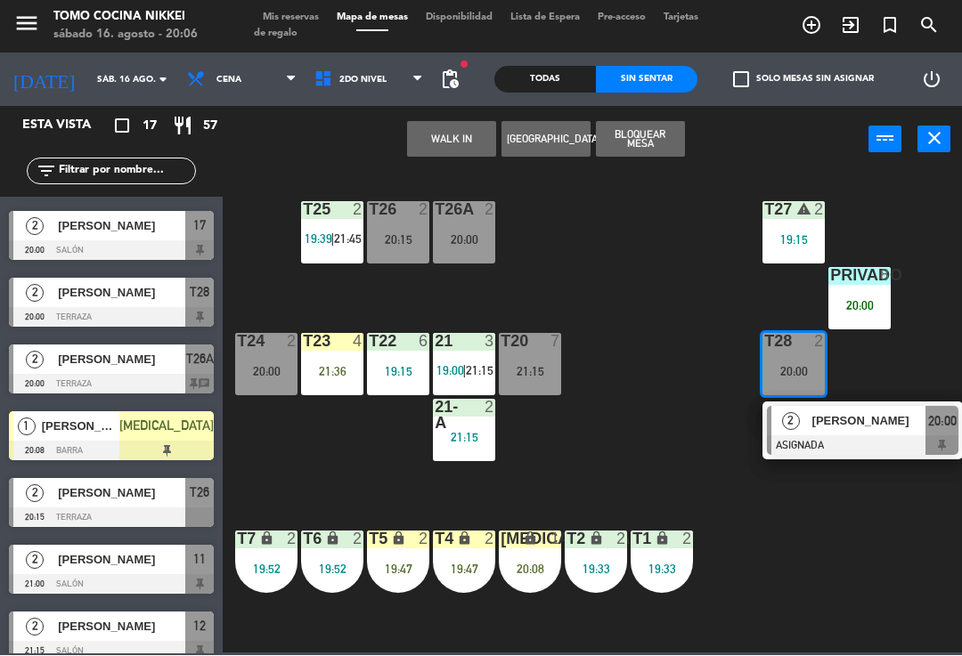
click at [915, 426] on span "[PERSON_NAME]" at bounding box center [869, 421] width 114 height 19
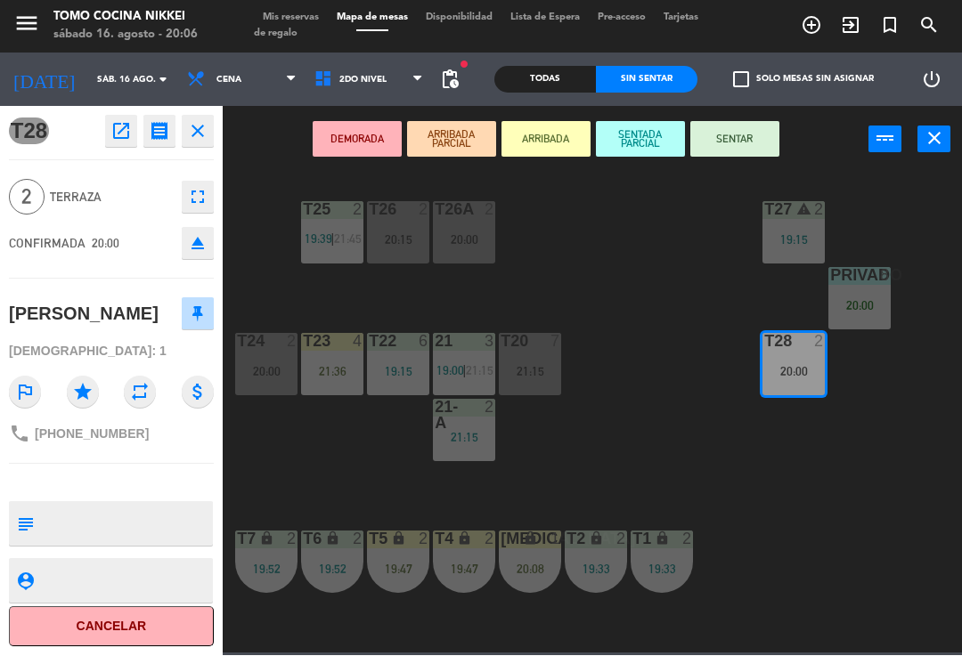
click at [756, 133] on button "SENTAR" at bounding box center [734, 140] width 89 height 36
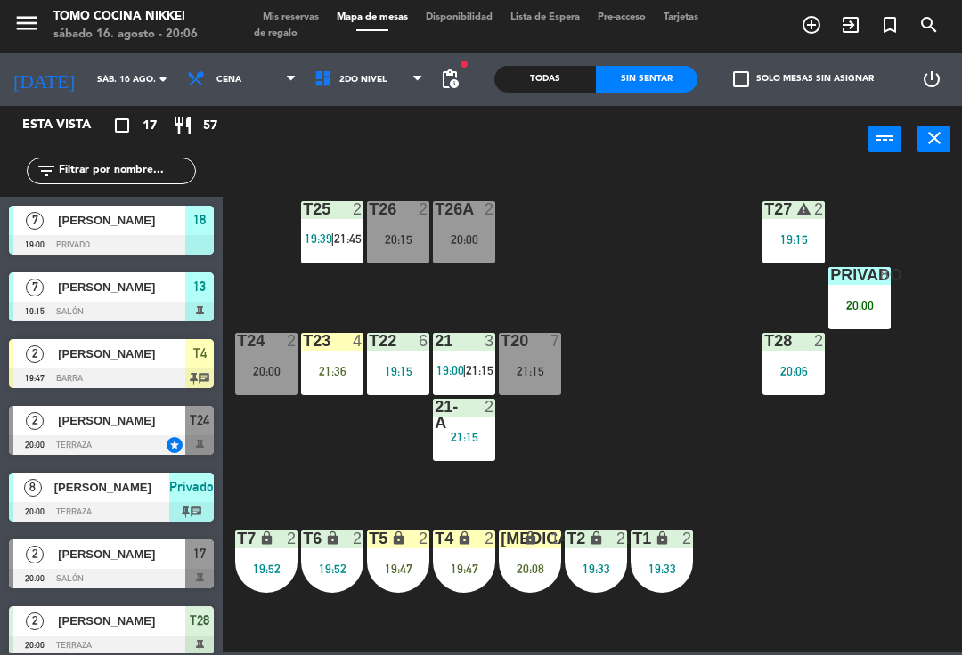
click at [667, 403] on div "T27 warning 2 19:15 T25 2 19:39 | 21:45 T26A 2 20:00 T26 2 20:15 Privado 8 20:0…" at bounding box center [596, 412] width 729 height 483
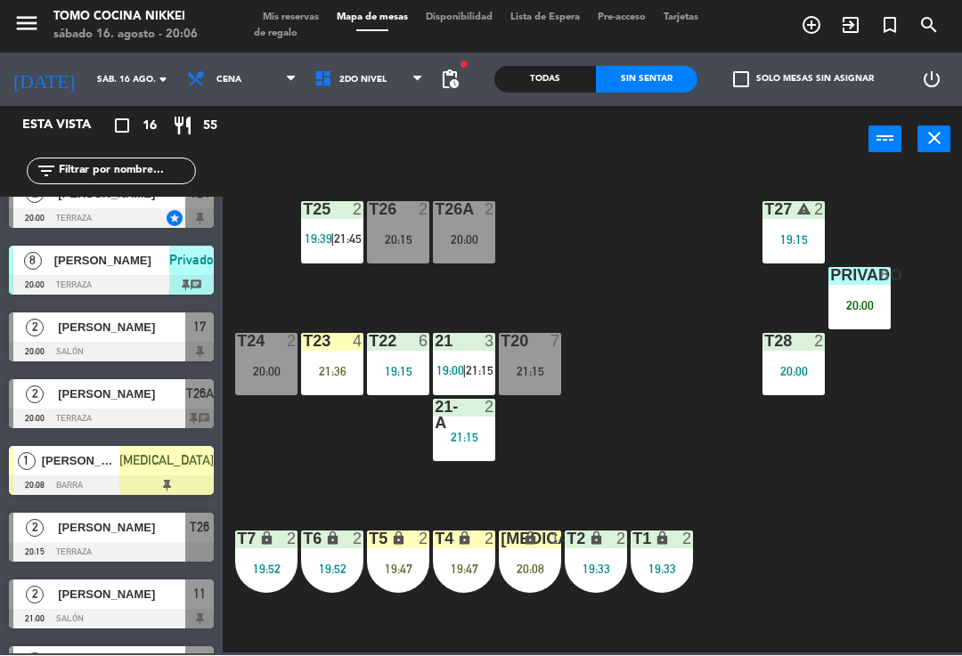
scroll to position [224, 0]
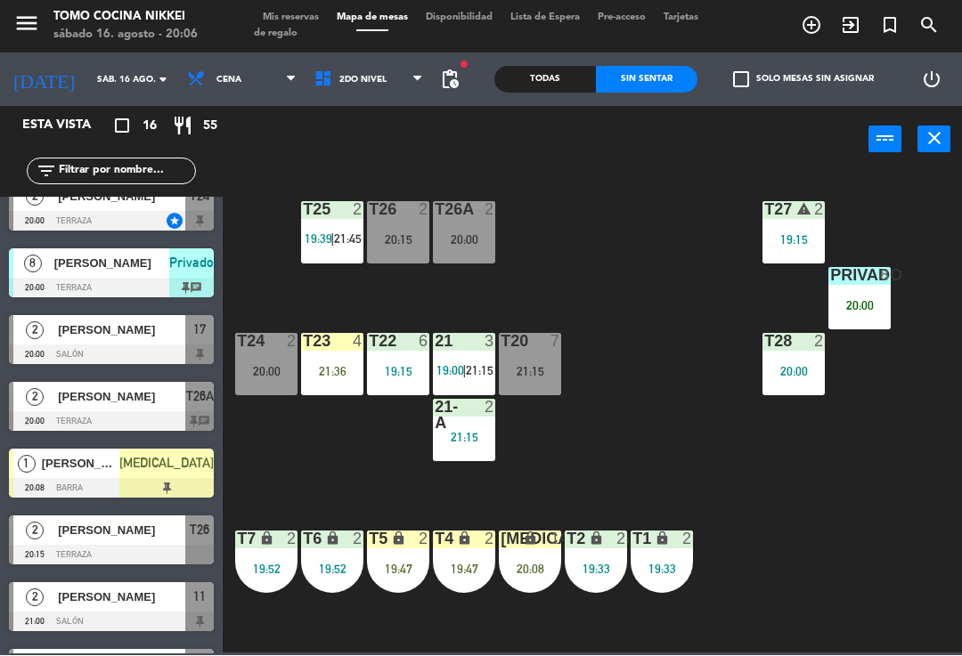
click at [355, 93] on span "2do Nivel" at bounding box center [368, 80] width 127 height 39
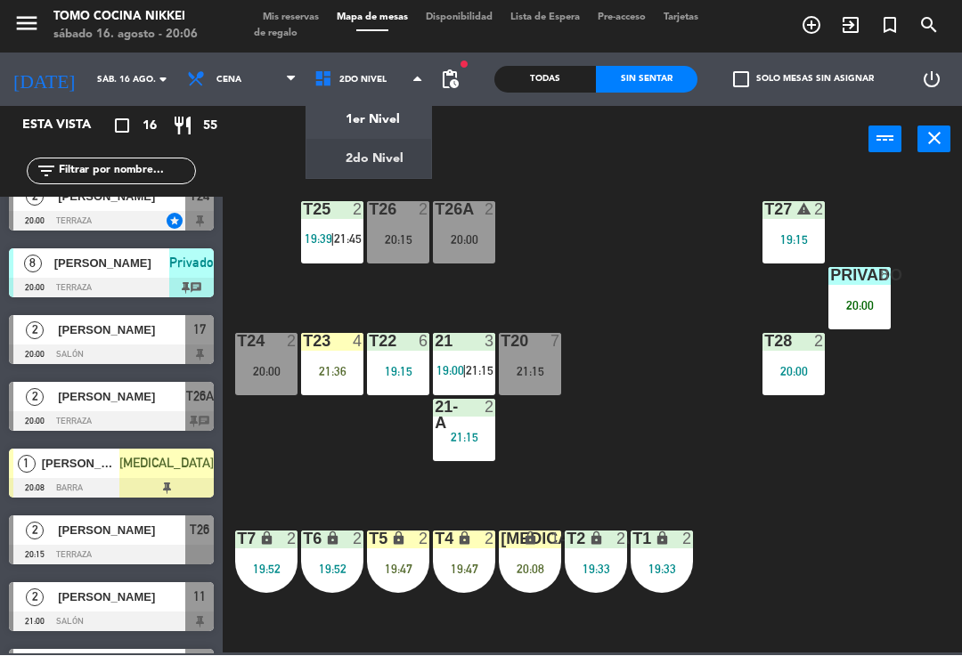
click at [362, 159] on ng-component "menu Tomo Cocina Nikkei [DATE] 16. agosto - 20:06 Mis reservas Mapa de mesas Di…" at bounding box center [481, 327] width 962 height 654
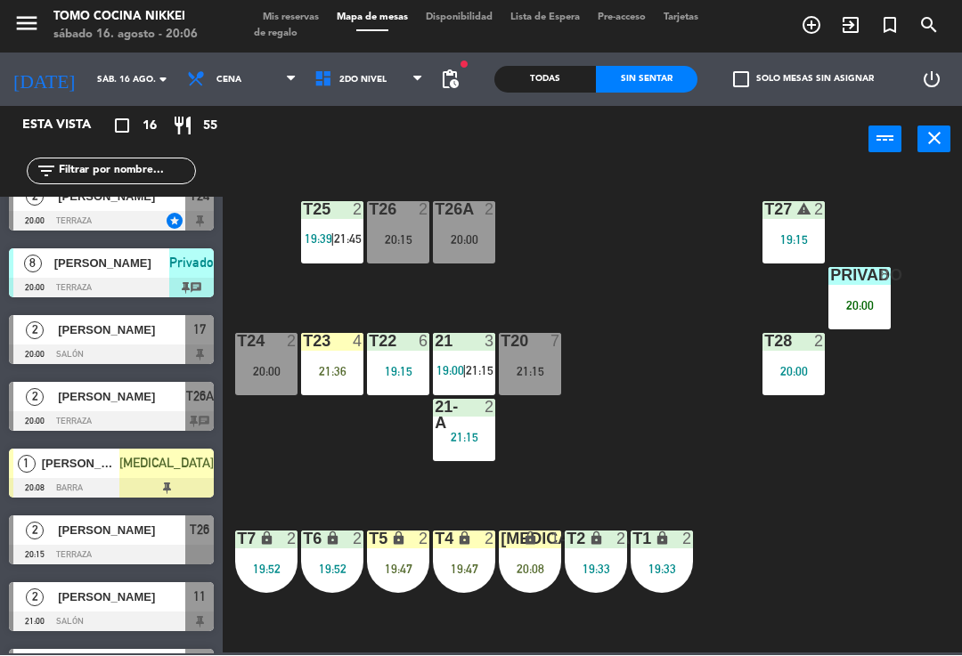
click at [383, 131] on div "power_input close" at bounding box center [546, 141] width 646 height 68
click at [387, 84] on span "2do Nivel" at bounding box center [368, 80] width 127 height 39
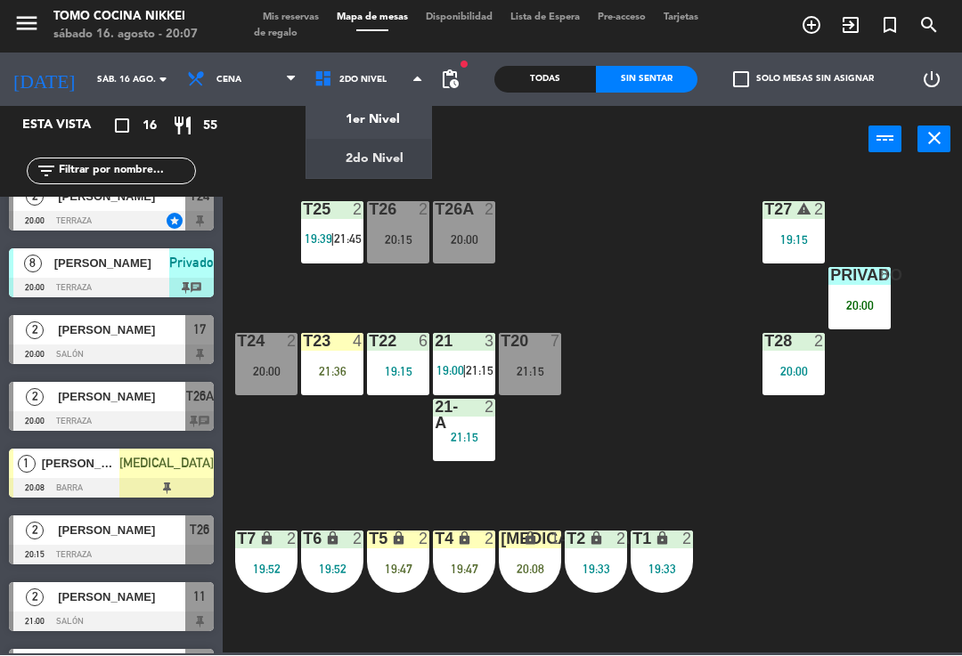
click at [372, 126] on ng-component "menu Tomo Cocina Nikkei [DATE] 16. agosto - 20:07 Mis reservas Mapa de mesas Di…" at bounding box center [481, 327] width 962 height 654
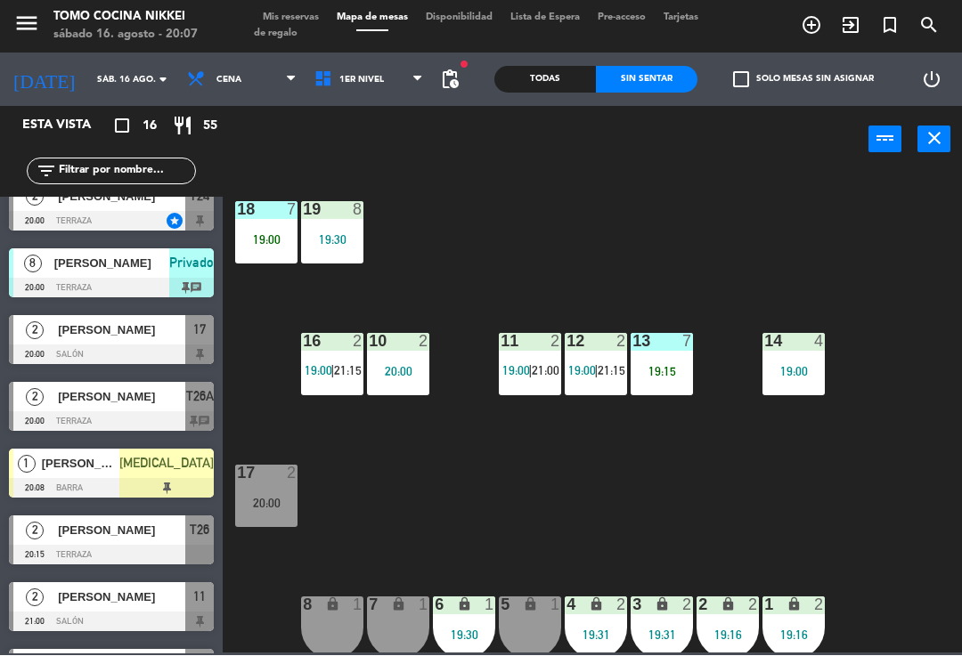
click at [273, 485] on div "17 2 20:00" at bounding box center [266, 497] width 62 height 62
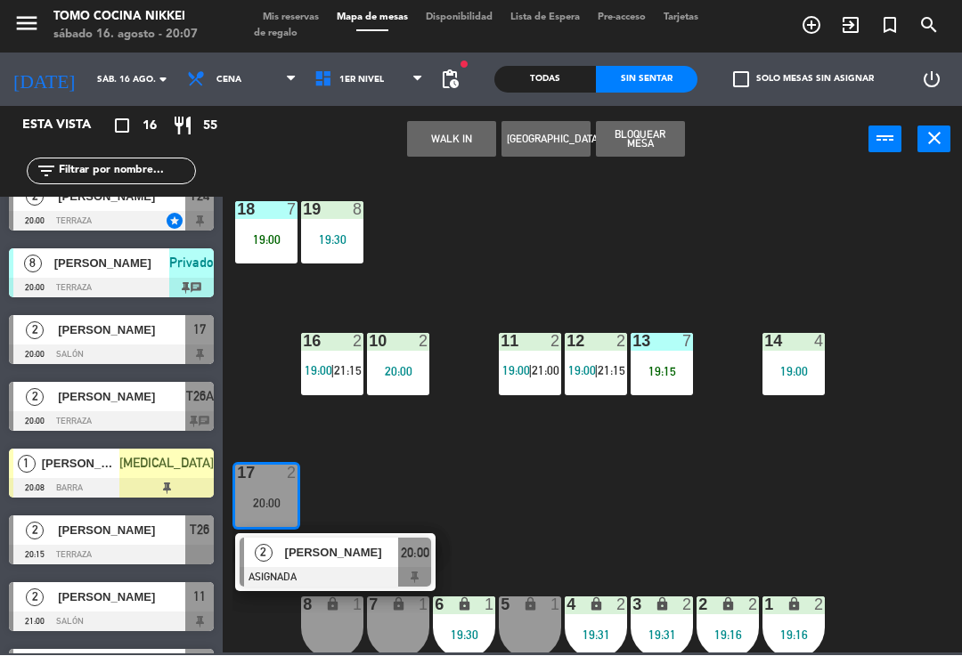
click at [375, 587] on div "2 [PERSON_NAME] ASIGNADA 20:00" at bounding box center [335, 563] width 200 height 58
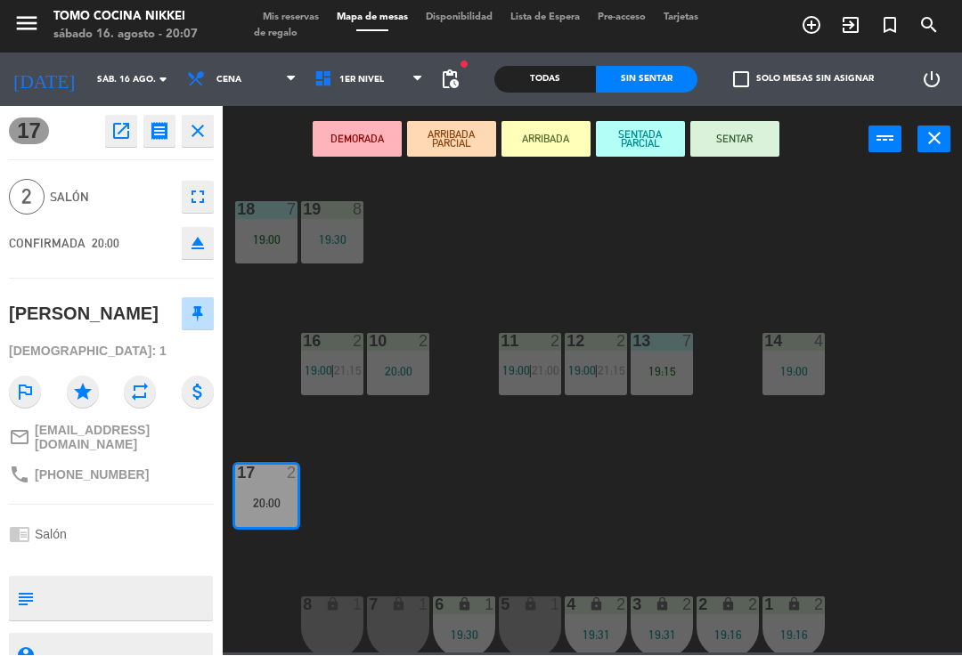
click at [746, 137] on button "SENTAR" at bounding box center [734, 140] width 89 height 36
click at [708, 246] on div "18 7 19:00 19 8 19:30 16 2 19:00 | 21:15 10 2 20:00 11 2 19:00 | 21:00 12 2 19:…" at bounding box center [596, 412] width 729 height 483
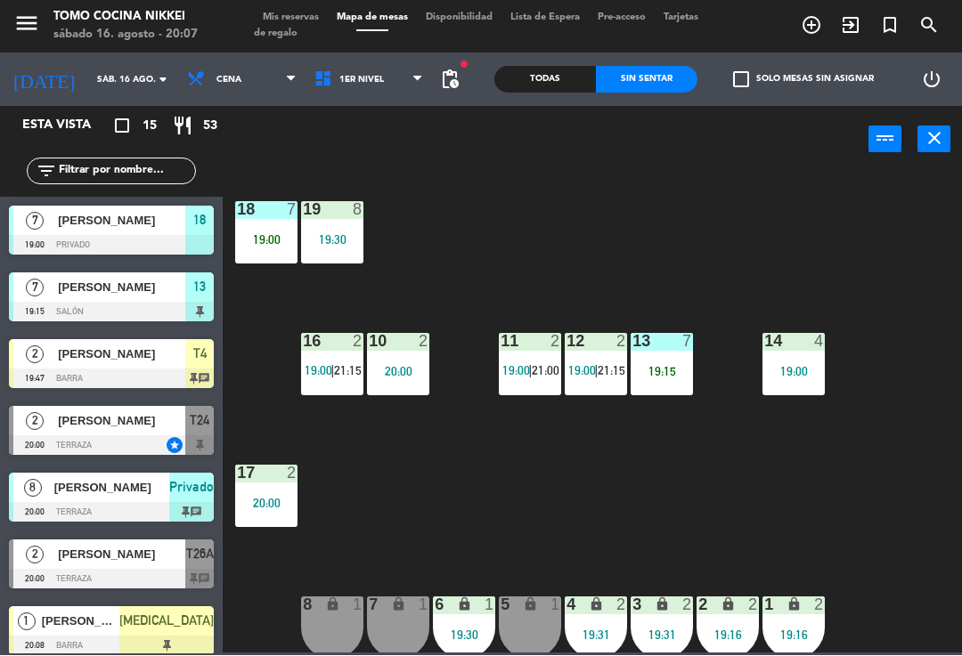
click at [754, 598] on div "1" at bounding box center [763, 606] width 29 height 17
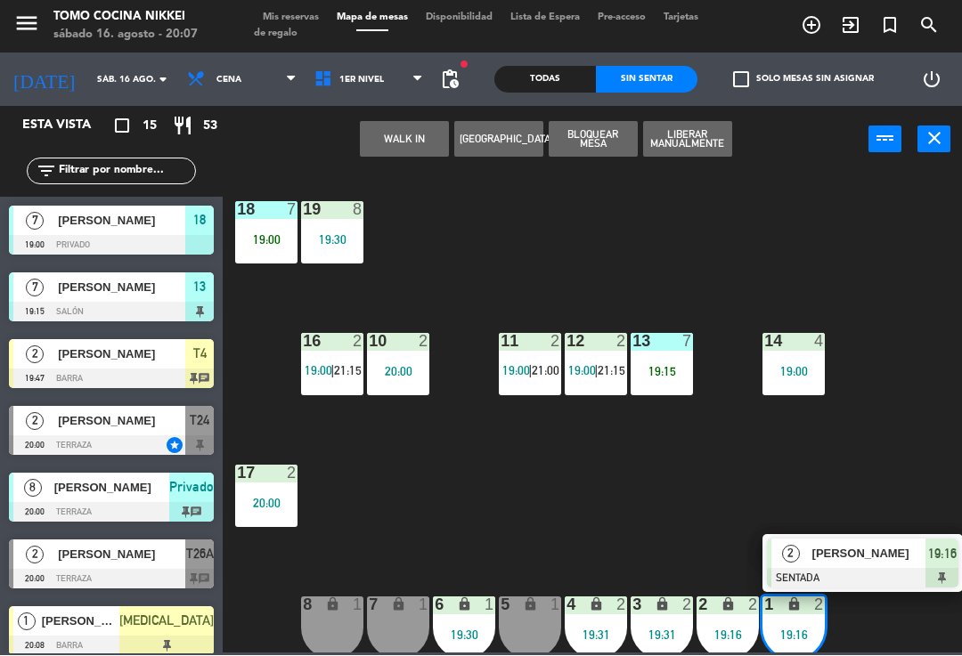
click at [730, 621] on div "2 lock 2 19:16" at bounding box center [727, 629] width 62 height 62
click at [420, 141] on button "WALK IN" at bounding box center [404, 140] width 89 height 36
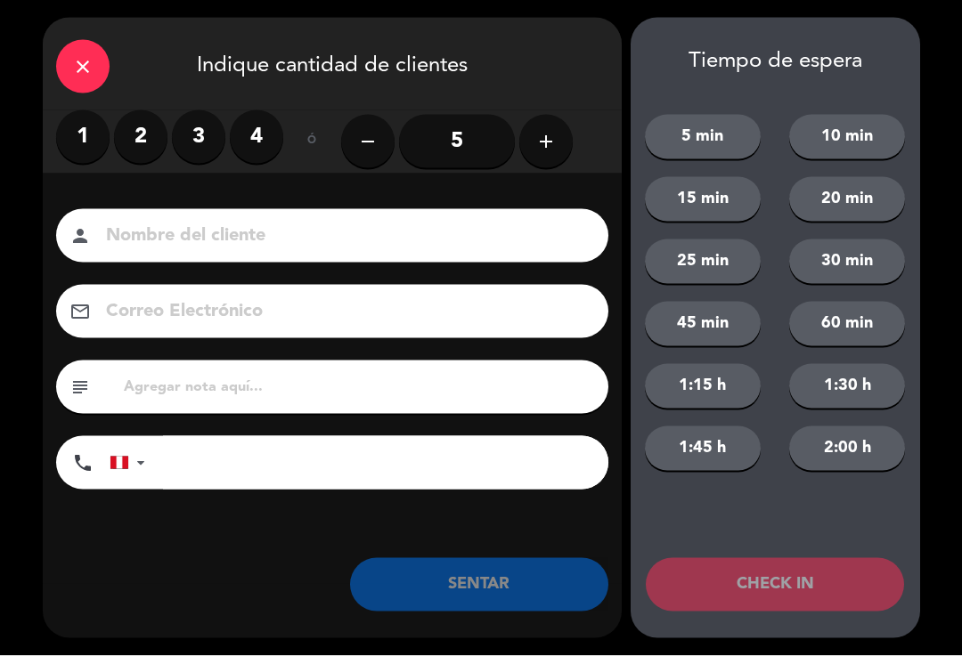
click at [142, 144] on label "2" at bounding box center [140, 136] width 53 height 53
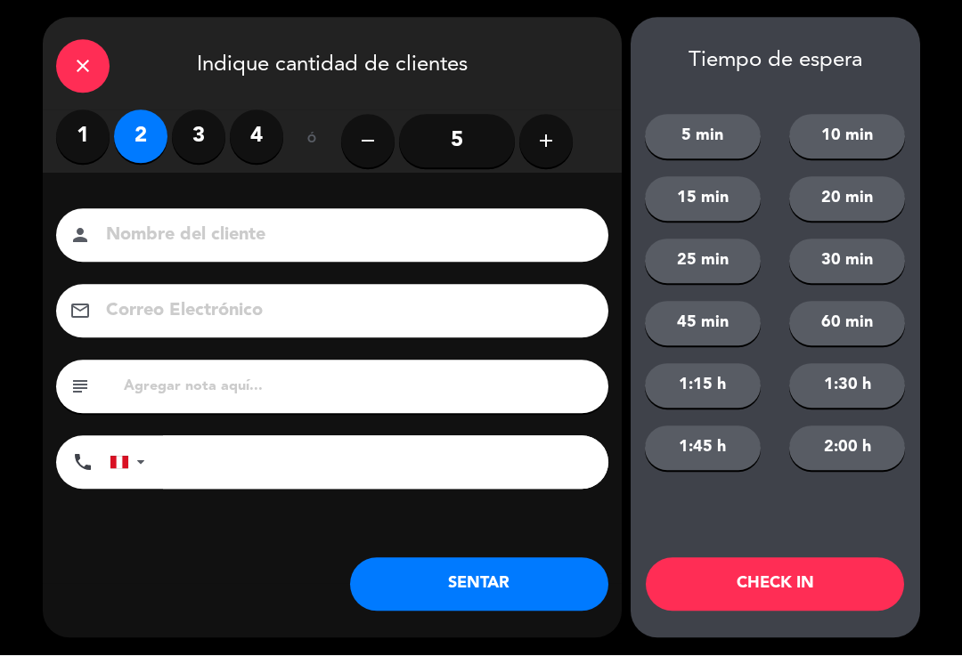
click at [247, 221] on input at bounding box center [344, 236] width 481 height 31
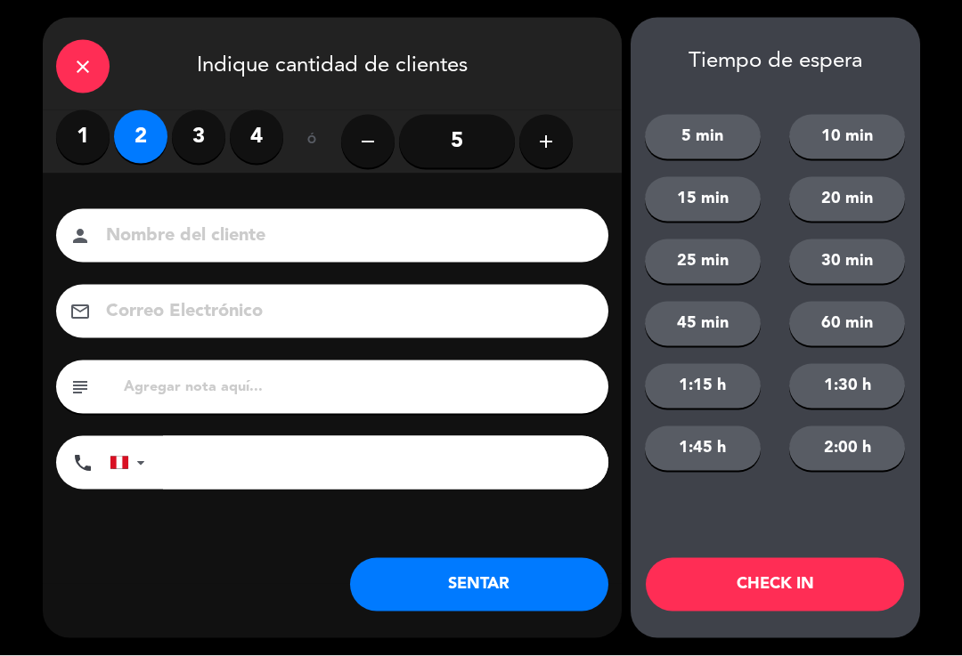
click at [322, 225] on input at bounding box center [344, 236] width 481 height 31
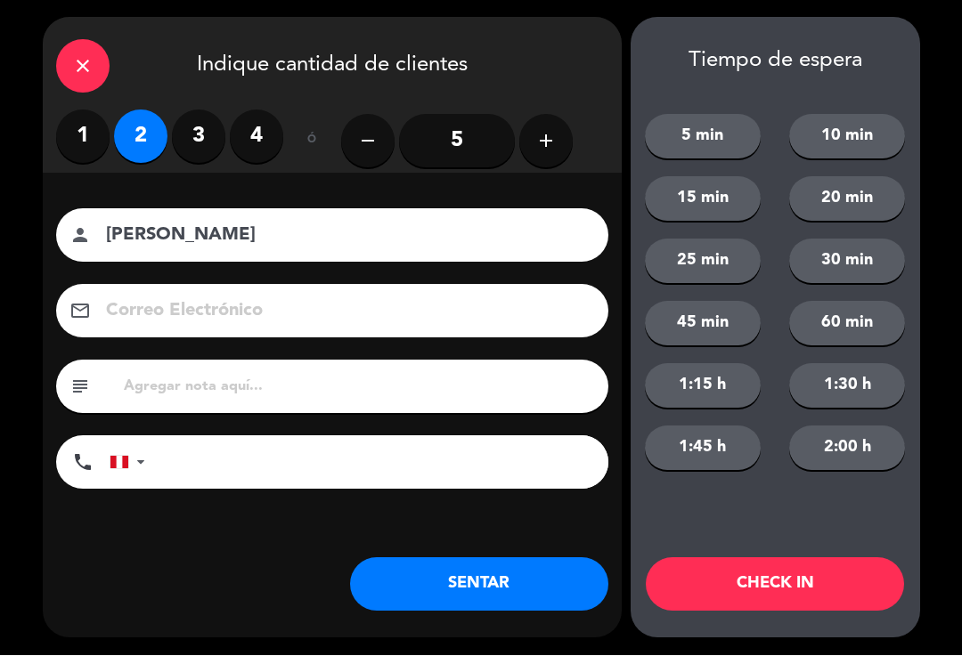
type input "[PERSON_NAME]"
click at [399, 460] on input "tel" at bounding box center [385, 462] width 445 height 53
type input "[PHONE_NUMBER]"
click at [736, 400] on button "1:15 h" at bounding box center [703, 386] width 116 height 45
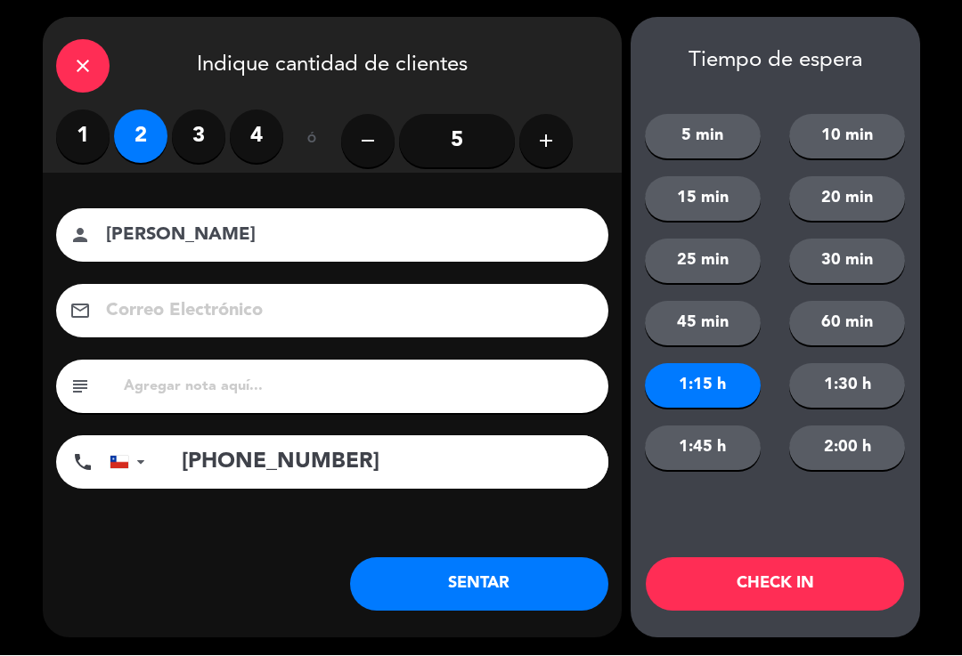
click at [877, 389] on button "1:30 h" at bounding box center [847, 386] width 116 height 45
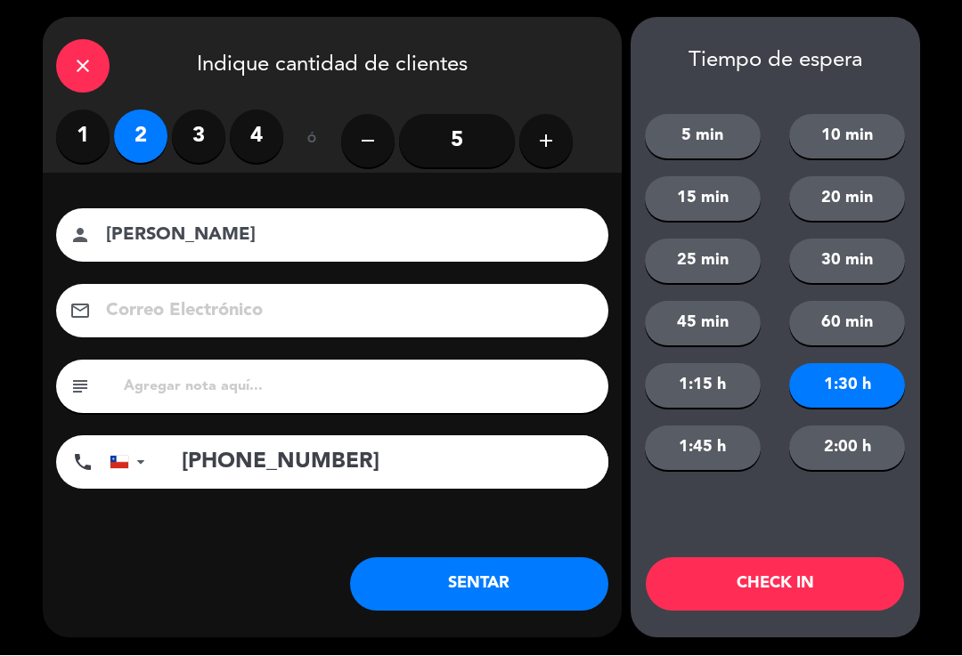
click at [724, 465] on button "1:45 h" at bounding box center [703, 449] width 116 height 45
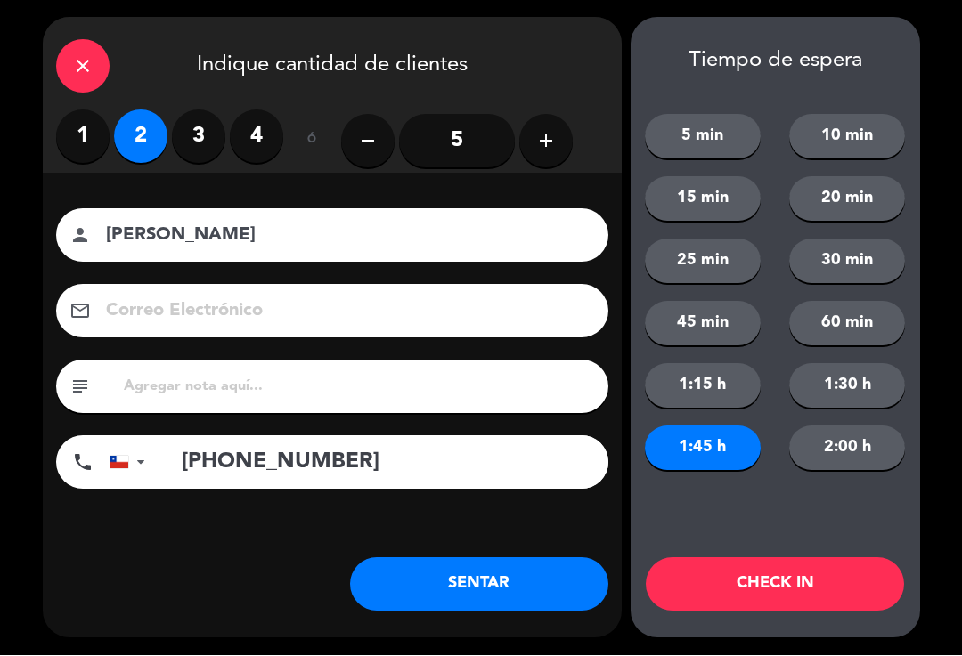
click at [792, 598] on button "CHECK IN" at bounding box center [775, 584] width 258 height 53
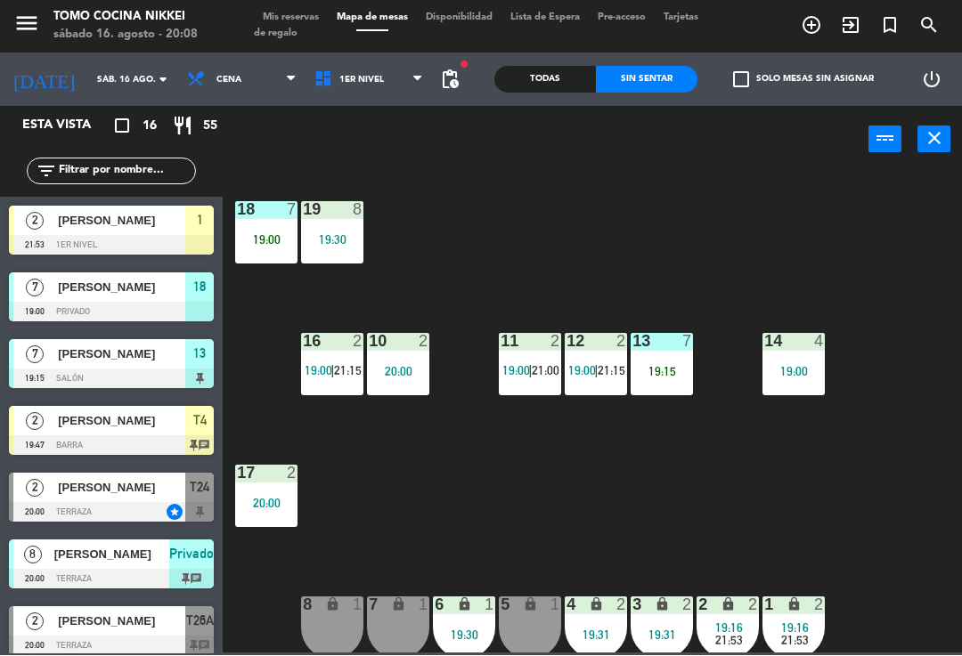
click at [833, 533] on div "18 7 19:00 19 8 19:30 16 2 19:00 | 21:15 10 2 20:00 11 2 19:00 | 21:00 12 2 19:…" at bounding box center [596, 412] width 729 height 483
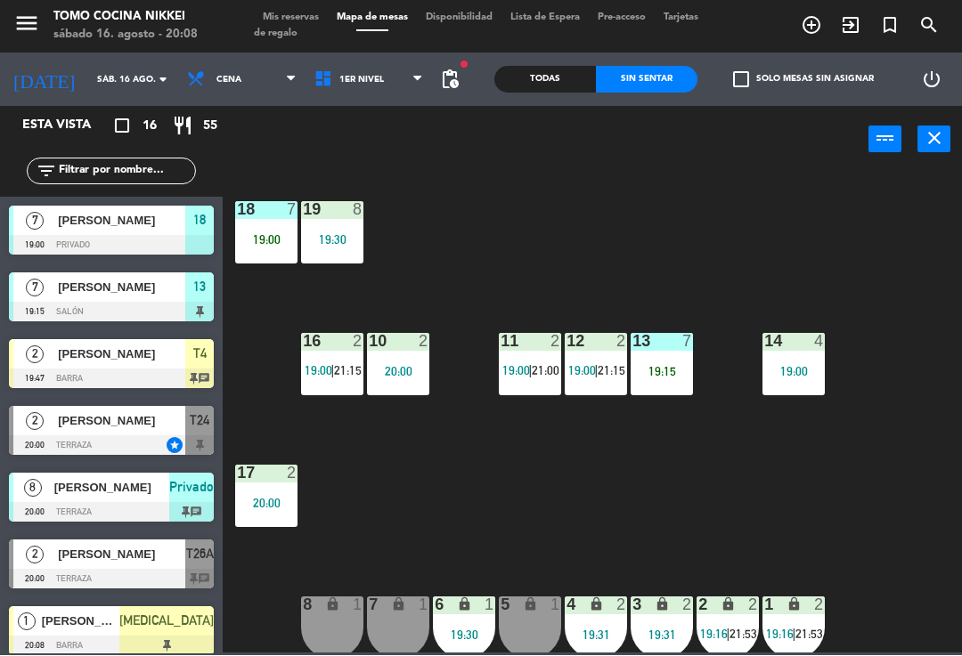
scroll to position [0, 0]
click at [711, 526] on div "18 7 19:00 19 8 19:30 16 2 19:00 | 21:15 10 2 20:00 11 2 19:00 | 21:00 12 2 19:…" at bounding box center [596, 412] width 729 height 483
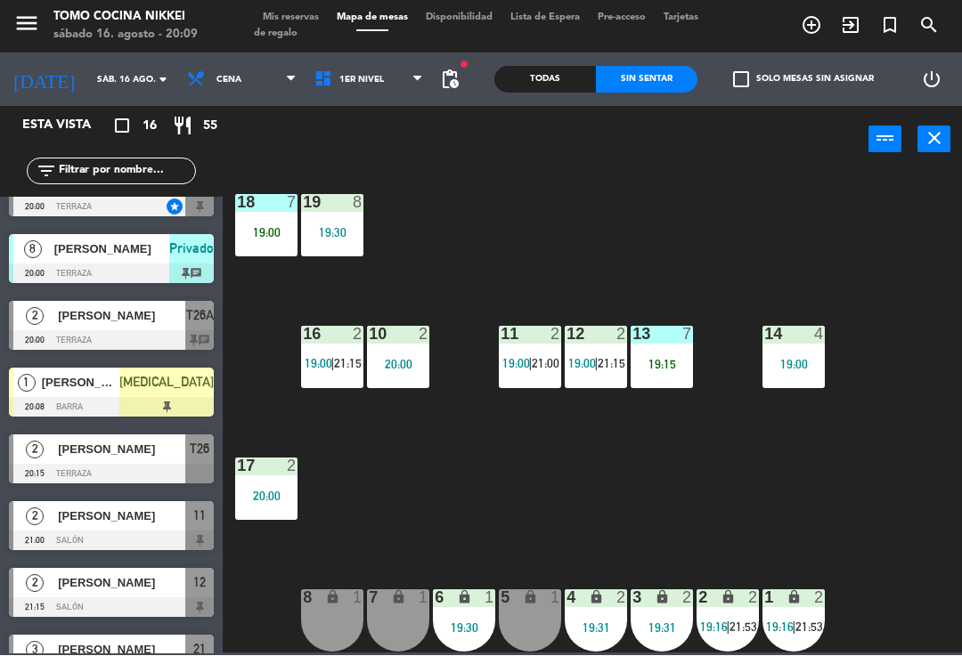
scroll to position [236, 0]
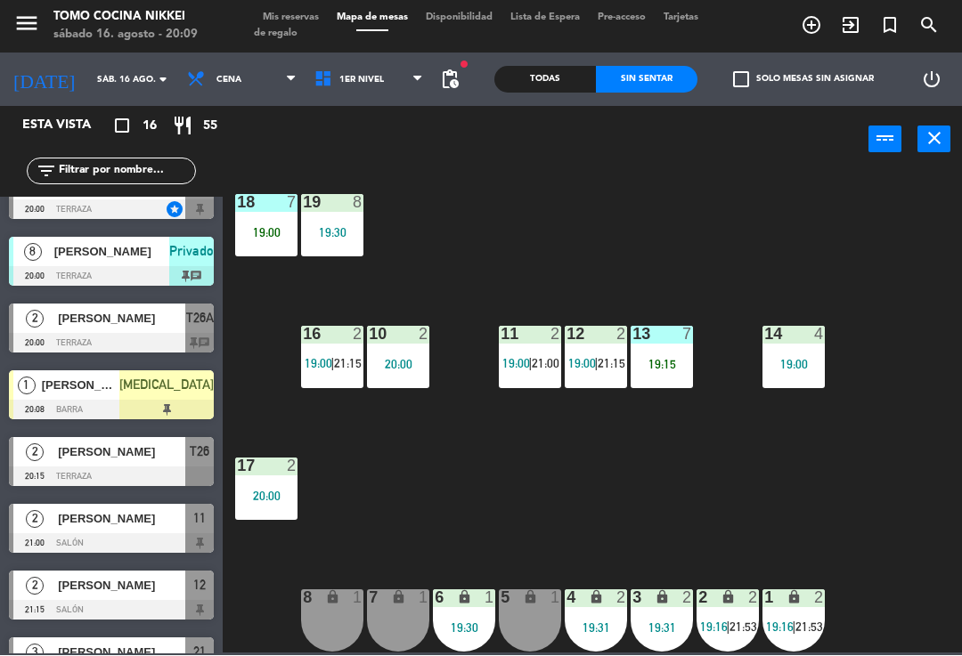
click at [170, 474] on div at bounding box center [111, 478] width 205 height 20
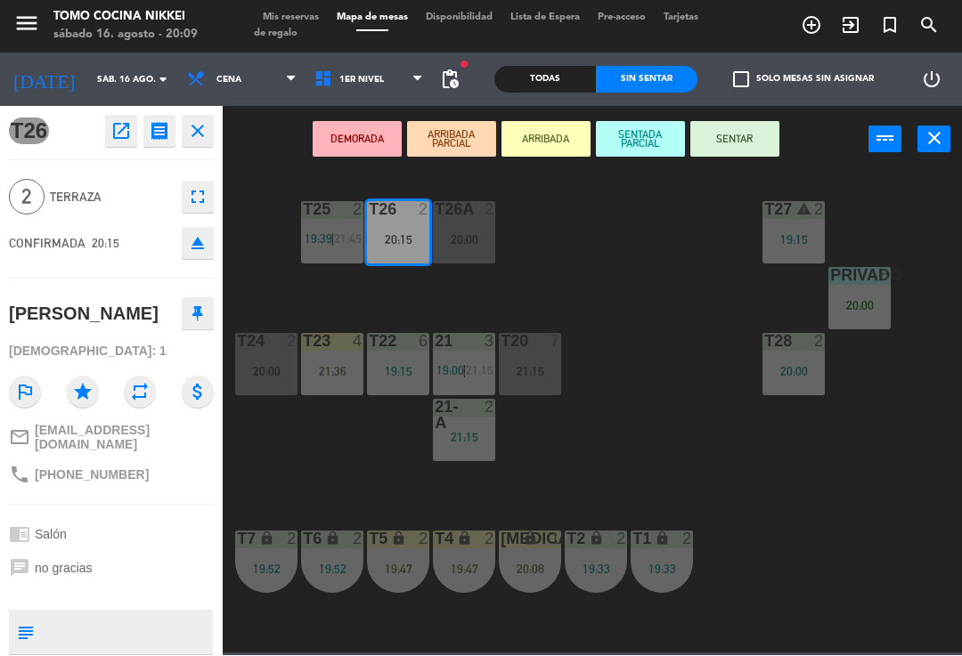
scroll to position [0, 0]
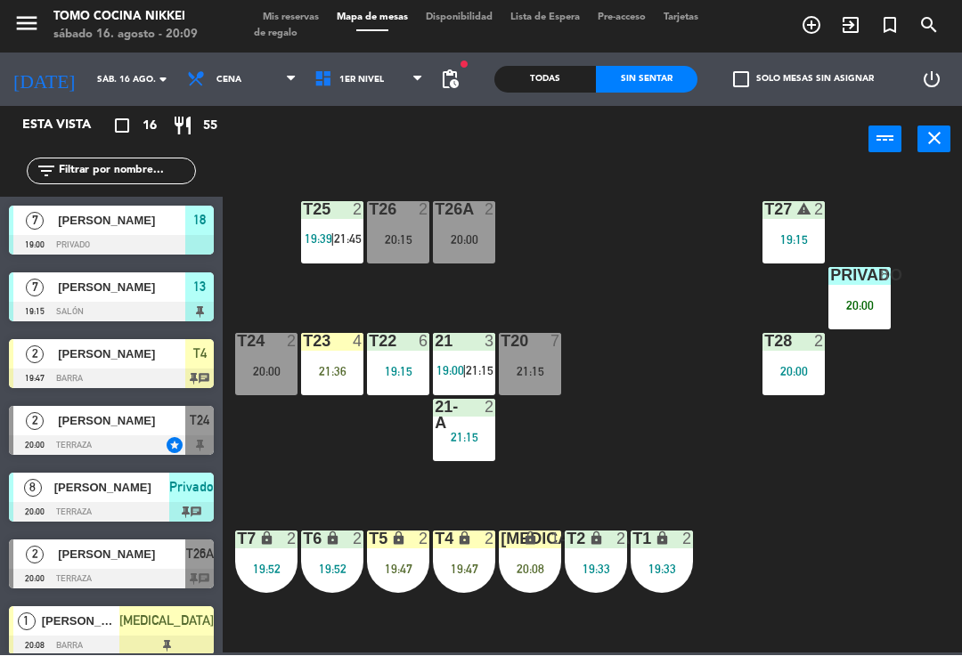
click at [410, 245] on div "20:15" at bounding box center [398, 240] width 62 height 12
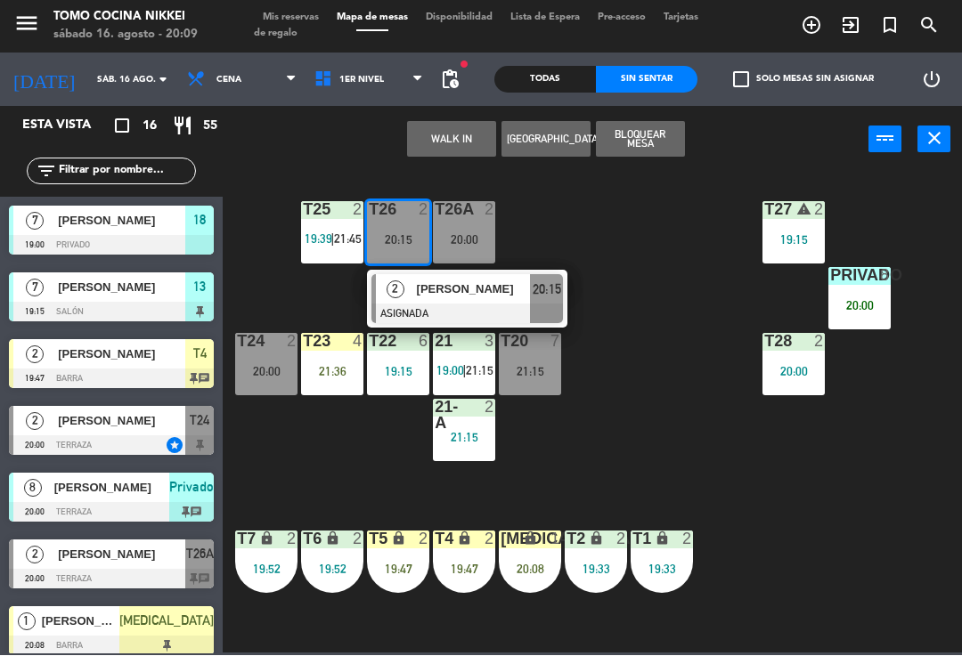
click at [623, 250] on div "T27 warning 2 19:15 T25 2 19:39 | 21:45 T26A 2 20:00 T26 2 20:15 2 [PERSON_NAME…" at bounding box center [596, 412] width 729 height 483
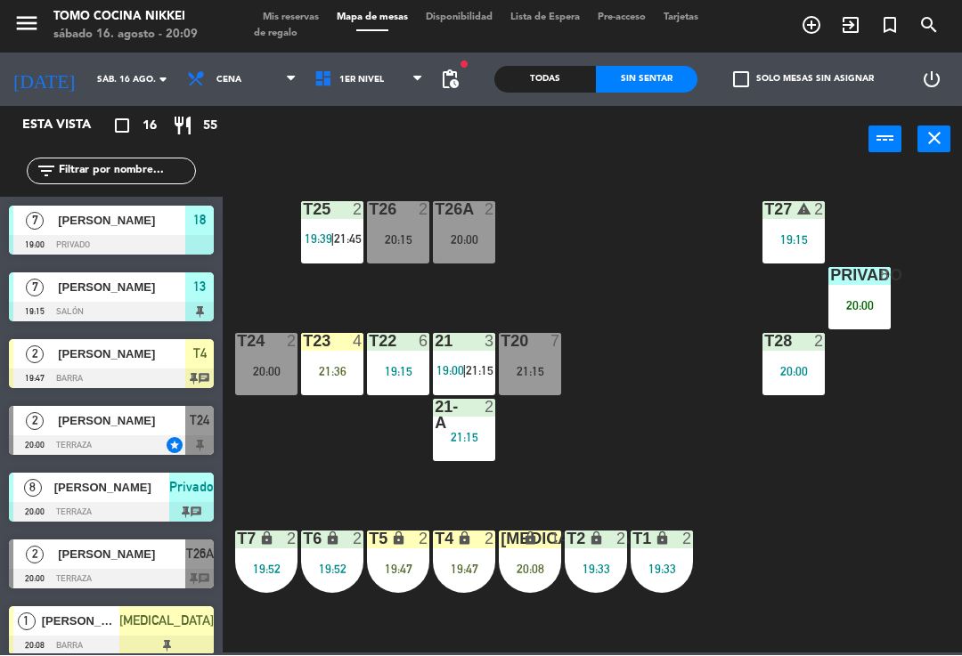
click at [473, 234] on div "20:00" at bounding box center [464, 240] width 62 height 12
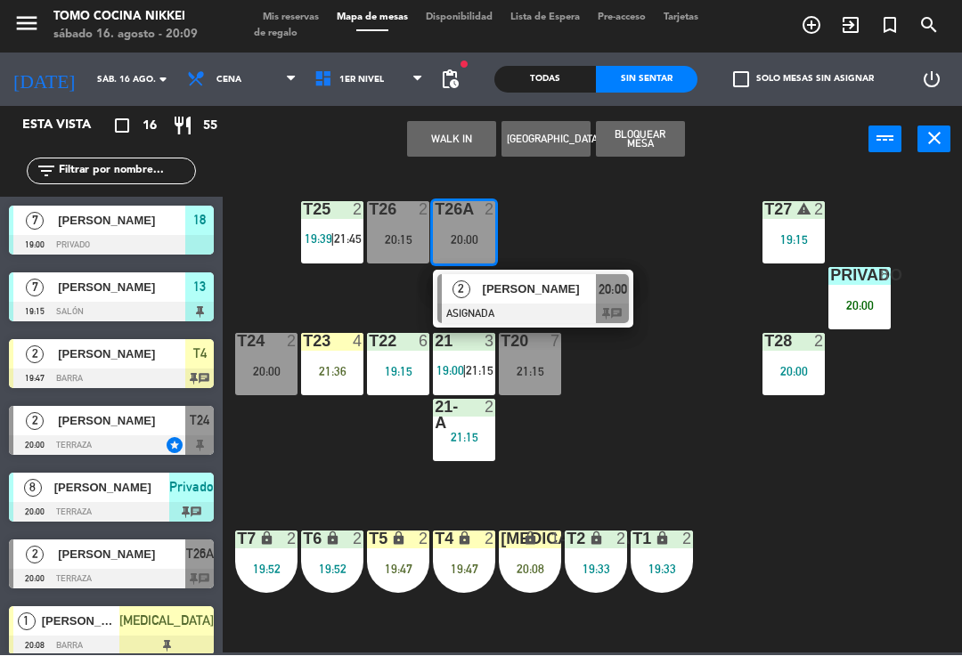
click at [566, 299] on div "[PERSON_NAME]" at bounding box center [539, 289] width 116 height 29
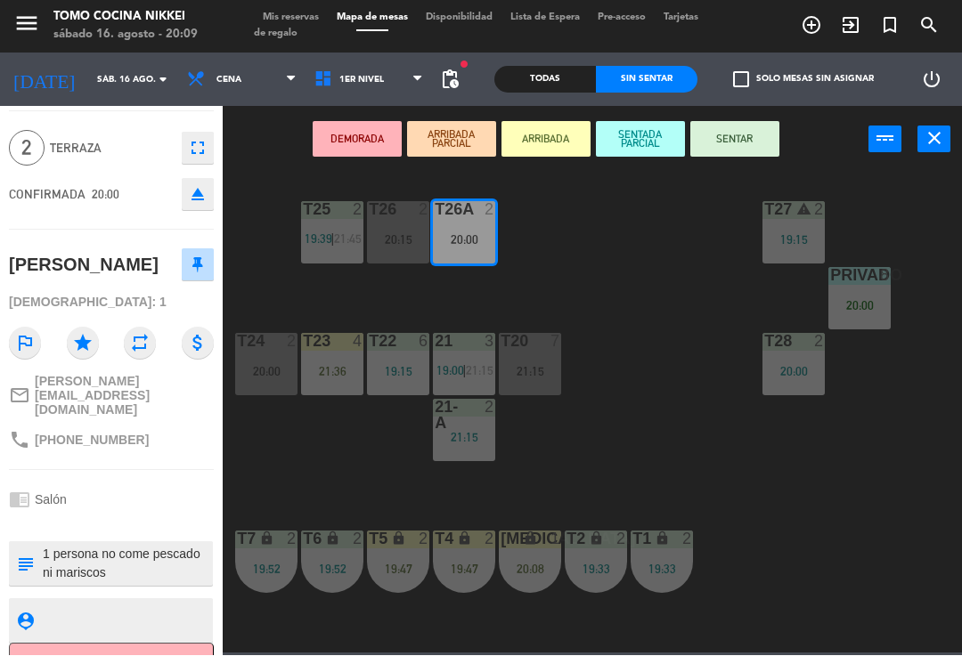
scroll to position [53, 0]
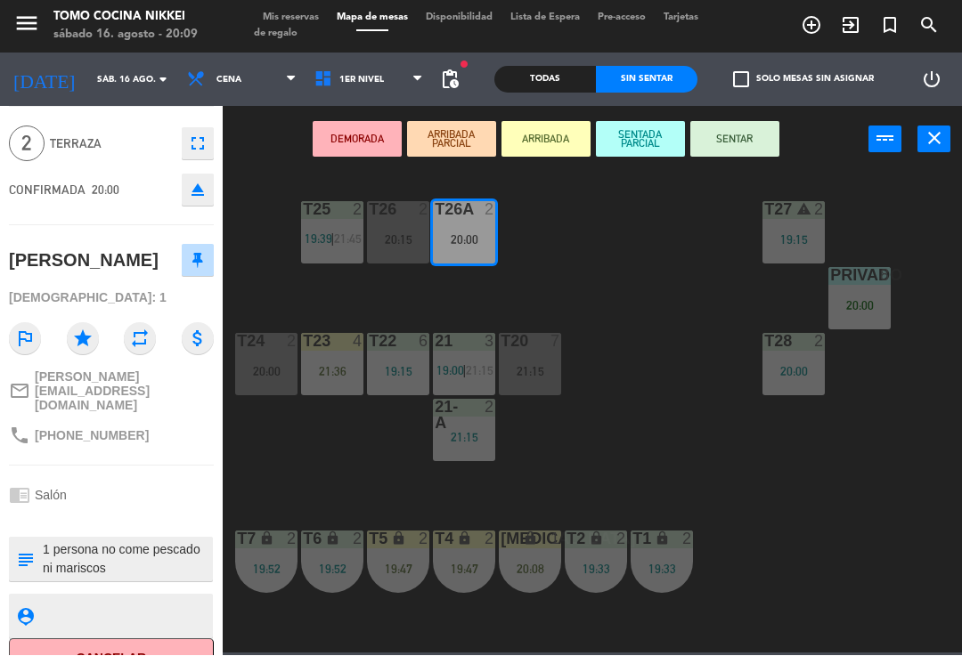
click at [740, 142] on button "SENTAR" at bounding box center [734, 140] width 89 height 36
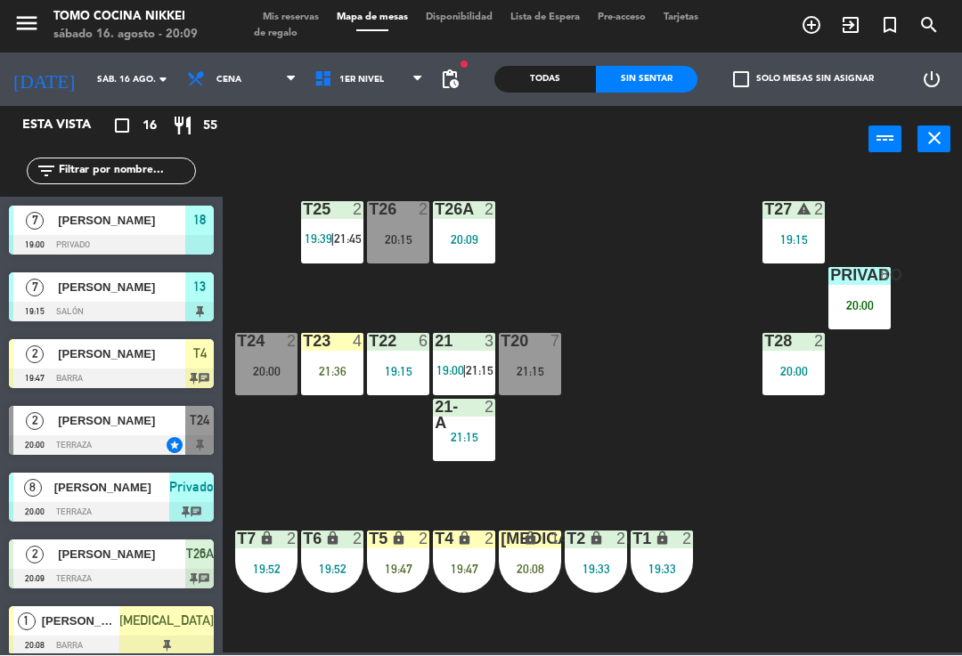
click at [682, 256] on div "T27 warning 2 19:15 T25 2 19:39 | 21:45 T26A 2 20:09 T26 2 20:15 Privado 8 20:0…" at bounding box center [596, 412] width 729 height 483
click at [403, 240] on div "20:15" at bounding box center [398, 240] width 62 height 12
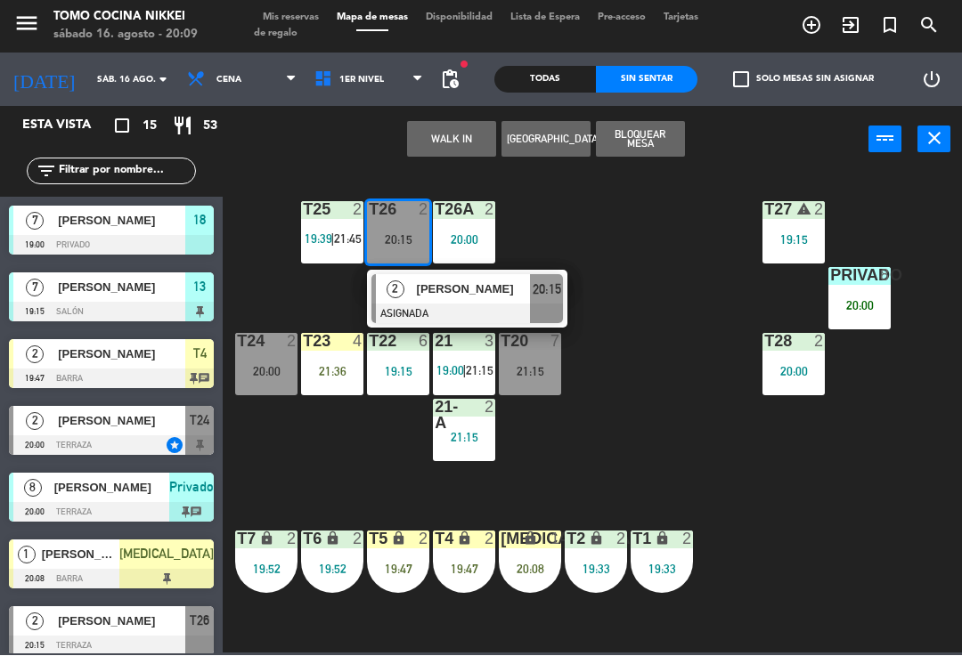
click at [499, 295] on span "[PERSON_NAME]" at bounding box center [474, 290] width 114 height 19
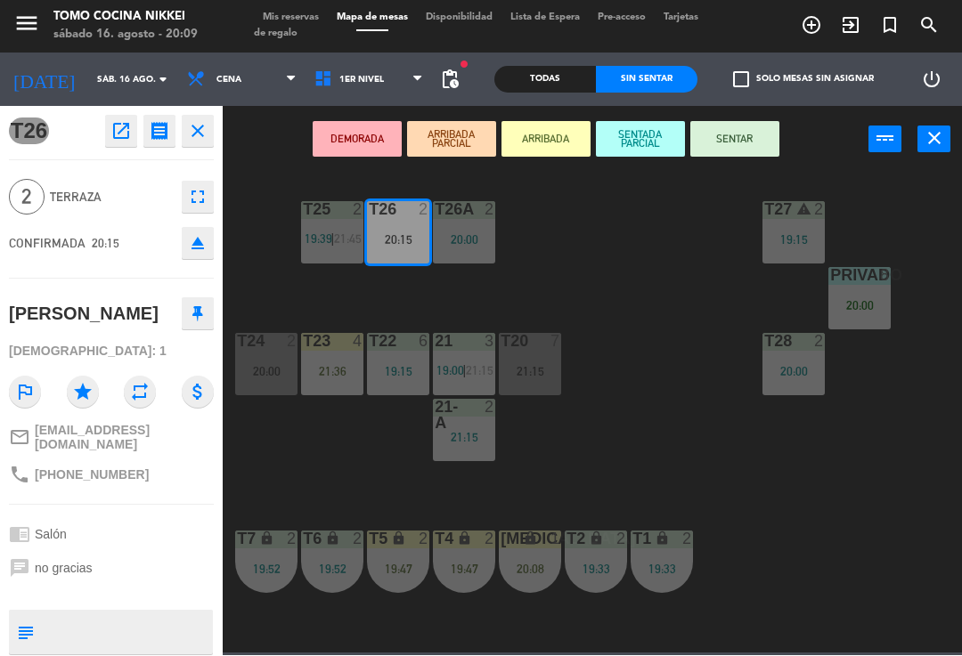
click at [752, 137] on button "SENTAR" at bounding box center [734, 140] width 89 height 36
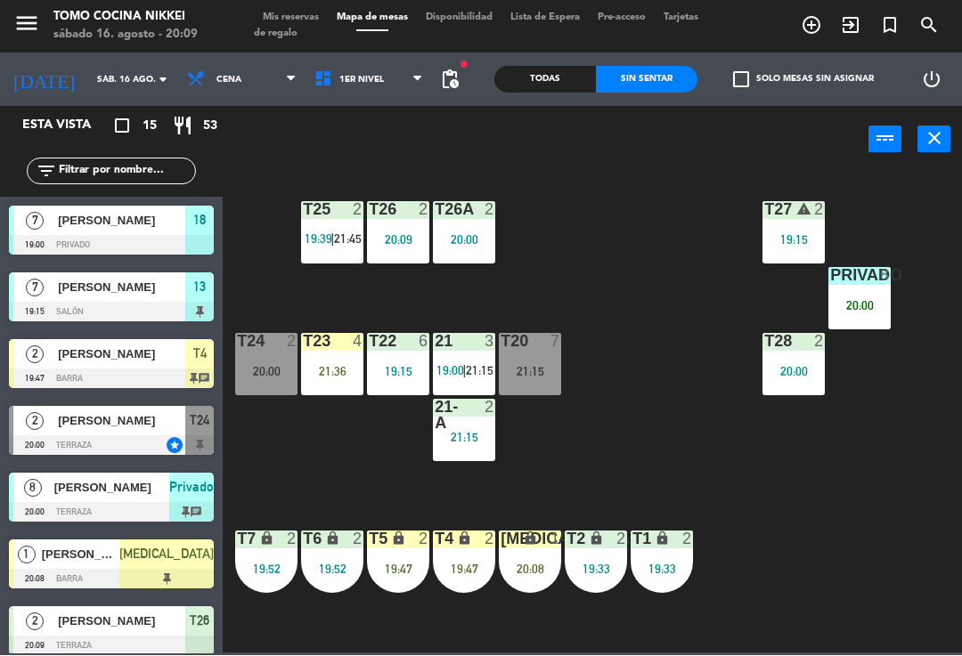
click at [630, 276] on div "T27 warning 2 19:15 T25 2 19:39 | 21:45 T26A 2 20:00 T26 2 20:09 Privado 8 20:0…" at bounding box center [596, 412] width 729 height 483
click at [313, 13] on span "Mis reservas" at bounding box center [291, 18] width 74 height 10
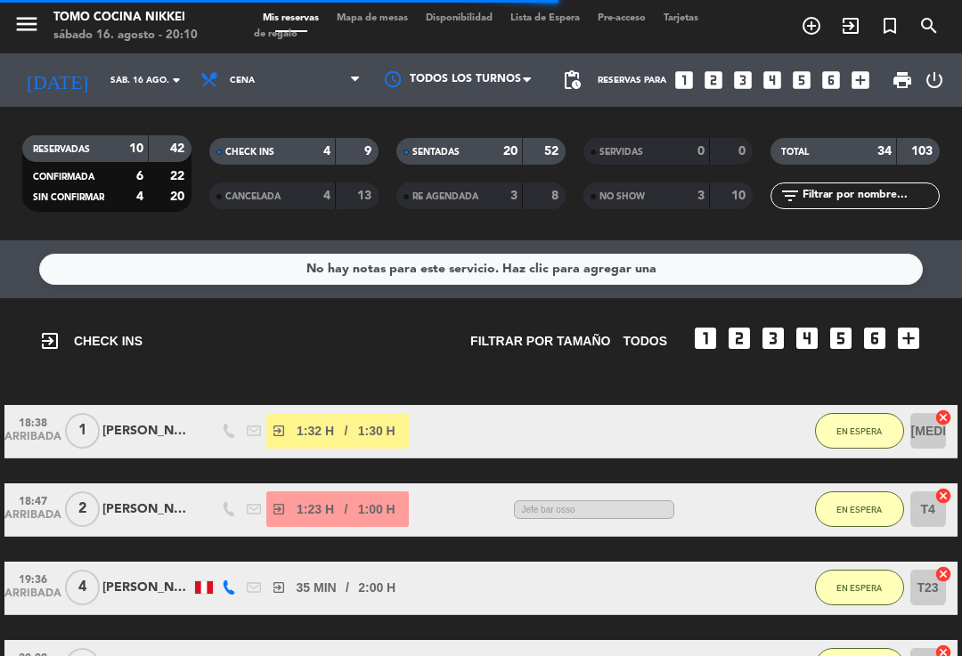
click at [389, 23] on span "Mapa de mesas" at bounding box center [372, 18] width 89 height 10
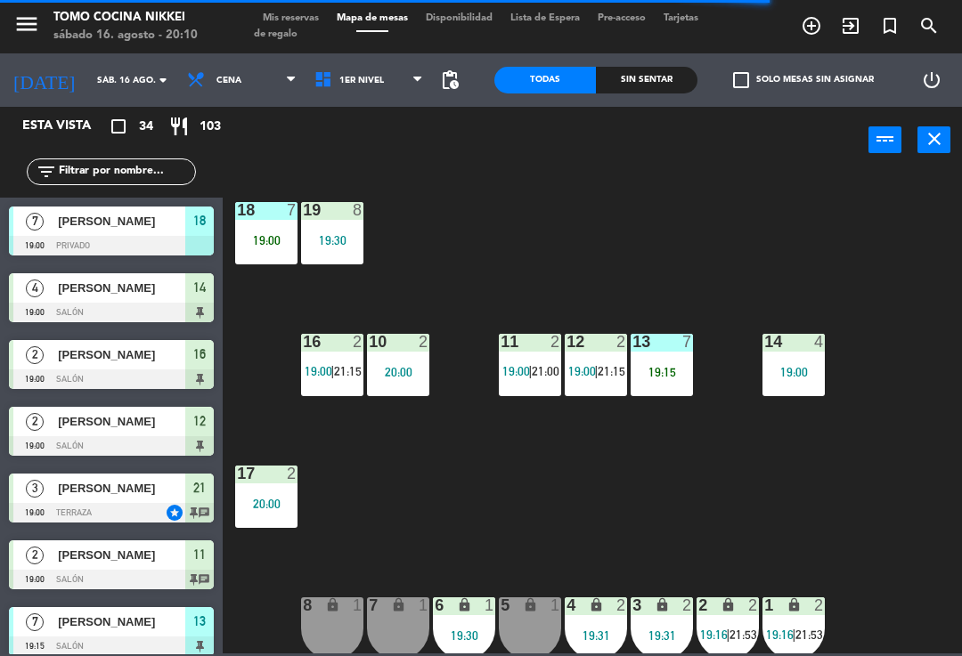
click at [276, 228] on div "18 7 19:00" at bounding box center [266, 233] width 62 height 62
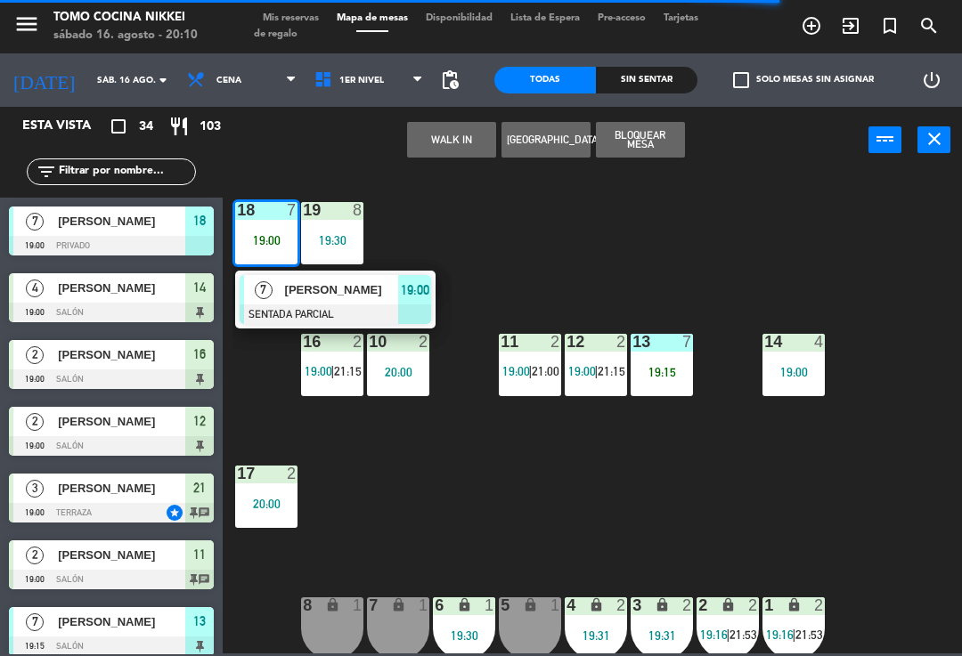
click at [399, 293] on div "19:00" at bounding box center [414, 289] width 33 height 29
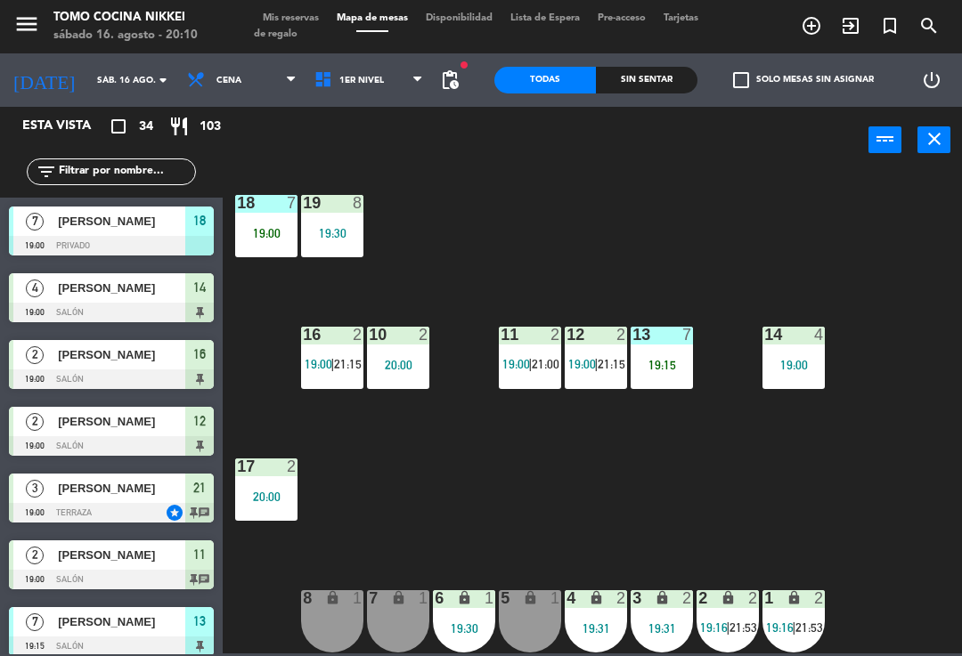
scroll to position [7, 0]
click at [289, 30] on span "Tarjetas de regalo" at bounding box center [476, 26] width 444 height 26
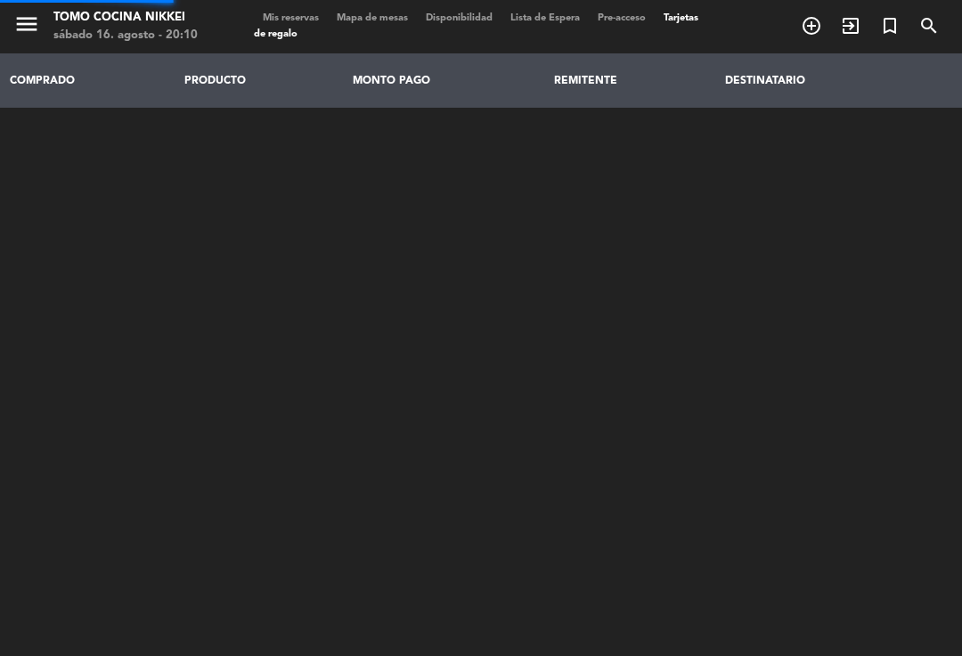
click at [299, 20] on span "Mis reservas" at bounding box center [291, 18] width 74 height 10
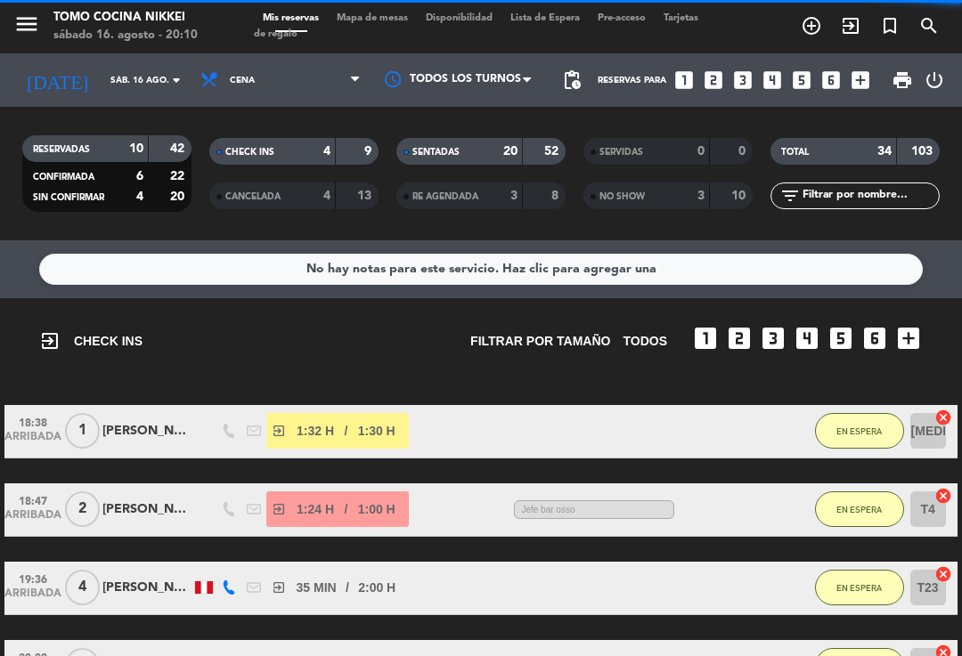
click at [374, 23] on span "Mapa de mesas" at bounding box center [372, 18] width 89 height 10
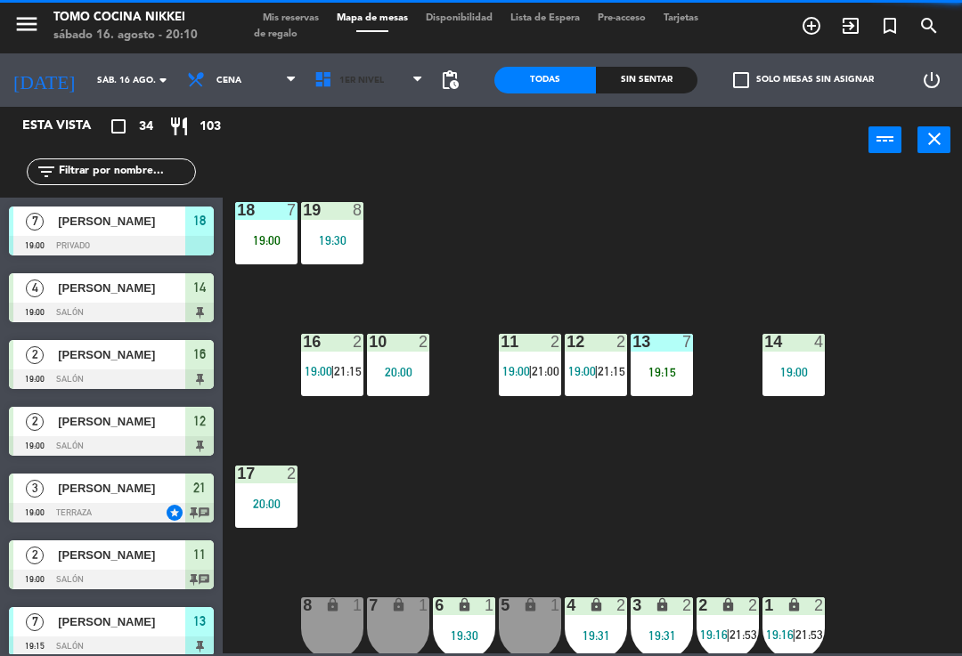
click at [407, 86] on span "1er Nivel" at bounding box center [368, 80] width 127 height 39
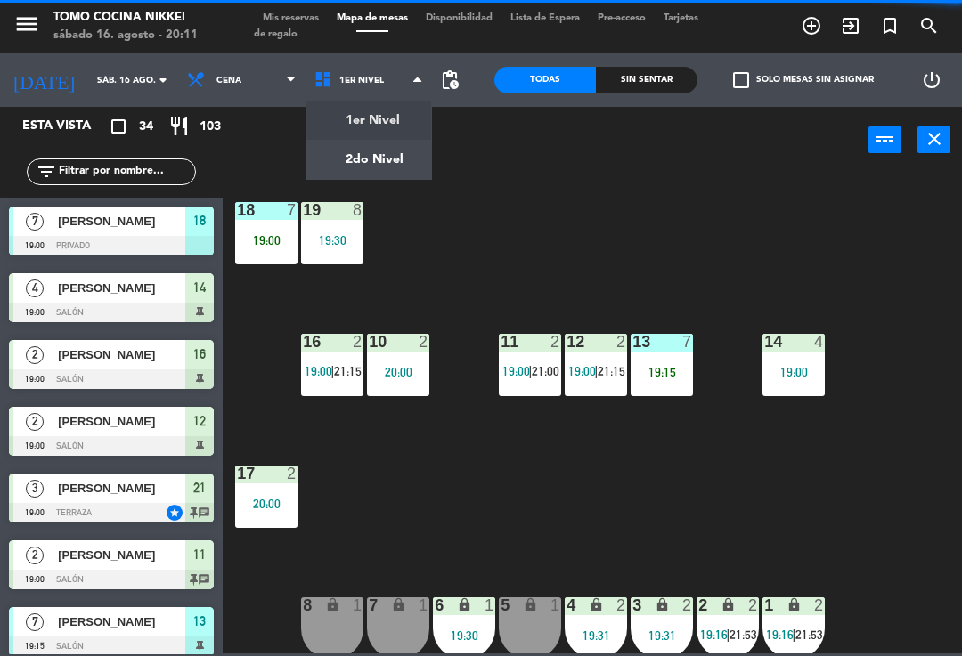
click at [398, 168] on ng-component "menu Tomo Cocina Nikkei [DATE] 16. agosto - 20:11 Mis reservas Mapa de mesas Di…" at bounding box center [481, 327] width 962 height 654
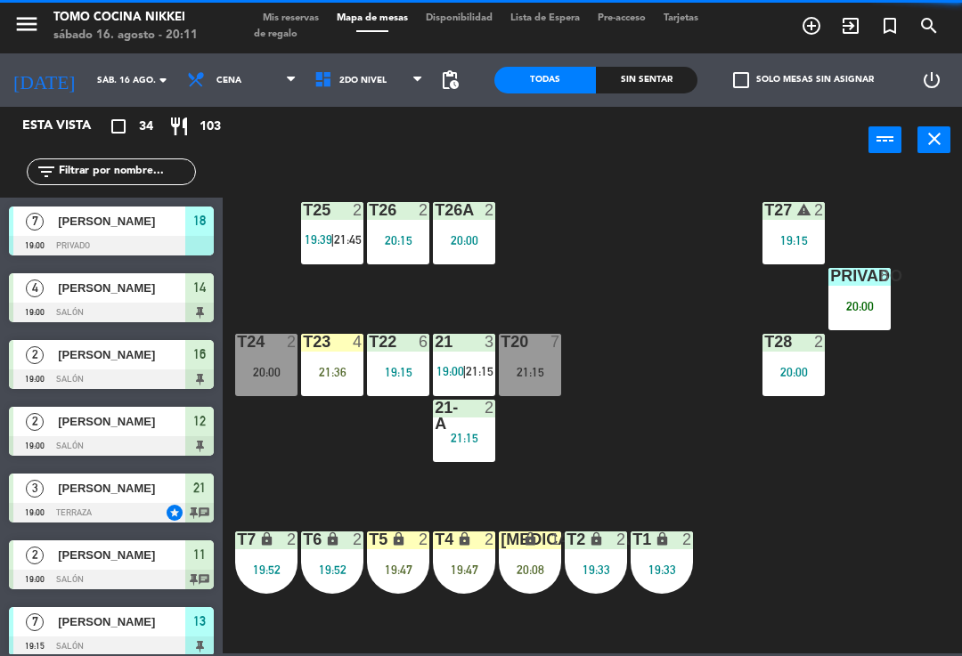
click at [350, 376] on div "21:36" at bounding box center [332, 372] width 62 height 12
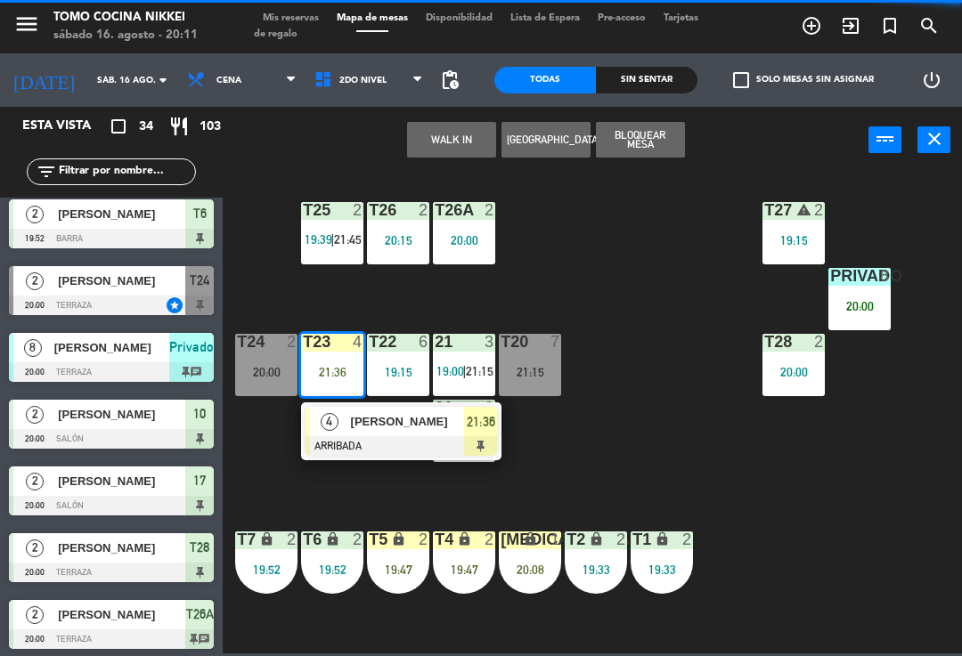
scroll to position [1073, 0]
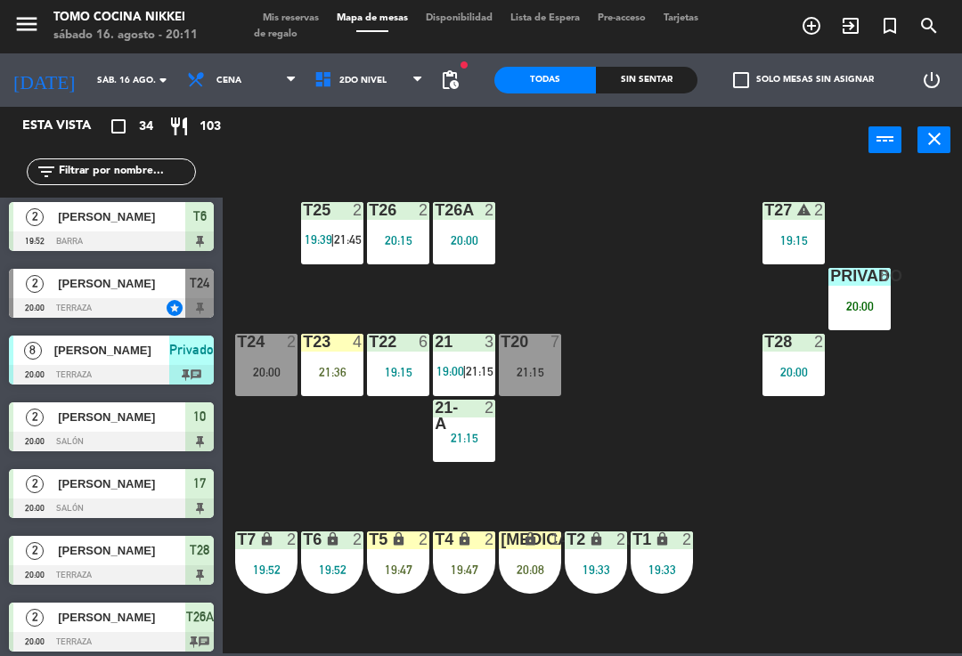
click at [611, 318] on div "T27 warning 2 19:15 T25 2 19:39 | 21:45 T26A 2 20:00 T26 2 20:15 Privado 8 20:0…" at bounding box center [596, 412] width 729 height 483
click at [427, 253] on div "T26 2 20:15" at bounding box center [398, 233] width 62 height 62
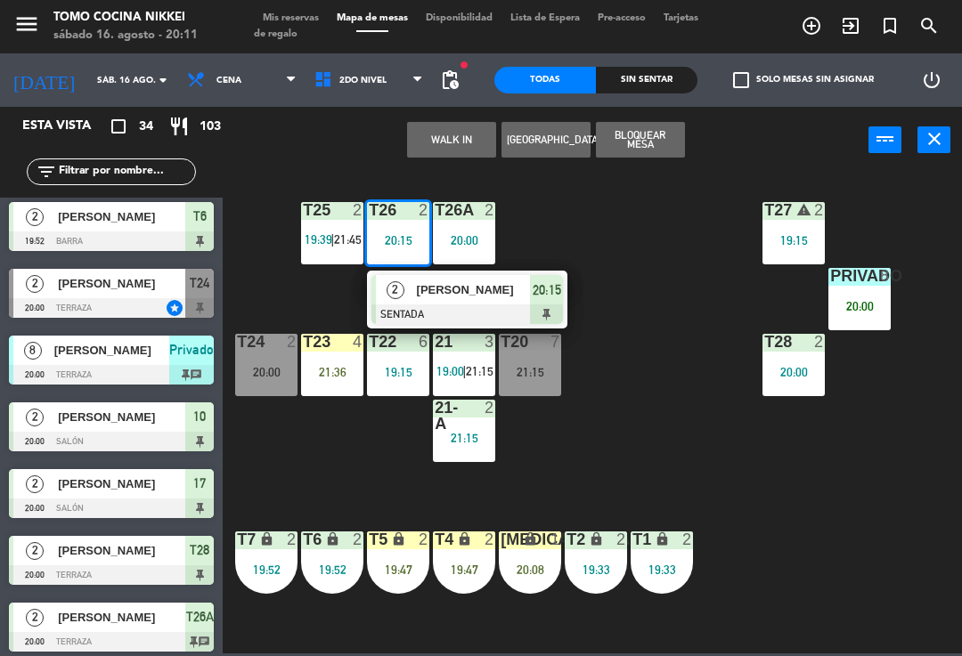
click at [436, 218] on div "T26A" at bounding box center [435, 210] width 1 height 16
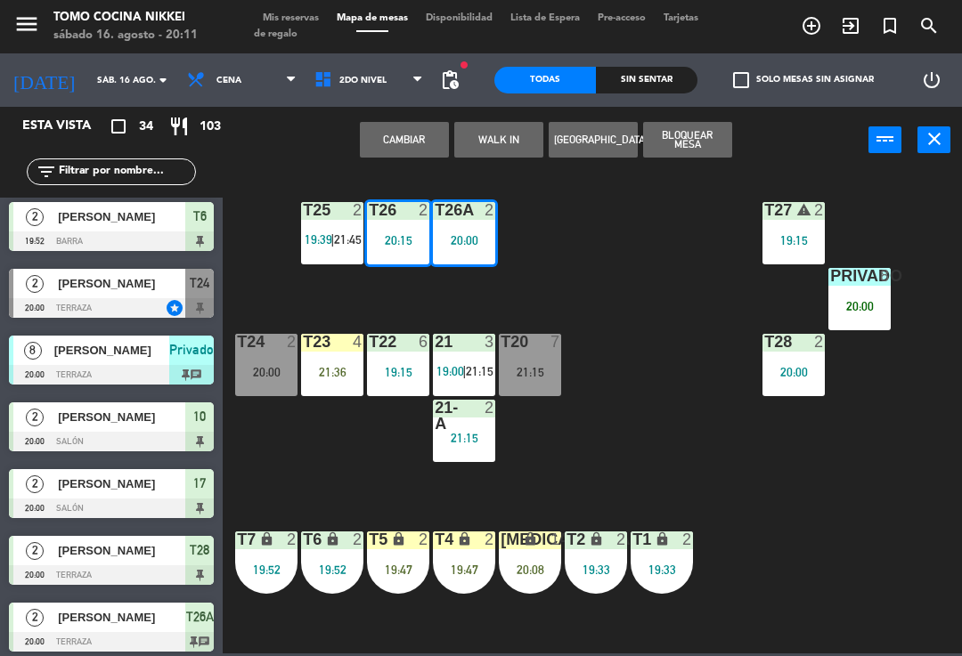
click at [419, 126] on button "Cambiar" at bounding box center [404, 140] width 89 height 36
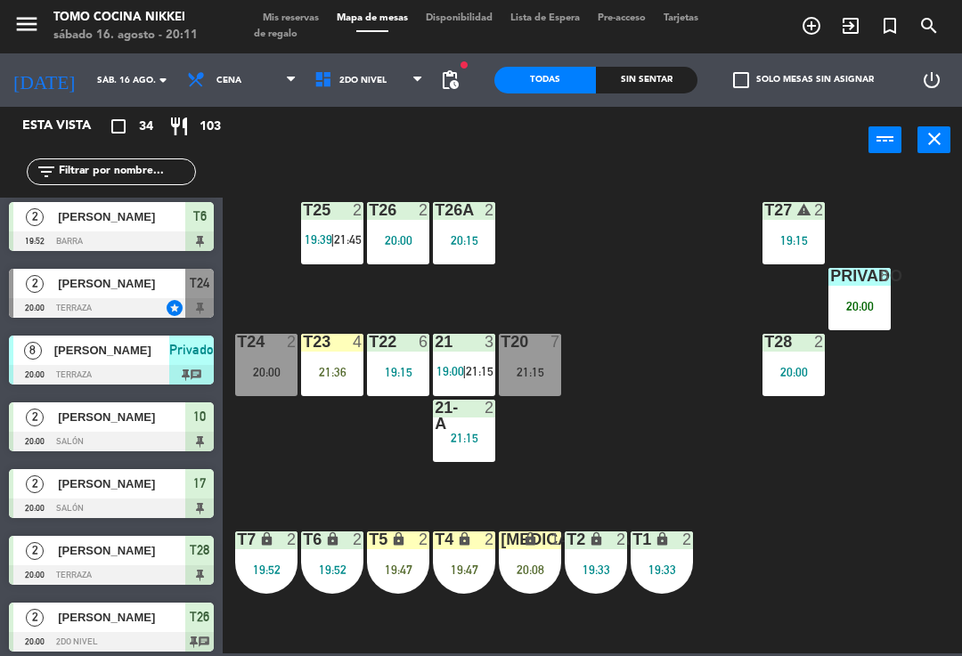
click at [504, 202] on div "2" at bounding box center [493, 210] width 29 height 16
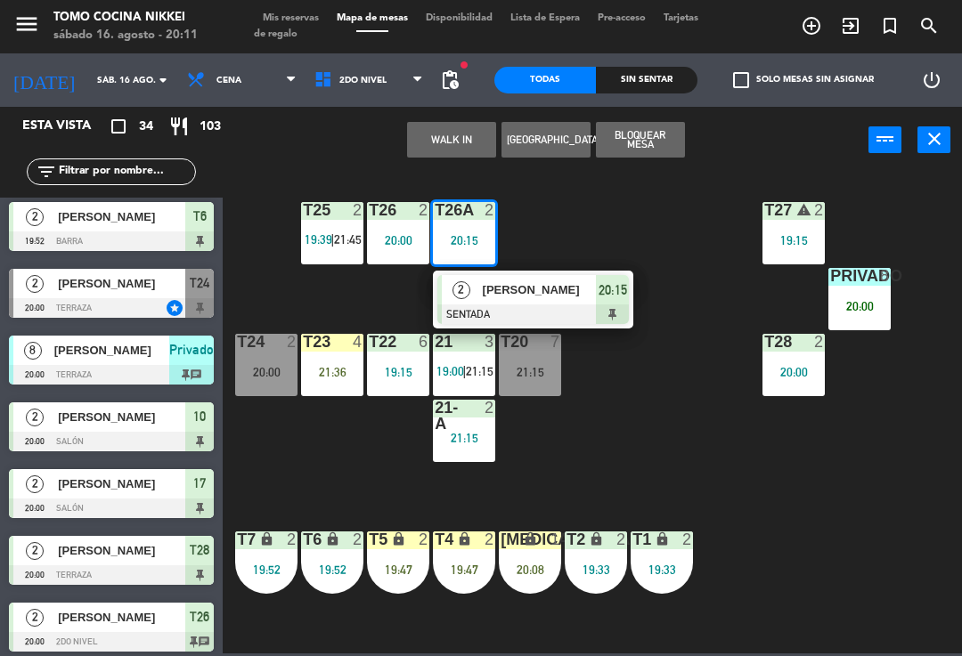
click at [466, 212] on div at bounding box center [464, 210] width 29 height 16
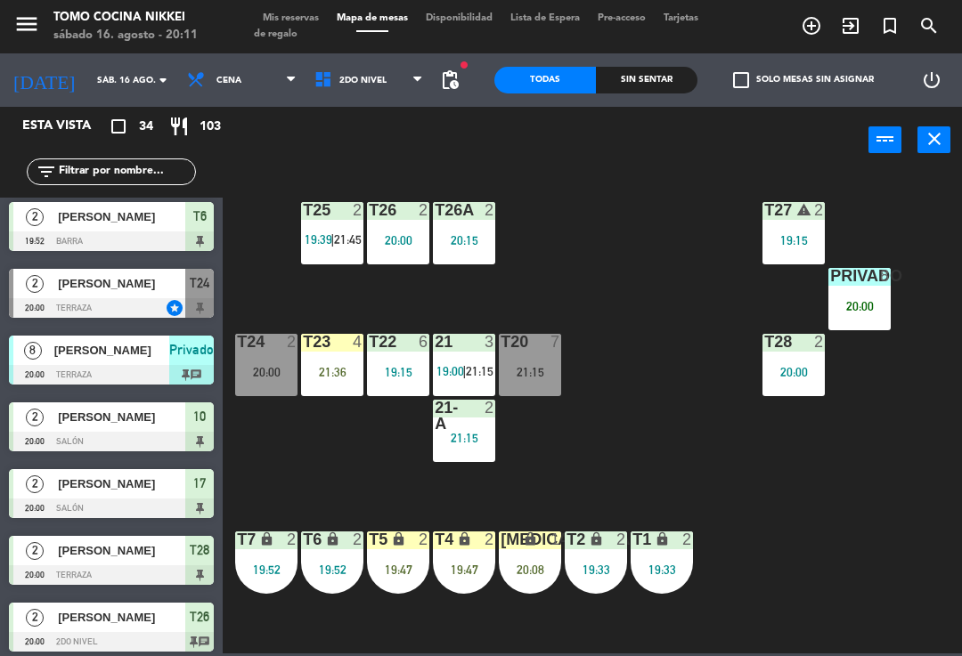
click at [562, 216] on div "T27 warning 2 19:15 T25 2 19:39 | 21:45 T26A 2 20:15 T26 2 20:00 Privado 8 20:0…" at bounding box center [596, 412] width 729 height 483
click at [484, 226] on div "T26A 2 20:15" at bounding box center [464, 233] width 62 height 62
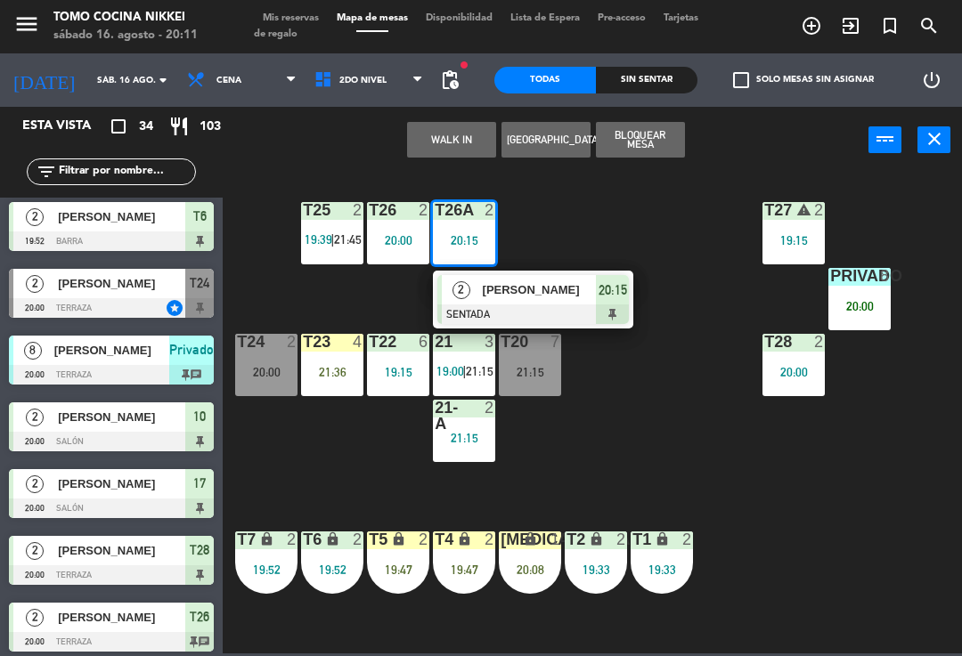
click at [703, 182] on div "T27 warning 2 19:15 T25 2 19:39 | 21:45 T26A 2 20:15 2 [PERSON_NAME] SENTADA 20…" at bounding box center [596, 412] width 729 height 483
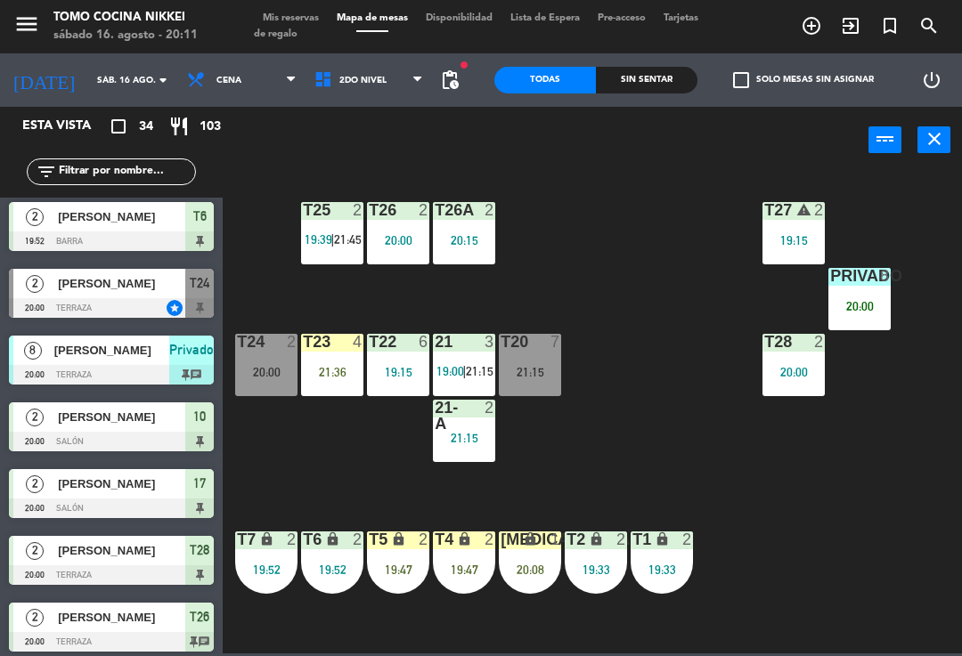
click at [695, 194] on div "T27 warning 2 19:15 T25 2 19:39 | 21:45 T26A 2 20:15 T26 2 20:00 Privado 8 20:0…" at bounding box center [596, 412] width 729 height 483
click at [787, 226] on div "T27 warning 2 19:15" at bounding box center [793, 233] width 62 height 62
click at [729, 192] on div "T27 warning 2 19:15 T25 2 19:39 | 21:45 T26A 2 20:15 T26 2 20:00 Privado 8 20:0…" at bounding box center [596, 412] width 729 height 483
click at [379, 62] on span "2do Nivel" at bounding box center [368, 80] width 127 height 39
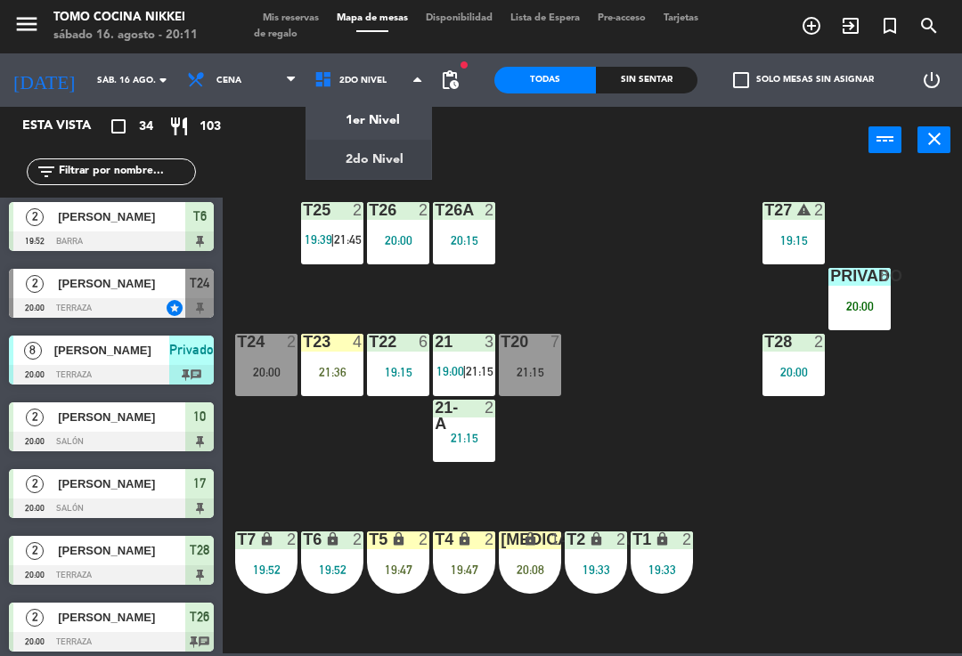
click at [398, 114] on ng-component "menu Tomo Cocina Nikkei [DATE] 16. agosto - 20:11 Mis reservas Mapa de mesas Di…" at bounding box center [481, 327] width 962 height 654
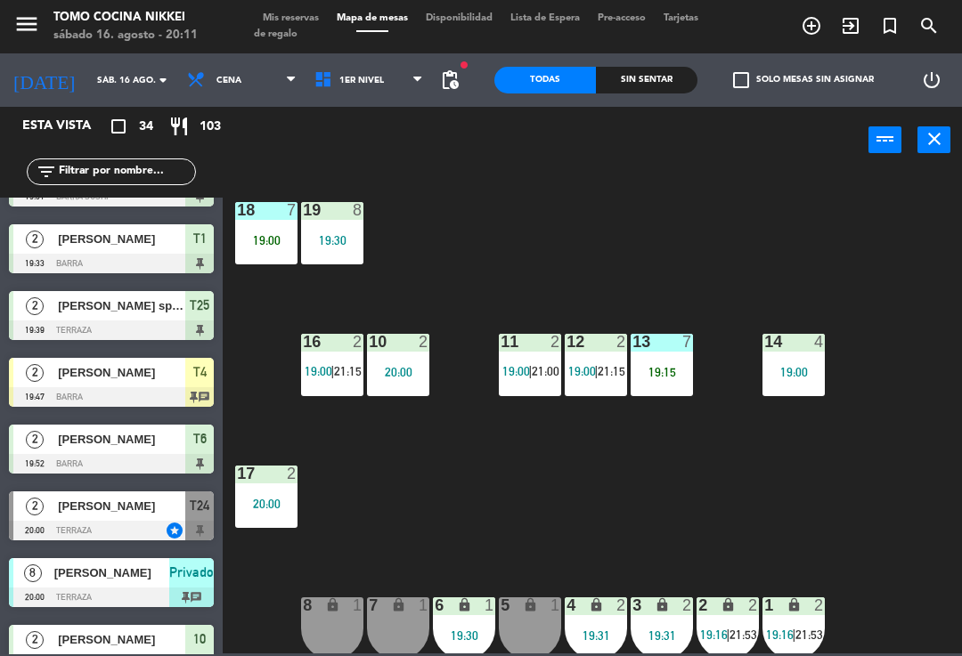
scroll to position [868, 0]
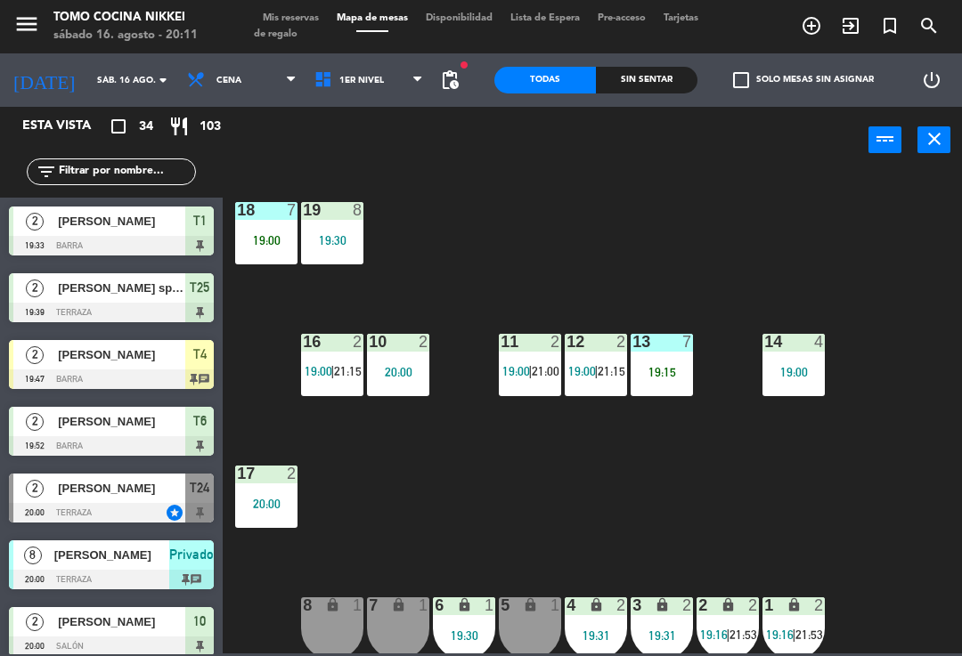
click at [164, 410] on div "[PERSON_NAME]" at bounding box center [120, 421] width 129 height 29
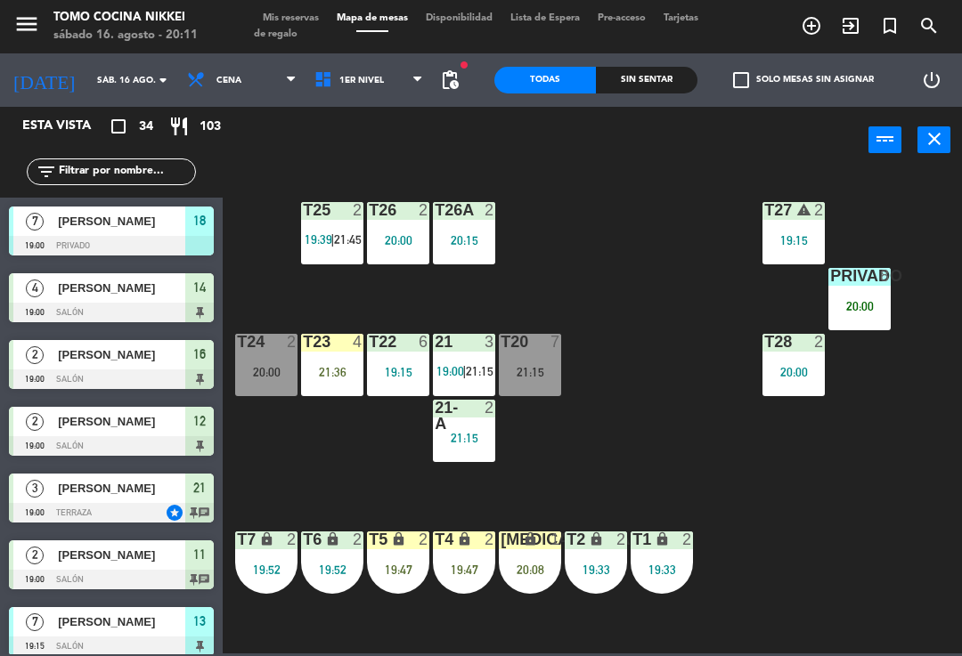
scroll to position [0, 0]
click at [680, 306] on div "T27 warning 2 19:15 T25 2 19:39 | 21:45 T26A 2 20:15 T26 2 20:00 Privado 8 20:0…" at bounding box center [596, 412] width 729 height 483
click at [379, 84] on span "1er Nivel" at bounding box center [368, 80] width 127 height 39
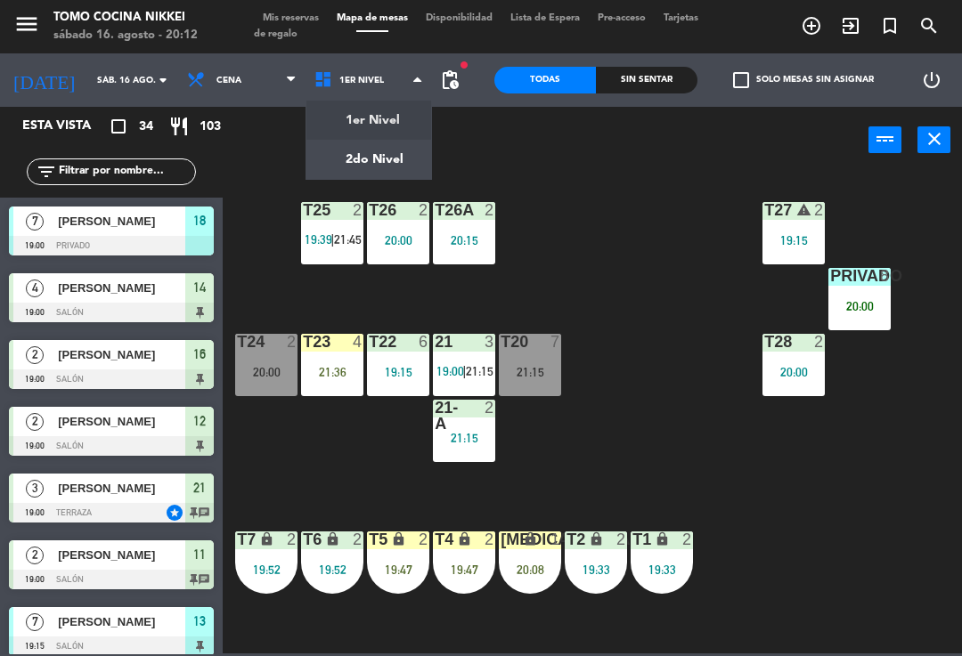
click at [386, 122] on ng-component "menu Tomo Cocina Nikkei [DATE] 16. agosto - 20:12 Mis reservas Mapa de mesas Di…" at bounding box center [481, 327] width 962 height 654
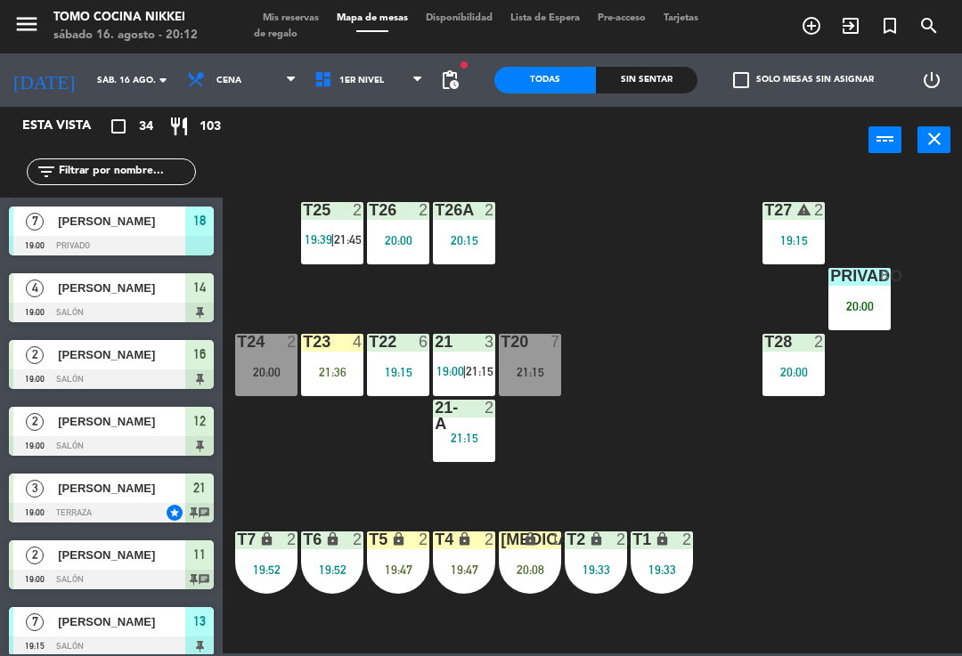
click at [396, 88] on span "1er Nivel" at bounding box center [368, 80] width 127 height 39
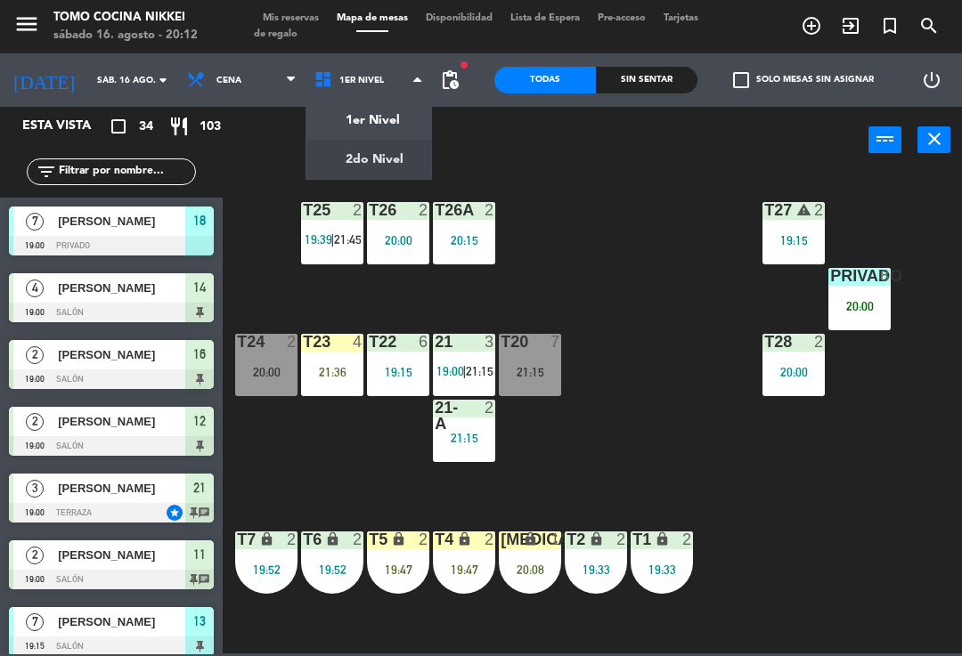
click at [385, 160] on ng-component "menu Tomo Cocina Nikkei [DATE] 16. agosto - 20:12 Mis reservas Mapa de mesas Di…" at bounding box center [481, 327] width 962 height 654
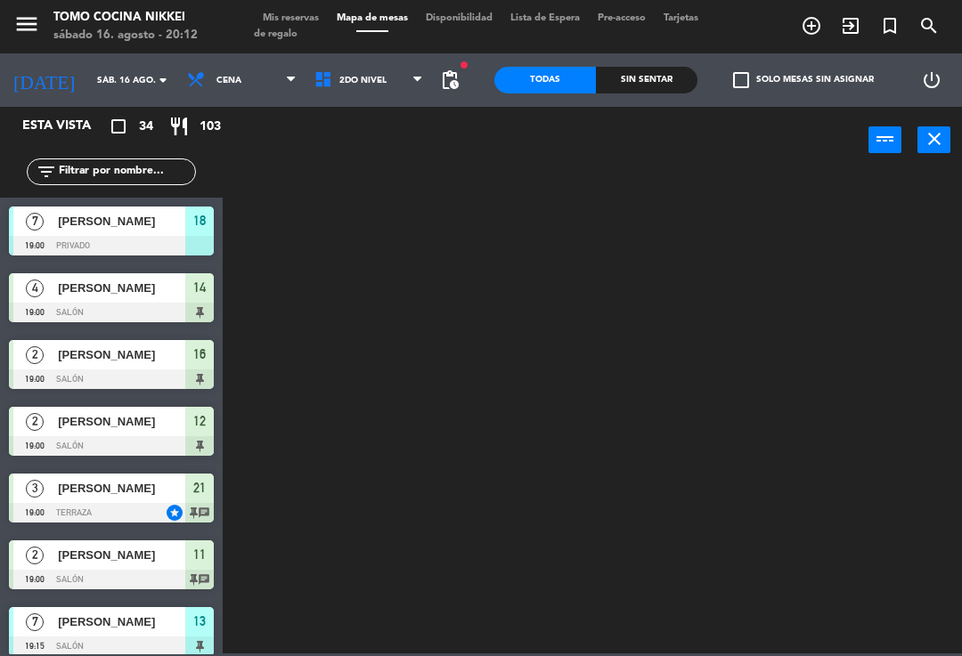
click at [405, 130] on div "power_input close" at bounding box center [546, 141] width 646 height 68
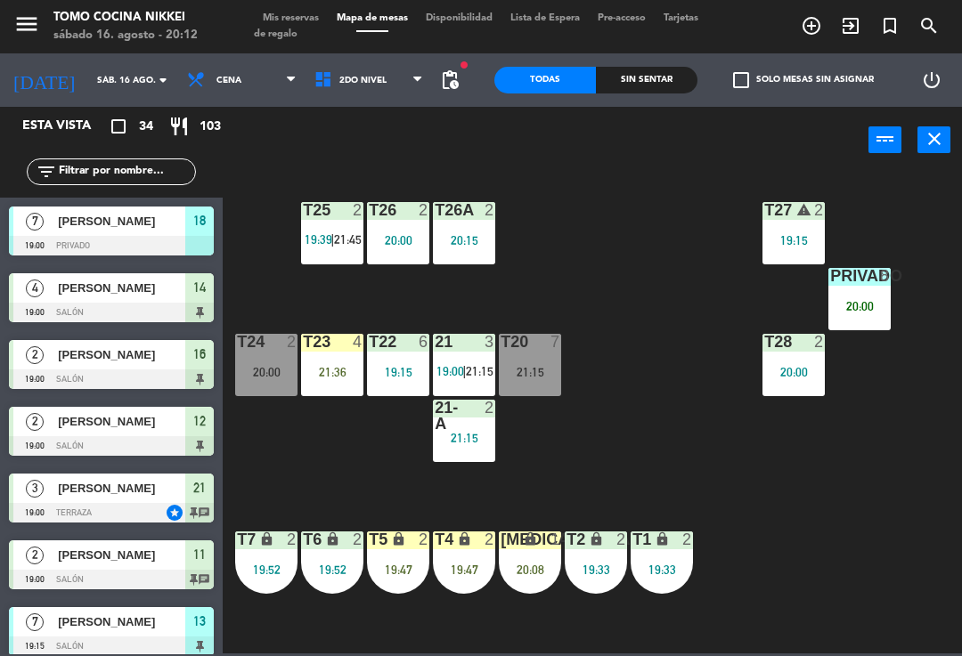
click at [392, 128] on div "power_input close" at bounding box center [546, 141] width 646 height 68
click at [412, 94] on span "2do Nivel" at bounding box center [368, 80] width 127 height 39
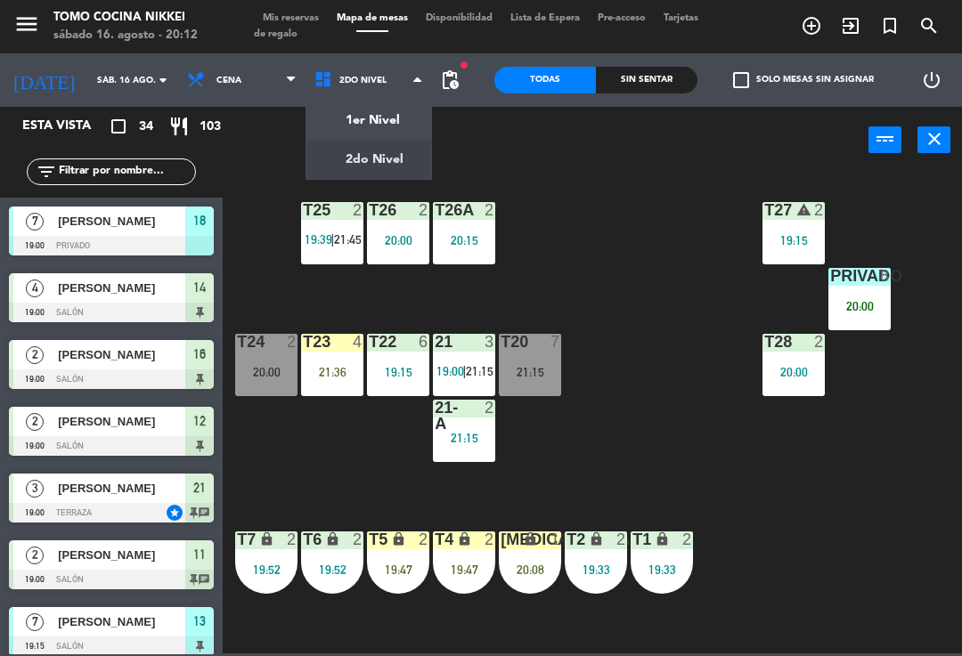
click at [395, 134] on ng-component "menu Tomo Cocina Nikkei [DATE] 16. agosto - 20:12 Mis reservas Mapa de mesas Di…" at bounding box center [481, 327] width 962 height 654
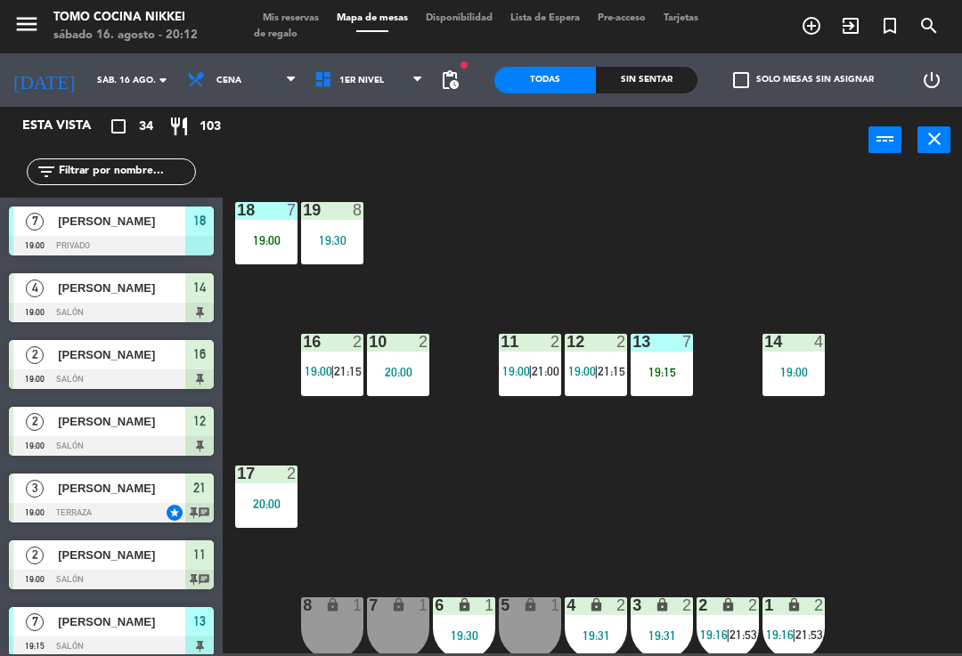
click at [799, 395] on div "14 4 19:00" at bounding box center [793, 365] width 62 height 62
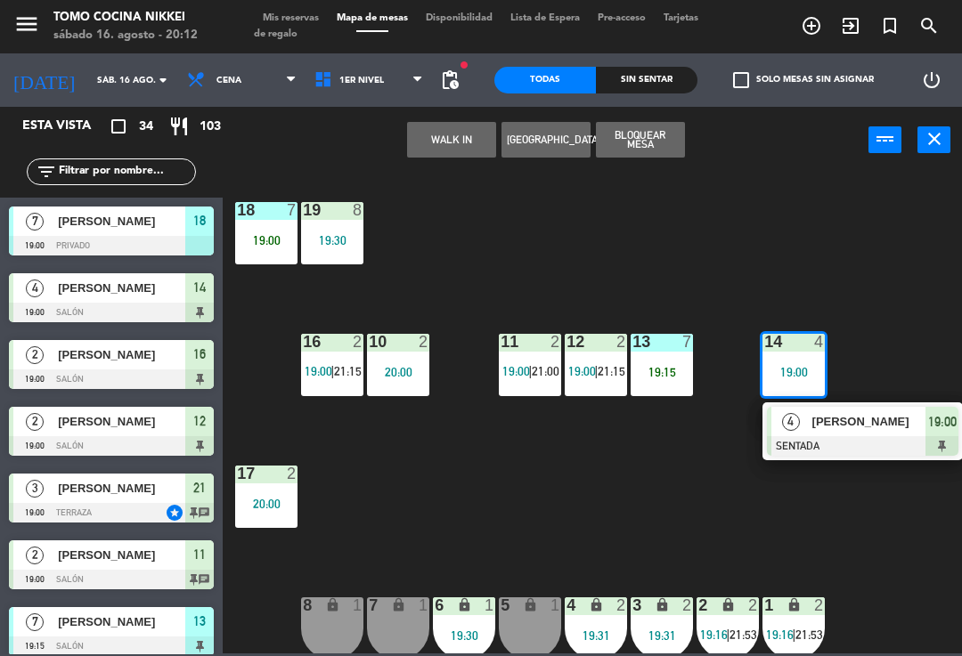
click at [903, 319] on div "18 7 19:00 19 8 19:30 16 2 19:00 | 21:15 10 2 20:00 11 2 19:00 | 21:00 12 2 19:…" at bounding box center [596, 412] width 729 height 483
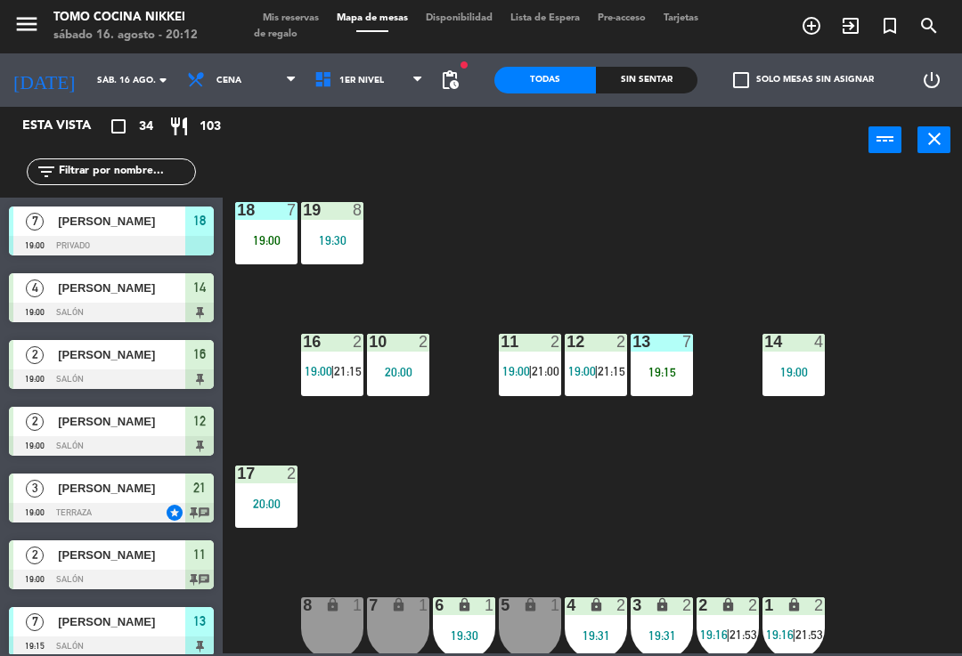
click at [802, 345] on div at bounding box center [793, 342] width 29 height 16
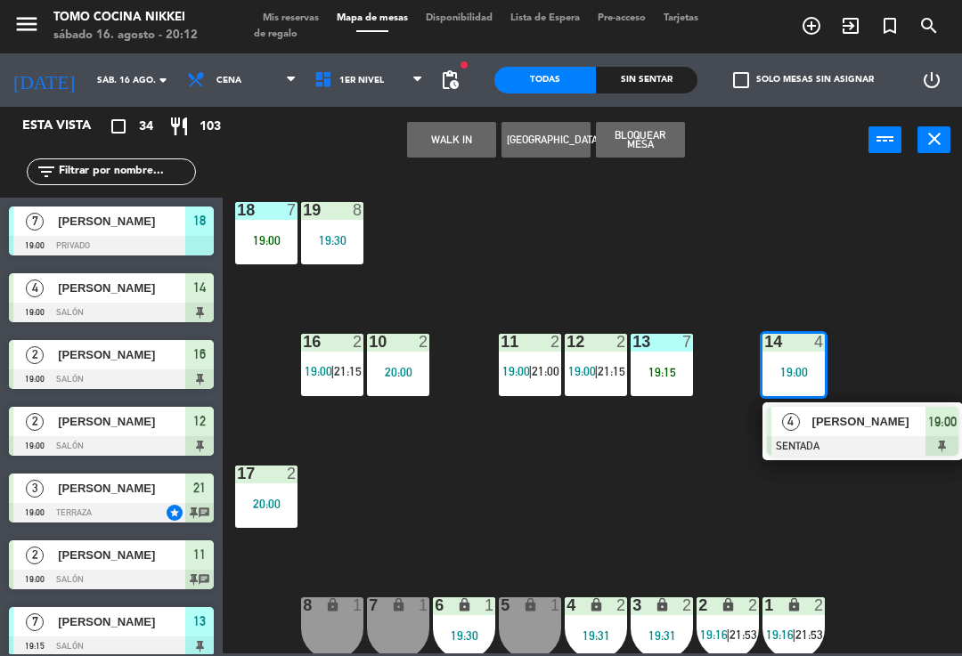
click at [445, 126] on button "WALK IN" at bounding box center [451, 140] width 89 height 36
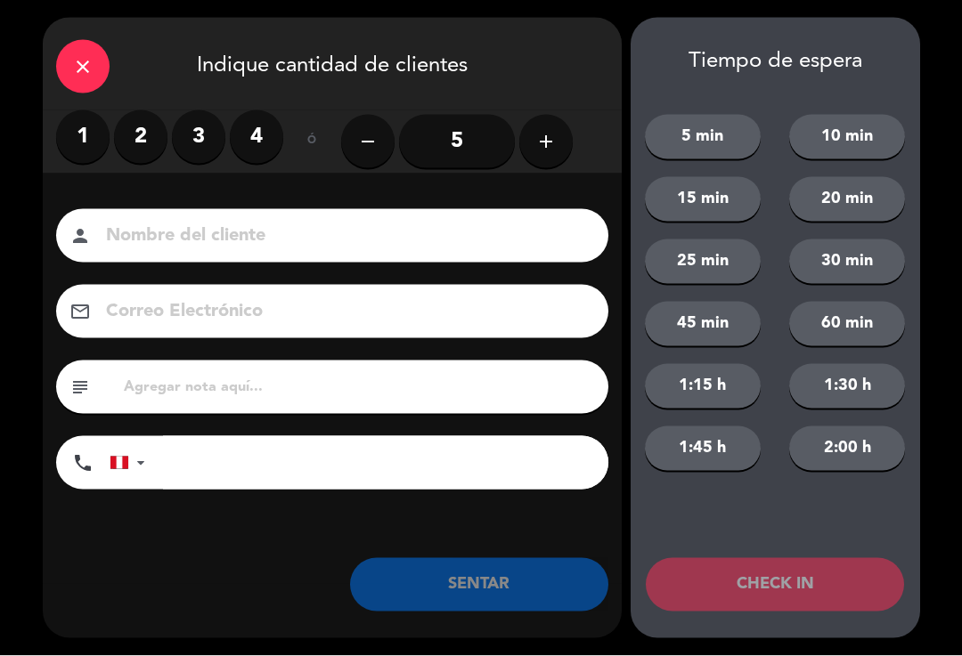
click at [263, 140] on label "4" at bounding box center [256, 136] width 53 height 53
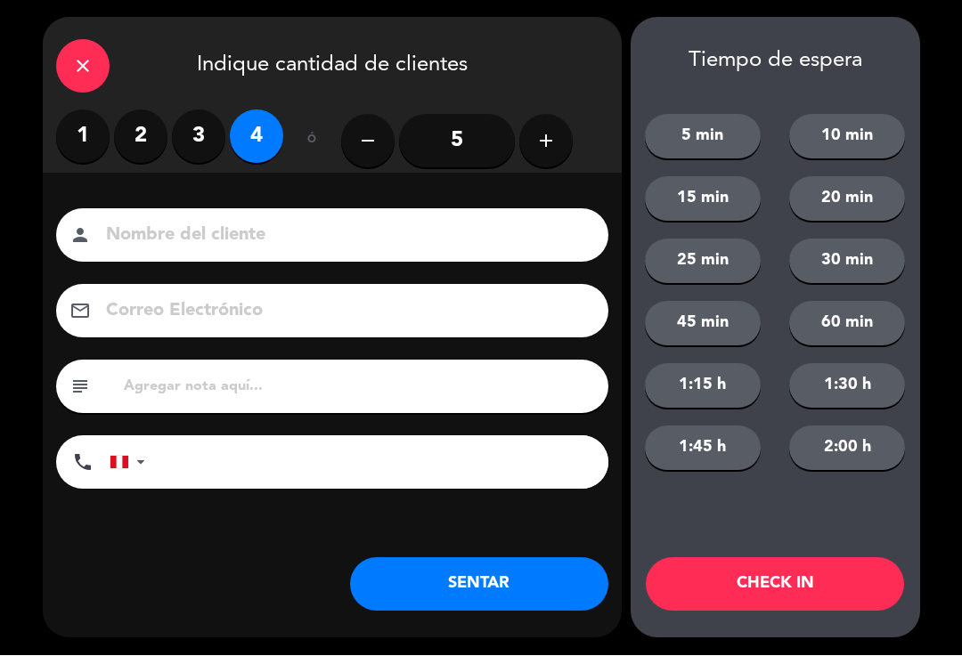
click at [368, 231] on input at bounding box center [344, 236] width 481 height 31
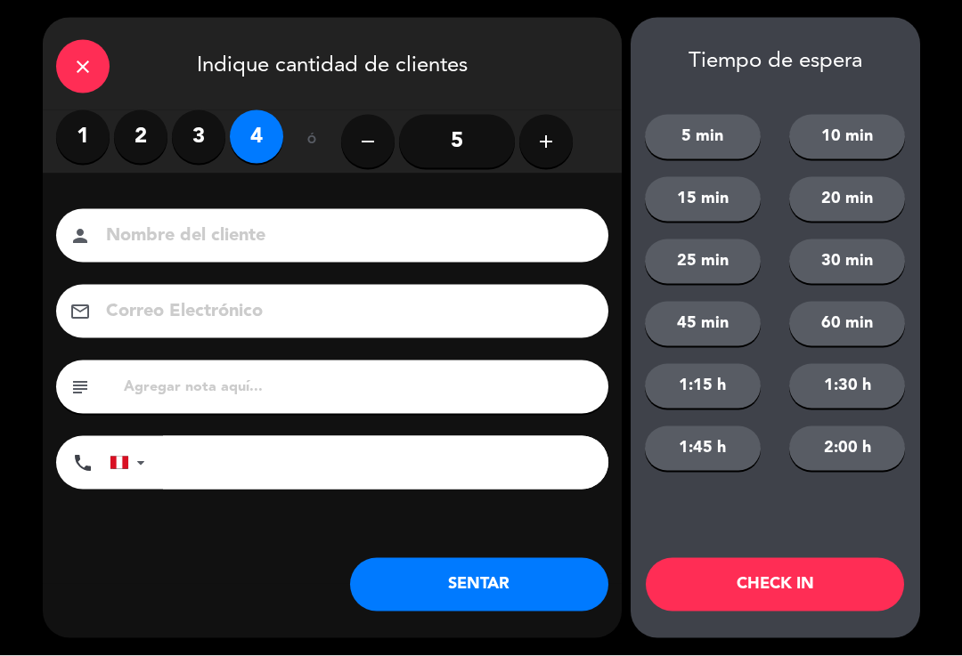
click at [84, 80] on div "close" at bounding box center [82, 66] width 53 height 53
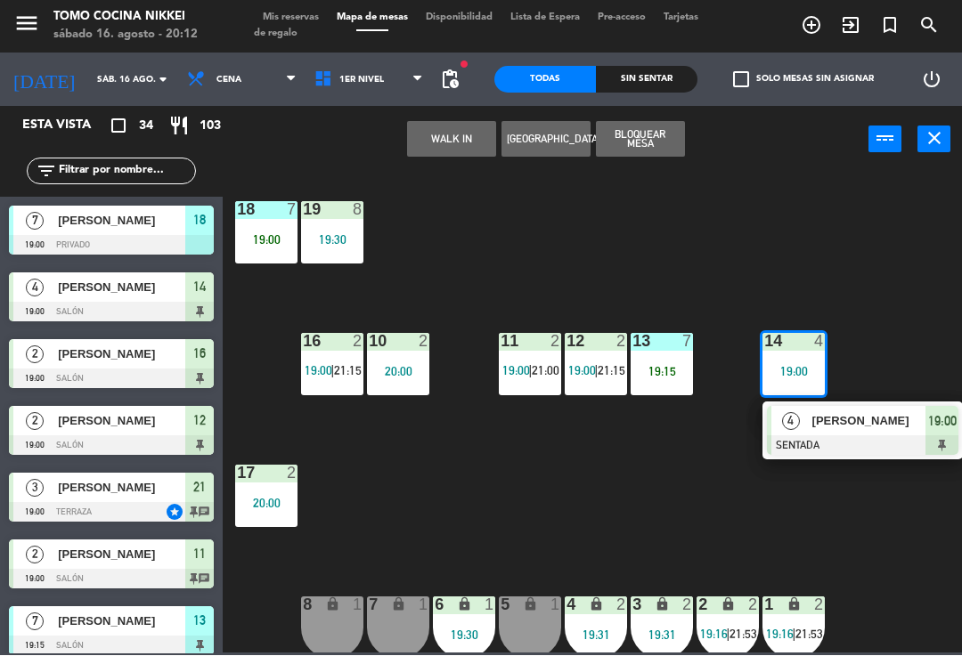
click at [863, 566] on div "18 7 19:00 19 8 19:30 16 2 19:00 | 21:15 10 2 20:00 11 2 19:00 | 21:00 12 2 19:…" at bounding box center [596, 412] width 729 height 483
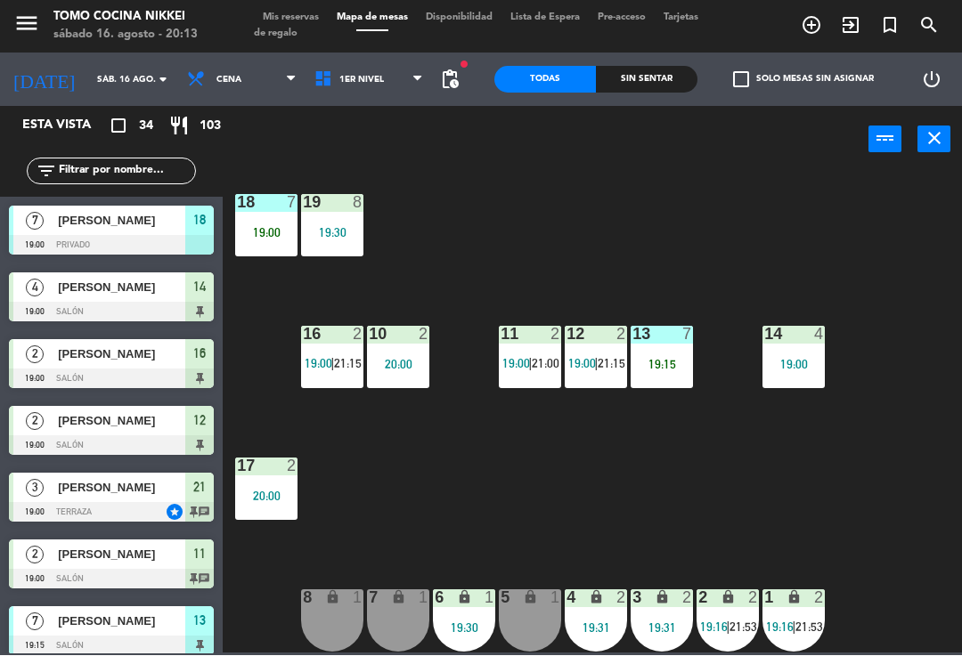
scroll to position [7, 0]
click at [318, 80] on icon at bounding box center [326, 80] width 26 height 20
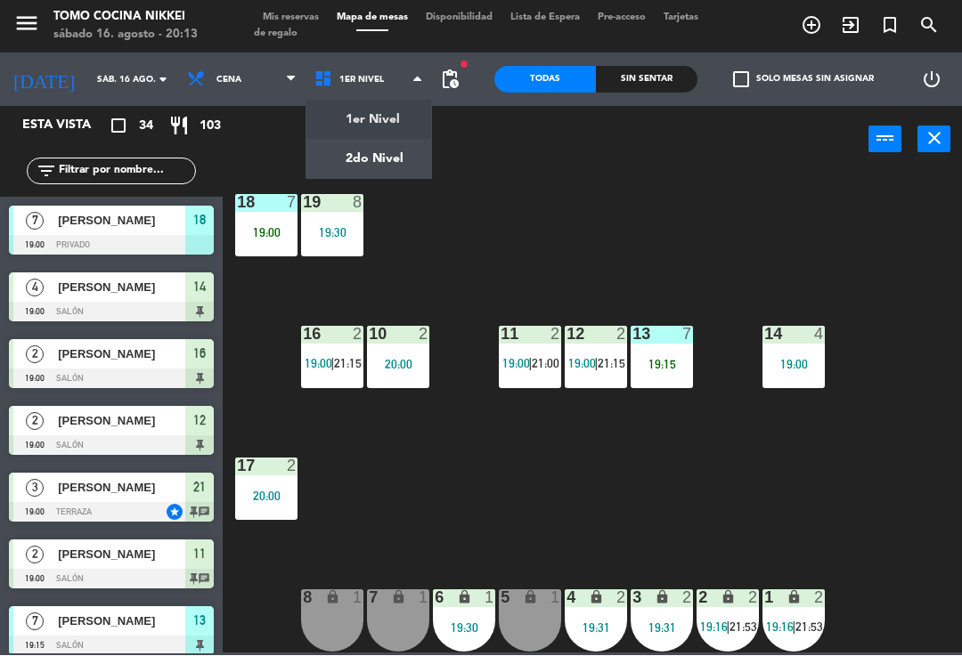
click at [323, 167] on ng-component "menu Tomo Cocina Nikkei [DATE] 16. agosto - 20:13 Mis reservas Mapa de mesas Di…" at bounding box center [481, 327] width 962 height 654
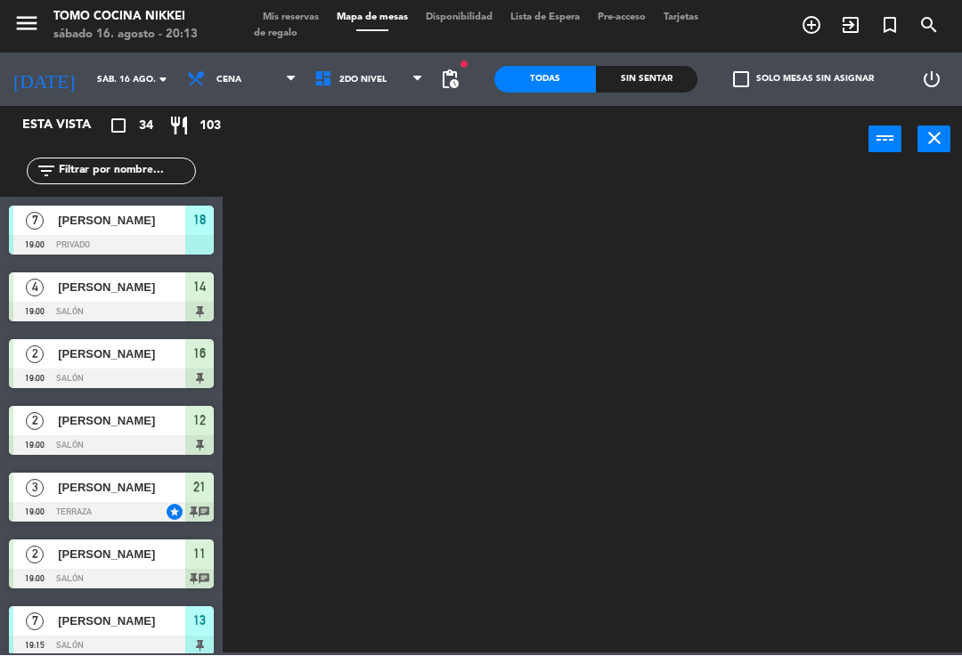
scroll to position [0, 0]
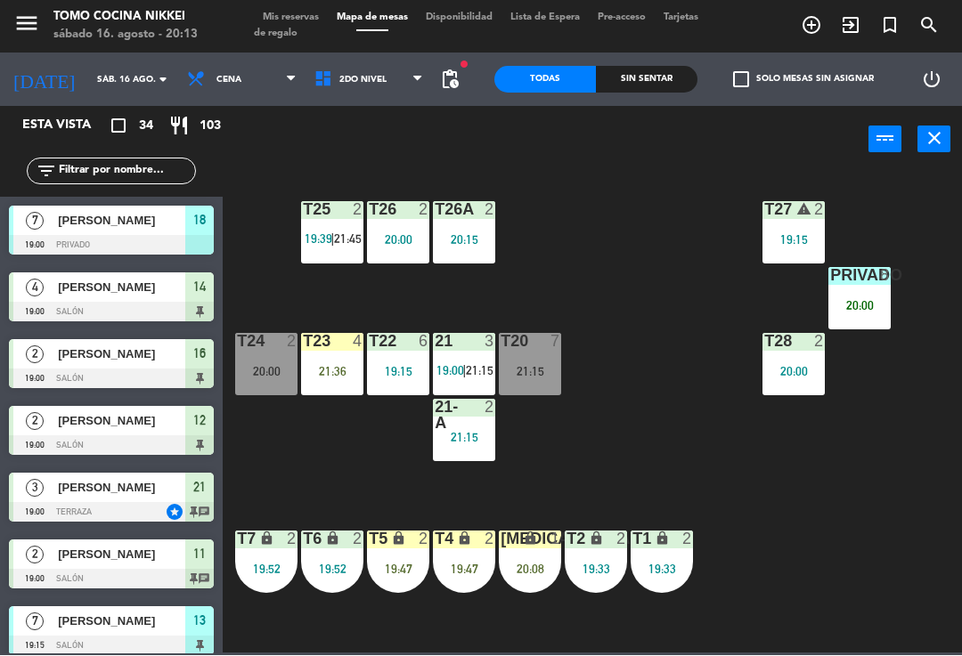
click at [335, 65] on span "2do Nivel" at bounding box center [368, 80] width 127 height 39
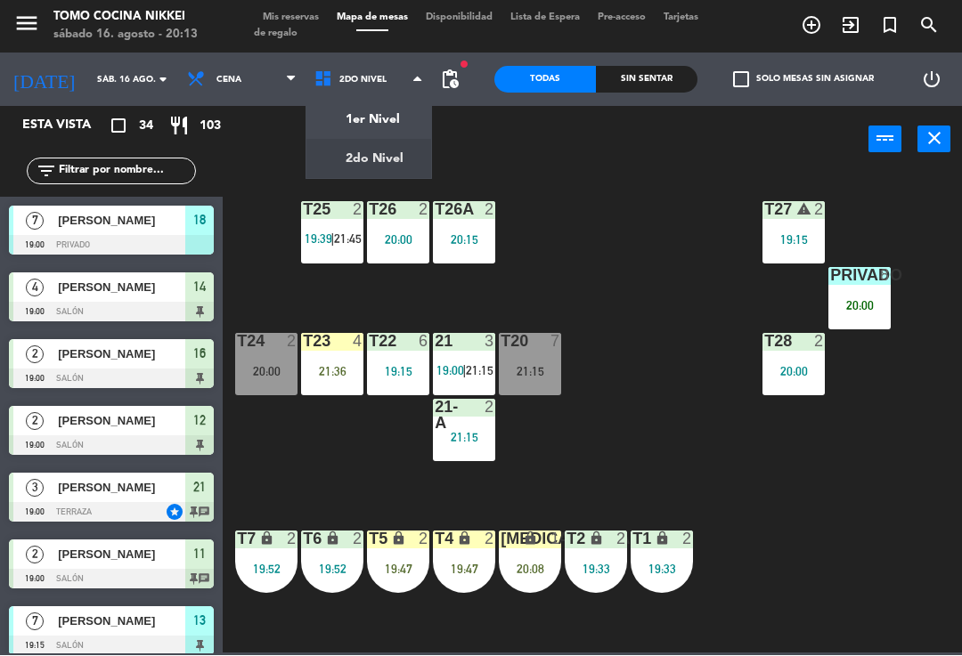
click at [354, 124] on ng-component "menu Tomo Cocina Nikkei [DATE] 16. agosto - 20:13 Mis reservas Mapa de mesas Di…" at bounding box center [481, 327] width 962 height 654
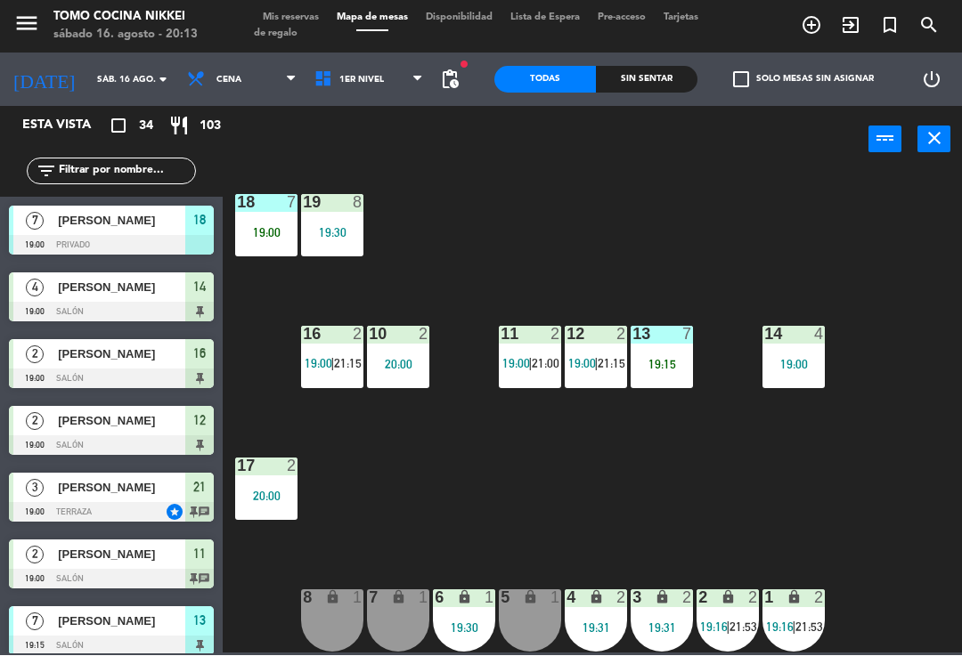
click at [386, 116] on div "power_input close" at bounding box center [546, 141] width 646 height 68
click at [375, 70] on span "1er Nivel" at bounding box center [368, 80] width 127 height 39
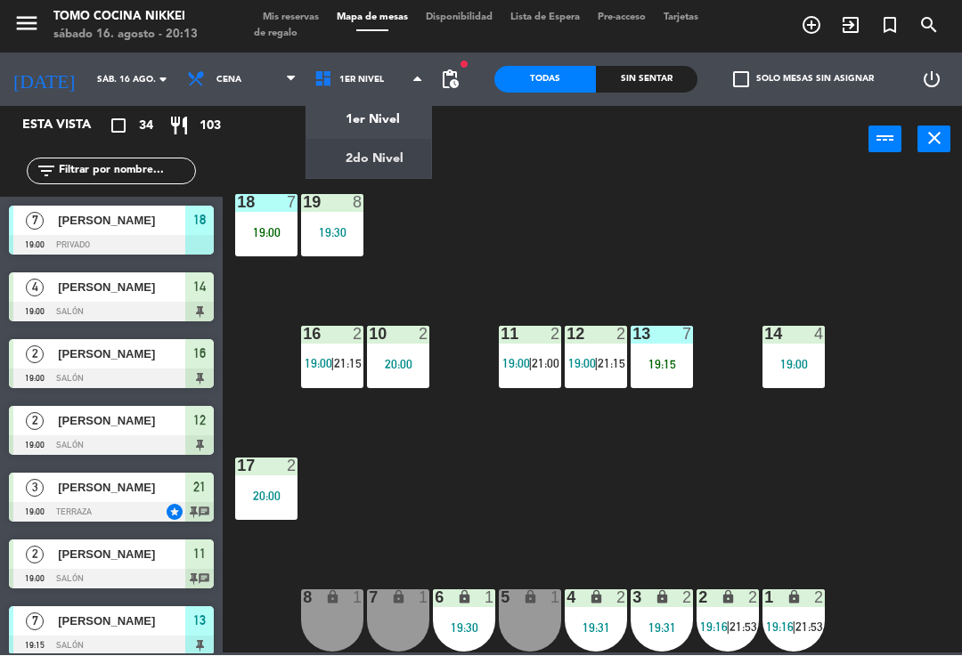
click at [382, 142] on ng-component "menu Tomo Cocina Nikkei [DATE] 16. agosto - 20:13 Mis reservas Mapa de mesas Di…" at bounding box center [481, 327] width 962 height 654
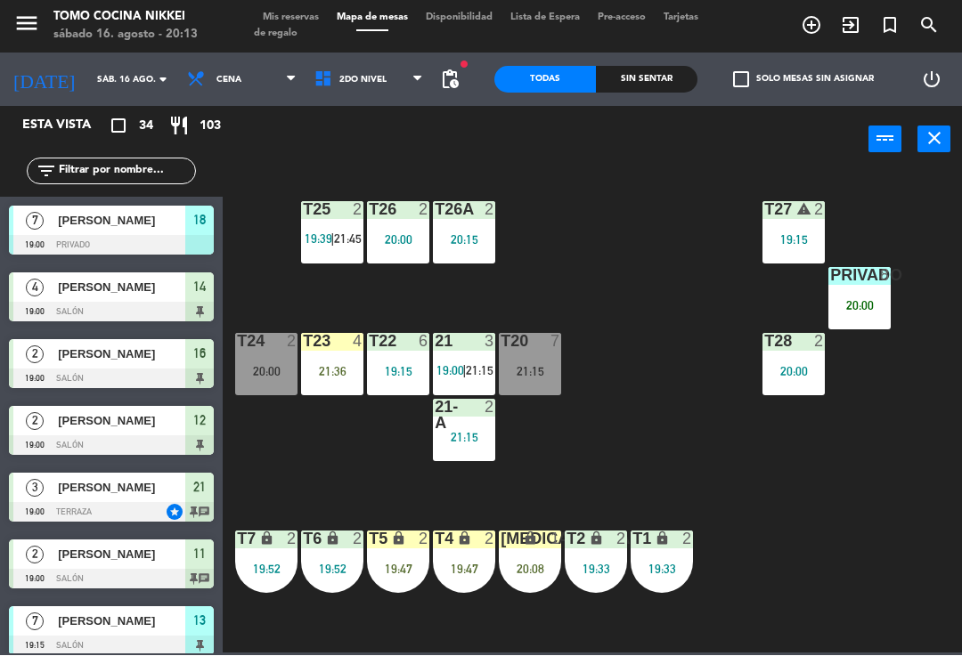
click at [706, 261] on div "T27 warning 2 19:15 T25 2 19:39 | 21:45 T26A 2 20:15 T26 2 20:00 Privado 8 20:0…" at bounding box center [596, 412] width 729 height 483
click at [387, 66] on span "2do Nivel" at bounding box center [368, 80] width 127 height 39
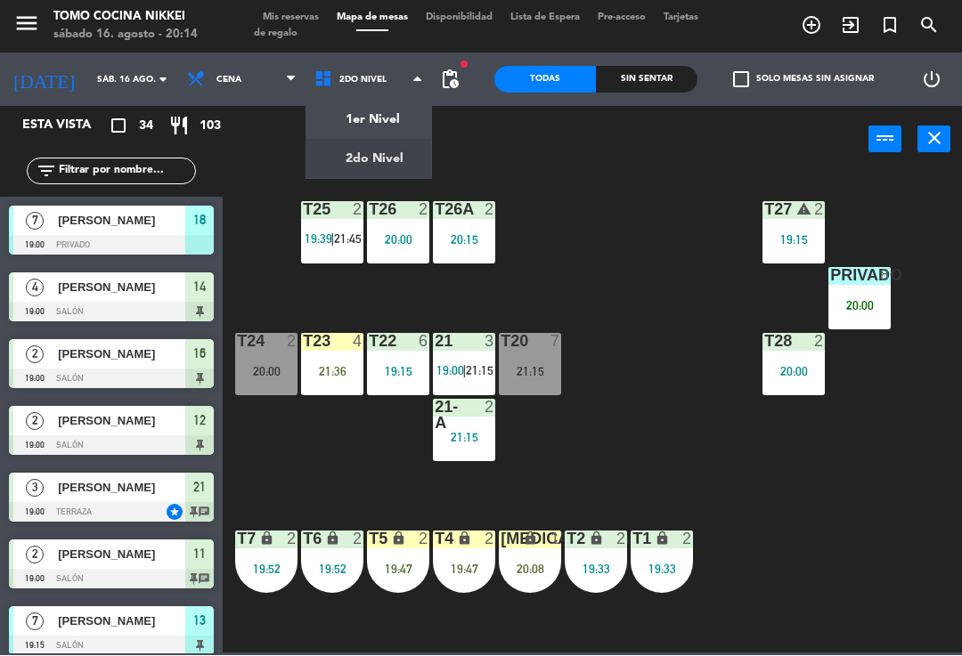
click at [378, 112] on ng-component "menu Tomo Cocina Nikkei [DATE] 16. agosto - 20:14 Mis reservas Mapa de mesas Di…" at bounding box center [481, 327] width 962 height 654
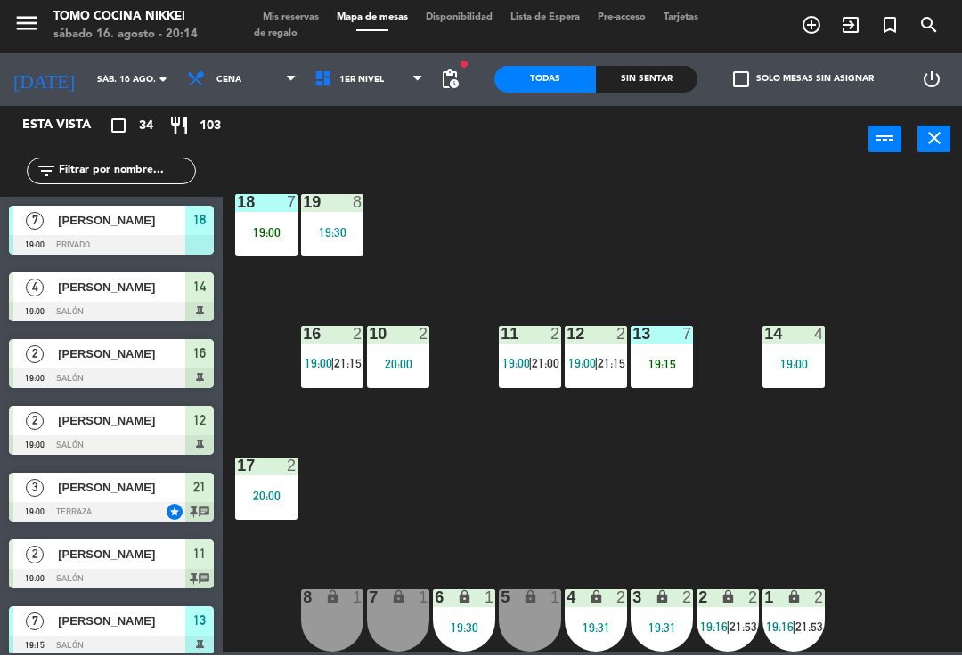
scroll to position [7, 0]
click at [791, 602] on icon "lock" at bounding box center [793, 597] width 15 height 15
click at [925, 421] on div "18 7 19:00 19 8 19:30 16 2 19:00 | 21:15 10 2 20:00 11 2 19:00 | 21:00 12 2 19:…" at bounding box center [596, 412] width 729 height 483
click at [688, 606] on div "2" at bounding box center [697, 598] width 29 height 17
click at [886, 453] on div "18 7 19:00 19 8 19:30 16 2 19:00 | 21:15 10 2 20:00 11 2 19:00 | 21:00 12 2 19:…" at bounding box center [596, 412] width 729 height 483
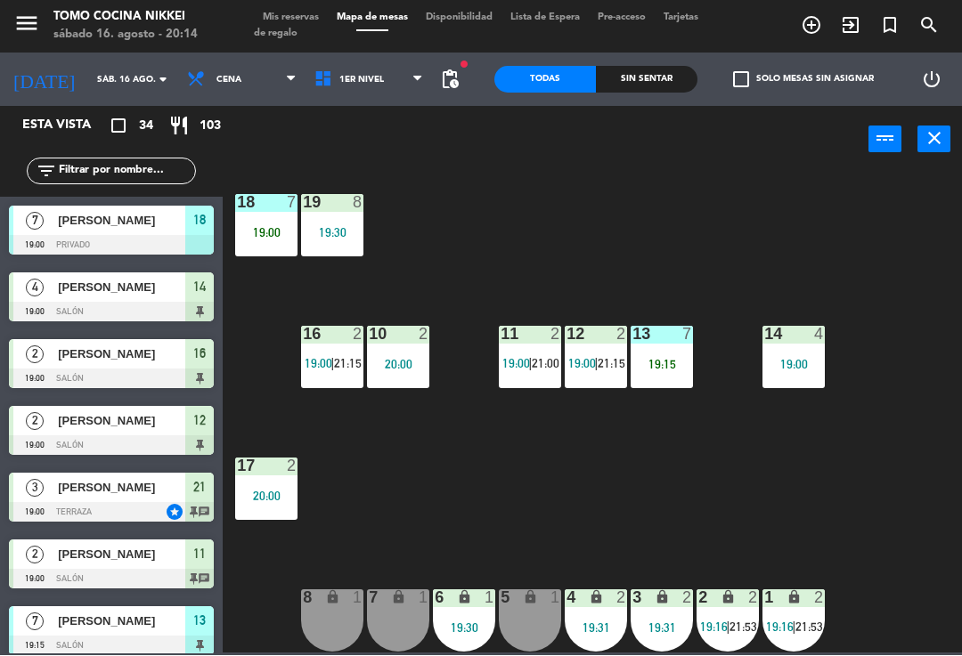
click at [646, 612] on div "3 lock 2 19:31" at bounding box center [662, 621] width 62 height 62
click at [953, 421] on div "18 7 19:00 19 8 19:30 16 2 19:00 | 21:15 10 2 20:00 11 2 19:00 | 21:00 12 2 19:…" at bounding box center [596, 412] width 729 height 483
click at [961, 455] on div "18 7 19:00 19 8 19:30 16 2 19:00 | 21:15 10 2 20:00 11 2 19:00 | 21:00 12 2 19:…" at bounding box center [596, 412] width 729 height 483
click at [387, 77] on span "1er Nivel" at bounding box center [368, 80] width 127 height 39
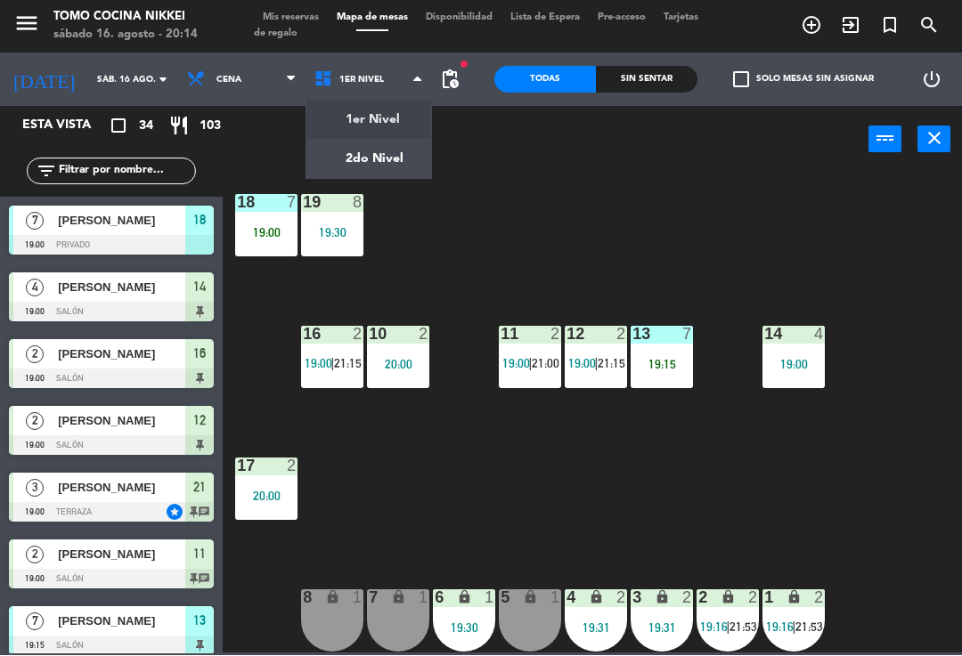
click at [389, 153] on ng-component "menu Tomo Cocina Nikkei [DATE] 16. agosto - 20:14 Mis reservas Mapa de mesas Di…" at bounding box center [481, 327] width 962 height 654
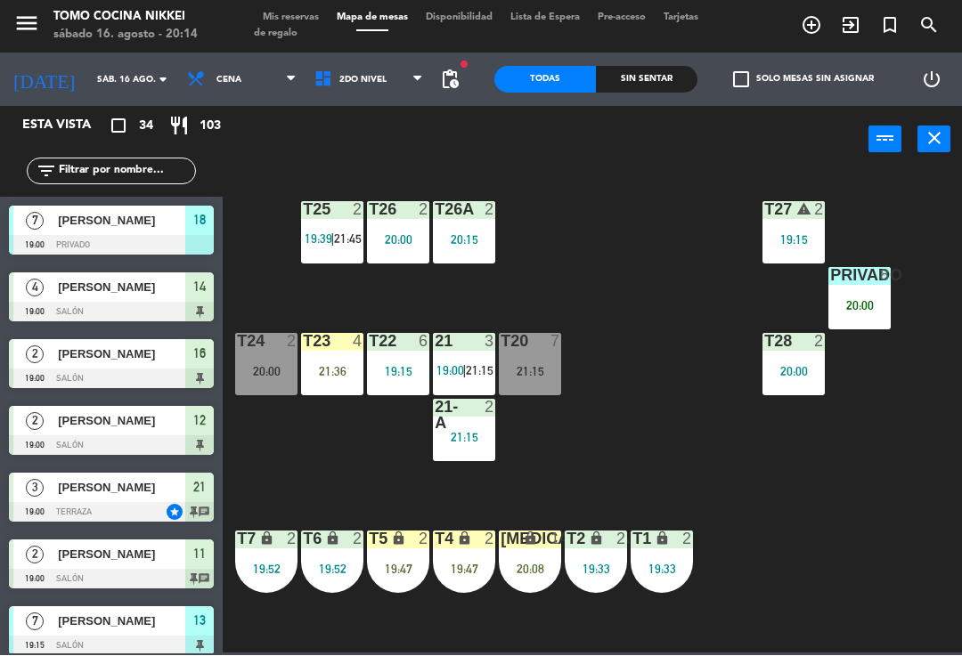
click at [655, 564] on div "19:33" at bounding box center [662, 570] width 62 height 12
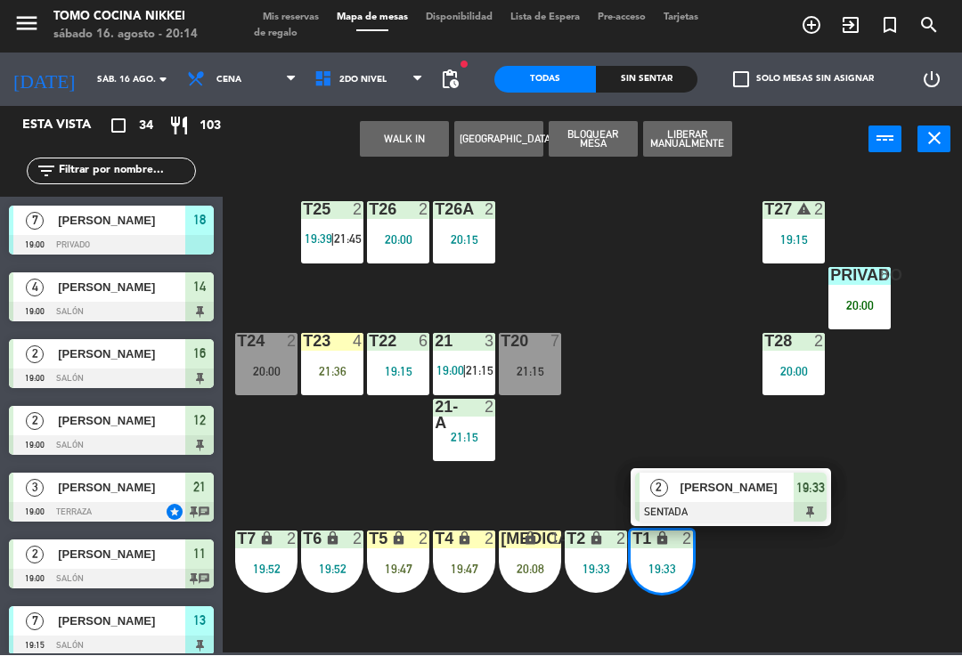
click at [794, 221] on div "T27 warning 2 19:15" at bounding box center [793, 233] width 62 height 62
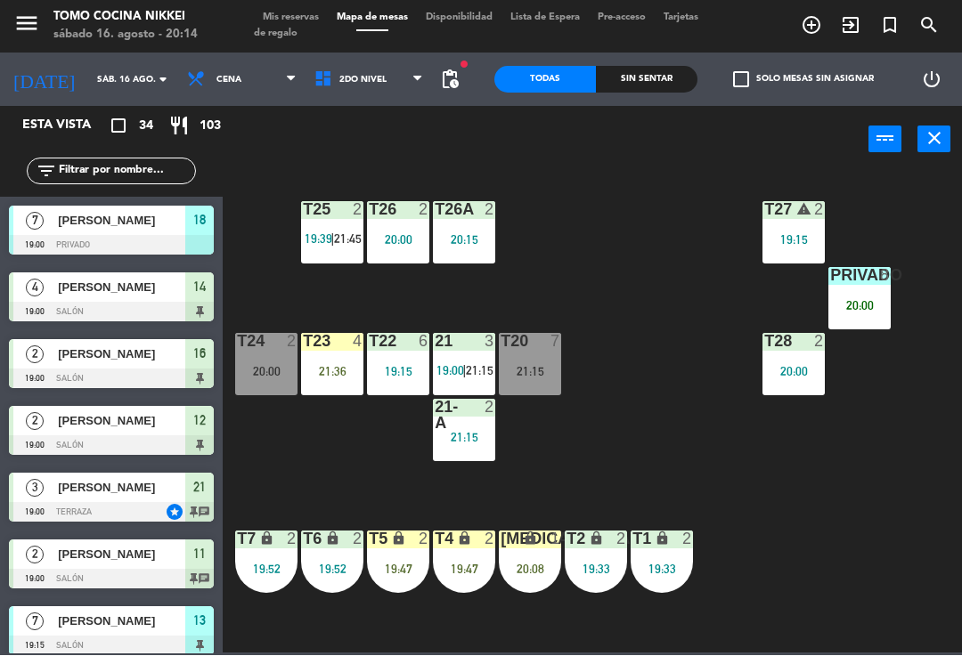
click at [870, 216] on div "T27 warning 2 19:15 T25 2 19:39 | 21:45 T26A 2 20:15 T26 2 20:00 Privado 8 20:0…" at bounding box center [596, 412] width 729 height 483
click at [864, 317] on div "Privado 8 20:00" at bounding box center [859, 299] width 62 height 62
click at [704, 461] on div "T27 warning 2 19:15 T25 2 19:39 | 21:45 T26A 2 20:15 T26 2 20:00 Privado 8 20:0…" at bounding box center [596, 412] width 729 height 483
click at [330, 88] on span "2do Nivel" at bounding box center [368, 80] width 127 height 39
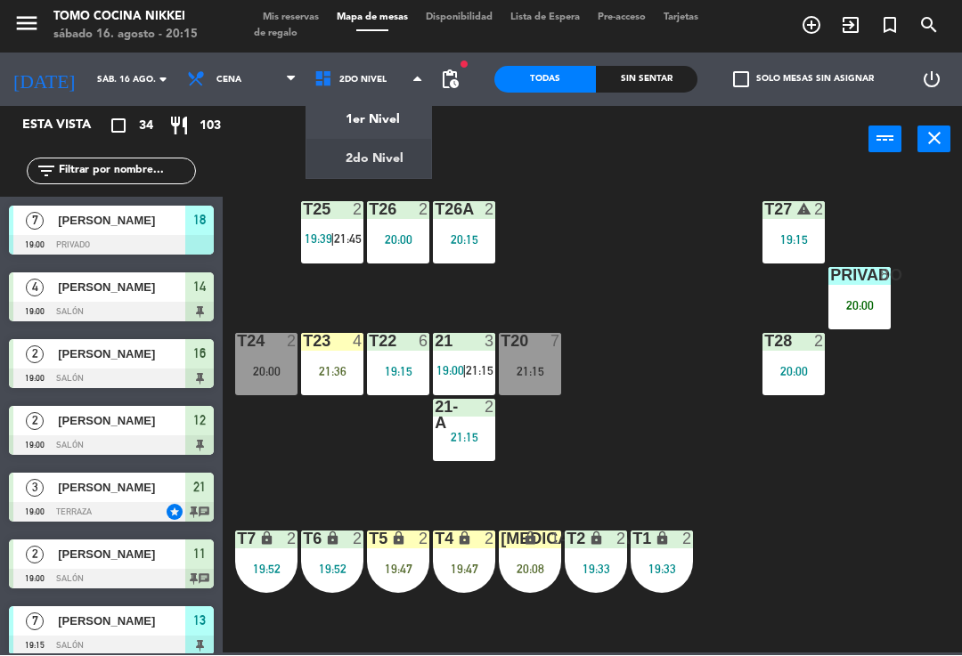
click at [322, 114] on ng-component "menu Tomo Cocina Nikkei [DATE] 16. agosto - 20:15 Mis reservas Mapa de mesas Di…" at bounding box center [481, 327] width 962 height 654
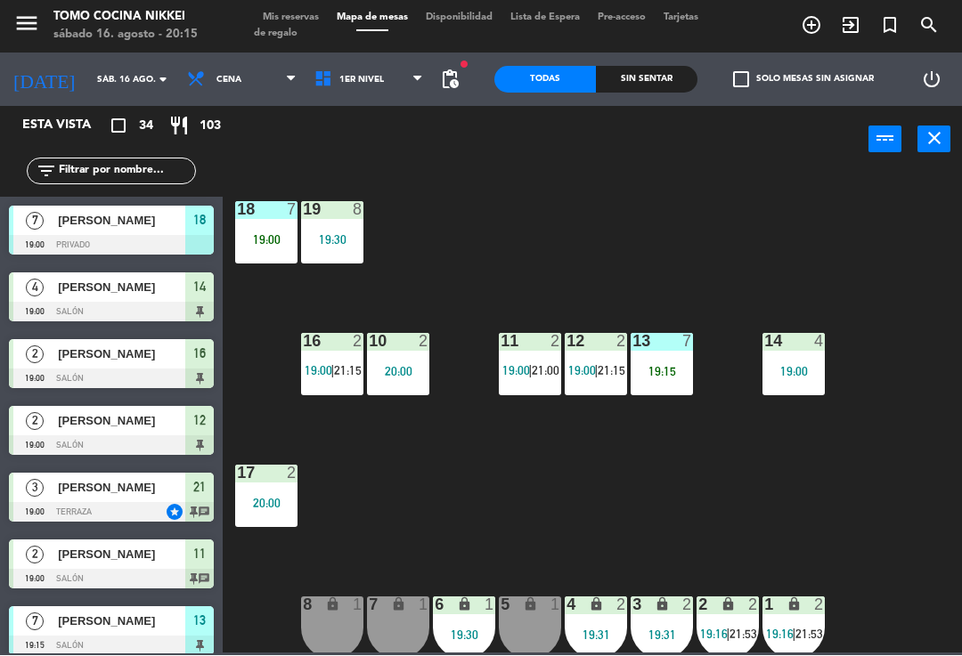
click at [753, 522] on div "18 7 19:00 19 8 19:30 16 2 19:00 | 21:15 10 2 20:00 11 2 19:00 | 21:00 12 2 19:…" at bounding box center [596, 412] width 729 height 483
click at [325, 91] on span "1er Nivel" at bounding box center [368, 80] width 127 height 39
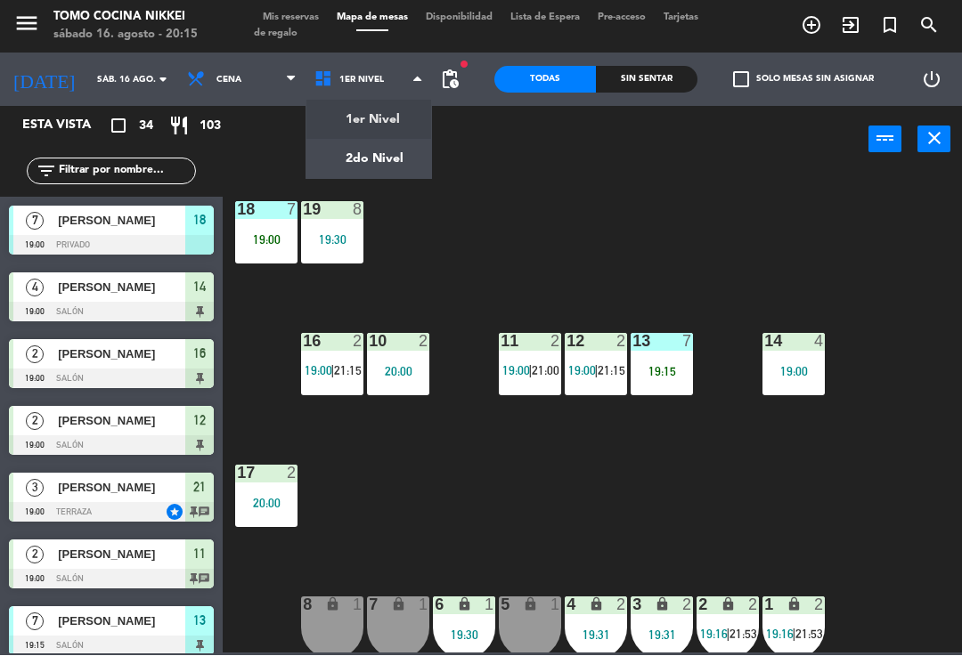
click at [316, 162] on ng-component "menu Tomo Cocina Nikkei [DATE] 16. agosto - 20:15 Mis reservas Mapa de mesas Di…" at bounding box center [481, 327] width 962 height 654
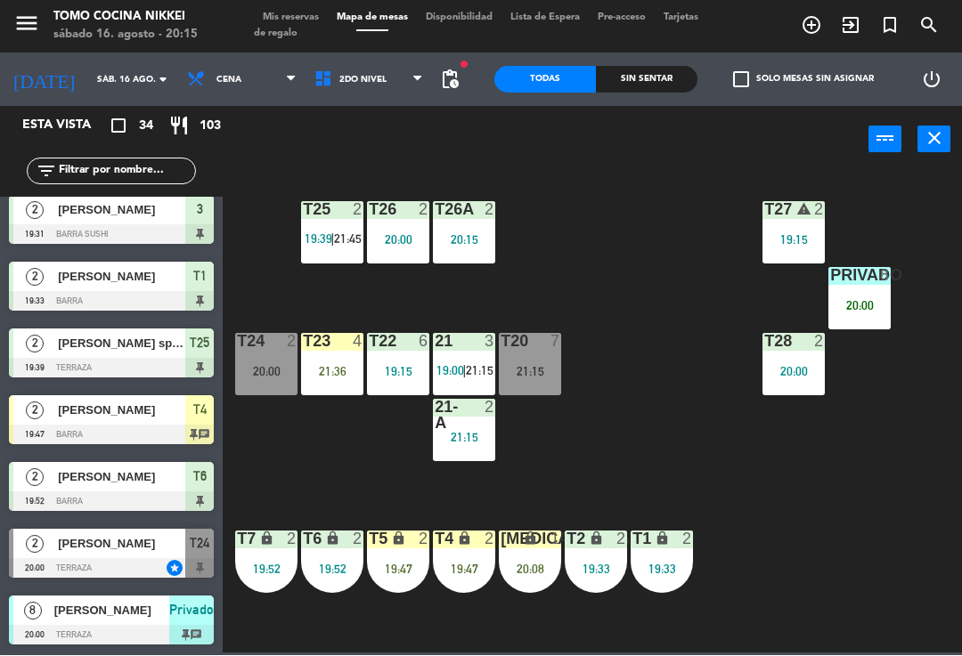
scroll to position [811, 0]
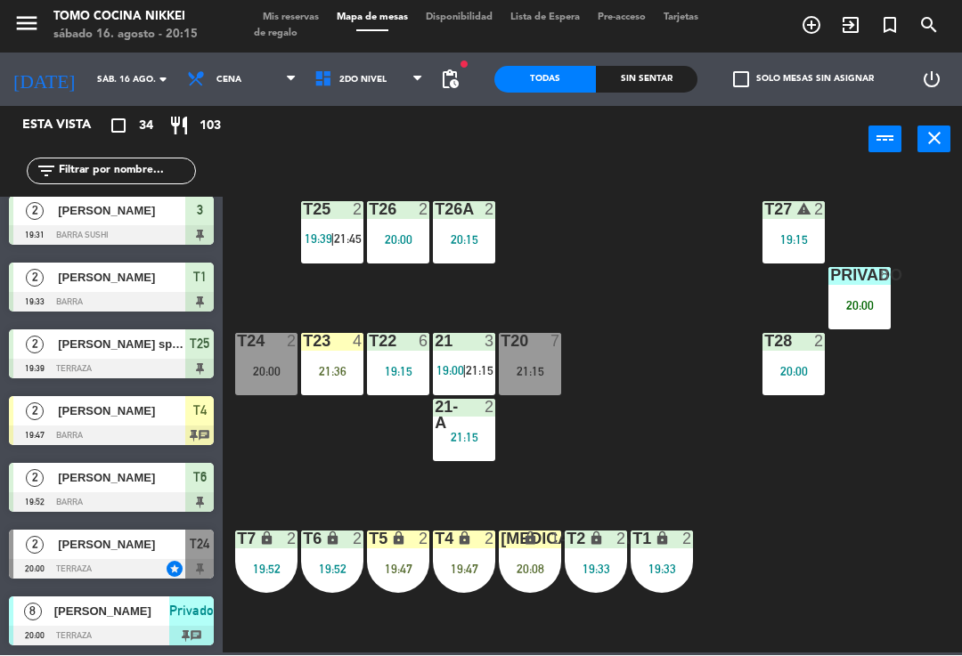
click at [521, 550] on div "[MEDICAL_DATA] lock 1 20:08" at bounding box center [530, 563] width 62 height 62
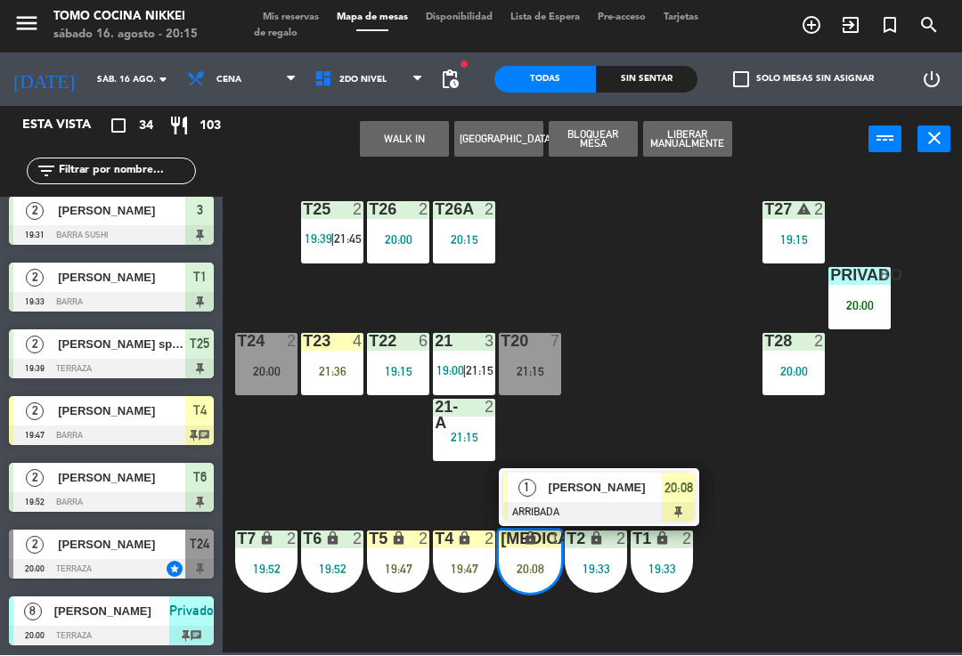
click at [634, 489] on span "[PERSON_NAME]" at bounding box center [606, 488] width 114 height 19
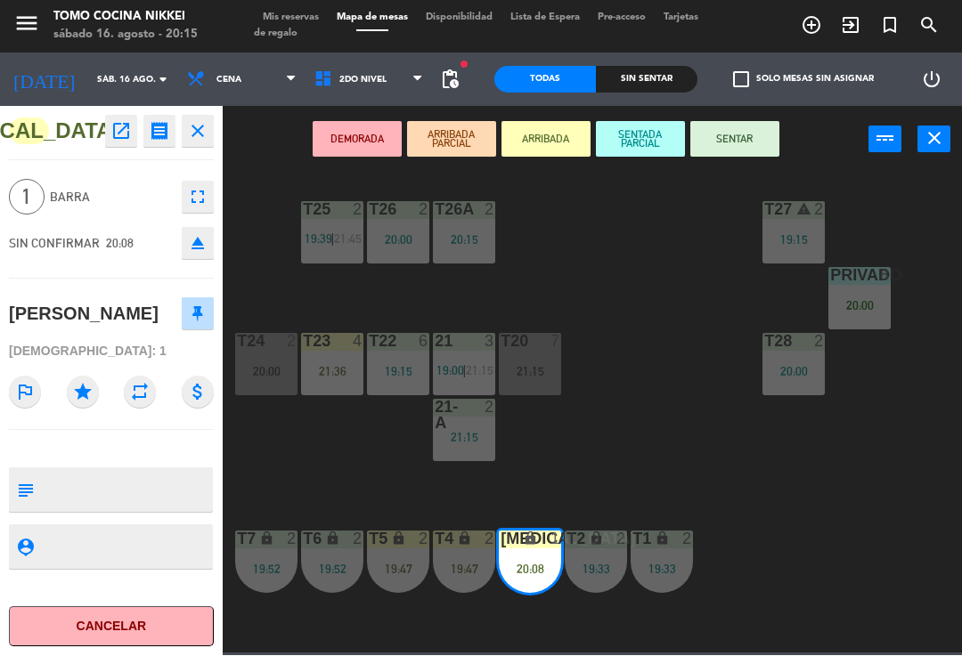
click at [743, 142] on button "SENTAR" at bounding box center [734, 140] width 89 height 36
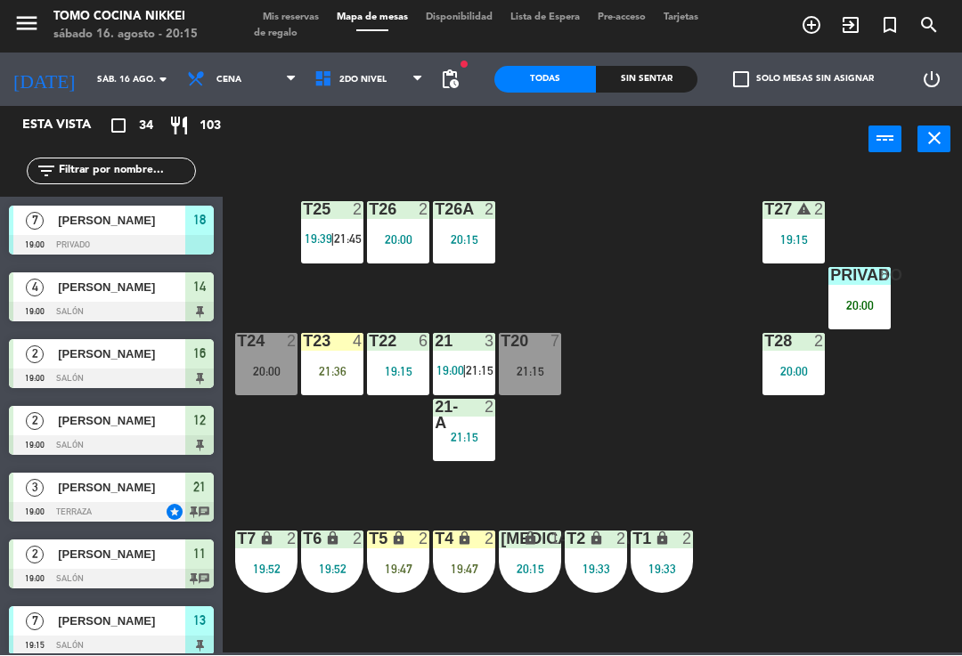
click at [647, 418] on div "T27 warning 2 19:15 T25 2 19:39 | 21:45 T26A 2 20:15 T26 2 20:00 Privado 8 20:0…" at bounding box center [596, 412] width 729 height 483
click at [174, 216] on span "[PERSON_NAME]" at bounding box center [121, 221] width 127 height 19
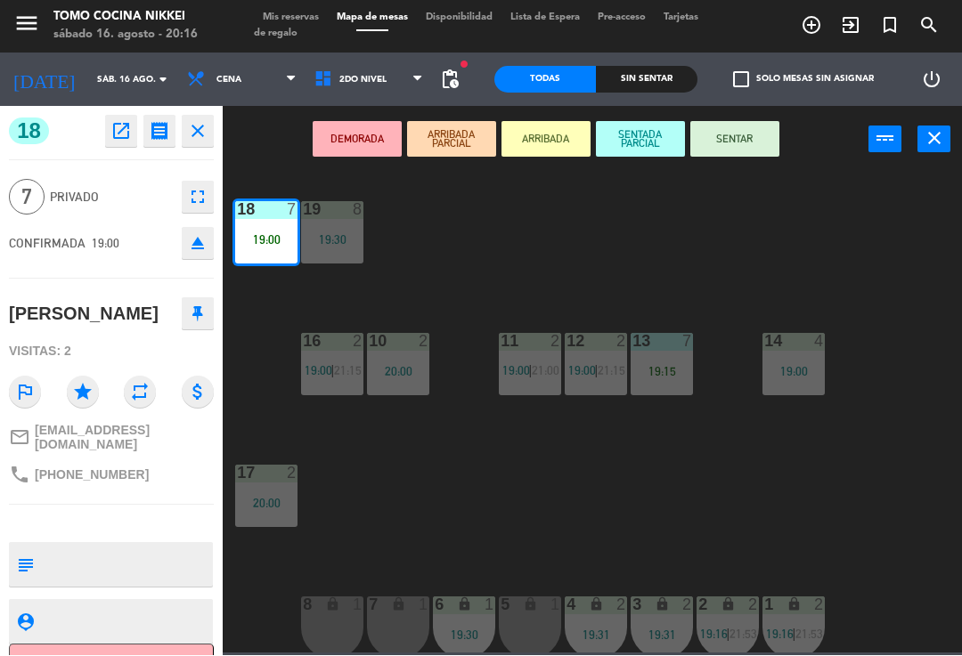
click at [739, 116] on div "DEMORADA ARRIBADA PARCIAL ARRIBADA SENTADA PARCIAL SENTAR power_input close" at bounding box center [546, 141] width 646 height 68
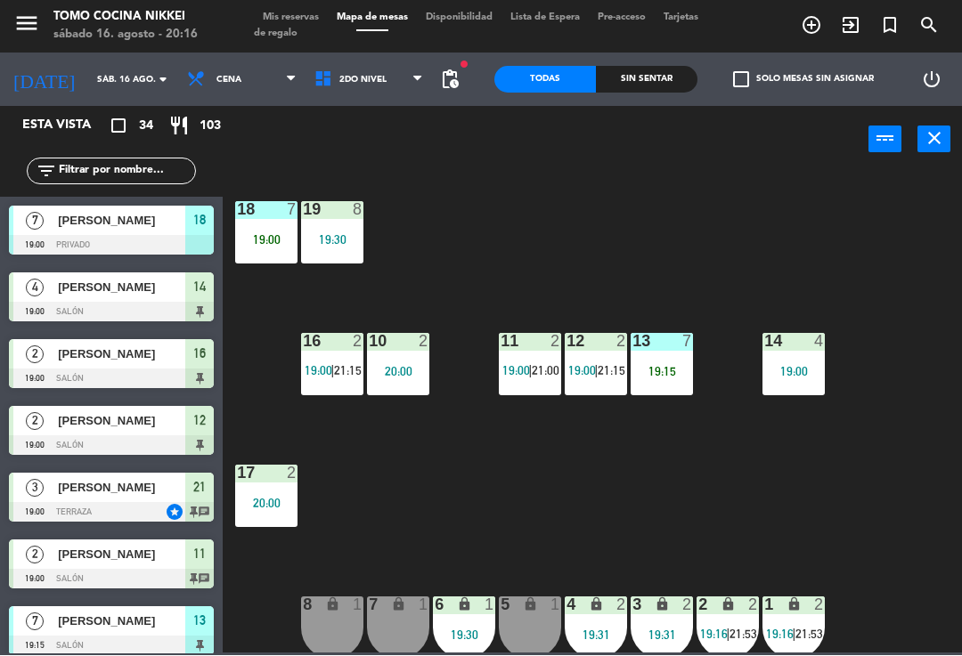
click at [290, 248] on div "18 7 19:00" at bounding box center [266, 233] width 62 height 62
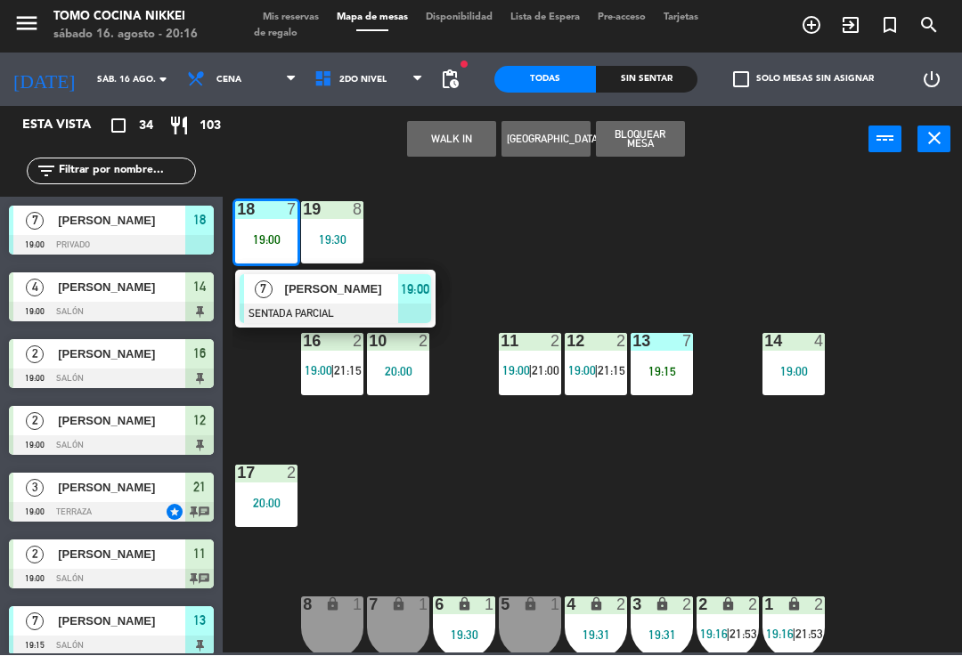
click at [314, 301] on div "[PERSON_NAME]" at bounding box center [341, 289] width 116 height 29
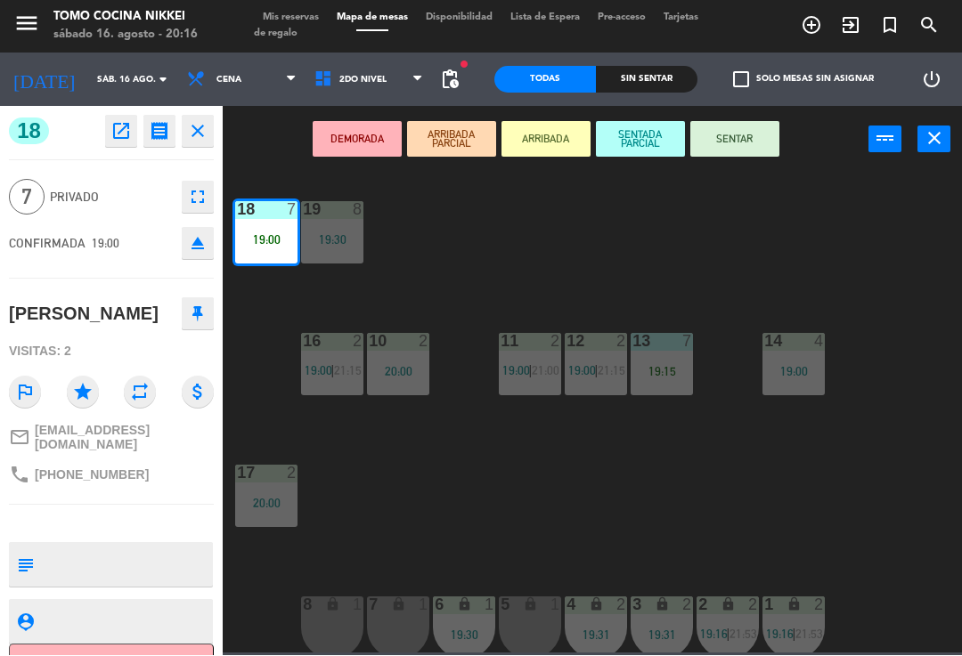
click at [773, 135] on button "SENTAR" at bounding box center [734, 140] width 89 height 36
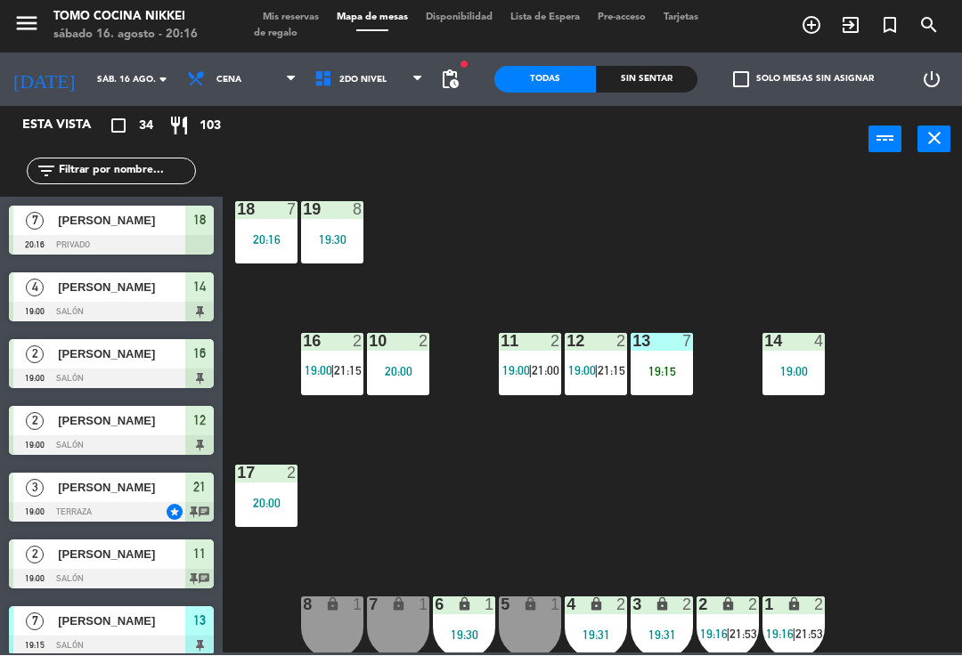
click at [768, 210] on div "18 7 20:16 19 8 19:30 16 2 19:00 | 21:15 10 2 20:00 11 2 19:00 | 21:00 12 2 19:…" at bounding box center [596, 412] width 729 height 483
click at [378, 84] on span "2do Nivel" at bounding box center [368, 80] width 127 height 39
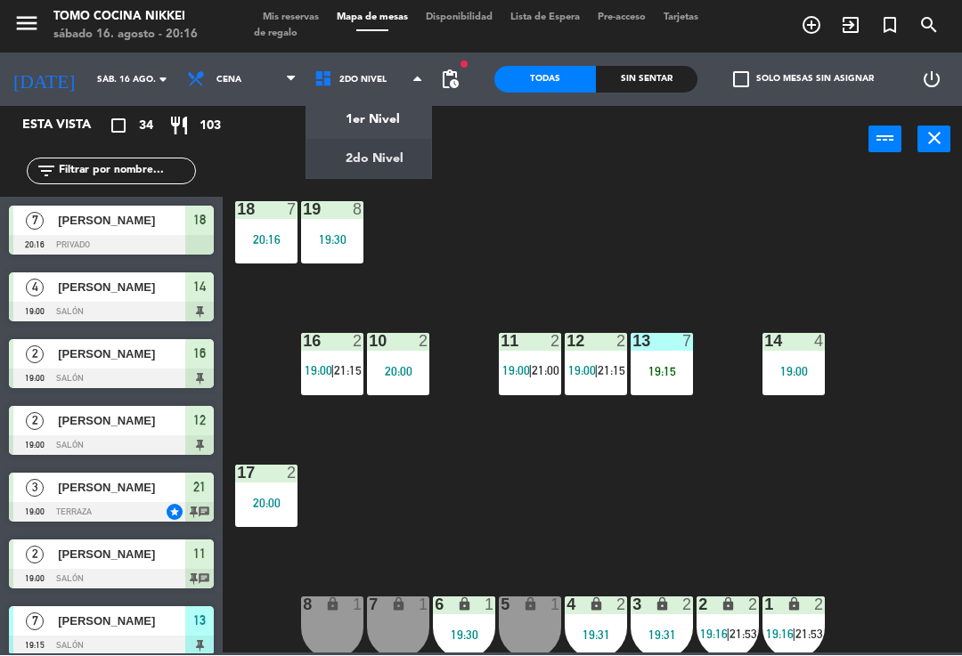
click at [391, 167] on ng-component "menu Tomo Cocina Nikkei [DATE] 16. agosto - 20:16 Mis reservas Mapa de mesas Di…" at bounding box center [481, 327] width 962 height 654
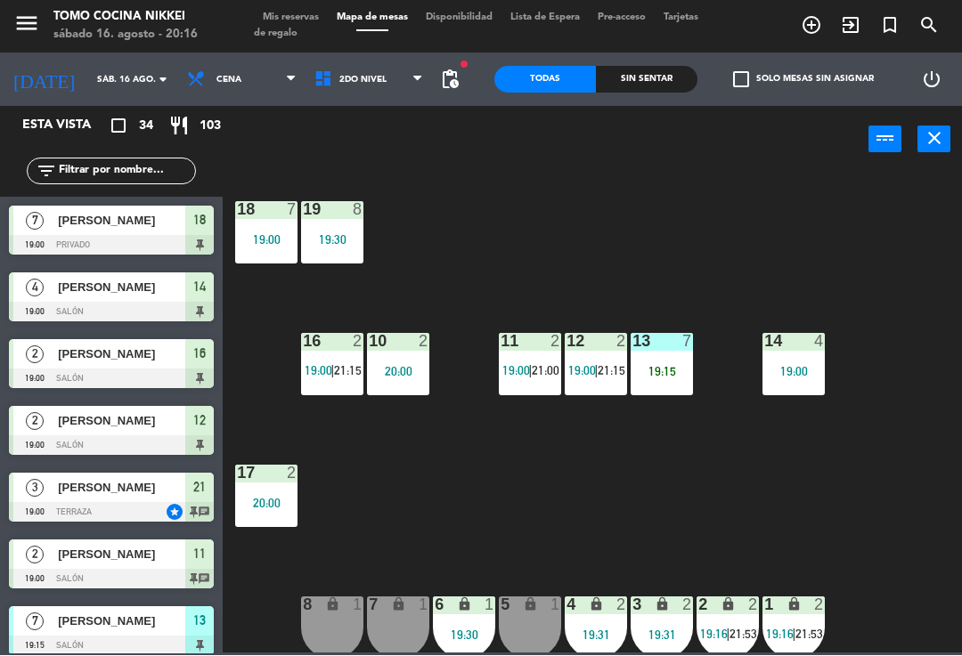
click at [396, 138] on div "power_input close" at bounding box center [546, 141] width 646 height 68
click at [397, 79] on span "2do Nivel" at bounding box center [368, 80] width 127 height 39
click at [386, 112] on ng-component "menu Tomo Cocina Nikkei [DATE] 16. agosto - 20:16 Mis reservas Mapa de mesas Di…" at bounding box center [481, 327] width 962 height 654
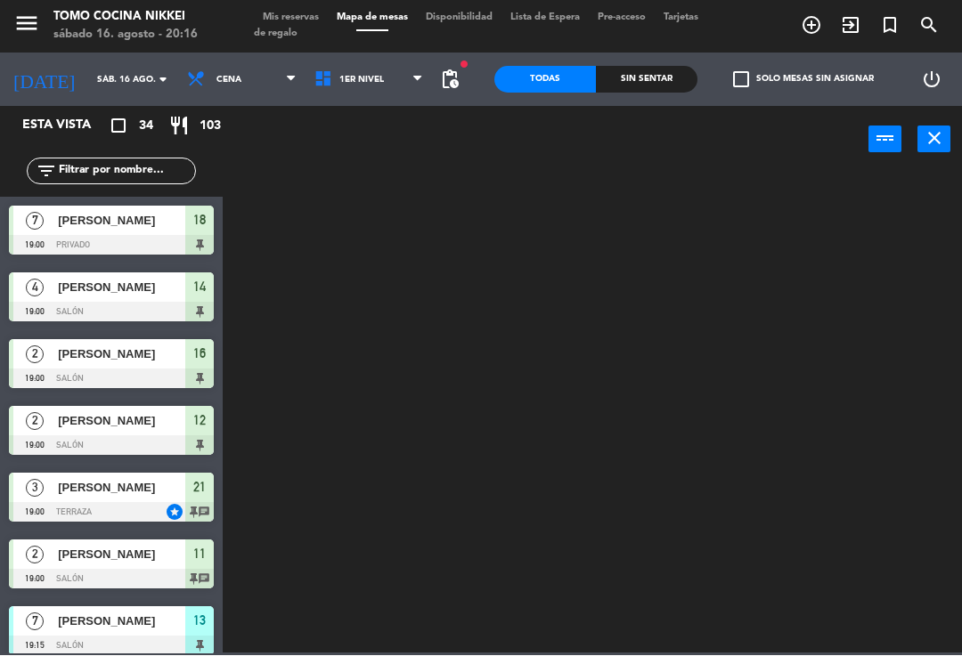
click at [413, 86] on icon at bounding box center [417, 80] width 8 height 14
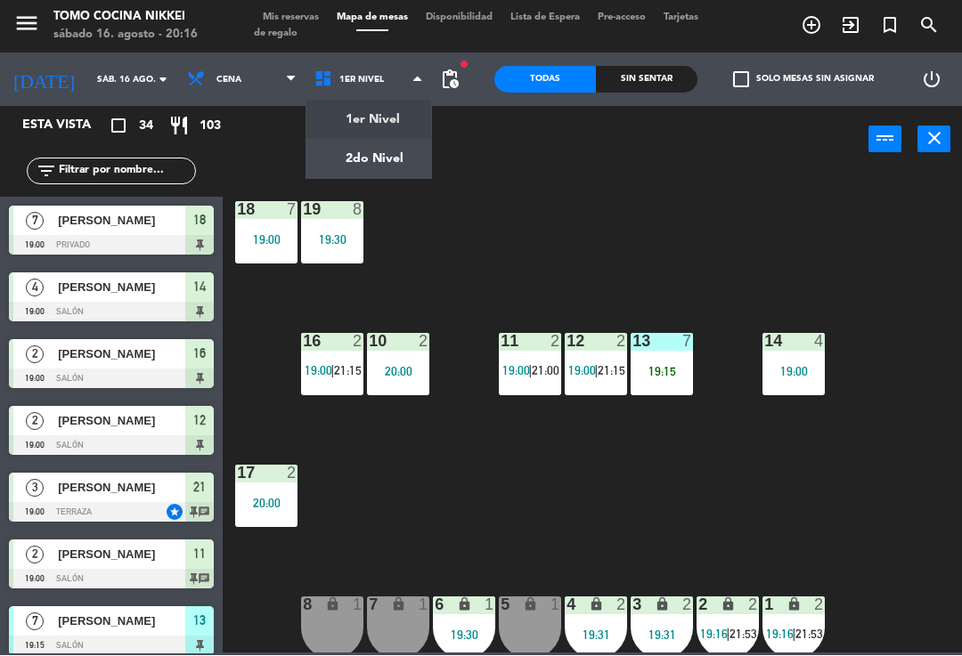
click at [413, 156] on ng-component "menu Tomo Cocina Nikkei [DATE] 16. agosto - 20:16 Mis reservas Mapa de mesas Di…" at bounding box center [481, 327] width 962 height 654
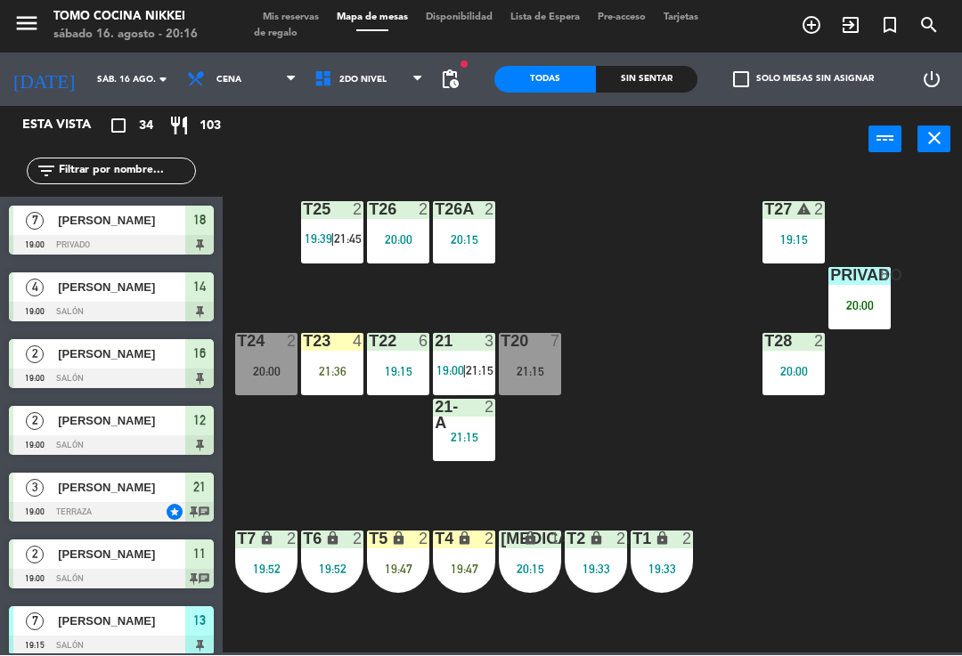
click at [736, 452] on div "T27 warning 2 19:15 T25 2 19:39 | 21:45 T26A 2 20:15 T26 2 20:00 Privado 8 20:0…" at bounding box center [596, 412] width 729 height 483
click at [610, 448] on div "T27 warning 2 19:15 T25 2 19:39 | 21:45 T26A 2 20:15 T26 2 20:00 Privado 8 20:0…" at bounding box center [596, 412] width 729 height 483
click at [537, 569] on div "20:15" at bounding box center [530, 570] width 62 height 12
click at [661, 411] on div "T27 warning 2 19:15 T25 2 19:39 | 21:45 T26A 2 20:15 T26 2 20:00 Privado 8 20:0…" at bounding box center [596, 412] width 729 height 483
click at [336, 96] on span "2do Nivel" at bounding box center [368, 80] width 127 height 39
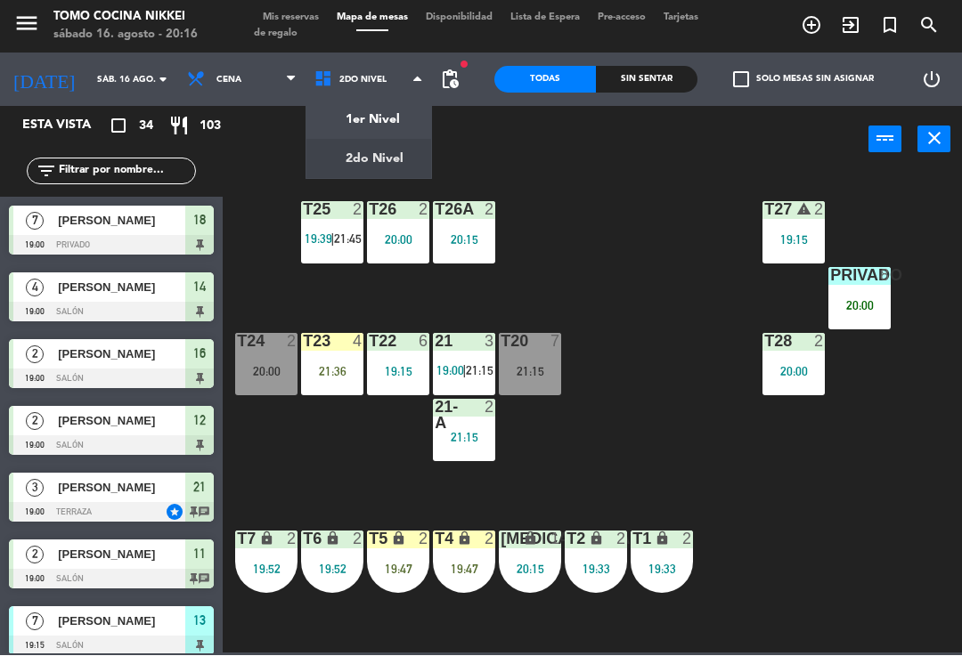
click at [379, 124] on ng-component "menu Tomo Cocina Nikkei [DATE] 16. agosto - 20:16 Mis reservas Mapa de mesas Di…" at bounding box center [481, 327] width 962 height 654
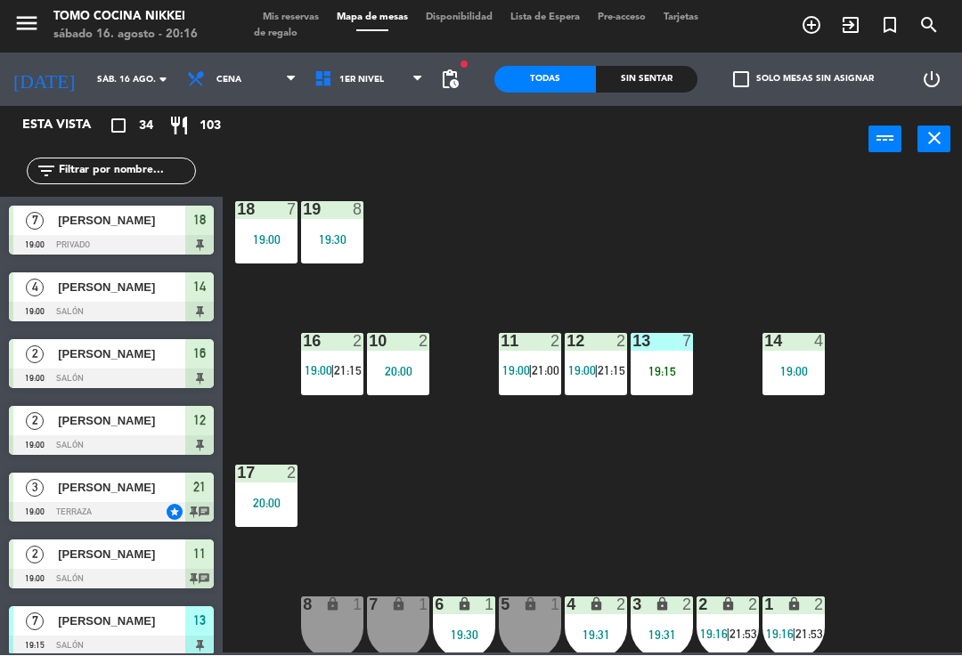
click at [379, 66] on span "1er Nivel" at bounding box center [368, 80] width 127 height 39
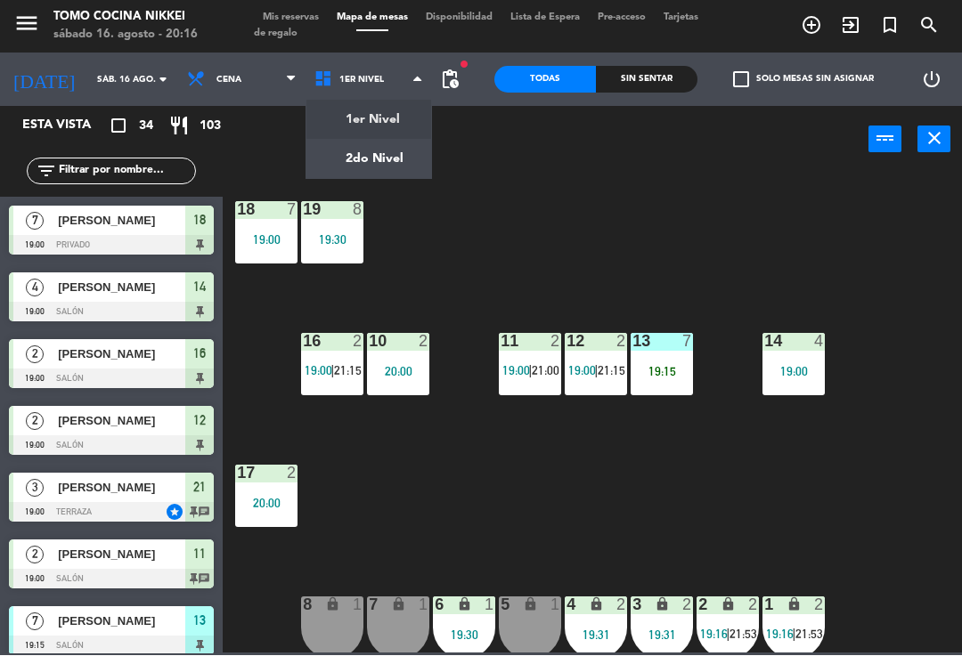
click at [378, 153] on ng-component "menu Tomo Cocina Nikkei [DATE] 16. agosto - 20:16 Mis reservas Mapa de mesas Di…" at bounding box center [481, 327] width 962 height 654
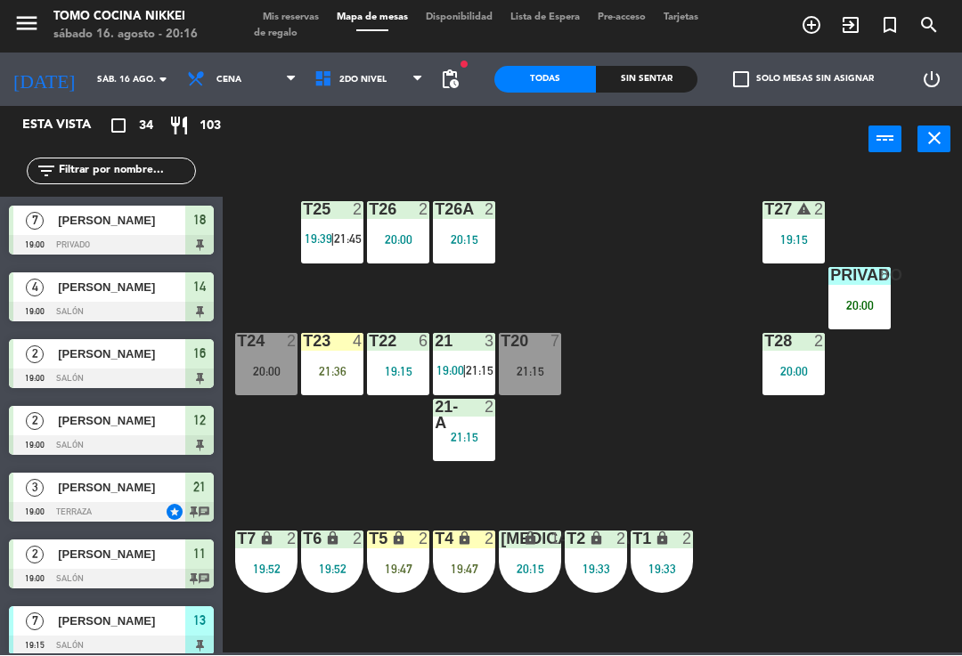
click at [287, 322] on div "T27 warning 2 19:15 T25 2 19:39 | 21:45 T26A 2 20:15 T26 2 20:00 Privado 8 20:0…" at bounding box center [596, 412] width 729 height 483
click at [269, 383] on div "T24 2 20:00" at bounding box center [266, 365] width 62 height 62
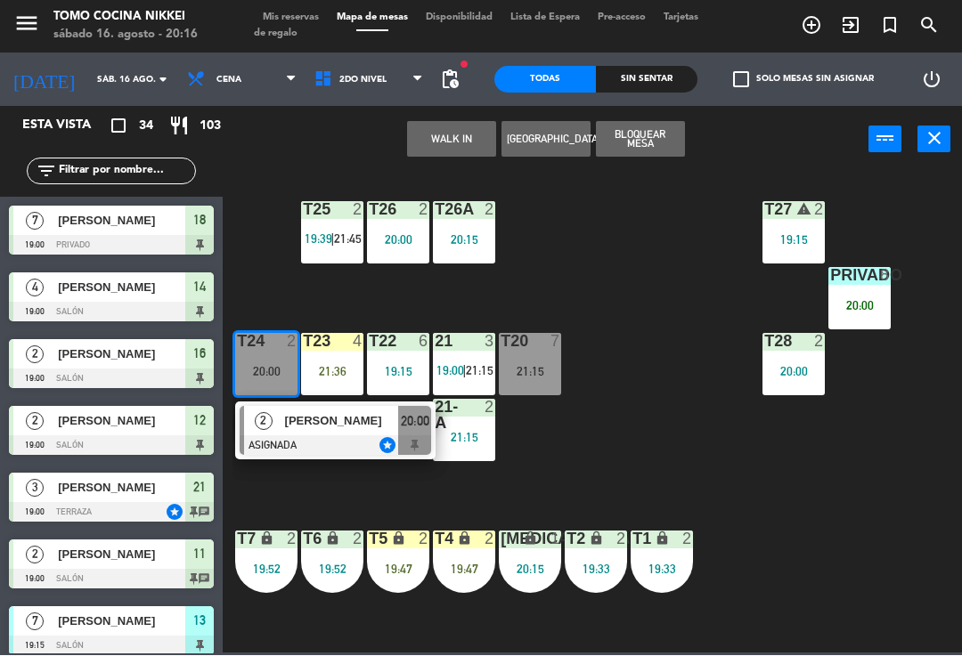
click at [357, 442] on div at bounding box center [335, 446] width 191 height 20
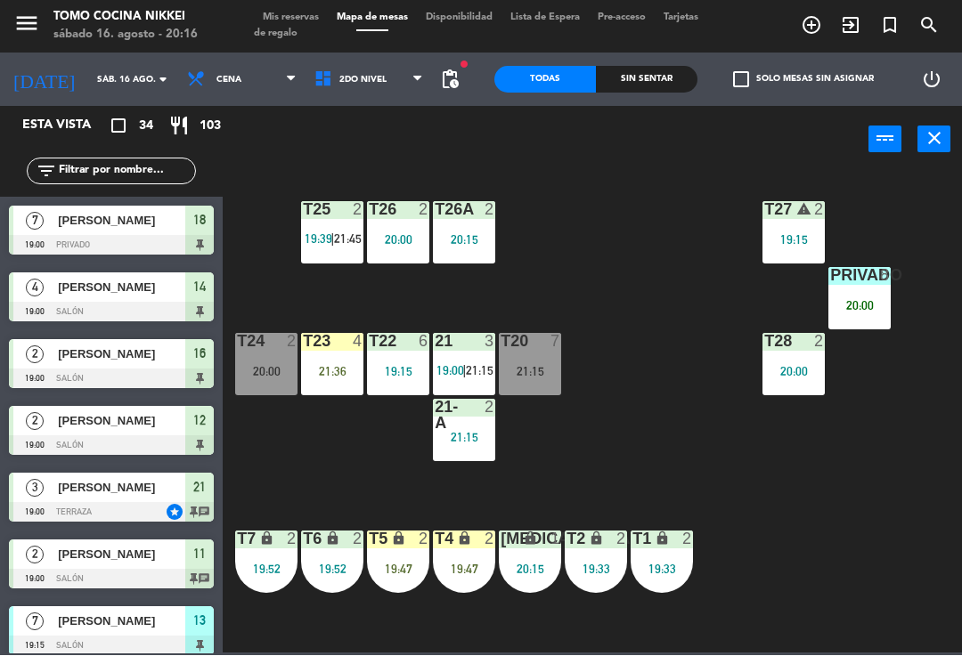
click at [560, 307] on div "T27 warning 2 19:15 T25 2 19:39 | 21:45 T26A 2 20:15 T26 2 20:00 Privado 8 20:0…" at bounding box center [596, 412] width 729 height 483
click at [279, 387] on div "T24 2 20:00" at bounding box center [266, 365] width 62 height 62
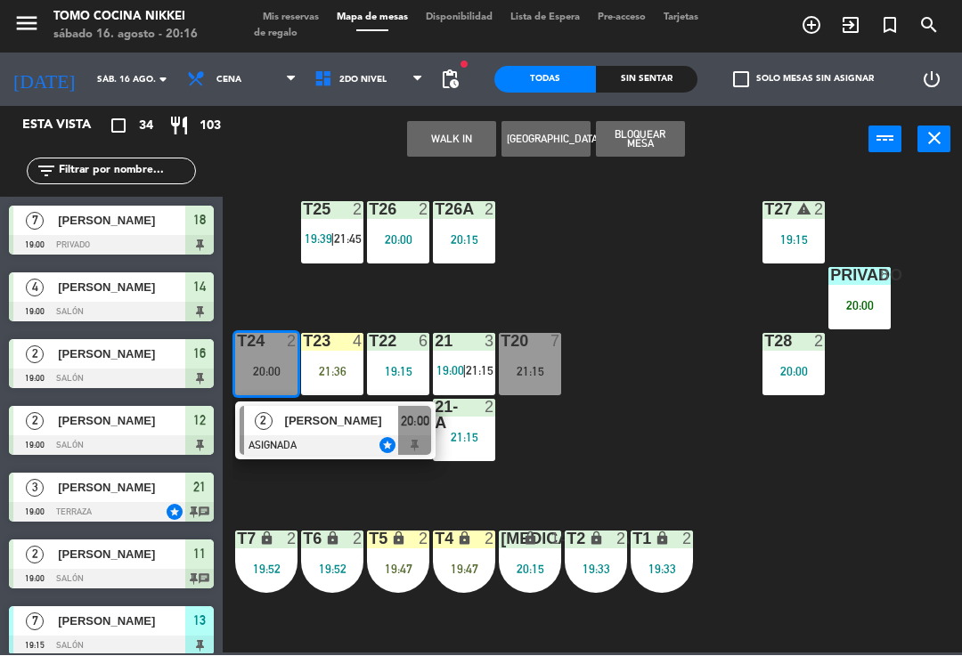
click at [374, 433] on div "[PERSON_NAME]" at bounding box center [341, 421] width 116 height 29
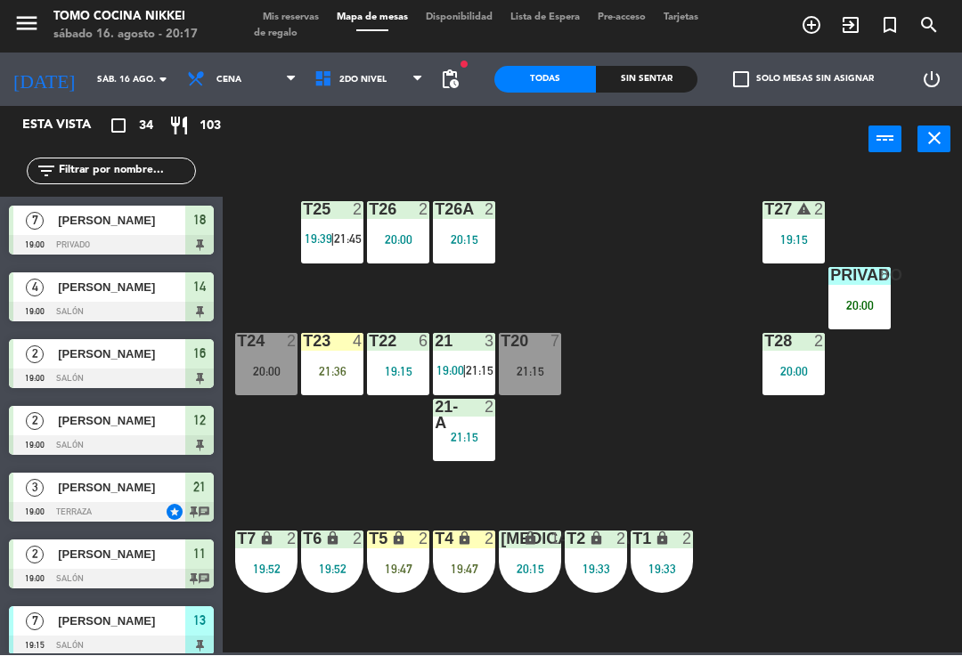
click at [262, 366] on div "20:00" at bounding box center [266, 372] width 62 height 12
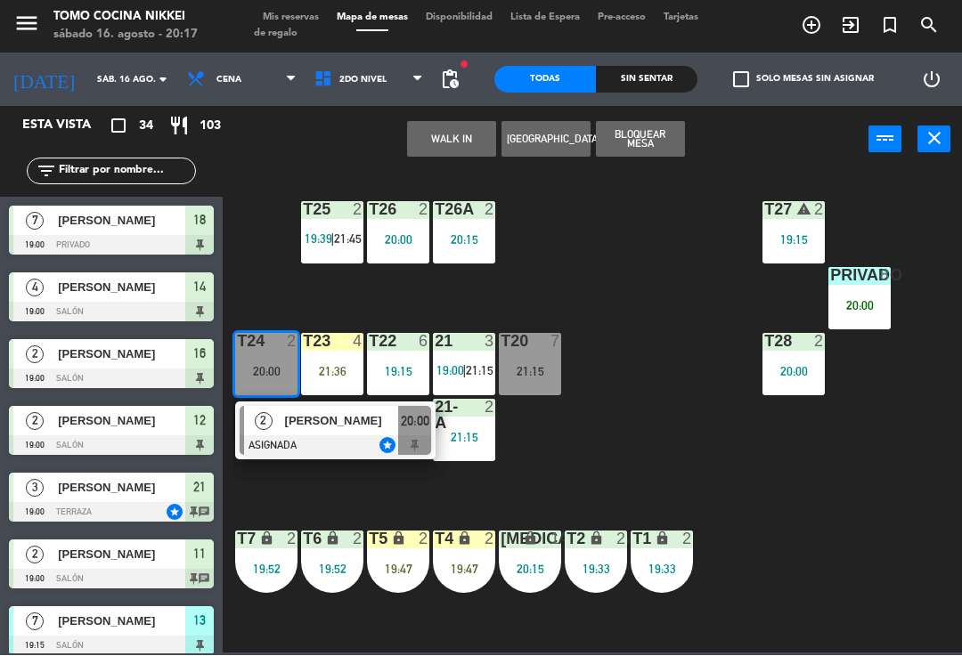
click at [640, 417] on div "T27 warning 2 19:15 T25 2 19:39 | 21:45 T26A 2 20:15 T26 2 20:00 Privado 8 20:0…" at bounding box center [596, 412] width 729 height 483
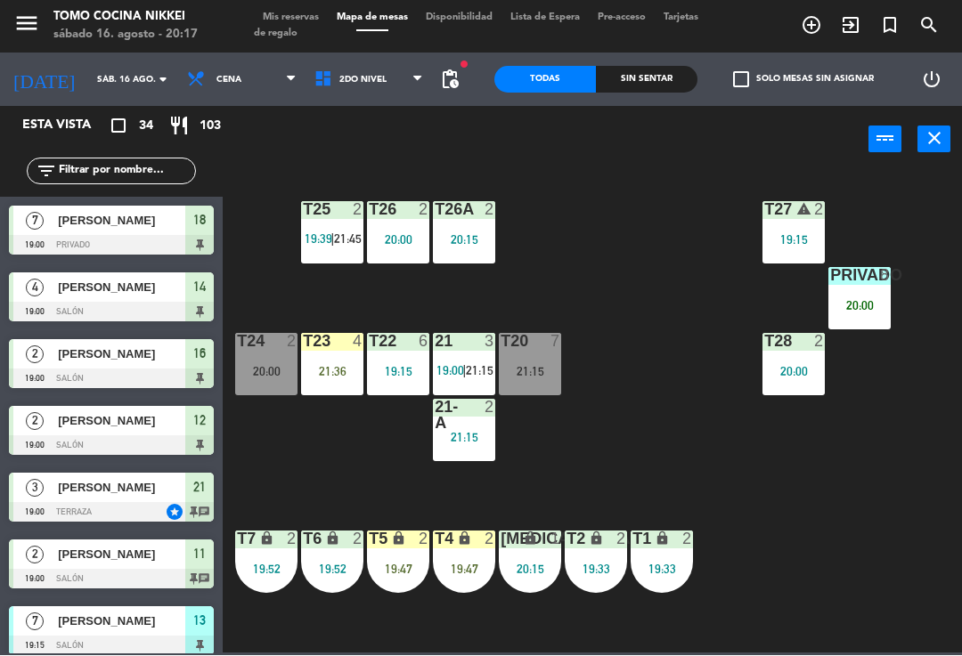
click at [649, 90] on div "Sin sentar" at bounding box center [647, 80] width 102 height 27
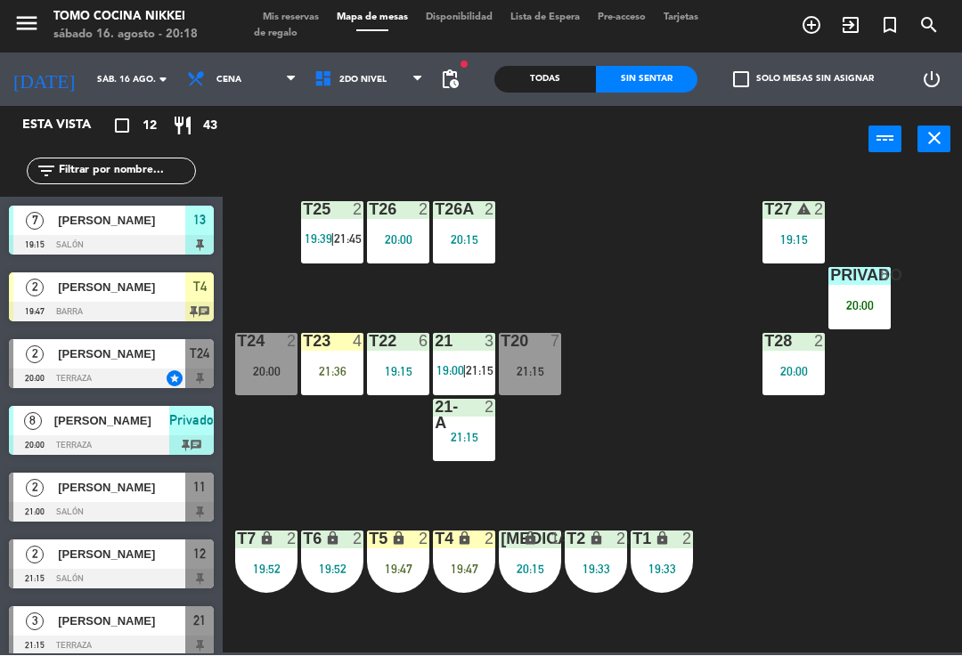
click at [646, 482] on div "T27 warning 2 19:15 T25 2 19:39 | 21:45 T26A 2 20:15 T26 2 20:00 Privado 8 20:0…" at bounding box center [596, 412] width 729 height 483
click at [246, 374] on div "20:00" at bounding box center [266, 372] width 62 height 12
click at [257, 477] on div "T27 warning 2 19:15 T25 2 19:39 | 21:45 T26A 2 20:15 T26 2 20:00 Privado 8 20:0…" at bounding box center [596, 412] width 729 height 483
click at [419, 455] on div "T27 warning 2 19:15 T25 2 19:39 | 21:45 T26A 2 20:15 T26 2 20:00 Privado 8 20:0…" at bounding box center [596, 412] width 729 height 483
click at [462, 433] on div "21:15" at bounding box center [464, 438] width 62 height 12
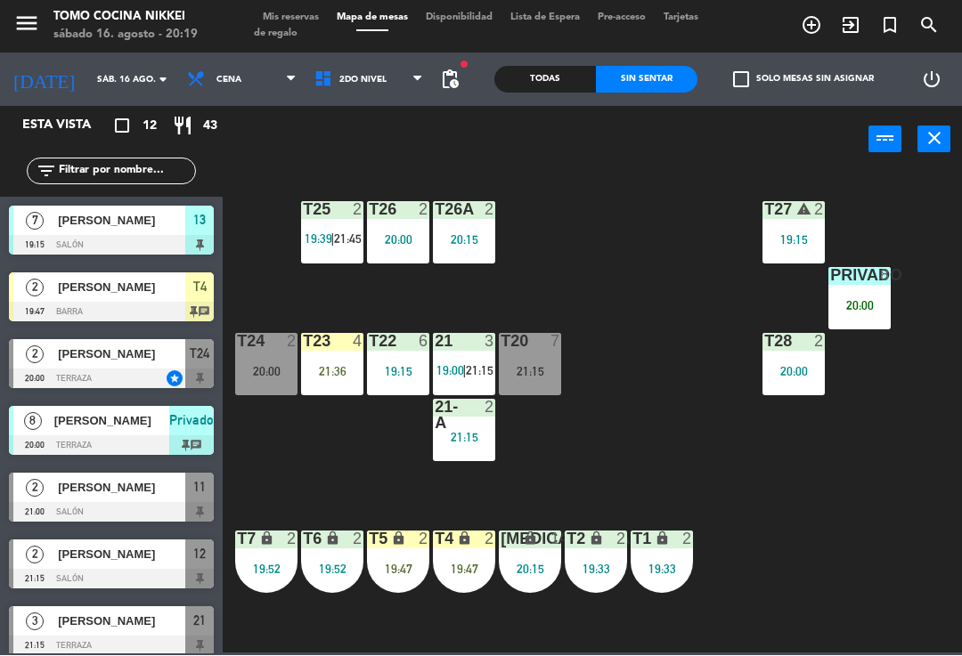
click at [655, 401] on div "T27 warning 2 19:15 T25 2 19:39 | 21:45 T26A 2 20:15 T26 2 20:00 Privado 8 20:0…" at bounding box center [596, 412] width 729 height 483
click at [268, 371] on div "20:00" at bounding box center [266, 372] width 62 height 12
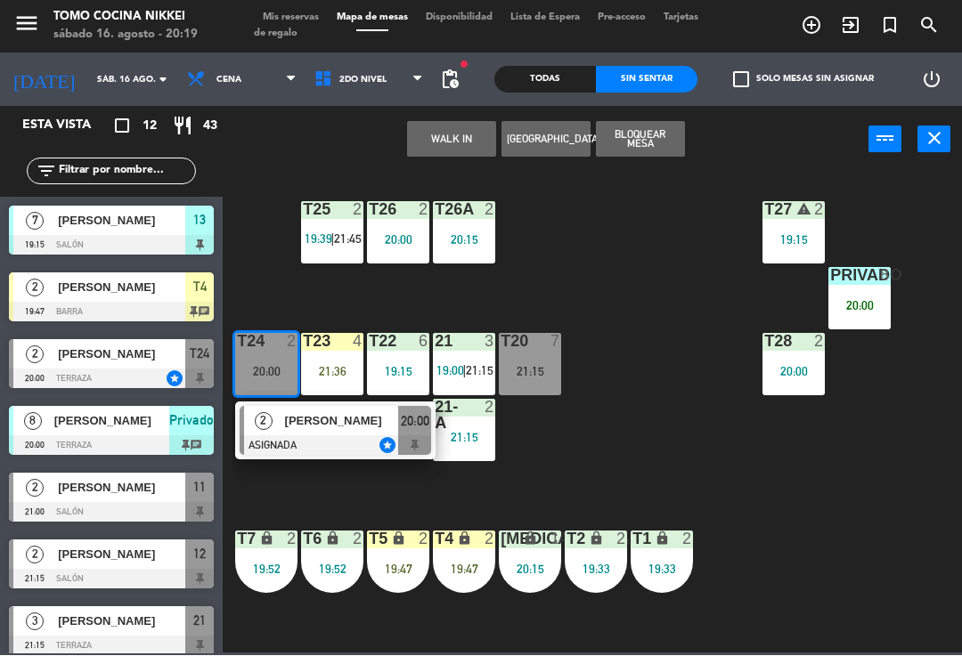
click at [286, 429] on span "[PERSON_NAME]" at bounding box center [342, 421] width 114 height 19
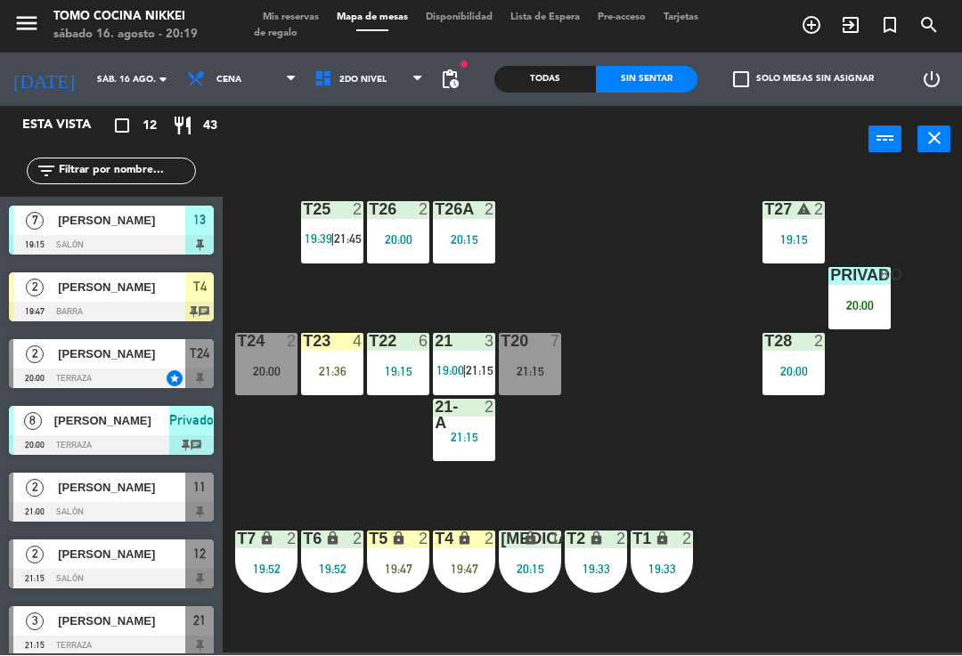
click at [521, 650] on div "T27 warning 2 19:15 T25 2 19:39 | 21:45 T26A 2 20:15 T26 2 20:00 Privado 8 20:0…" at bounding box center [596, 412] width 729 height 483
click at [286, 380] on div "T24 2 20:00" at bounding box center [266, 365] width 62 height 62
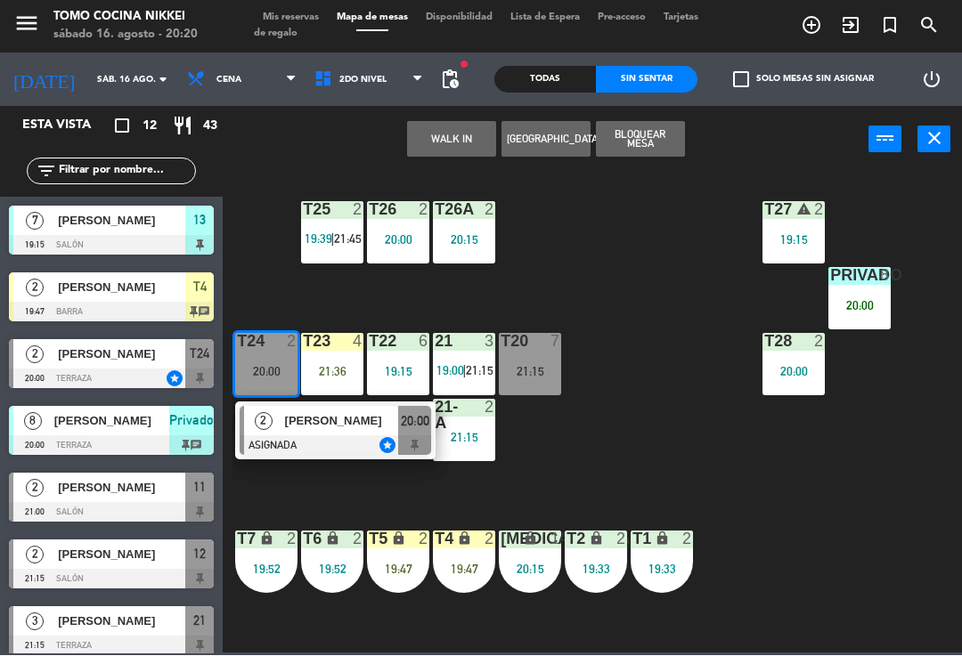
click at [684, 349] on div "T27 warning 2 19:15 T25 2 19:39 | 21:45 T26A 2 20:15 T26 2 20:00 Privado 8 20:0…" at bounding box center [596, 412] width 729 height 483
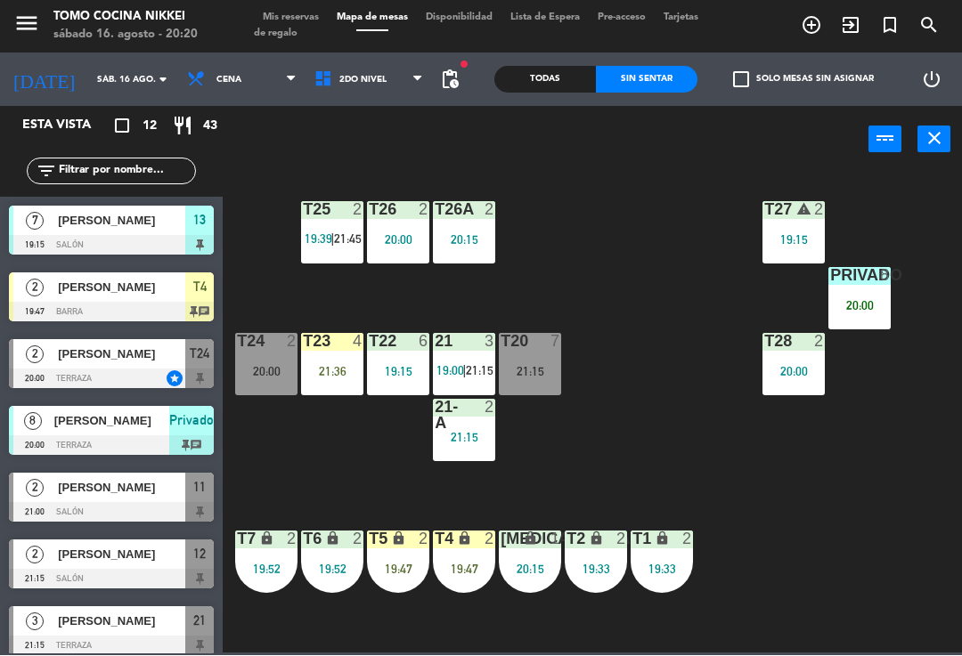
click at [451, 365] on span "19:00" at bounding box center [450, 371] width 28 height 14
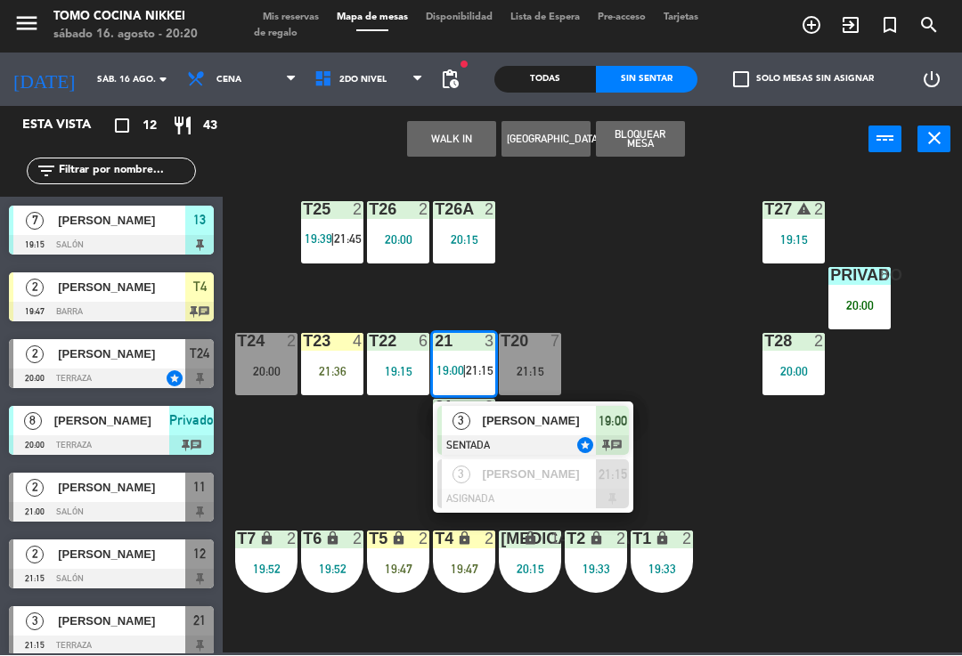
click at [746, 439] on div "T27 warning 2 19:15 T25 2 19:39 | 21:45 T26A 2 20:15 T26 2 20:00 Privado 8 20:0…" at bounding box center [596, 412] width 729 height 483
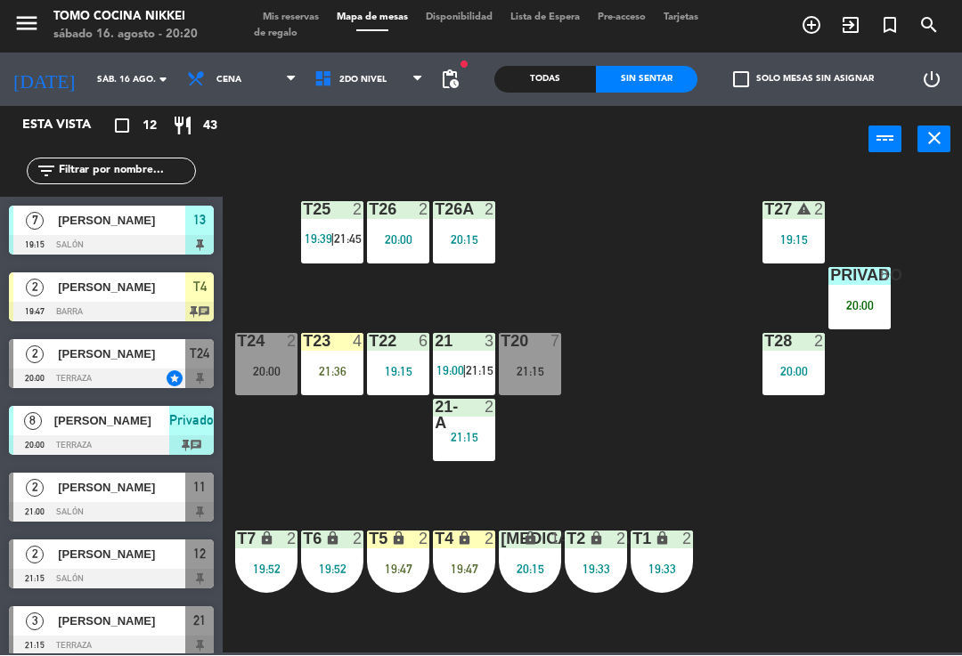
click at [478, 386] on div "21 3 19:00 | 21:15" at bounding box center [464, 365] width 62 height 62
click at [670, 474] on div "T27 warning 2 19:15 T25 2 19:39 | 21:45 T26A 2 20:15 T26 2 20:00 Privado 8 20:0…" at bounding box center [596, 412] width 729 height 483
click at [364, 76] on span "2do Nivel" at bounding box center [362, 81] width 47 height 10
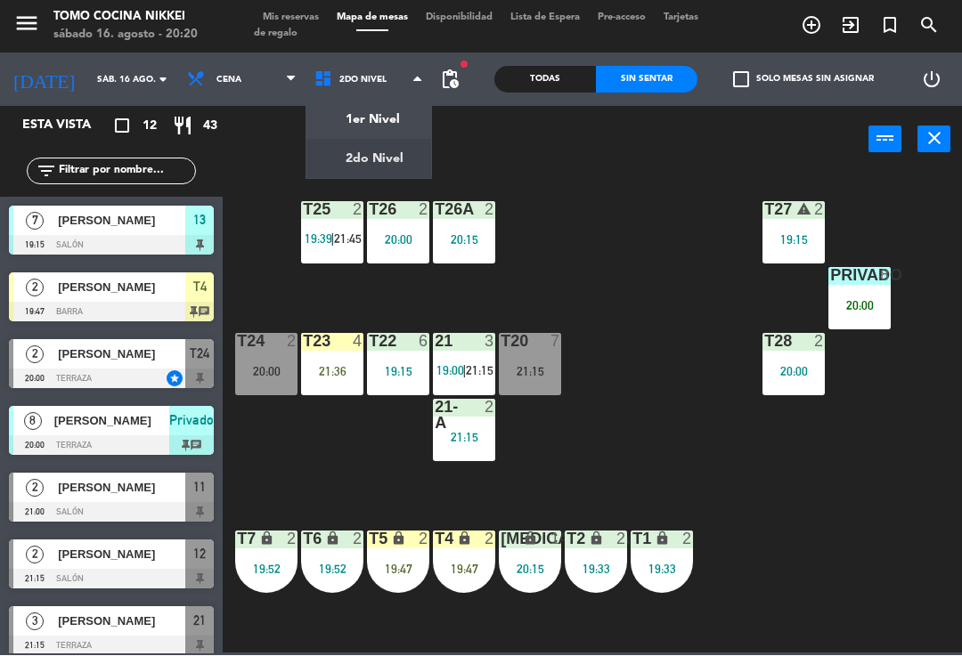
click at [380, 126] on ng-component "menu Tomo Cocina Nikkei [DATE] 16. agosto - 20:20 Mis reservas Mapa de mesas Di…" at bounding box center [481, 327] width 962 height 654
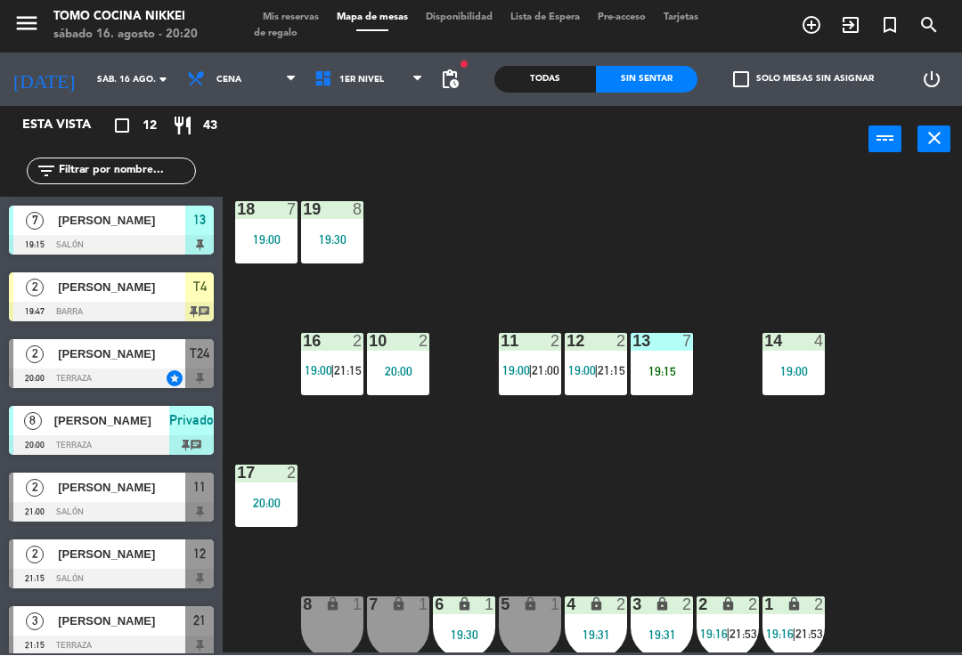
click at [642, 380] on div "13 7 19:15" at bounding box center [662, 365] width 62 height 62
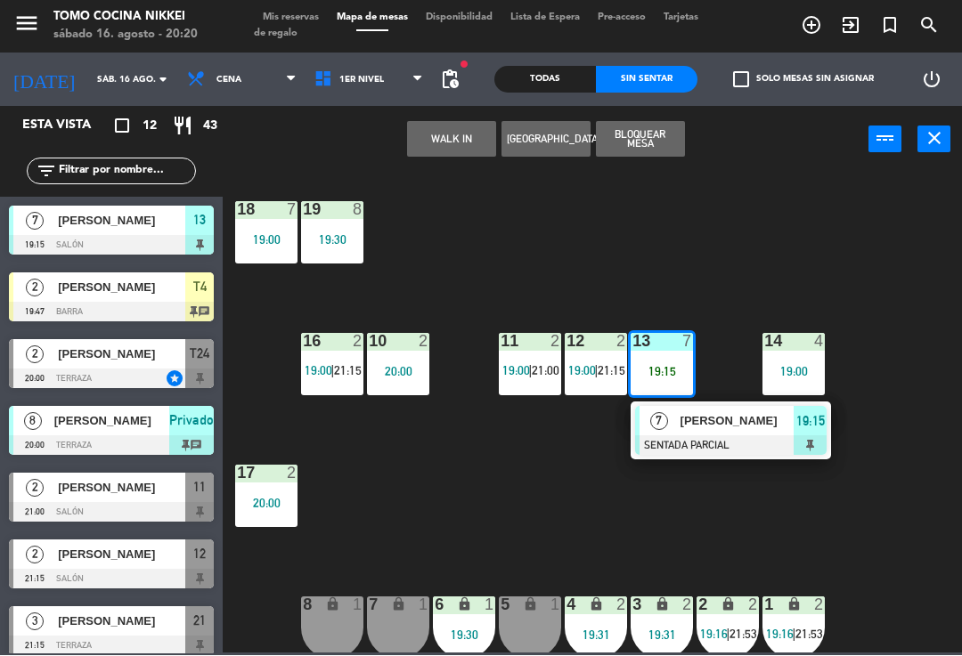
click at [704, 441] on div at bounding box center [730, 446] width 191 height 20
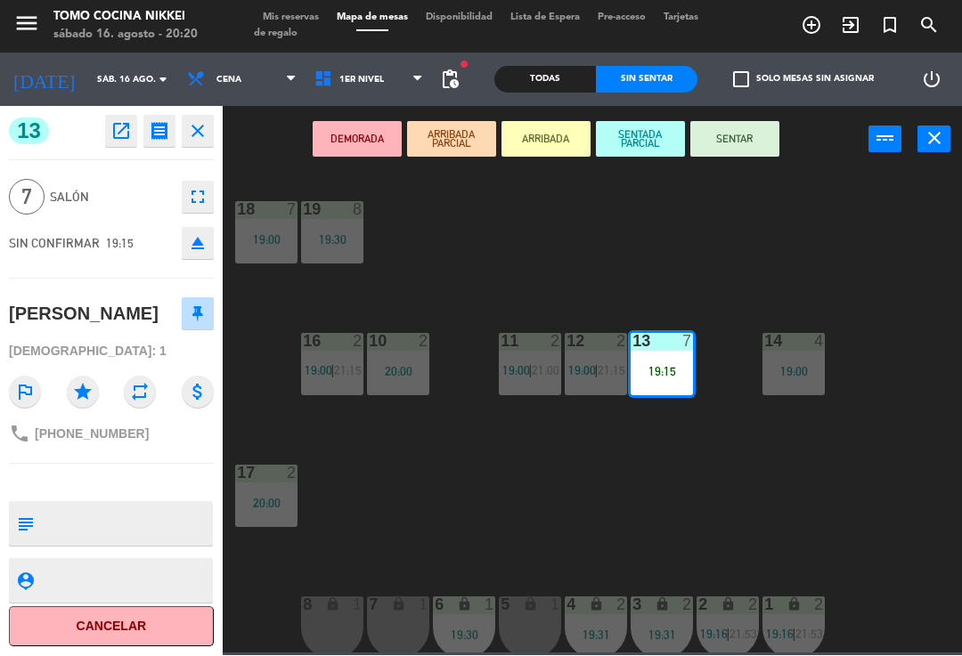
click at [743, 150] on button "SENTAR" at bounding box center [734, 140] width 89 height 36
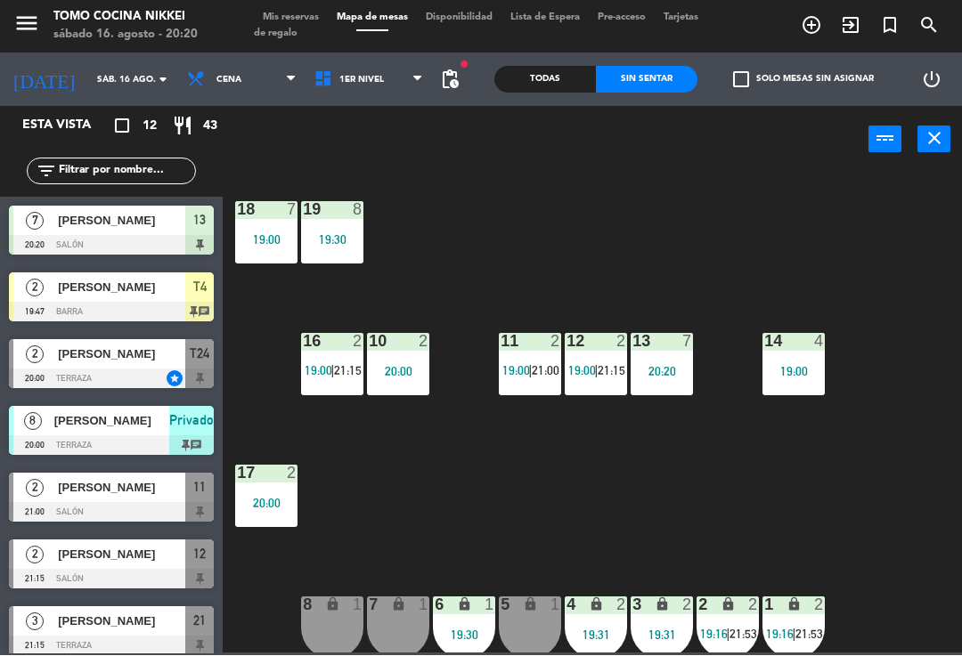
click at [818, 257] on div "18 7 19:00 19 8 19:30 16 2 19:00 | 21:15 10 2 20:00 11 2 19:00 | 21:00 12 2 19:…" at bounding box center [596, 412] width 729 height 483
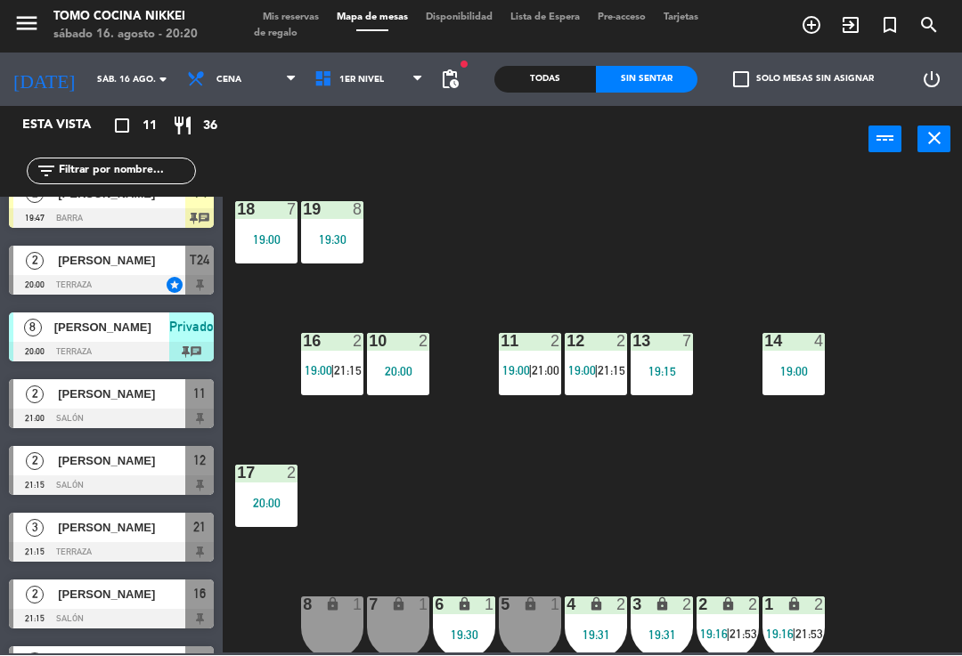
scroll to position [12, 0]
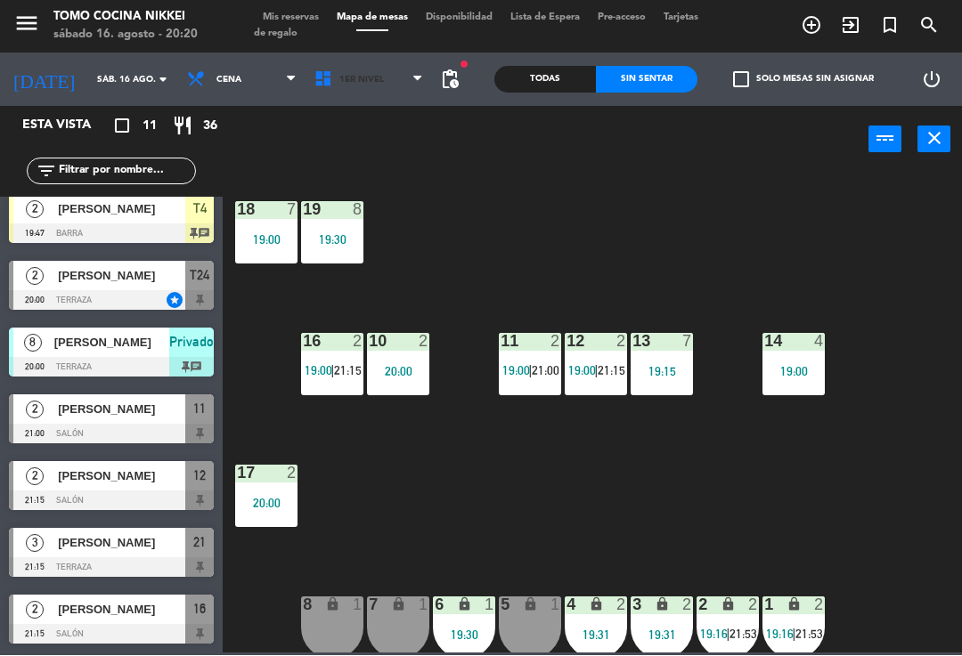
click at [403, 92] on span "1er Nivel" at bounding box center [368, 80] width 127 height 39
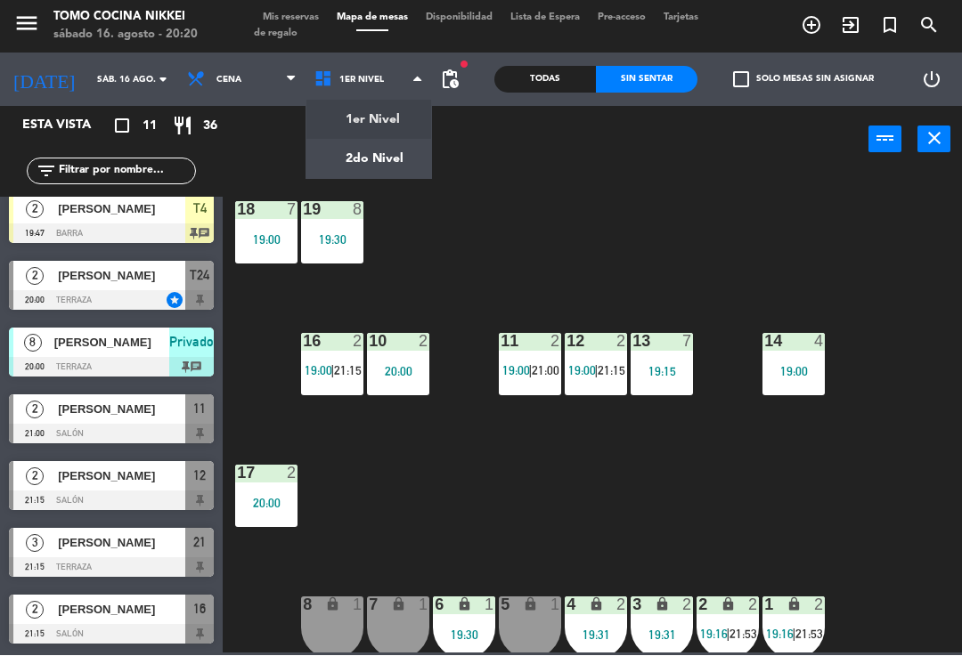
click at [390, 164] on ng-component "menu Tomo Cocina Nikkei [DATE] 16. agosto - 20:20 Mis reservas Mapa de mesas Di…" at bounding box center [481, 327] width 962 height 654
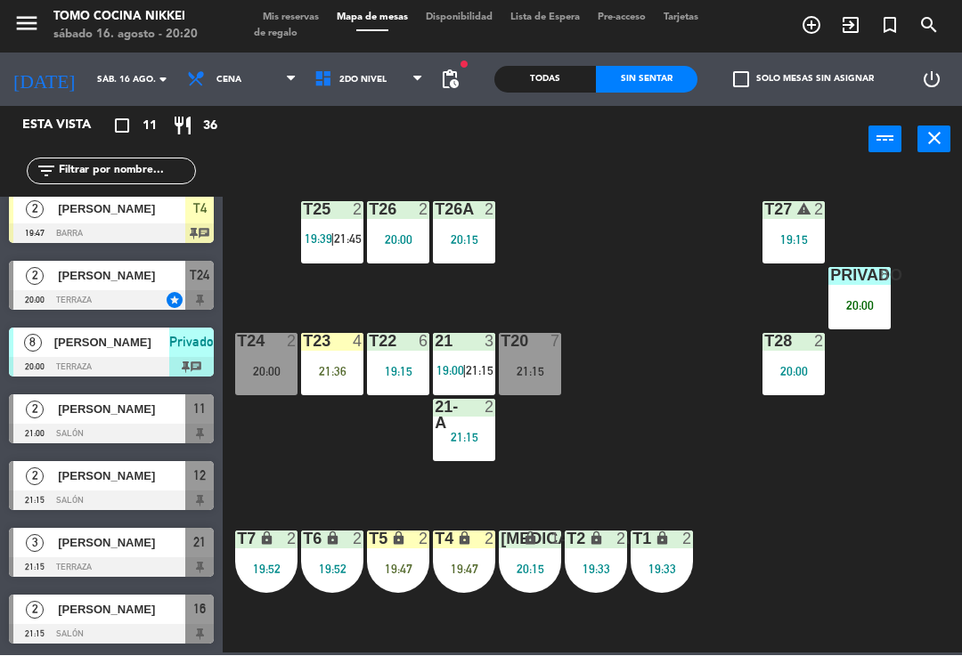
click at [255, 394] on div "T24 2 20:00" at bounding box center [266, 365] width 62 height 62
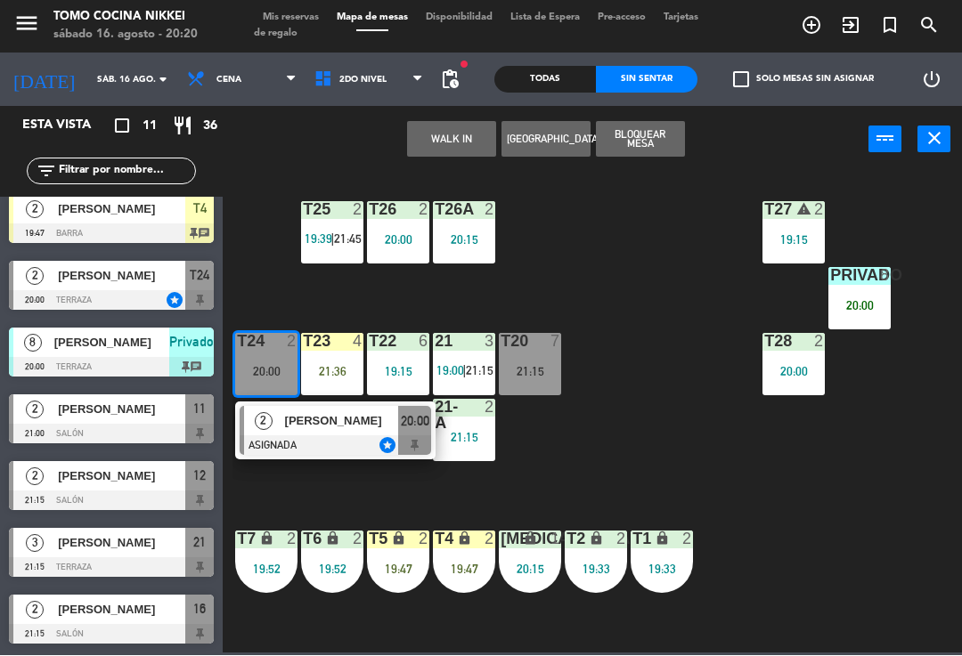
click at [362, 433] on div "[PERSON_NAME]" at bounding box center [341, 421] width 116 height 29
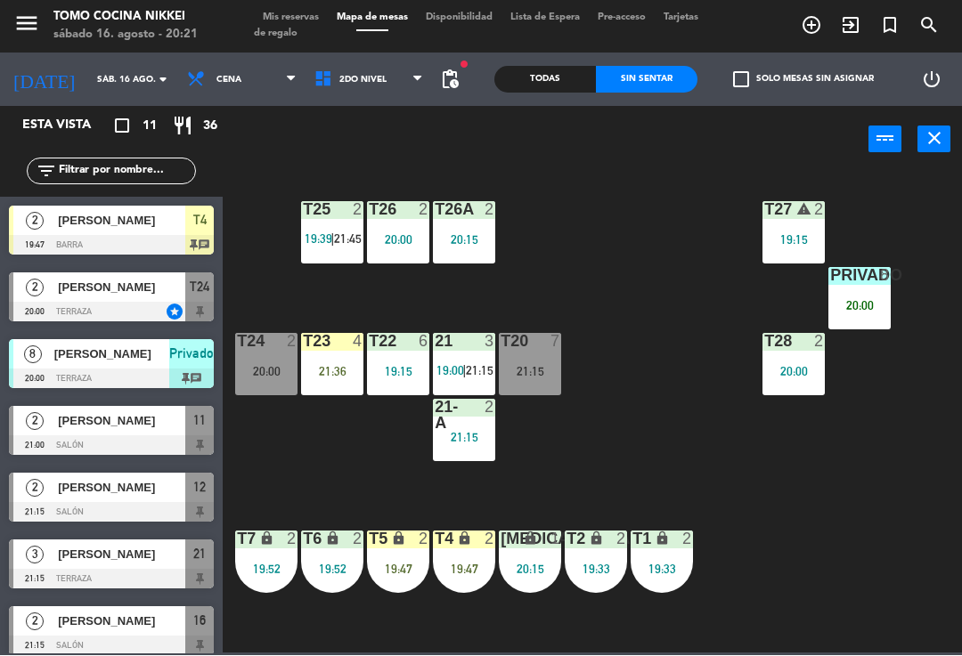
scroll to position [-1, 0]
click at [524, 90] on div "Todas" at bounding box center [545, 80] width 102 height 27
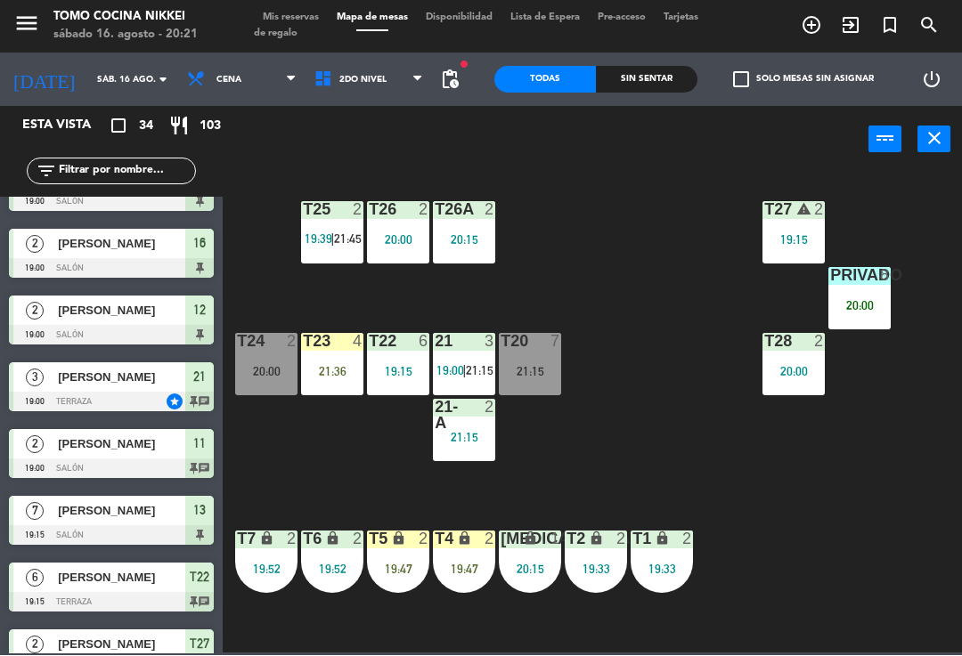
scroll to position [110, 0]
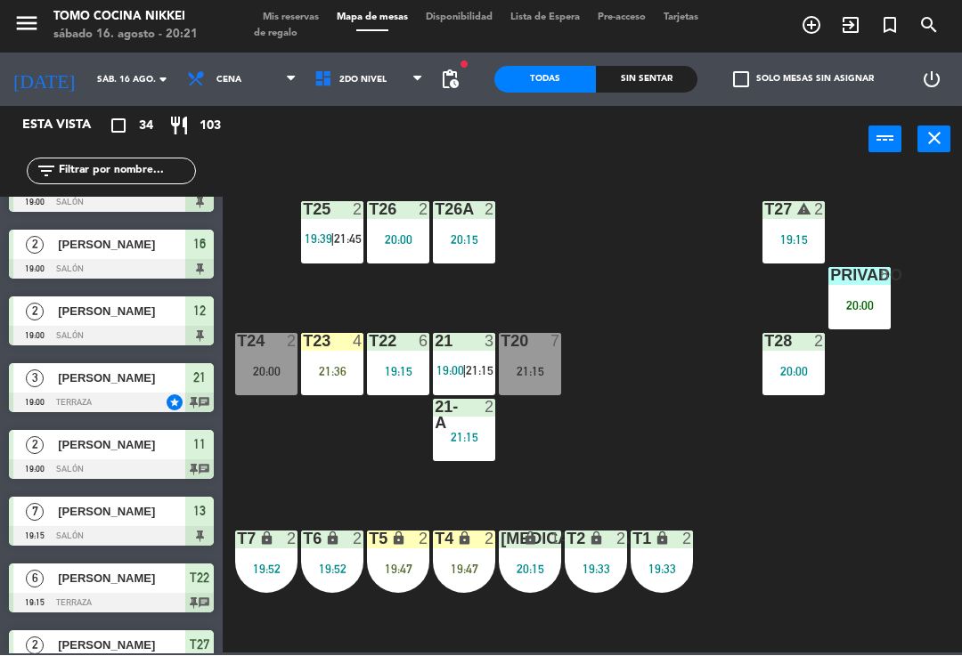
click at [649, 257] on div "T27 warning 2 19:15 T25 2 19:39 | 21:45 T26A 2 20:15 T26 2 20:00 Privado 8 20:0…" at bounding box center [596, 412] width 729 height 483
click at [799, 224] on div "T27 warning 2 19:15" at bounding box center [793, 233] width 62 height 62
click at [791, 357] on div "T28 2 20:00" at bounding box center [793, 365] width 62 height 62
click at [654, 344] on div "T27 warning 2 19:15 T25 2 19:39 | 21:45 T26A 2 20:15 T26 2 20:00 Privado 8 20:0…" at bounding box center [596, 412] width 729 height 483
click at [394, 85] on span "2do Nivel" at bounding box center [368, 80] width 127 height 39
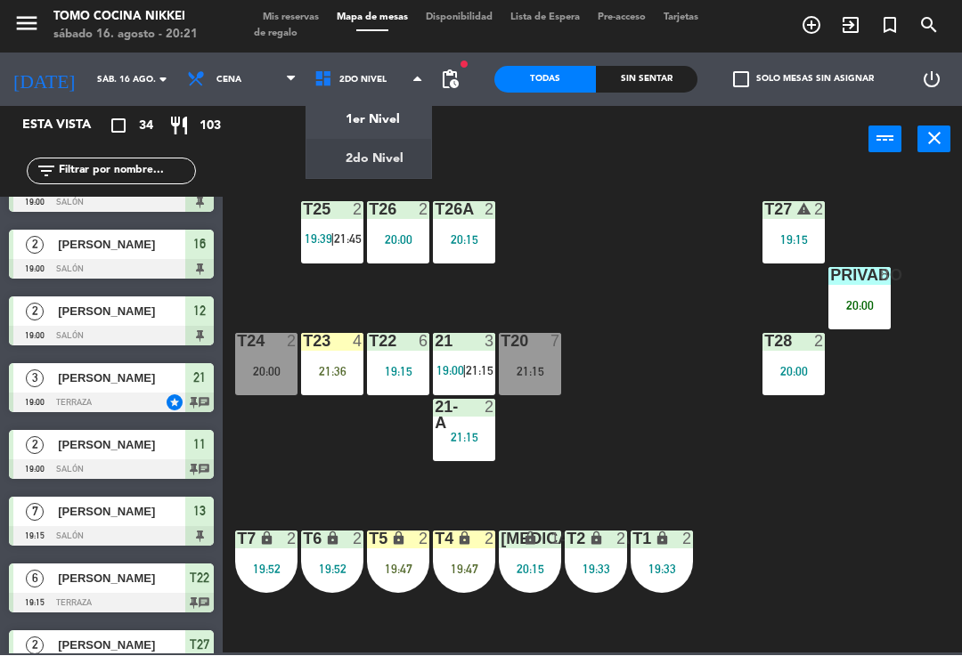
click at [395, 125] on ng-component "menu Tomo Cocina Nikkei [DATE] 16. agosto - 20:21 Mis reservas Mapa de mesas Di…" at bounding box center [481, 327] width 962 height 654
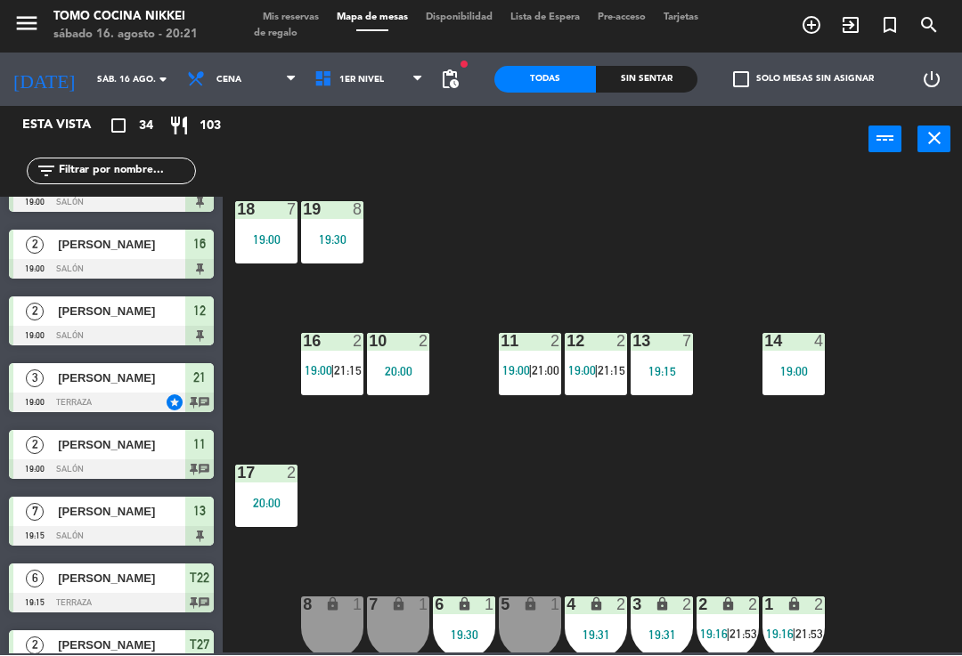
click at [279, 498] on div "20:00" at bounding box center [266, 504] width 62 height 12
click at [579, 493] on div "18 7 19:00 19 8 19:30 16 2 19:00 | 21:15 10 2 20:00 11 2 19:00 | 21:00 12 2 19:…" at bounding box center [596, 412] width 729 height 483
click at [333, 346] on div at bounding box center [332, 342] width 29 height 16
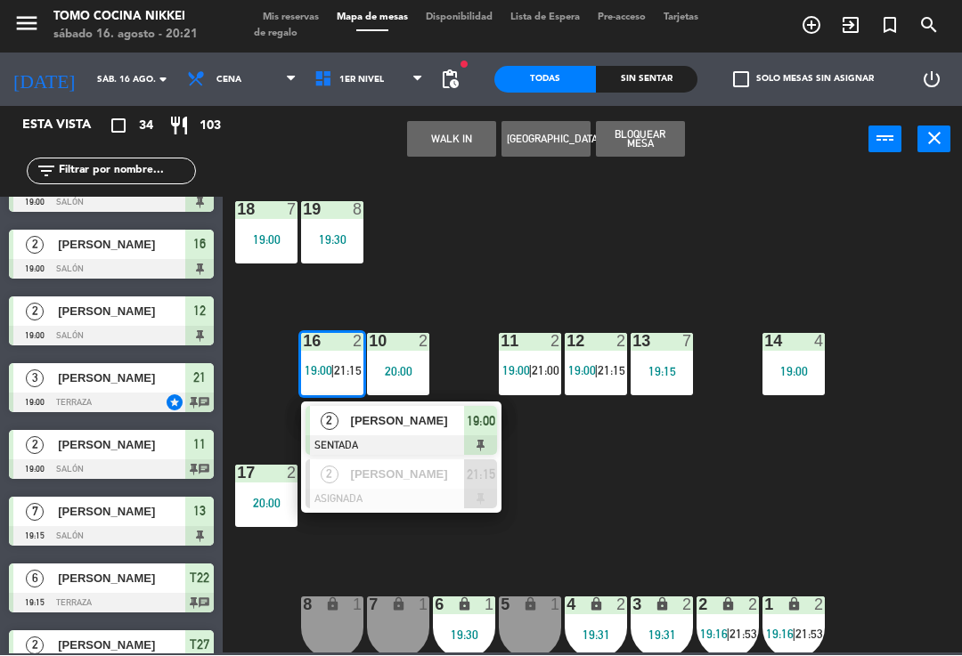
click at [449, 423] on span "[PERSON_NAME]" at bounding box center [408, 421] width 114 height 19
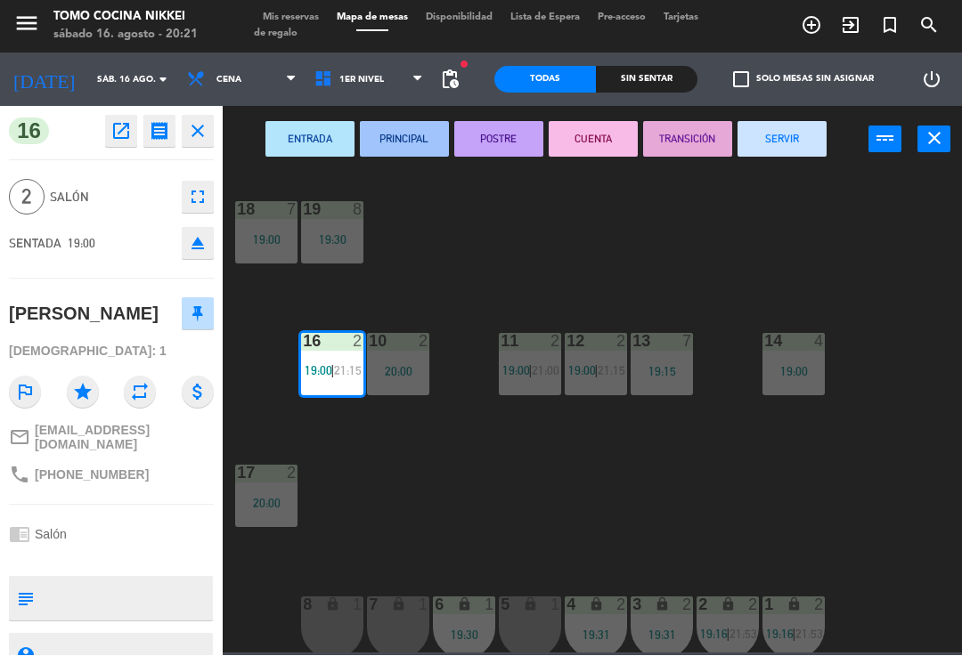
click at [781, 130] on button "SERVIR" at bounding box center [781, 140] width 89 height 36
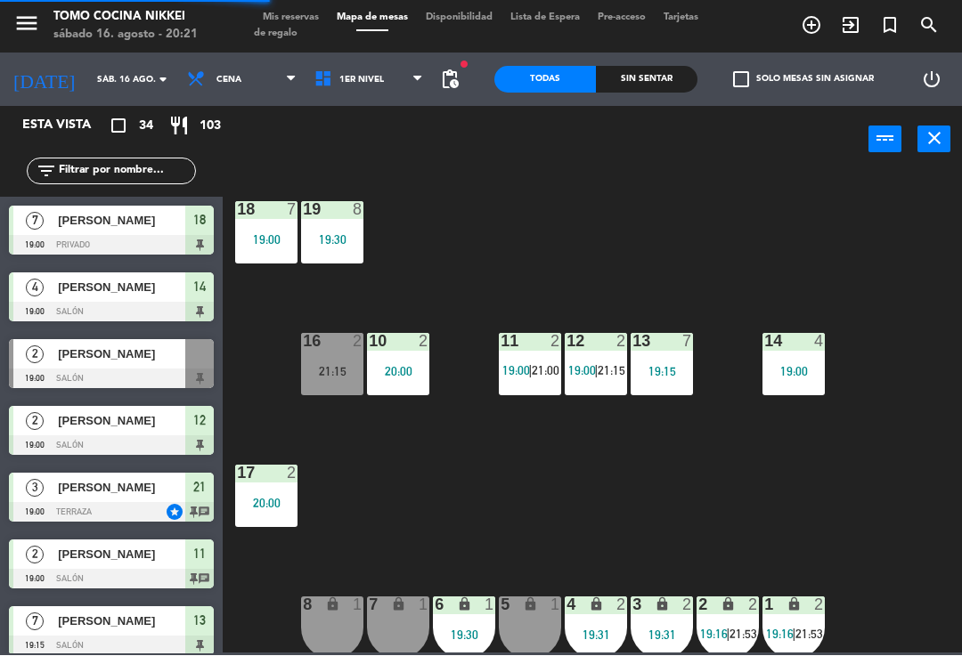
click at [332, 355] on div "16 2 21:15" at bounding box center [332, 365] width 62 height 62
click at [506, 368] on span "19:00" at bounding box center [516, 371] width 28 height 14
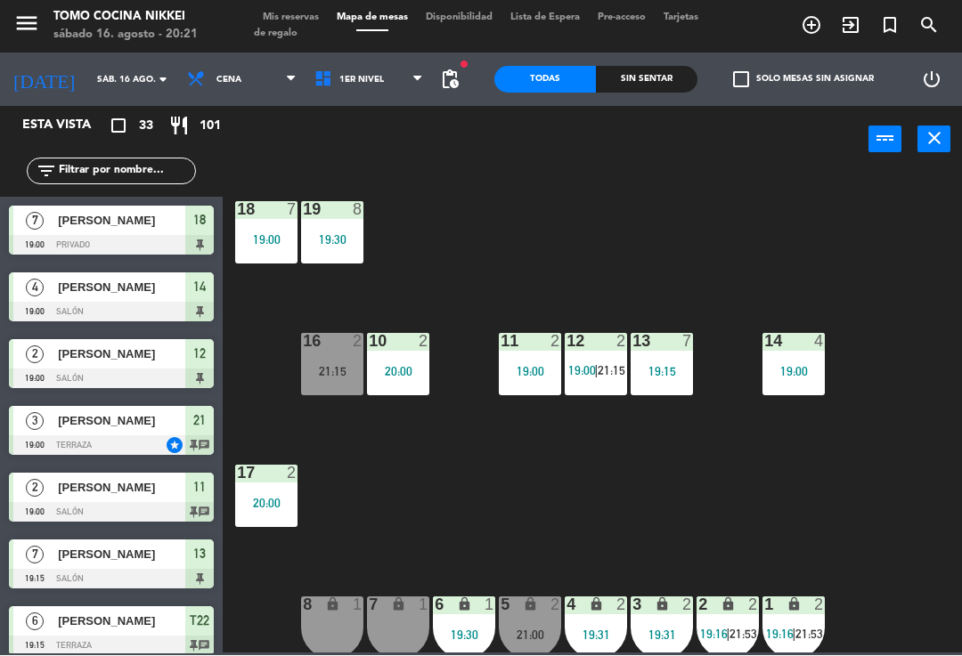
scroll to position [1213, 0]
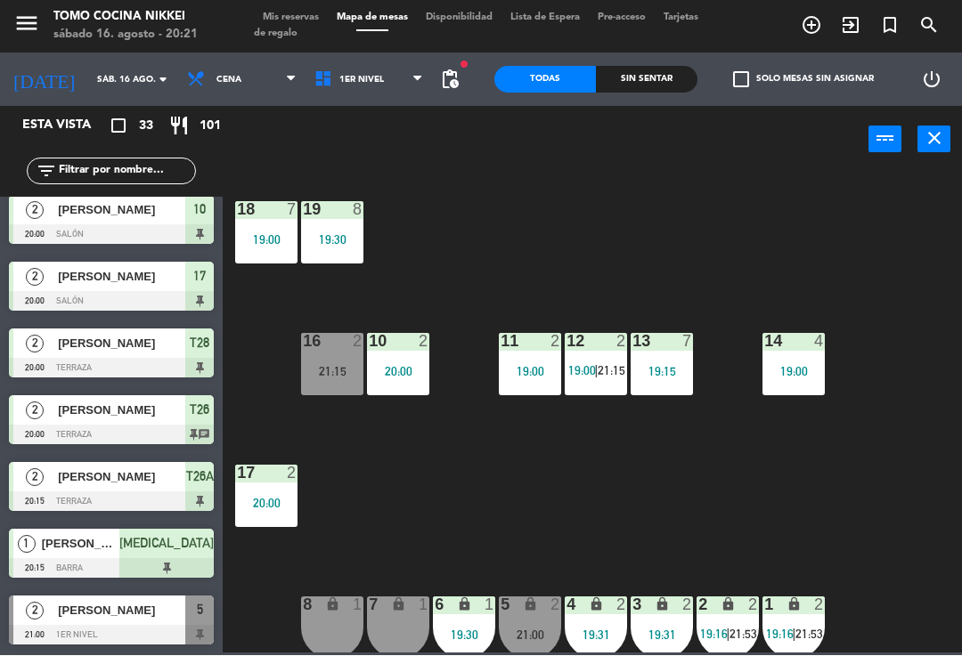
click at [532, 485] on div "18 7 19:00 19 8 19:30 16 2 21:15 10 2 20:00 11 2 19:00 12 2 19:00 | 21:15 13 7 …" at bounding box center [596, 412] width 729 height 483
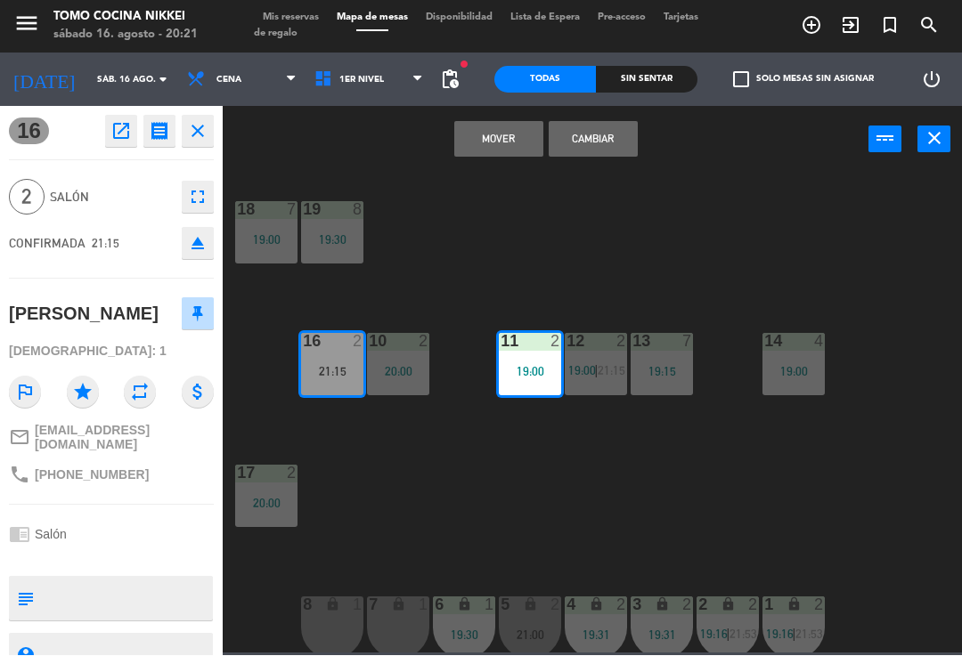
click at [493, 140] on button "Mover" at bounding box center [498, 140] width 89 height 36
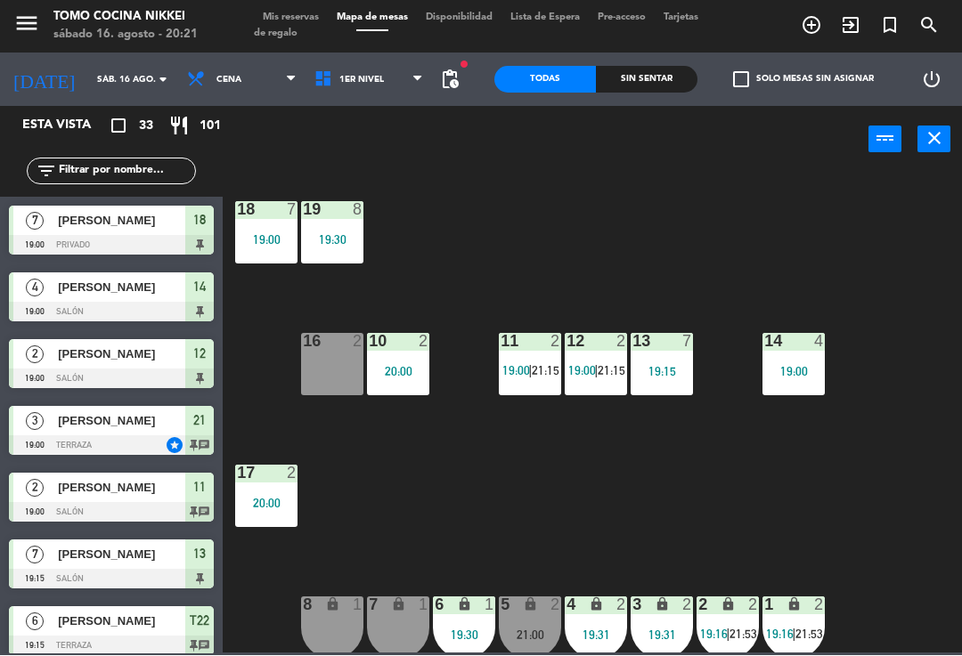
scroll to position [445, 0]
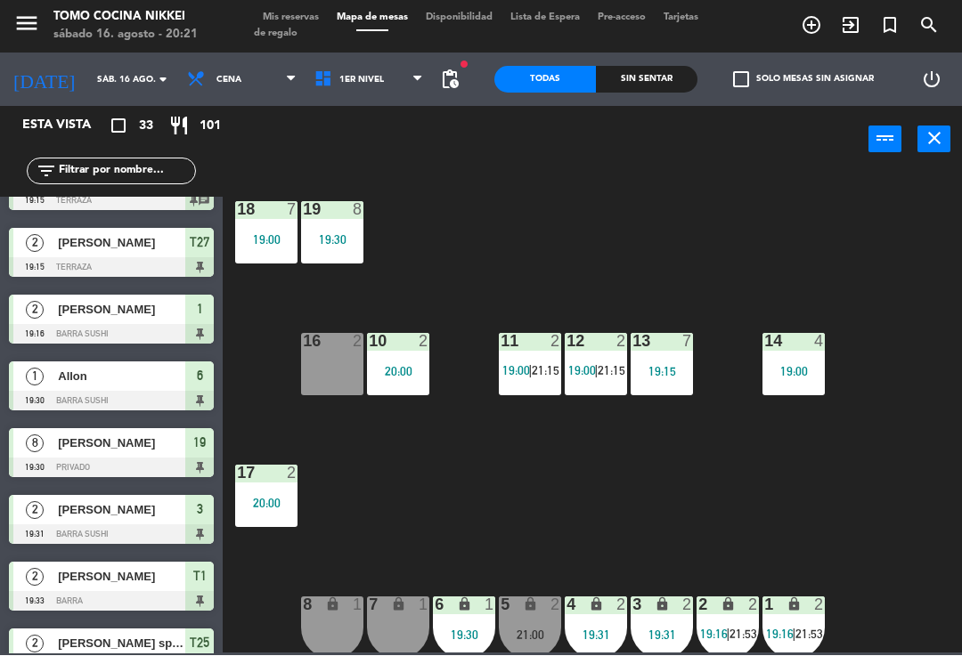
click at [509, 200] on div "18 7 19:00 19 8 19:30 16 2 10 2 20:00 11 2 19:00 | 21:15 12 2 19:00 | 21:15 13 …" at bounding box center [596, 412] width 729 height 483
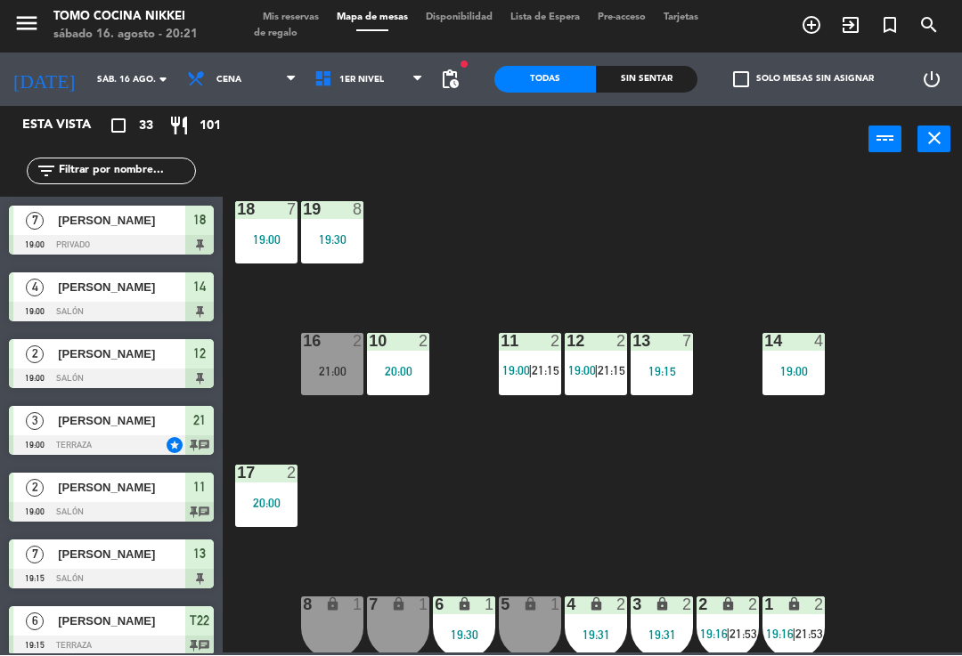
scroll to position [178, 0]
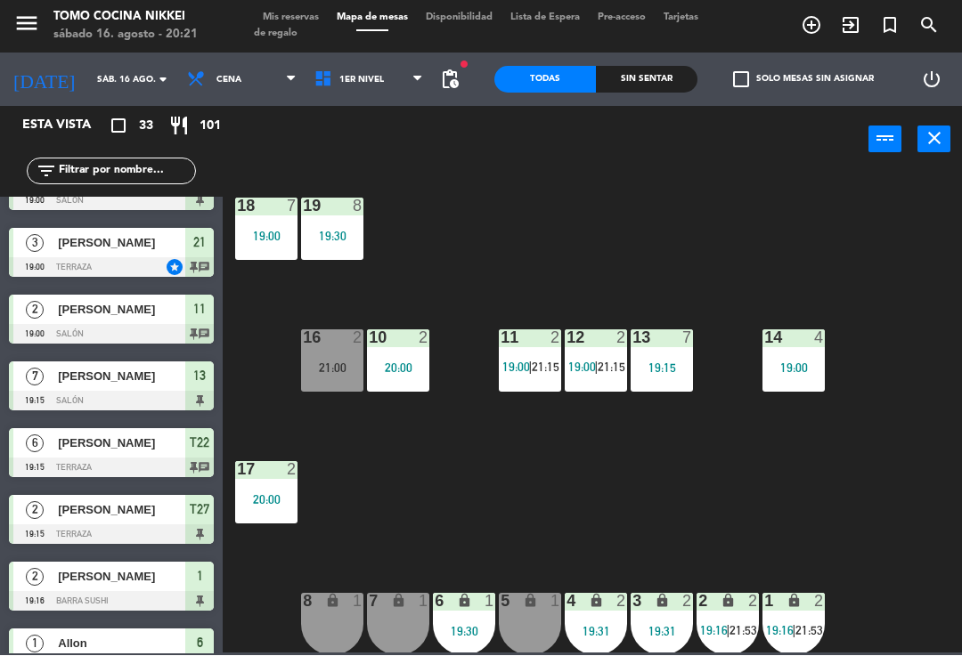
click at [553, 264] on div "18 7 19:00 19 8 19:30 16 2 21:00 10 2 20:00 11 2 19:00 | 21:15 12 2 19:00 | 21:…" at bounding box center [596, 412] width 729 height 483
click at [318, 342] on div at bounding box center [332, 338] width 29 height 16
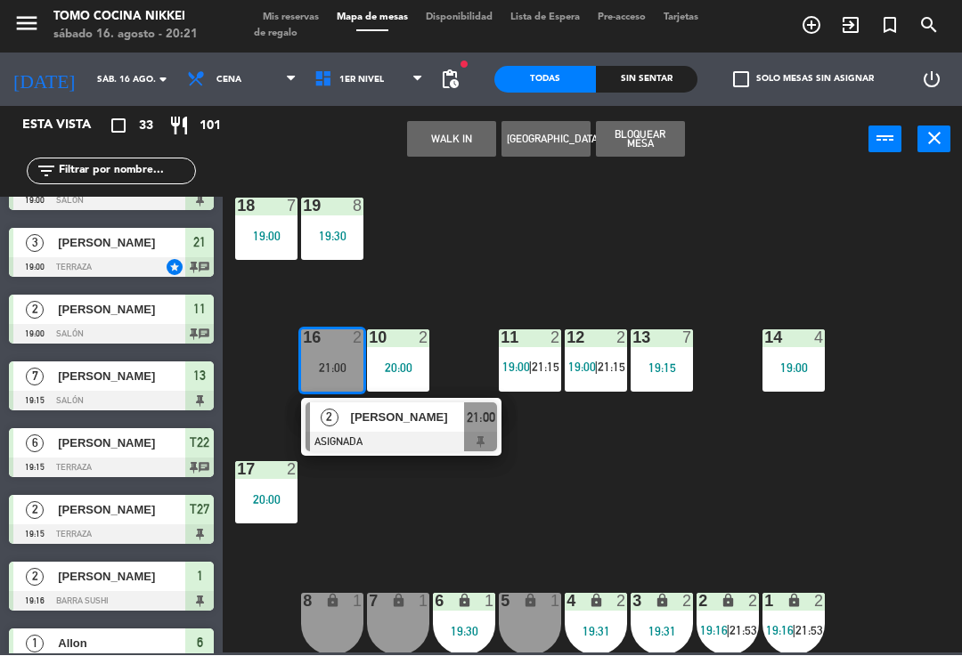
click at [431, 406] on div "[PERSON_NAME]" at bounding box center [407, 417] width 116 height 29
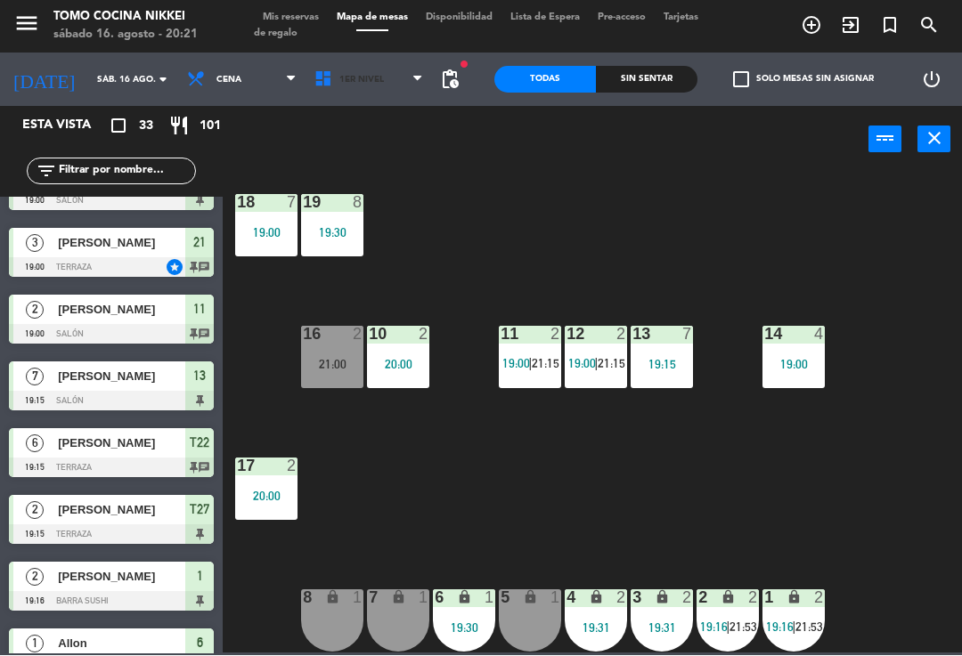
click at [420, 73] on icon at bounding box center [417, 80] width 8 height 14
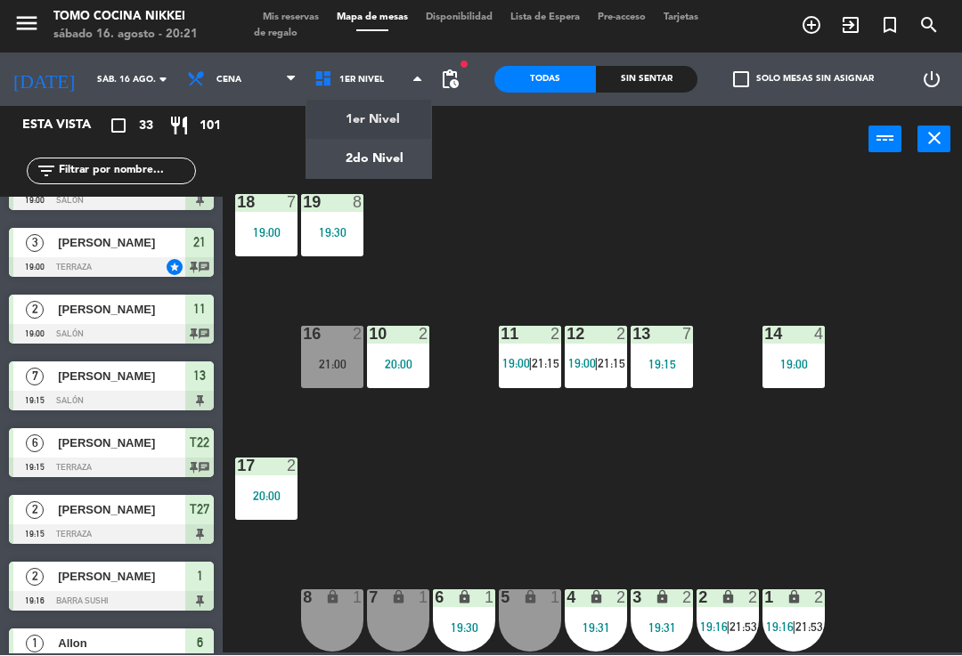
click at [403, 96] on span "1er Nivel" at bounding box center [368, 80] width 127 height 39
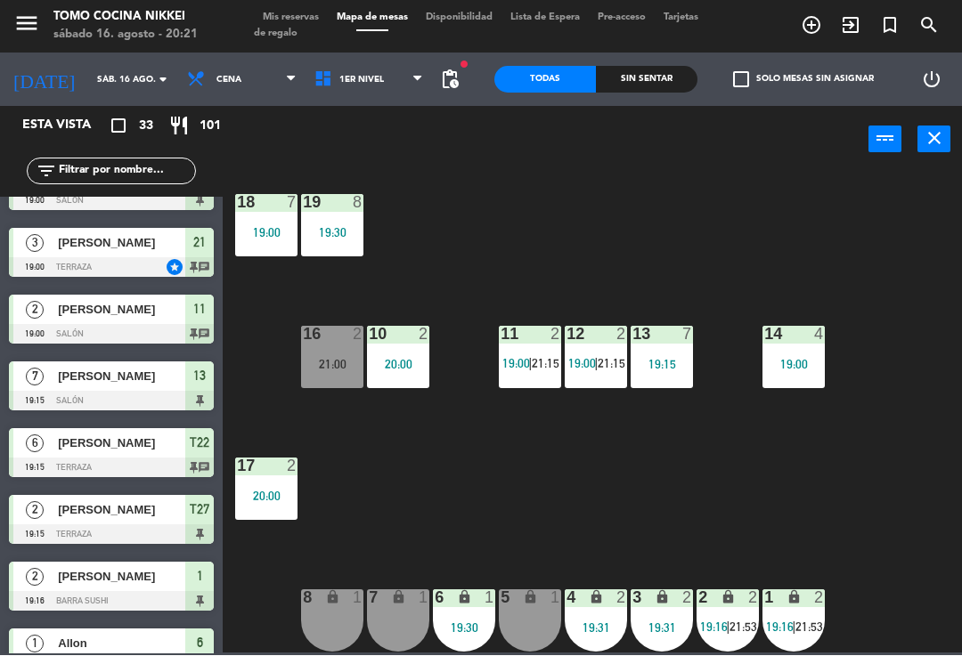
click at [395, 118] on div "power_input close" at bounding box center [546, 141] width 646 height 68
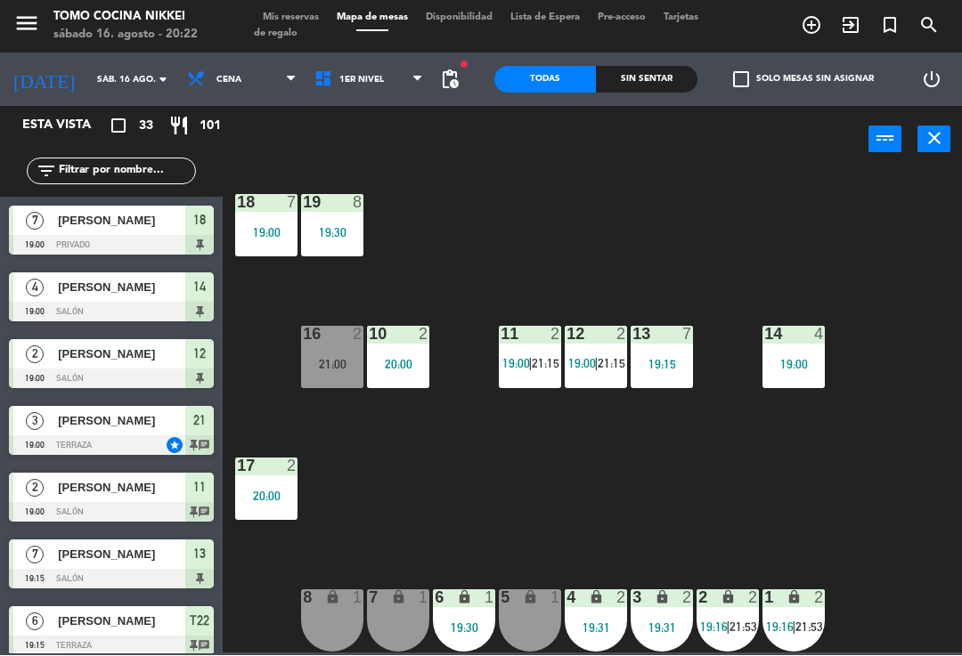
scroll to position [0, 0]
click at [367, 98] on span "1er Nivel" at bounding box center [368, 80] width 127 height 39
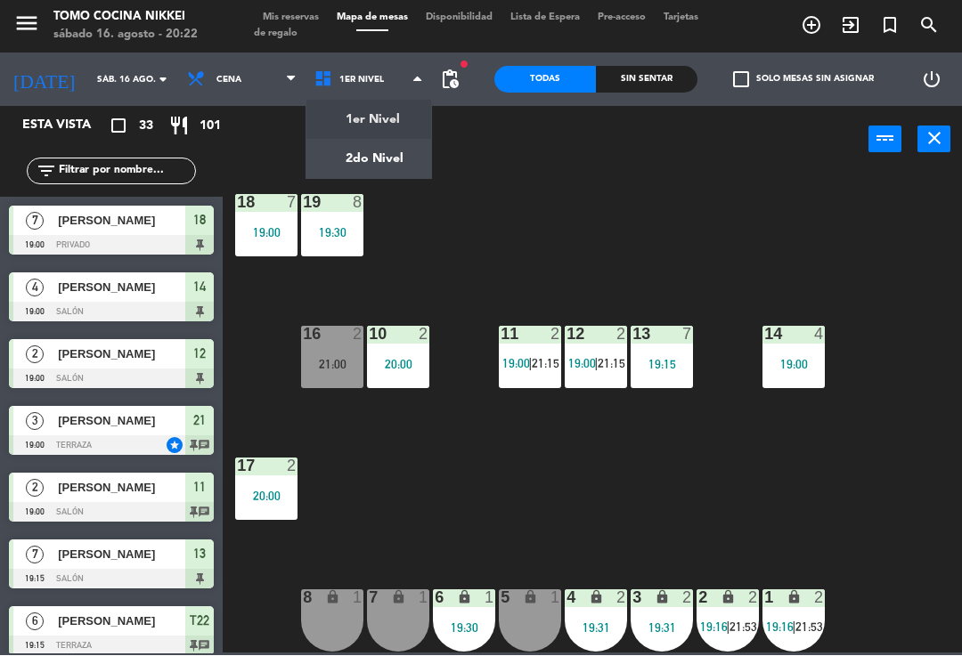
click at [410, 164] on ng-component "menu Tomo Cocina Nikkei [DATE] 16. agosto - 20:22 Mis reservas Mapa de mesas Di…" at bounding box center [481, 327] width 962 height 654
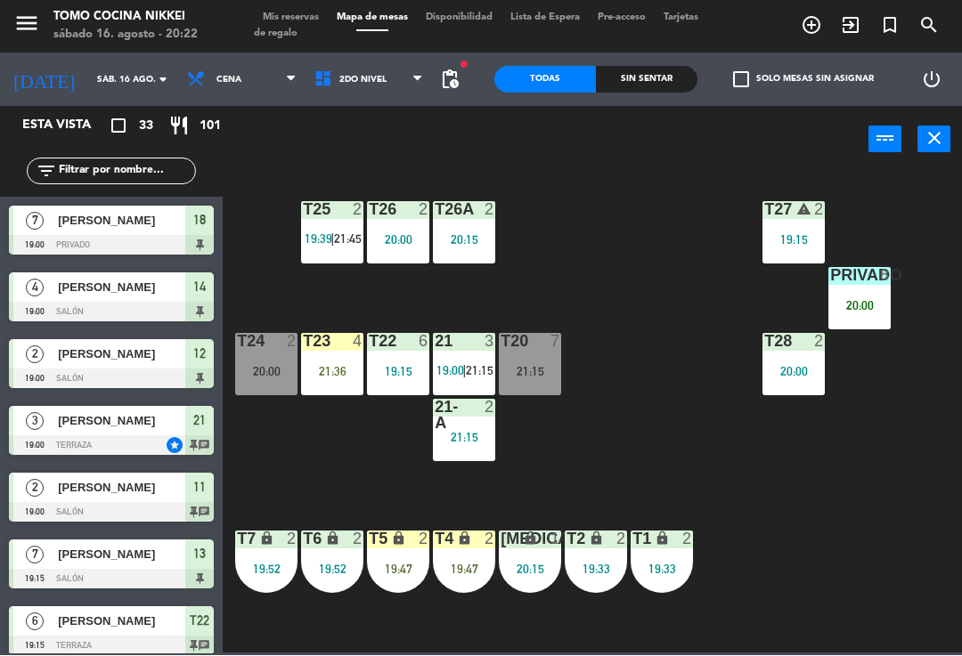
click at [884, 296] on div "Privado 8 20:00" at bounding box center [859, 299] width 62 height 62
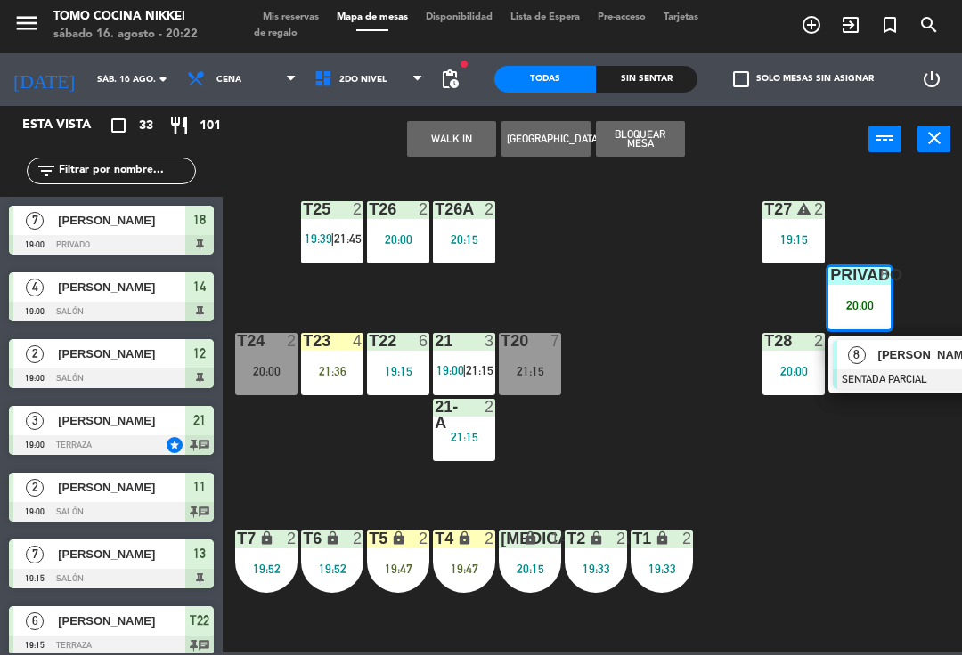
click at [907, 356] on span "[PERSON_NAME]" at bounding box center [935, 355] width 114 height 19
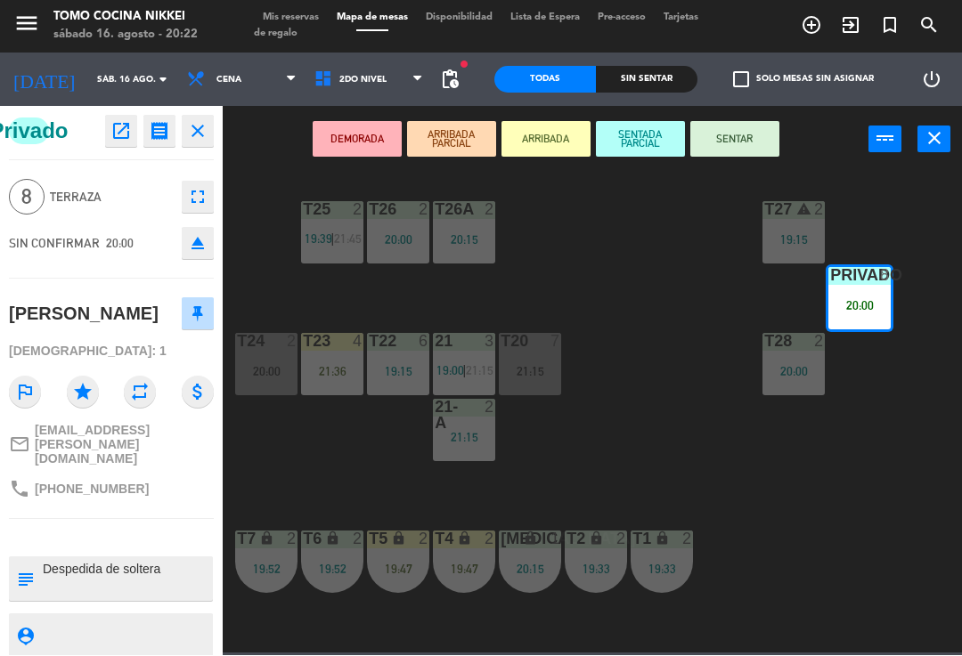
click at [755, 140] on button "SENTAR" at bounding box center [734, 140] width 89 height 36
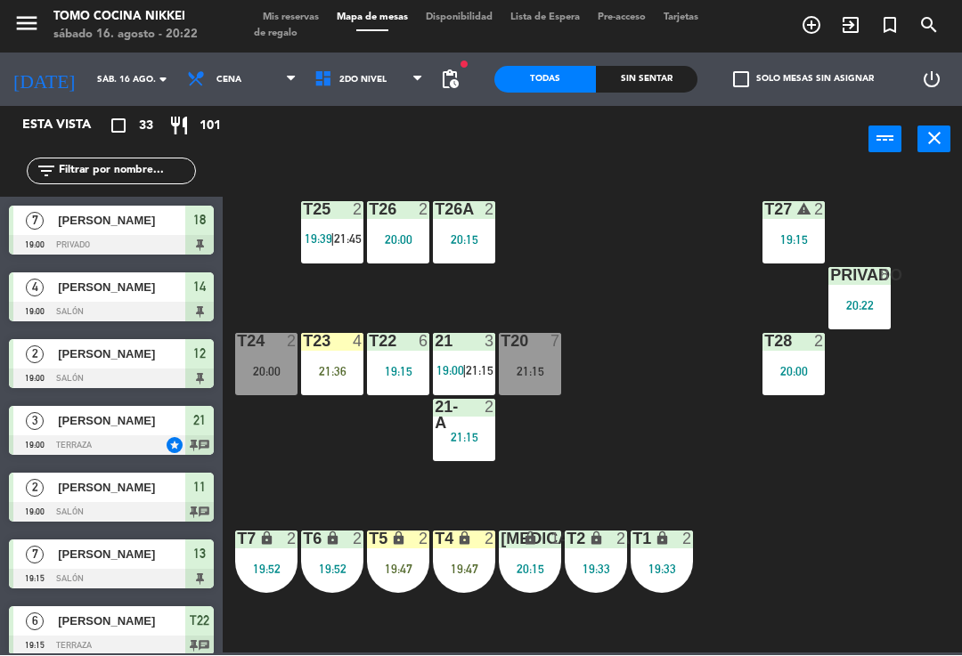
click at [678, 248] on div "T27 warning 2 19:15 T25 2 19:39 | 21:45 T26A 2 20:15 T26 2 20:00 Privado 8 20:2…" at bounding box center [596, 412] width 729 height 483
click at [263, 369] on div "20:00" at bounding box center [266, 372] width 62 height 12
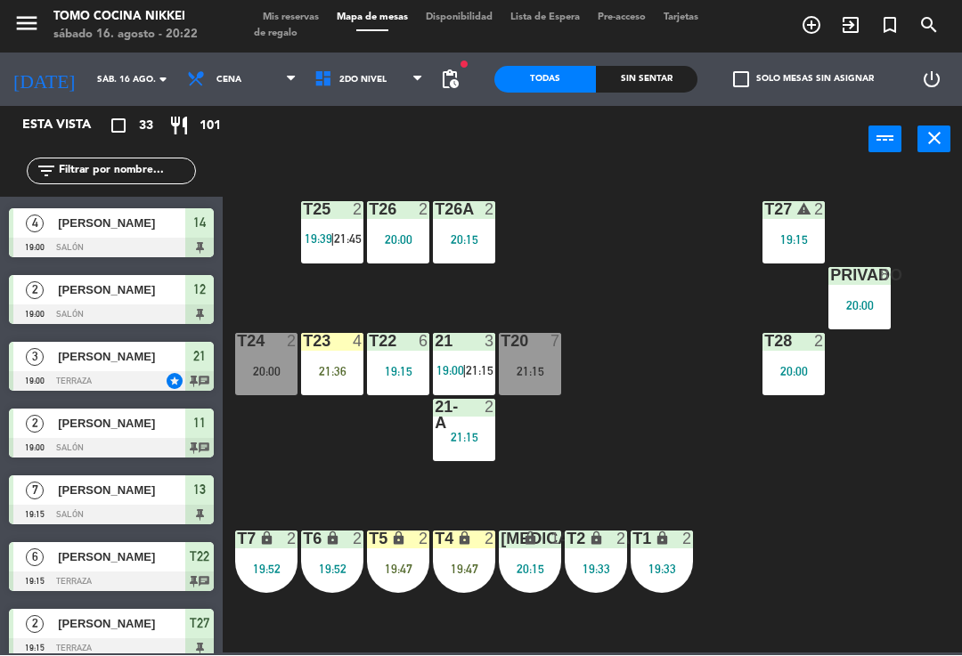
click at [654, 82] on div "Sin sentar" at bounding box center [647, 80] width 102 height 27
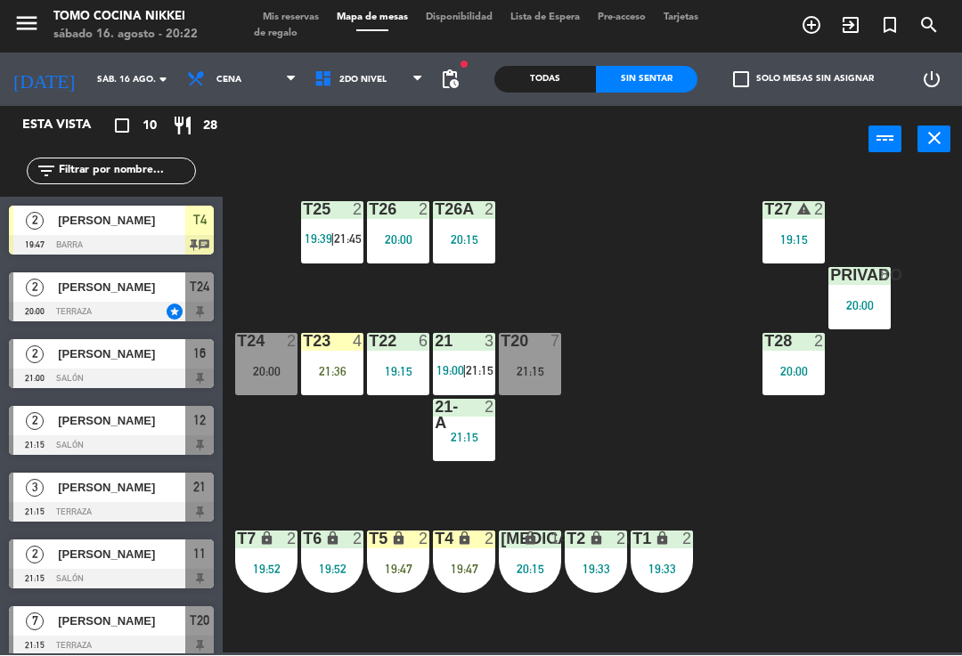
scroll to position [0, 0]
click at [271, 355] on div "T24 2 20:00" at bounding box center [266, 365] width 62 height 62
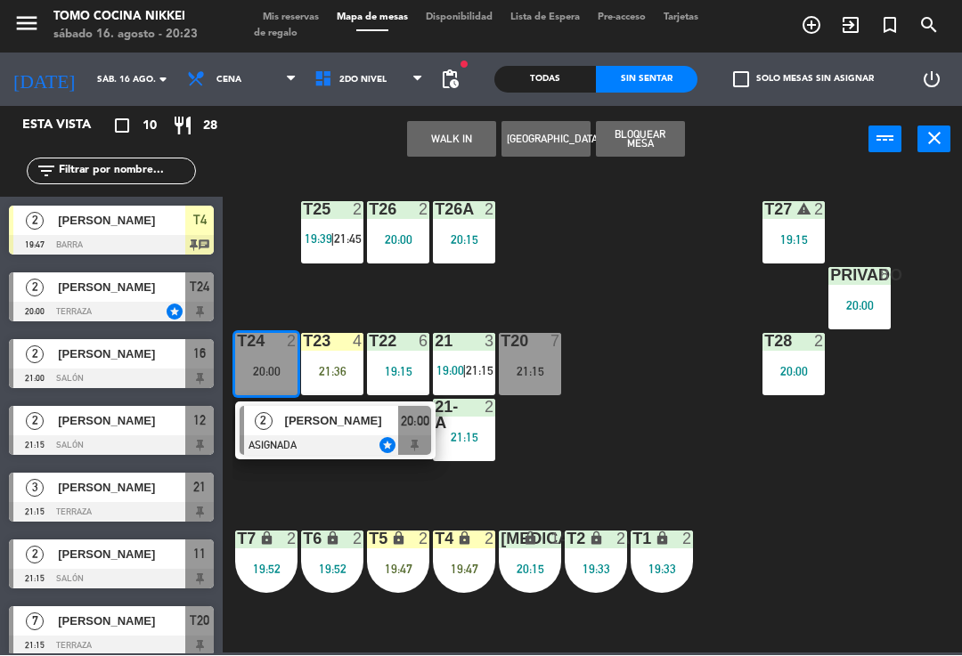
click at [339, 436] on div at bounding box center [335, 446] width 191 height 20
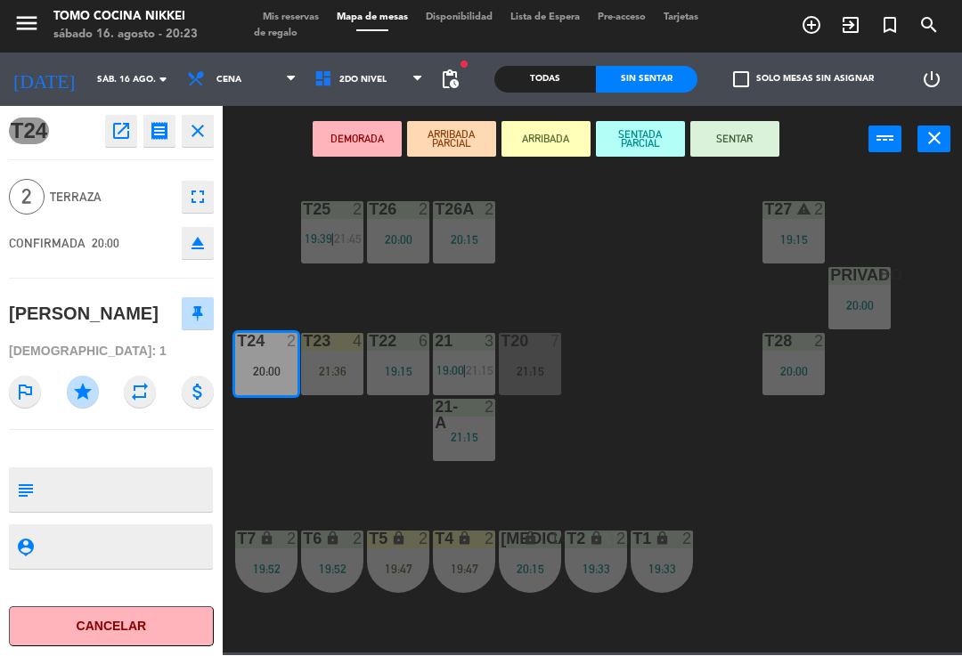
click at [303, 13] on span "Mis reservas" at bounding box center [291, 18] width 74 height 10
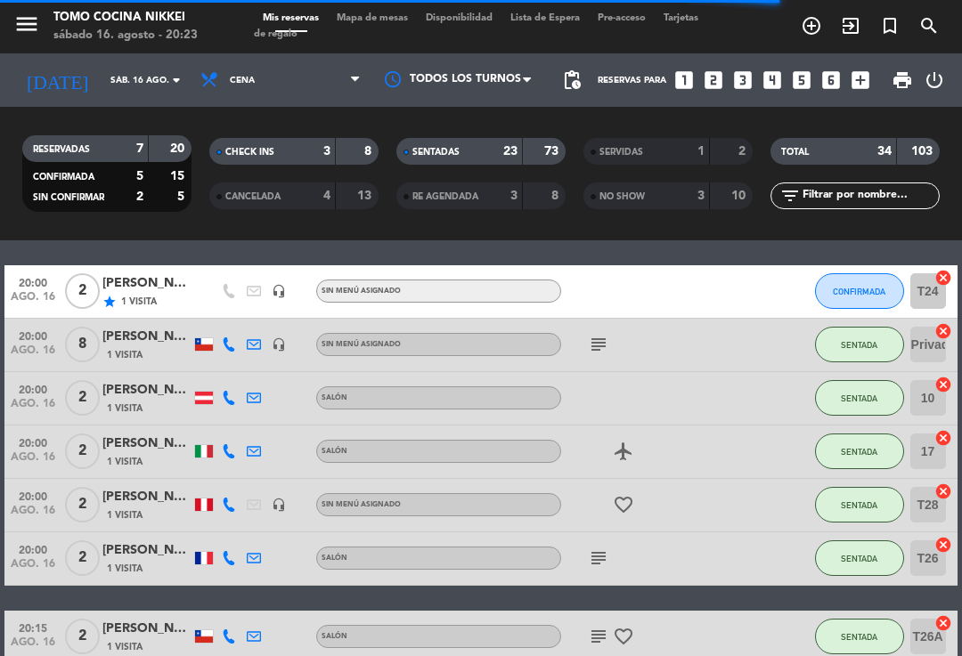
scroll to position [1436, 0]
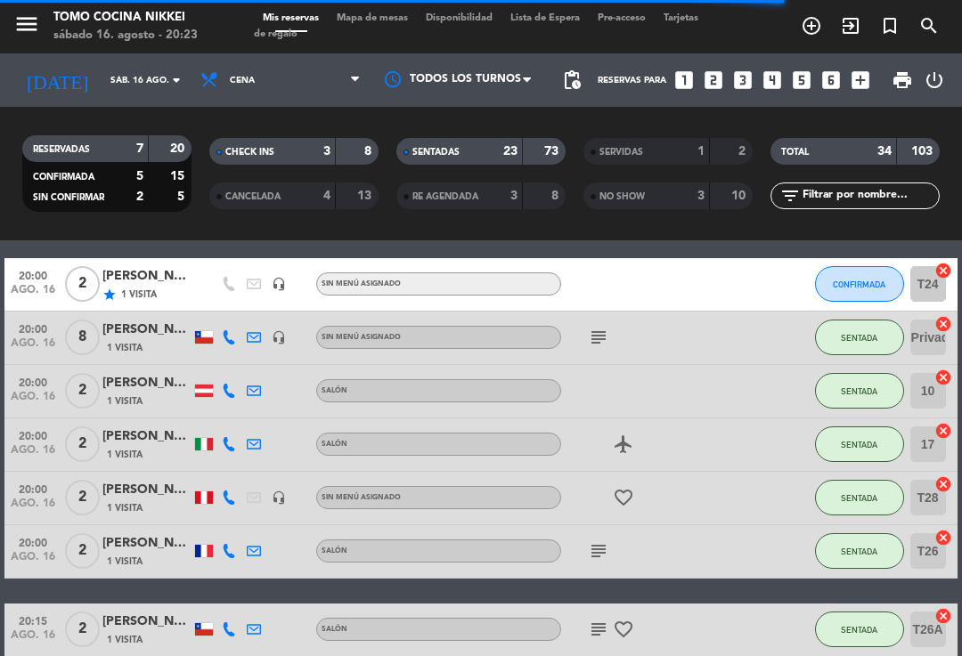
click at [871, 287] on span "CONFIRMADA" at bounding box center [859, 285] width 53 height 10
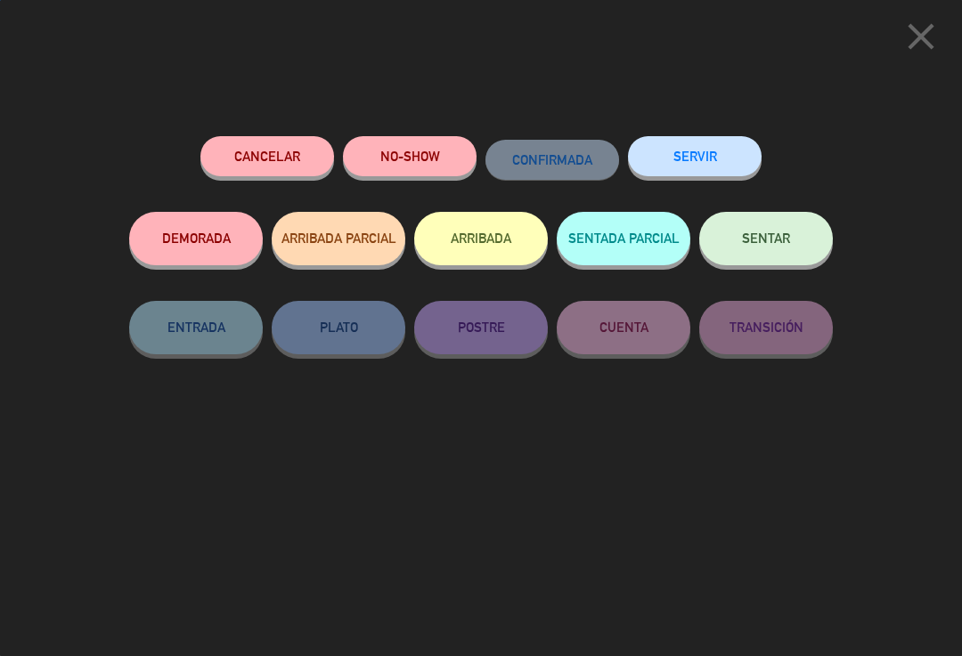
click at [419, 149] on button "NO-SHOW" at bounding box center [410, 156] width 134 height 40
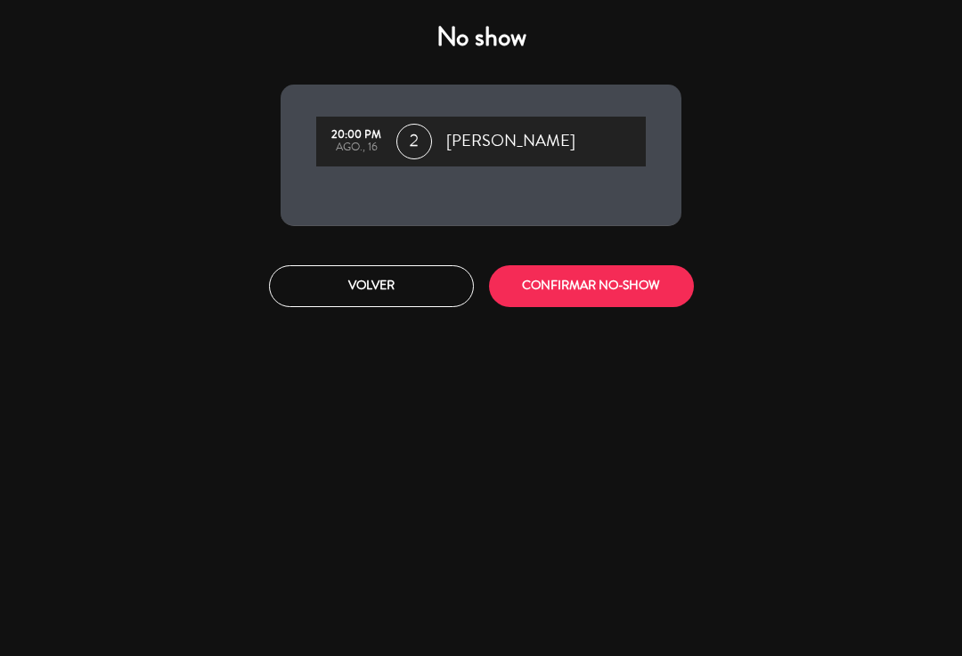
click at [617, 279] on button "CONFIRMAR NO-SHOW" at bounding box center [591, 286] width 205 height 42
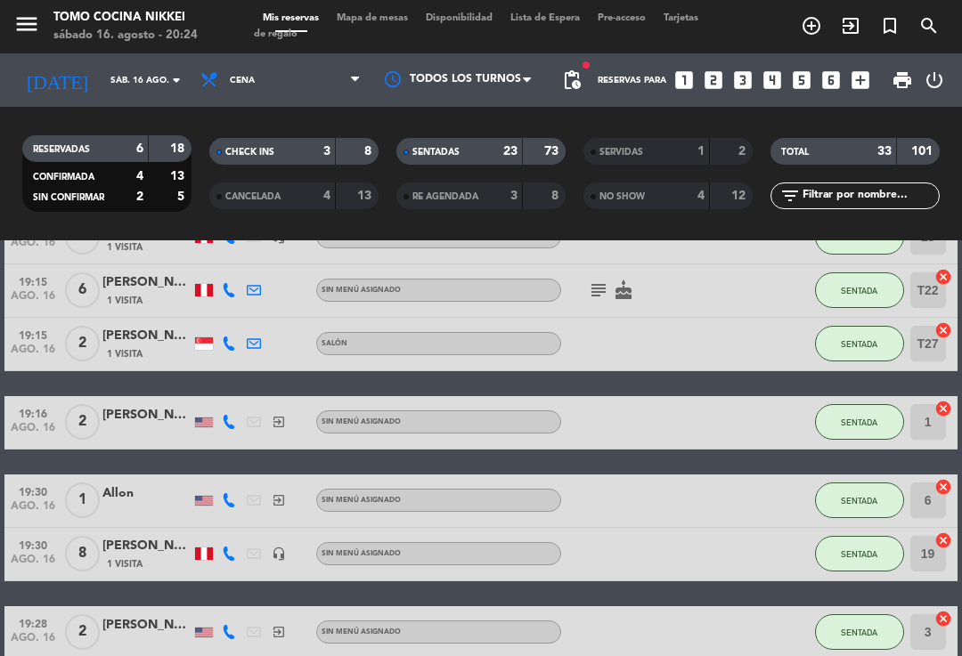
scroll to position [707, 0]
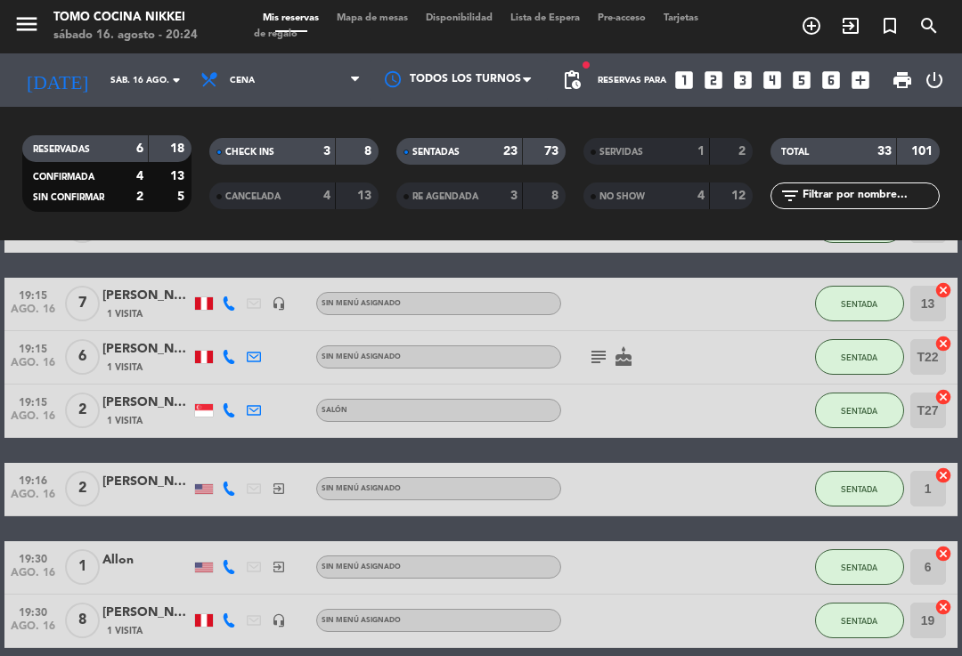
click at [379, 15] on span "Mapa de mesas" at bounding box center [372, 18] width 89 height 10
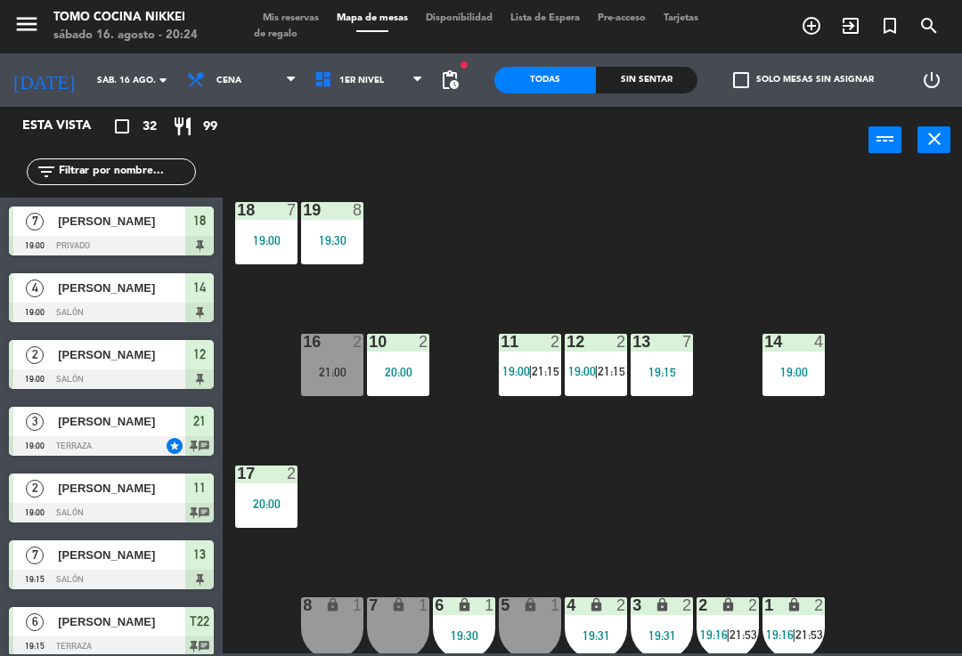
click at [360, 77] on span "1er Nivel" at bounding box center [361, 81] width 45 height 10
click at [388, 169] on ng-component "menu Tomo Cocina Nikkei [DATE] 16. agosto - 20:24 Mis reservas Mapa de mesas Di…" at bounding box center [481, 327] width 962 height 654
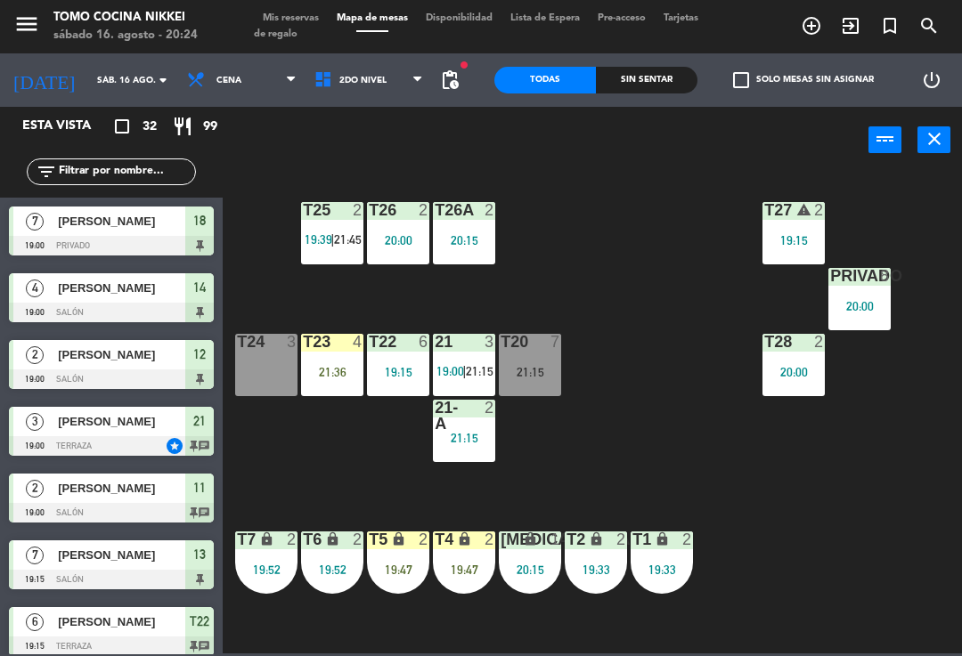
click at [247, 390] on div "T24 3" at bounding box center [266, 365] width 62 height 62
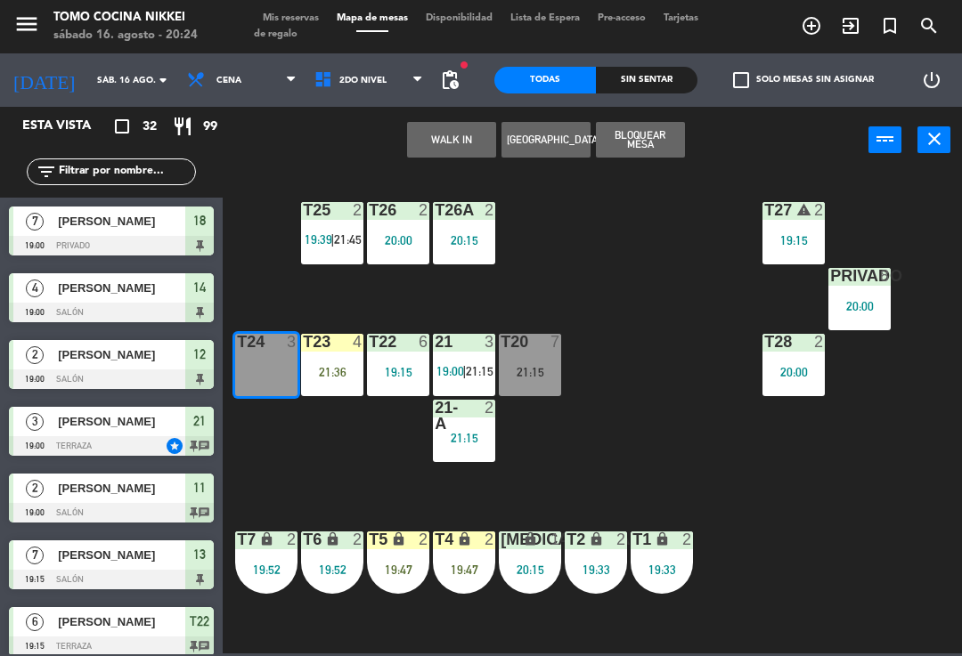
click at [468, 151] on button "WALK IN" at bounding box center [451, 140] width 89 height 36
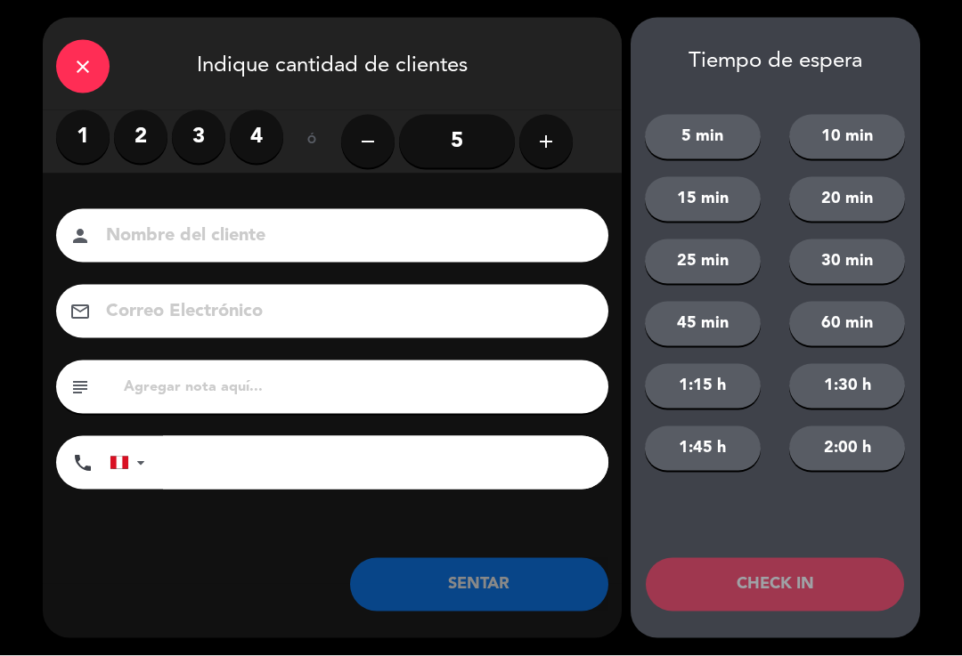
click at [142, 126] on label "2" at bounding box center [140, 136] width 53 height 53
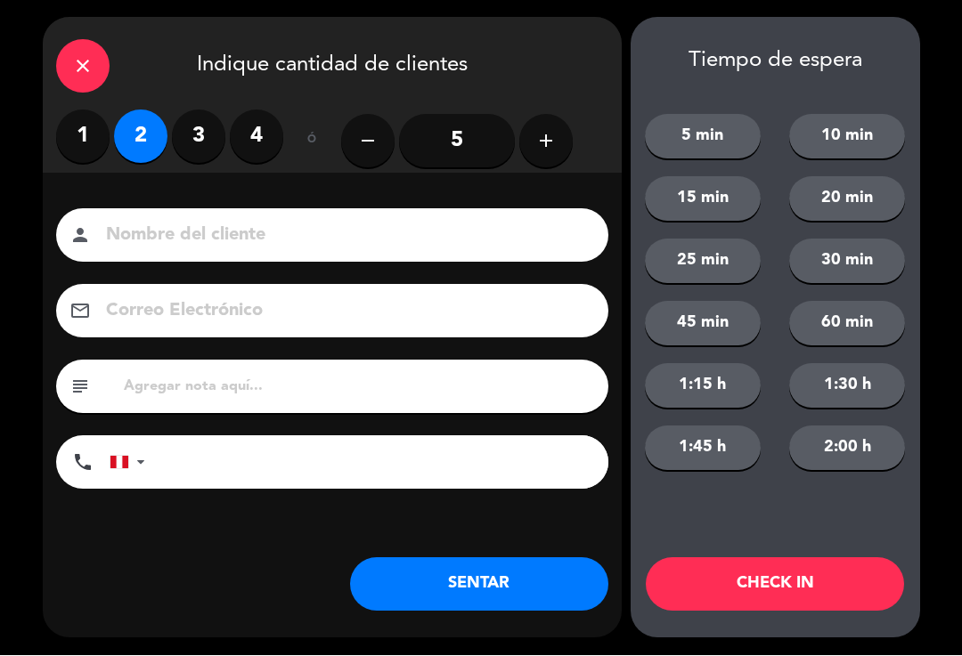
click at [128, 223] on input at bounding box center [344, 236] width 481 height 31
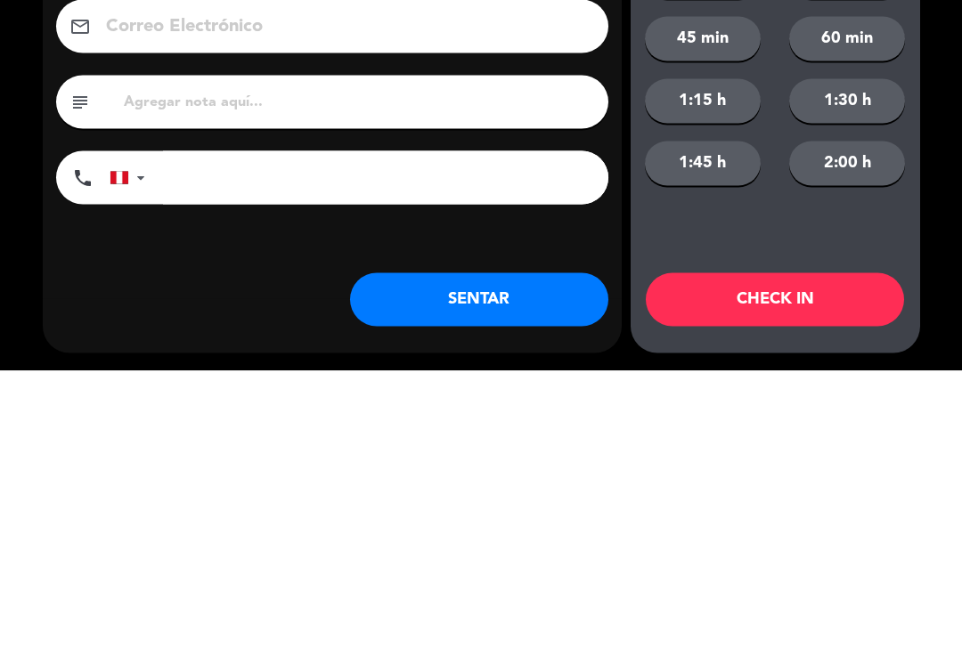
type input "[PERSON_NAME]"
click at [414, 436] on input "tel" at bounding box center [385, 462] width 445 height 53
type input "+"
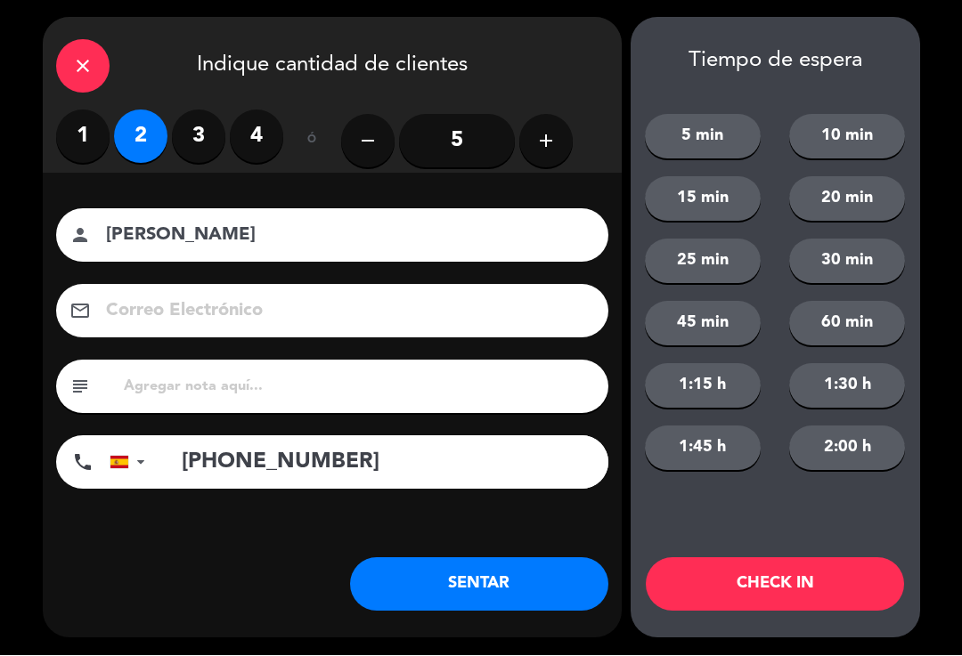
type input "[PHONE_NUMBER]"
click at [785, 584] on button "CHECK IN" at bounding box center [775, 584] width 258 height 53
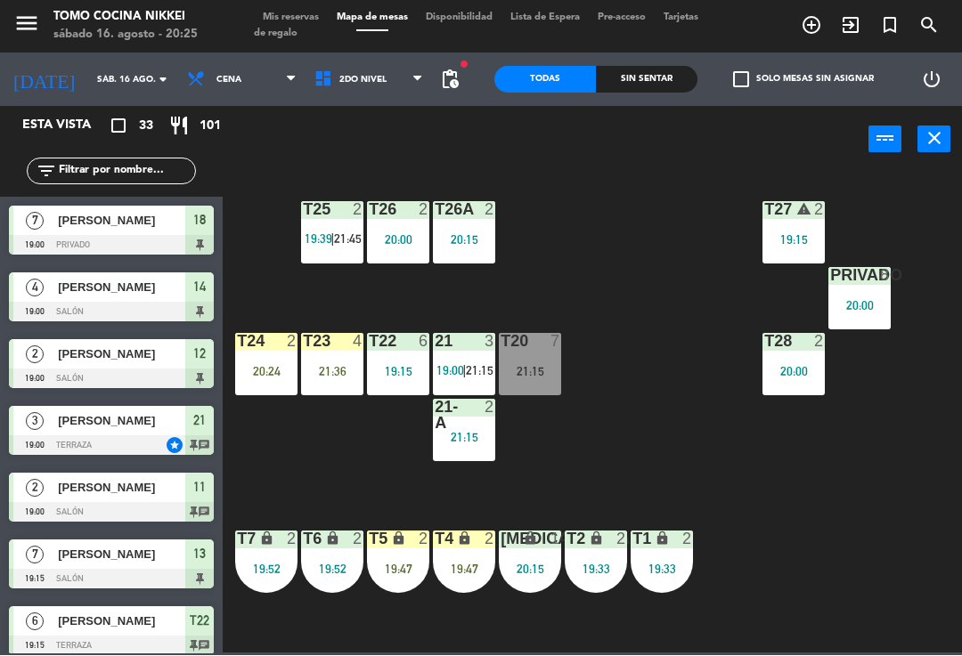
click at [656, 381] on div "T27 warning 2 19:15 T25 2 19:39 | 21:45 T26A 2 20:15 T26 2 20:00 Privado 8 20:0…" at bounding box center [596, 412] width 729 height 483
click at [284, 358] on div "T24 2 20:24" at bounding box center [266, 365] width 62 height 62
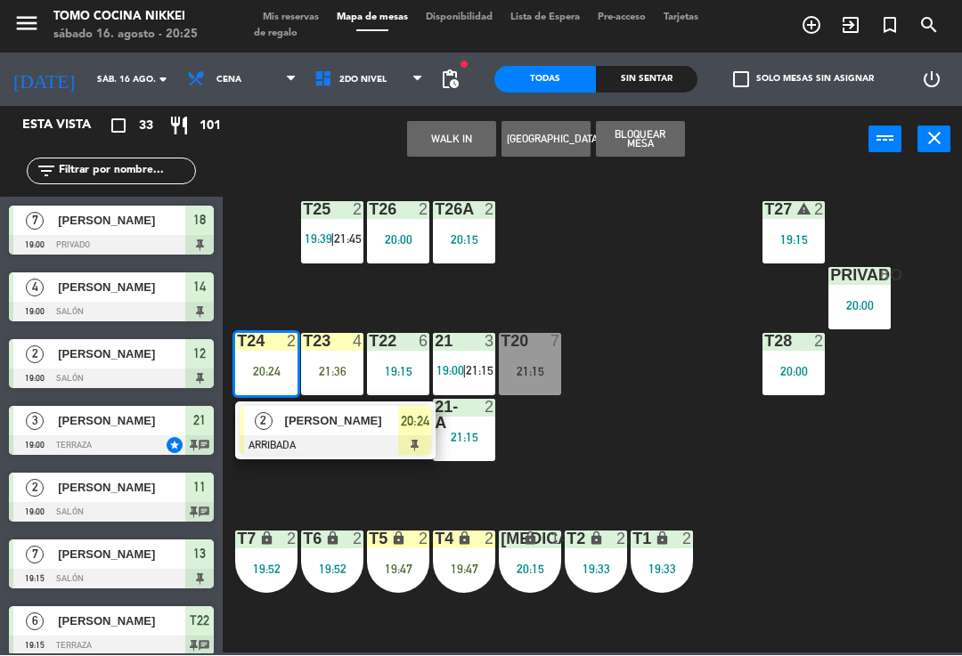
click at [371, 431] on div "[PERSON_NAME]" at bounding box center [341, 421] width 116 height 29
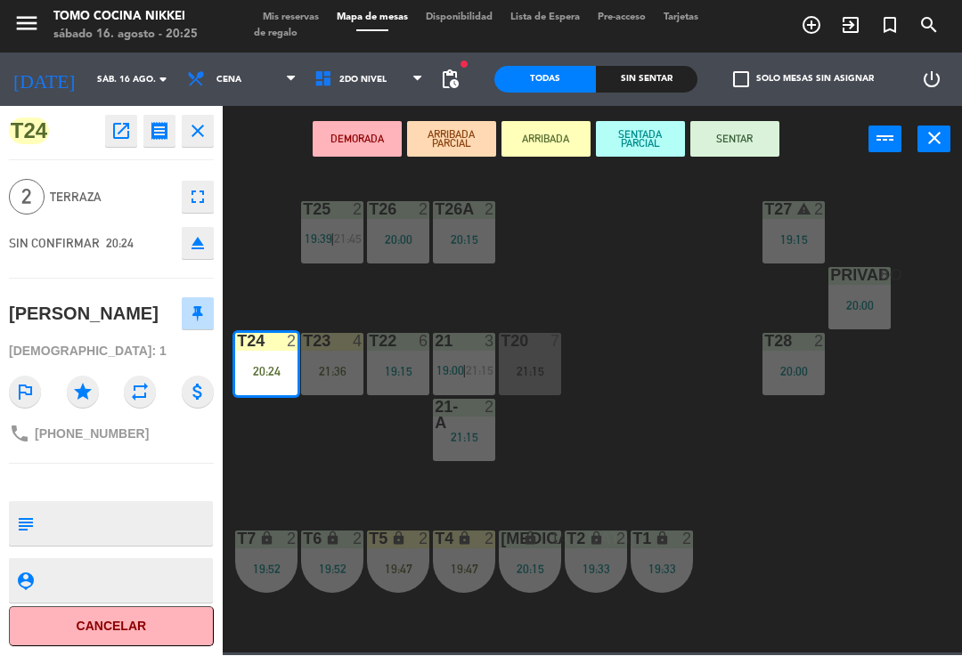
click at [745, 134] on button "SENTAR" at bounding box center [734, 140] width 89 height 36
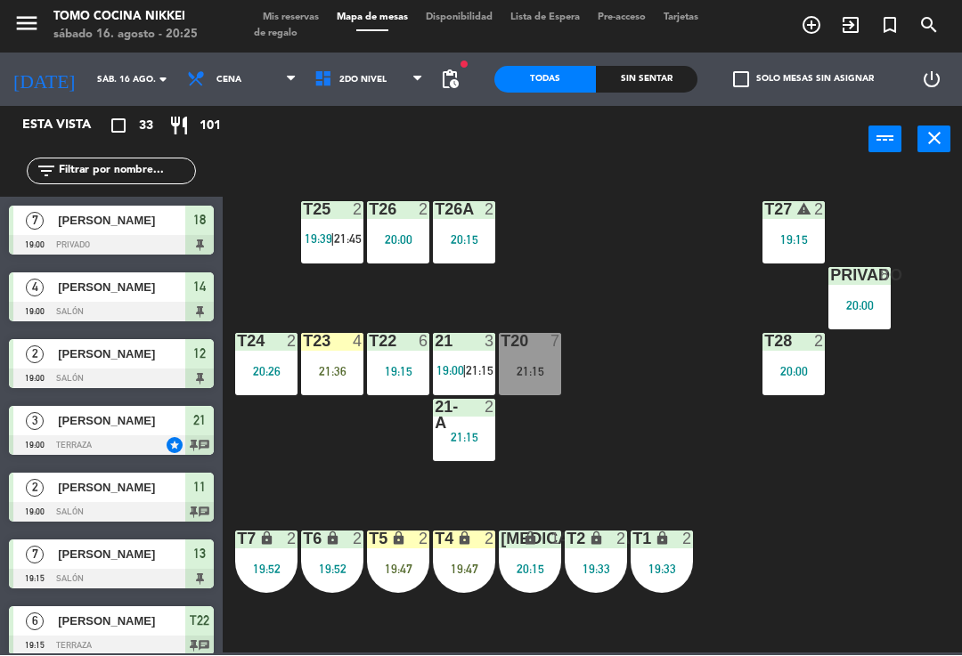
scroll to position [111, 0]
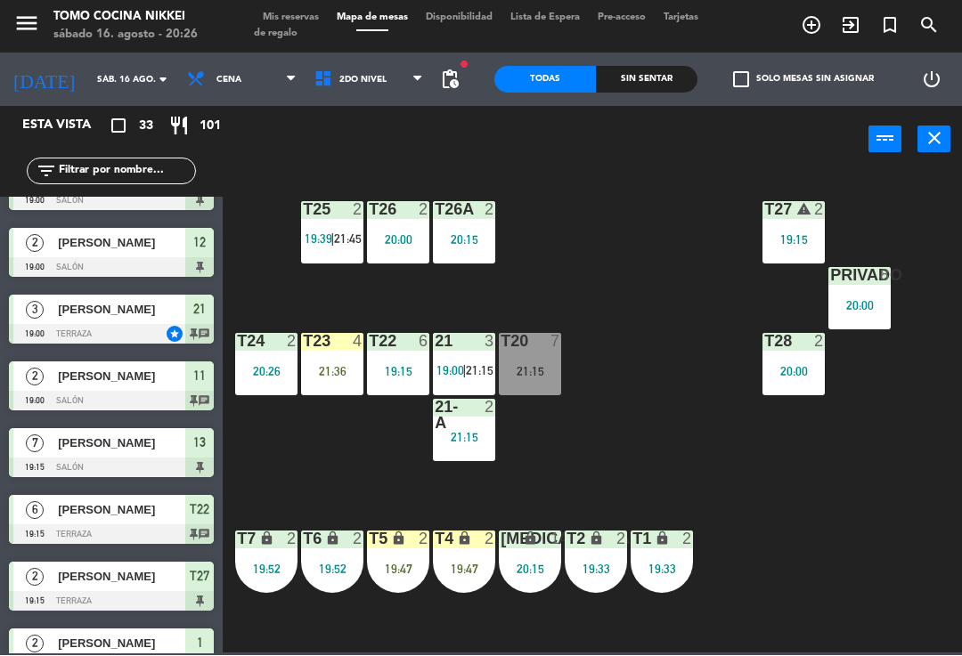
click at [650, 322] on div "T27 warning 2 19:15 T25 2 19:39 | 21:45 T26A 2 20:15 T26 2 20:00 Privado 8 20:0…" at bounding box center [596, 412] width 729 height 483
click at [790, 474] on div "T27 warning 2 19:15 T25 2 19:39 | 21:45 T26A 2 20:15 T26 2 20:00 Privado 8 20:0…" at bounding box center [596, 412] width 729 height 483
click at [338, 97] on span "2do Nivel" at bounding box center [368, 80] width 127 height 39
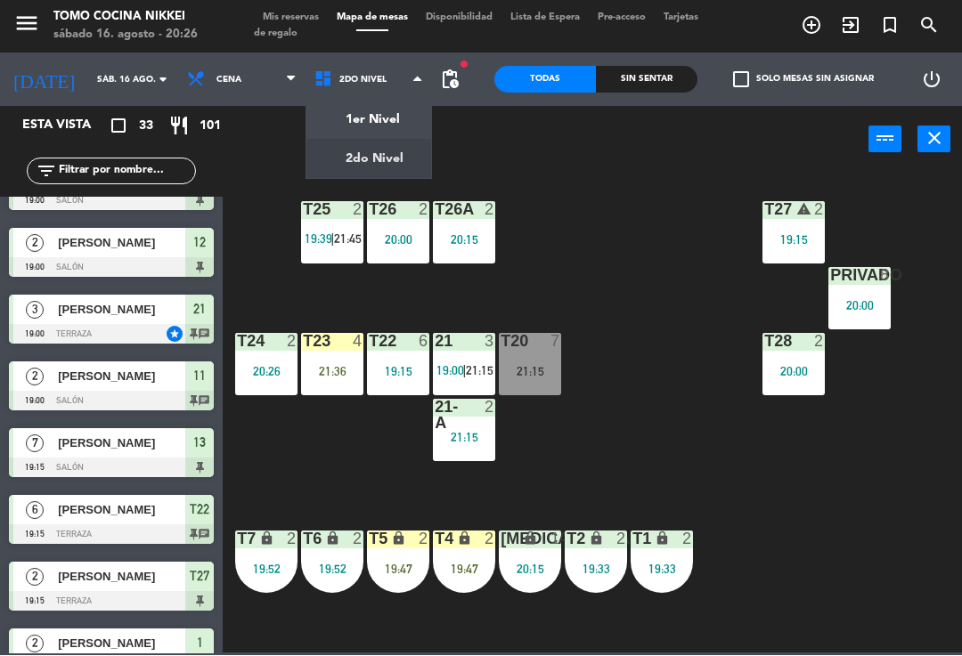
click at [245, 225] on div "T27 warning 2 19:15 T25 2 19:39 | 21:45 T26A 2 20:15 T26 2 20:00 Privado 8 20:0…" at bounding box center [596, 412] width 729 height 483
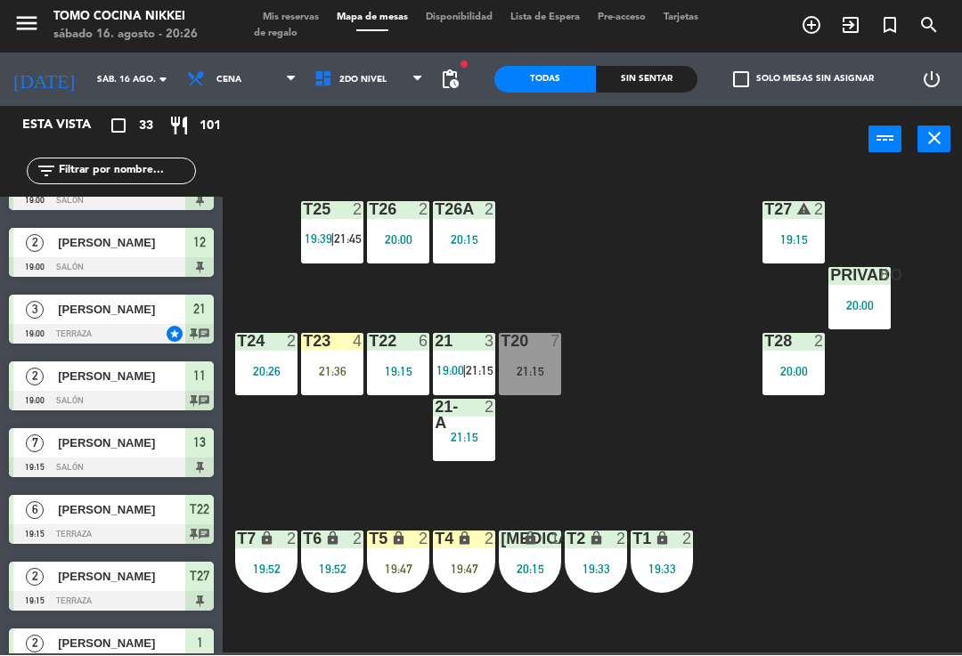
click at [280, 22] on span "Mis reservas" at bounding box center [291, 18] width 74 height 10
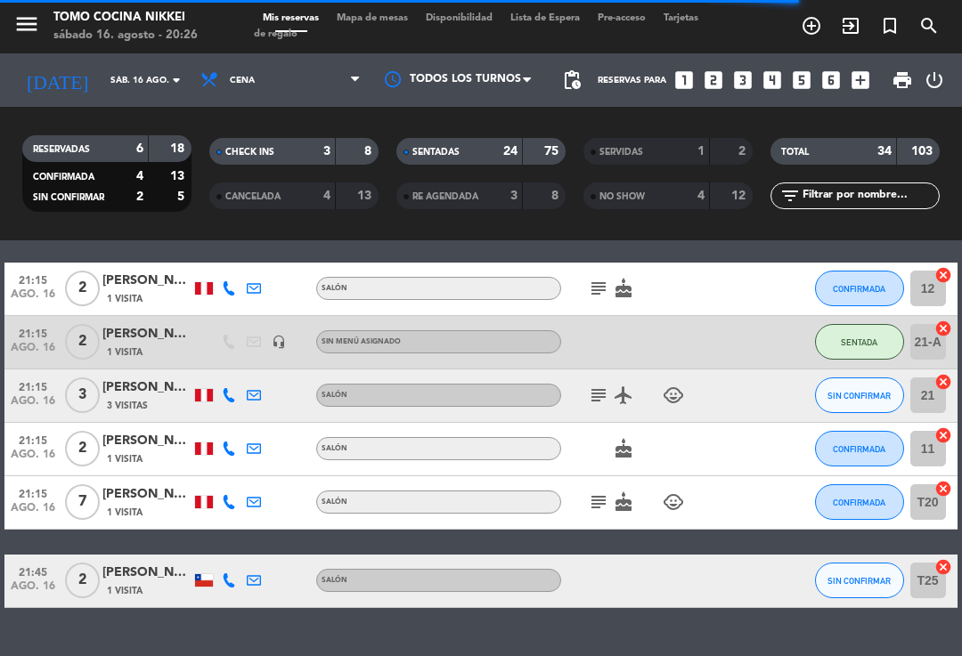
scroll to position [2020, 0]
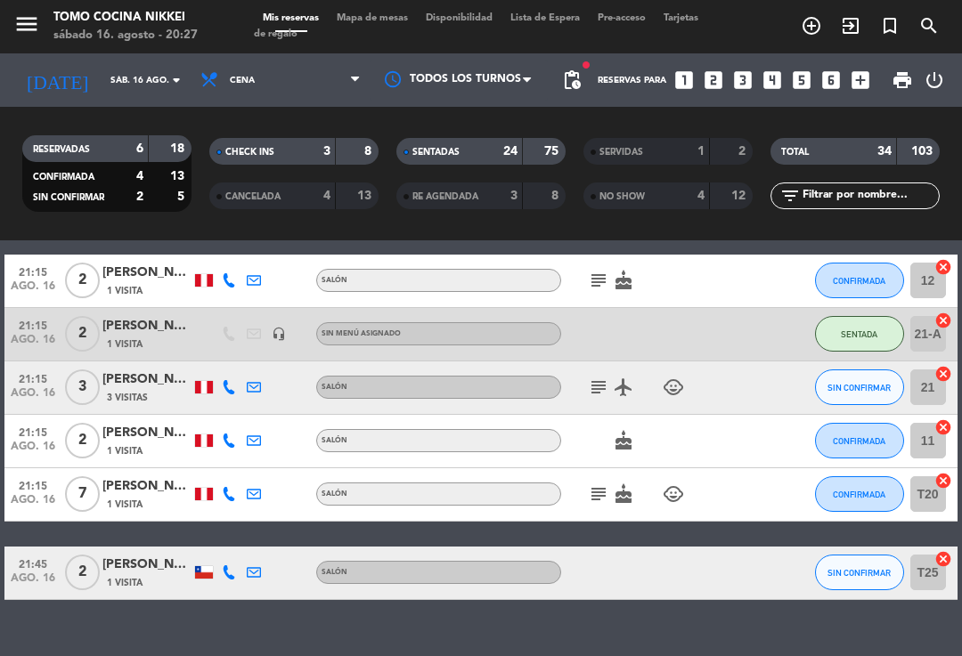
click at [379, 23] on span "Mapa de mesas" at bounding box center [372, 18] width 89 height 10
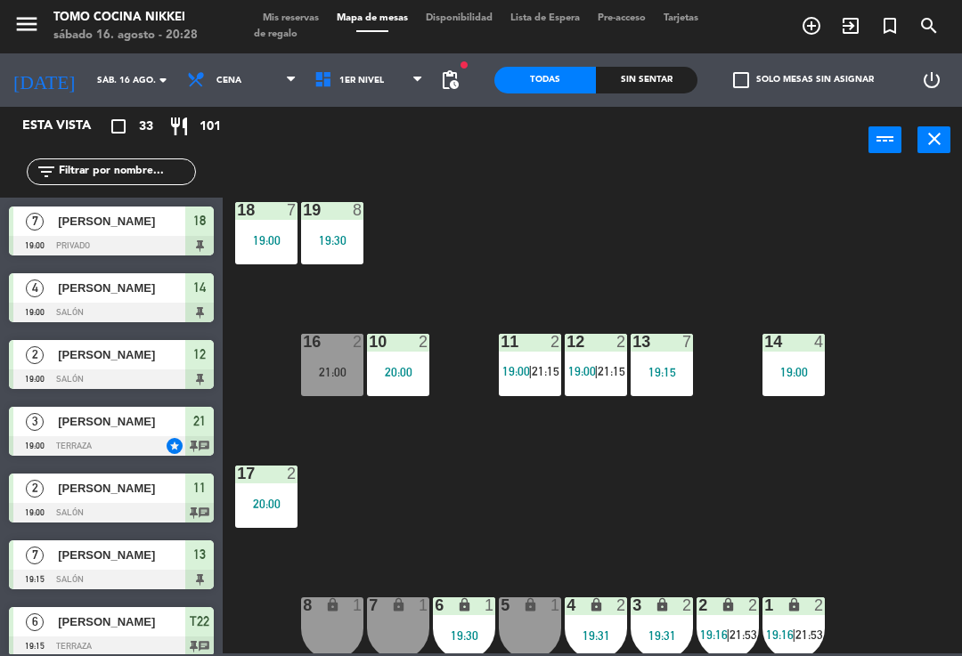
click at [276, 16] on span "Mis reservas" at bounding box center [291, 18] width 74 height 10
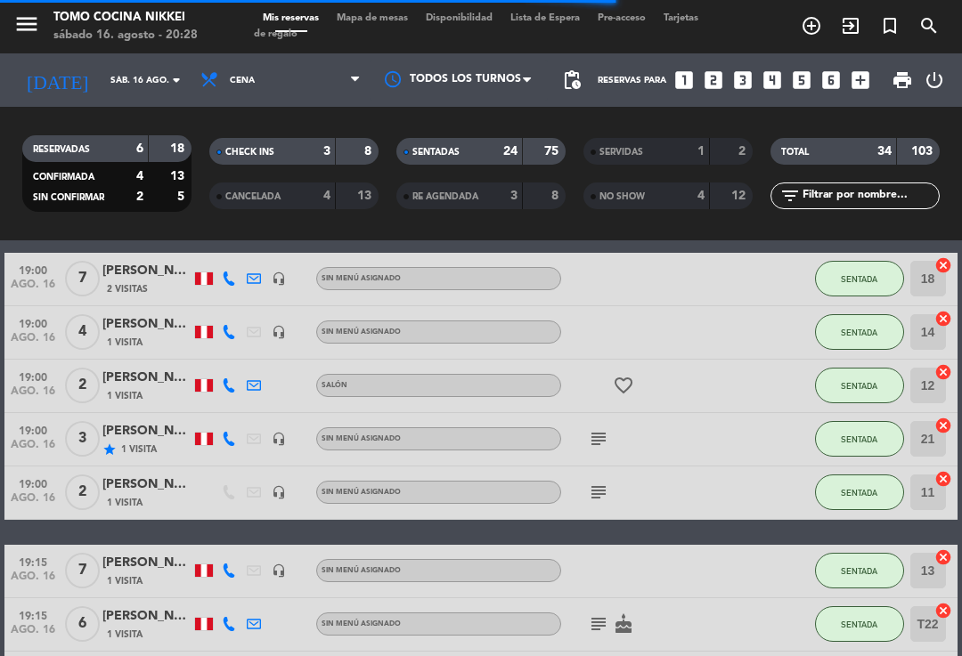
scroll to position [442, 0]
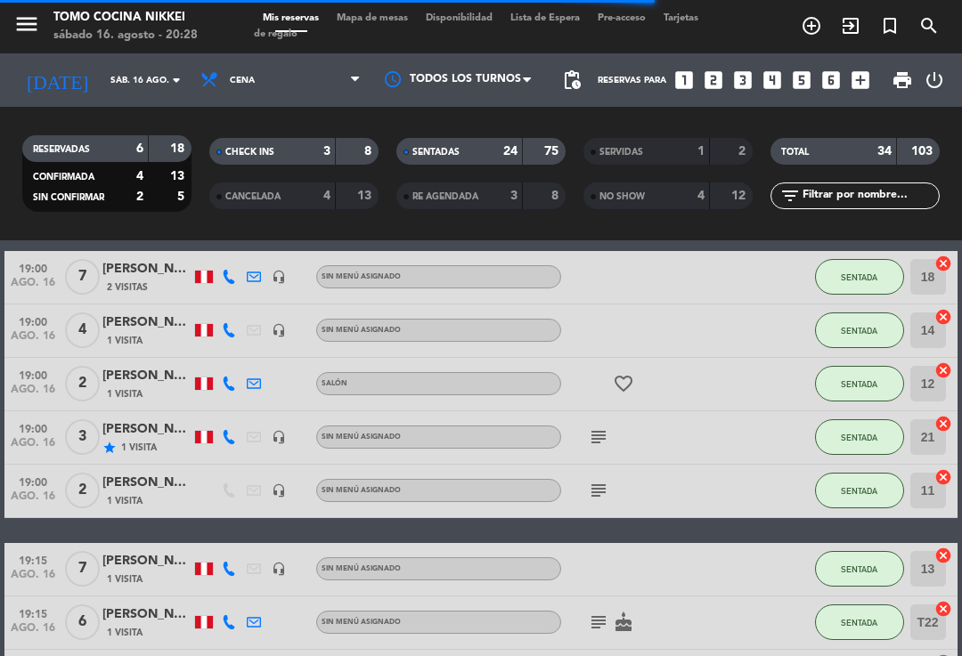
click at [624, 373] on icon "favorite_border" at bounding box center [623, 383] width 21 height 21
click at [600, 488] on icon "subject" at bounding box center [598, 490] width 21 height 21
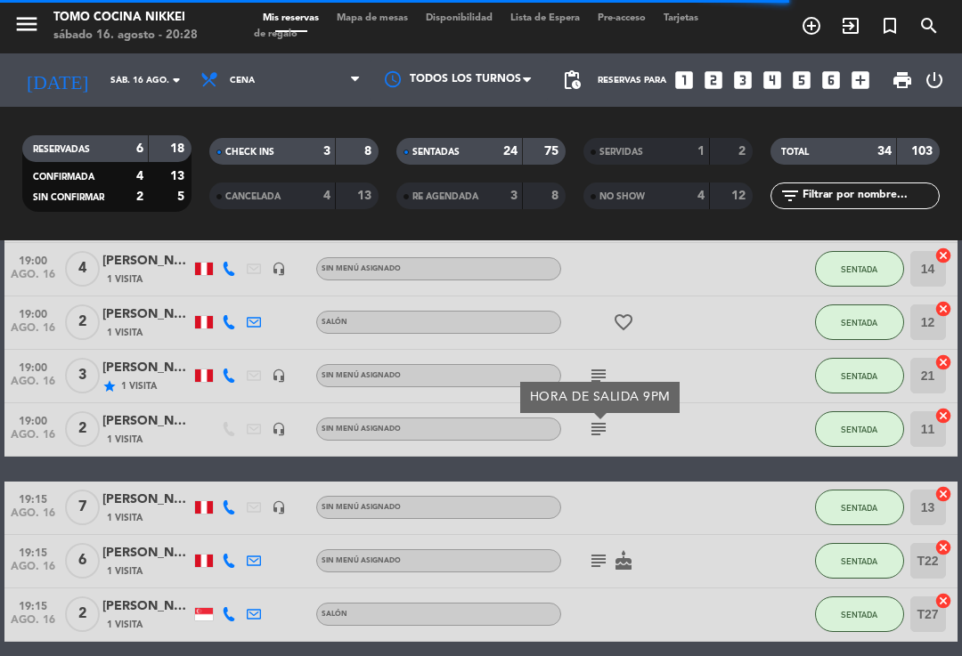
scroll to position [504, 0]
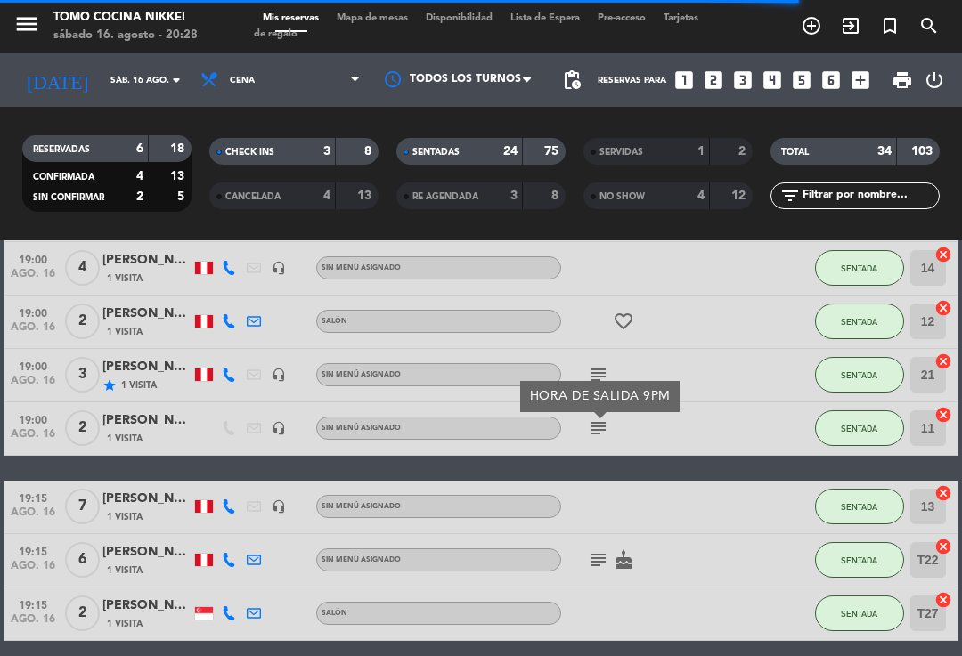
click at [631, 550] on icon "cake" at bounding box center [623, 560] width 21 height 21
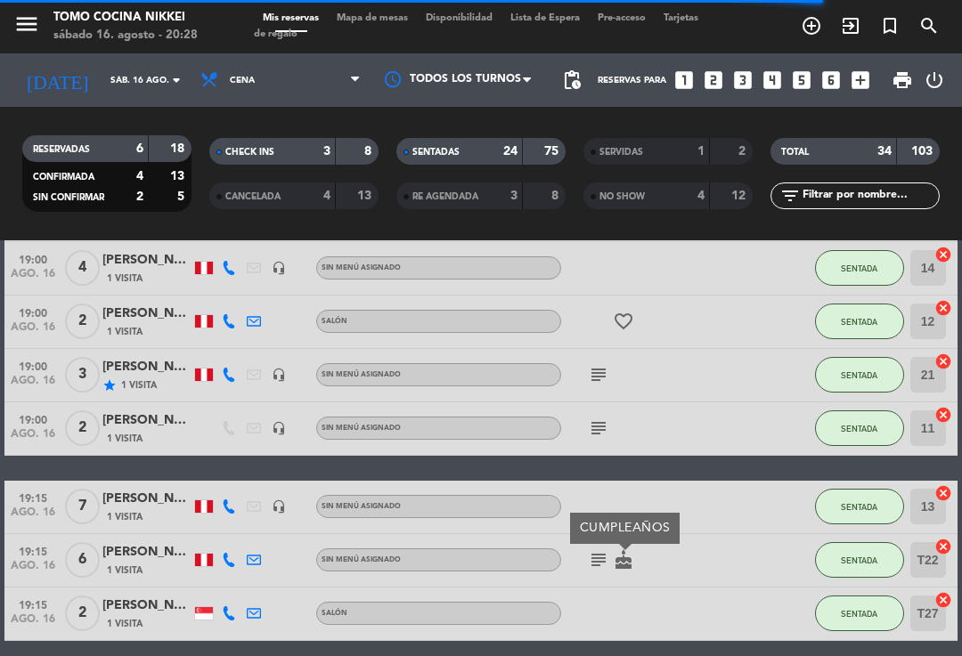
click at [624, 312] on icon "favorite_border" at bounding box center [623, 321] width 21 height 21
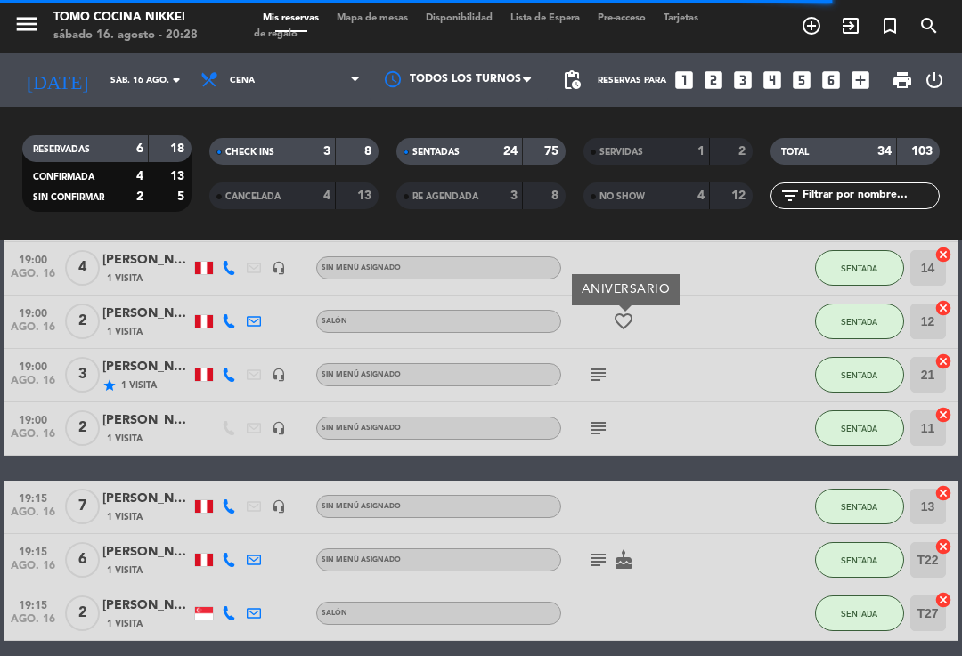
click at [607, 425] on icon "subject" at bounding box center [598, 428] width 21 height 21
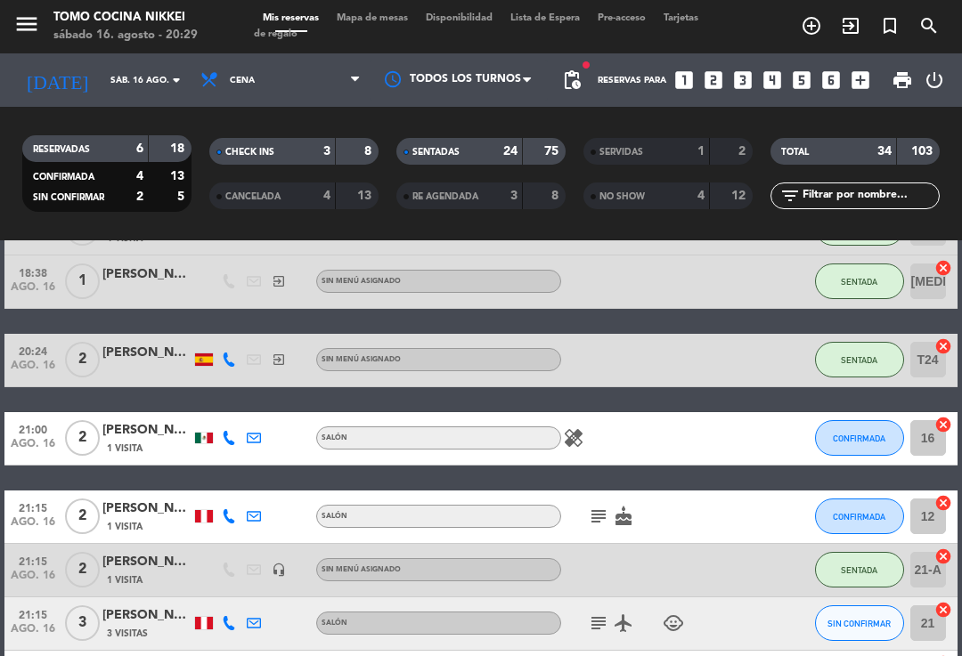
scroll to position [1804, 0]
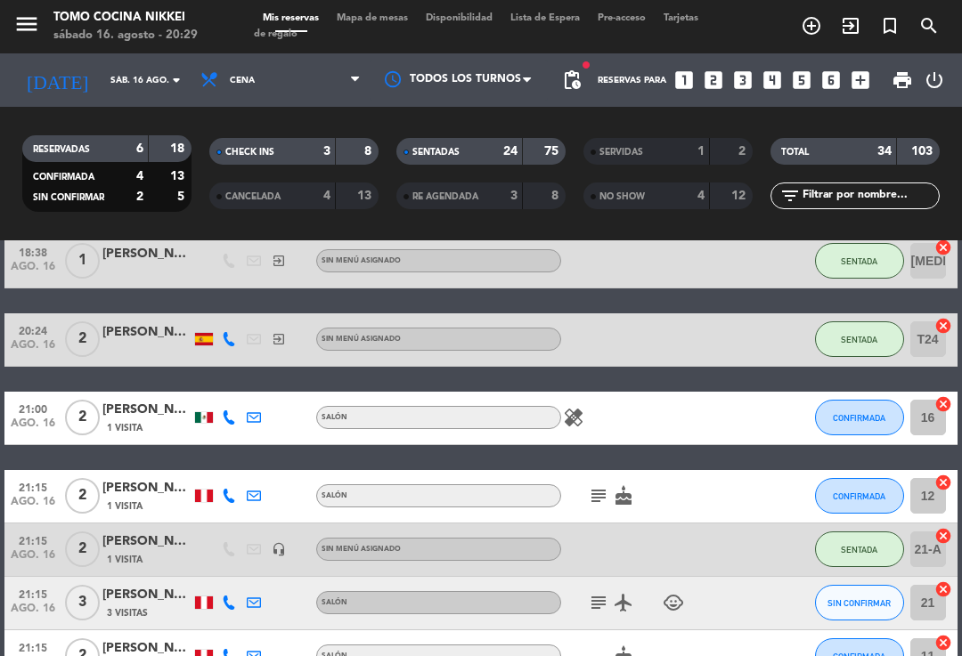
click at [526, 151] on div "SENTADAS 24 75" at bounding box center [480, 151] width 169 height 27
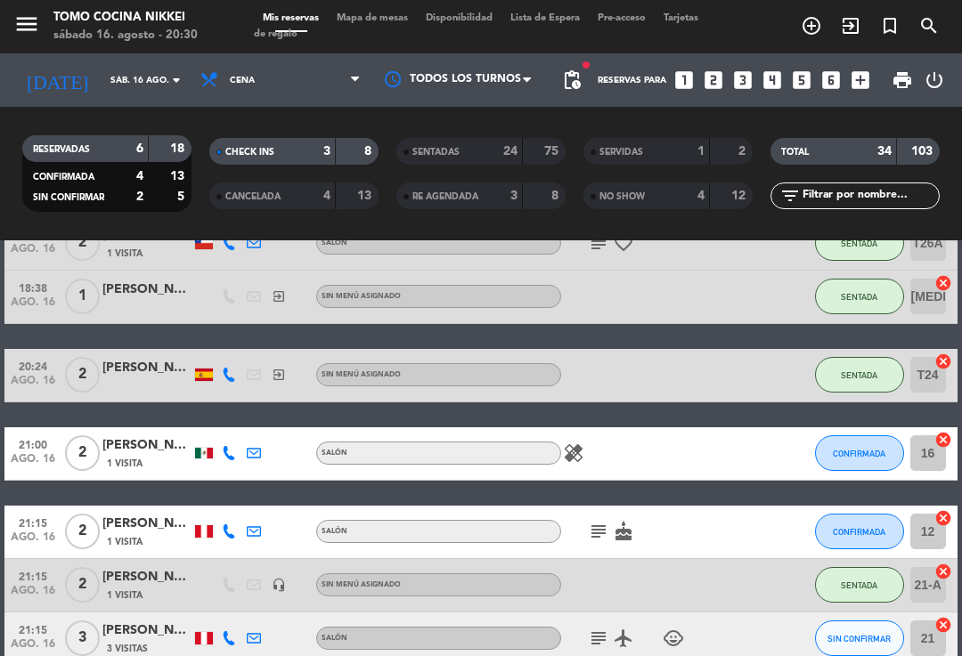
scroll to position [1761, 0]
